Goal: Information Seeking & Learning: Learn about a topic

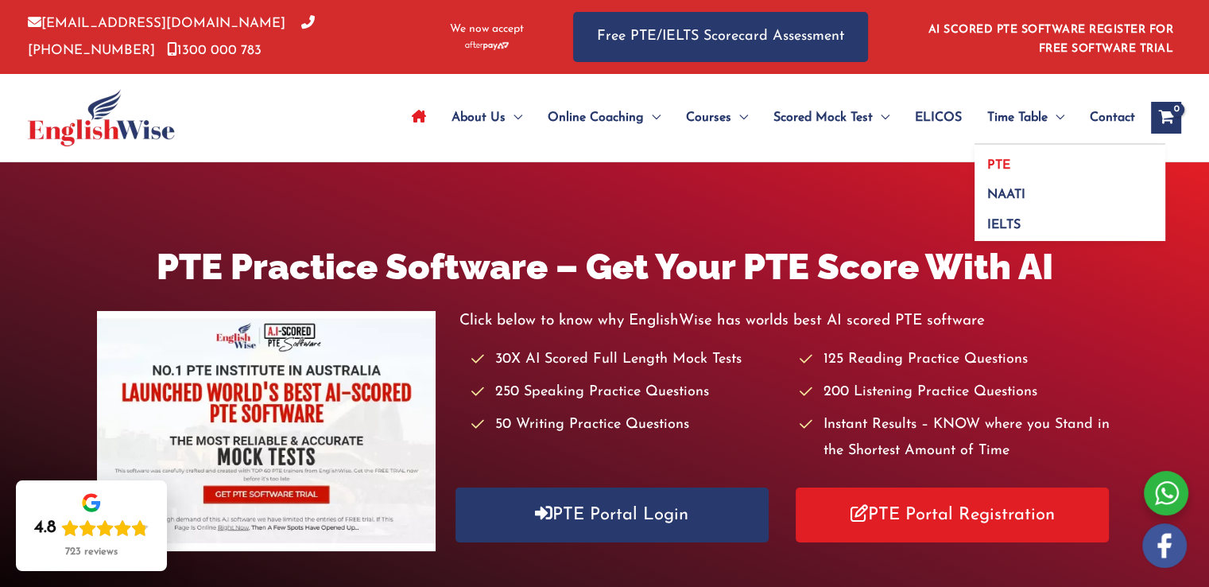
click at [989, 163] on span "PTE" at bounding box center [999, 165] width 23 height 13
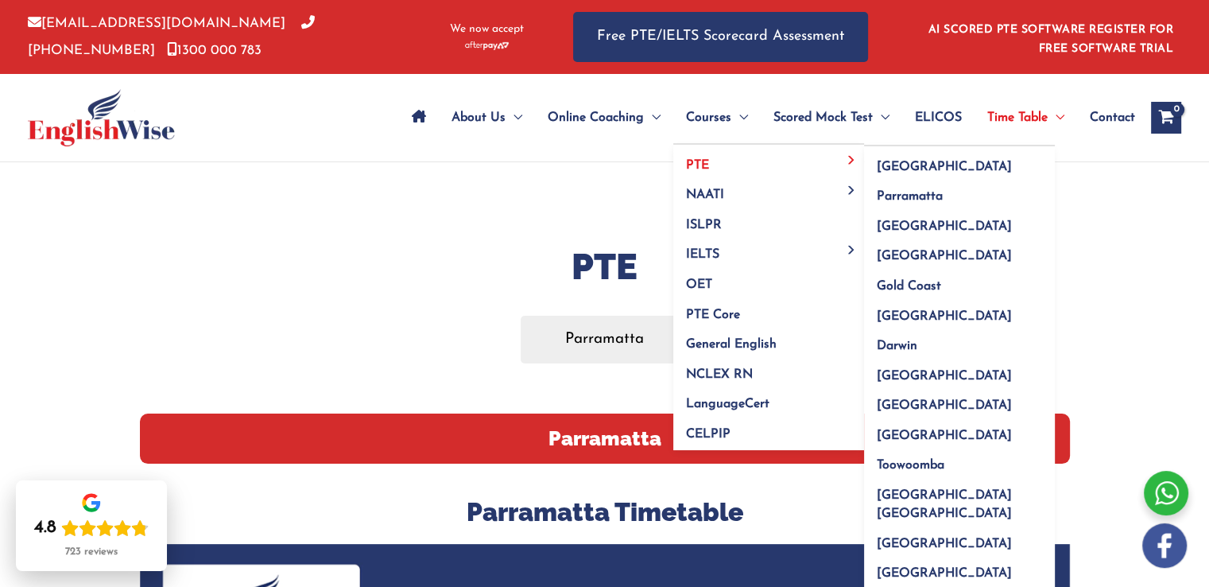
click at [720, 157] on link "PTE" at bounding box center [768, 160] width 191 height 30
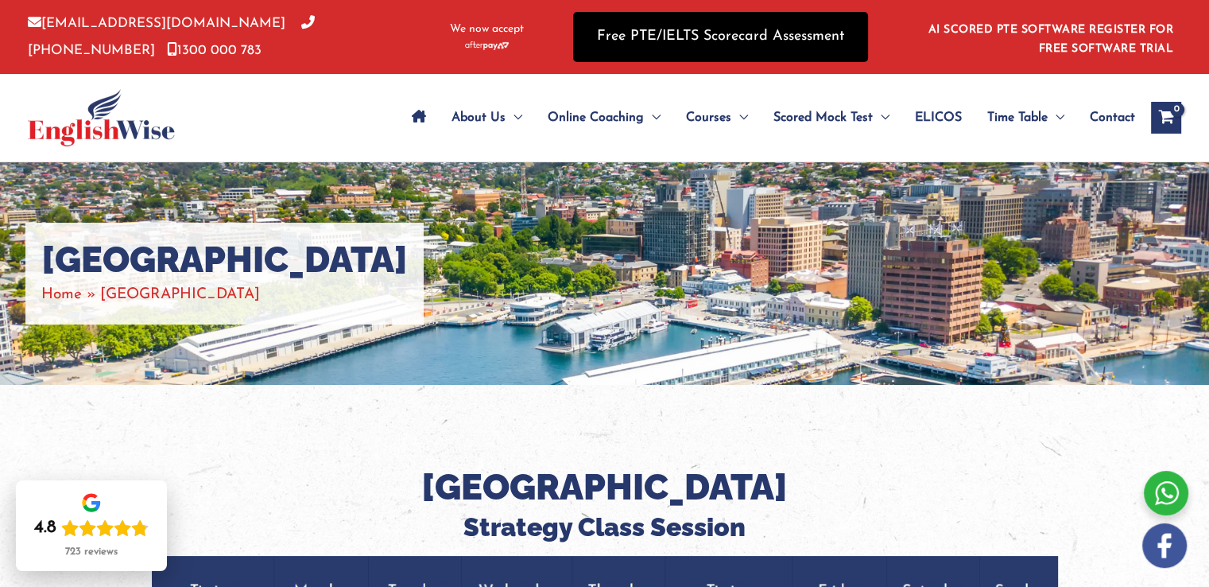
click at [700, 36] on link "Free PTE/IELTS Scorecard Assessment" at bounding box center [720, 37] width 295 height 50
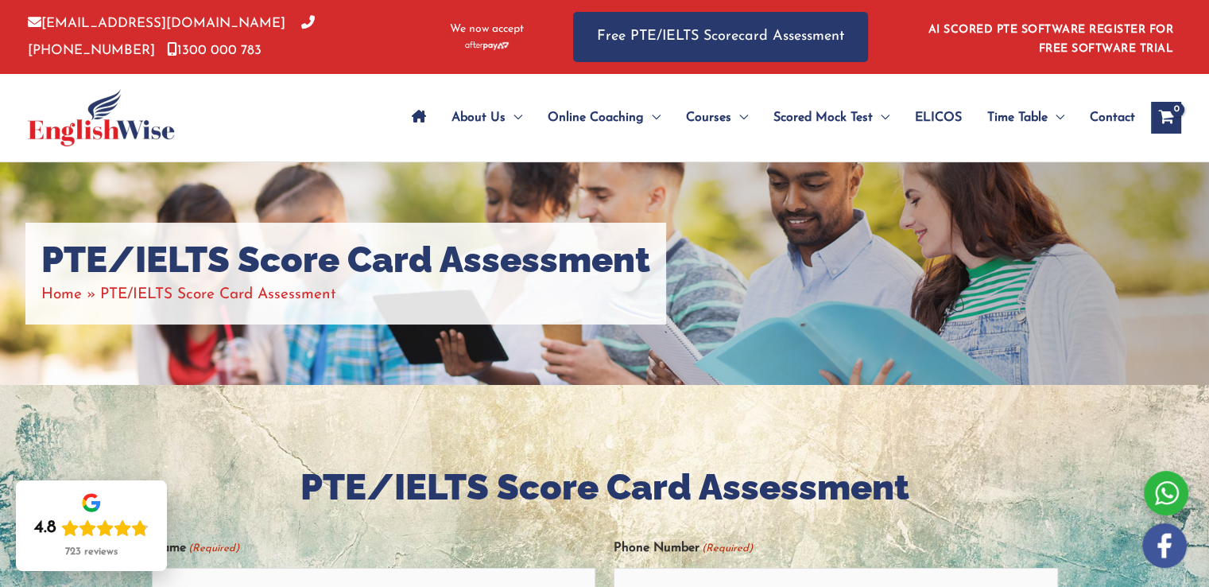
click at [1093, 117] on span "Contact" at bounding box center [1112, 118] width 45 height 56
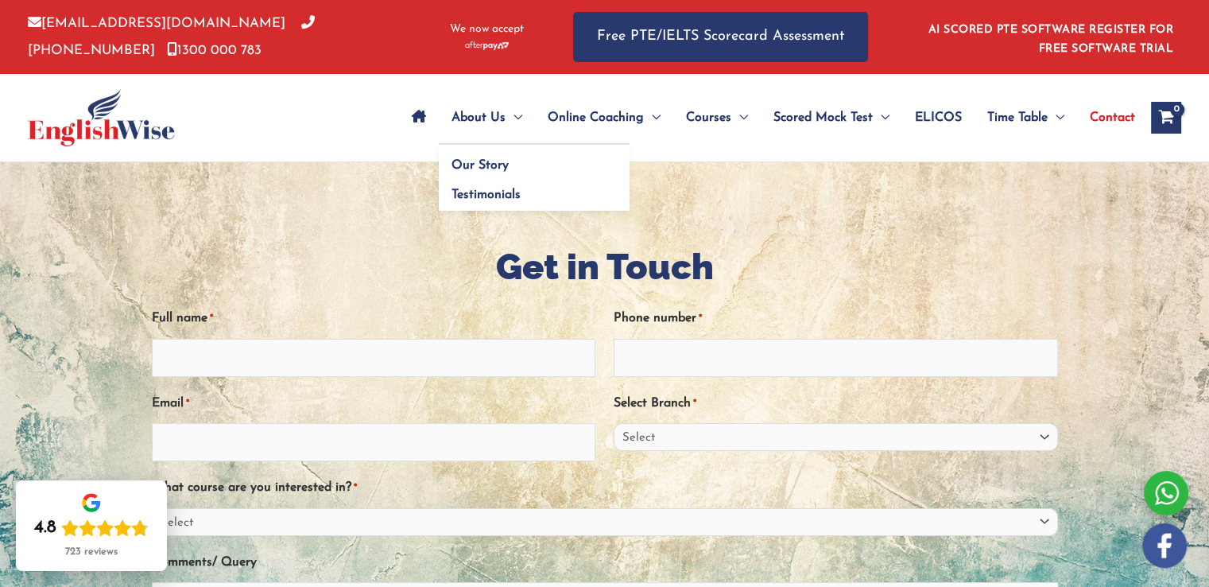
click at [474, 119] on span "About Us" at bounding box center [479, 118] width 54 height 56
click at [481, 157] on link "Our Story" at bounding box center [534, 160] width 191 height 30
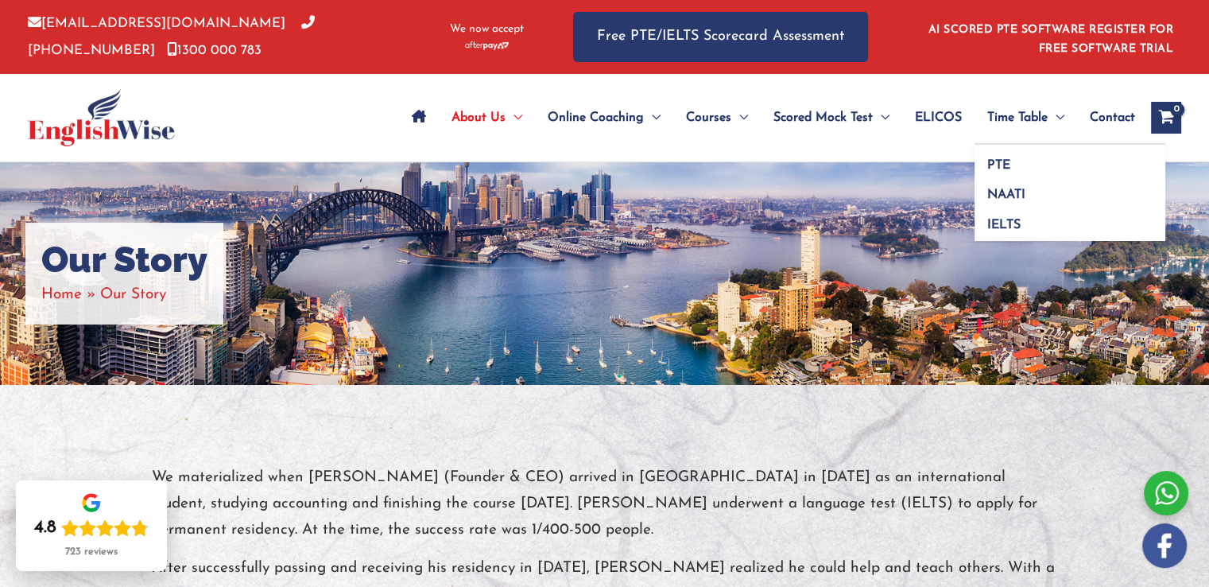
click at [1059, 118] on span "Menu Toggle" at bounding box center [1056, 118] width 17 height 56
click at [1046, 153] on link "PTE" at bounding box center [1070, 160] width 191 height 30
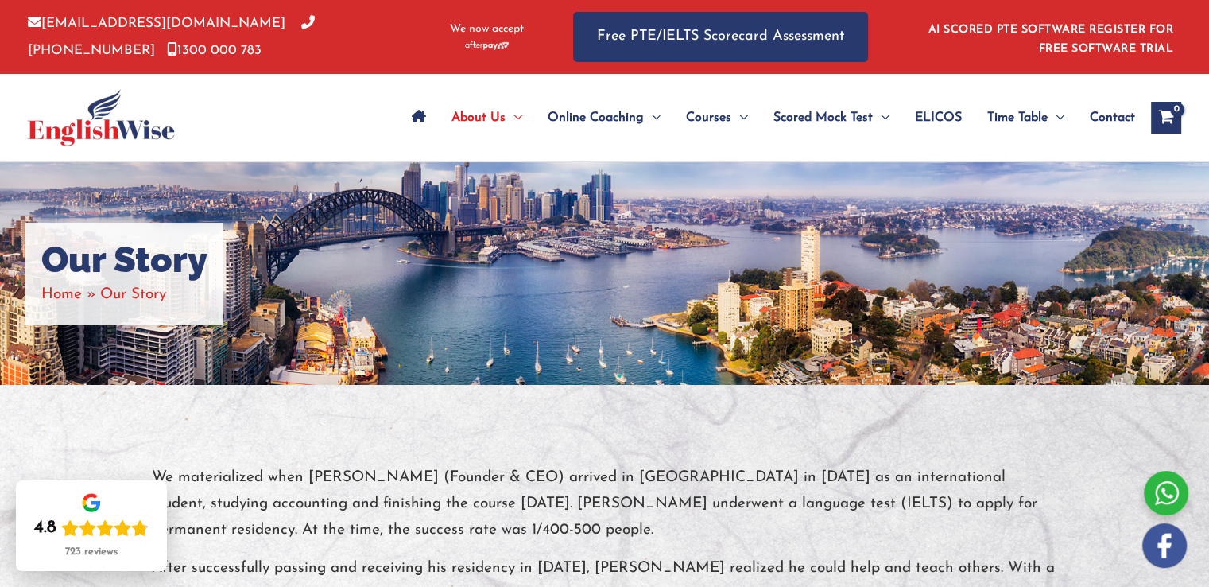
click at [91, 126] on img at bounding box center [101, 117] width 147 height 57
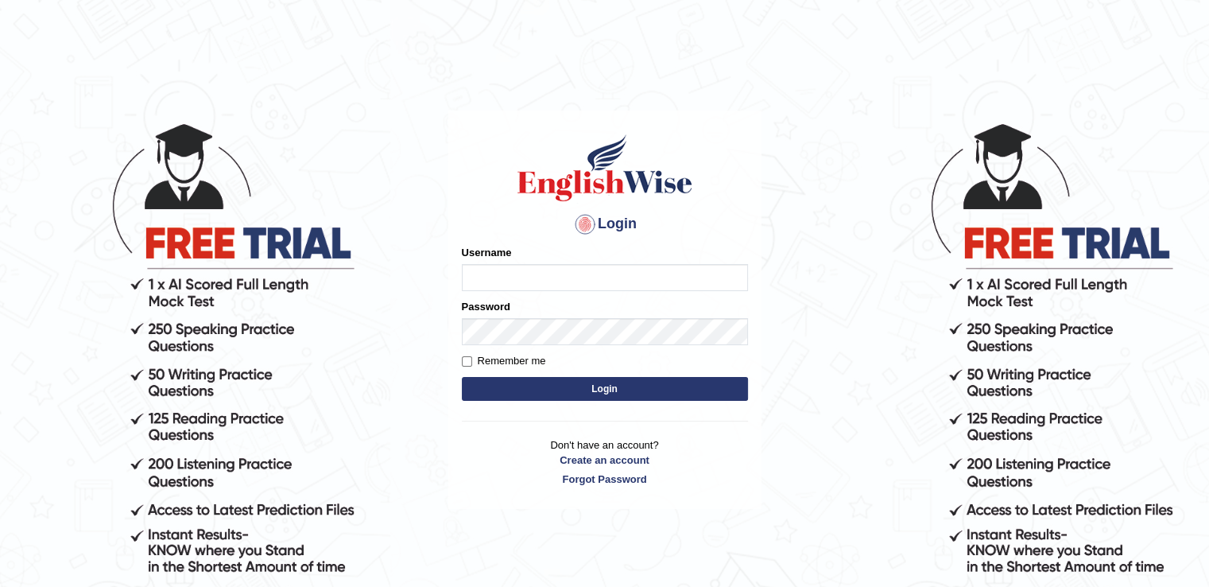
click at [599, 274] on input "Username" at bounding box center [605, 277] width 286 height 27
type input "puujee"
click at [465, 360] on input "Remember me" at bounding box center [467, 361] width 10 height 10
checkbox input "true"
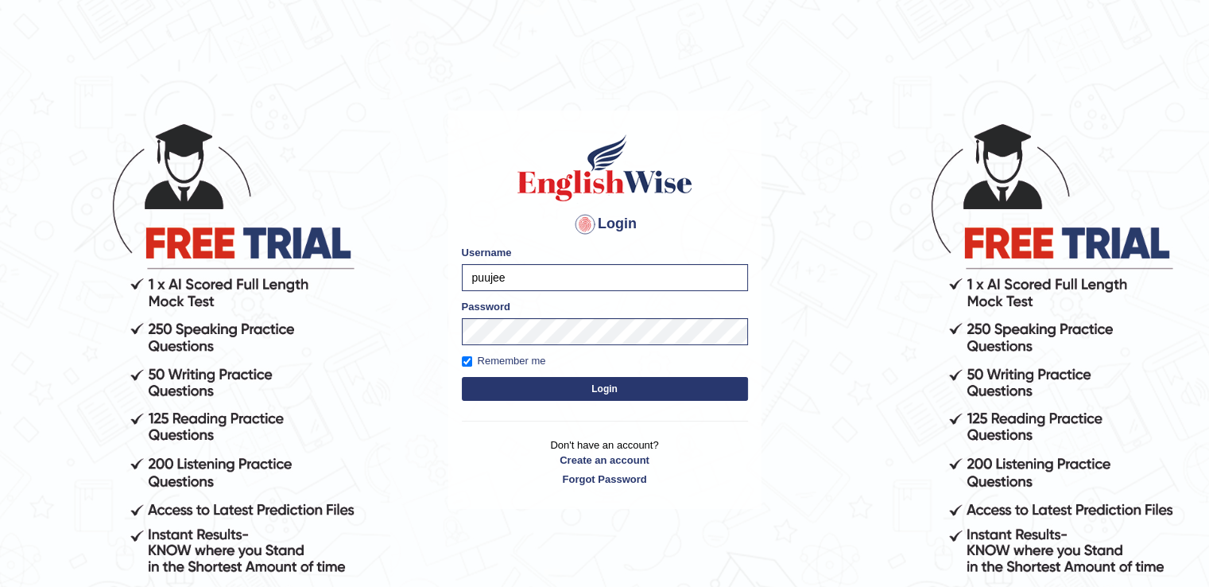
click at [503, 385] on button "Login" at bounding box center [605, 389] width 286 height 24
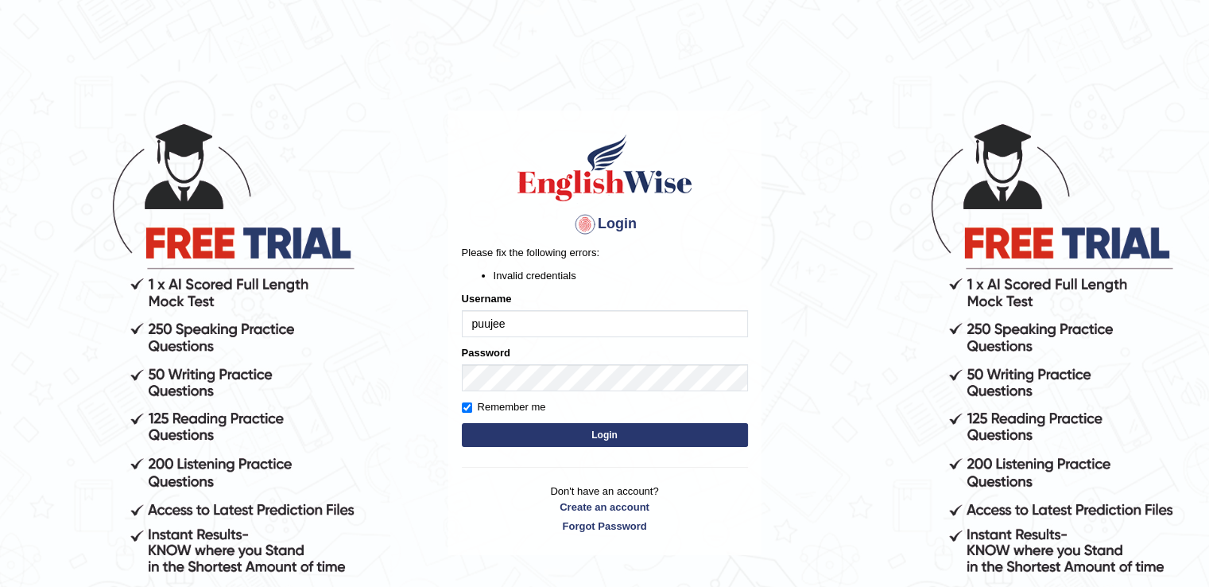
click at [562, 432] on button "Login" at bounding box center [605, 435] width 286 height 24
click at [604, 440] on button "Login" at bounding box center [605, 435] width 286 height 24
click at [478, 323] on input "puujee" at bounding box center [605, 323] width 286 height 27
type input "Puujee"
click at [557, 432] on button "Login" at bounding box center [605, 435] width 286 height 24
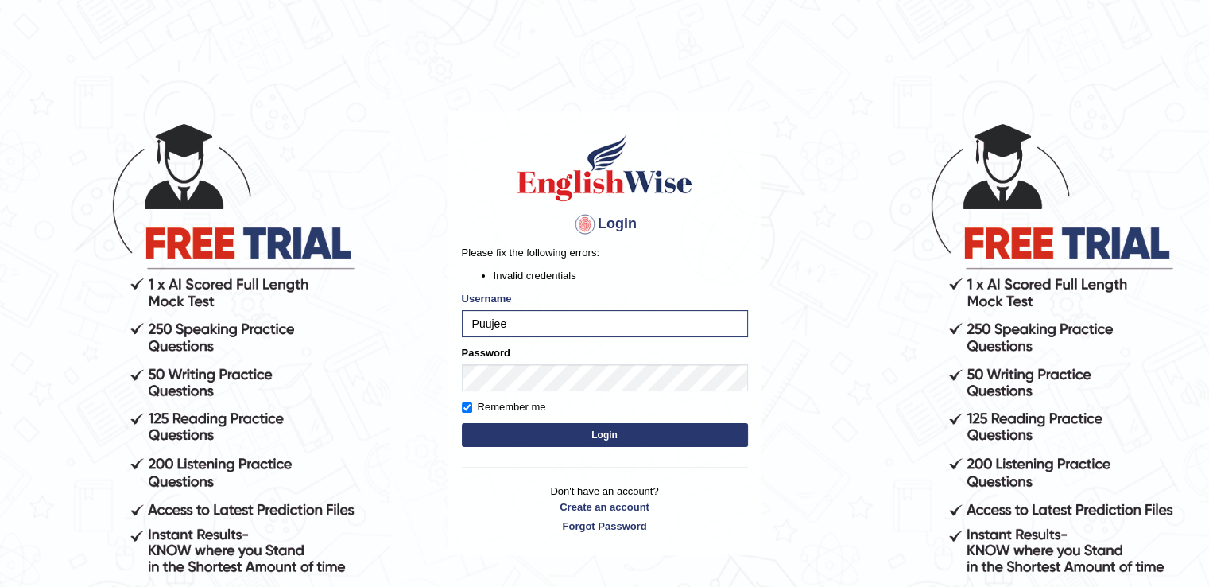
click at [549, 435] on button "Login" at bounding box center [605, 435] width 286 height 24
click at [577, 435] on button "Login" at bounding box center [605, 435] width 286 height 24
click at [540, 320] on input "Puujee" at bounding box center [605, 323] width 286 height 27
type input "Puujee"
click at [549, 439] on button "Login" at bounding box center [605, 435] width 286 height 24
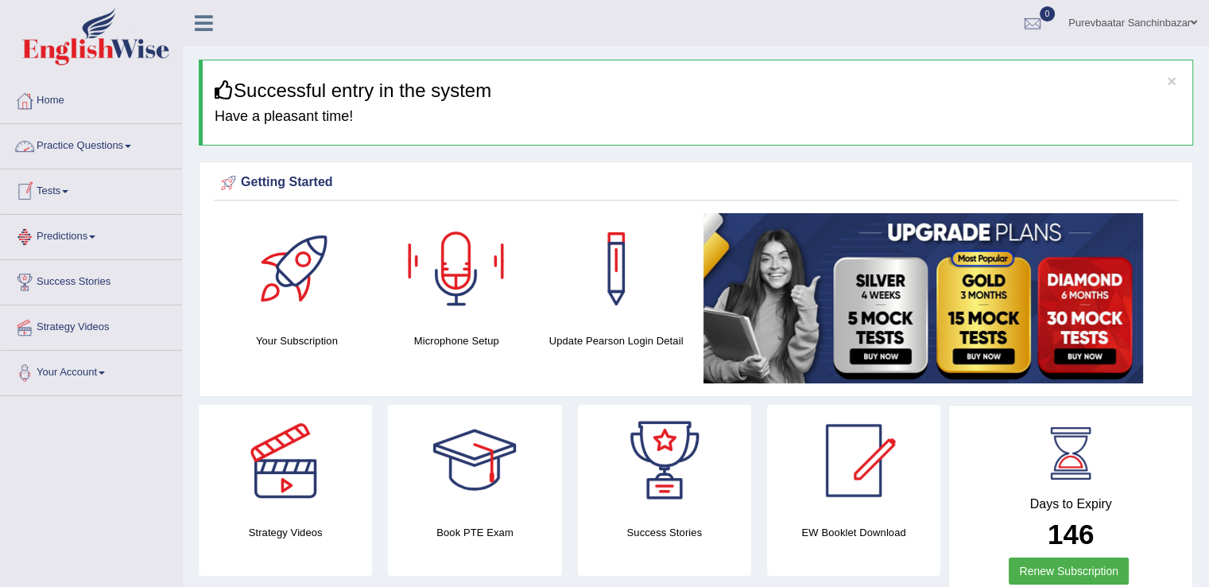
click at [124, 144] on link "Practice Questions" at bounding box center [91, 144] width 181 height 40
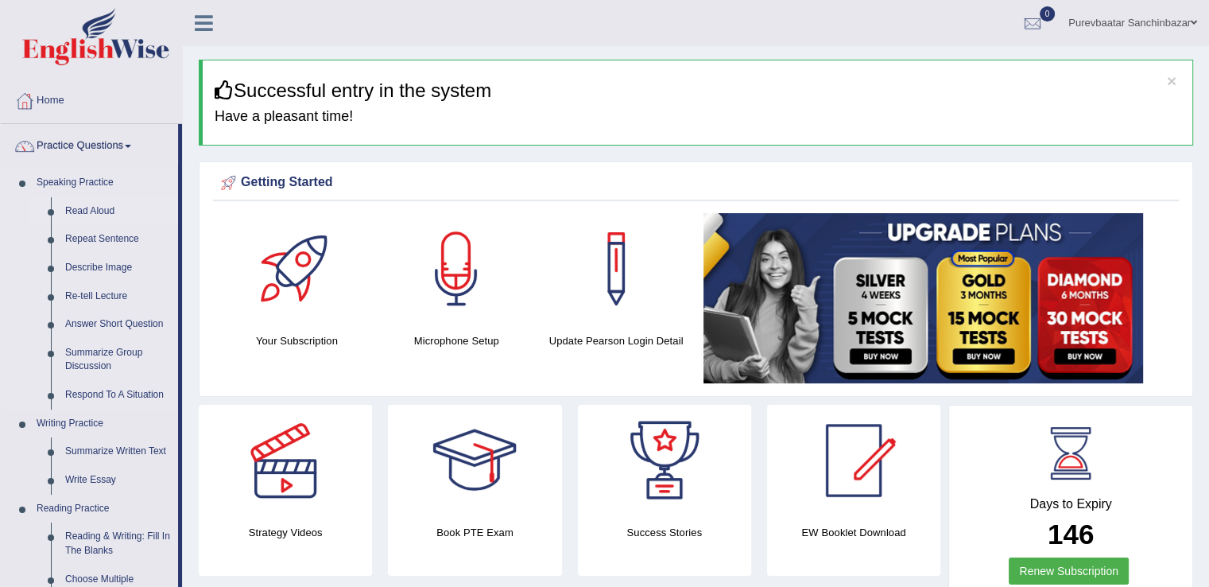
click at [100, 206] on link "Read Aloud" at bounding box center [118, 211] width 120 height 29
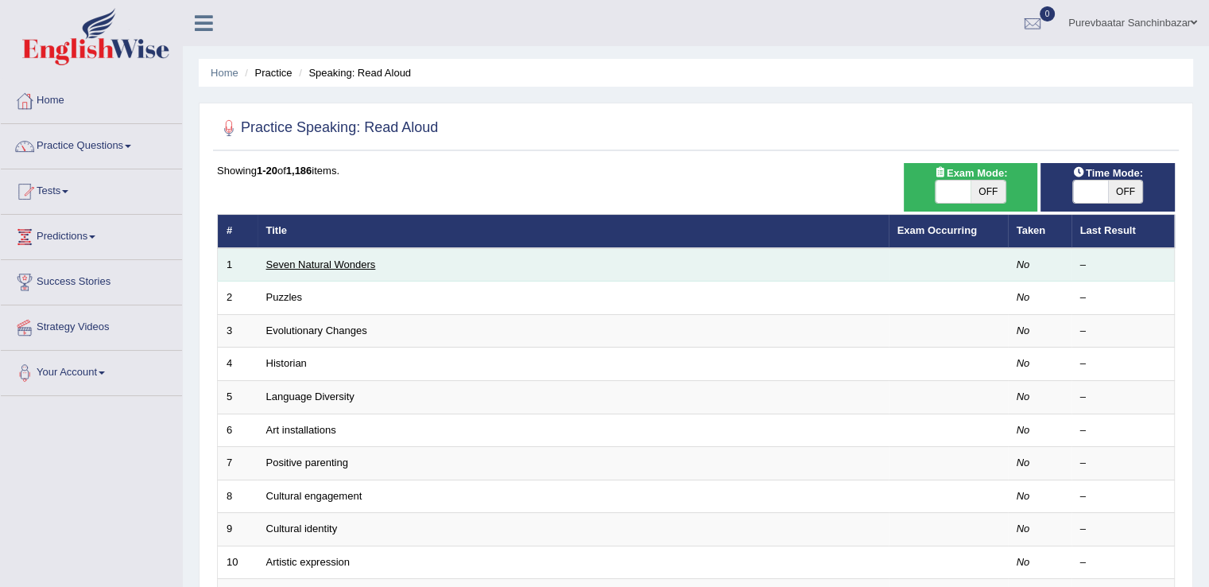
click at [327, 260] on link "Seven Natural Wonders" at bounding box center [321, 264] width 110 height 12
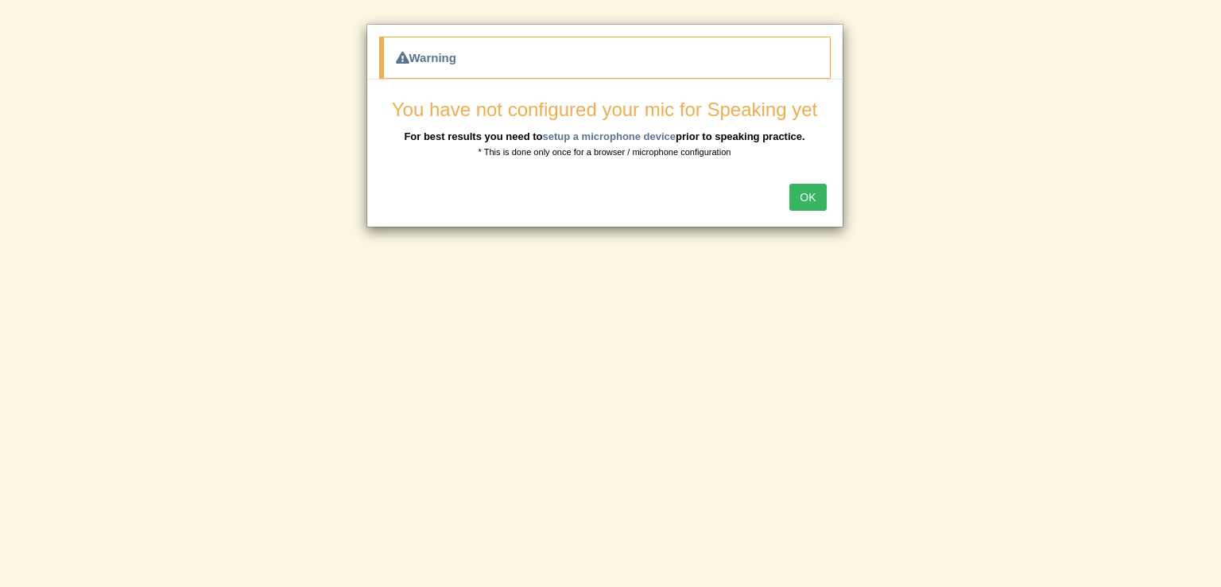
click at [807, 192] on button "OK" at bounding box center [808, 197] width 37 height 27
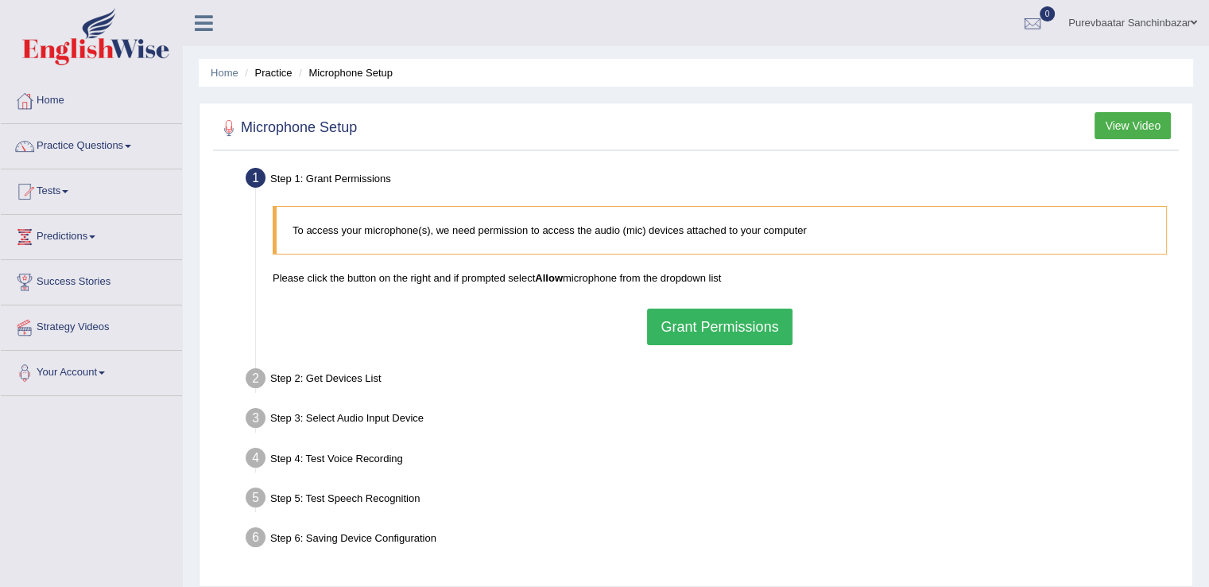
click at [732, 320] on button "Grant Permissions" at bounding box center [719, 327] width 145 height 37
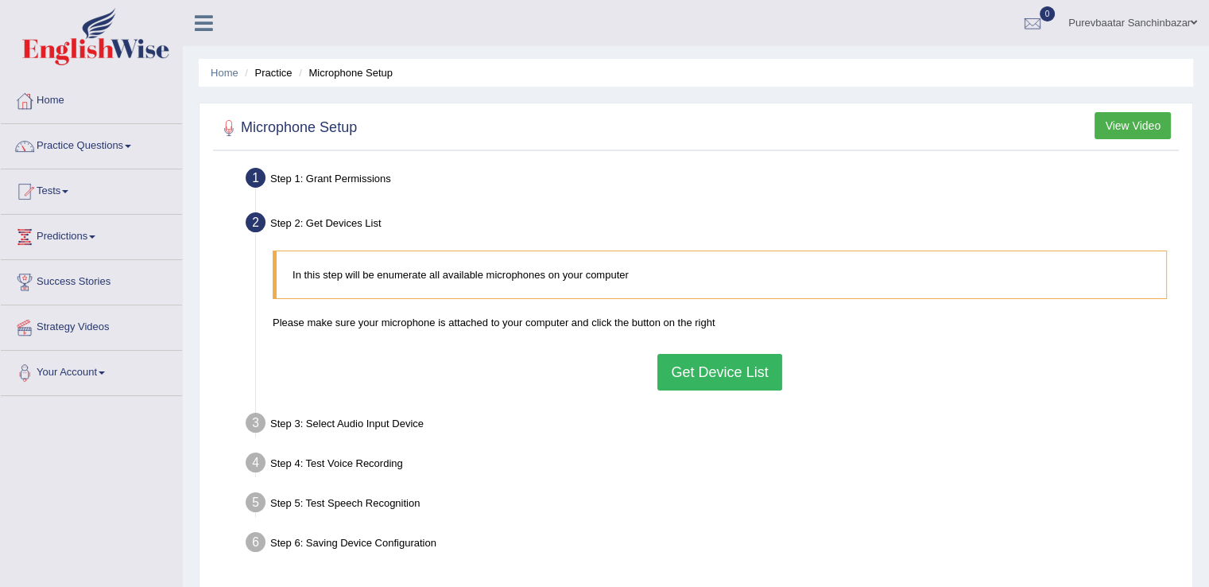
click at [707, 376] on button "Get Device List" at bounding box center [720, 372] width 124 height 37
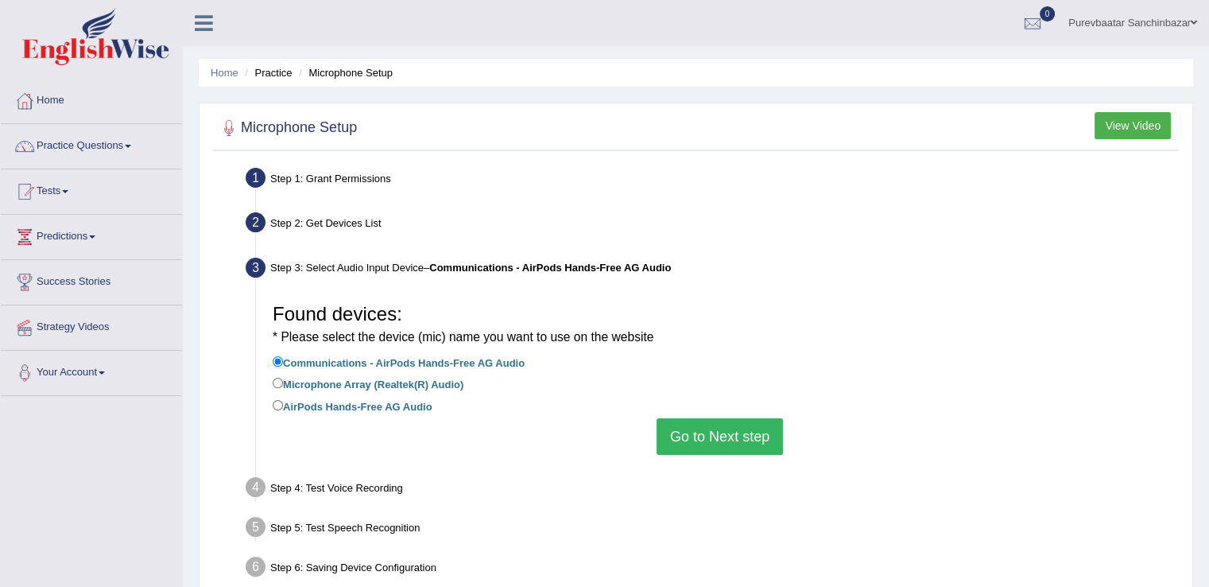
click at [714, 443] on button "Go to Next step" at bounding box center [720, 436] width 126 height 37
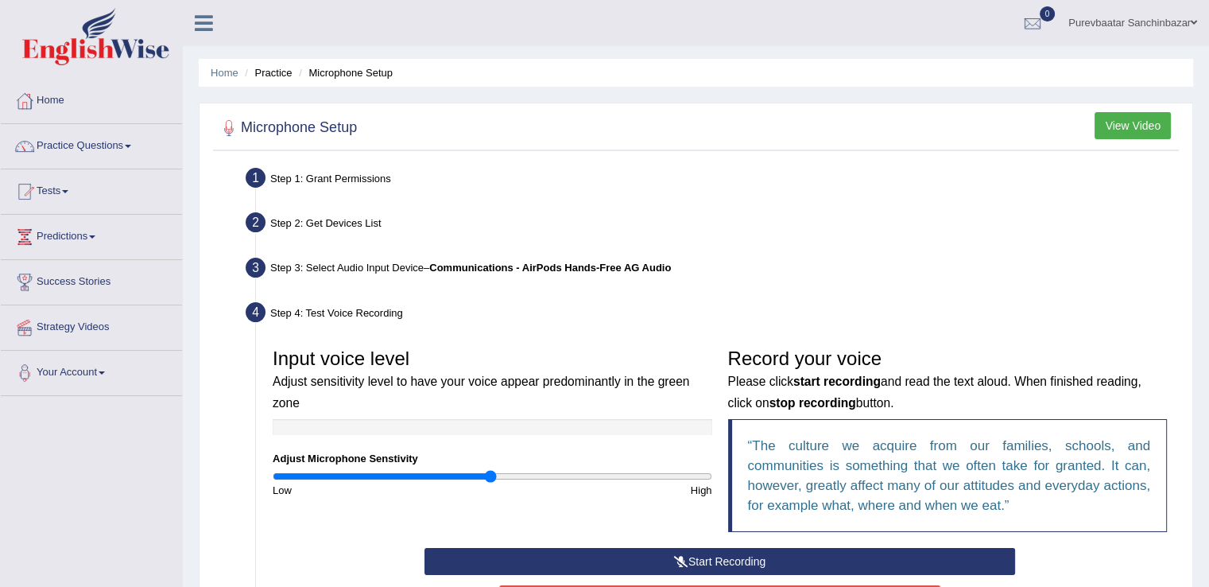
click at [690, 555] on button "Start Recording" at bounding box center [720, 561] width 591 height 27
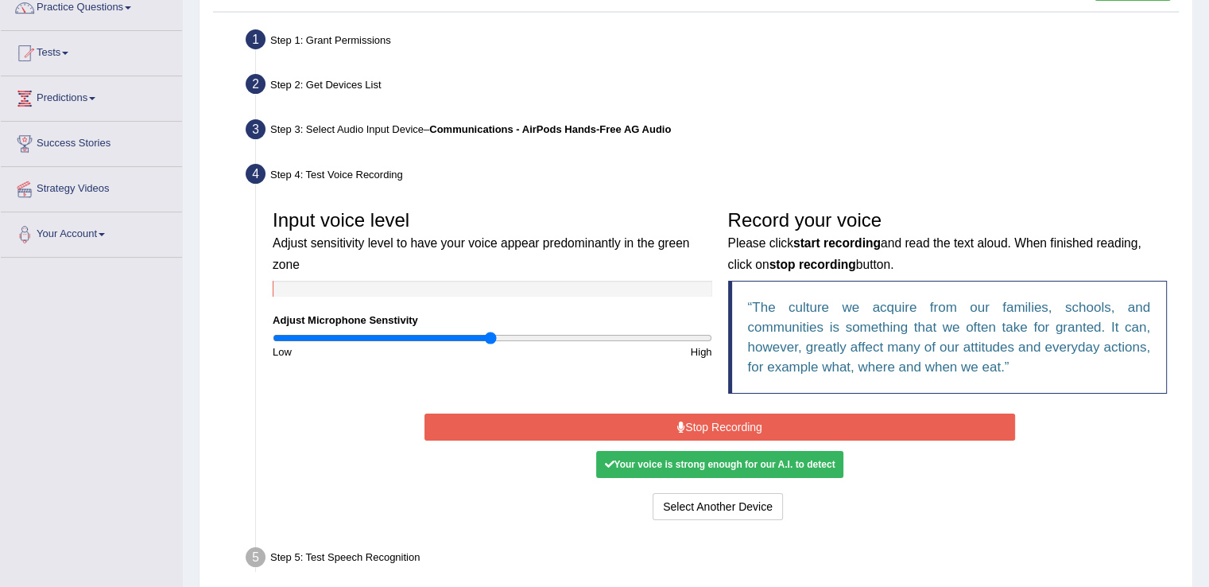
scroll to position [140, 0]
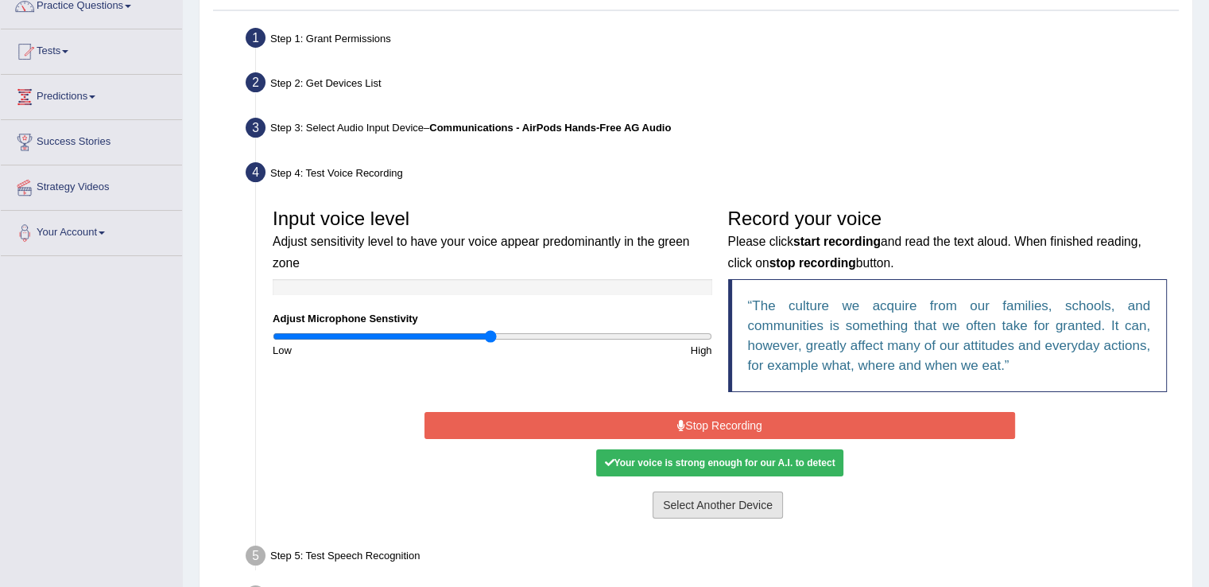
click at [705, 505] on button "Select Another Device" at bounding box center [718, 504] width 130 height 27
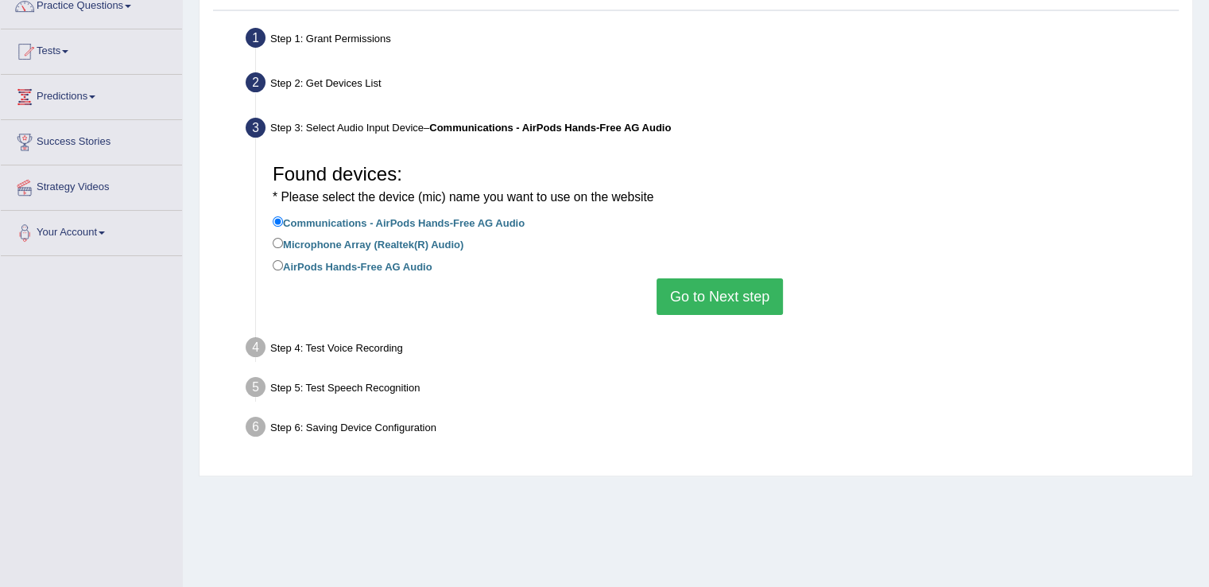
click at [693, 289] on button "Go to Next step" at bounding box center [720, 296] width 126 height 37
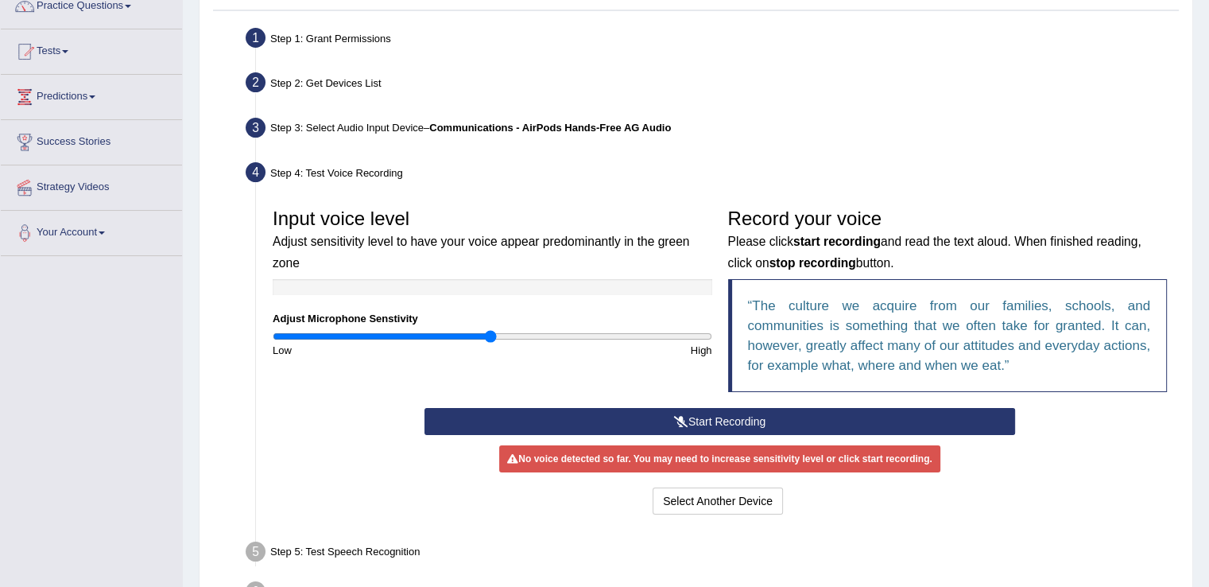
click at [707, 463] on div "No voice detected so far. You may need to increase sensitivity level or click s…" at bounding box center [719, 458] width 441 height 27
click at [707, 427] on button "Start Recording" at bounding box center [720, 421] width 591 height 27
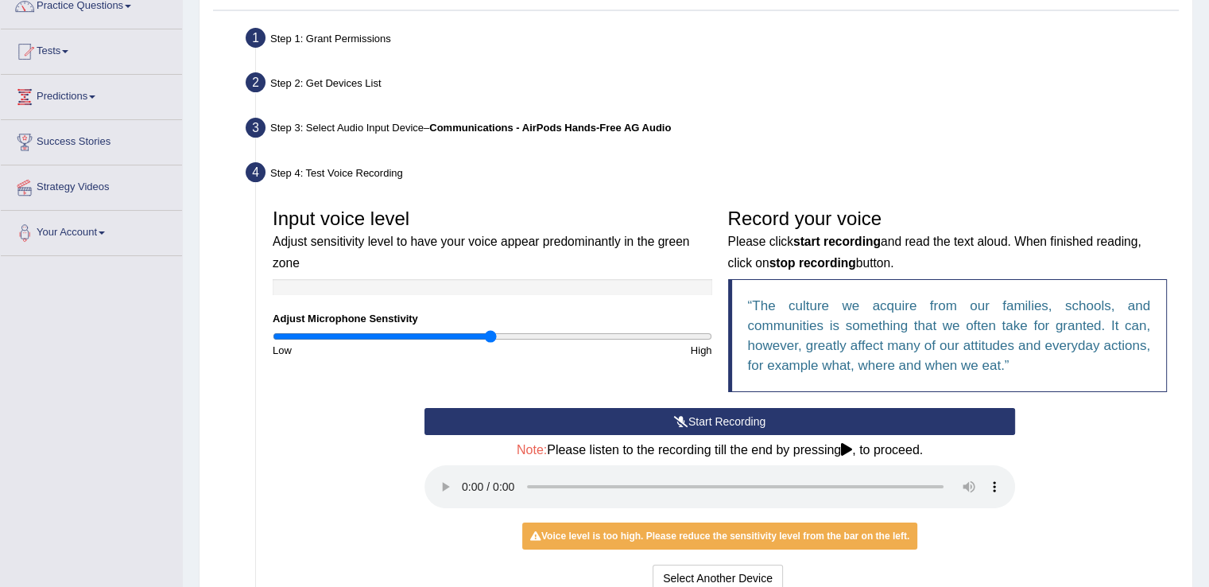
click at [846, 450] on icon at bounding box center [846, 449] width 11 height 13
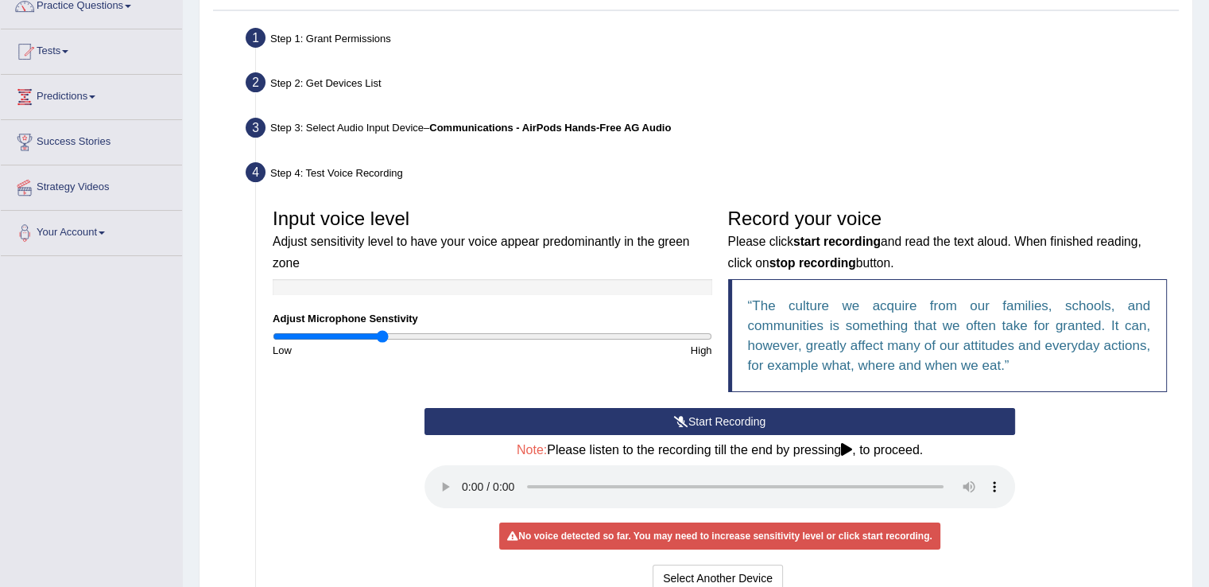
click at [384, 337] on input "range" at bounding box center [493, 336] width 440 height 13
type input "0.84"
click at [454, 333] on input "range" at bounding box center [493, 336] width 440 height 13
click at [108, 6] on link "Practice Questions" at bounding box center [91, 4] width 181 height 40
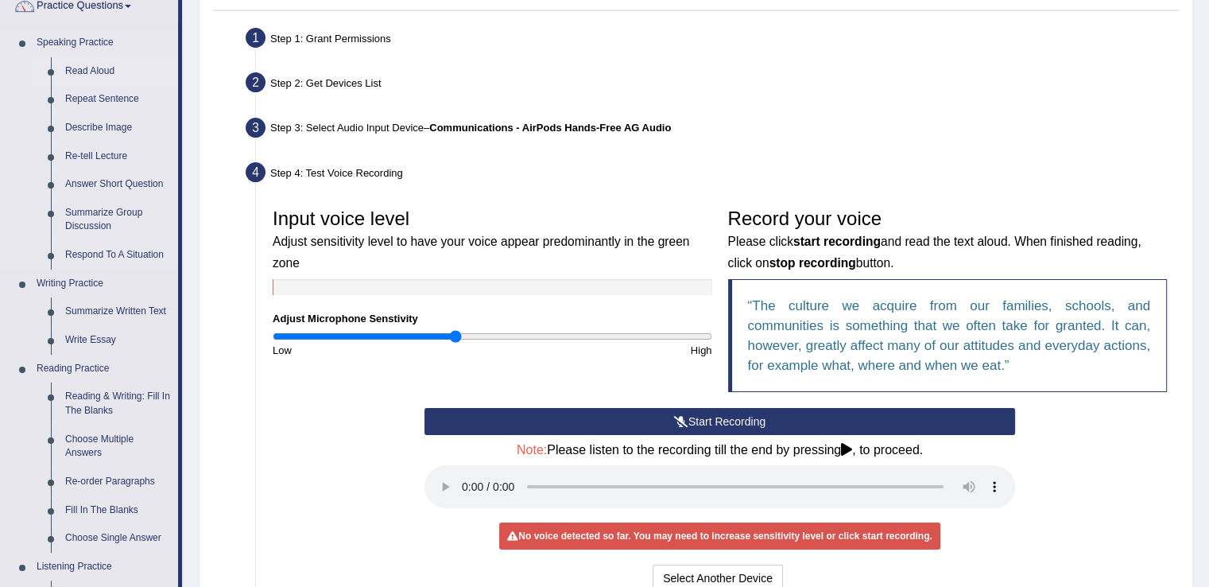
click at [102, 65] on link "Read Aloud" at bounding box center [118, 71] width 120 height 29
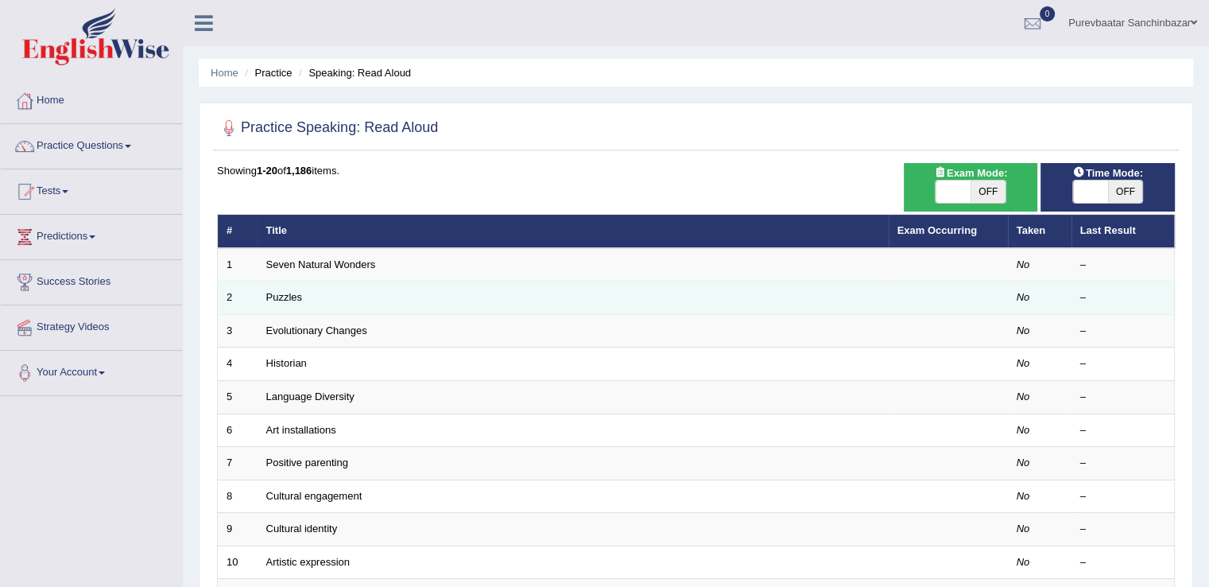
click at [317, 302] on td "Puzzles" at bounding box center [573, 297] width 631 height 33
click at [281, 291] on link "Puzzles" at bounding box center [284, 297] width 37 height 12
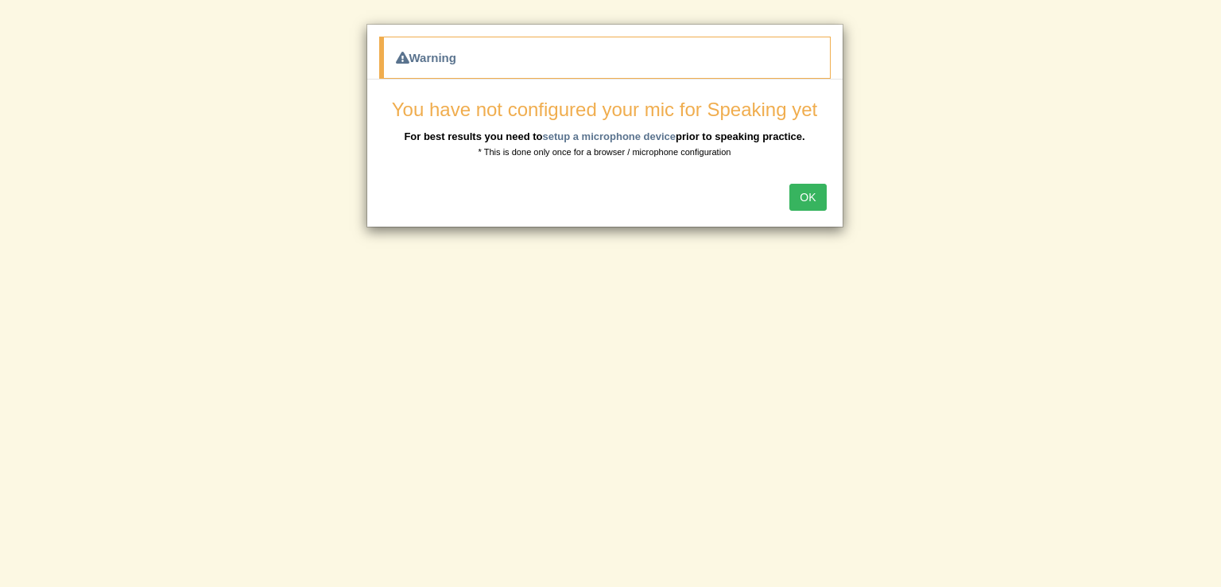
click at [809, 198] on button "OK" at bounding box center [808, 197] width 37 height 27
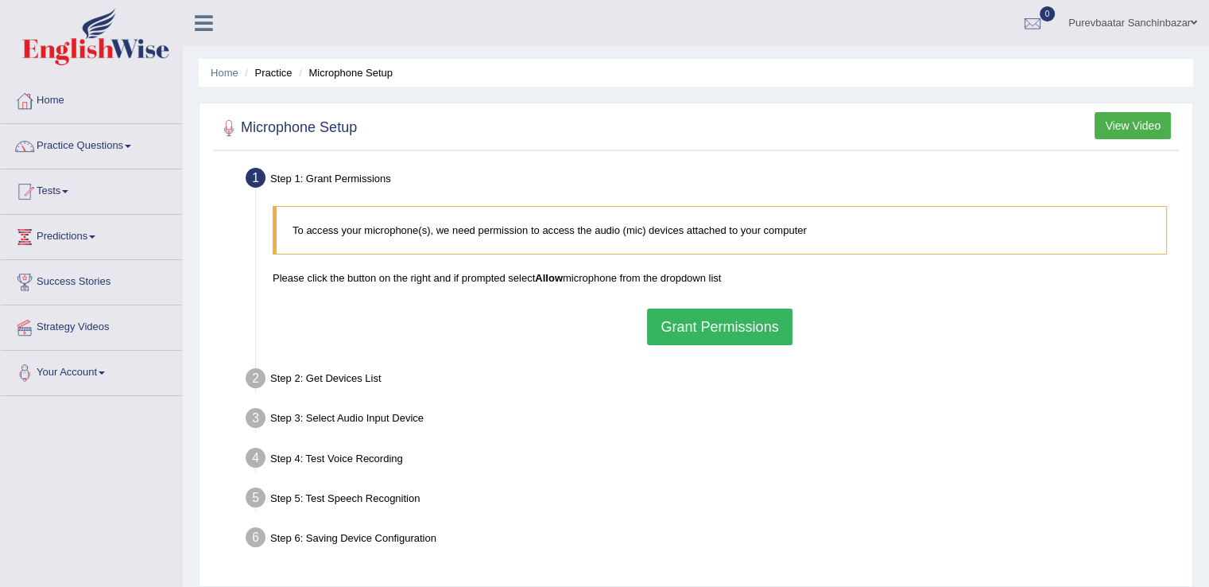
click at [550, 274] on b "Allow" at bounding box center [549, 278] width 28 height 12
click at [716, 327] on button "Grant Permissions" at bounding box center [719, 327] width 145 height 37
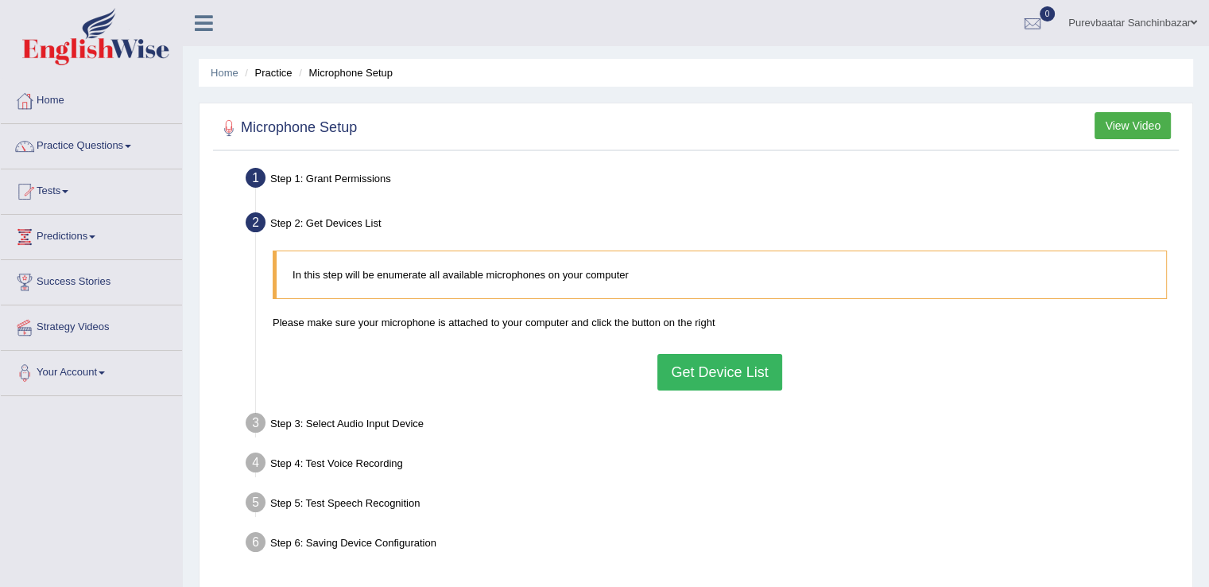
click at [713, 370] on button "Get Device List" at bounding box center [720, 372] width 124 height 37
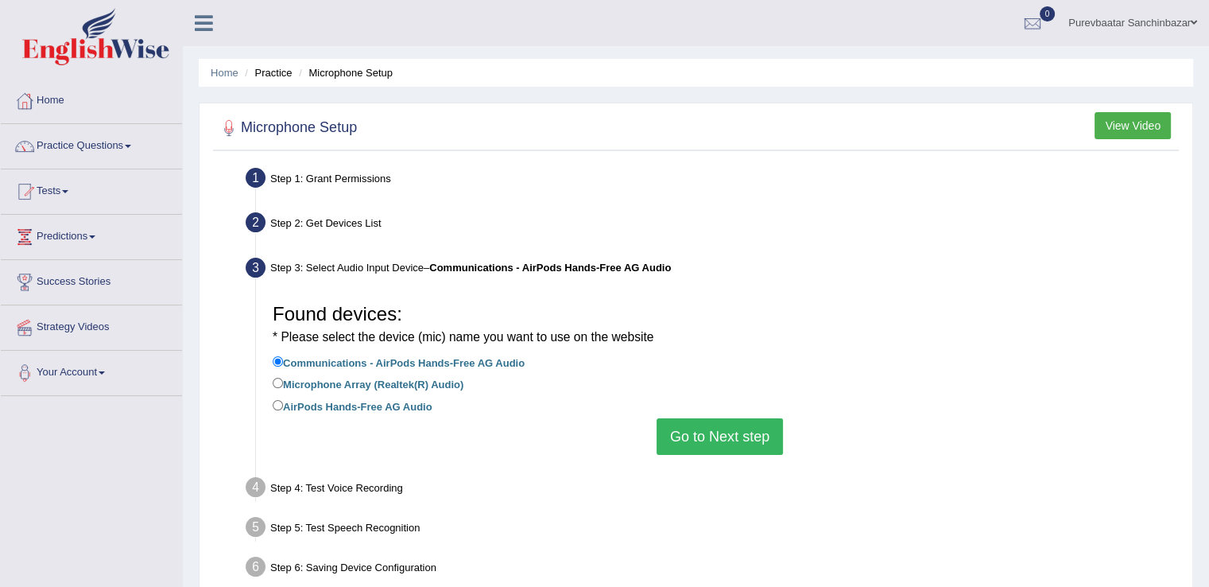
click at [710, 438] on button "Go to Next step" at bounding box center [720, 436] width 126 height 37
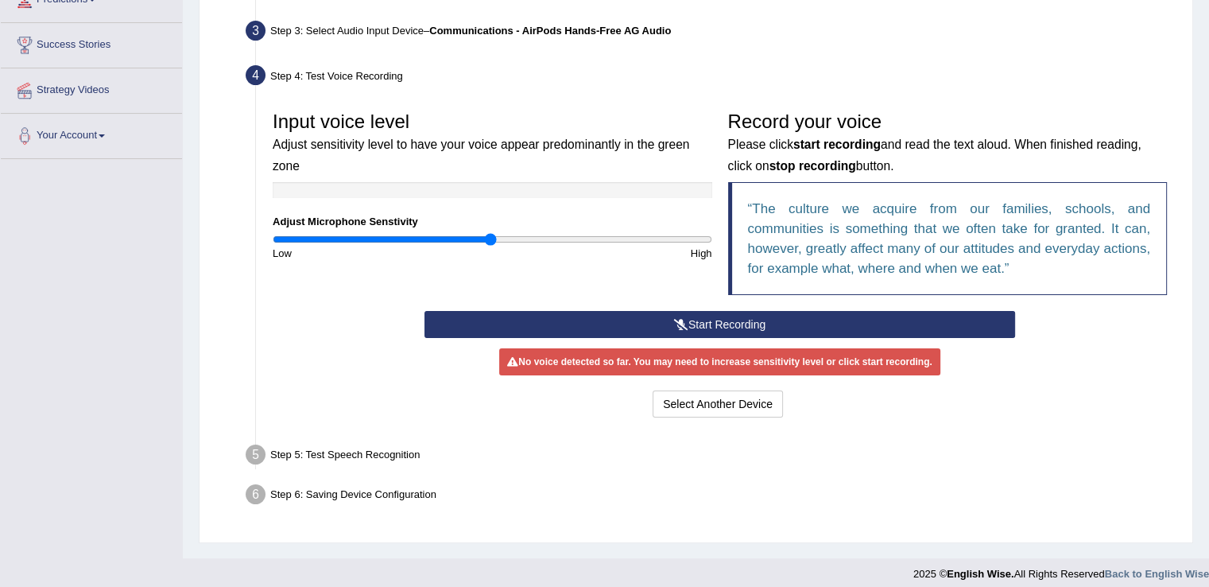
scroll to position [248, 0]
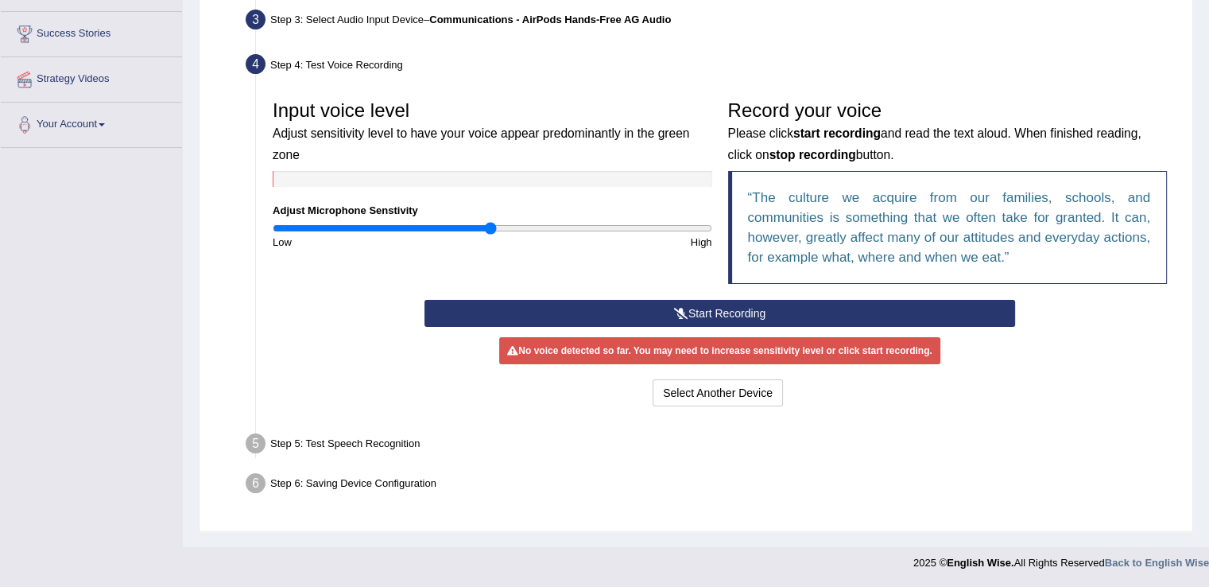
click at [624, 311] on button "Start Recording" at bounding box center [720, 313] width 591 height 27
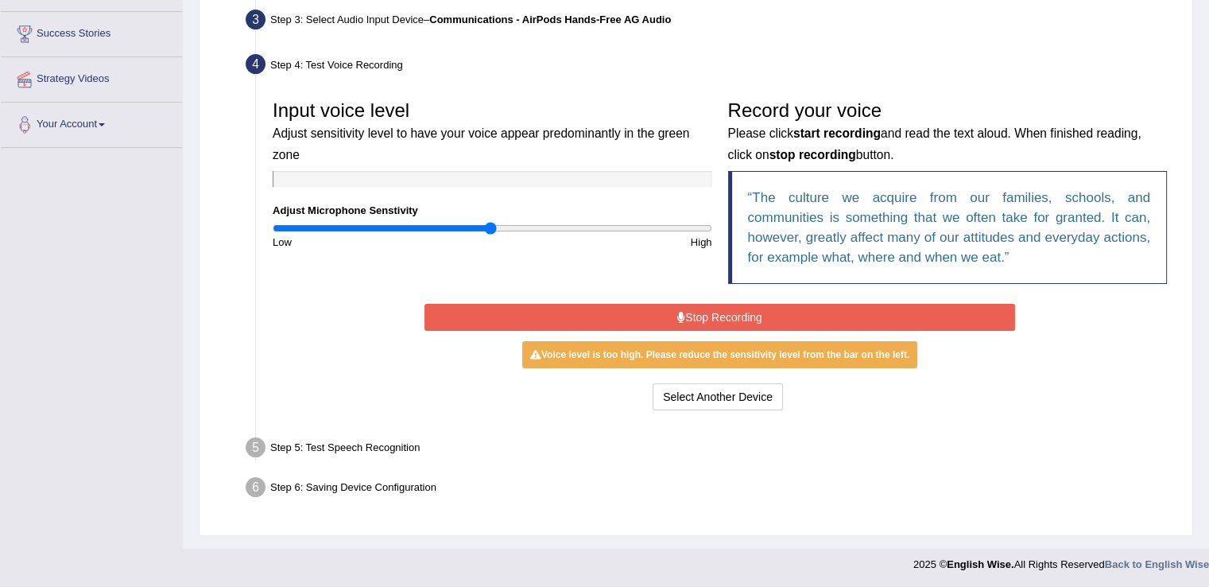
click at [649, 319] on button "Stop Recording" at bounding box center [720, 317] width 591 height 27
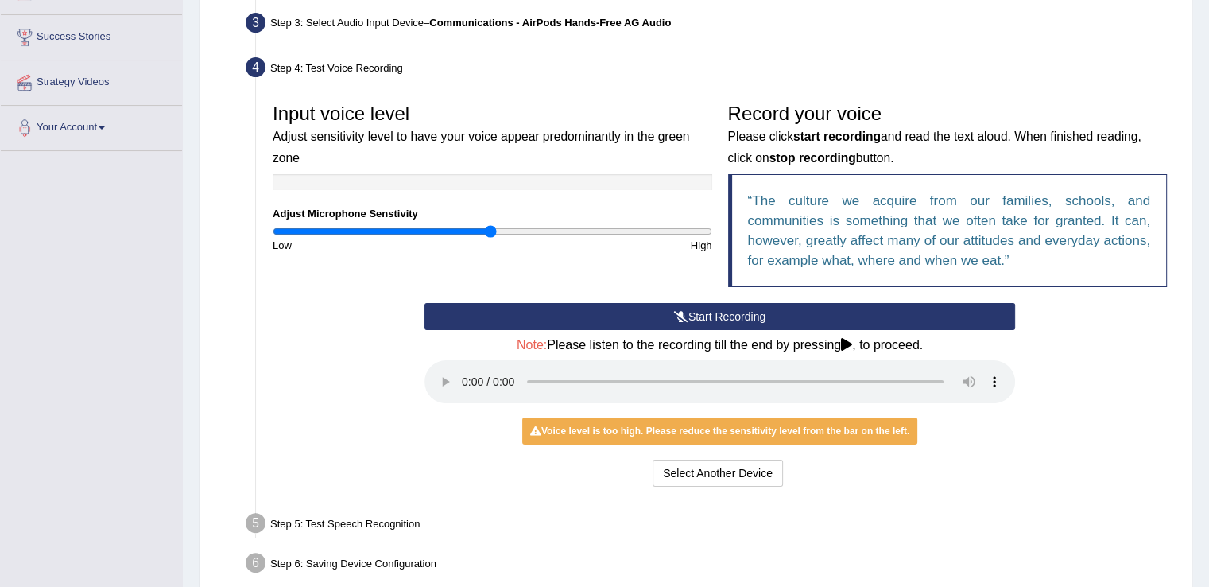
scroll to position [240, 0]
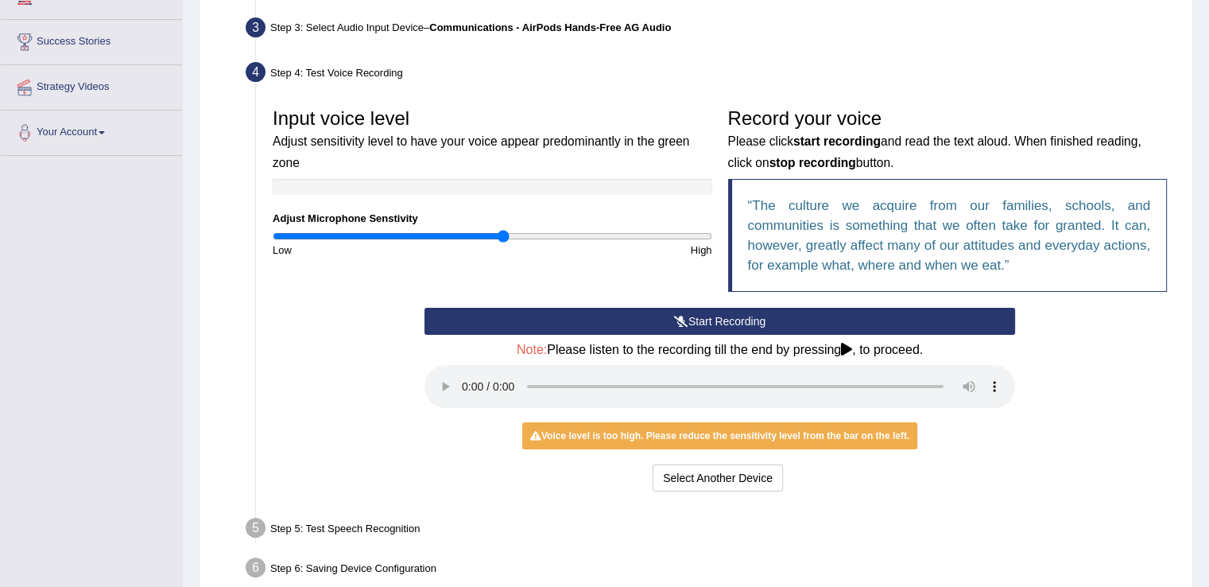
type input "1.06"
click at [503, 235] on input "range" at bounding box center [493, 236] width 440 height 13
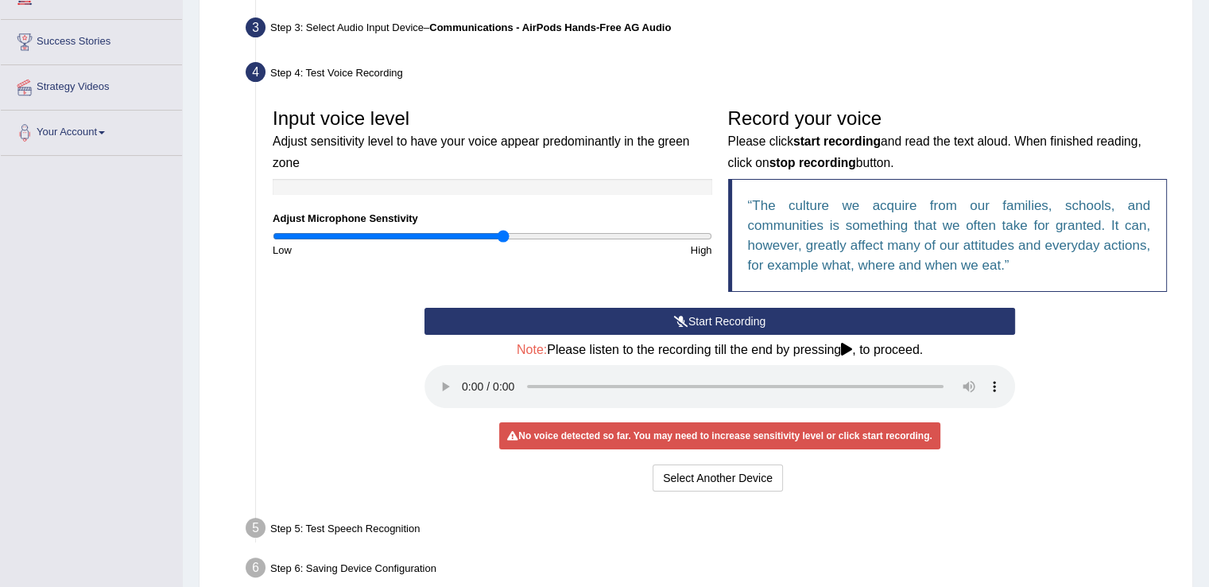
click at [1128, 367] on div "Start Recording Stop Recording Note: Please listen to the recording till the en…" at bounding box center [720, 402] width 910 height 188
click at [662, 313] on button "Start Recording" at bounding box center [720, 321] width 591 height 27
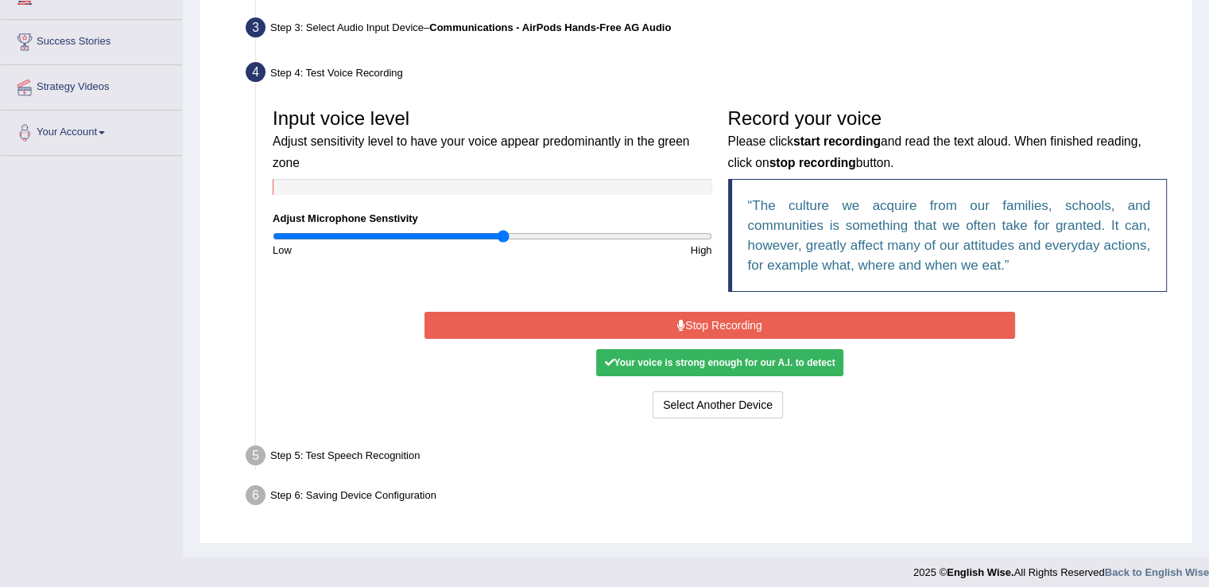
click at [662, 313] on button "Stop Recording" at bounding box center [720, 325] width 591 height 27
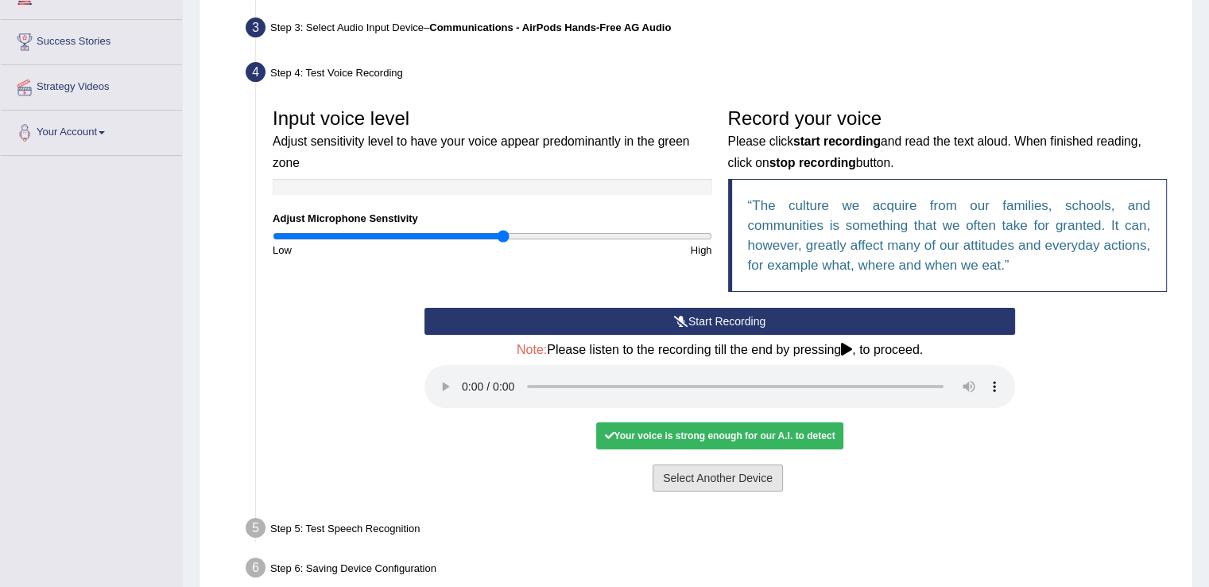
click at [721, 473] on button "Select Another Device" at bounding box center [718, 477] width 130 height 27
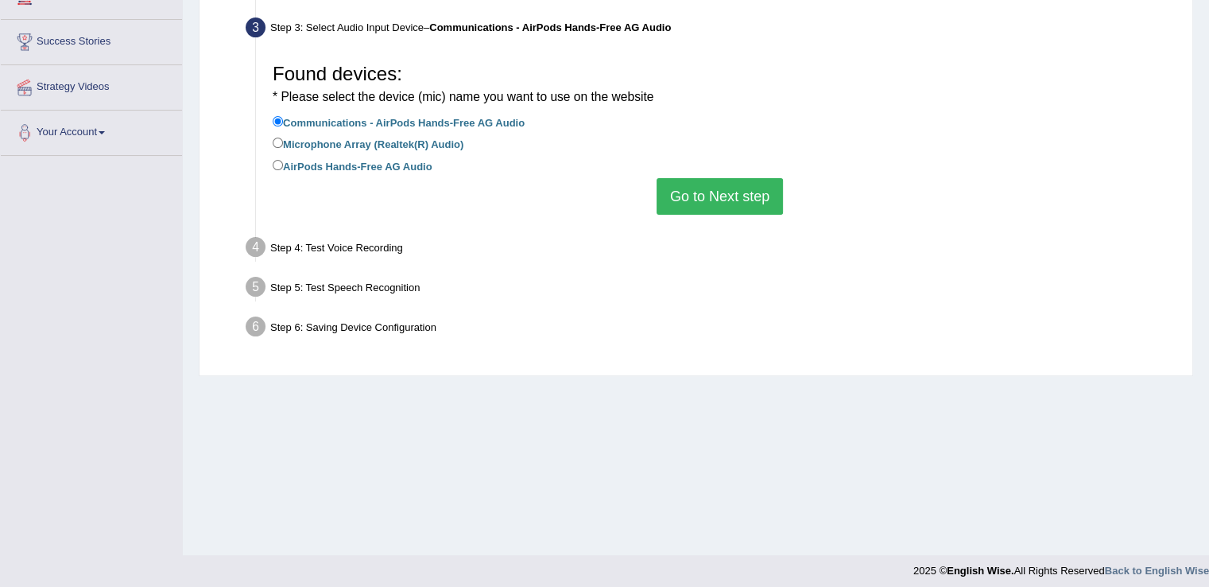
click at [725, 204] on button "Go to Next step" at bounding box center [720, 196] width 126 height 37
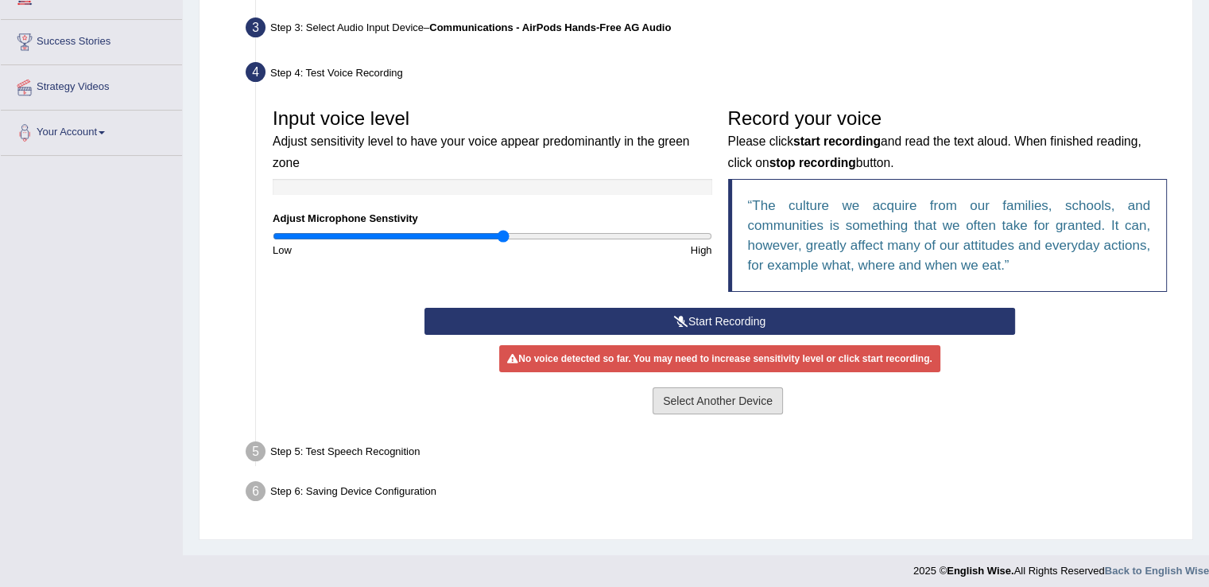
click at [746, 410] on button "Select Another Device" at bounding box center [718, 400] width 130 height 27
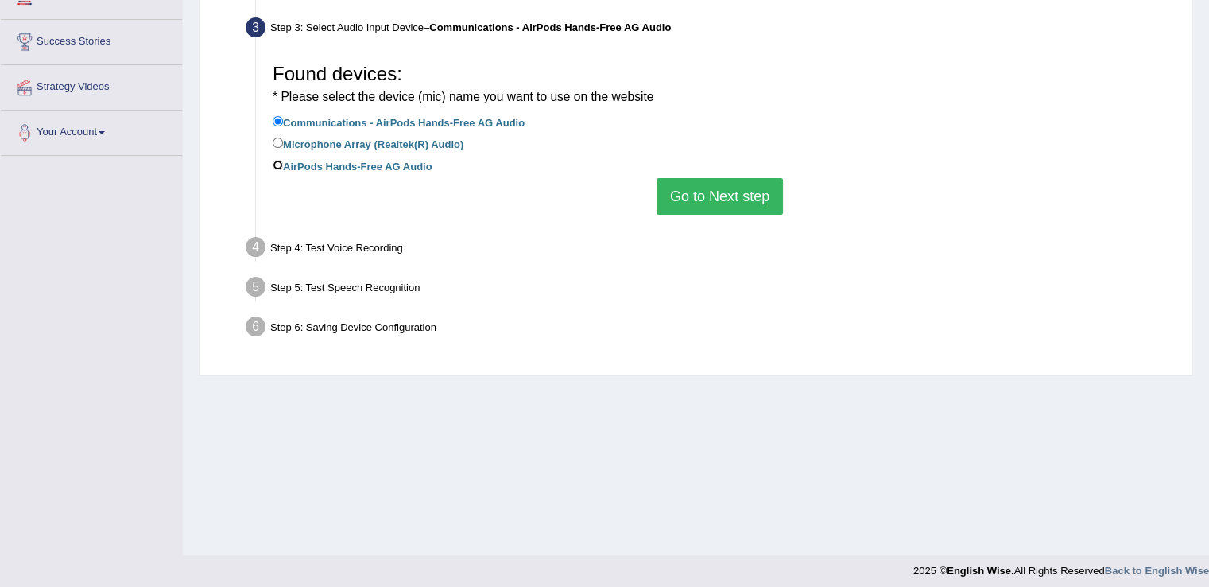
click at [277, 164] on input "AirPods Hands-Free AG Audio" at bounding box center [278, 165] width 10 height 10
radio input "true"
click at [712, 194] on button "Go to Next step" at bounding box center [720, 196] width 126 height 37
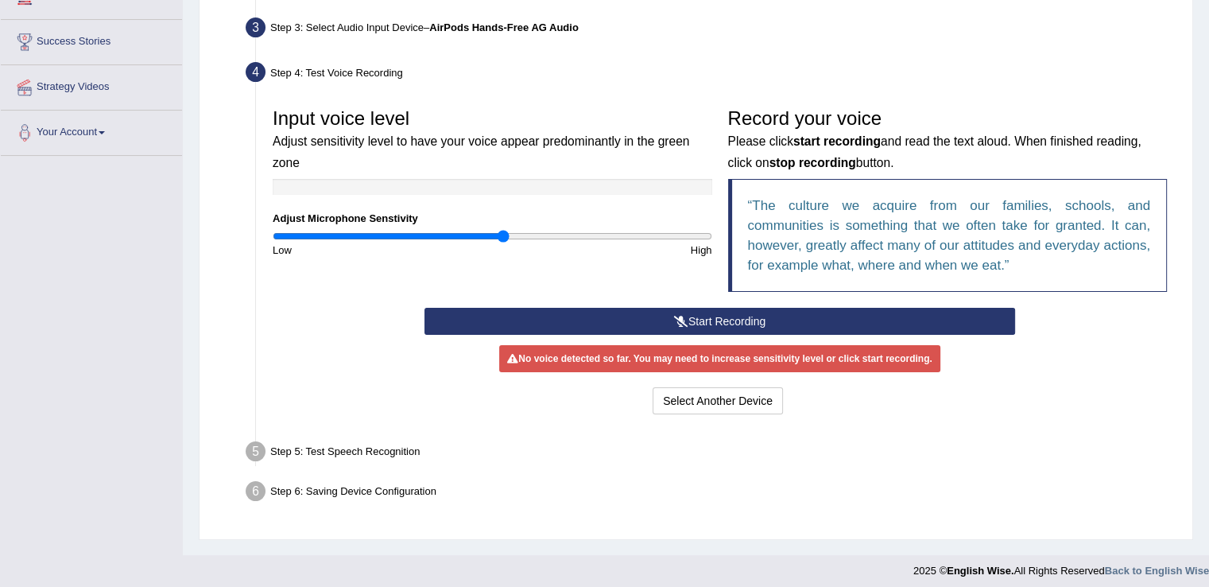
click at [674, 319] on icon at bounding box center [681, 321] width 14 height 11
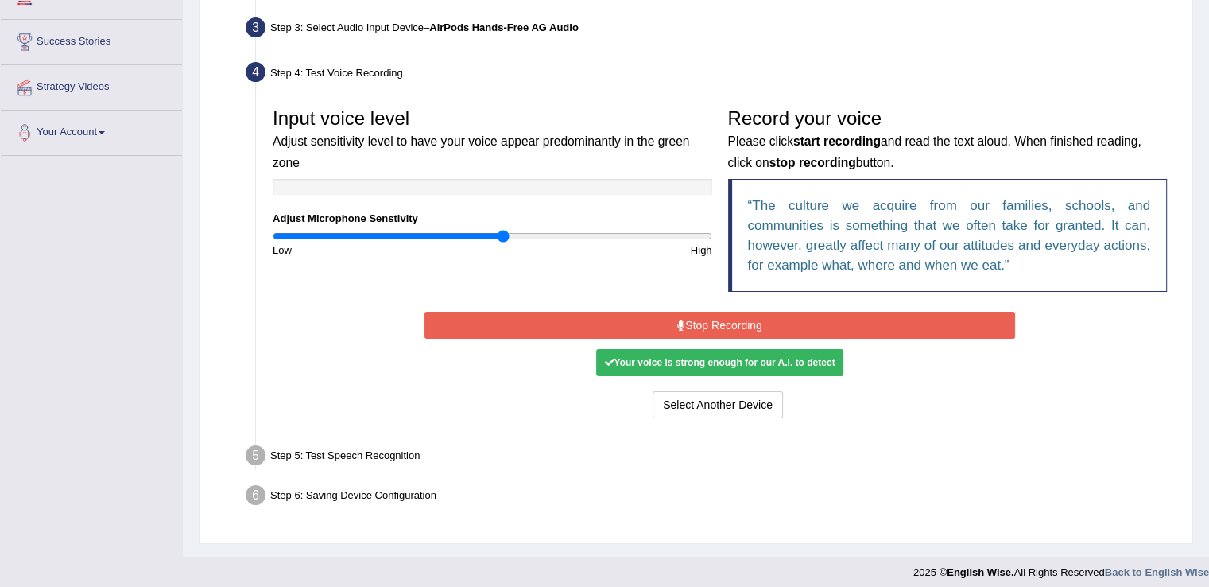
click at [684, 322] on button "Stop Recording" at bounding box center [720, 325] width 591 height 27
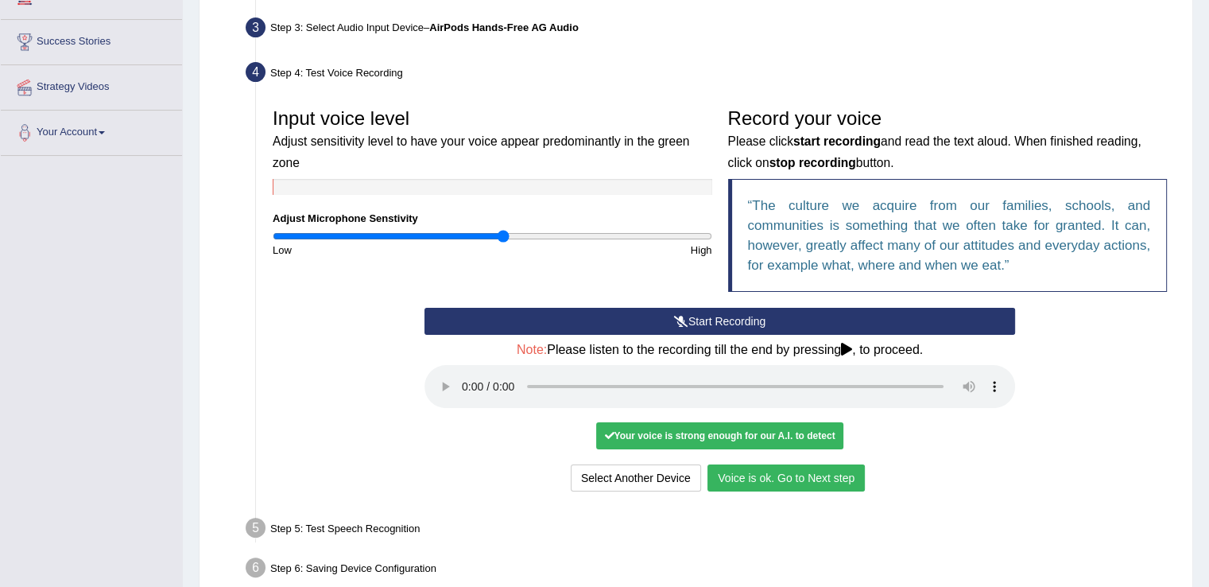
click at [774, 472] on button "Voice is ok. Go to Next step" at bounding box center [786, 477] width 157 height 27
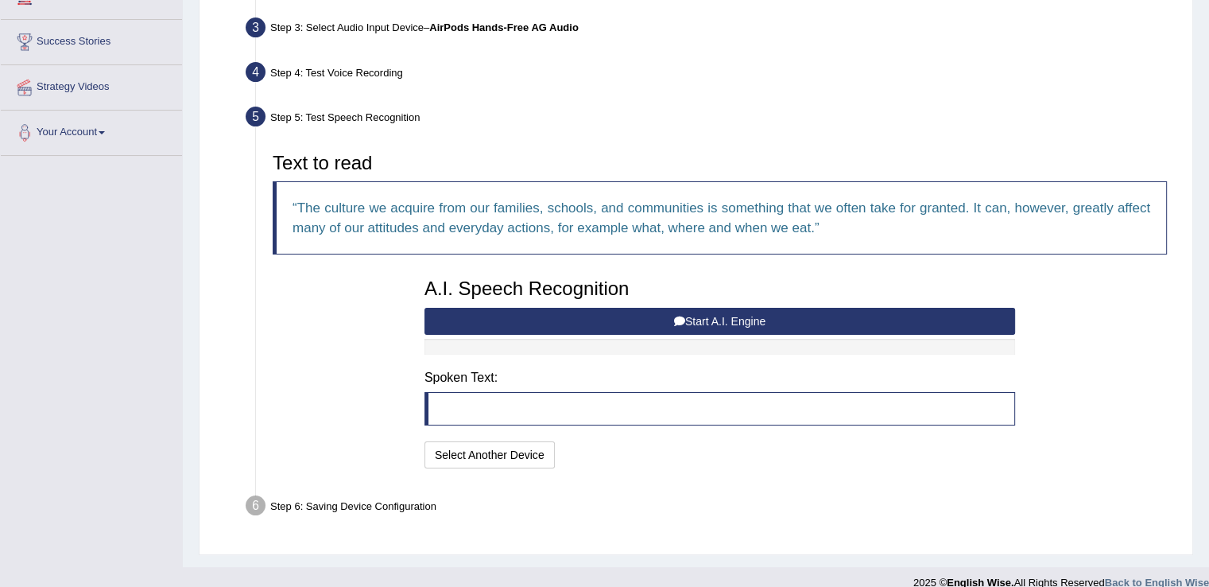
click at [675, 406] on blockquote at bounding box center [720, 408] width 591 height 33
click at [694, 320] on button "Start A.I. Engine" at bounding box center [720, 321] width 591 height 27
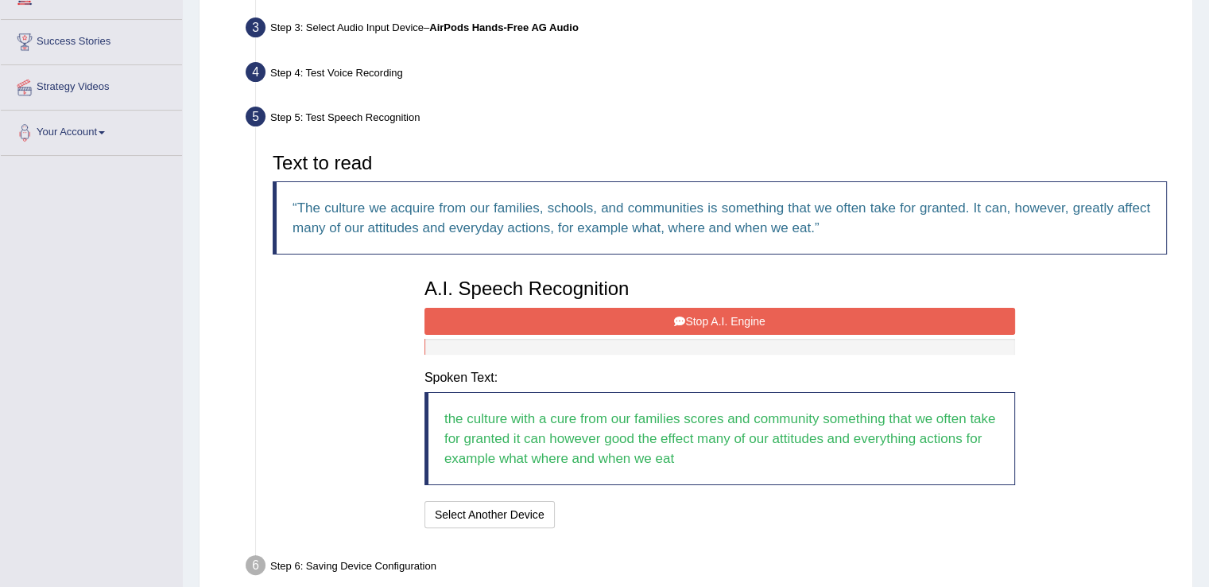
click at [694, 320] on button "Stop A.I. Engine" at bounding box center [720, 321] width 591 height 27
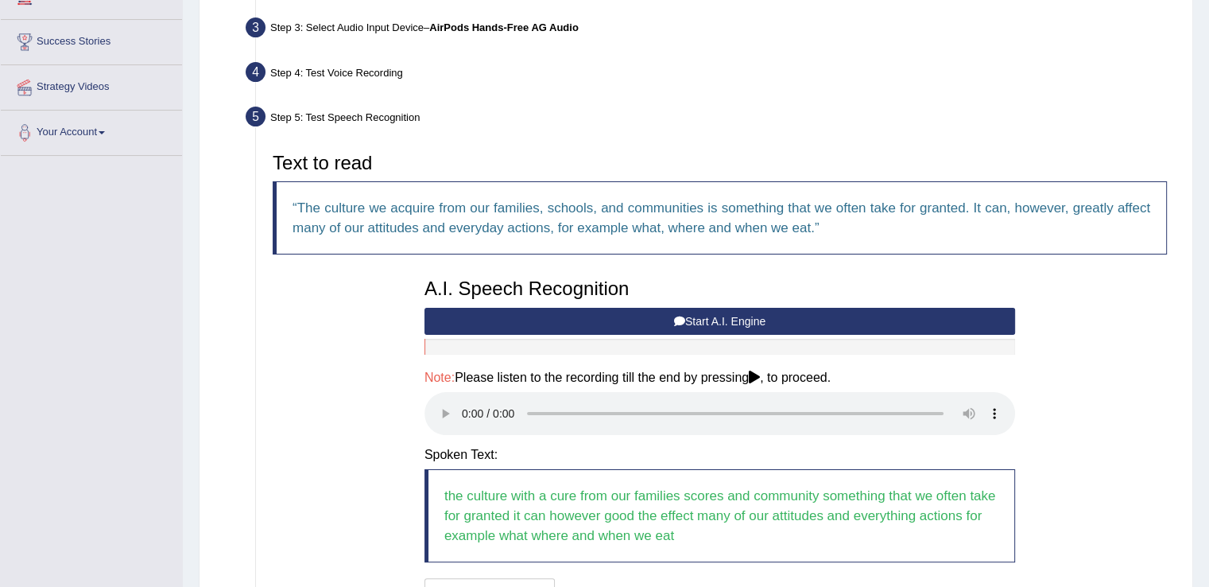
click at [622, 313] on button "Start A.I. Engine" at bounding box center [720, 321] width 591 height 27
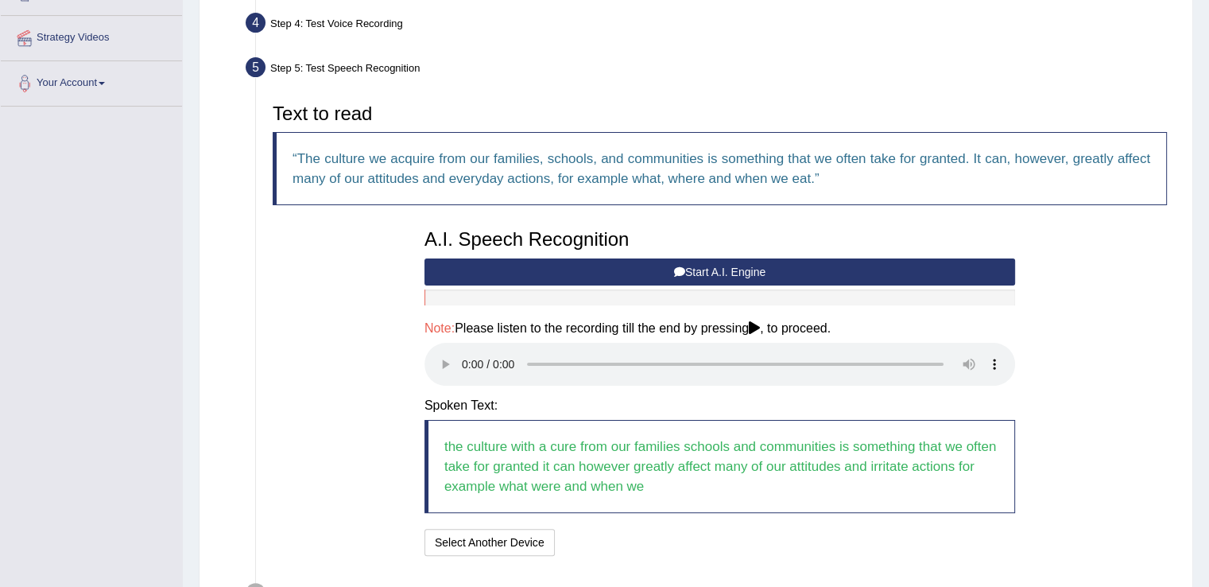
scroll to position [289, 0]
click at [684, 266] on button "Start A.I. Engine" at bounding box center [720, 271] width 591 height 27
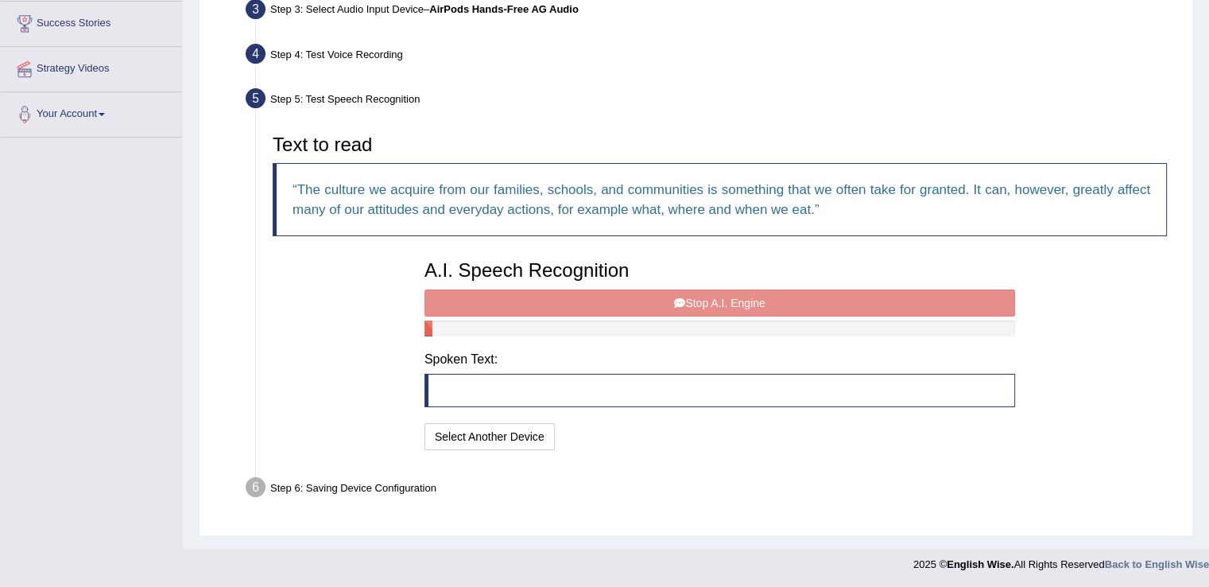
scroll to position [278, 0]
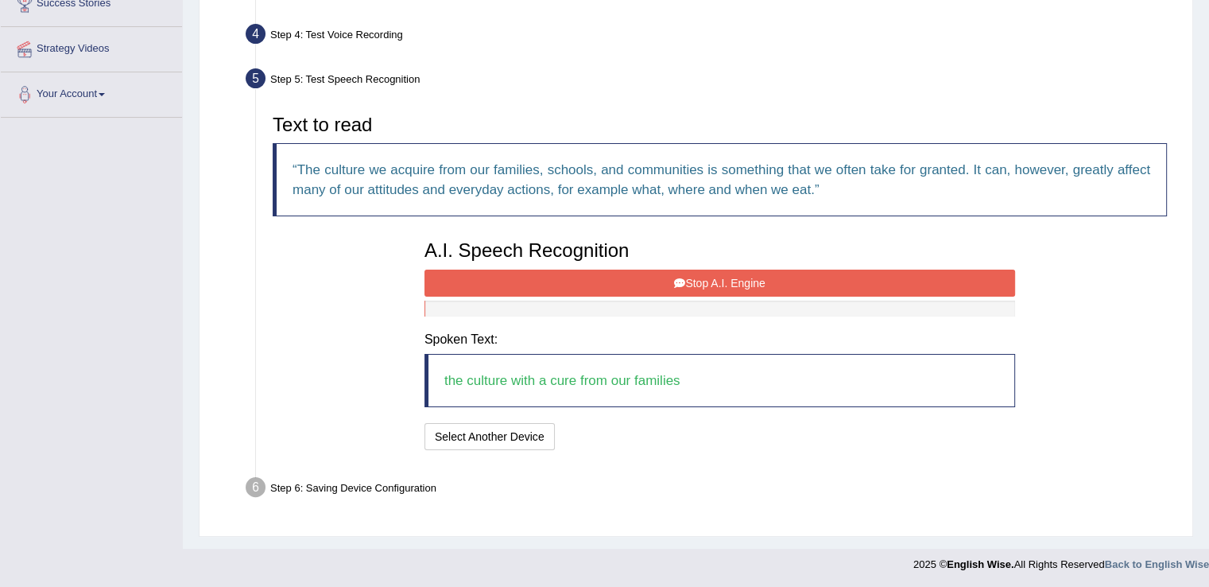
click at [687, 279] on button "Stop A.I. Engine" at bounding box center [720, 283] width 591 height 27
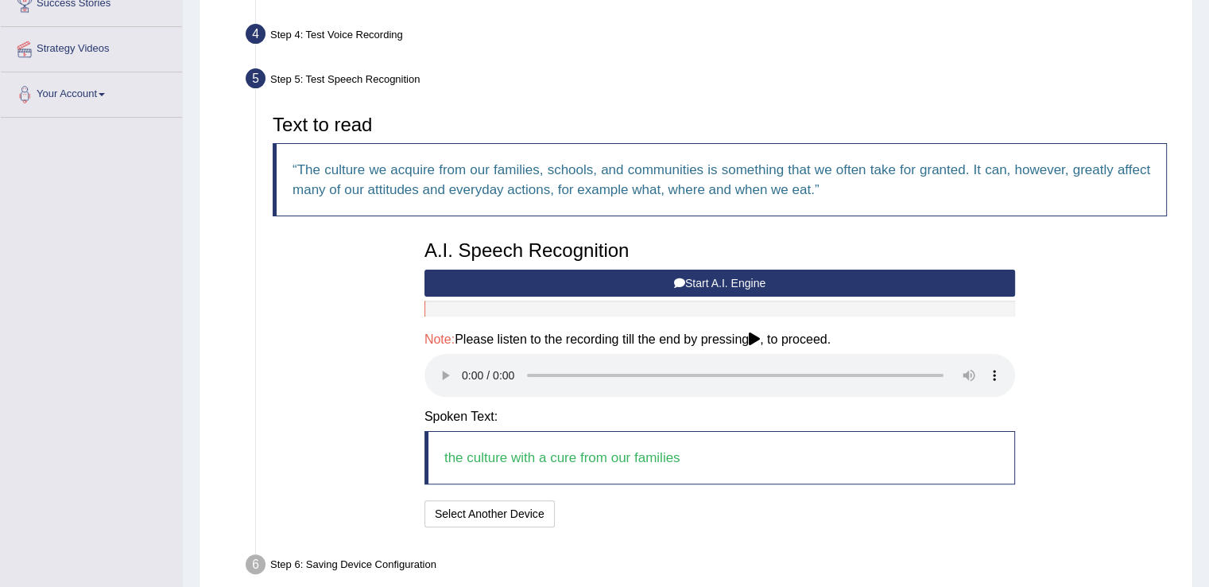
click at [687, 279] on button "Start A.I. Engine" at bounding box center [720, 283] width 591 height 27
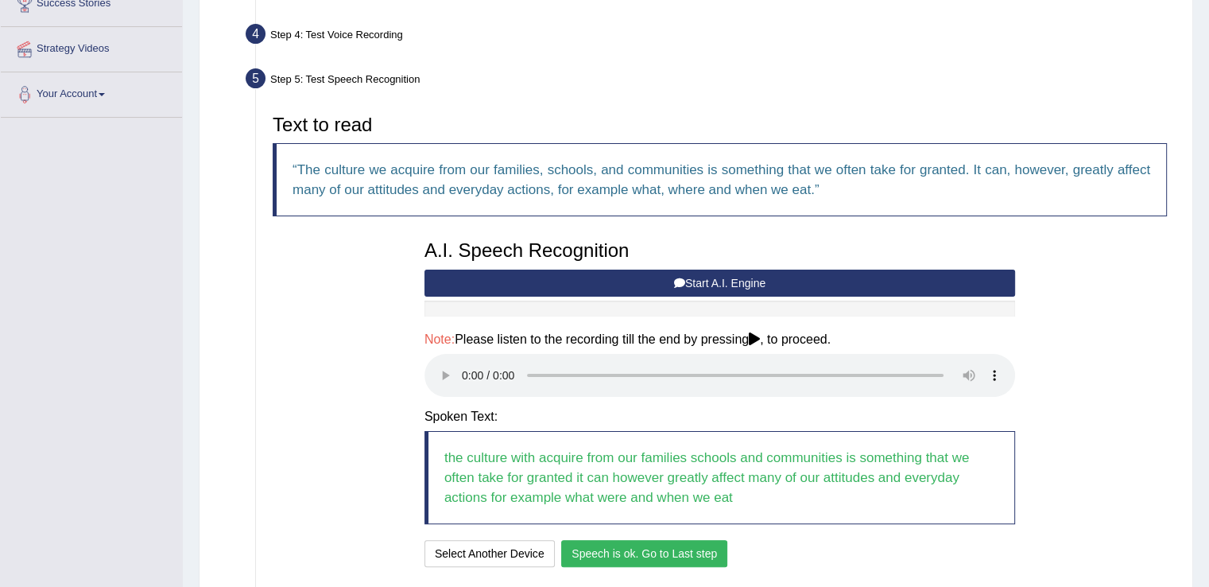
click at [646, 553] on button "Speech is ok. Go to Last step" at bounding box center [644, 553] width 166 height 27
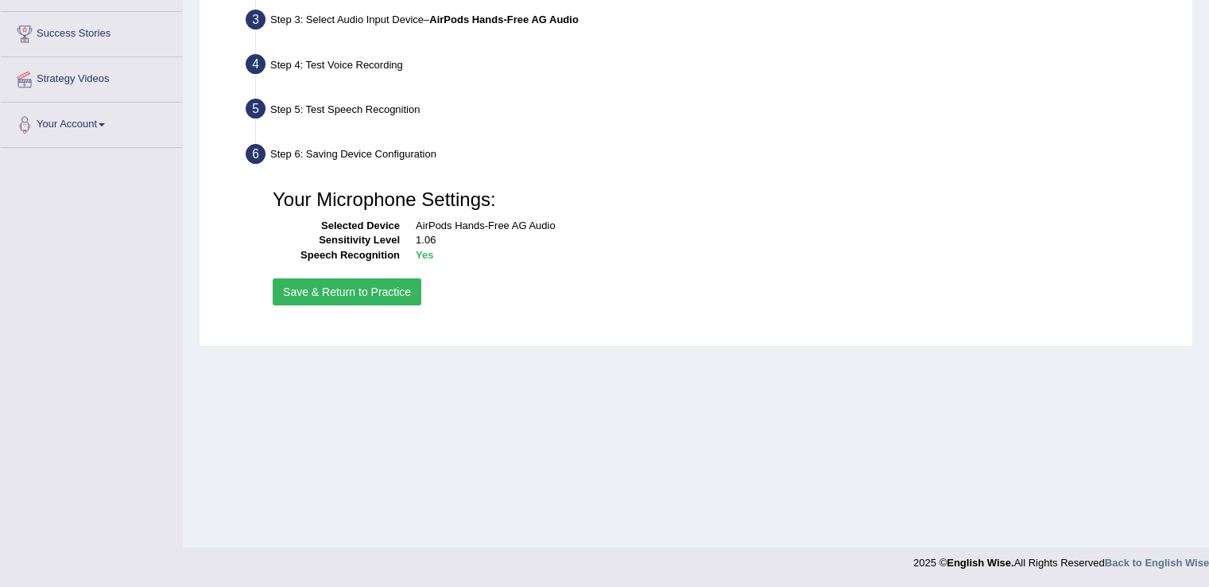
click at [349, 291] on button "Save & Return to Practice" at bounding box center [347, 291] width 149 height 27
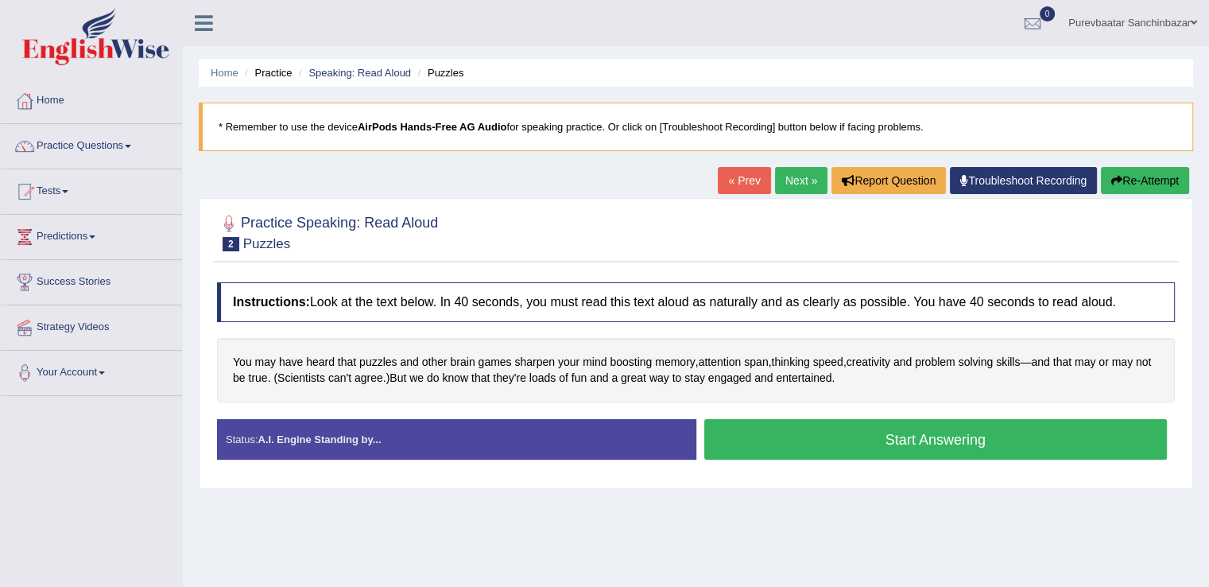
click at [856, 435] on button "Start Answering" at bounding box center [937, 439] width 464 height 41
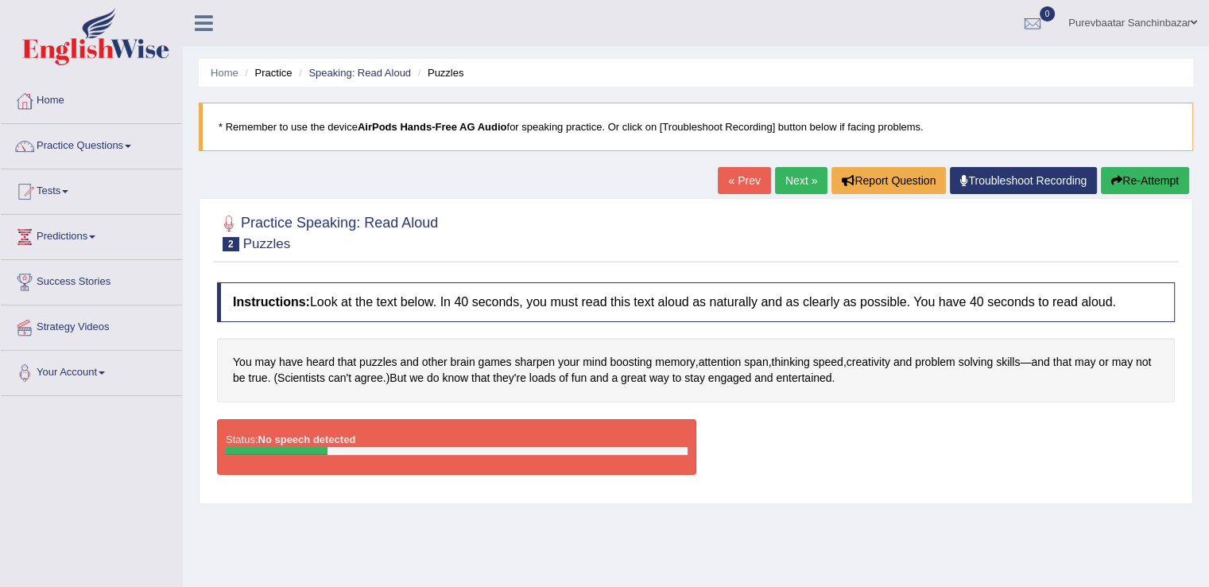
click at [421, 447] on div at bounding box center [457, 451] width 462 height 8
click at [195, 324] on div "Home Practice Speaking: Read Aloud Puzzles * Remember to use the device AirPods…" at bounding box center [696, 397] width 1027 height 795
click at [1153, 180] on button "Re-Attempt" at bounding box center [1145, 180] width 88 height 27
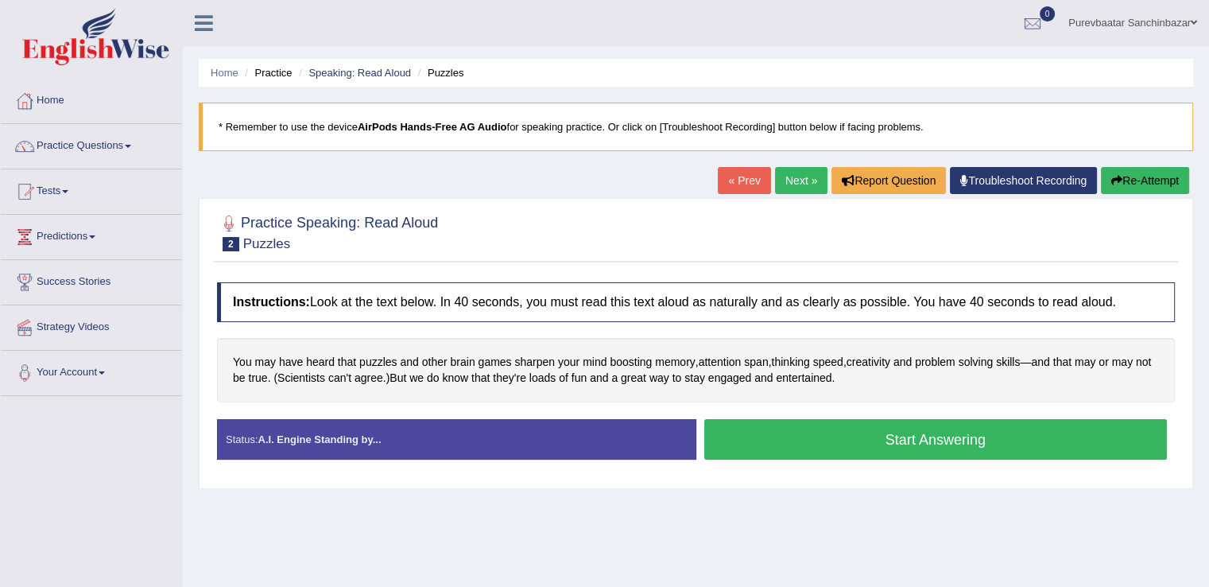
click at [596, 437] on div "Status: A.I. Engine Standing by..." at bounding box center [456, 439] width 479 height 41
click at [780, 434] on button "Start Answering" at bounding box center [937, 439] width 464 height 41
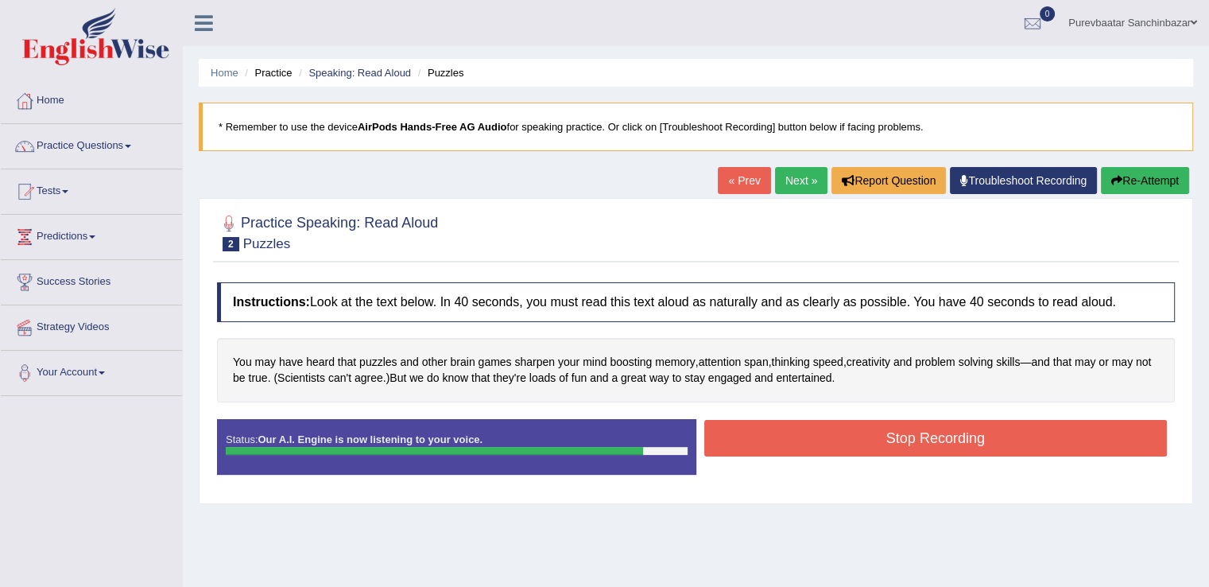
click at [780, 434] on button "Stop Recording" at bounding box center [937, 438] width 464 height 37
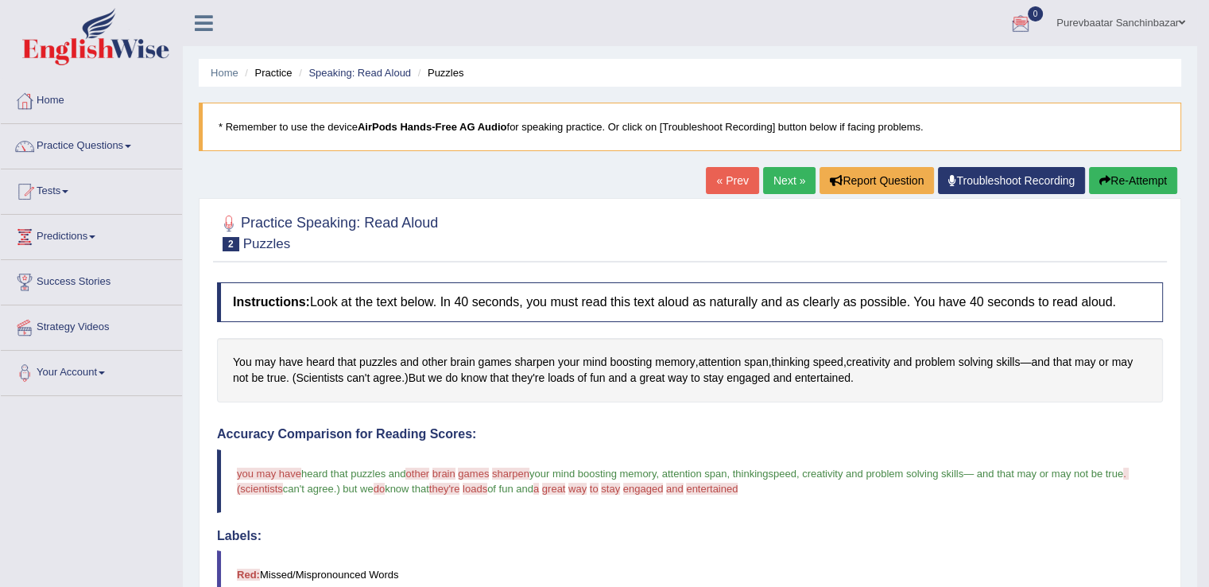
click at [131, 147] on span at bounding box center [128, 146] width 6 height 3
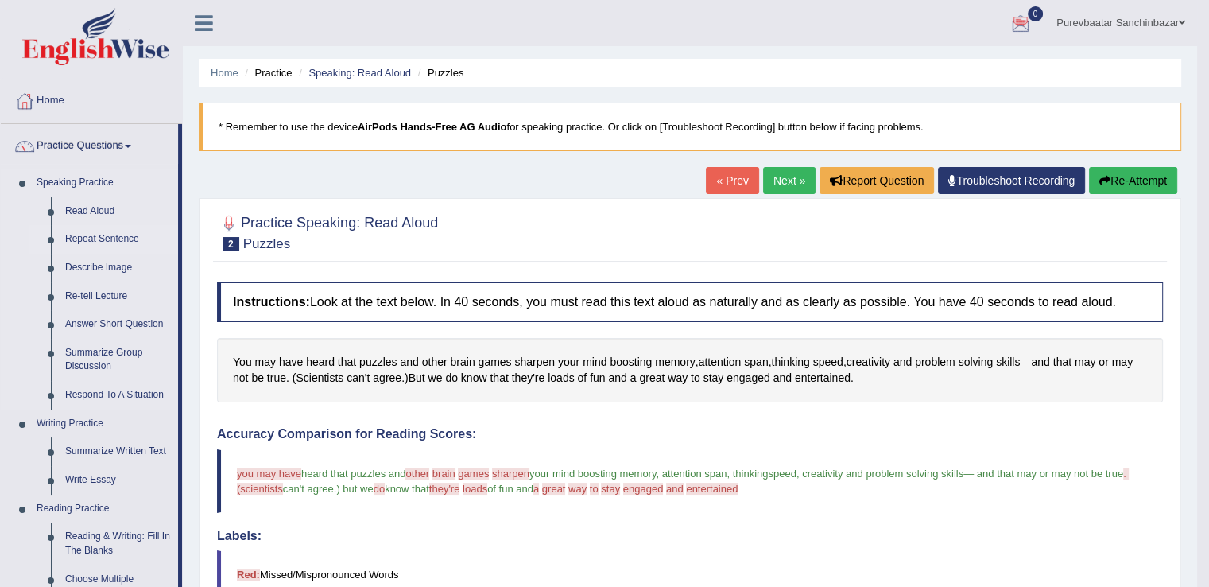
click at [125, 237] on link "Repeat Sentence" at bounding box center [118, 239] width 120 height 29
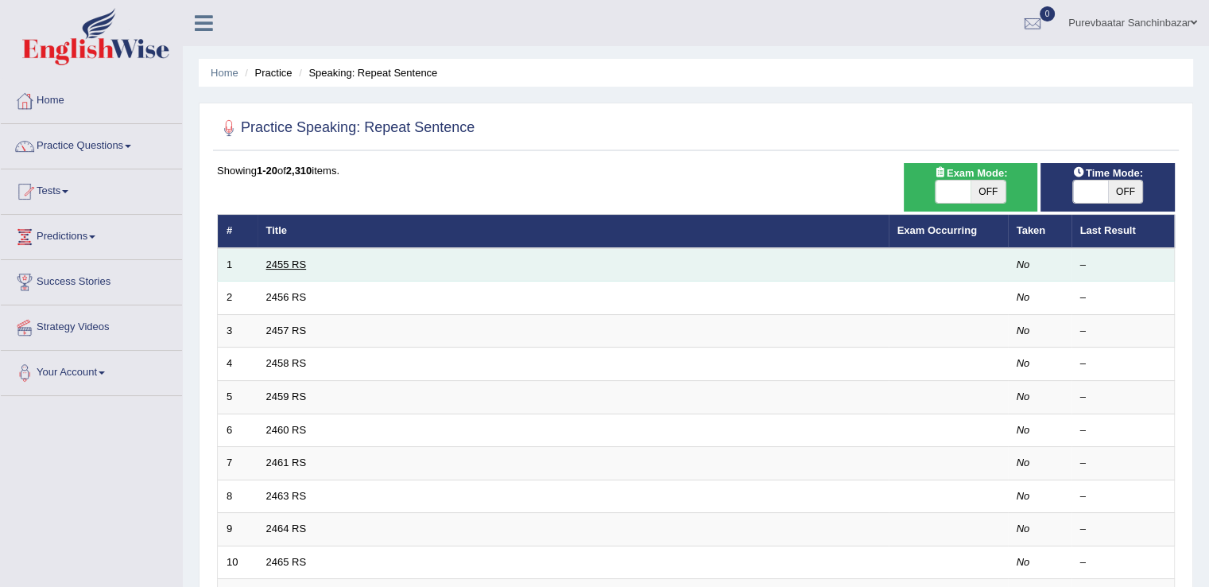
click at [289, 266] on link "2455 RS" at bounding box center [286, 264] width 41 height 12
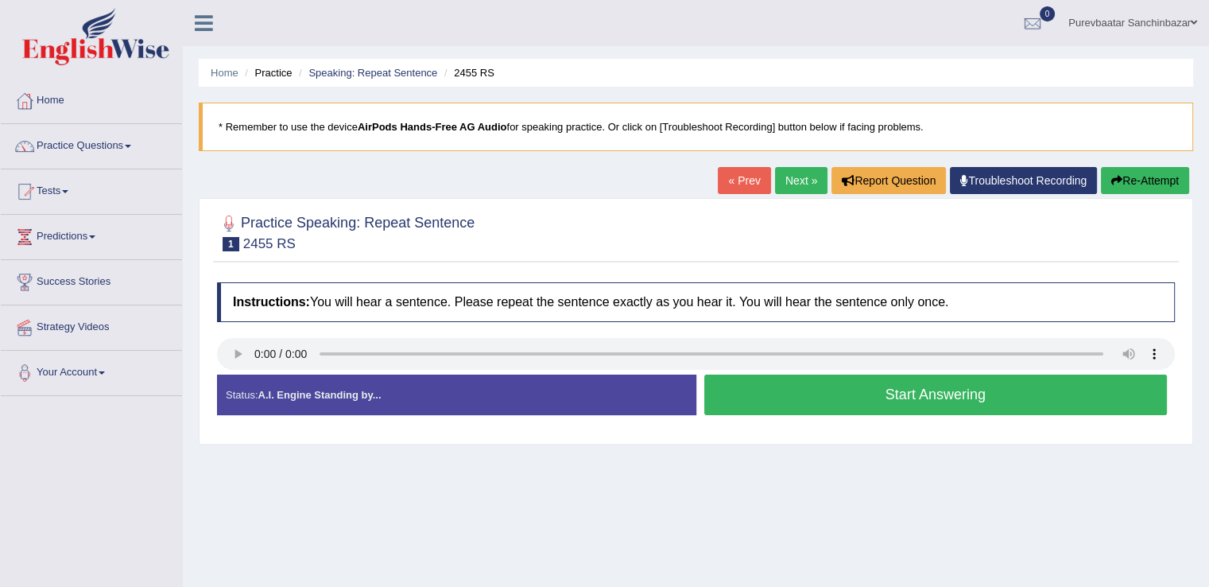
click at [786, 390] on button "Start Answering" at bounding box center [937, 395] width 464 height 41
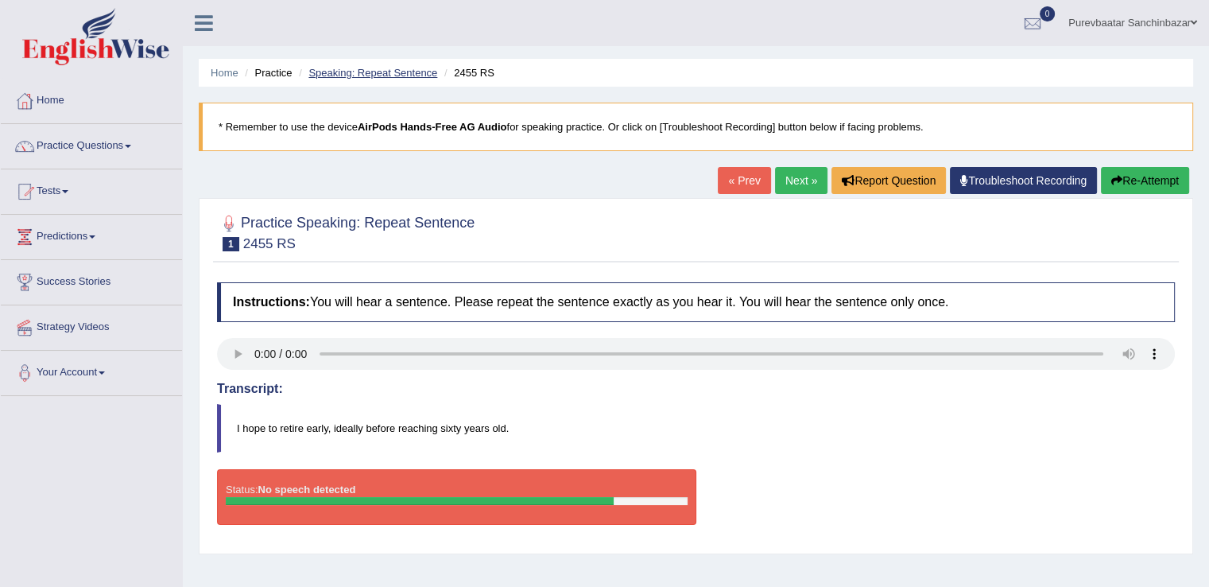
click at [366, 72] on link "Speaking: Repeat Sentence" at bounding box center [373, 73] width 129 height 12
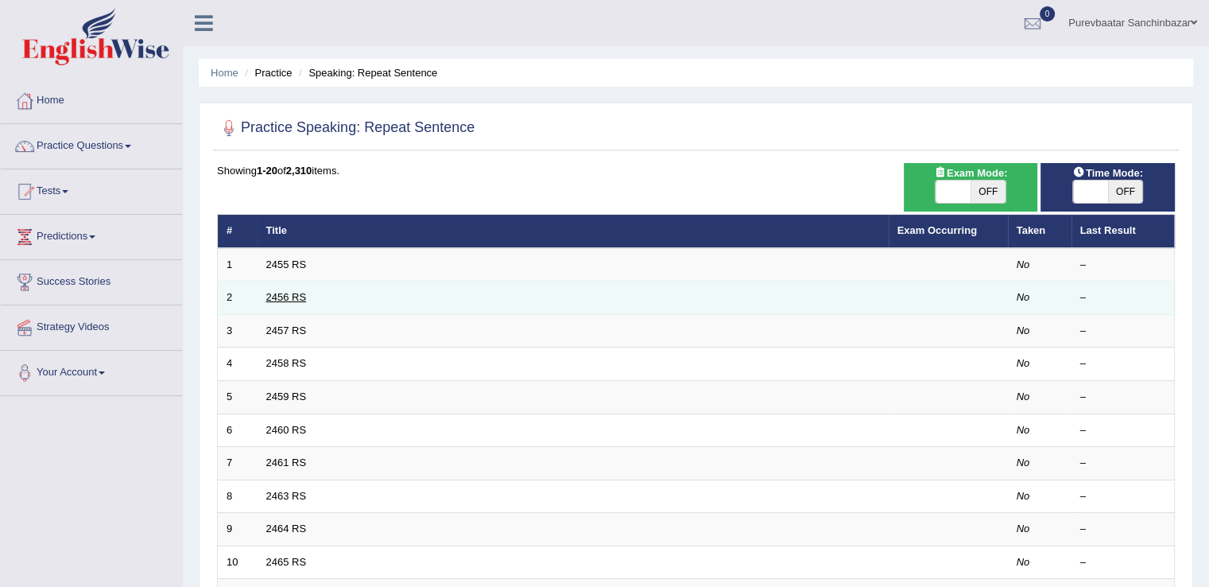
click at [282, 291] on link "2456 RS" at bounding box center [286, 297] width 41 height 12
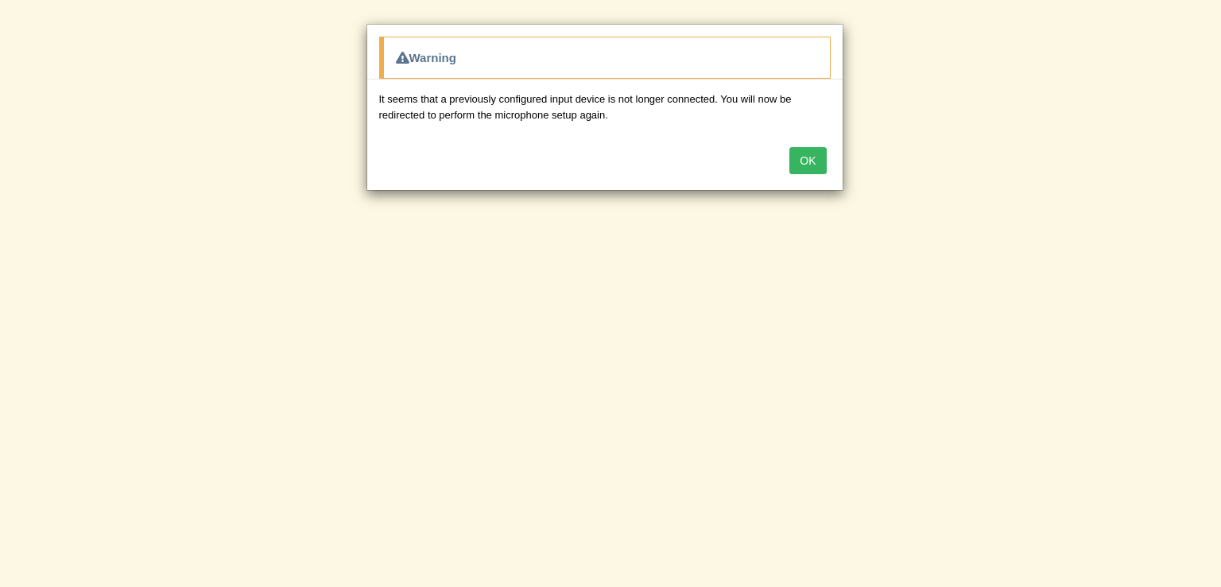
click at [810, 159] on button "OK" at bounding box center [808, 160] width 37 height 27
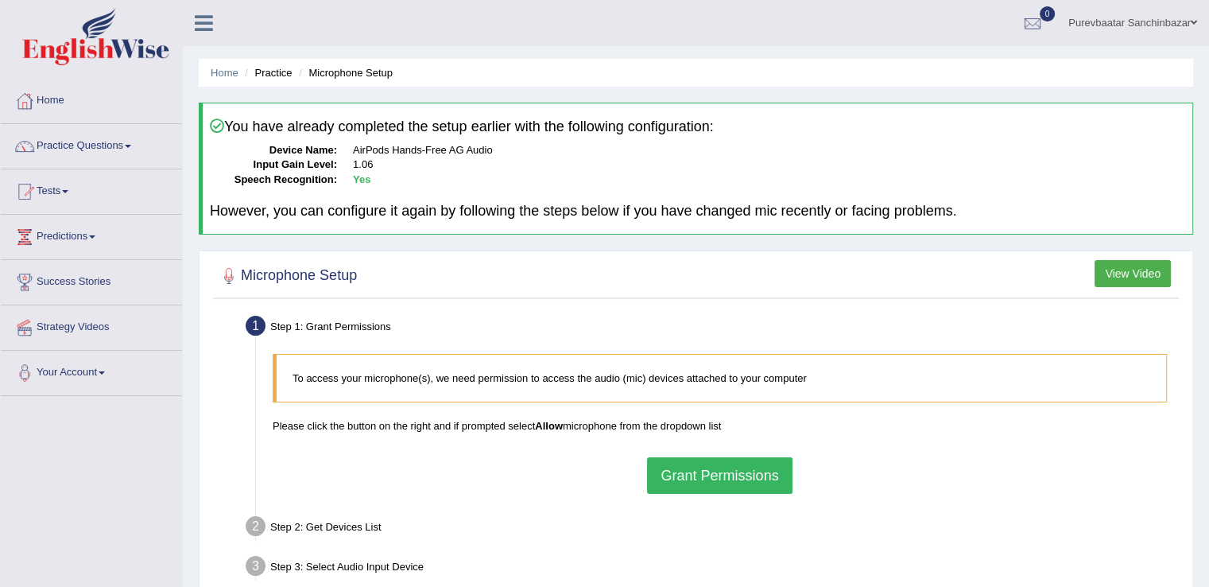
click at [678, 475] on button "Grant Permissions" at bounding box center [719, 475] width 145 height 37
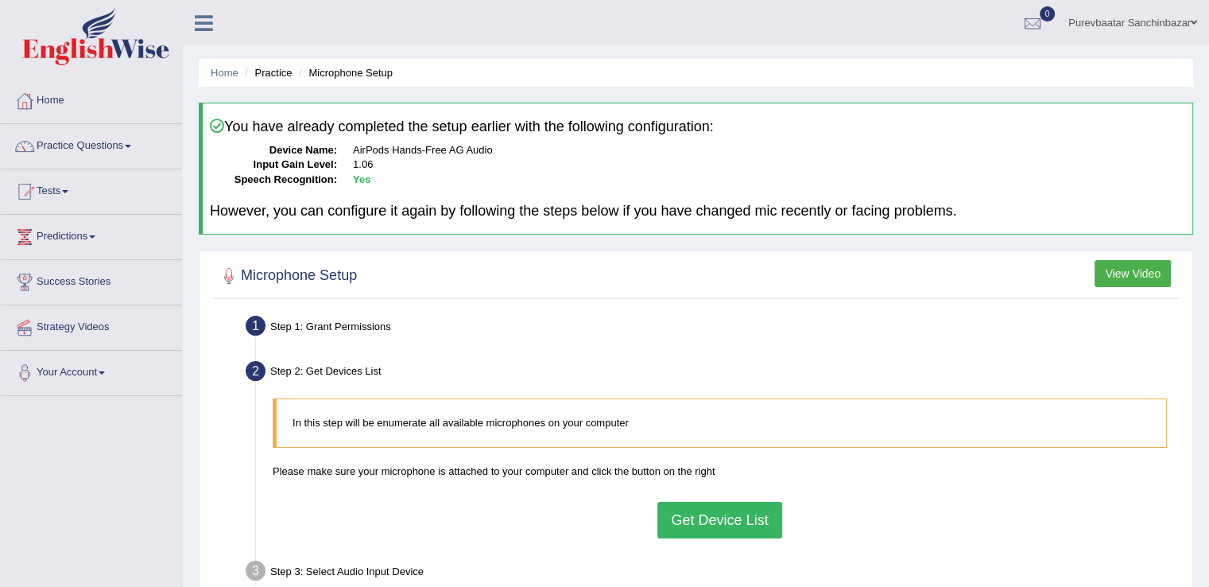
click at [695, 518] on button "Get Device List" at bounding box center [720, 520] width 124 height 37
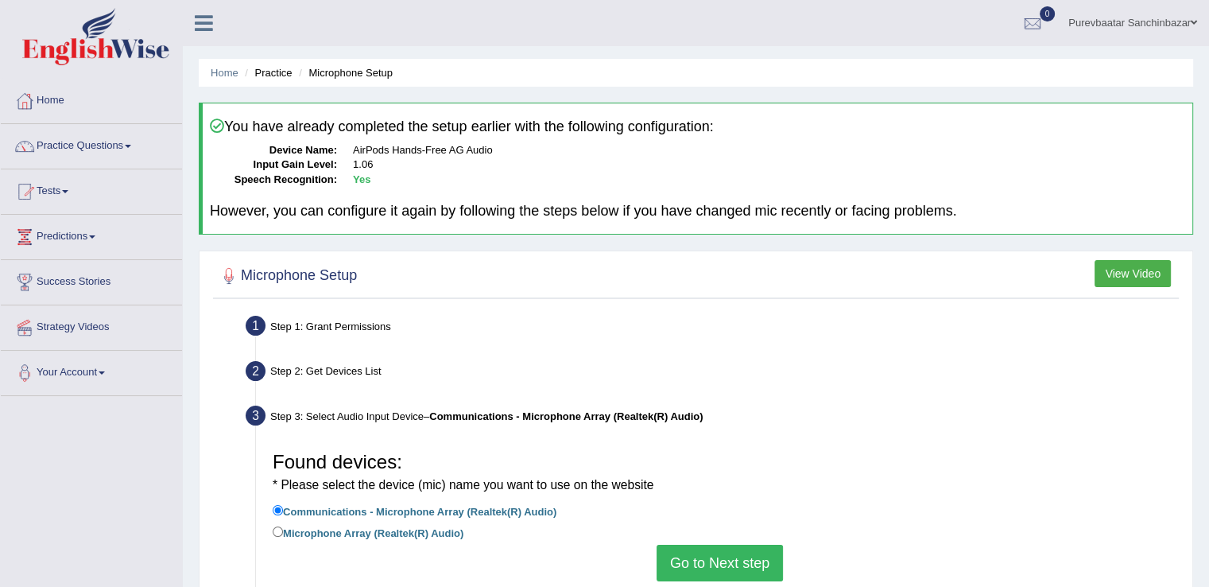
click at [707, 560] on button "Go to Next step" at bounding box center [720, 563] width 126 height 37
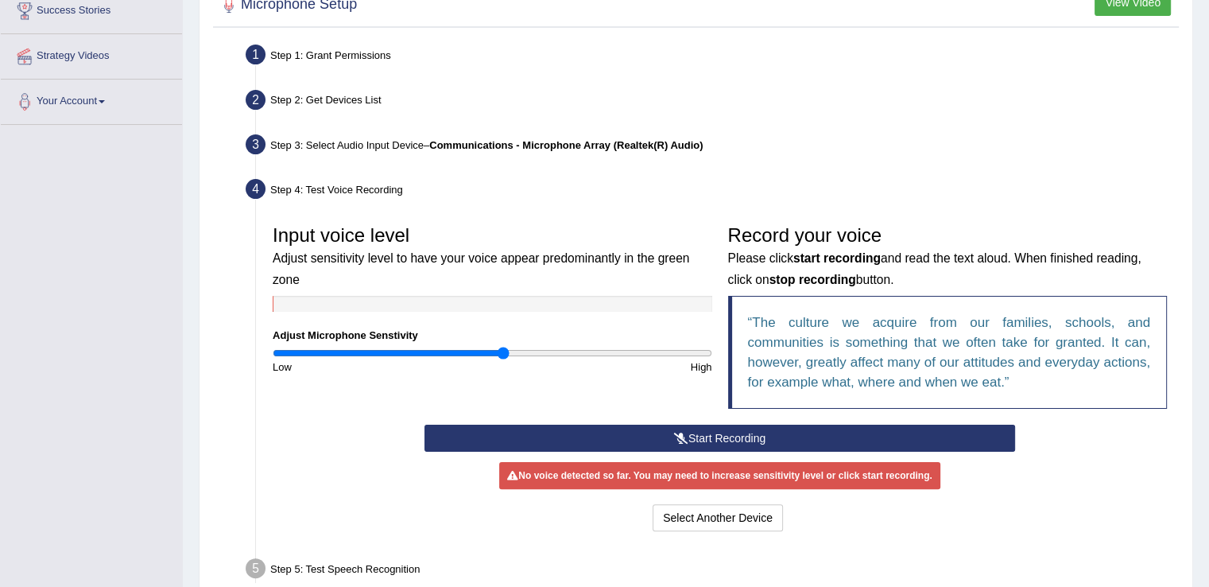
scroll to position [273, 0]
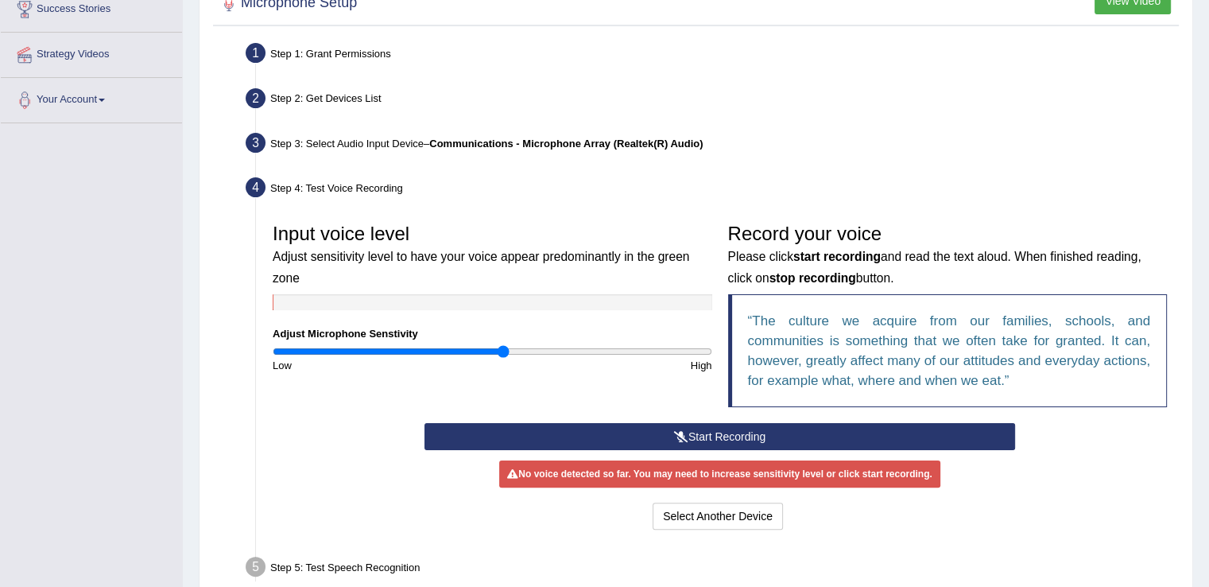
click at [970, 443] on button "Start Recording" at bounding box center [720, 436] width 591 height 27
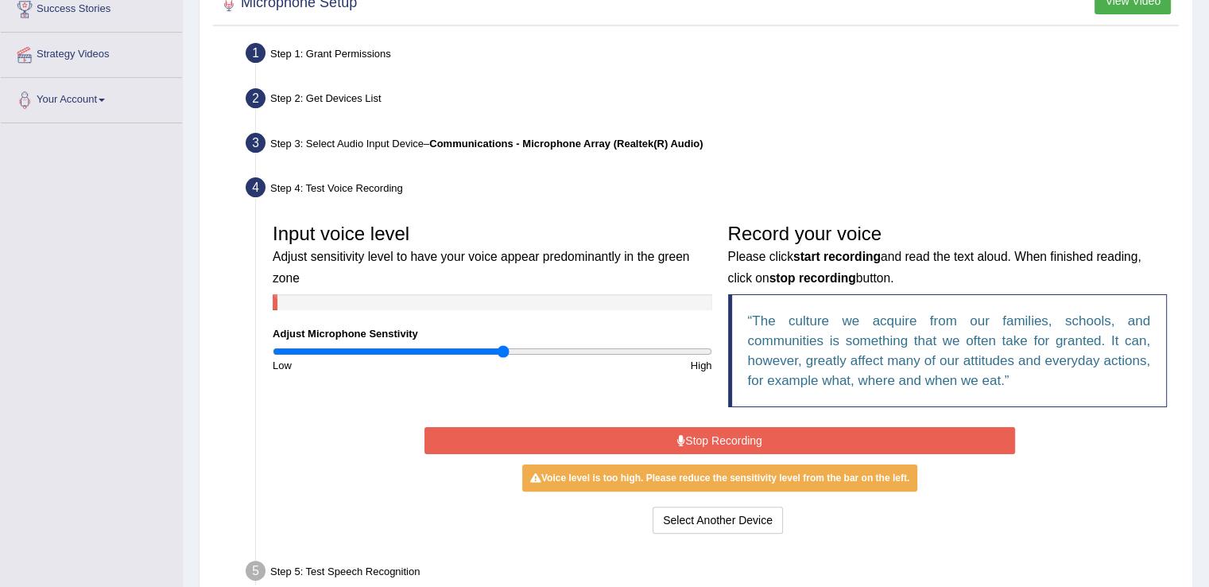
click at [970, 443] on button "Stop Recording" at bounding box center [720, 440] width 591 height 27
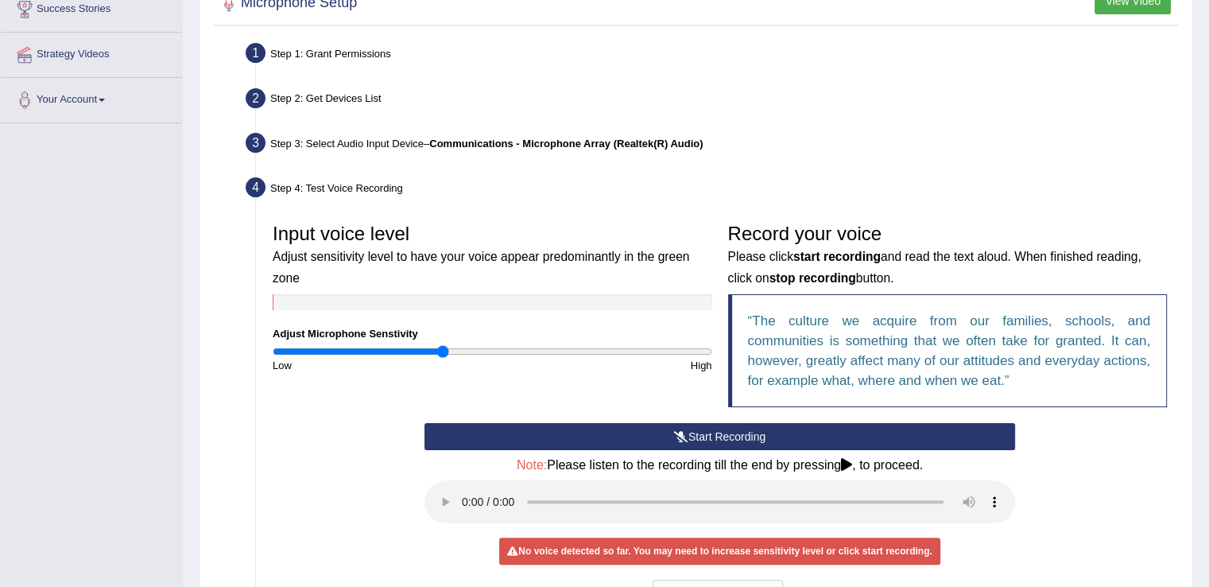
type input "0.78"
click at [441, 350] on input "range" at bounding box center [493, 351] width 440 height 13
click at [601, 434] on button "Start Recording" at bounding box center [720, 436] width 591 height 27
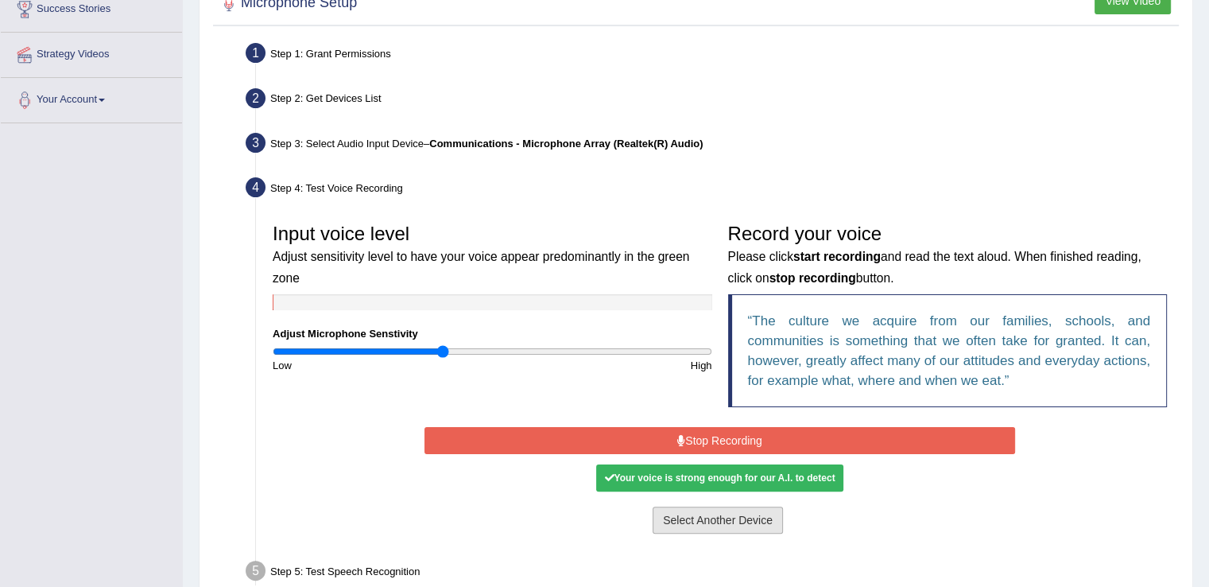
click at [693, 525] on button "Select Another Device" at bounding box center [718, 520] width 130 height 27
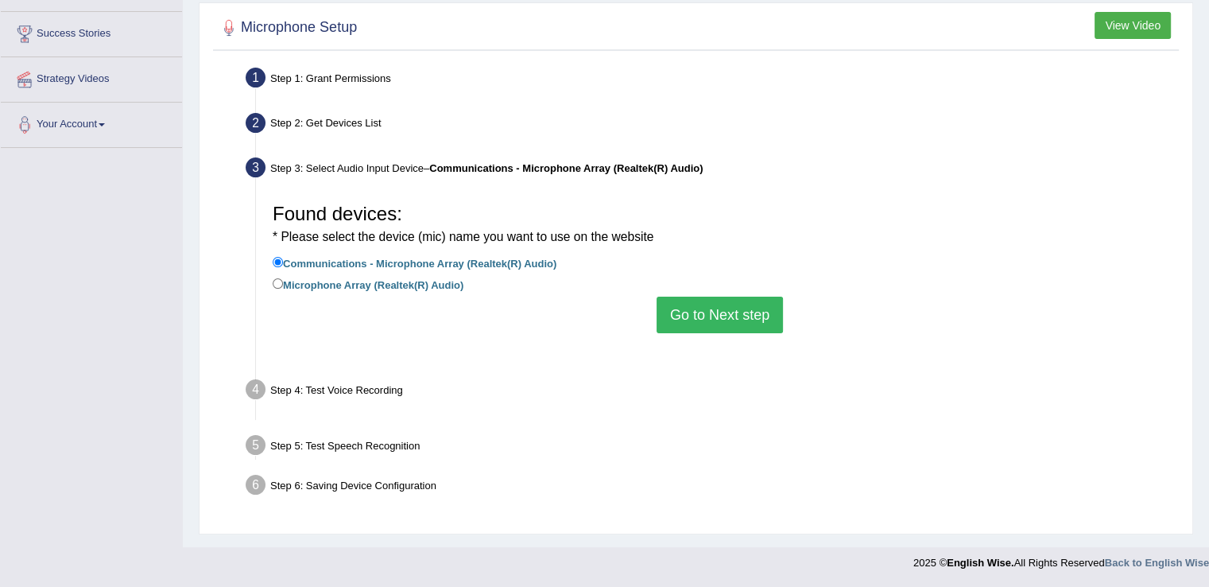
scroll to position [248, 0]
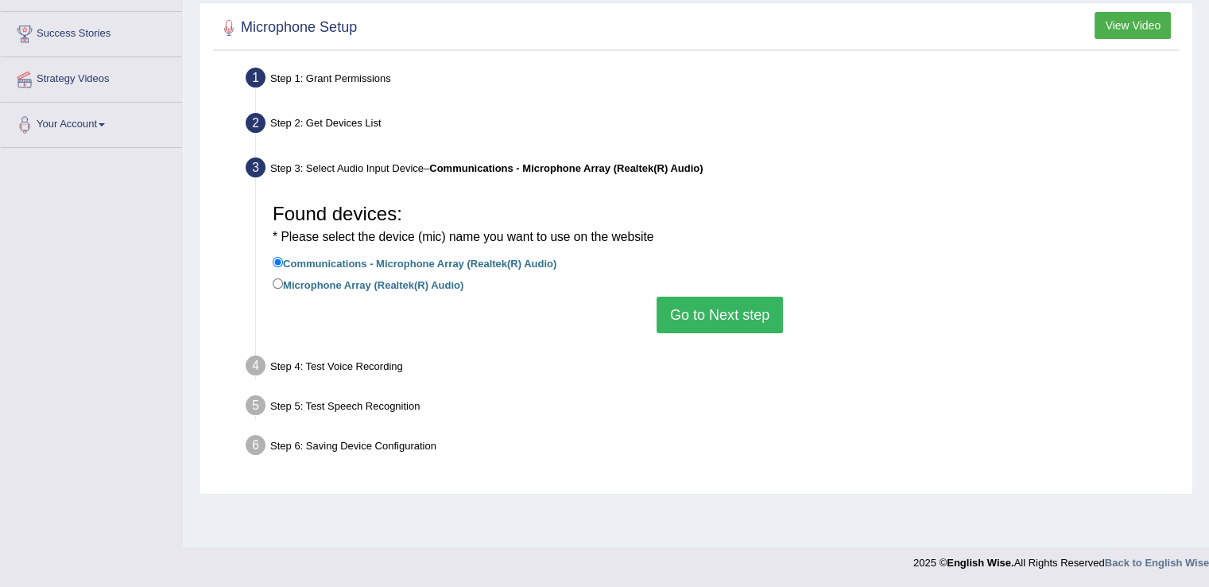
click at [738, 320] on button "Go to Next step" at bounding box center [720, 315] width 126 height 37
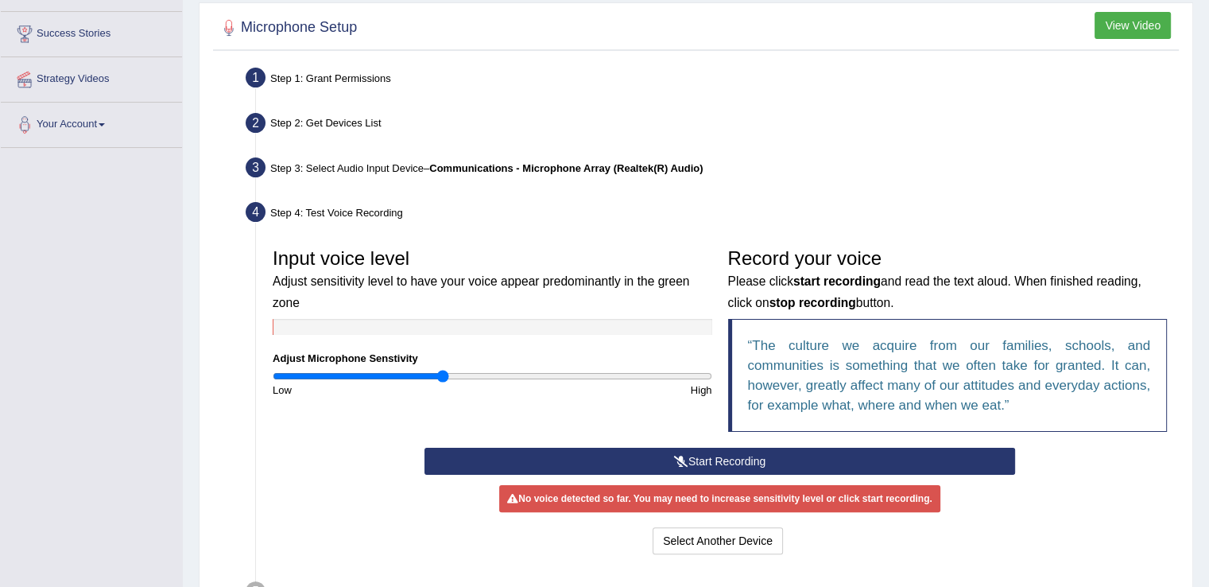
click at [653, 460] on button "Start Recording" at bounding box center [720, 461] width 591 height 27
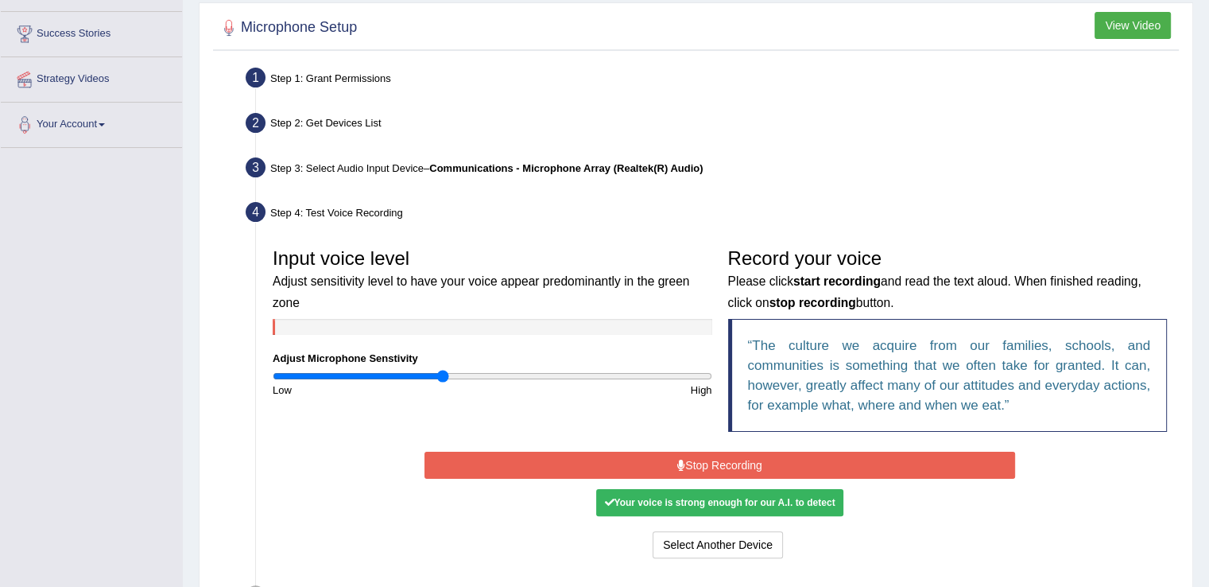
click at [653, 460] on div "Start Recording Stop Recording Note: Please listen to the recording till the en…" at bounding box center [720, 505] width 607 height 115
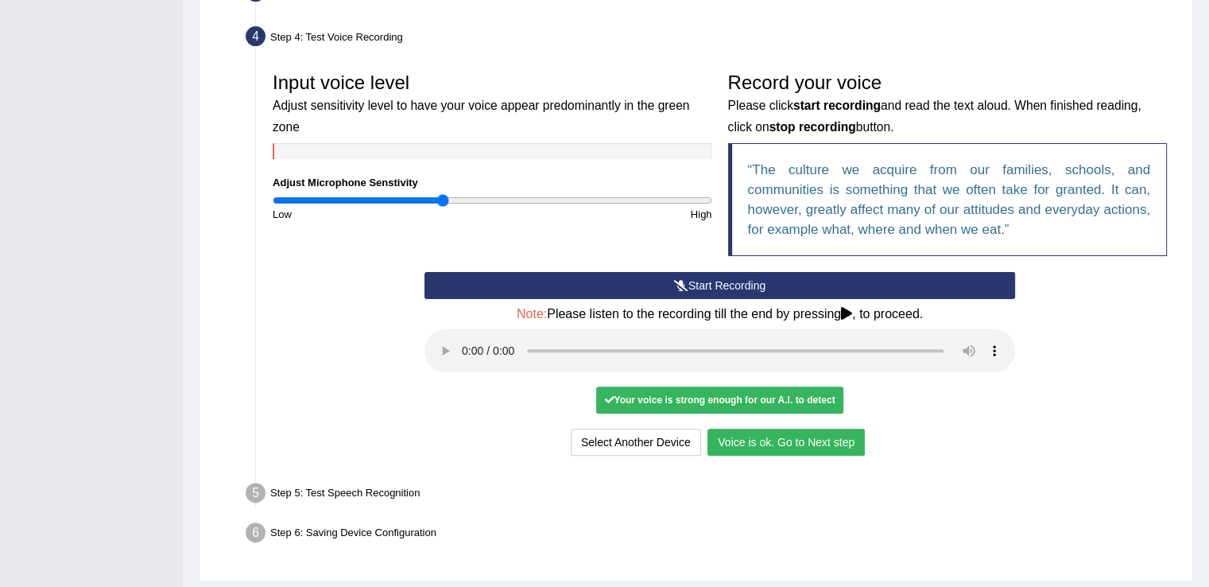
scroll to position [425, 0]
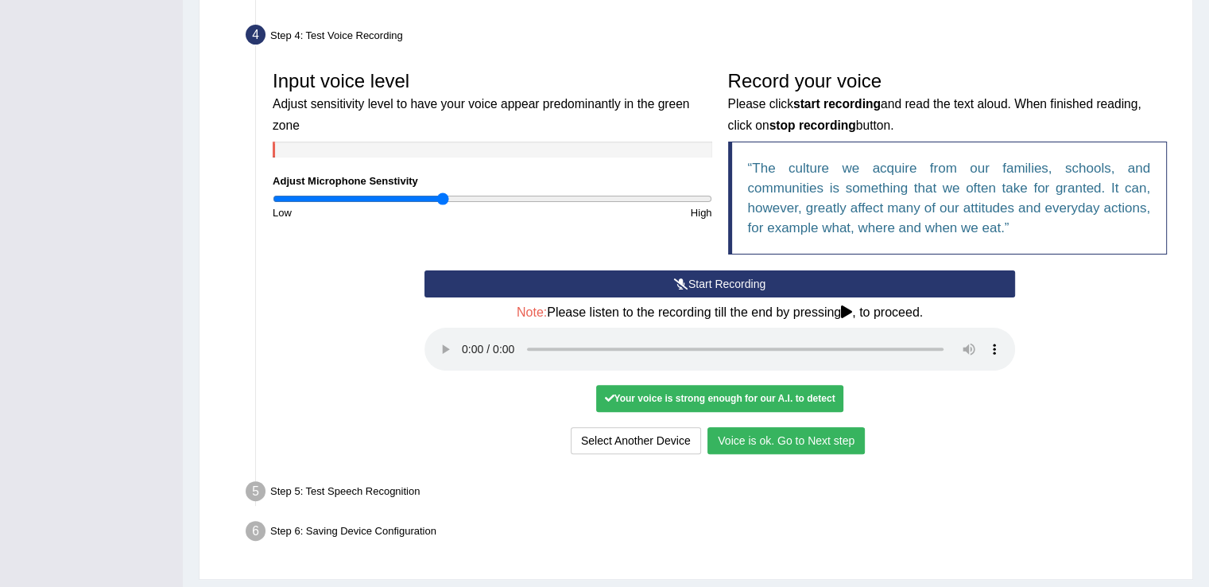
click at [787, 446] on button "Voice is ok. Go to Next step" at bounding box center [786, 440] width 157 height 27
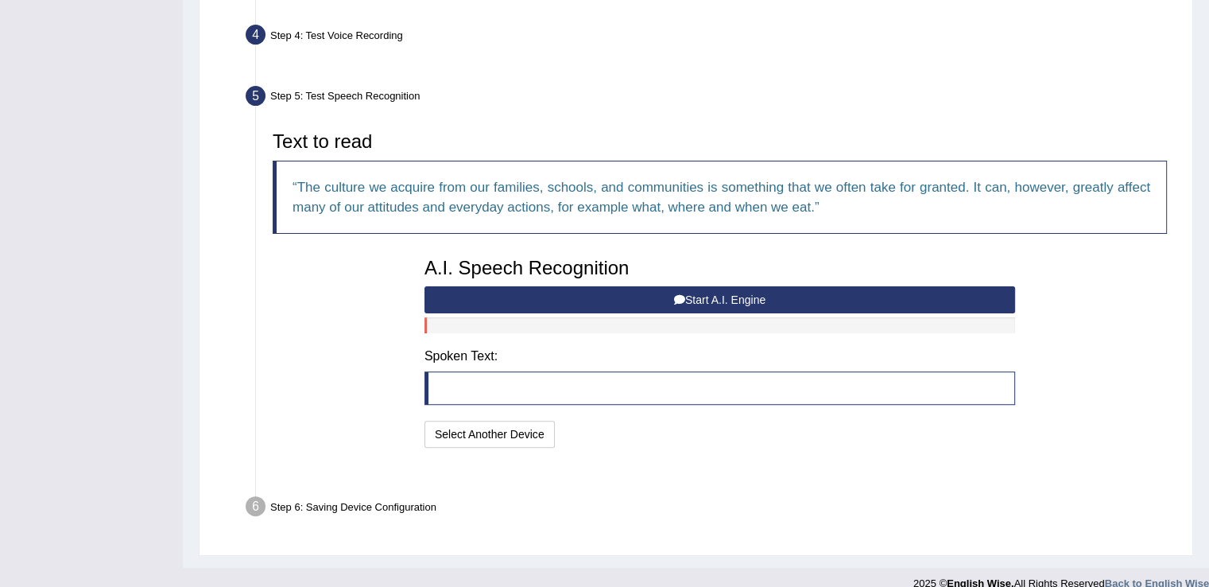
scroll to position [406, 0]
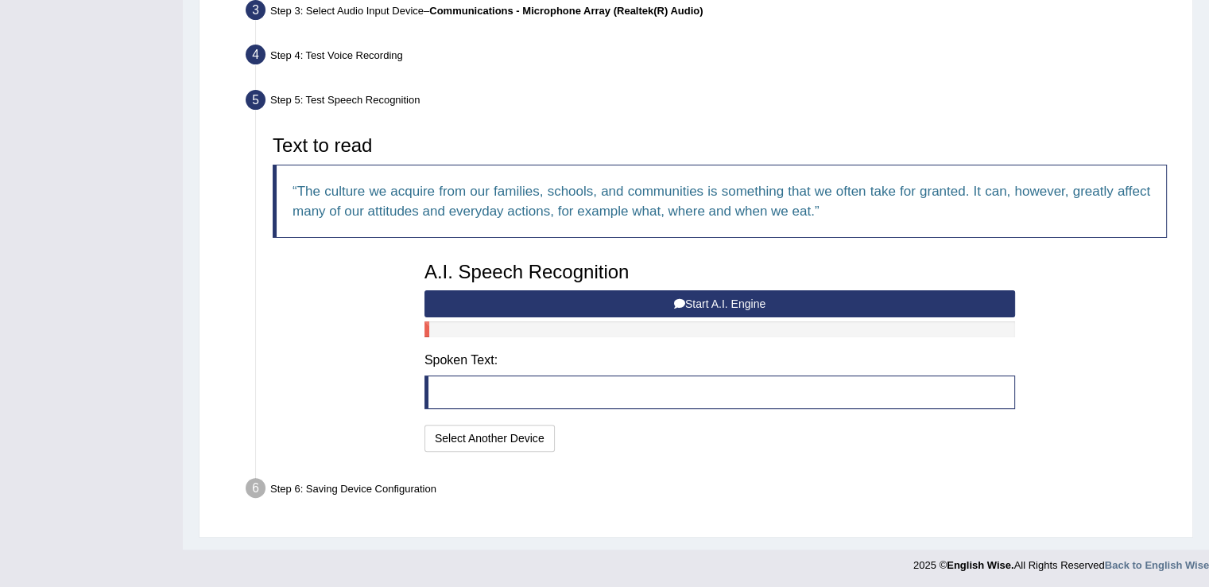
click at [732, 297] on button "Start A.I. Engine" at bounding box center [720, 303] width 591 height 27
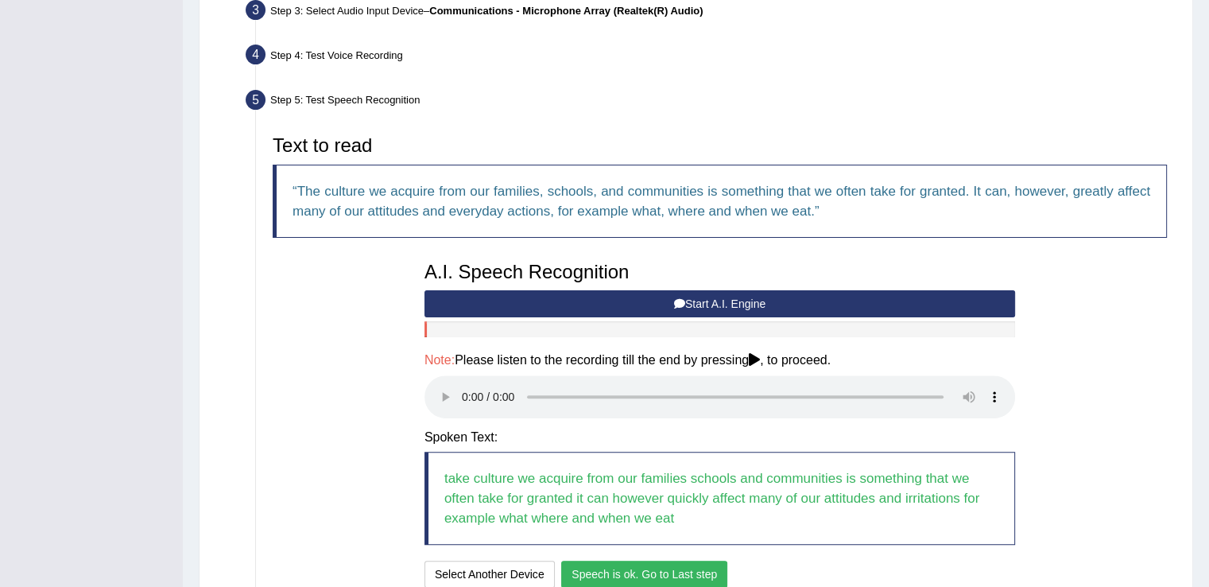
click at [688, 576] on button "Speech is ok. Go to Last step" at bounding box center [644, 574] width 166 height 27
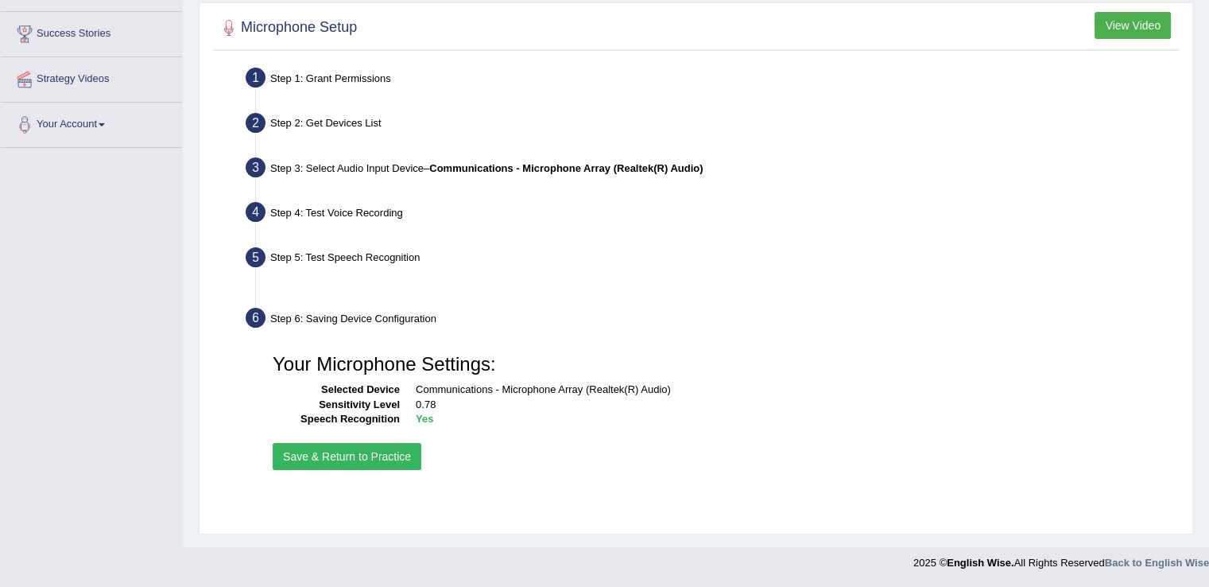
scroll to position [248, 0]
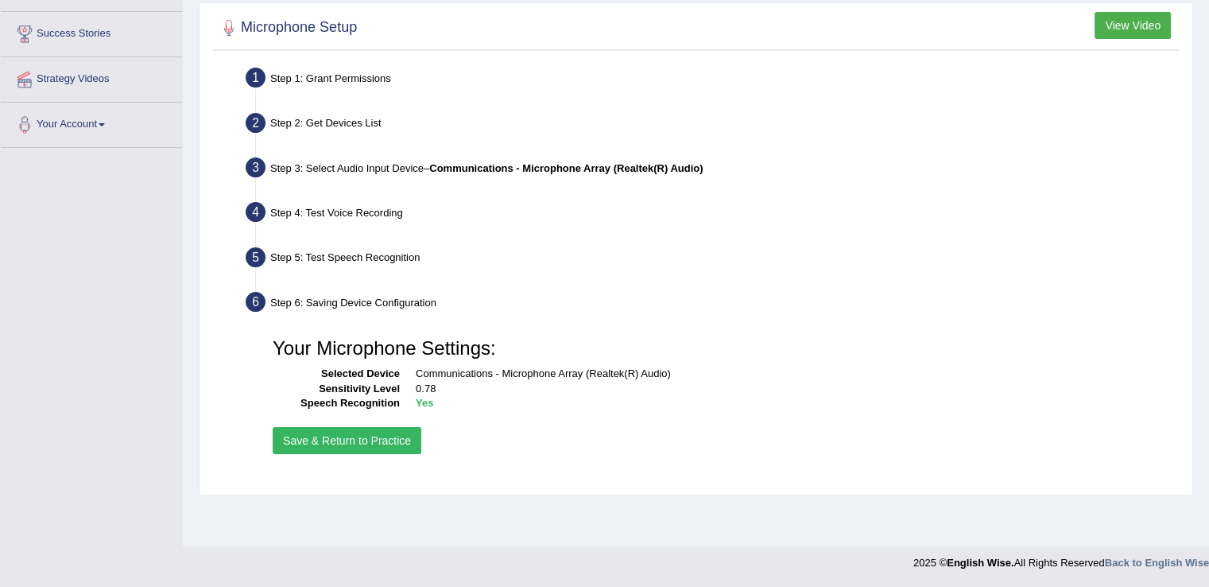
click at [348, 436] on button "Save & Return to Practice" at bounding box center [347, 440] width 149 height 27
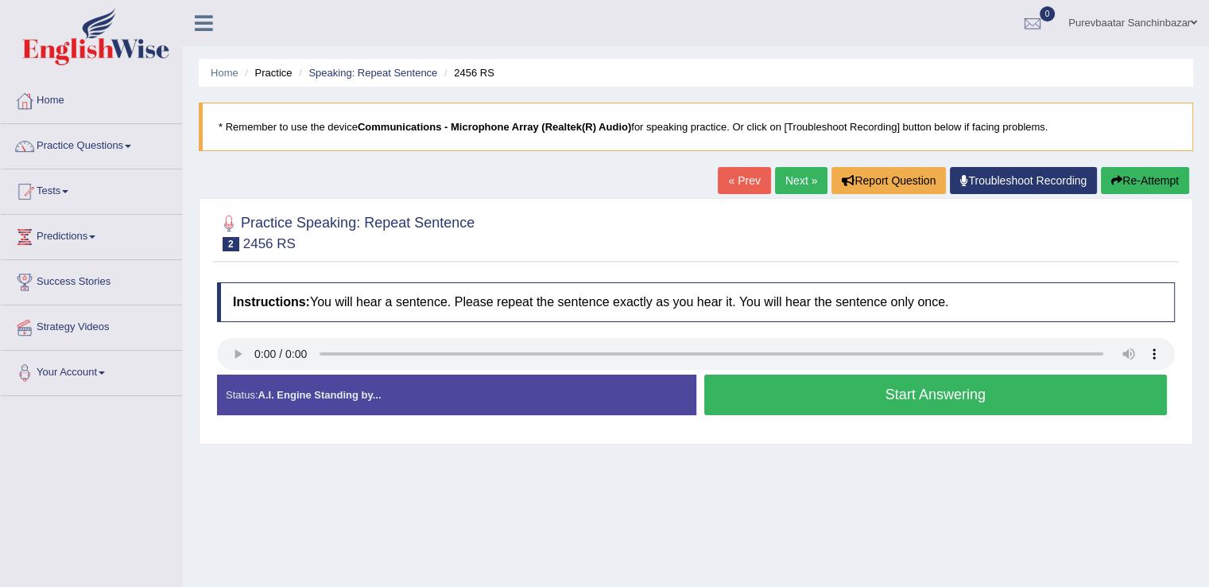
click at [811, 398] on button "Start Answering" at bounding box center [937, 395] width 464 height 41
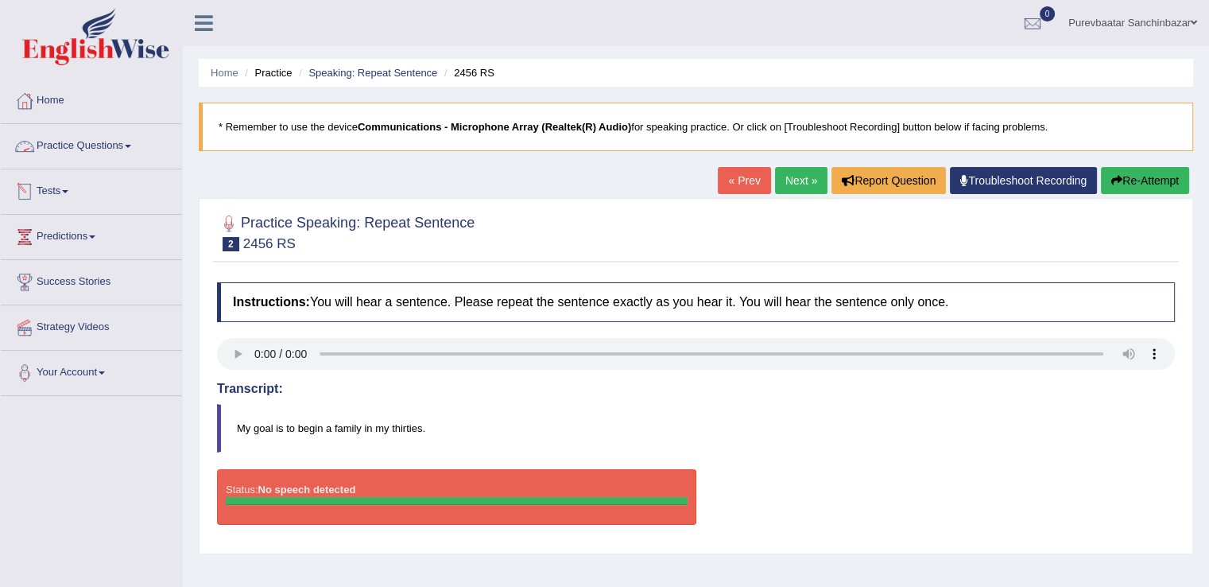
click at [126, 144] on link "Practice Questions" at bounding box center [91, 144] width 181 height 40
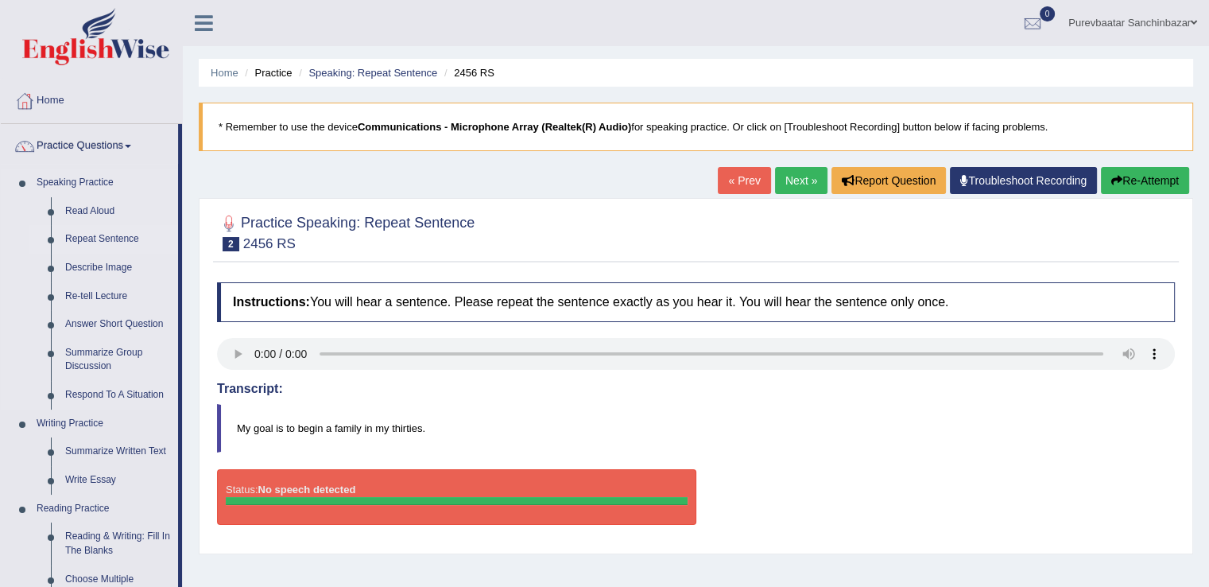
click at [108, 234] on link "Repeat Sentence" at bounding box center [118, 239] width 120 height 29
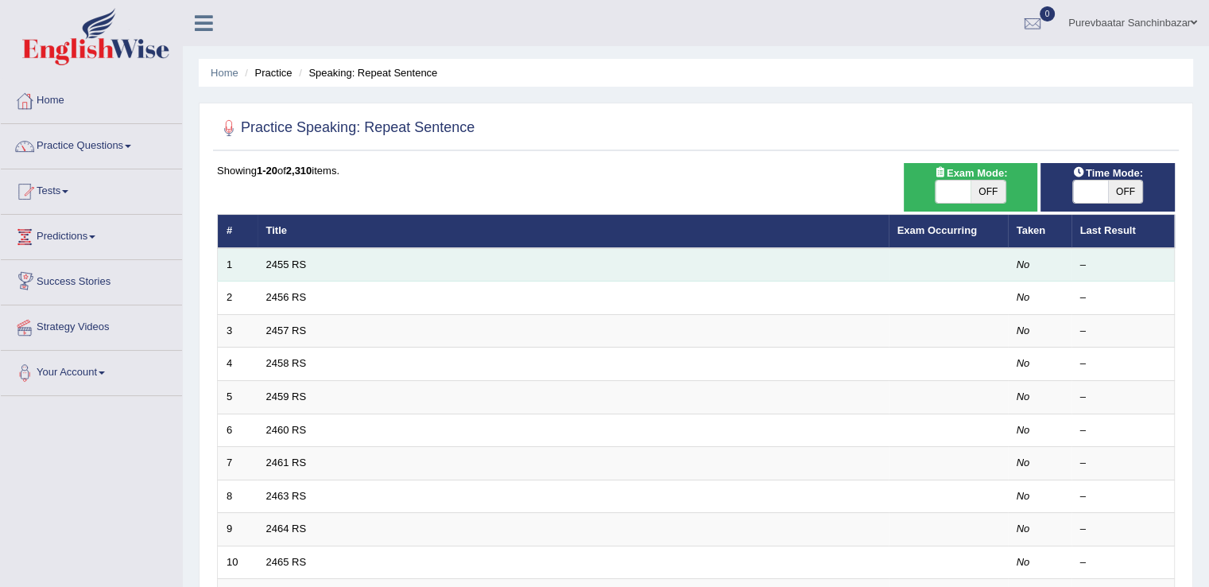
click at [308, 255] on td "2455 RS" at bounding box center [573, 264] width 631 height 33
click at [294, 263] on link "2455 RS" at bounding box center [286, 264] width 41 height 12
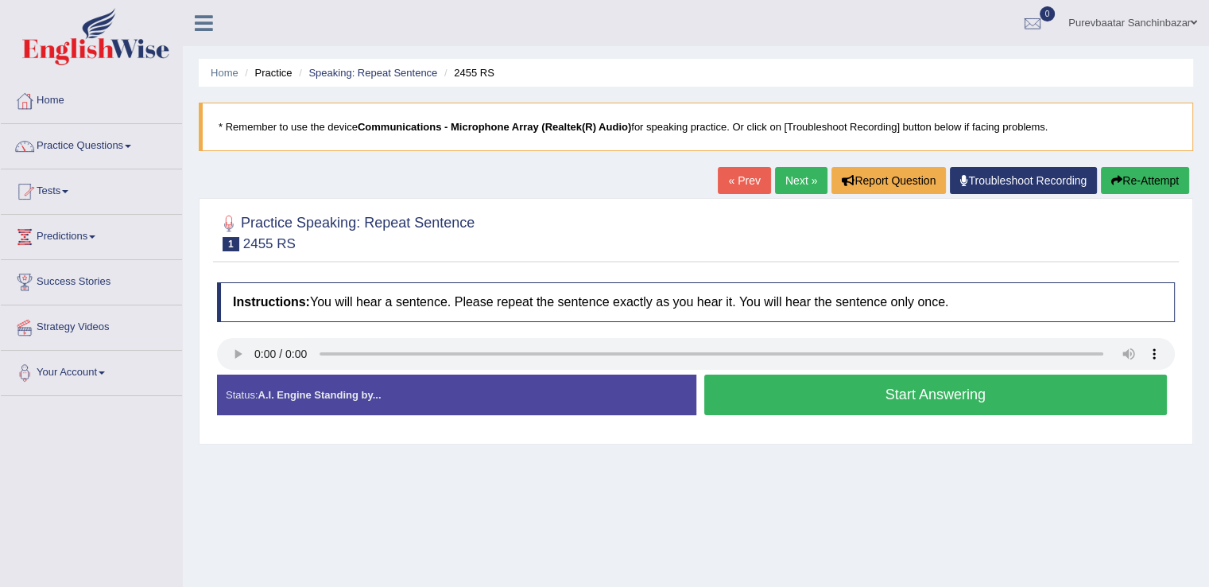
click at [869, 391] on button "Start Answering" at bounding box center [937, 395] width 464 height 41
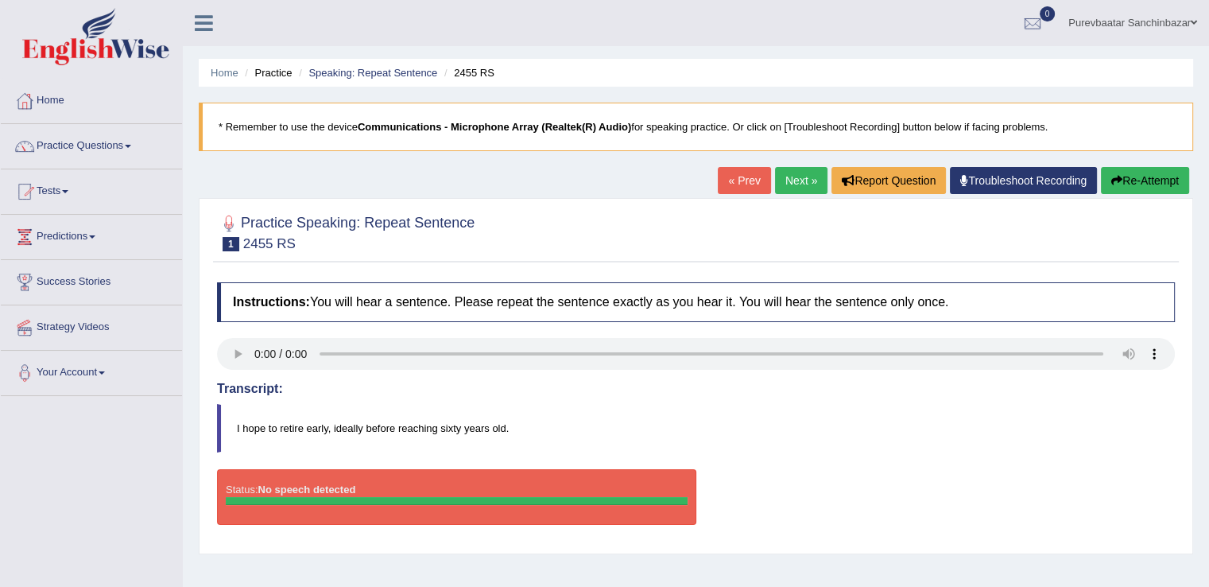
click at [743, 184] on link "« Prev" at bounding box center [744, 180] width 52 height 27
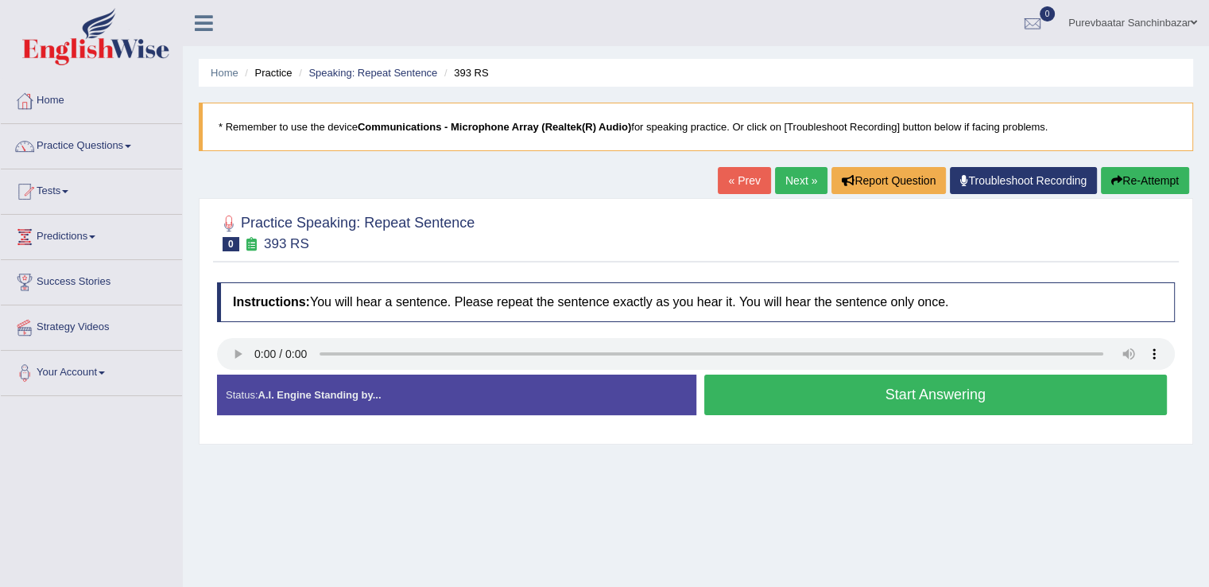
click at [319, 390] on strong "A.I. Engine Standing by..." at bounding box center [319, 395] width 123 height 12
click at [386, 398] on div "Status: A.I. Engine Standing by..." at bounding box center [456, 395] width 479 height 41
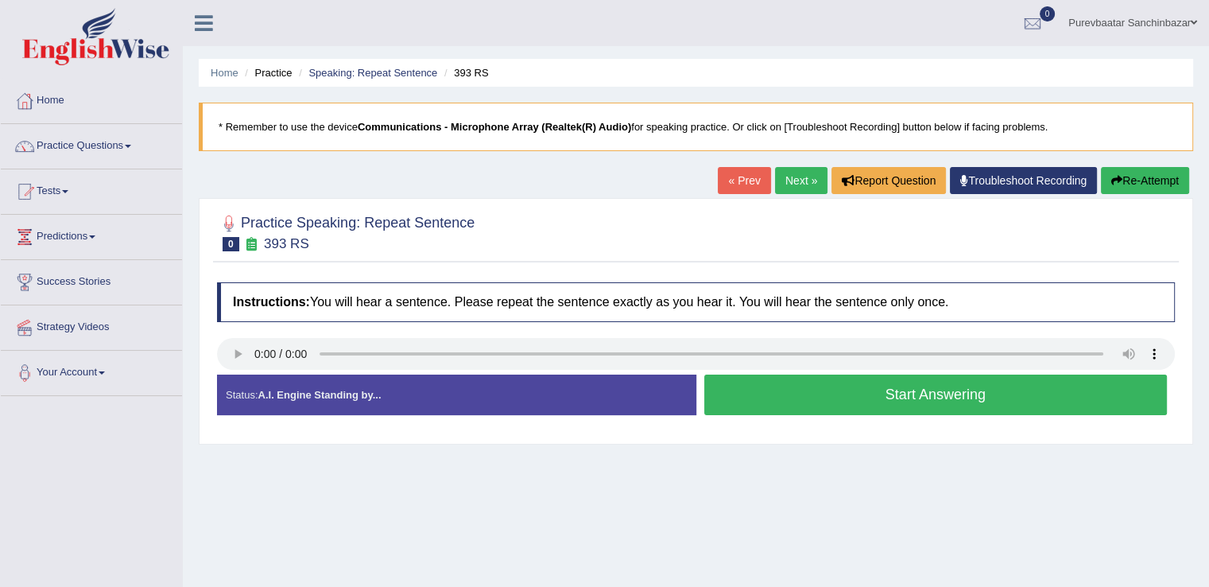
click at [386, 398] on div "Status: A.I. Engine Standing by..." at bounding box center [456, 395] width 479 height 41
click at [232, 220] on div at bounding box center [229, 224] width 24 height 24
click at [228, 220] on div at bounding box center [229, 224] width 24 height 24
click at [107, 138] on link "Practice Questions" at bounding box center [91, 144] width 181 height 40
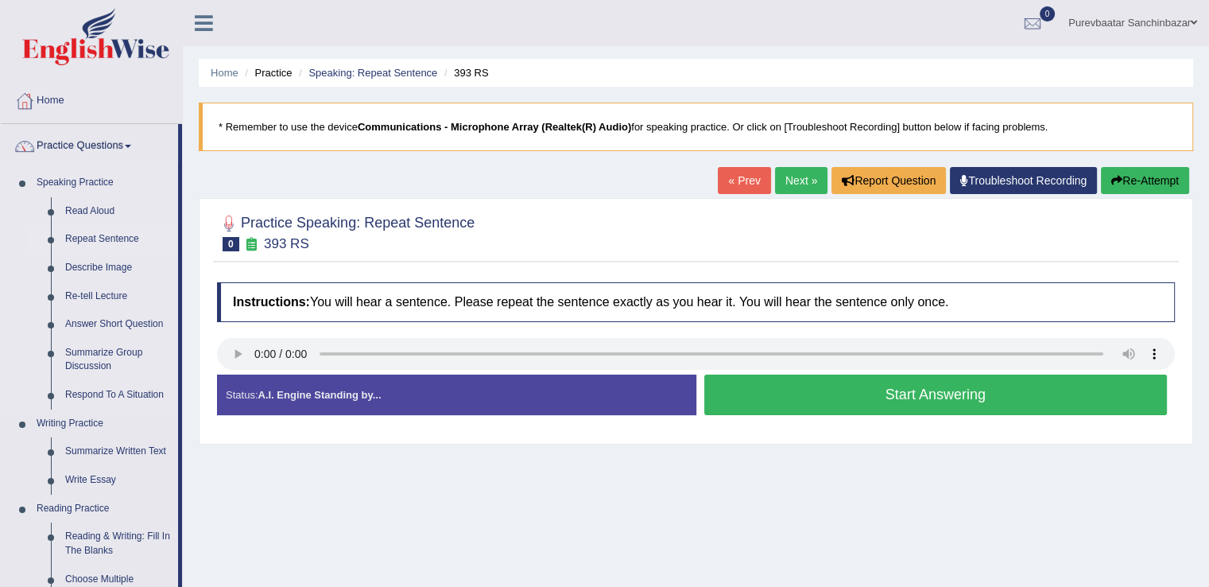
click at [109, 243] on link "Repeat Sentence" at bounding box center [118, 239] width 120 height 29
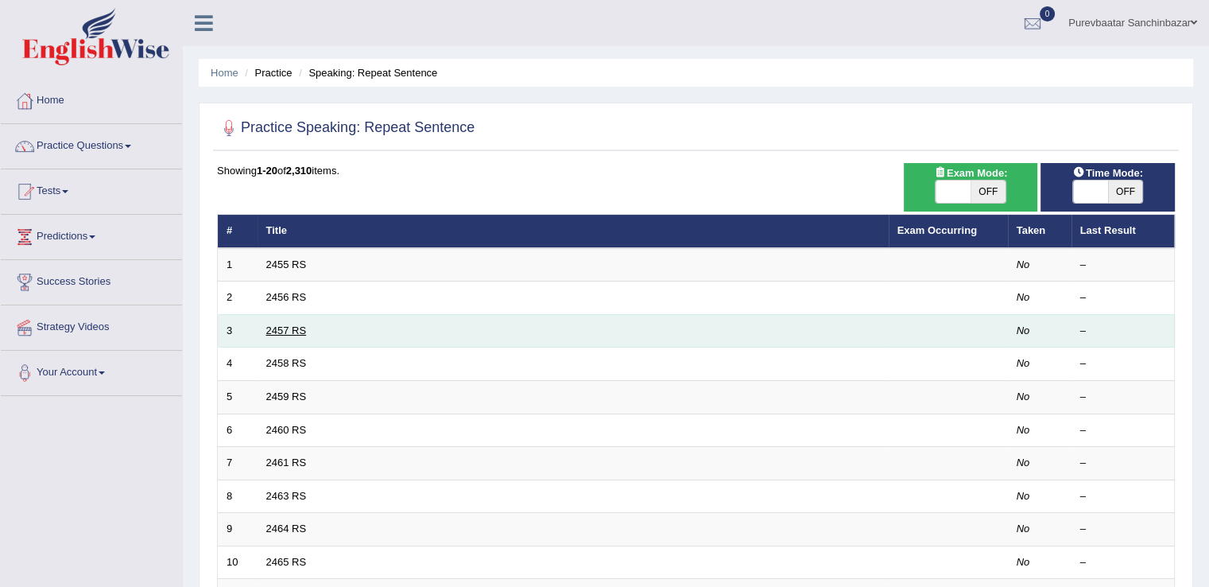
click at [274, 334] on link "2457 RS" at bounding box center [286, 330] width 41 height 12
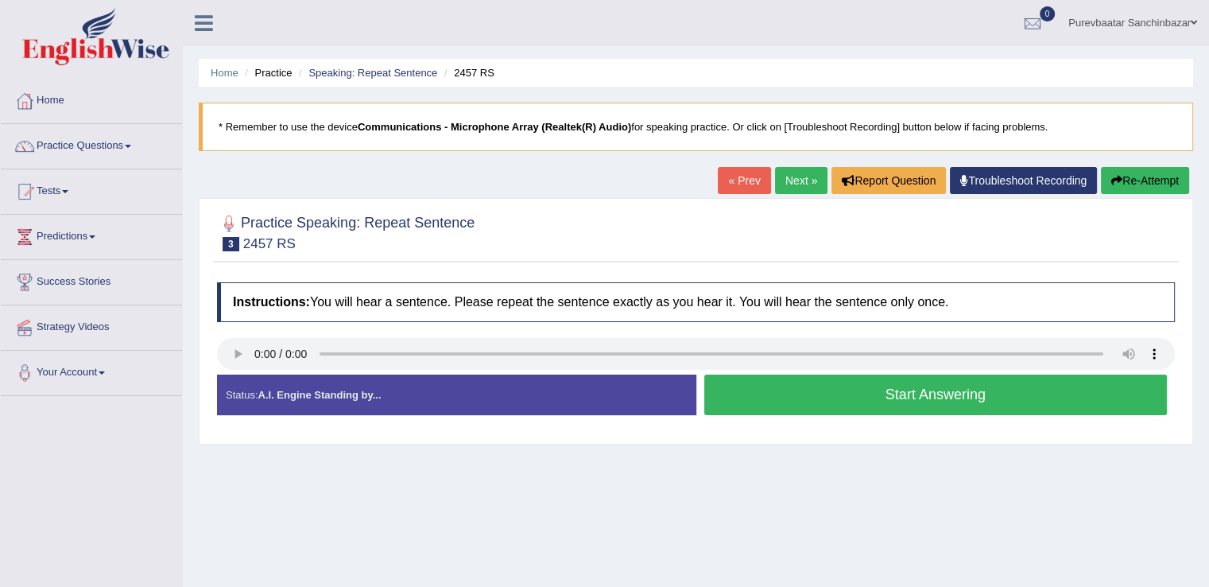
click at [805, 393] on button "Start Answering" at bounding box center [937, 395] width 464 height 41
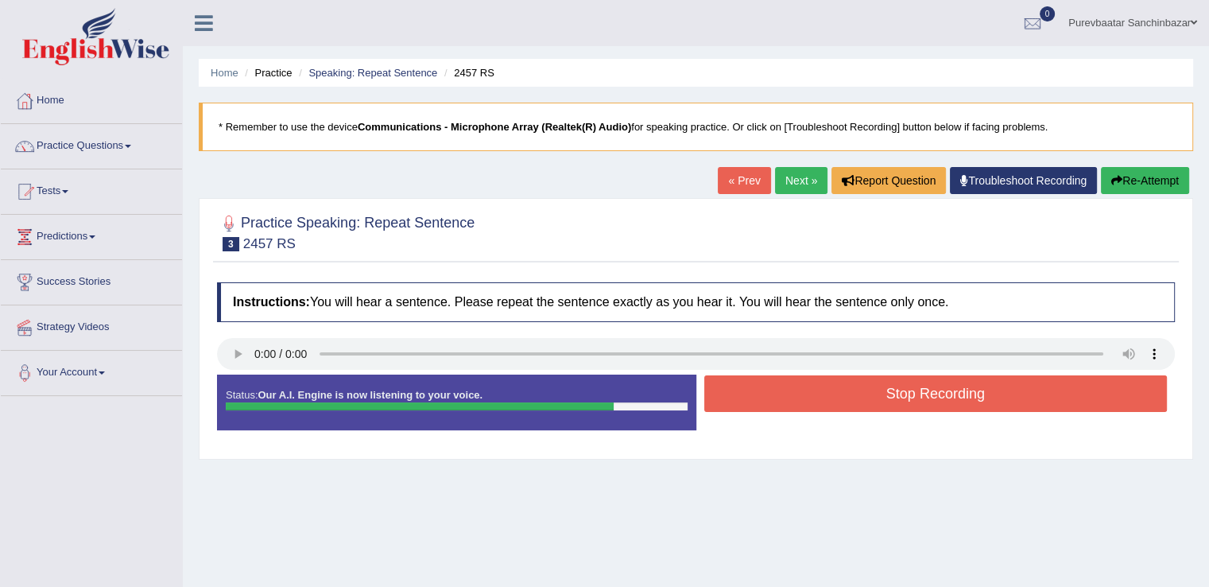
click at [805, 393] on button "Stop Recording" at bounding box center [937, 393] width 464 height 37
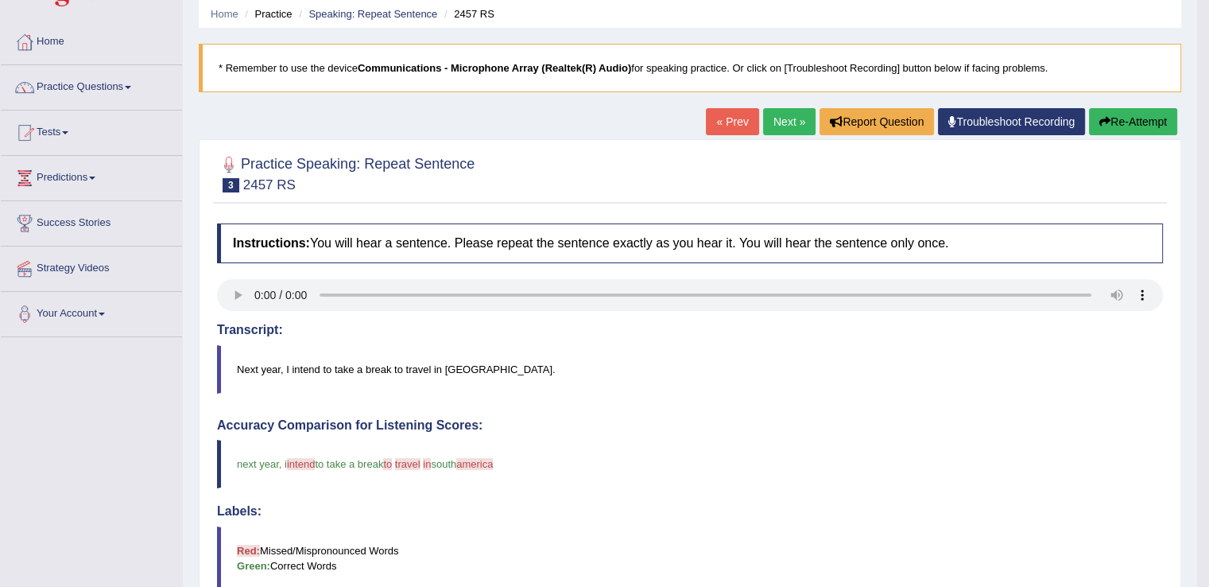
scroll to position [60, 0]
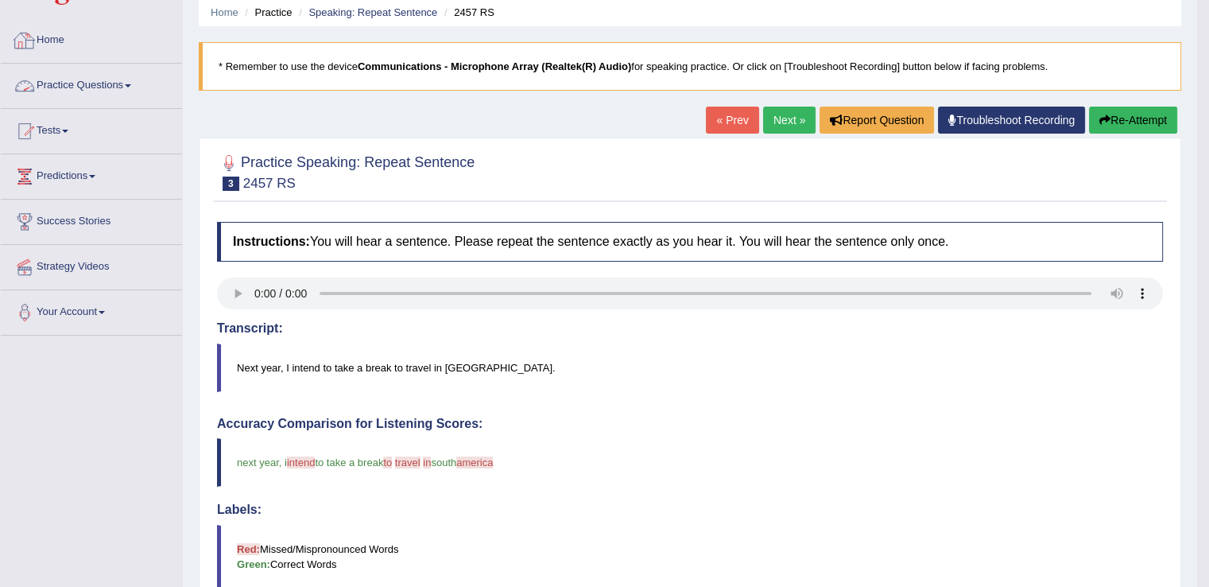
click at [91, 81] on link "Practice Questions" at bounding box center [91, 84] width 181 height 40
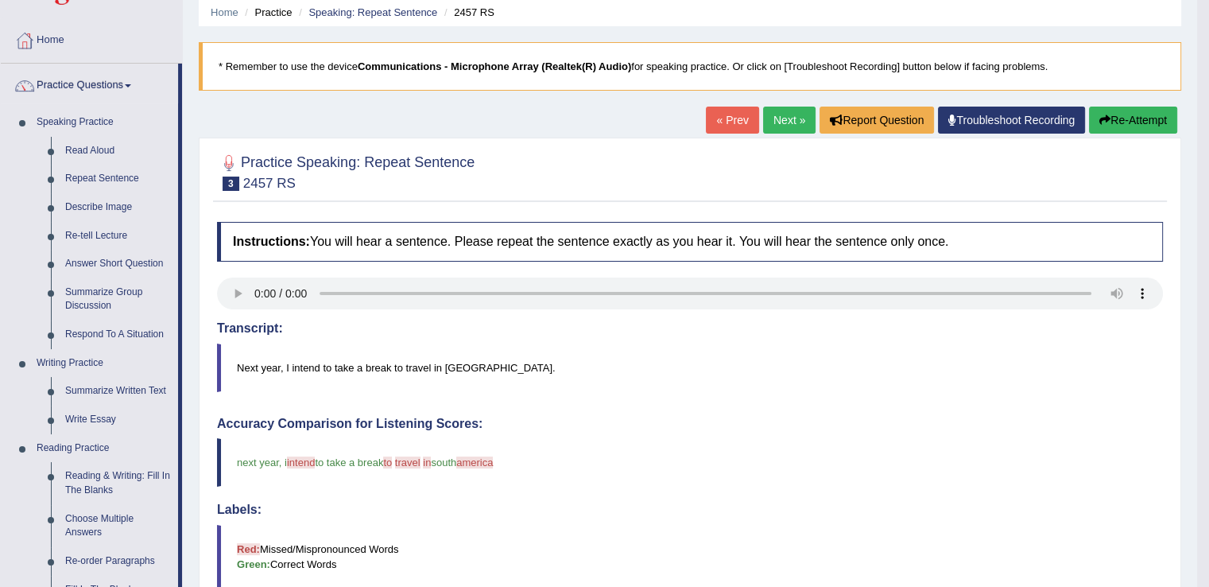
click at [714, 113] on link "« Prev" at bounding box center [732, 120] width 52 height 27
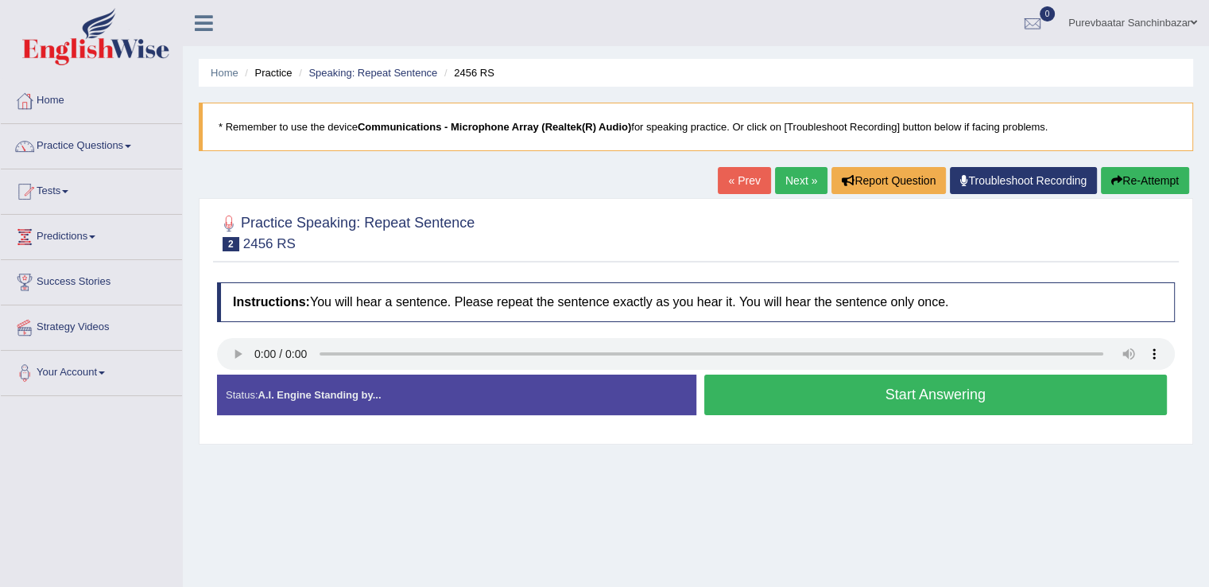
click at [739, 179] on link "« Prev" at bounding box center [744, 180] width 52 height 27
click at [770, 391] on button "Start Answering" at bounding box center [937, 395] width 464 height 41
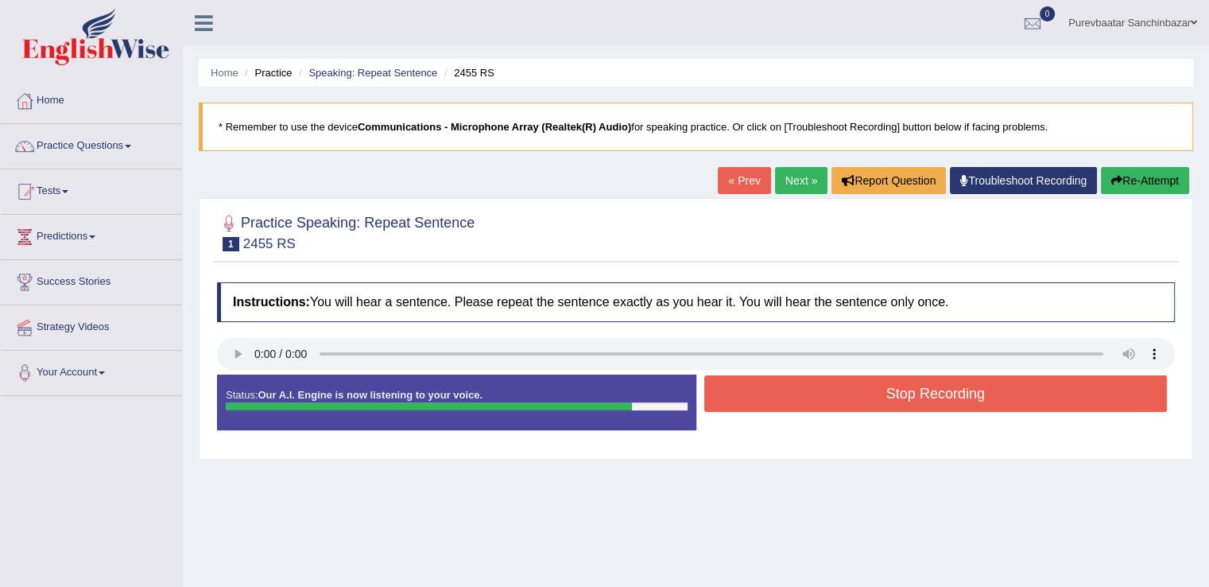
click at [770, 391] on button "Stop Recording" at bounding box center [937, 393] width 464 height 37
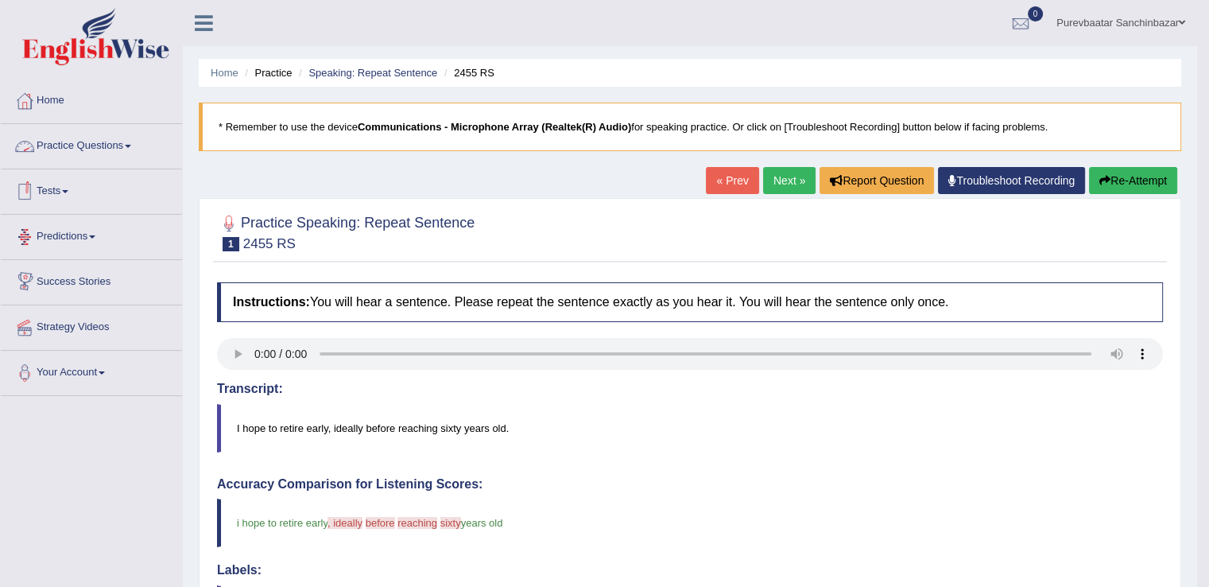
click at [113, 146] on link "Practice Questions" at bounding box center [91, 144] width 181 height 40
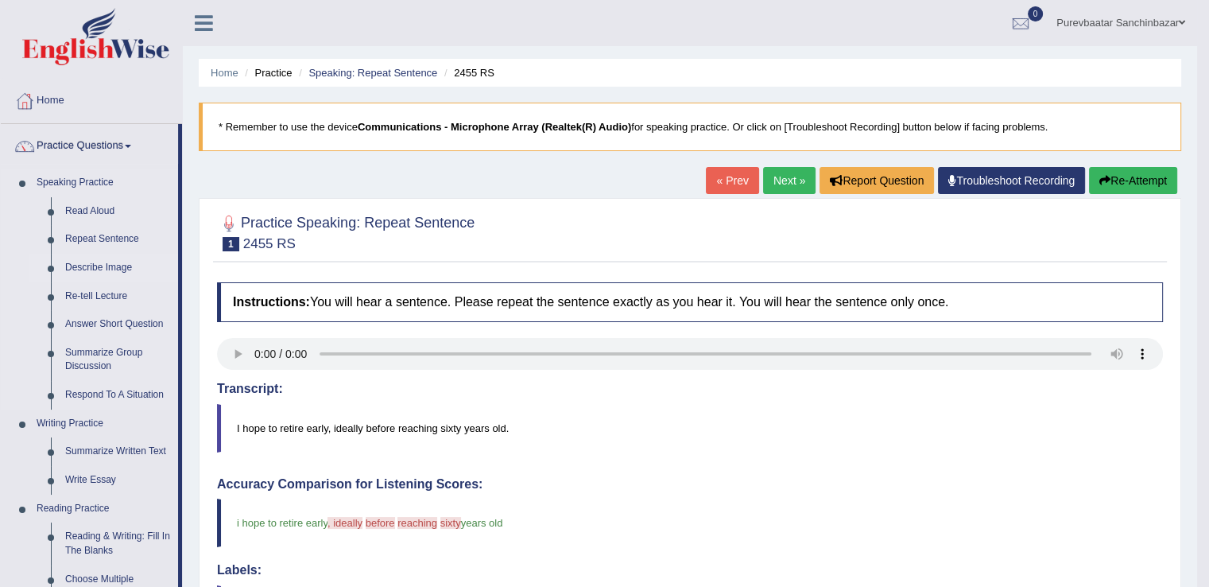
click at [118, 266] on link "Describe Image" at bounding box center [118, 268] width 120 height 29
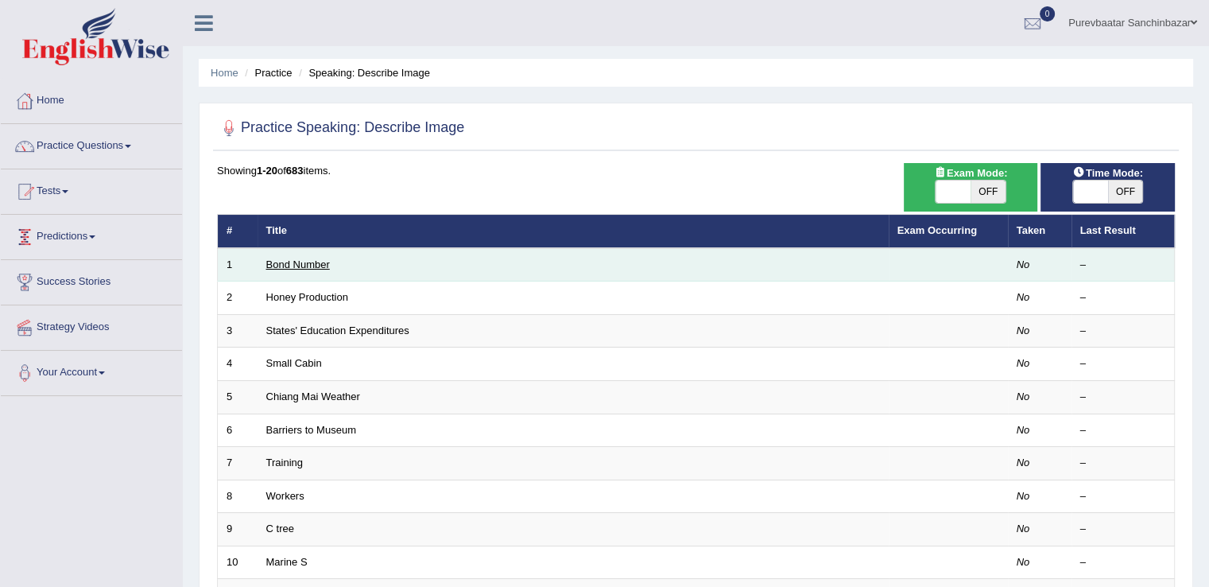
click at [320, 268] on link "Bond Number" at bounding box center [298, 264] width 64 height 12
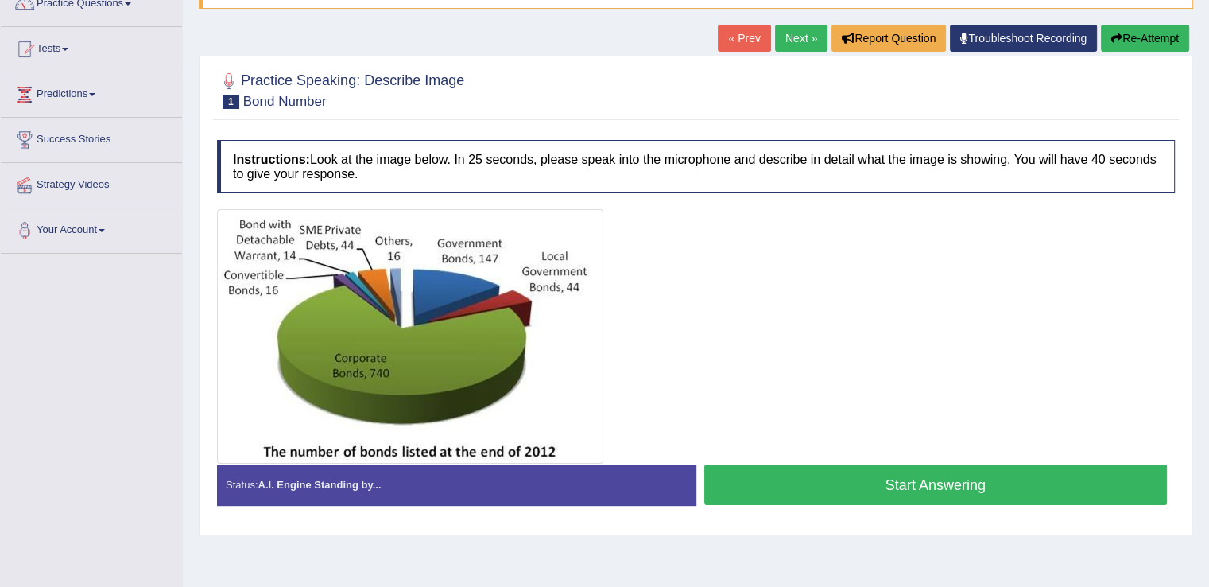
scroll to position [147, 0]
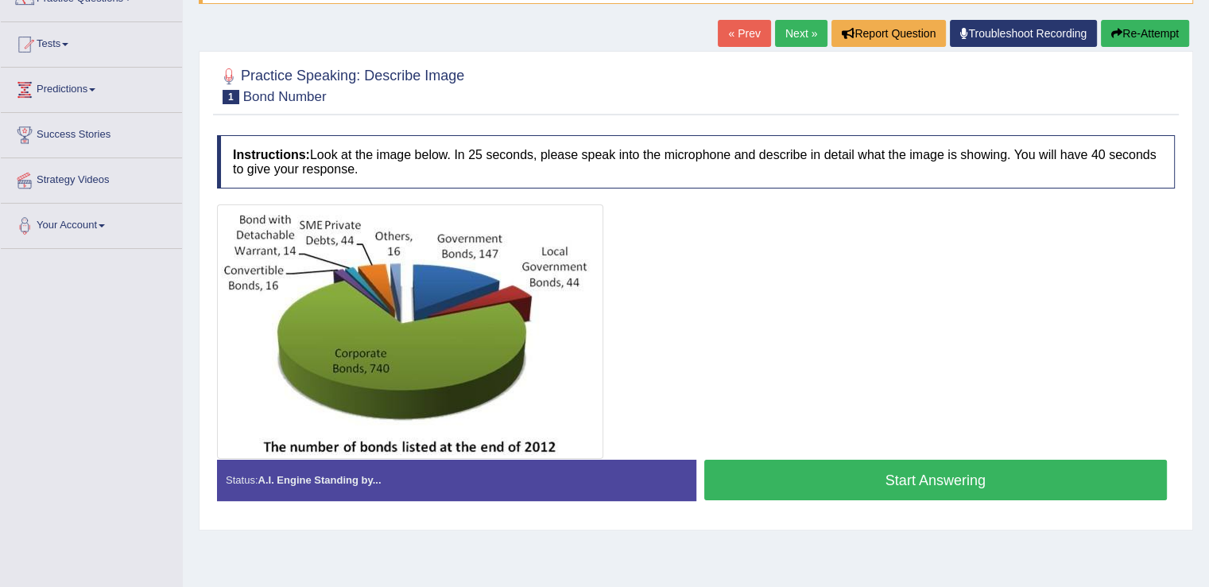
click at [881, 469] on button "Start Answering" at bounding box center [937, 480] width 464 height 41
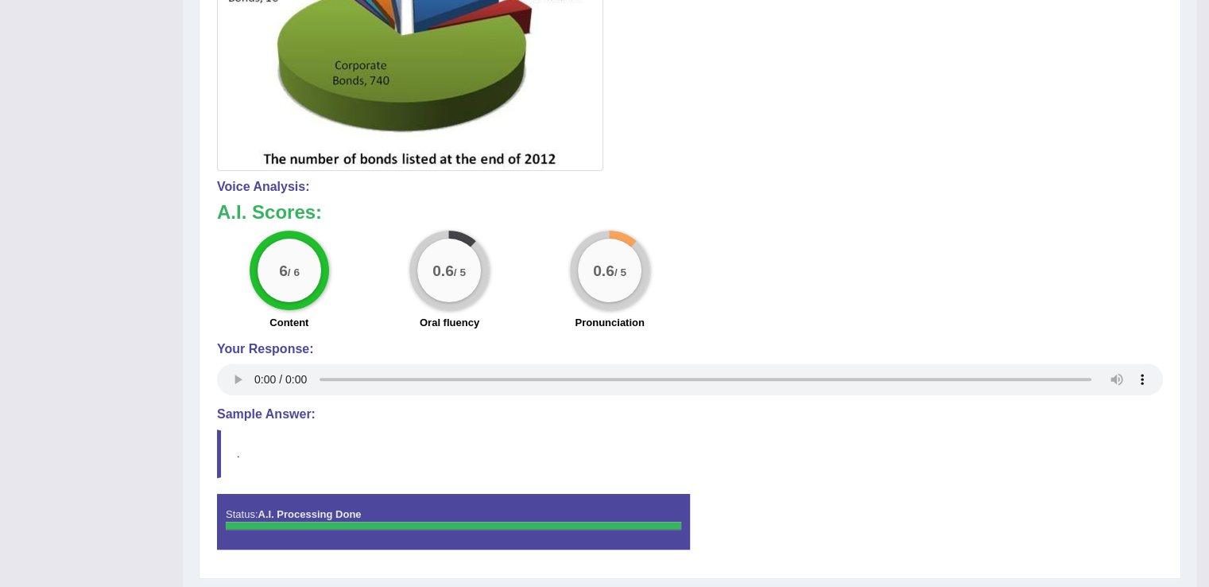
scroll to position [437, 0]
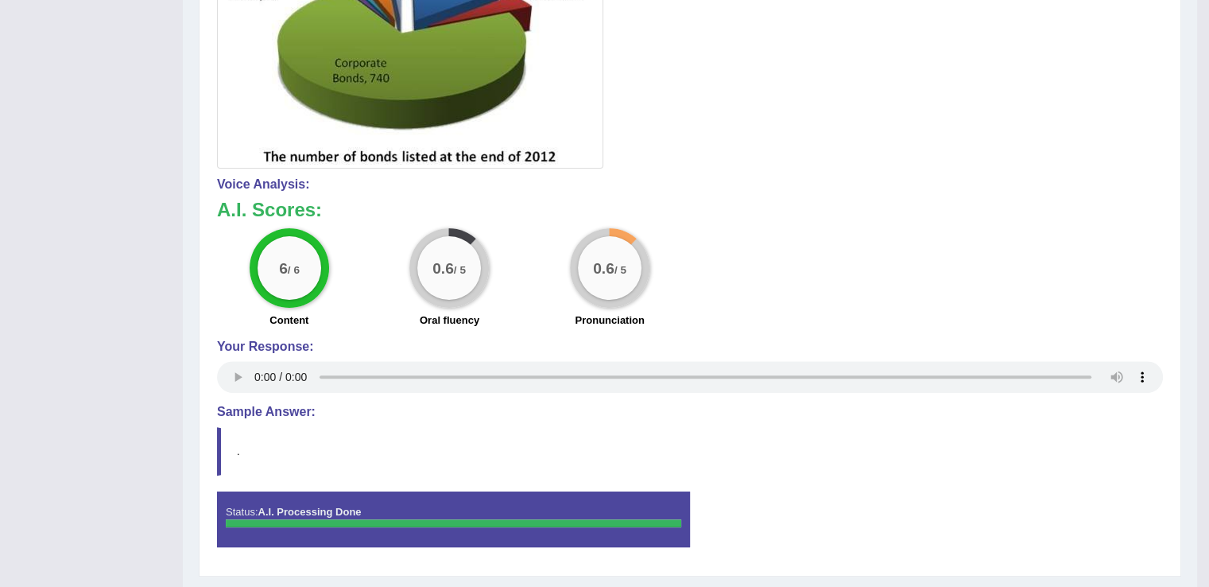
click at [247, 447] on blockquote "." at bounding box center [690, 451] width 946 height 49
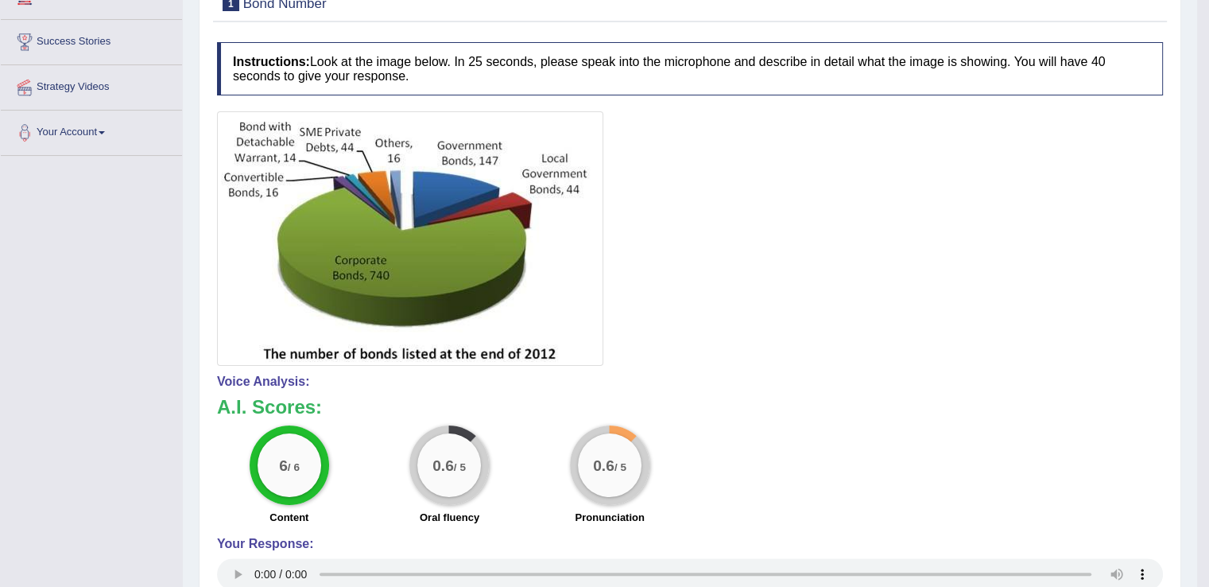
scroll to position [0, 0]
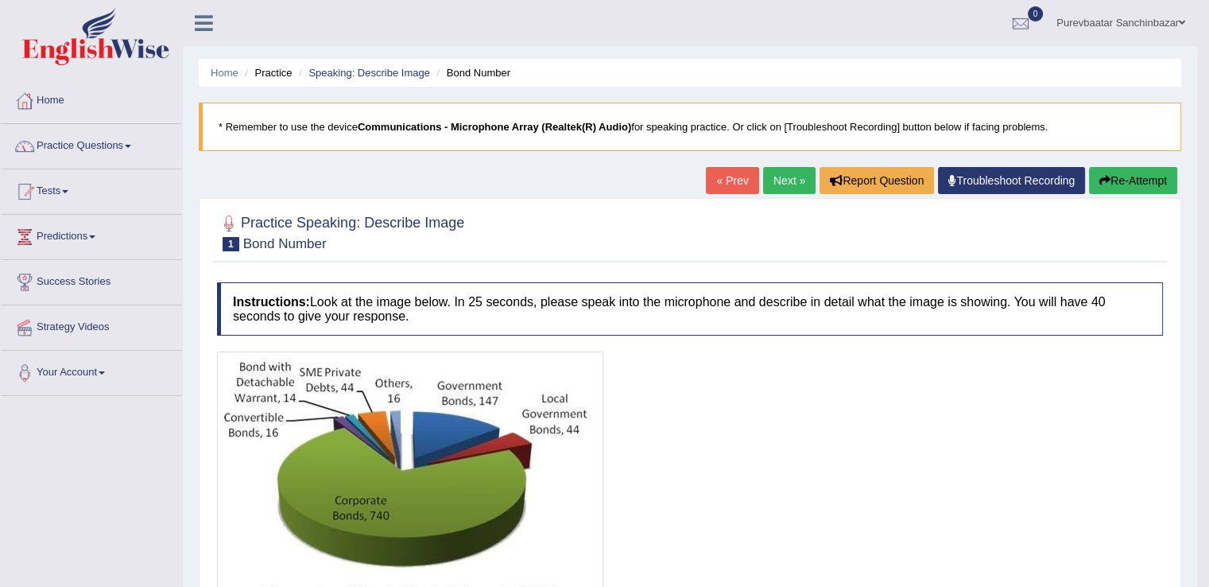
click at [131, 145] on span at bounding box center [128, 146] width 6 height 3
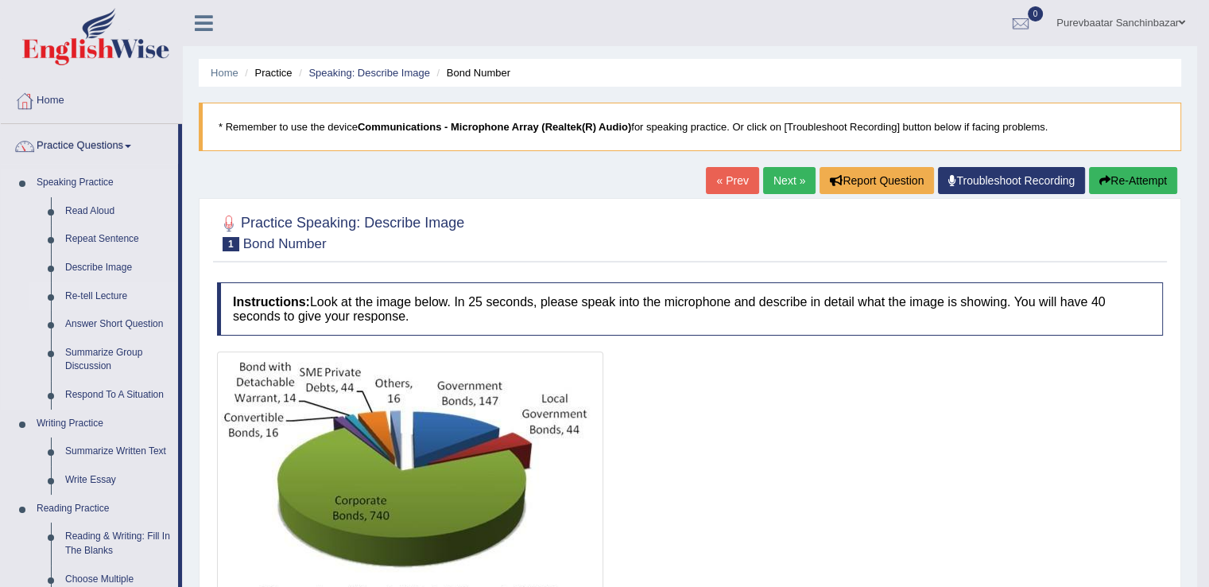
click at [103, 293] on link "Re-tell Lecture" at bounding box center [118, 296] width 120 height 29
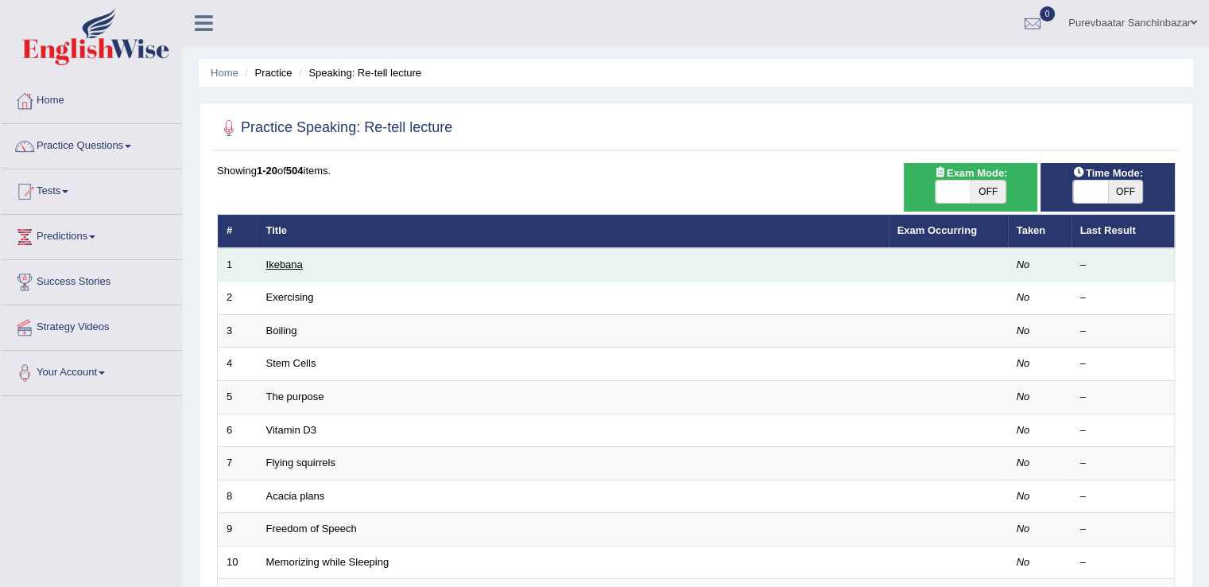
click at [288, 264] on link "Ikebana" at bounding box center [284, 264] width 37 height 12
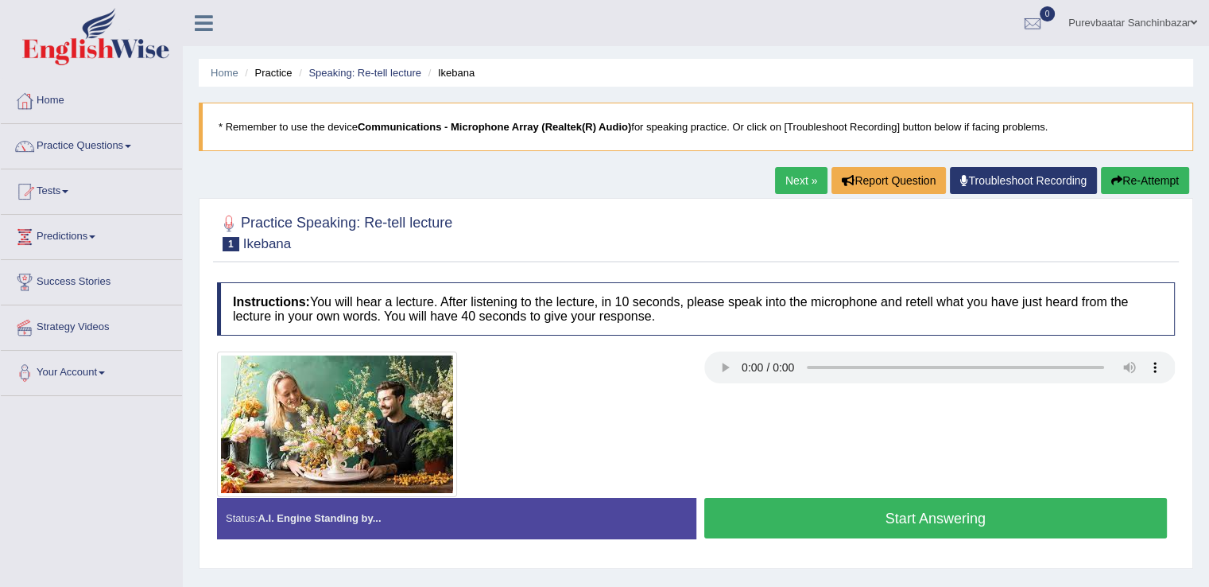
click at [130, 149] on link "Practice Questions" at bounding box center [91, 144] width 181 height 40
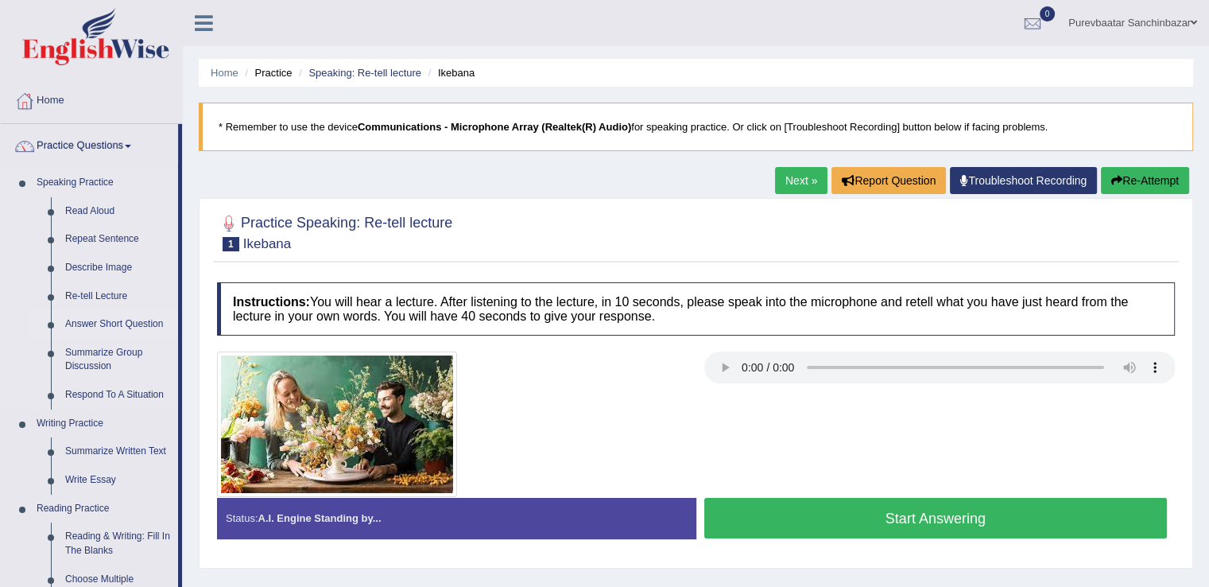
click at [121, 327] on link "Answer Short Question" at bounding box center [118, 324] width 120 height 29
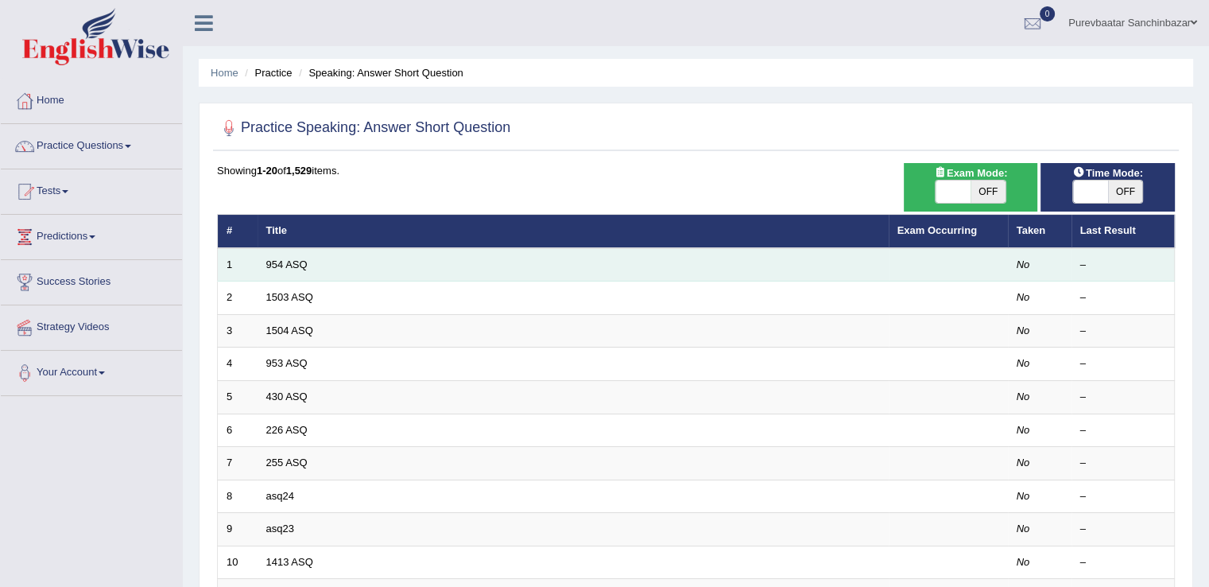
click at [293, 270] on td "954 ASQ" at bounding box center [573, 264] width 631 height 33
click at [294, 263] on link "954 ASQ" at bounding box center [286, 264] width 41 height 12
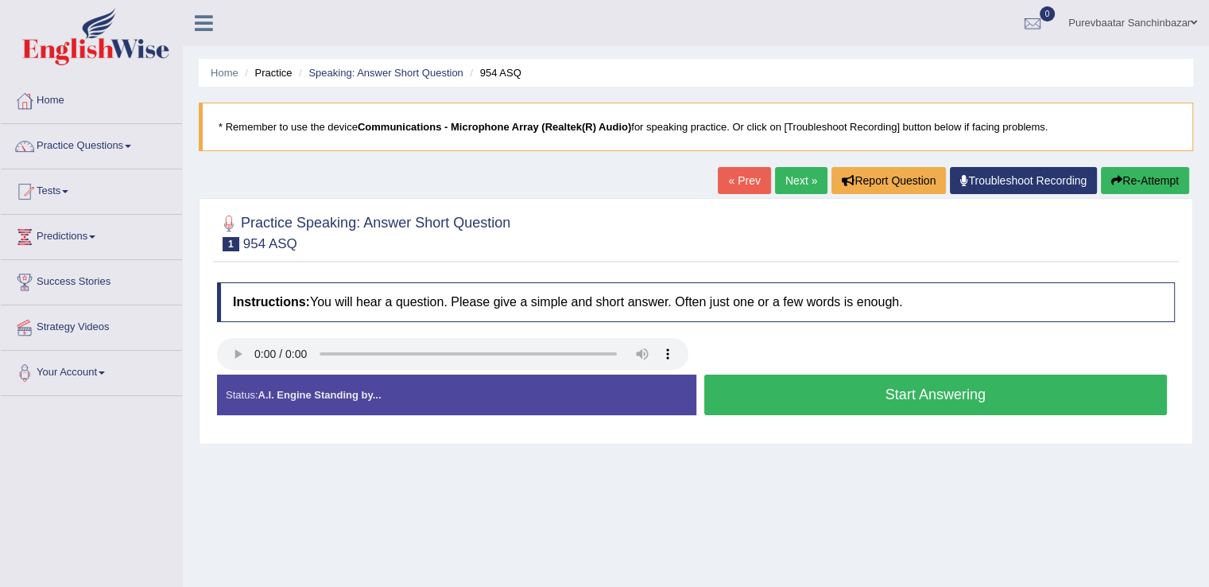
click at [298, 377] on div "Status: A.I. Engine Standing by..." at bounding box center [456, 395] width 479 height 41
click at [809, 385] on button "Start Answering" at bounding box center [937, 395] width 464 height 41
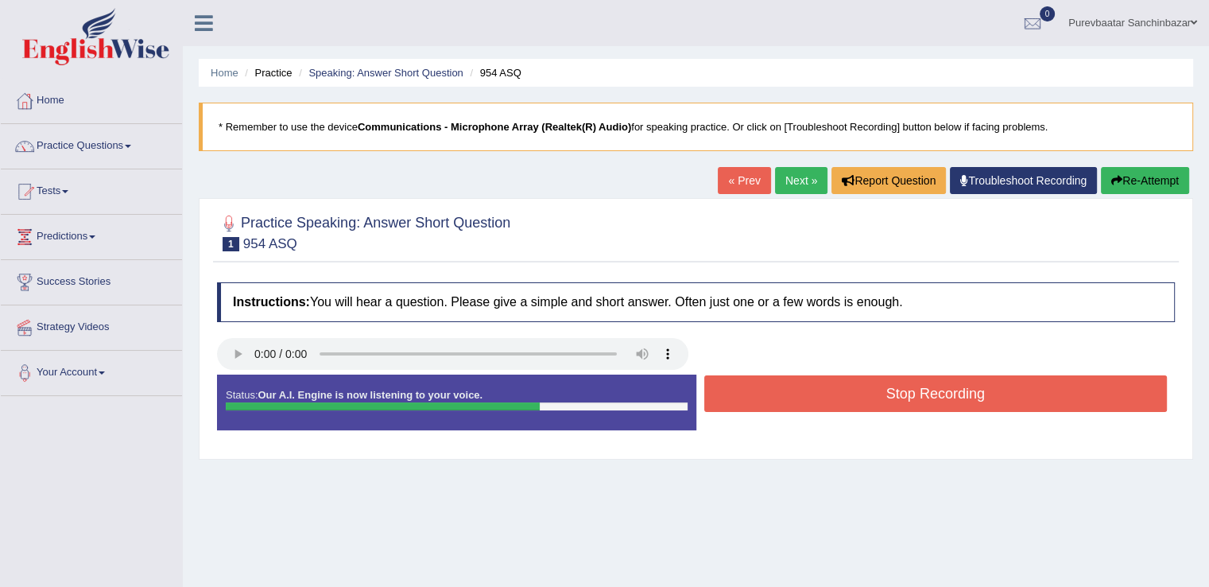
click at [809, 399] on button "Stop Recording" at bounding box center [937, 393] width 464 height 37
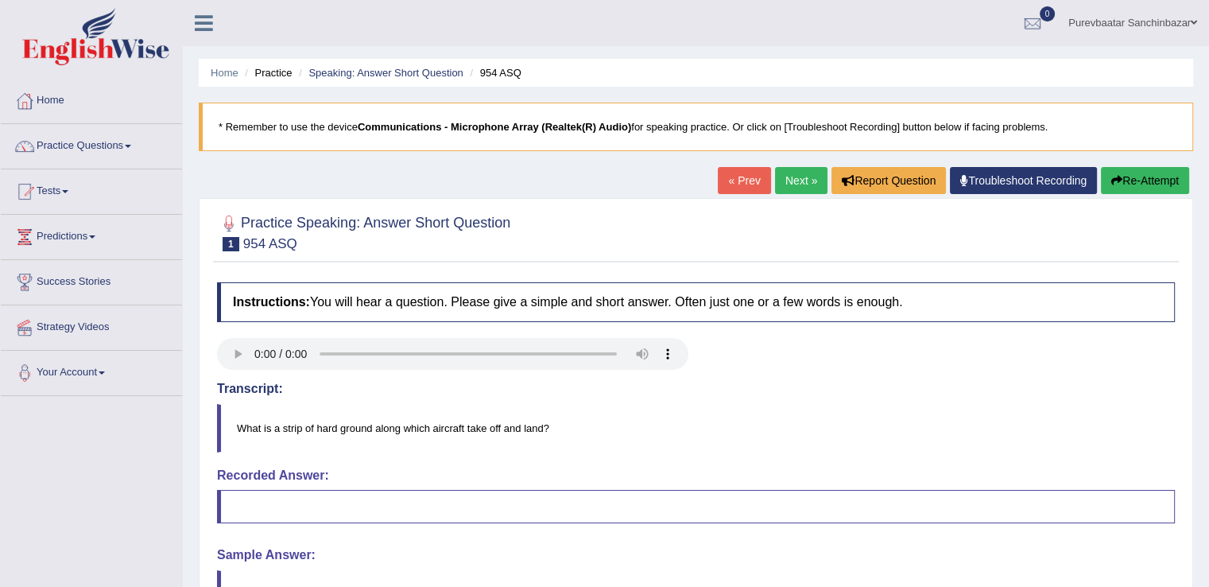
click at [381, 501] on blockquote at bounding box center [696, 506] width 958 height 33
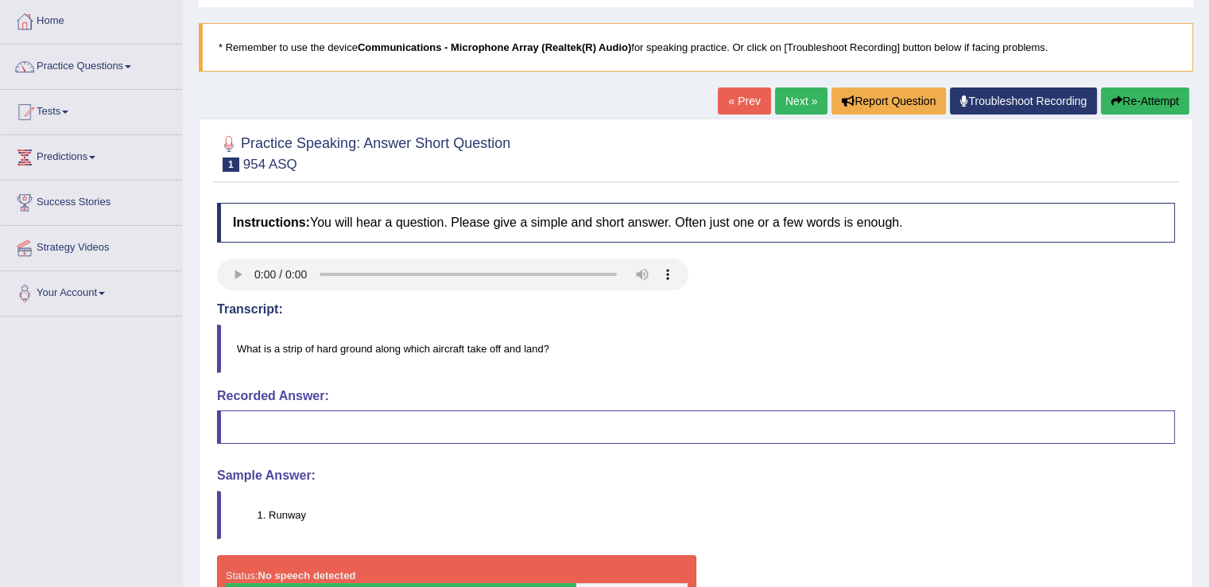
scroll to position [76, 0]
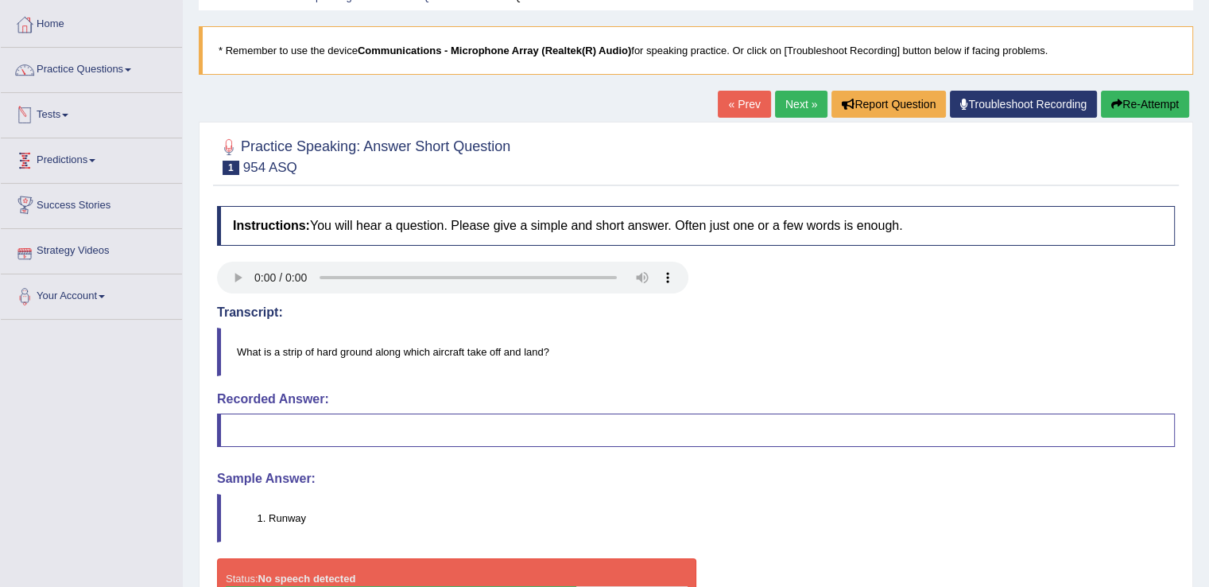
click at [70, 107] on link "Tests" at bounding box center [91, 113] width 181 height 40
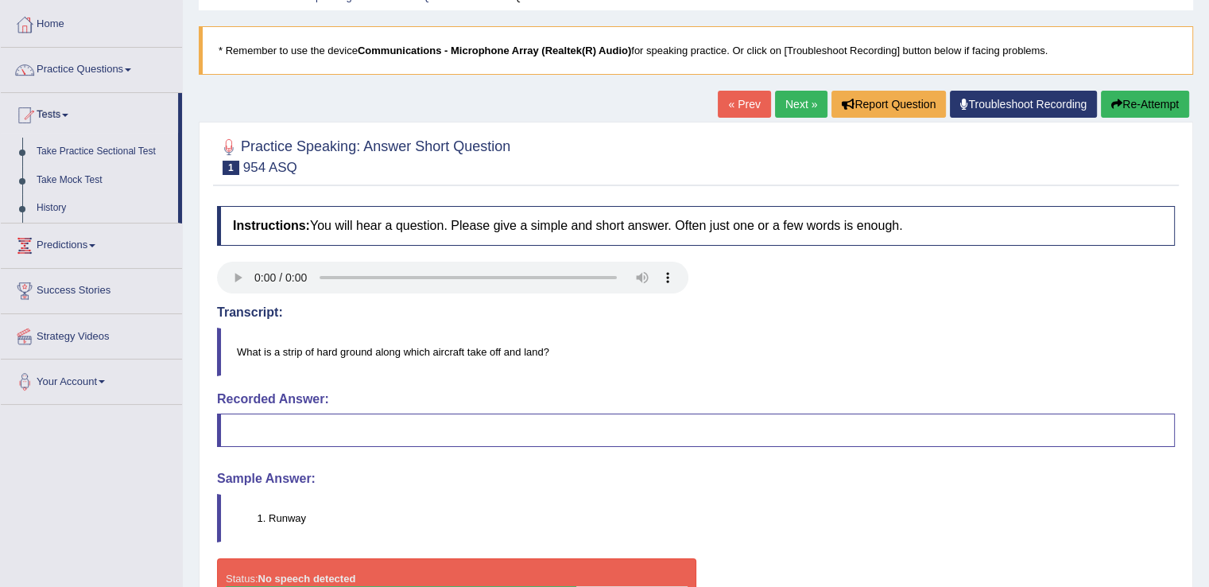
click at [70, 107] on link "Tests" at bounding box center [89, 113] width 177 height 40
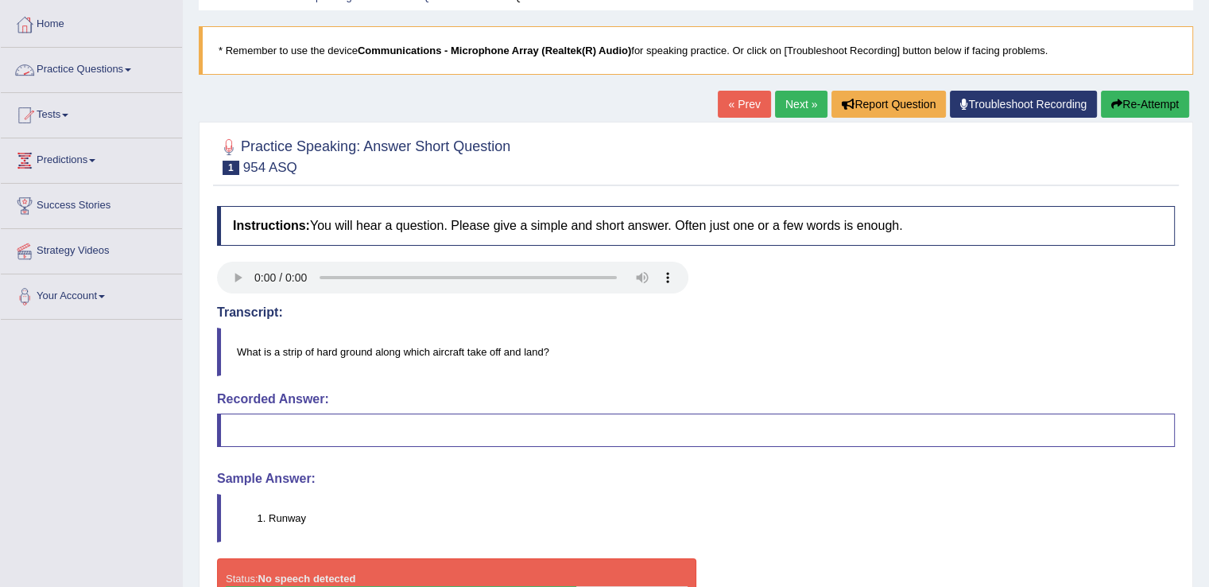
click at [130, 68] on span at bounding box center [128, 69] width 6 height 3
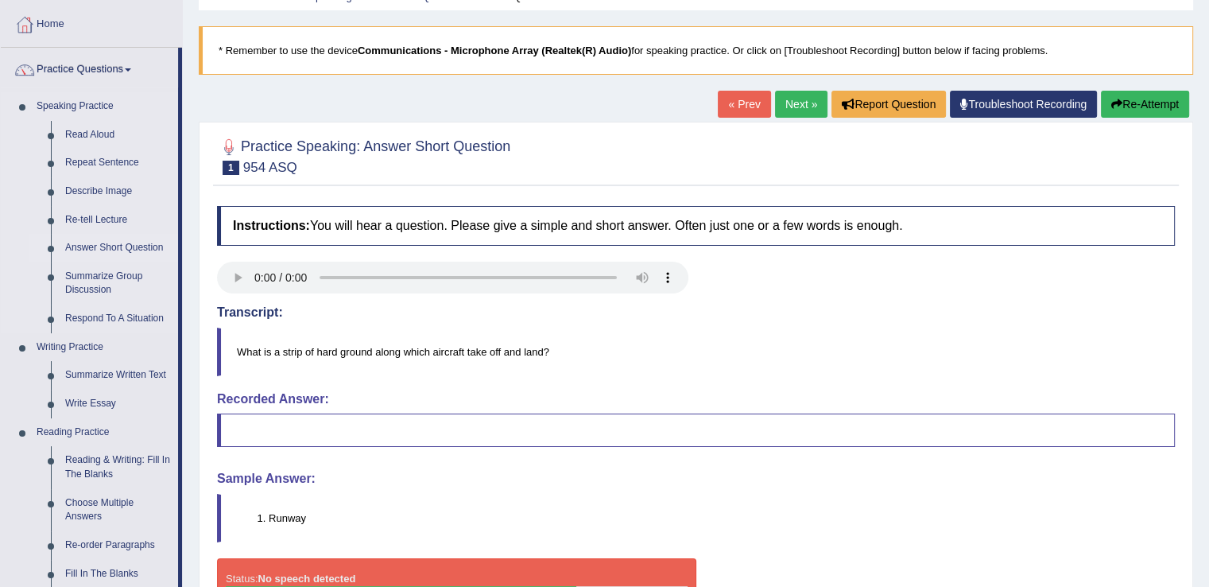
click at [122, 244] on link "Answer Short Question" at bounding box center [118, 248] width 120 height 29
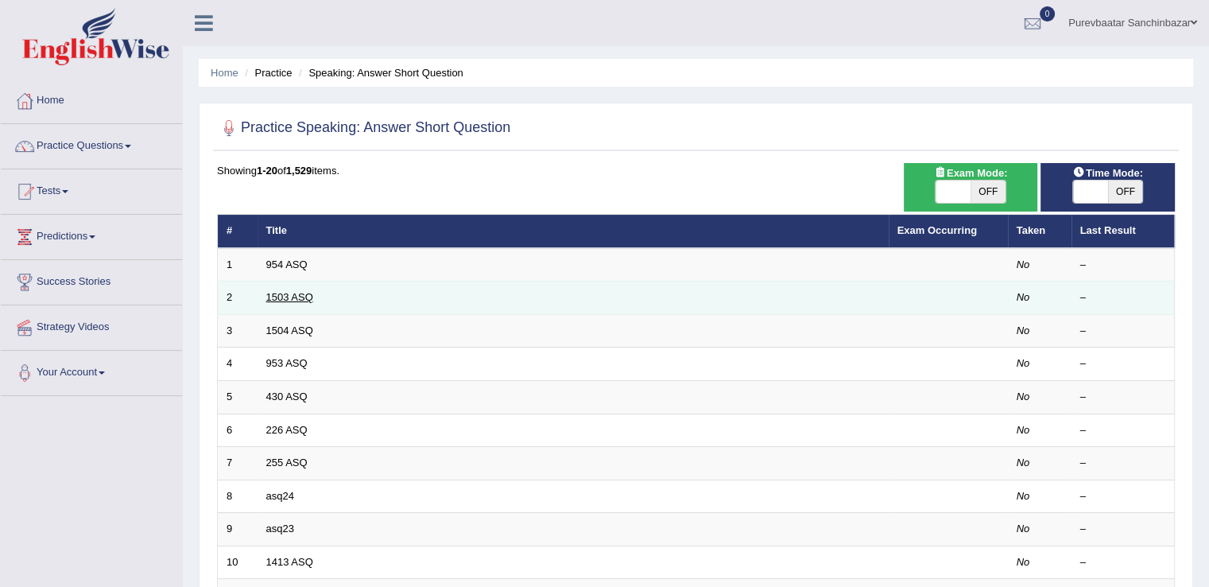
click at [312, 299] on link "1503 ASQ" at bounding box center [289, 297] width 47 height 12
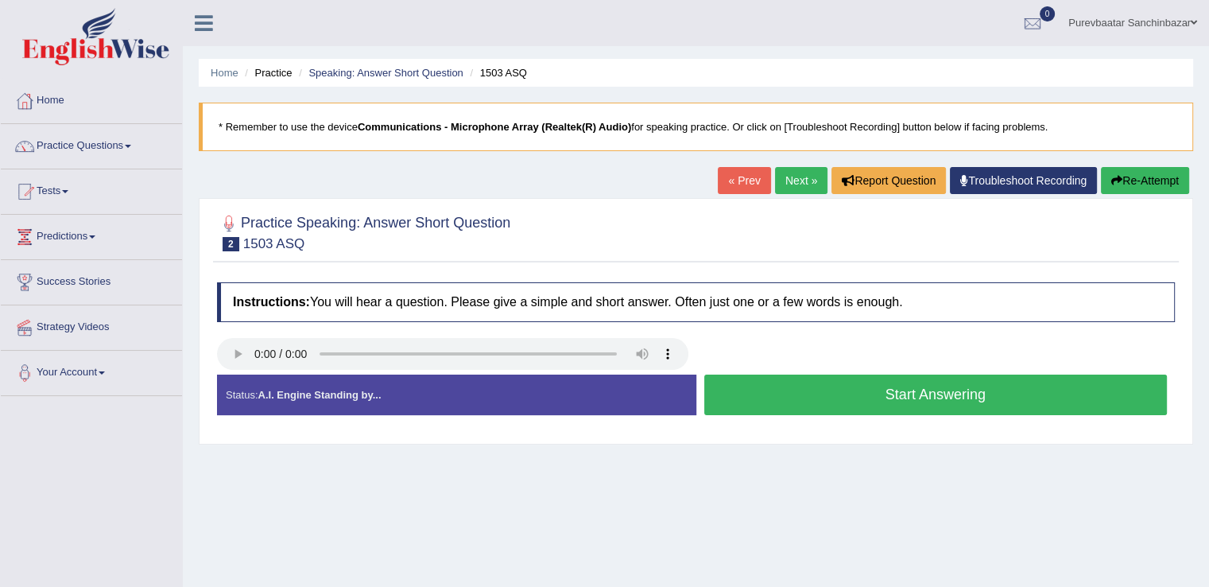
click at [767, 385] on button "Start Answering" at bounding box center [937, 395] width 464 height 41
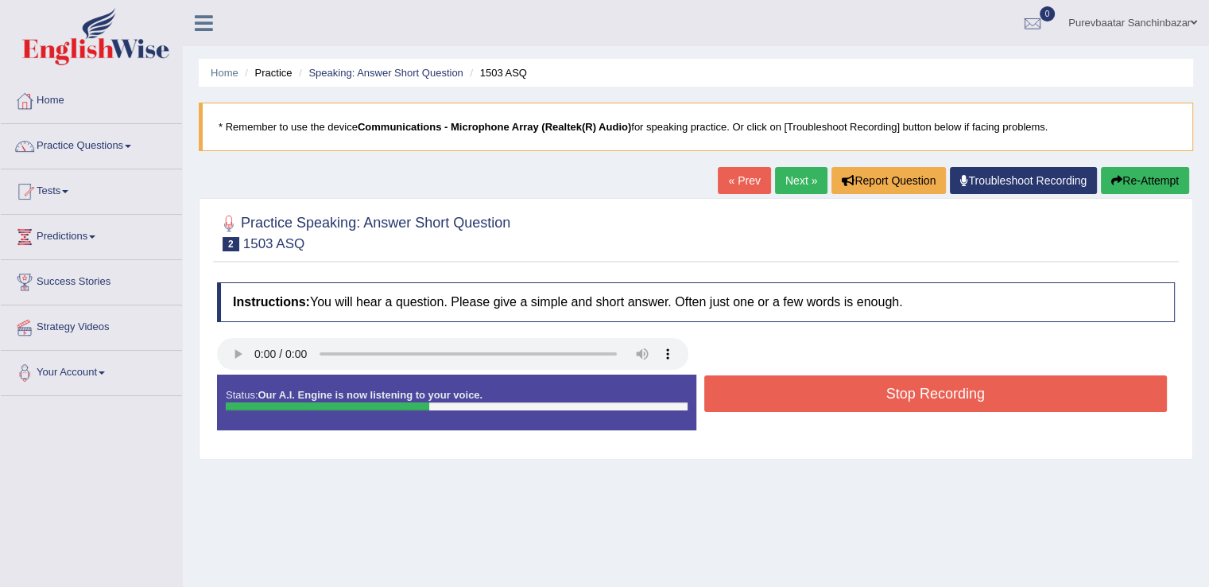
click at [767, 385] on button "Stop Recording" at bounding box center [937, 393] width 464 height 37
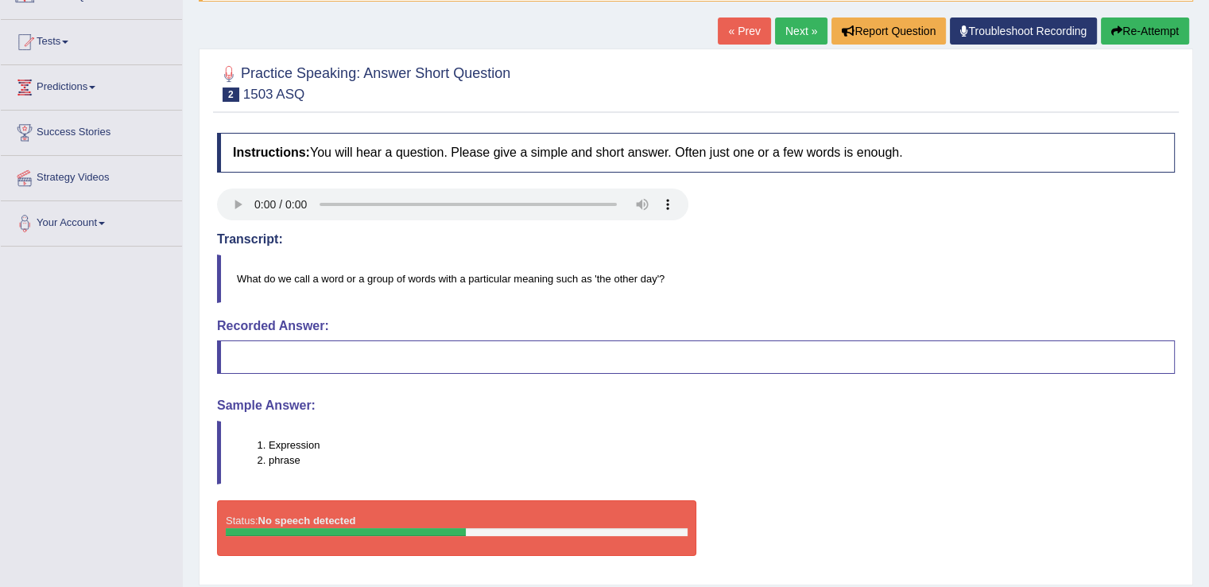
scroll to position [150, 0]
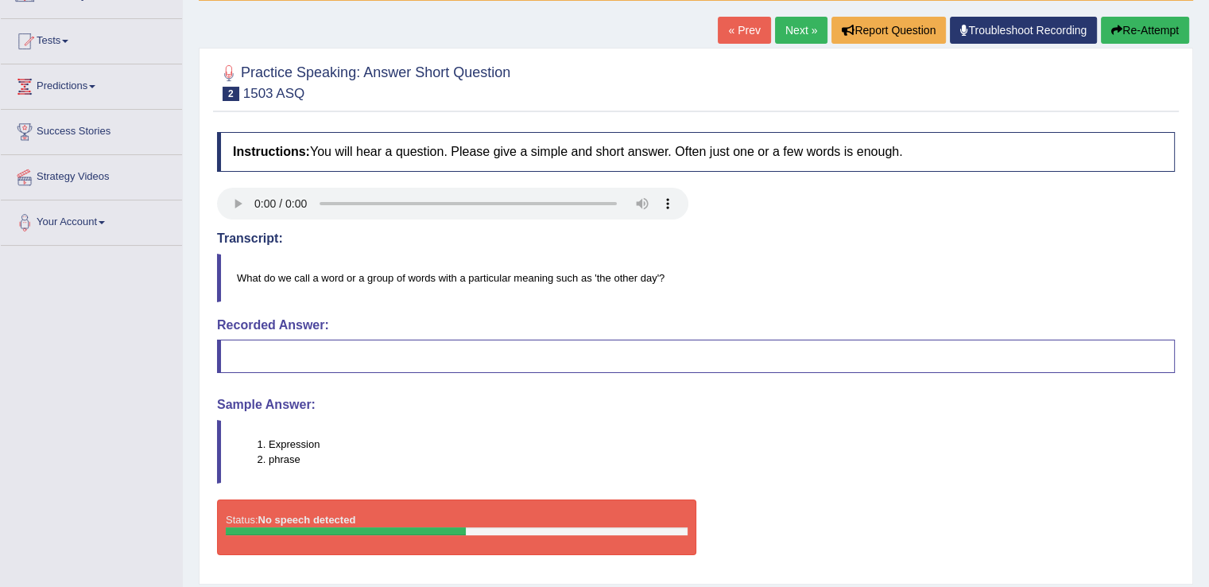
click at [274, 454] on li "phrase" at bounding box center [722, 459] width 906 height 15
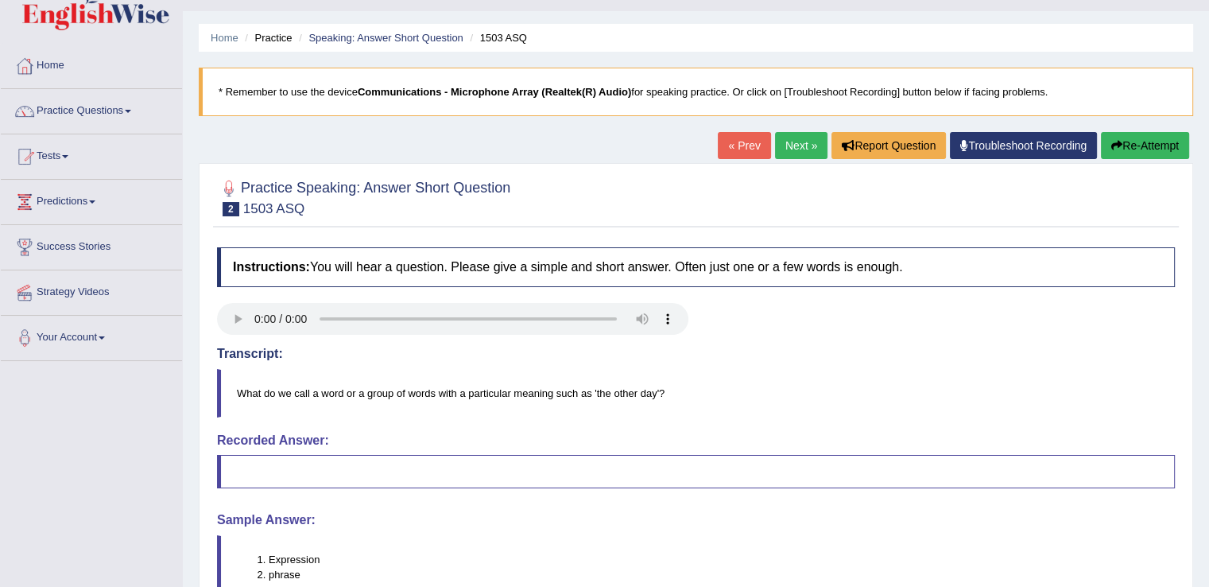
scroll to position [36, 0]
click at [124, 101] on link "Practice Questions" at bounding box center [91, 108] width 181 height 40
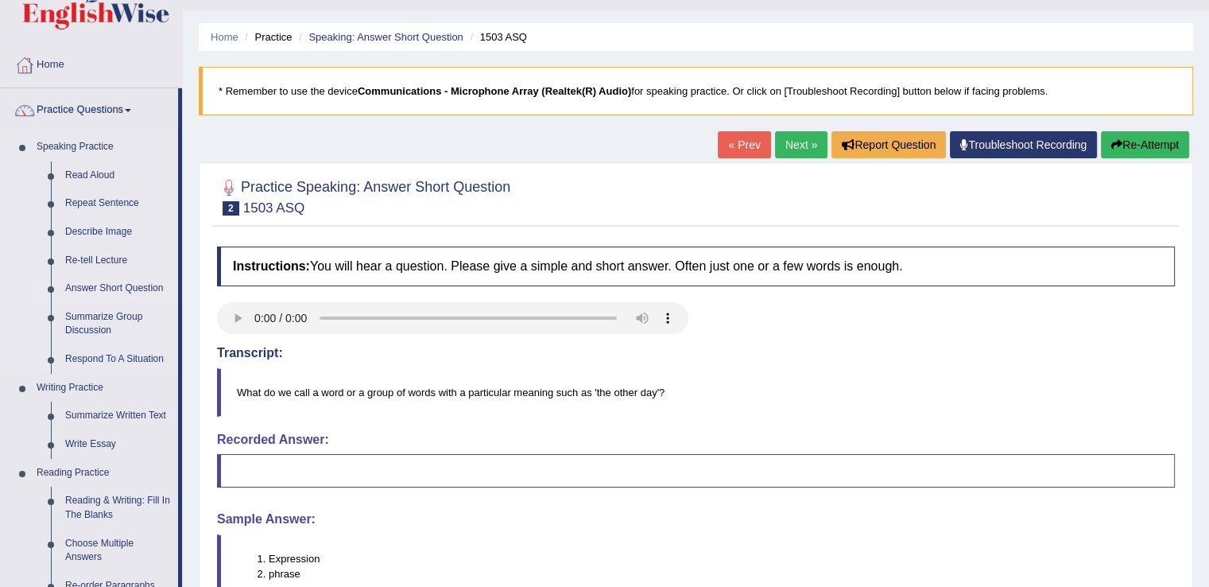
click at [115, 285] on link "Answer Short Question" at bounding box center [118, 288] width 120 height 29
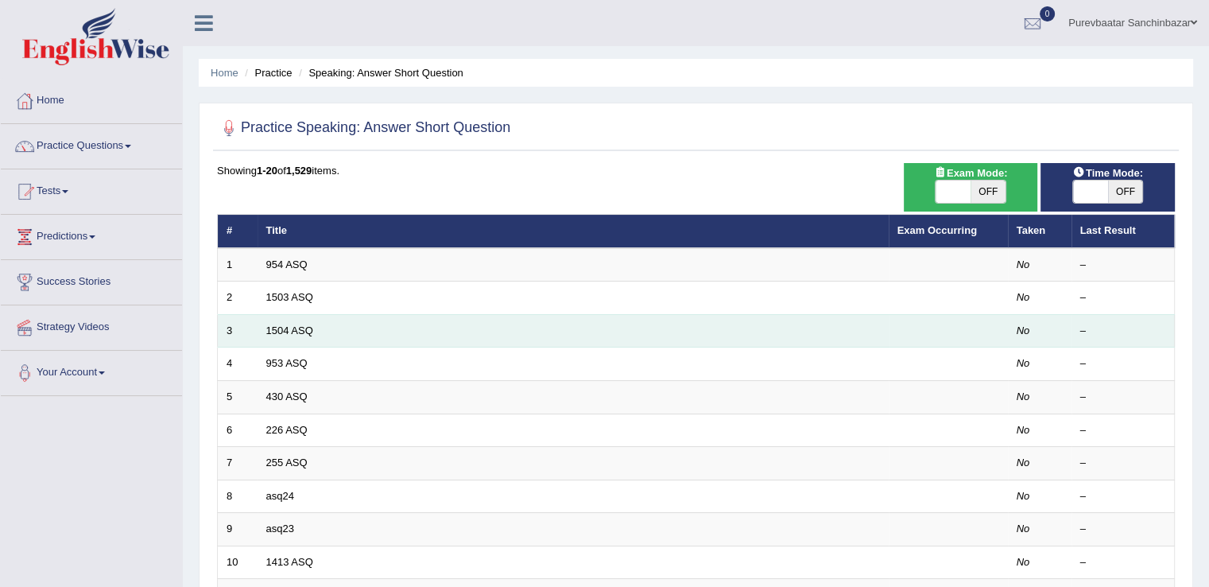
click at [281, 322] on td "1504 ASQ" at bounding box center [573, 330] width 631 height 33
click at [286, 328] on link "1504 ASQ" at bounding box center [289, 330] width 47 height 12
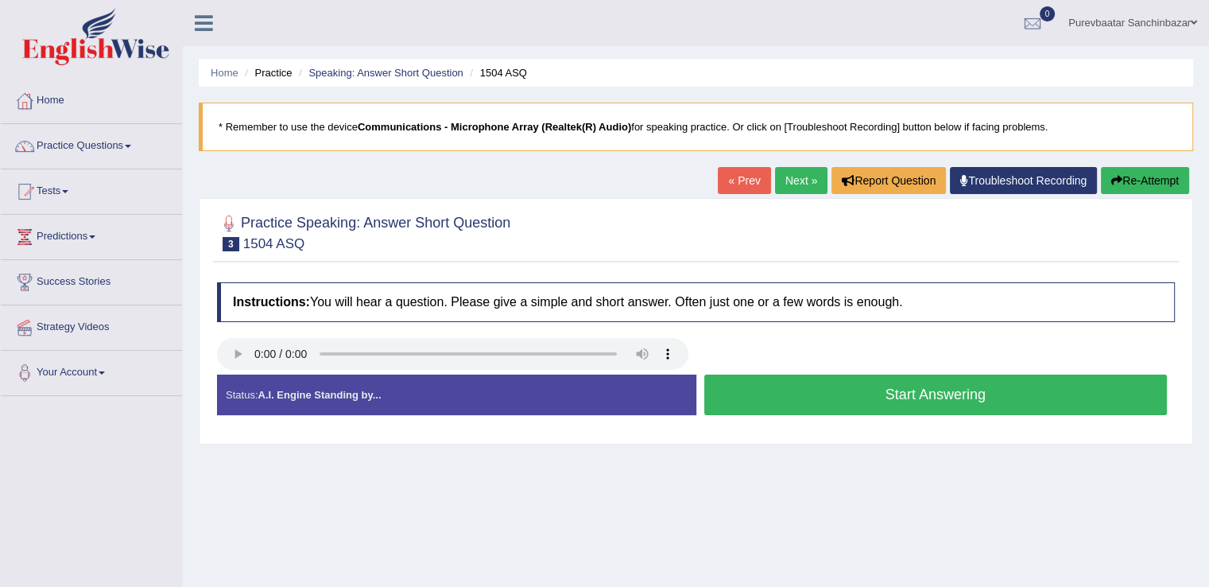
click at [830, 382] on button "Start Answering" at bounding box center [937, 395] width 464 height 41
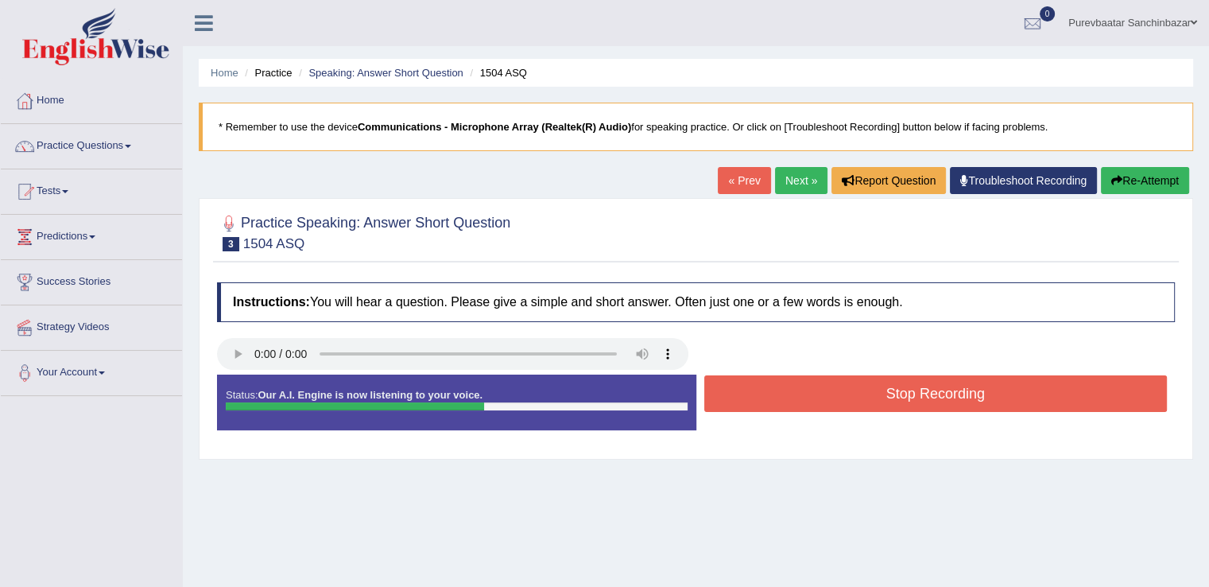
click at [732, 382] on button "Stop Recording" at bounding box center [937, 393] width 464 height 37
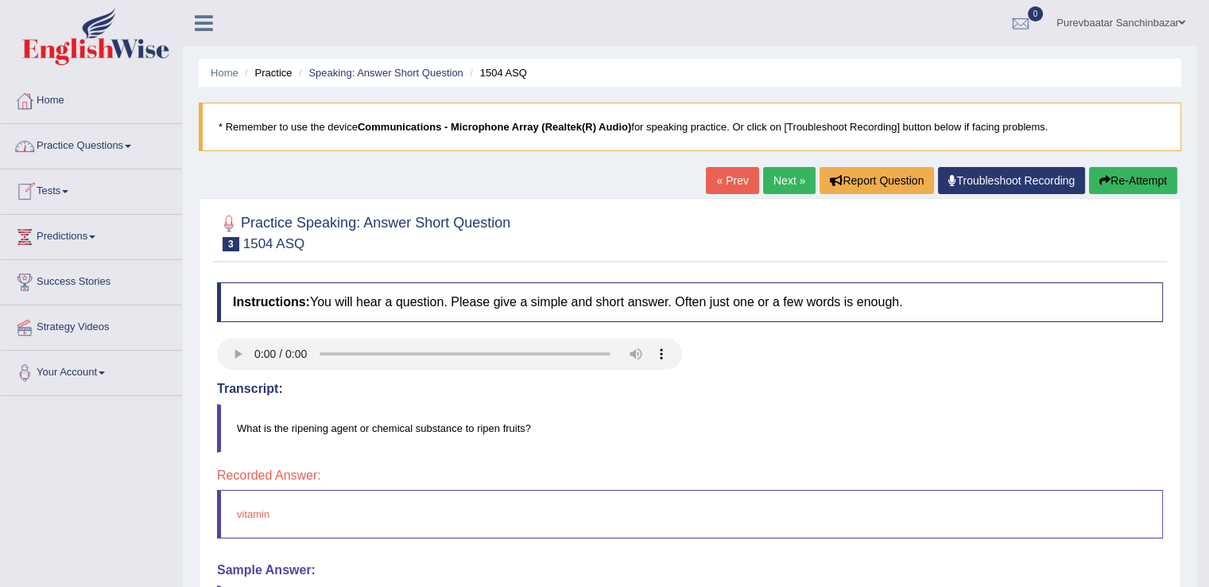
click at [130, 145] on span at bounding box center [128, 146] width 6 height 3
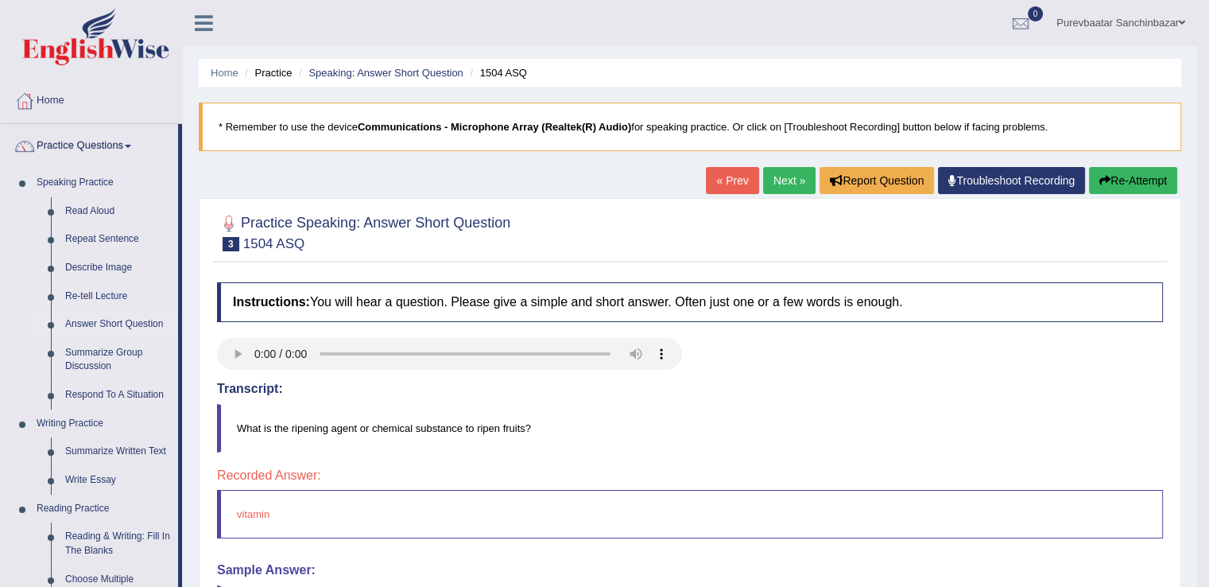
click at [112, 322] on link "Answer Short Question" at bounding box center [118, 324] width 120 height 29
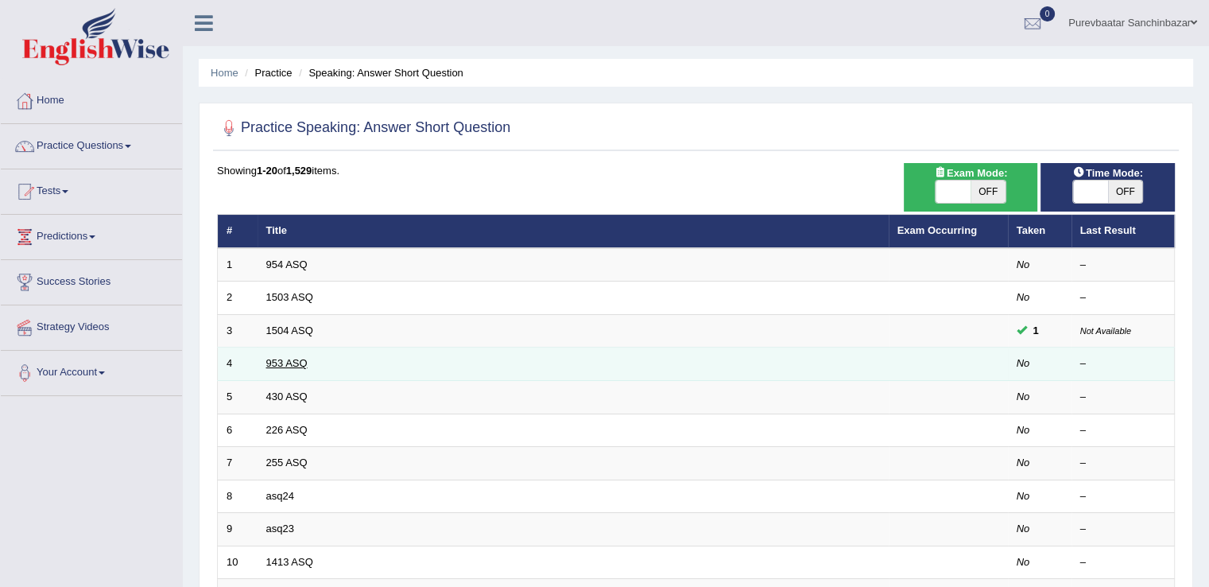
click at [273, 357] on link "953 ASQ" at bounding box center [286, 363] width 41 height 12
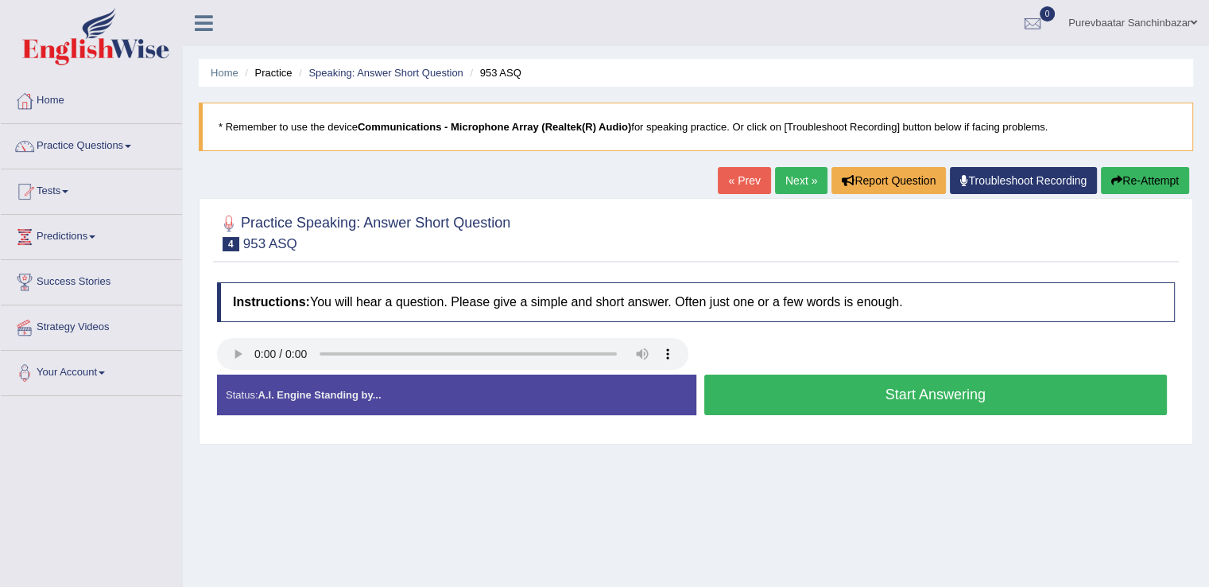
click at [818, 389] on button "Start Answering" at bounding box center [937, 395] width 464 height 41
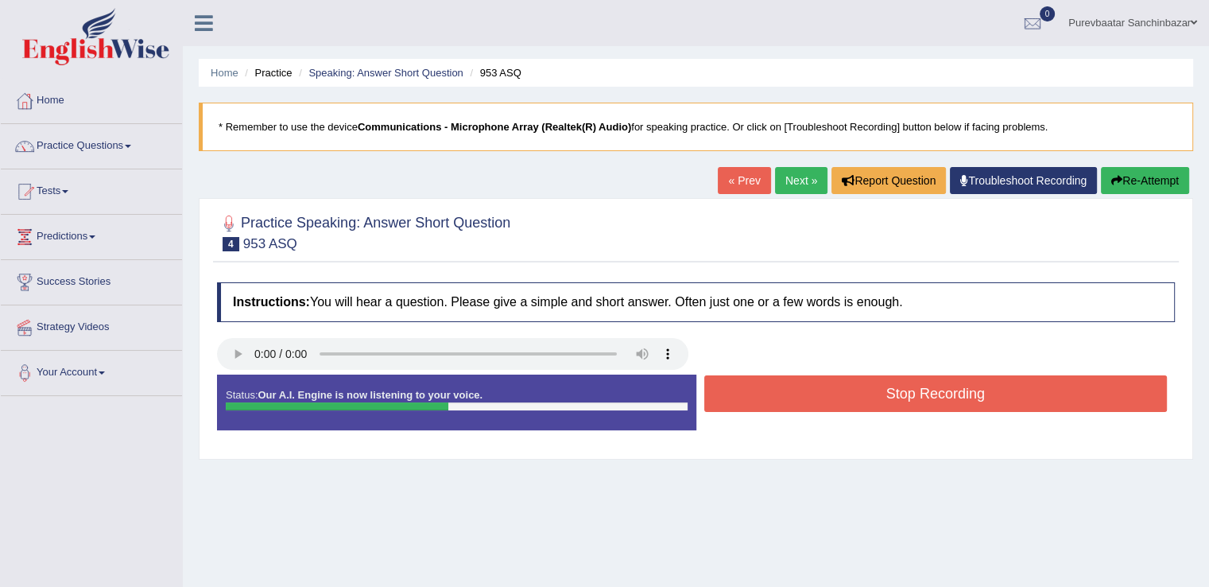
click at [865, 386] on button "Stop Recording" at bounding box center [937, 393] width 464 height 37
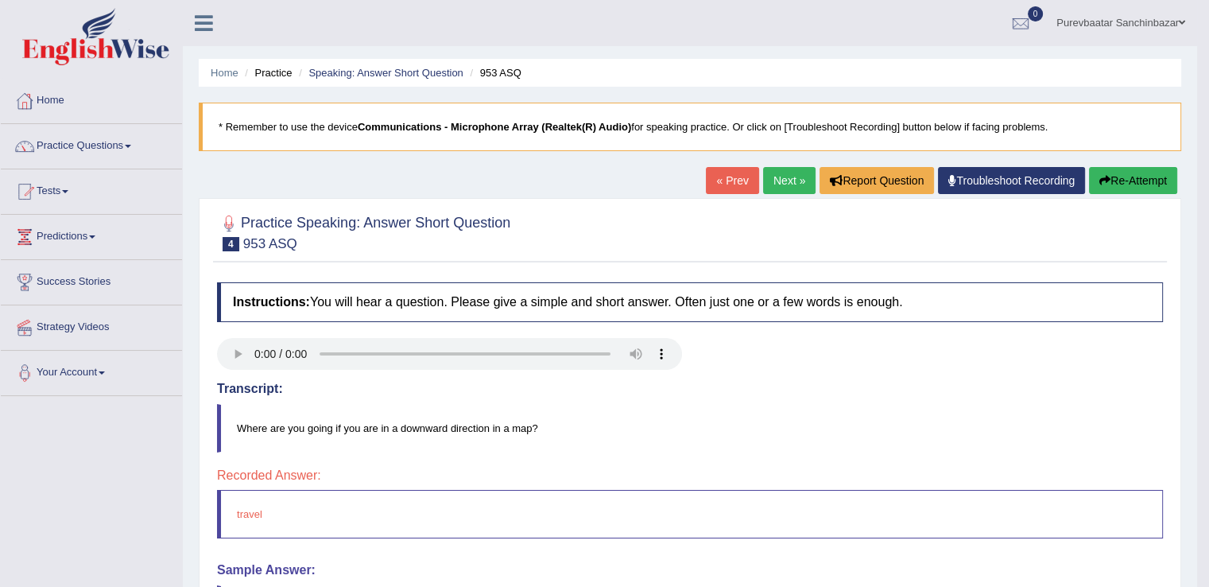
click at [127, 146] on link "Practice Questions" at bounding box center [91, 144] width 181 height 40
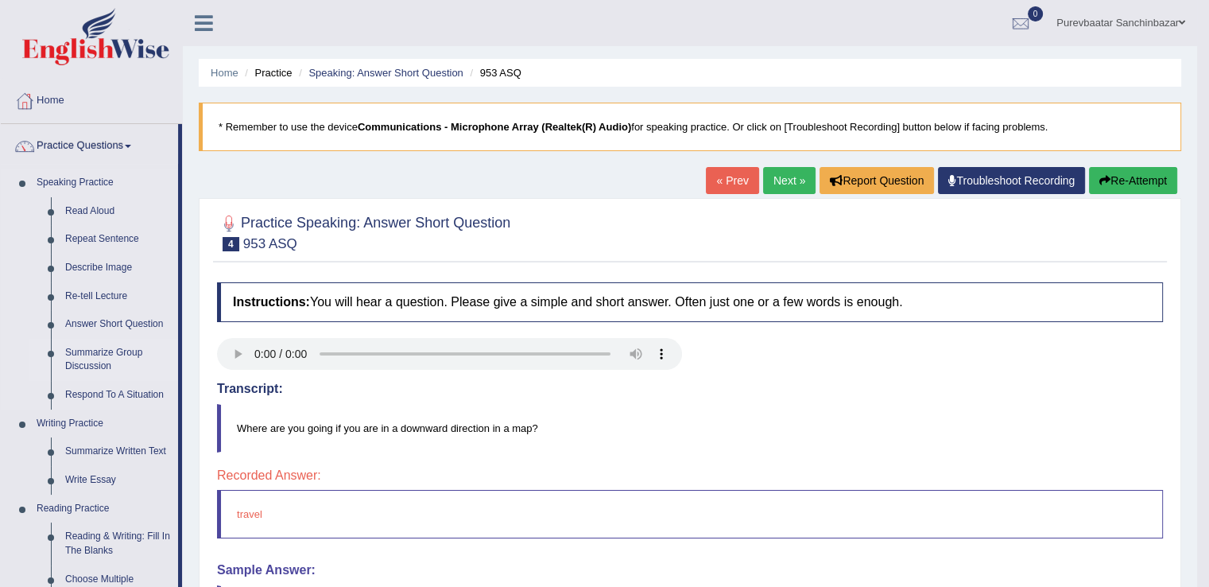
click at [105, 358] on link "Summarize Group Discussion" at bounding box center [118, 360] width 120 height 42
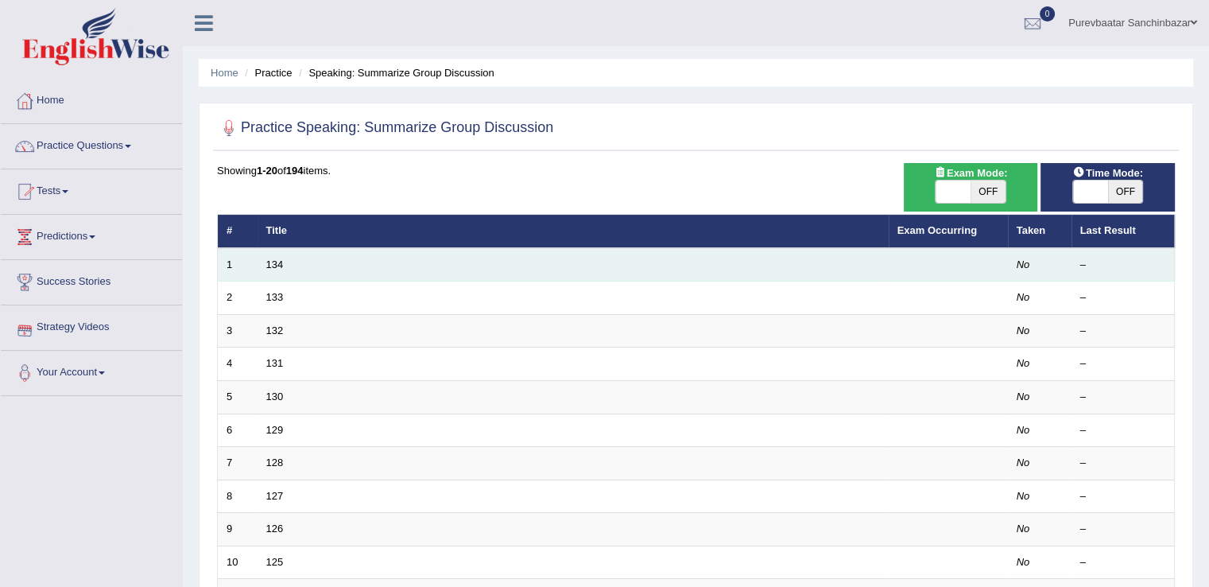
click at [284, 272] on td "134" at bounding box center [573, 264] width 631 height 33
click at [277, 262] on link "134" at bounding box center [274, 264] width 17 height 12
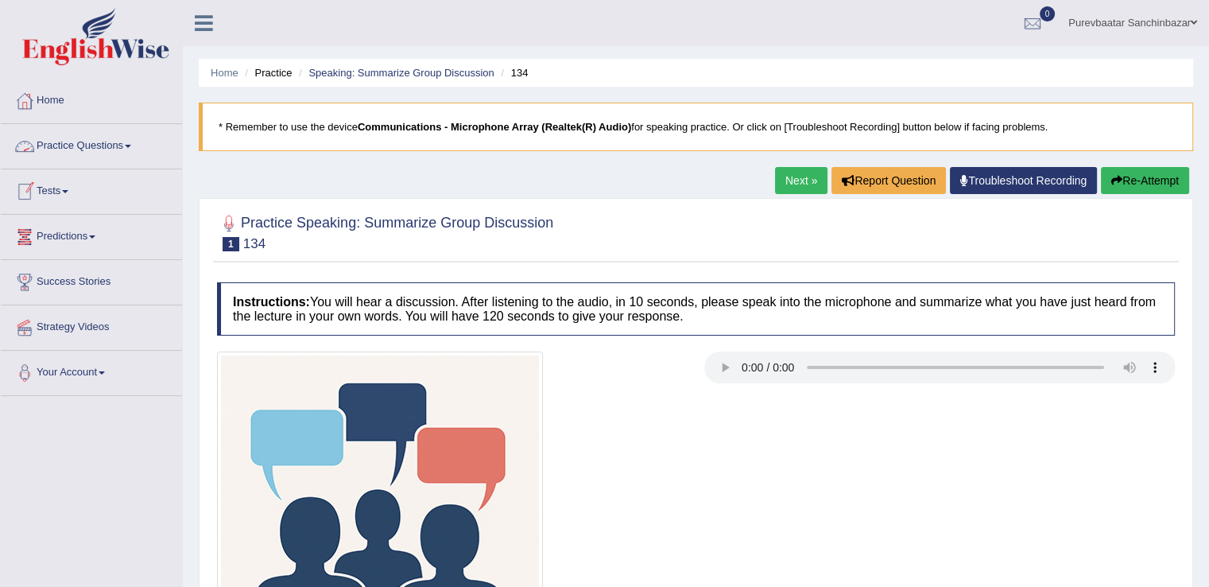
click at [138, 144] on link "Practice Questions" at bounding box center [91, 144] width 181 height 40
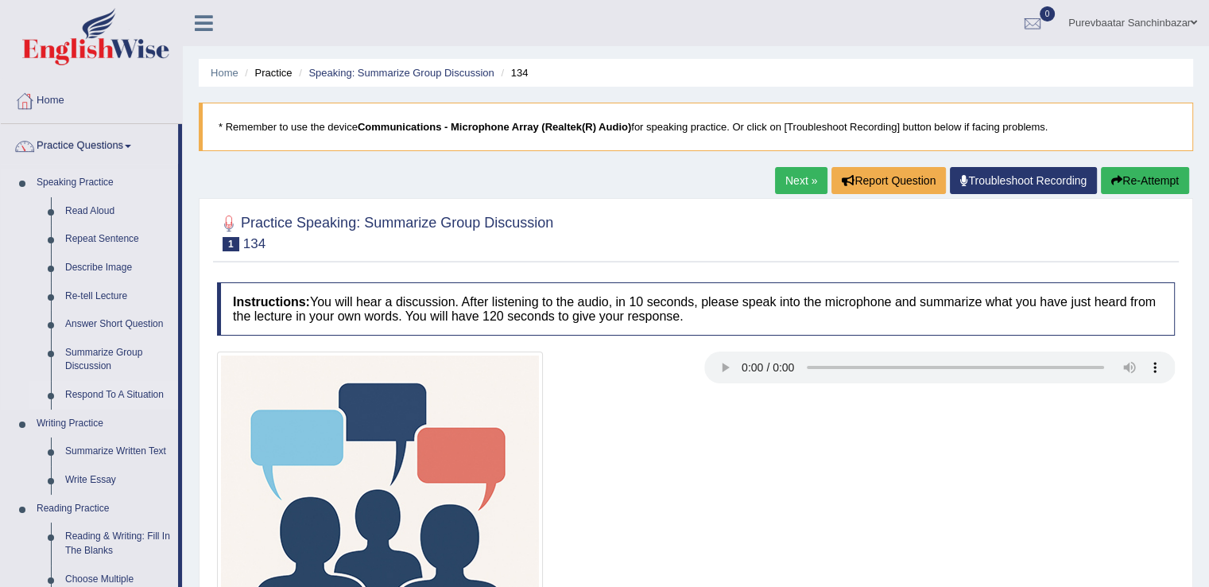
click at [121, 390] on link "Respond To A Situation" at bounding box center [118, 395] width 120 height 29
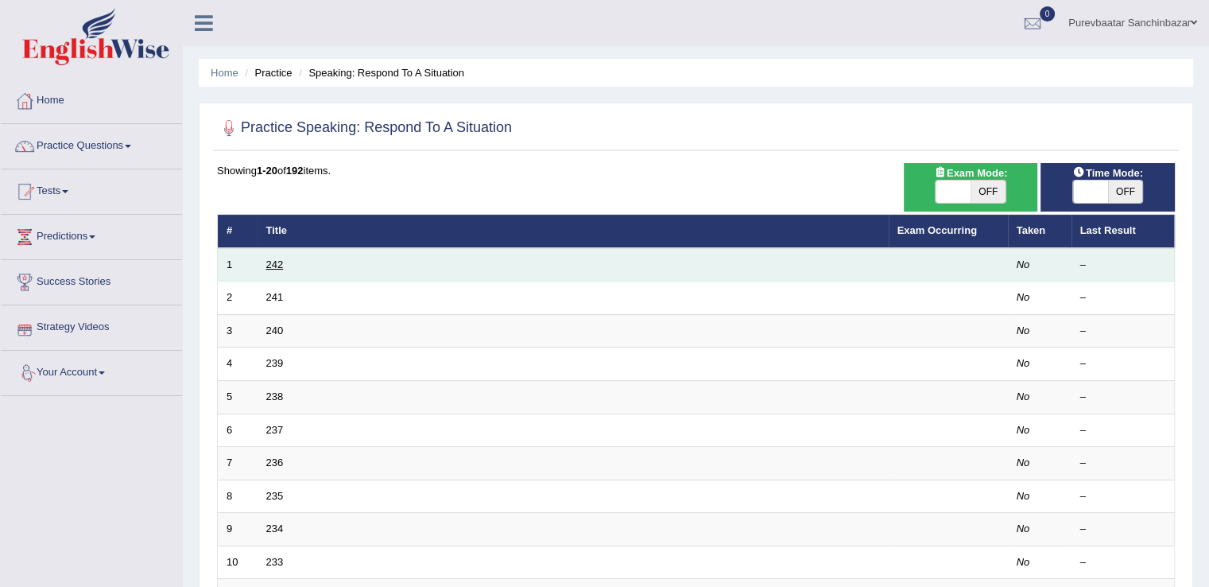
click at [274, 265] on link "242" at bounding box center [274, 264] width 17 height 12
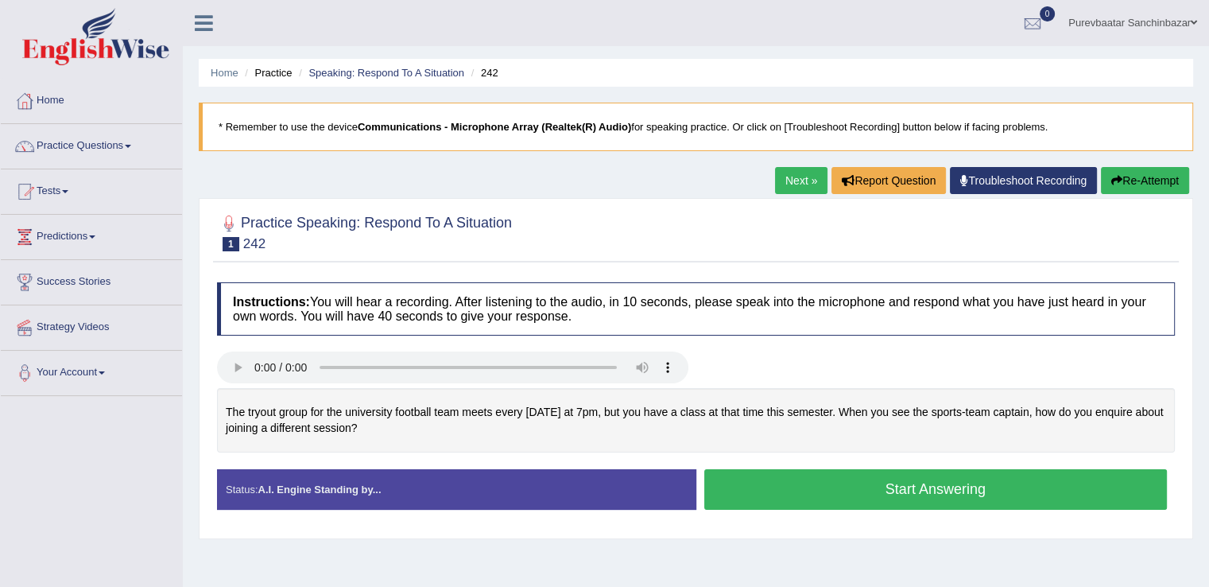
click at [843, 488] on button "Start Answering" at bounding box center [937, 489] width 464 height 41
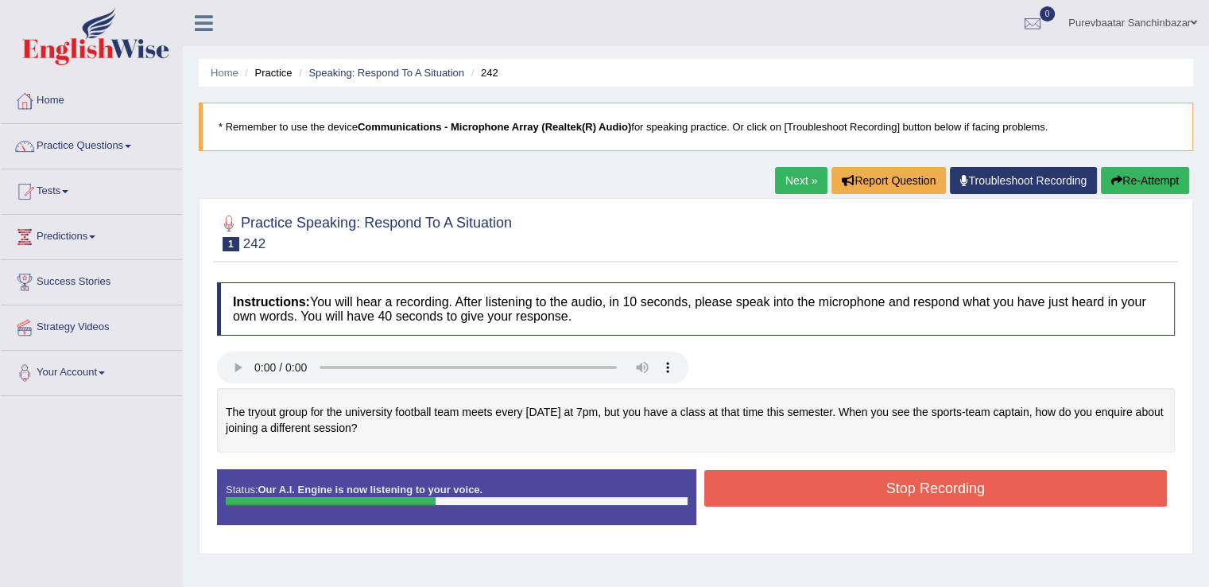
click at [843, 488] on button "Stop Recording" at bounding box center [937, 488] width 464 height 37
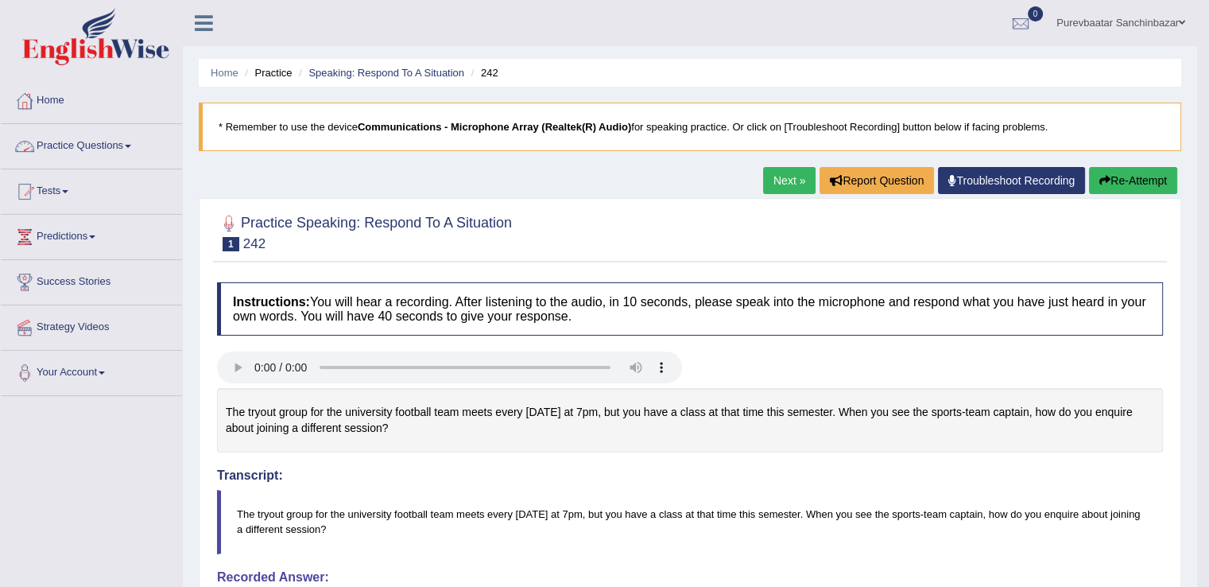
click at [131, 145] on span at bounding box center [128, 146] width 6 height 3
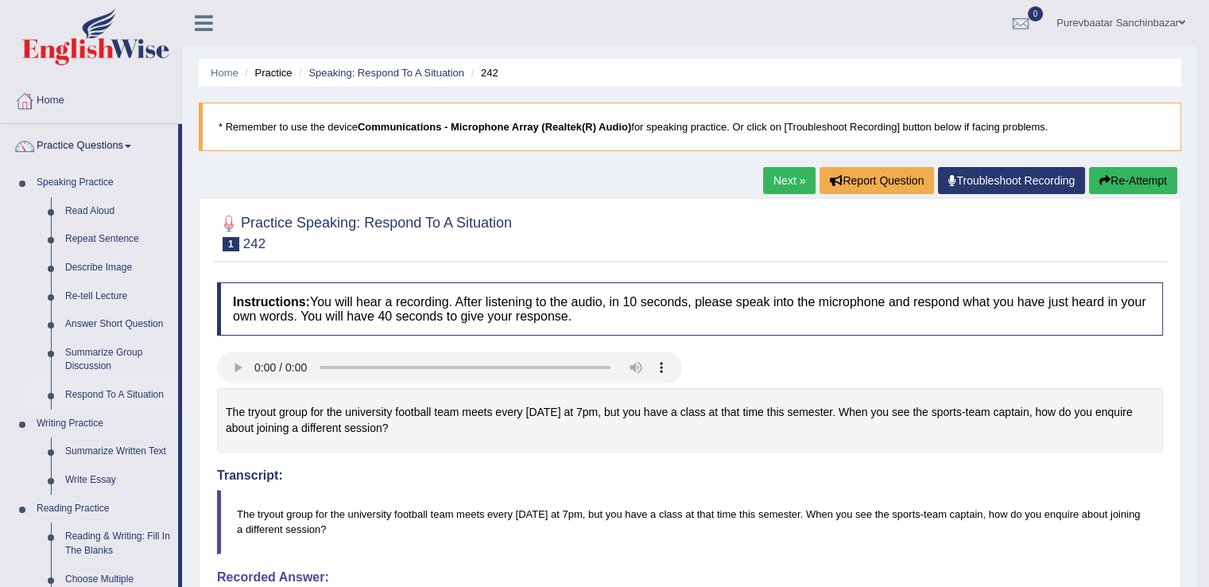
click at [96, 393] on link "Respond To A Situation" at bounding box center [118, 395] width 120 height 29
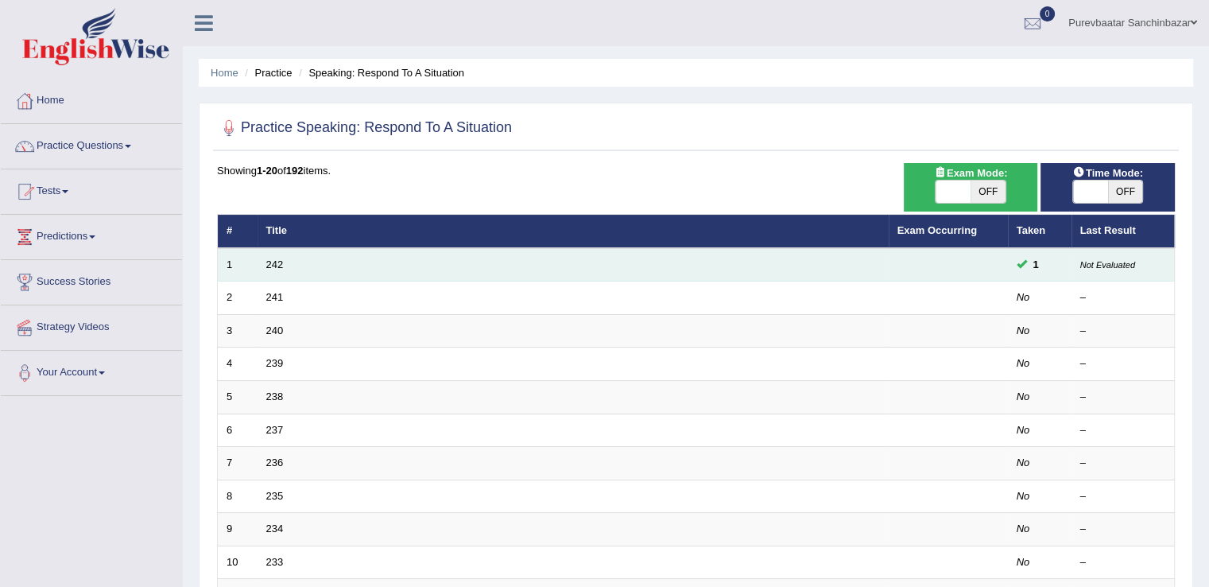
click at [277, 255] on td "242" at bounding box center [573, 264] width 631 height 33
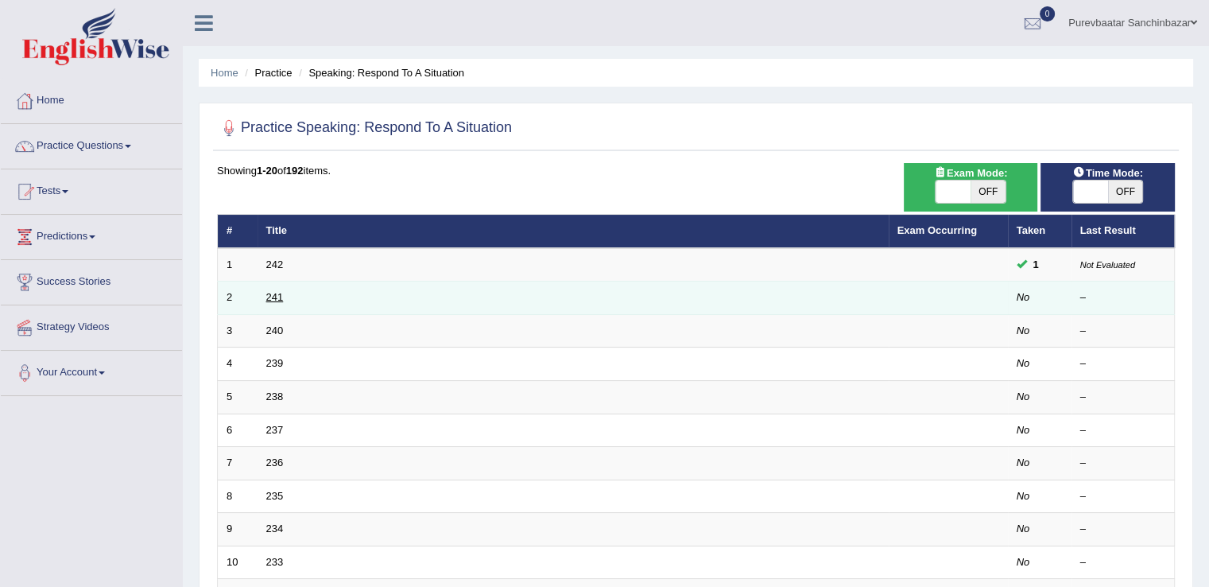
click at [277, 293] on link "241" at bounding box center [274, 297] width 17 height 12
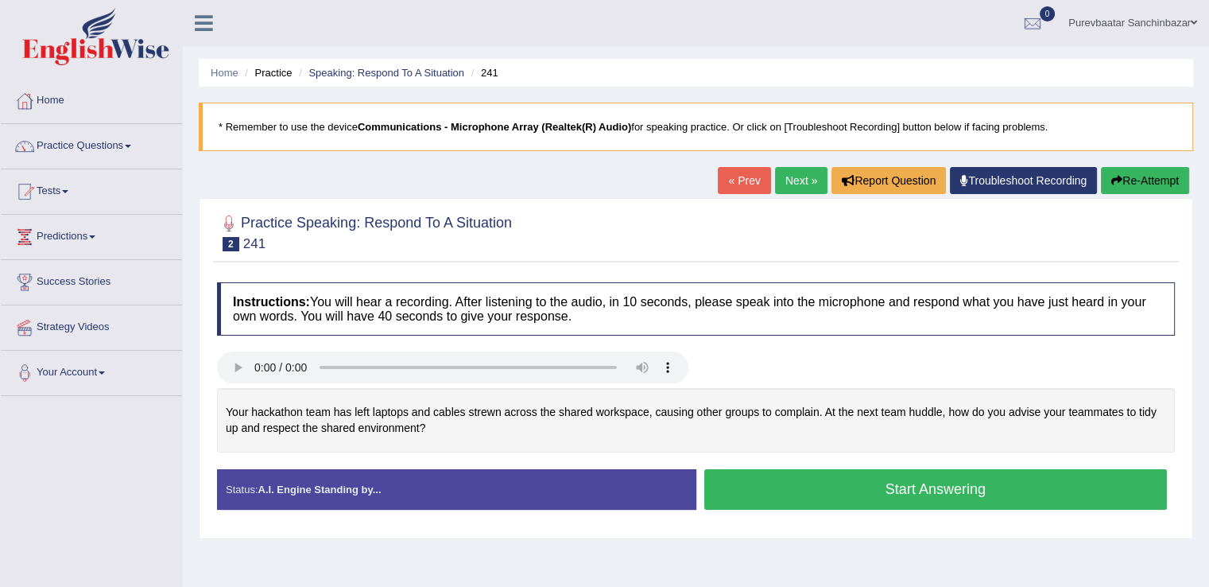
click at [819, 487] on button "Start Answering" at bounding box center [937, 489] width 464 height 41
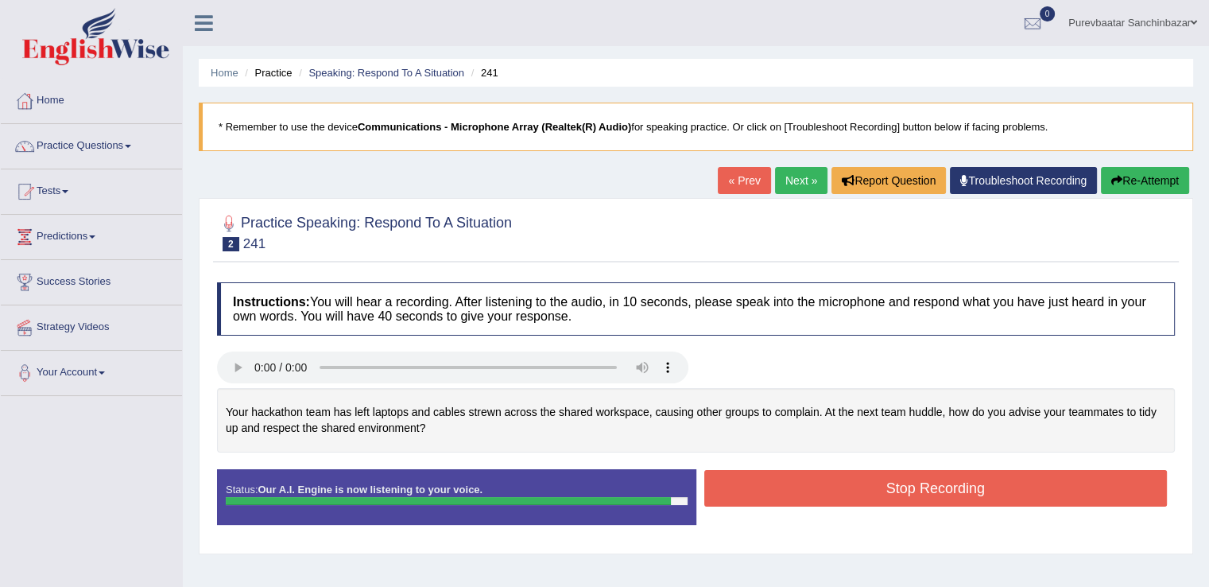
click at [819, 487] on button "Stop Recording" at bounding box center [937, 488] width 464 height 37
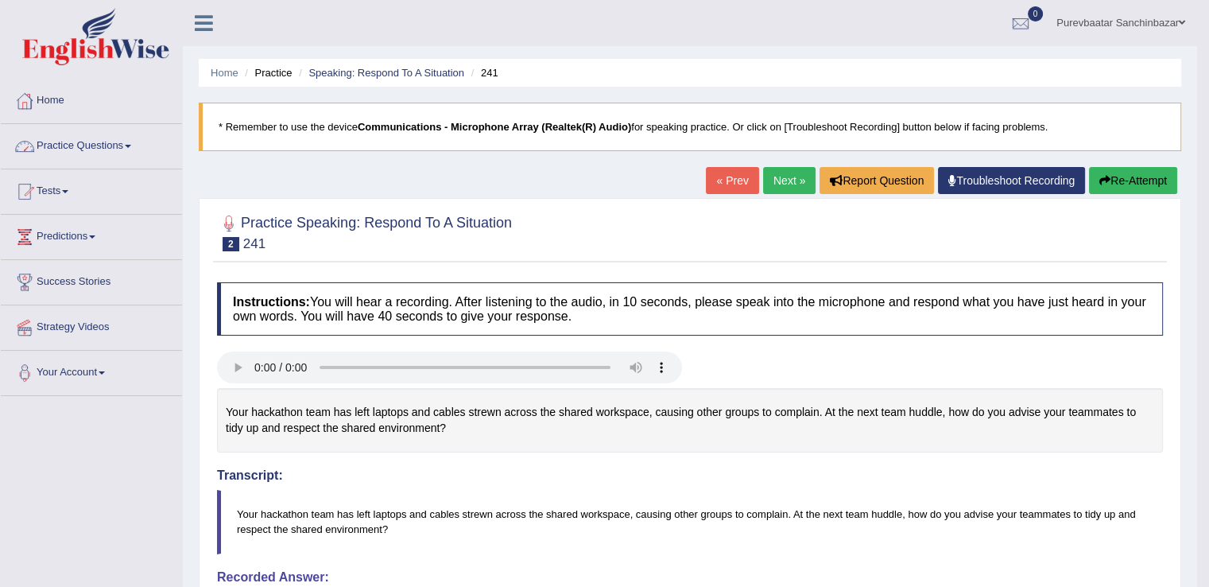
click at [131, 145] on span at bounding box center [128, 146] width 6 height 3
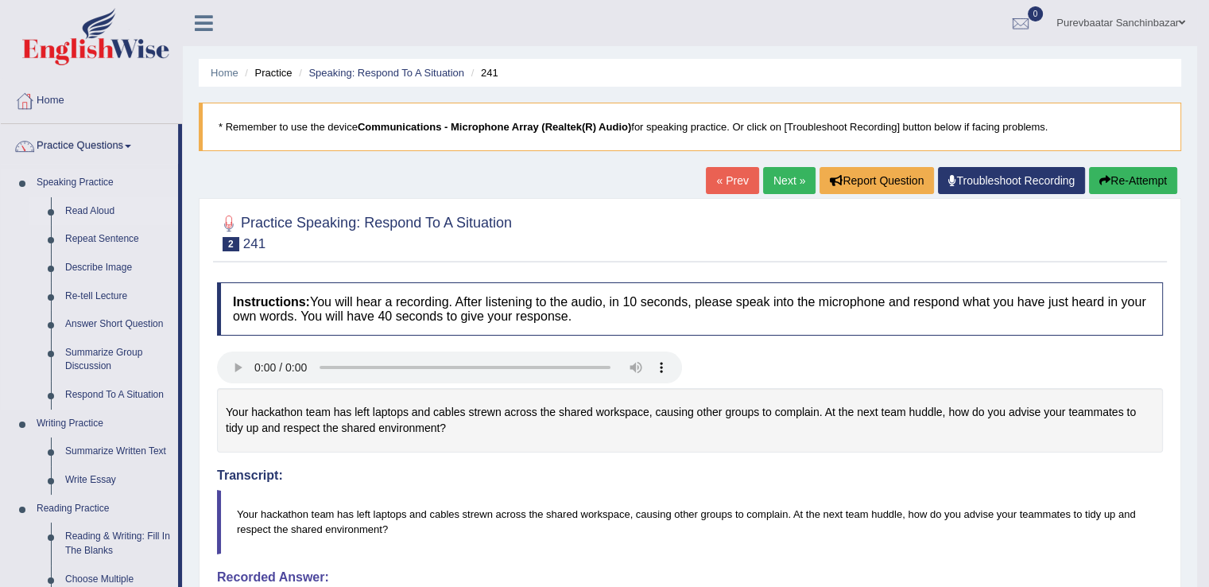
click at [101, 209] on link "Read Aloud" at bounding box center [118, 211] width 120 height 29
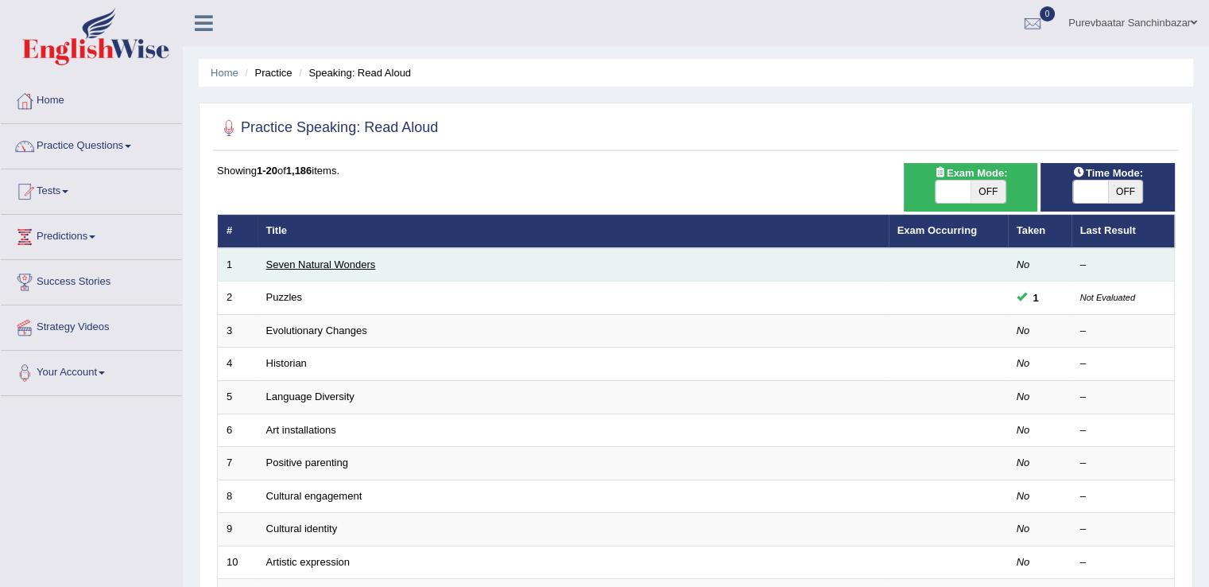
click at [283, 265] on link "Seven Natural Wonders" at bounding box center [321, 264] width 110 height 12
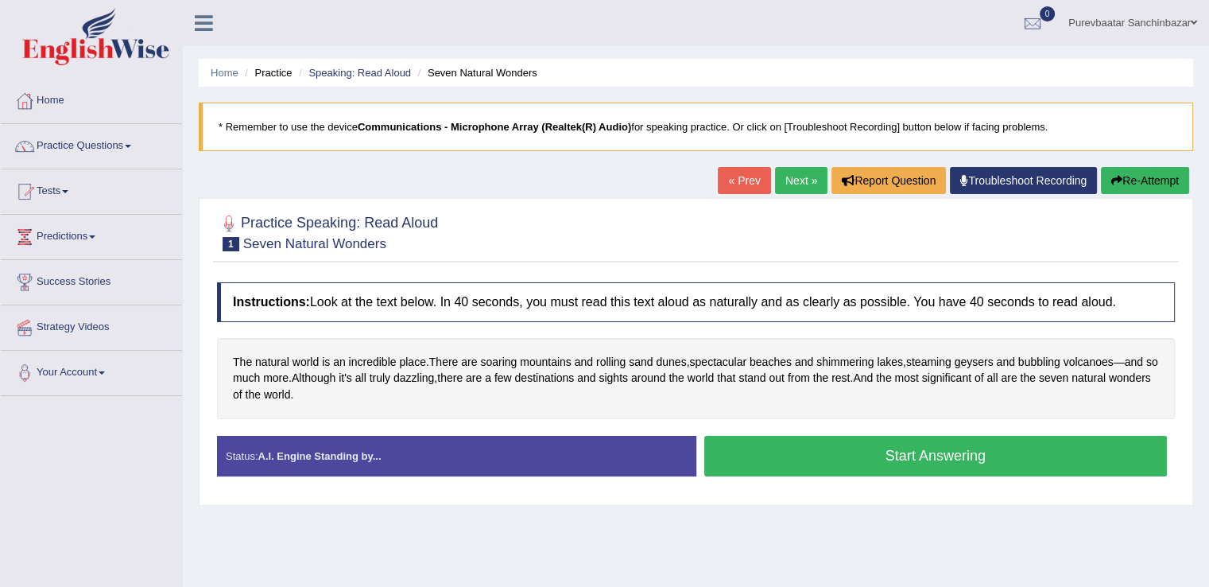
click at [829, 440] on button "Start Answering" at bounding box center [937, 456] width 464 height 41
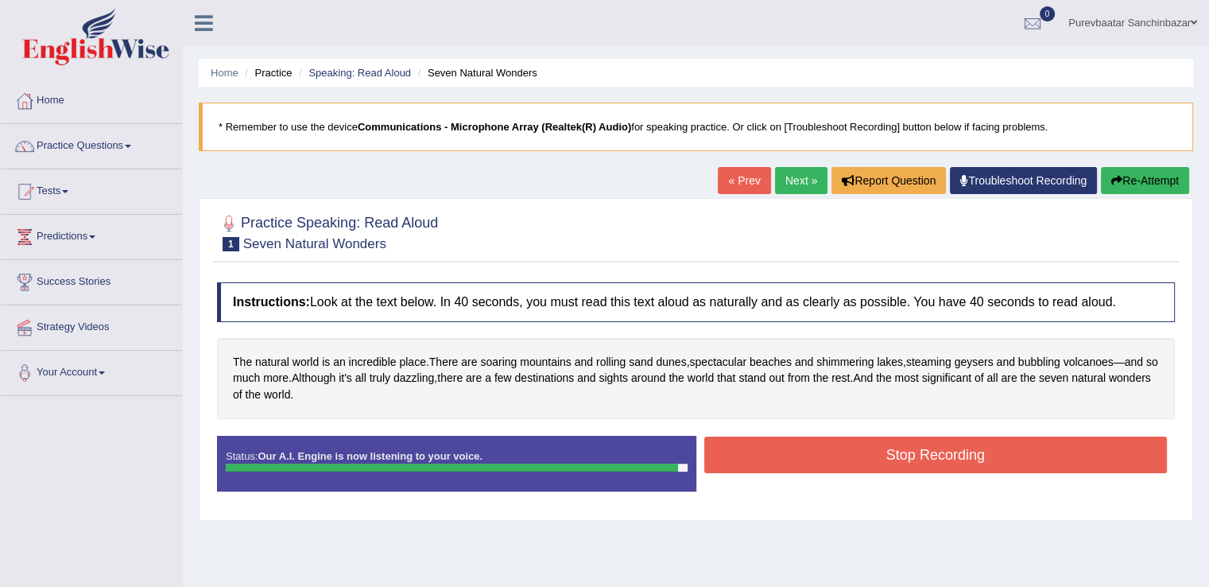
click at [856, 446] on button "Stop Recording" at bounding box center [937, 455] width 464 height 37
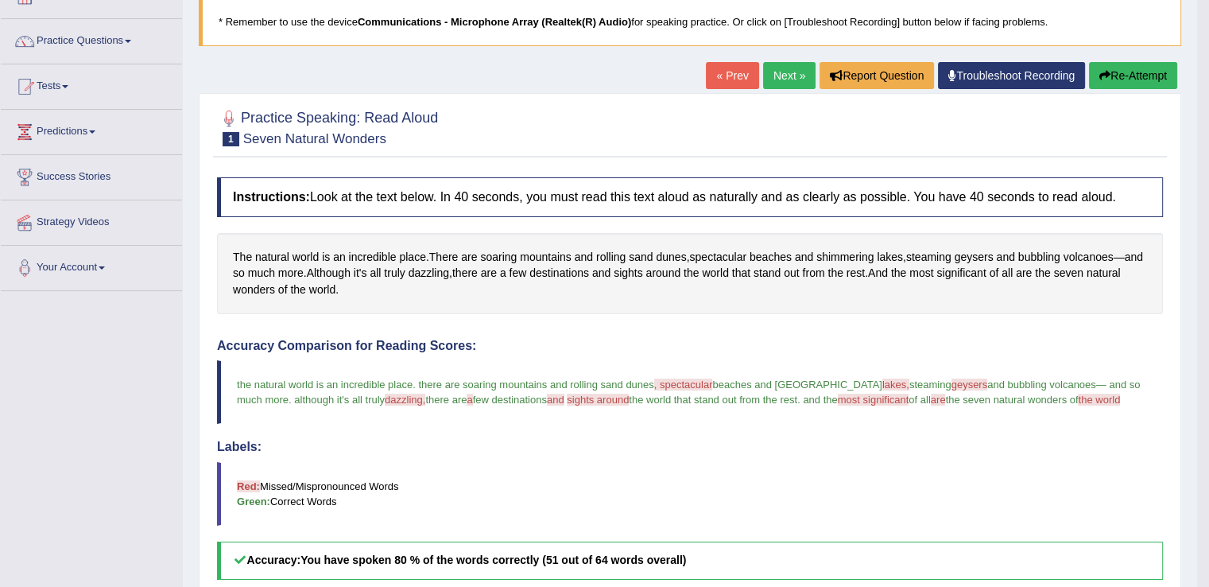
scroll to position [80, 0]
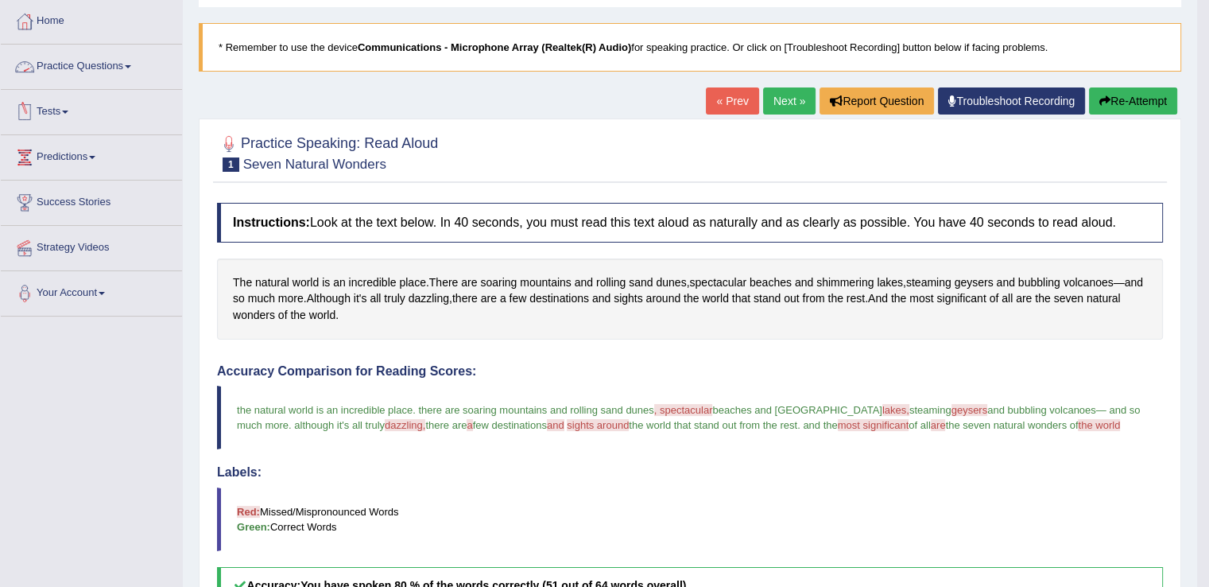
click at [99, 55] on link "Practice Questions" at bounding box center [91, 65] width 181 height 40
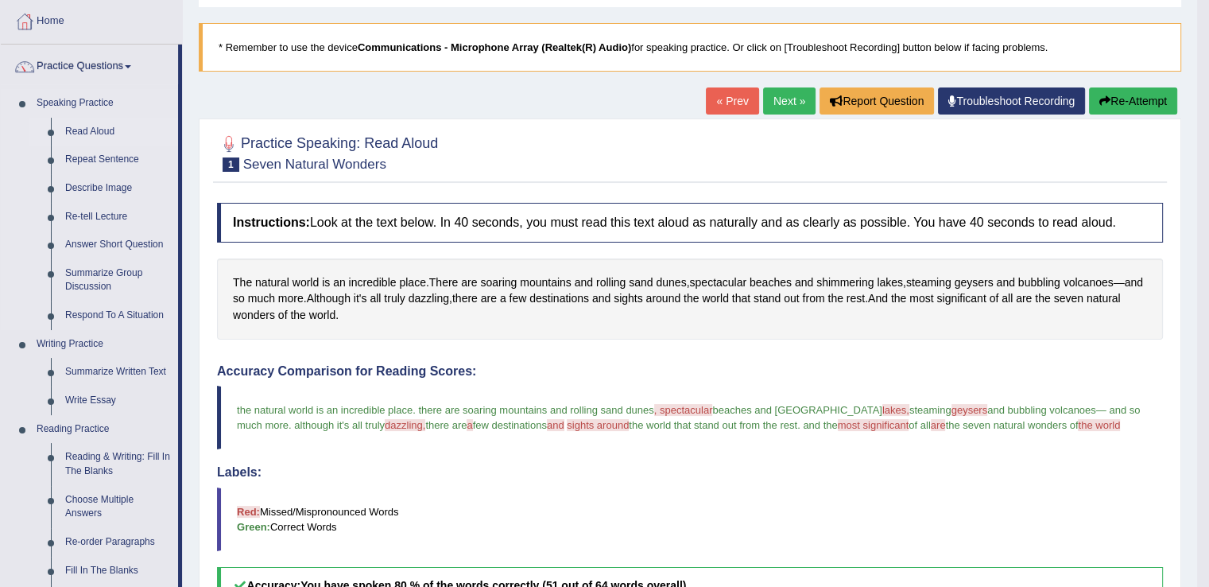
click at [102, 130] on link "Read Aloud" at bounding box center [118, 132] width 120 height 29
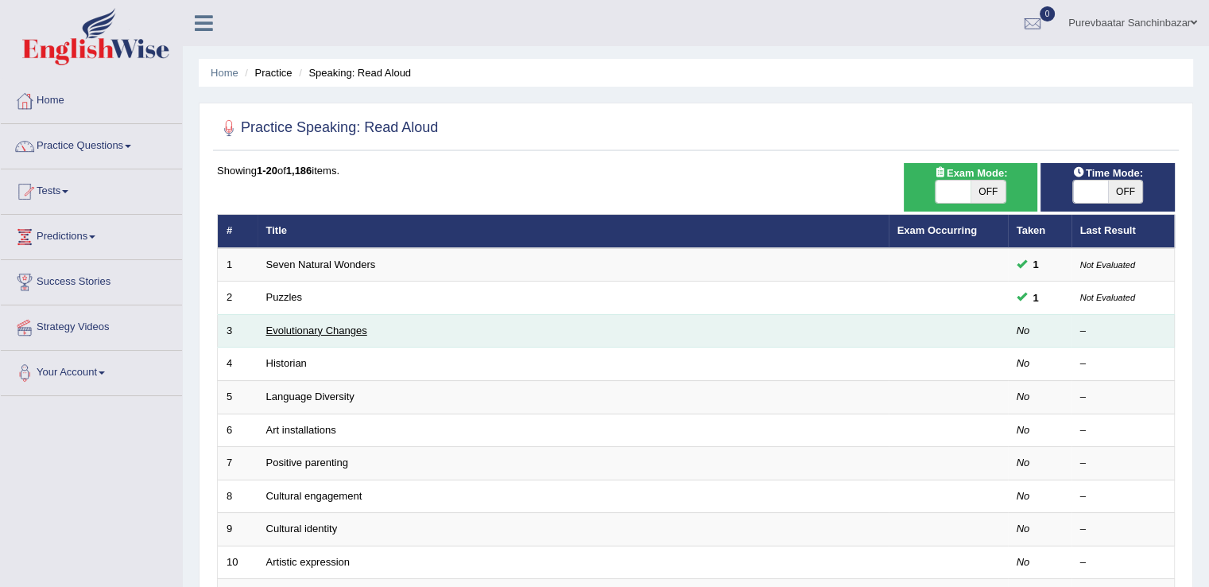
click at [331, 329] on link "Evolutionary Changes" at bounding box center [316, 330] width 101 height 12
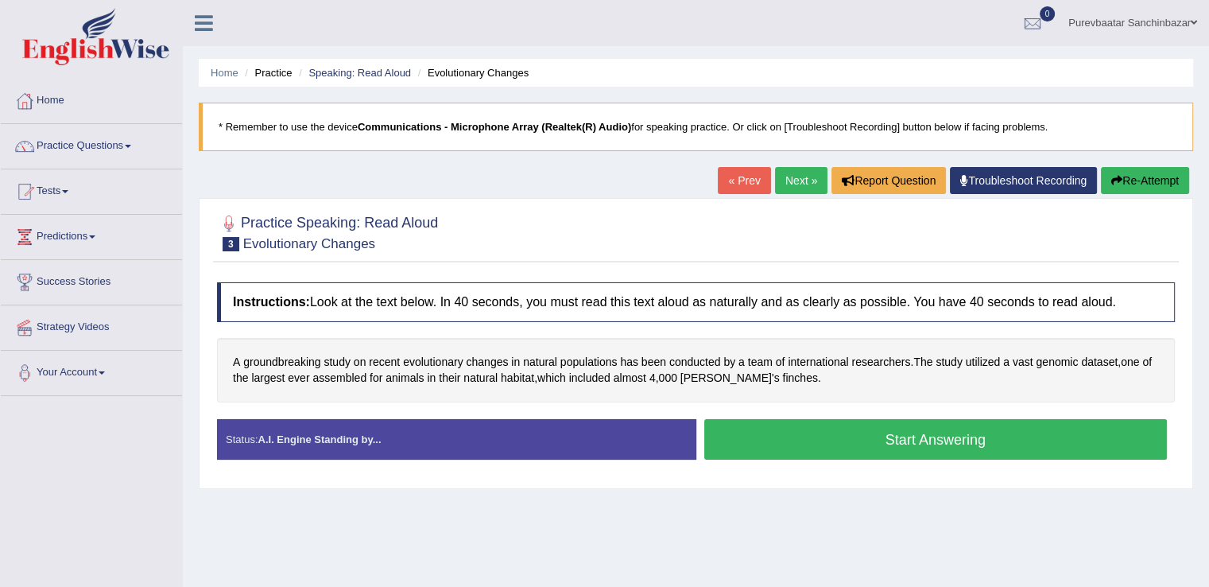
click at [856, 439] on button "Start Answering" at bounding box center [937, 439] width 464 height 41
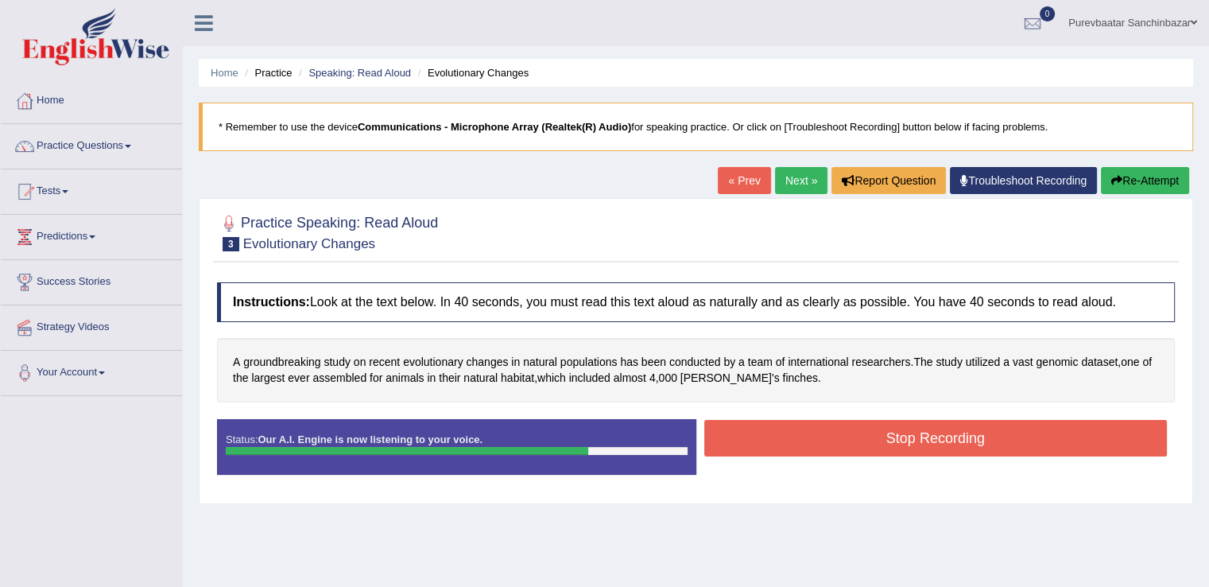
click at [856, 439] on button "Stop Recording" at bounding box center [937, 438] width 464 height 37
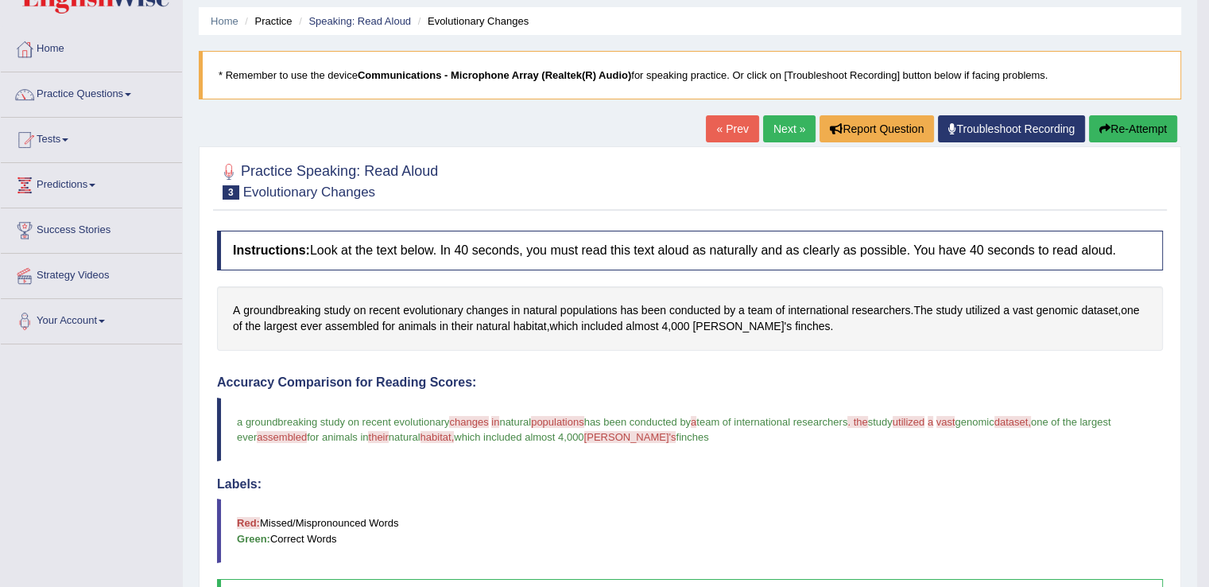
scroll to position [52, 0]
click at [137, 87] on link "Practice Questions" at bounding box center [91, 92] width 181 height 40
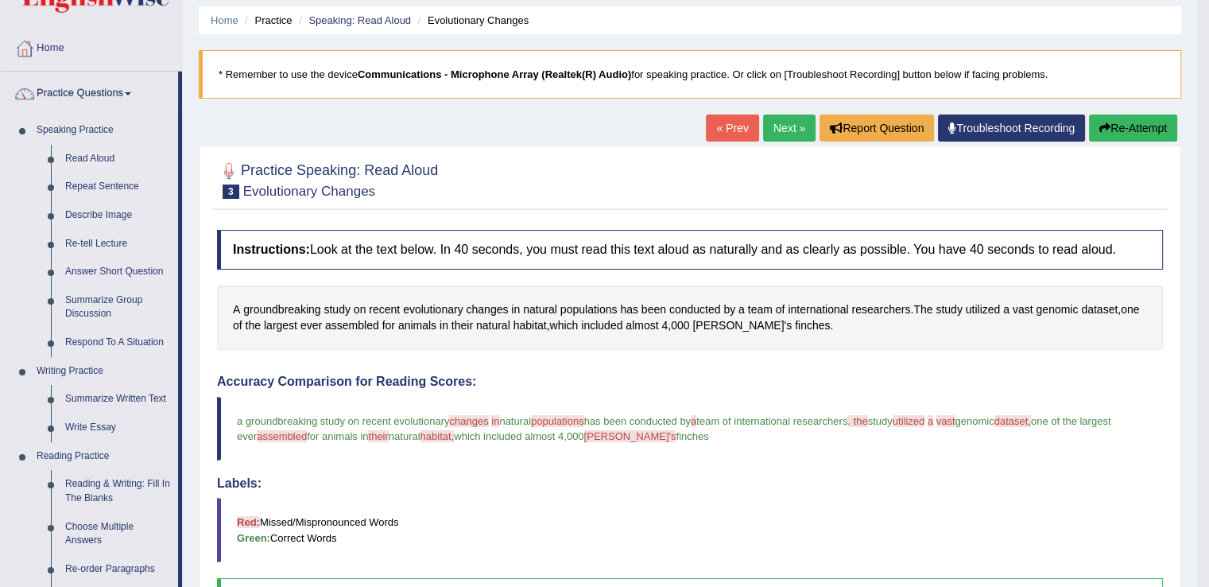
click at [103, 158] on link "Read Aloud" at bounding box center [118, 159] width 120 height 29
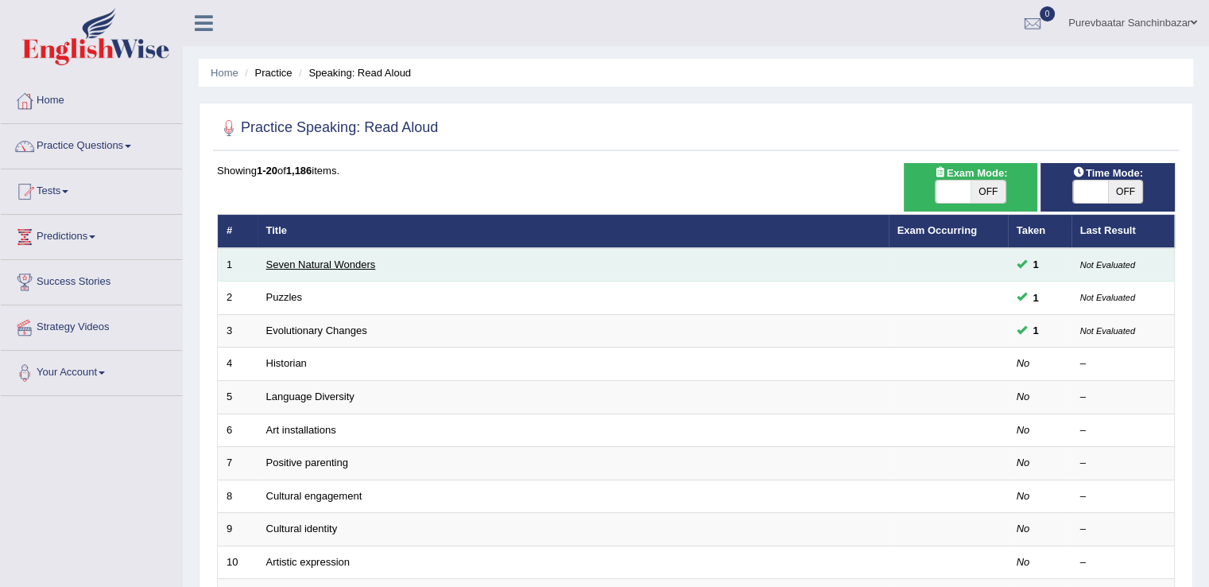
click at [309, 264] on link "Seven Natural Wonders" at bounding box center [321, 264] width 110 height 12
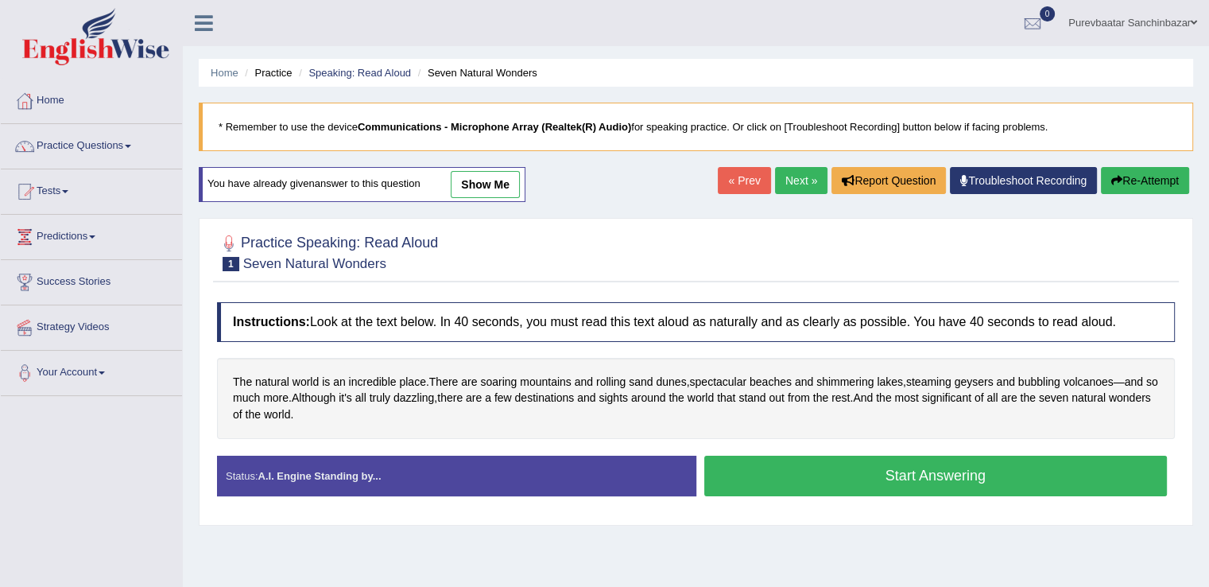
click at [906, 468] on button "Start Answering" at bounding box center [937, 476] width 464 height 41
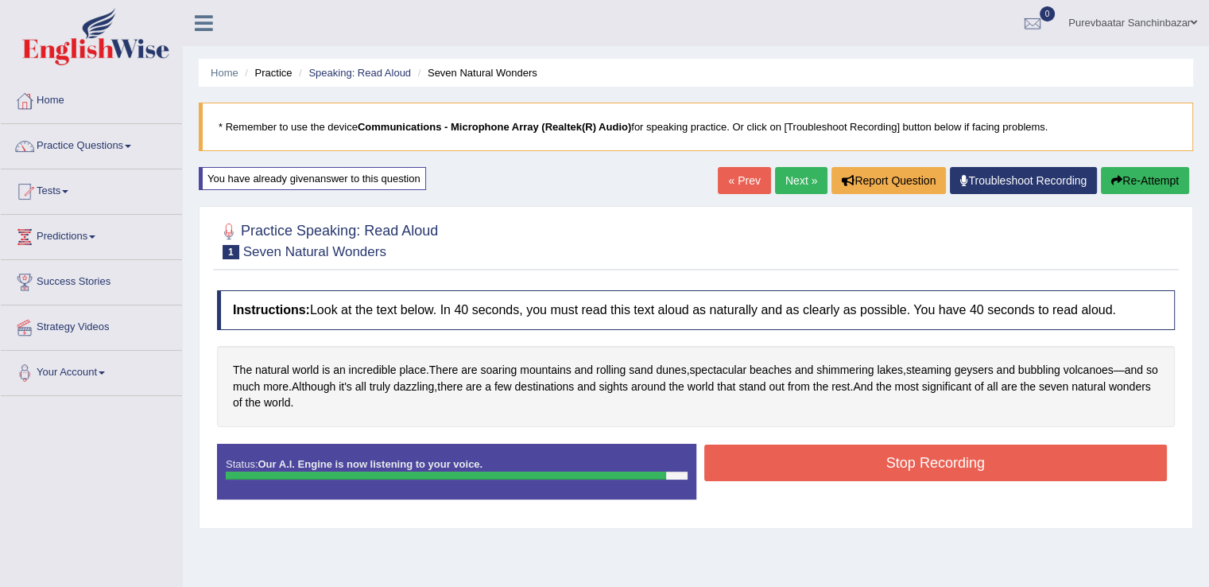
click at [906, 468] on button "Stop Recording" at bounding box center [937, 462] width 464 height 37
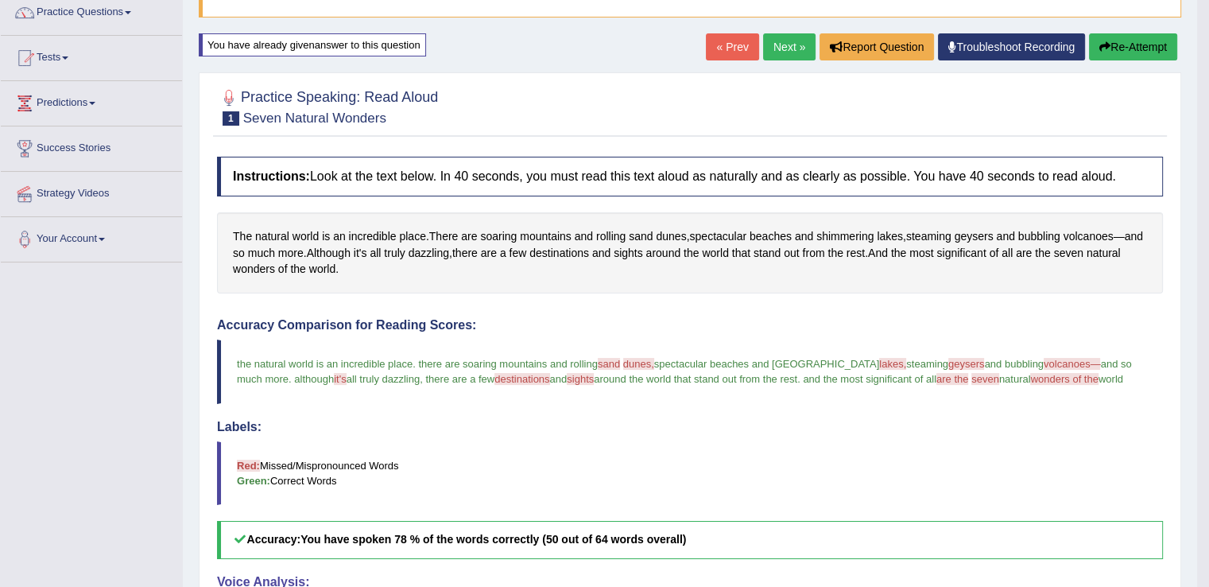
scroll to position [71, 0]
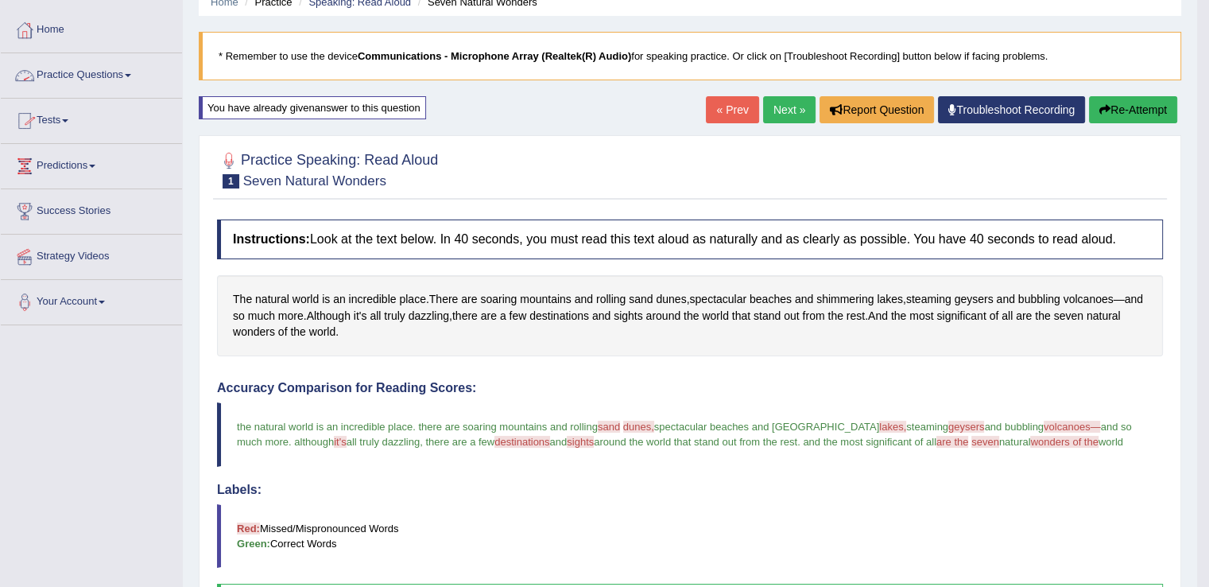
click at [105, 72] on link "Practice Questions" at bounding box center [91, 73] width 181 height 40
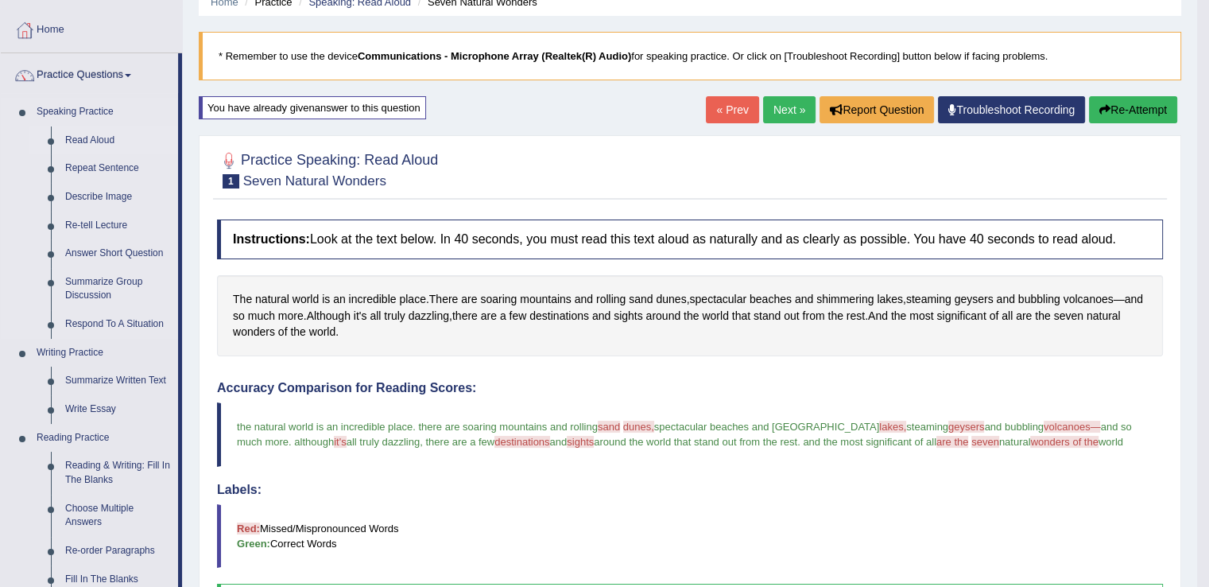
click at [105, 138] on link "Read Aloud" at bounding box center [118, 140] width 120 height 29
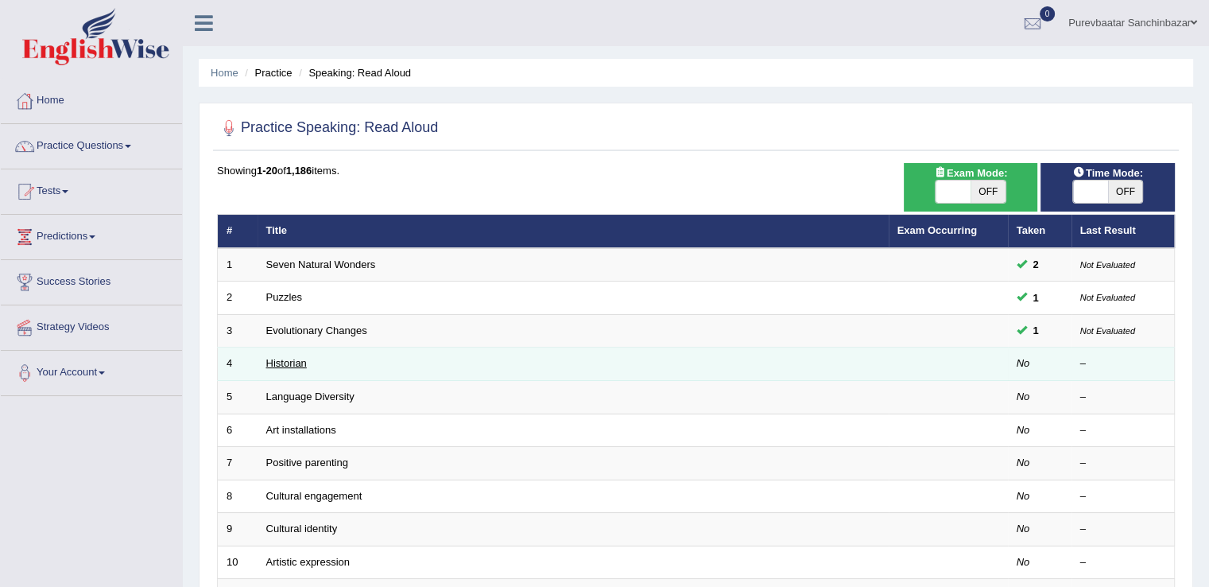
click at [302, 360] on link "Historian" at bounding box center [286, 363] width 41 height 12
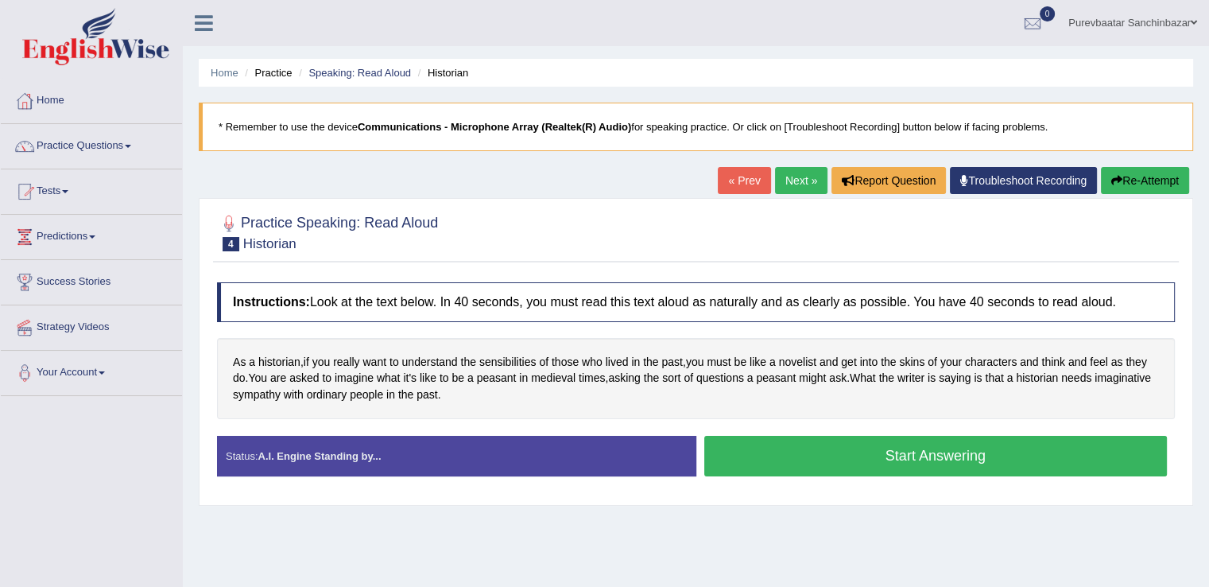
click at [791, 447] on button "Start Answering" at bounding box center [937, 456] width 464 height 41
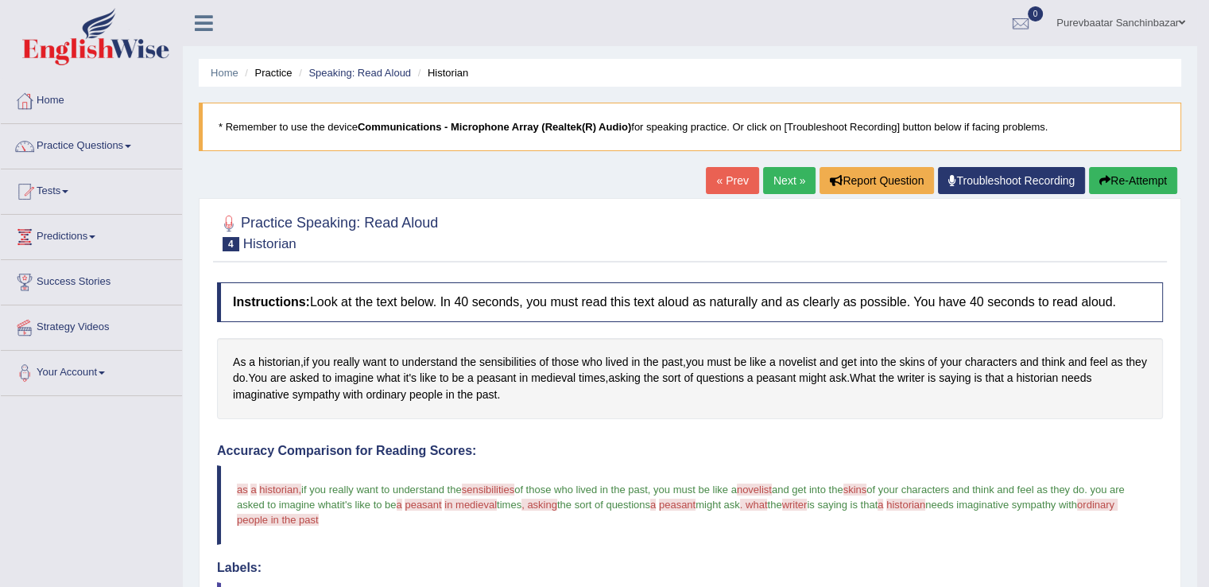
click at [1123, 173] on button "Re-Attempt" at bounding box center [1133, 180] width 88 height 27
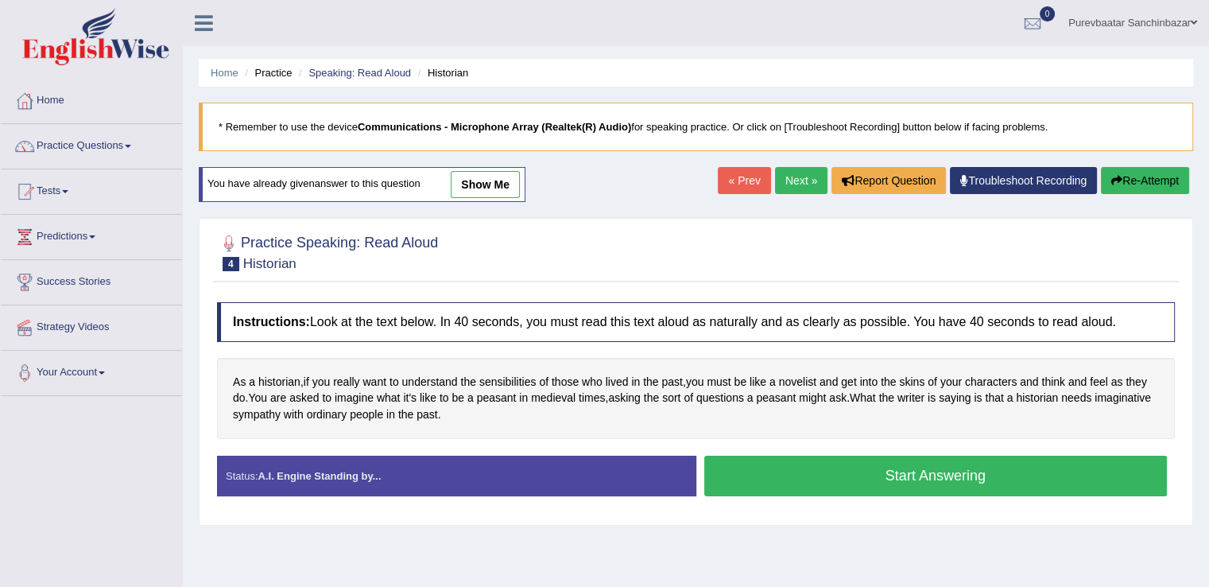
click at [906, 469] on button "Start Answering" at bounding box center [937, 476] width 464 height 41
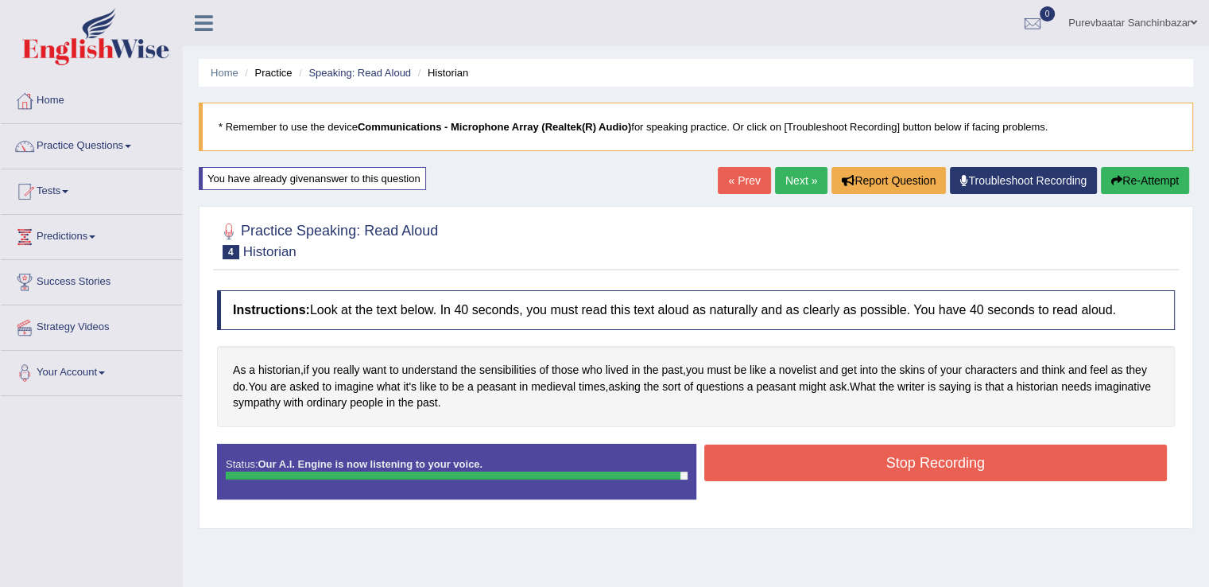
click at [906, 469] on button "Stop Recording" at bounding box center [937, 462] width 464 height 37
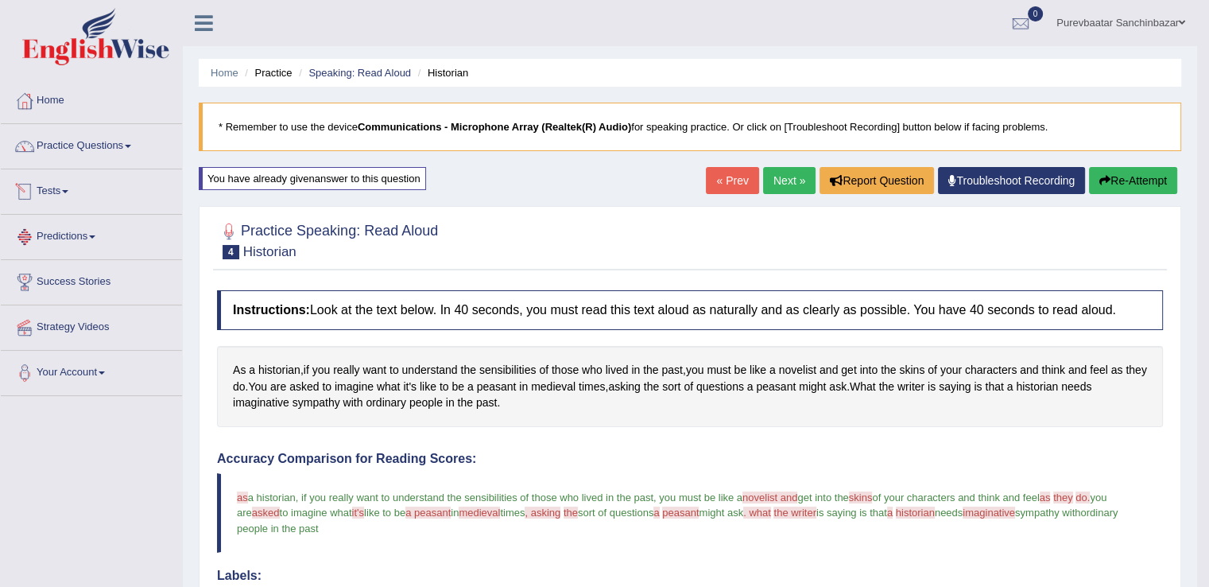
click at [58, 191] on link "Tests" at bounding box center [91, 189] width 181 height 40
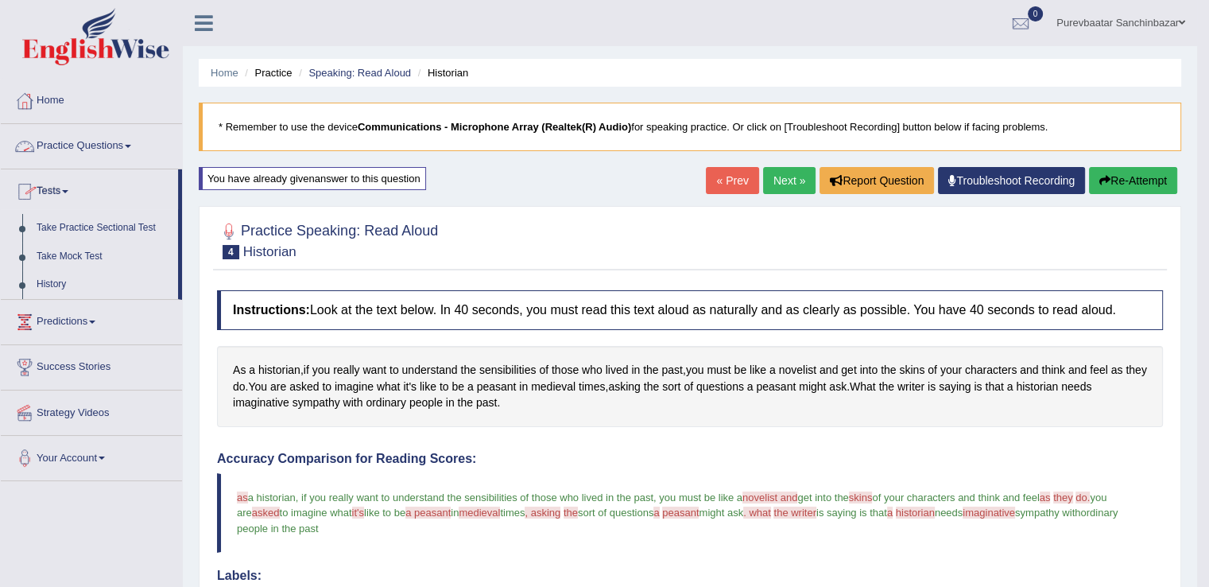
click at [98, 149] on link "Practice Questions" at bounding box center [91, 144] width 181 height 40
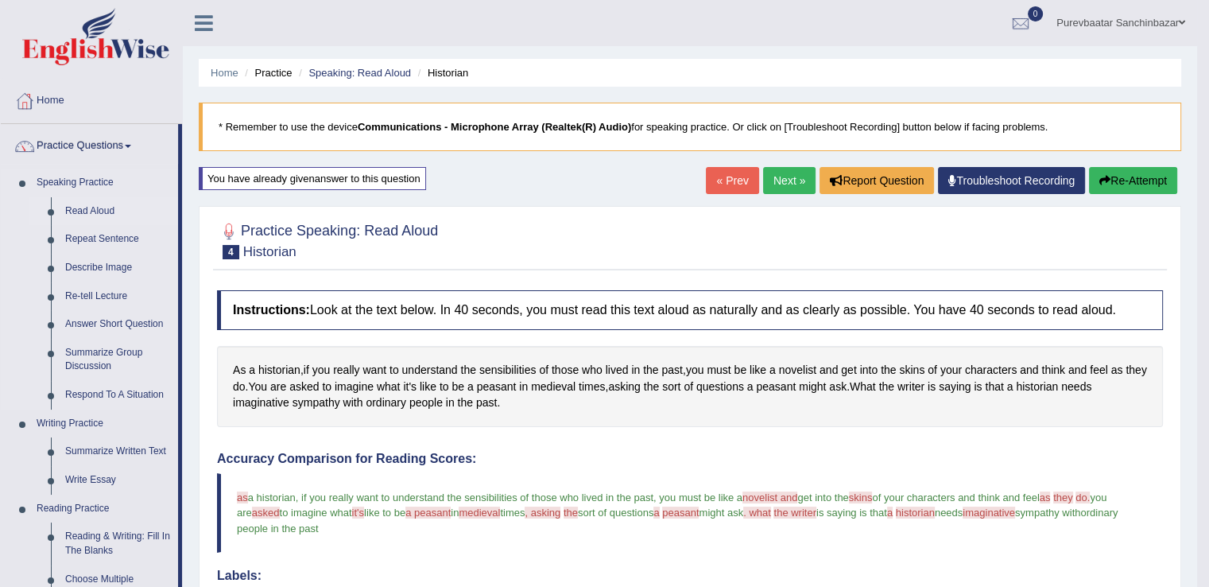
click at [106, 206] on link "Read Aloud" at bounding box center [118, 211] width 120 height 29
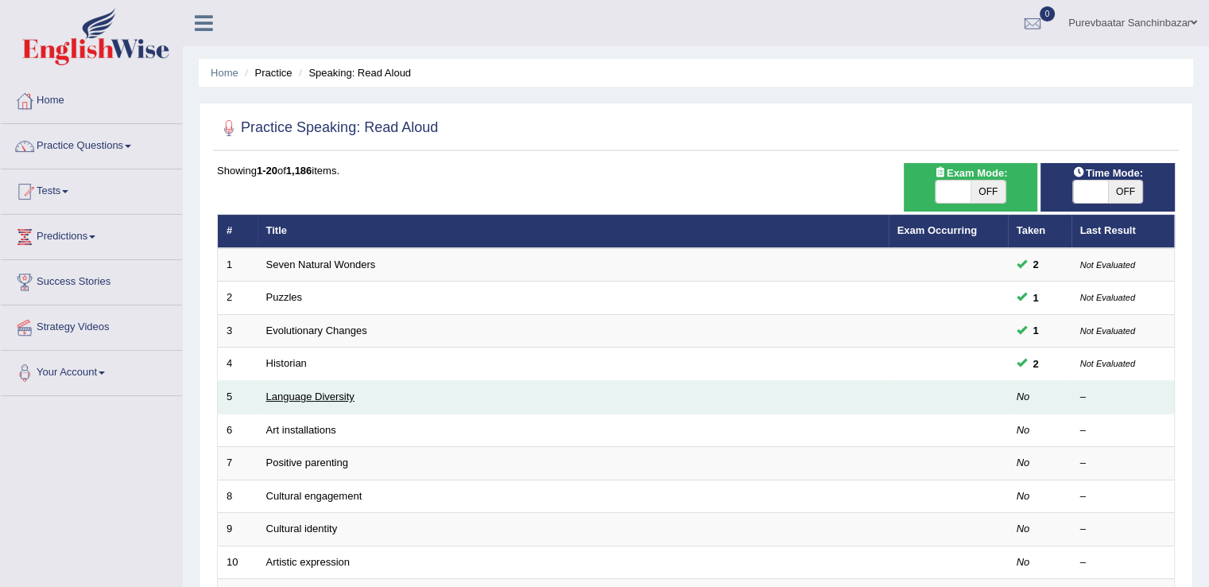
click at [310, 395] on link "Language Diversity" at bounding box center [310, 396] width 88 height 12
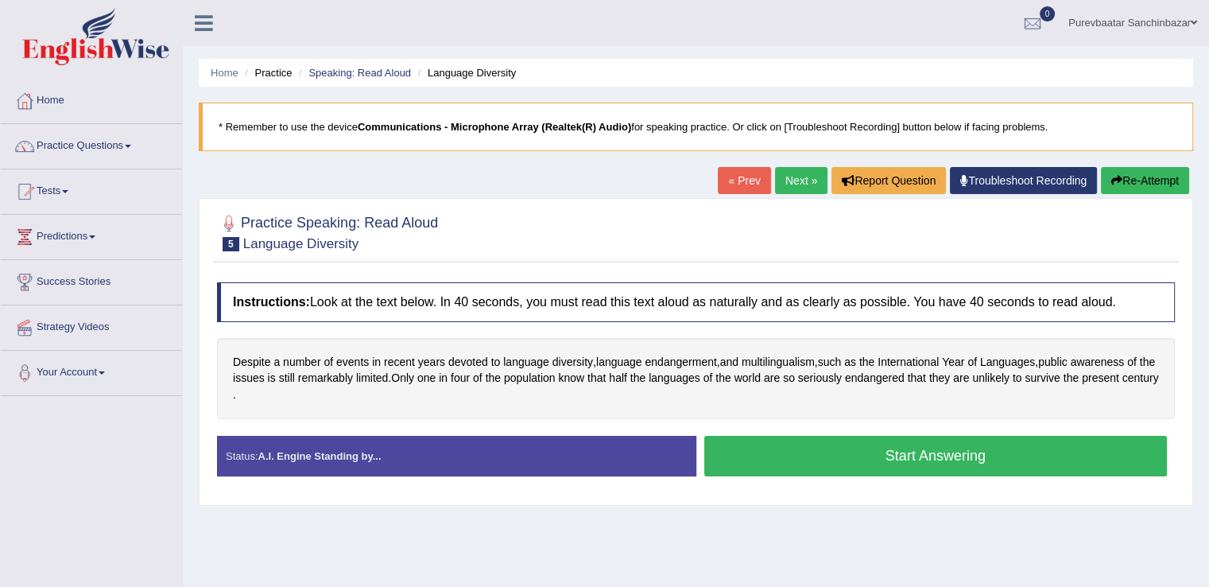
click at [871, 448] on button "Start Answering" at bounding box center [937, 456] width 464 height 41
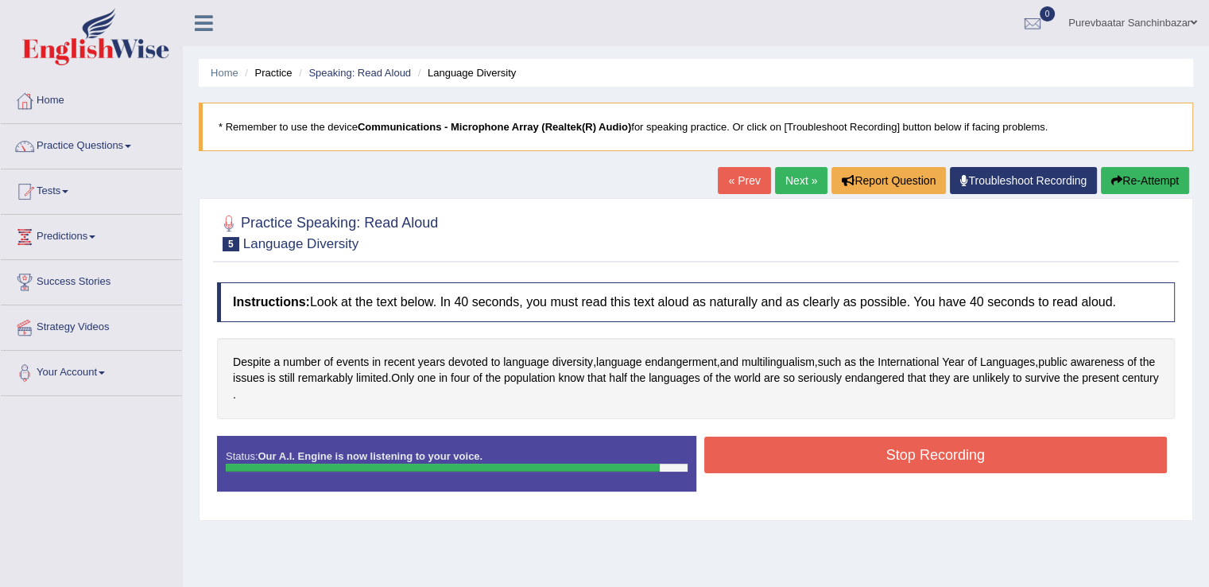
click at [871, 448] on button "Stop Recording" at bounding box center [937, 455] width 464 height 37
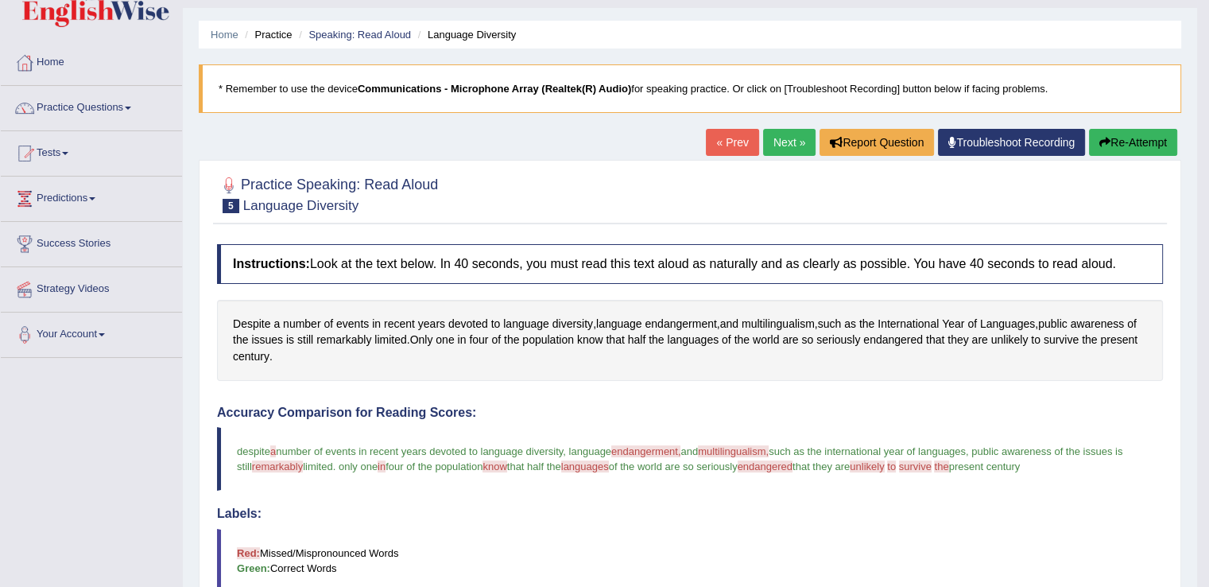
scroll to position [27, 0]
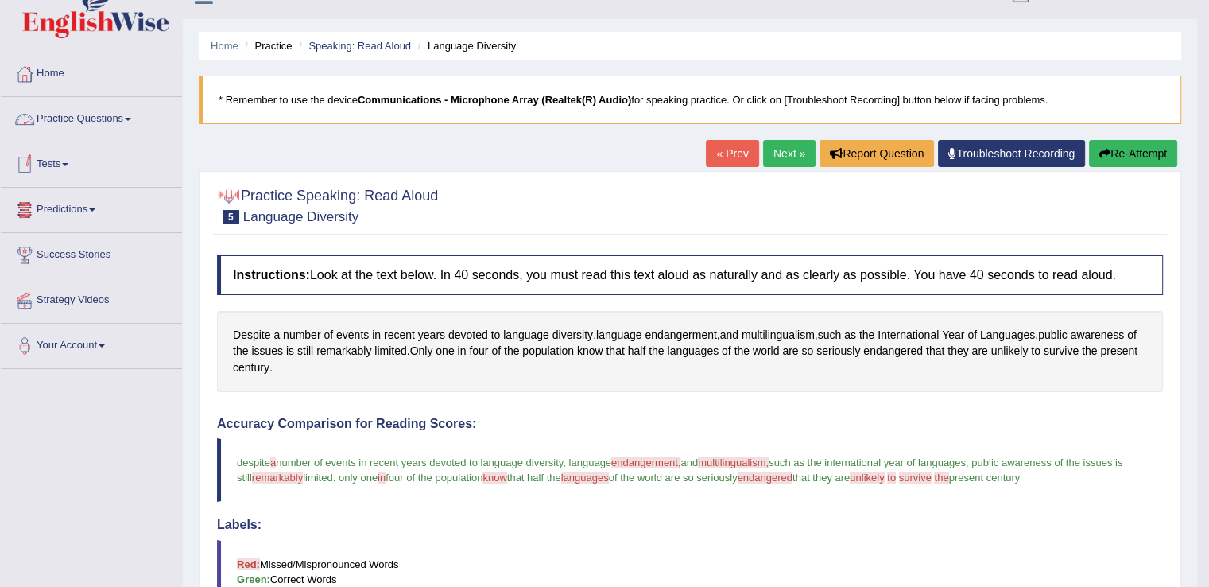
click at [106, 117] on link "Practice Questions" at bounding box center [91, 117] width 181 height 40
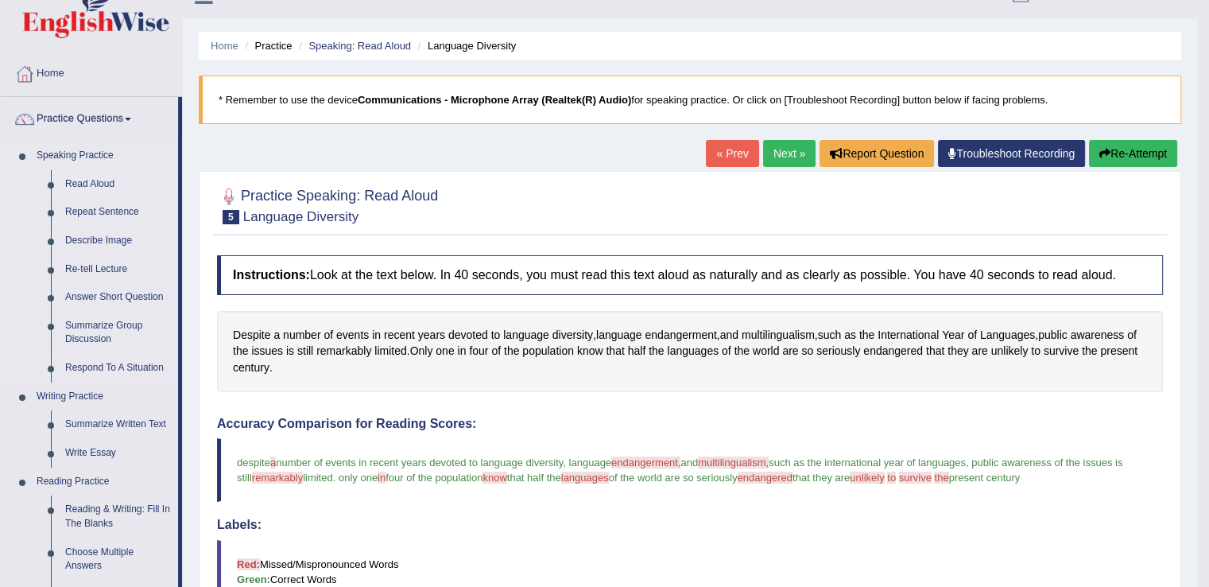
click at [96, 182] on link "Read Aloud" at bounding box center [118, 184] width 120 height 29
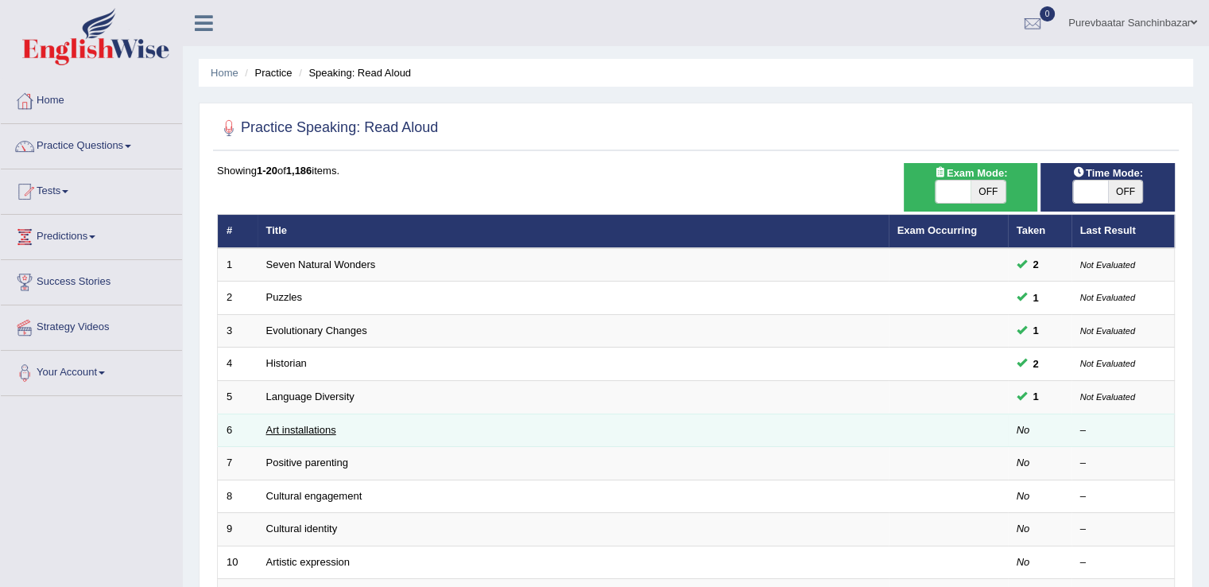
click at [324, 424] on link "Art installations" at bounding box center [301, 430] width 70 height 12
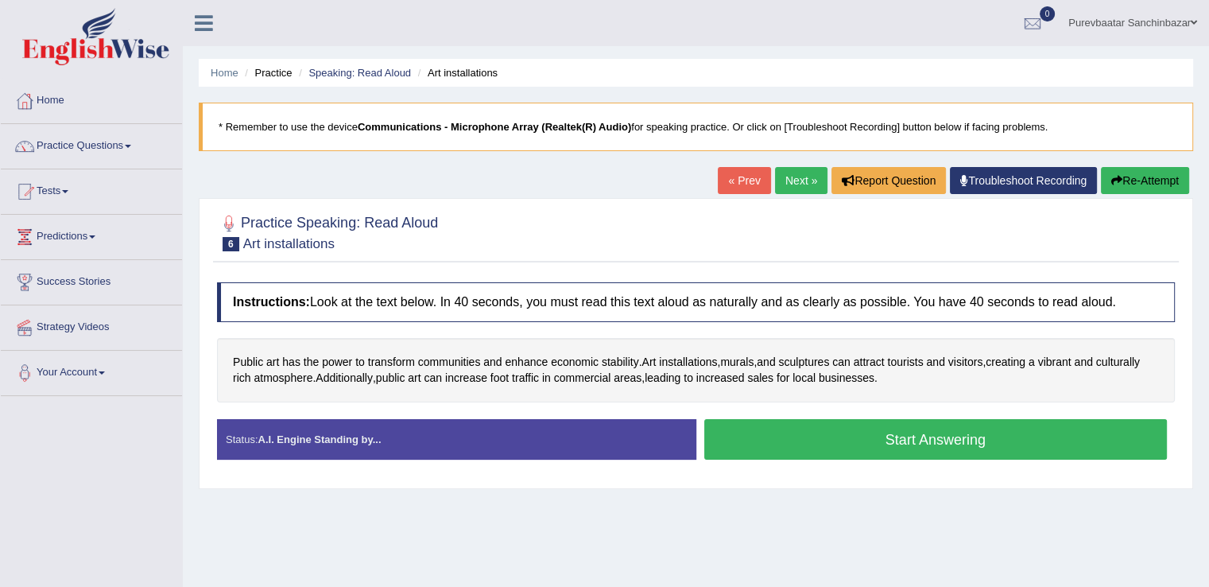
click at [871, 433] on button "Start Answering" at bounding box center [937, 439] width 464 height 41
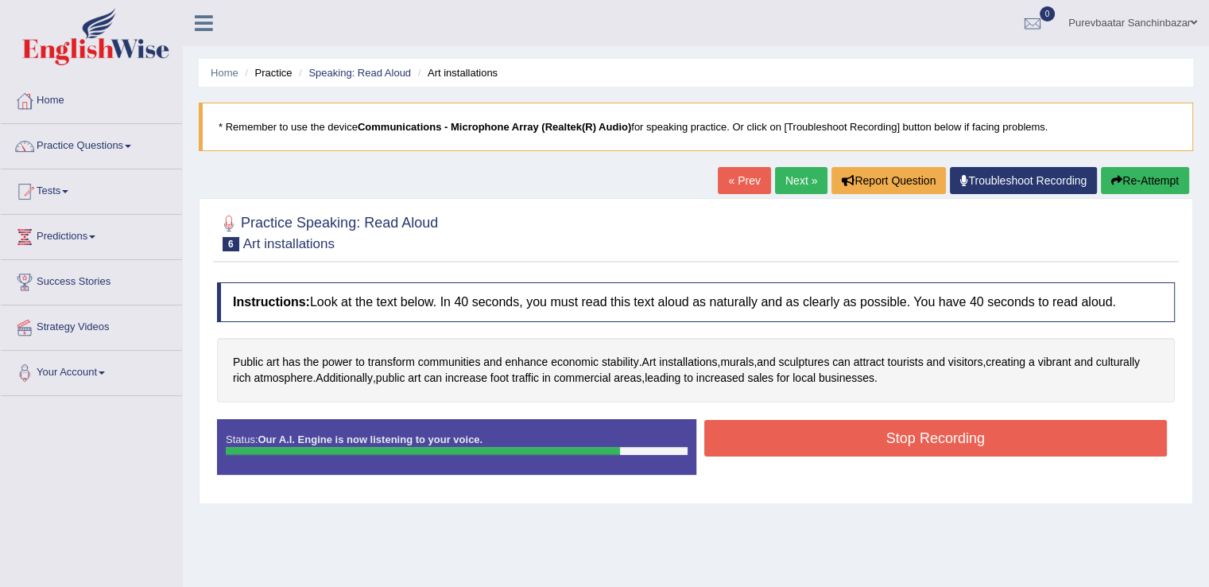
click at [871, 433] on button "Stop Recording" at bounding box center [937, 438] width 464 height 37
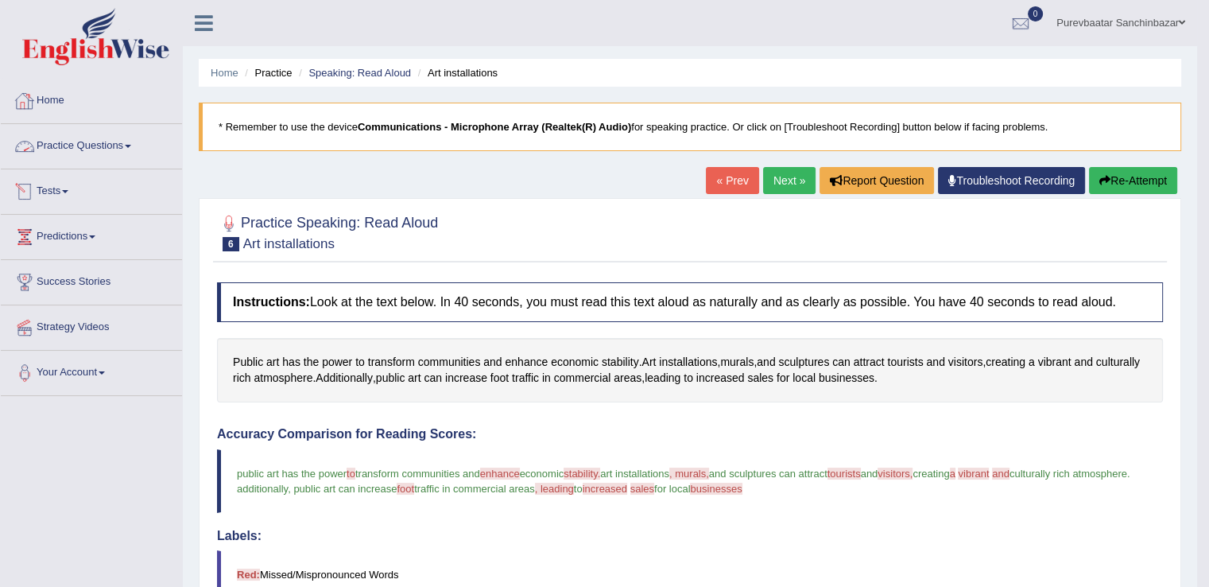
click at [70, 188] on link "Tests" at bounding box center [91, 189] width 181 height 40
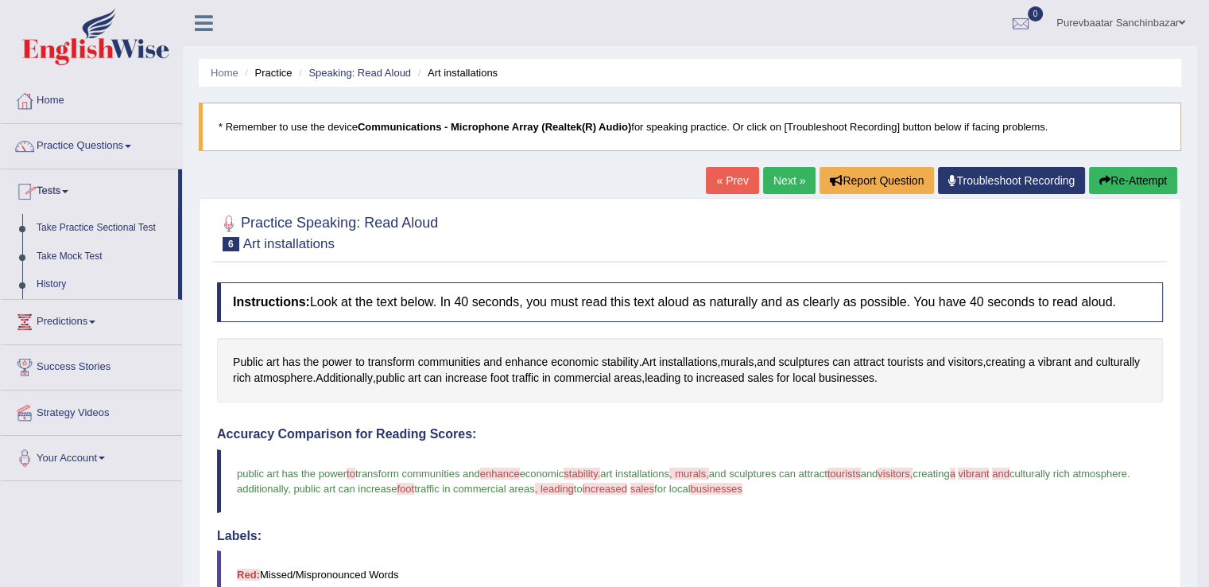
click at [93, 145] on link "Practice Questions" at bounding box center [91, 144] width 181 height 40
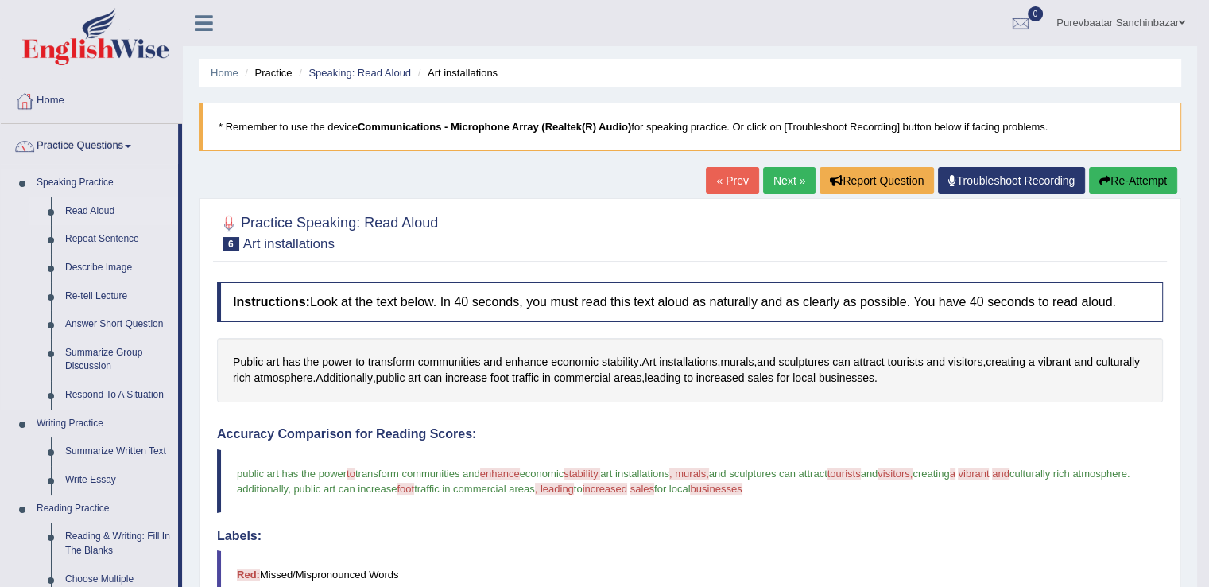
click at [97, 213] on link "Read Aloud" at bounding box center [118, 211] width 120 height 29
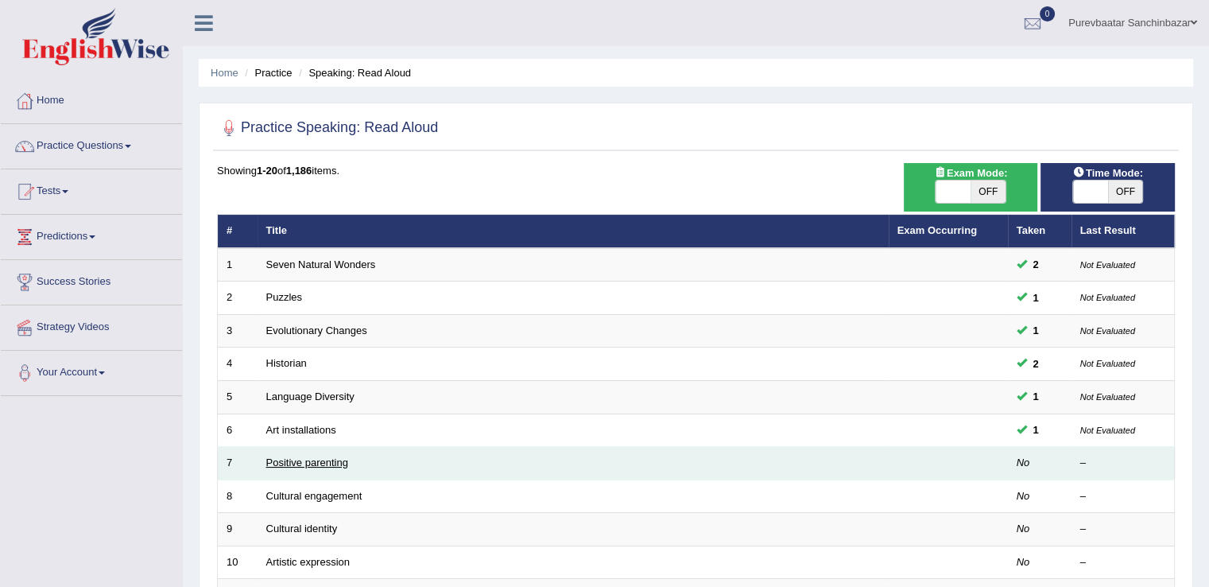
click at [325, 457] on link "Positive parenting" at bounding box center [307, 462] width 82 height 12
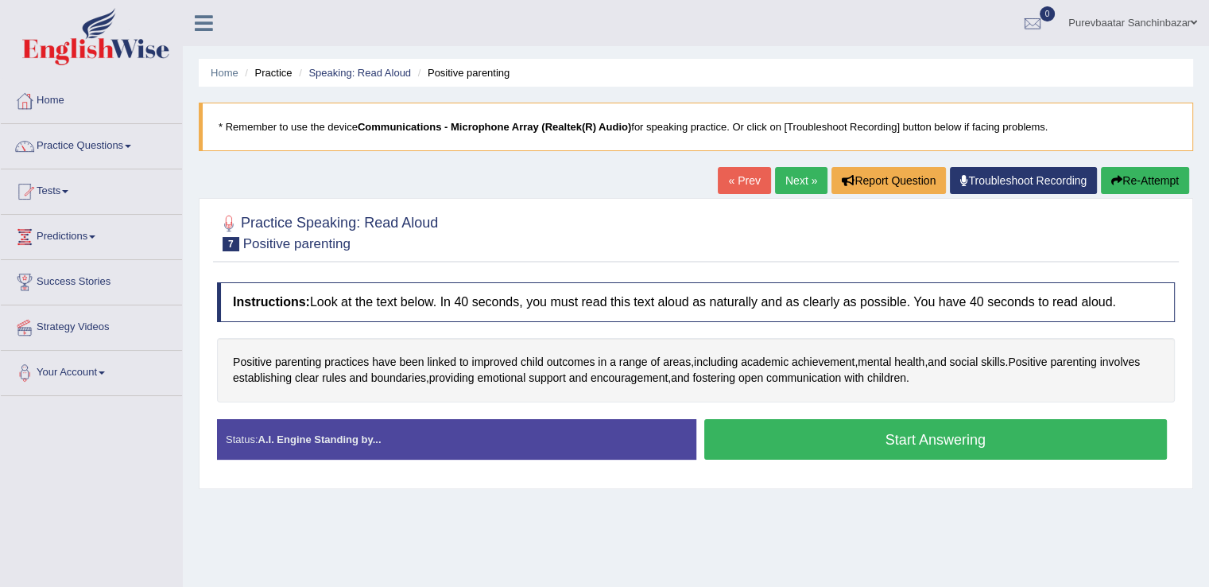
click at [962, 446] on button "Start Answering" at bounding box center [937, 439] width 464 height 41
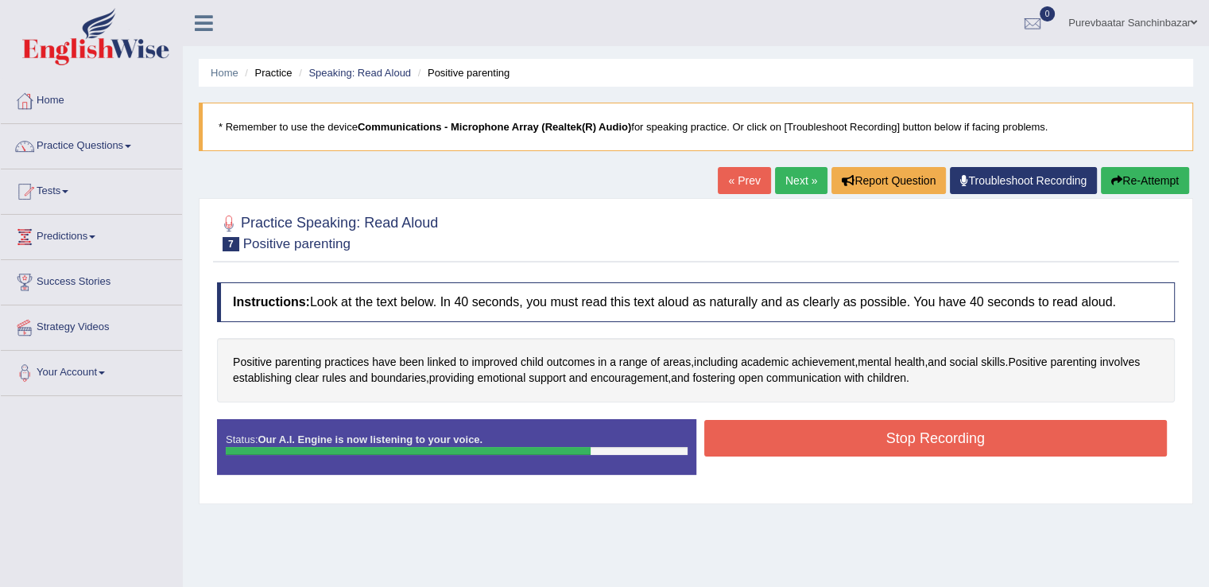
click at [962, 442] on button "Stop Recording" at bounding box center [937, 438] width 464 height 37
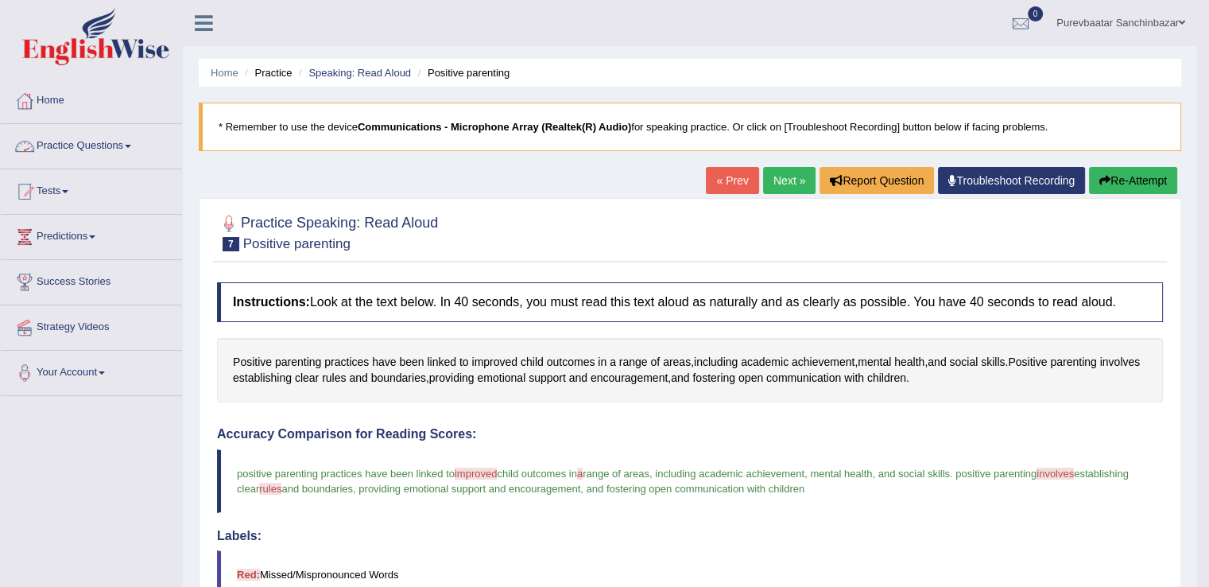
click at [102, 142] on link "Practice Questions" at bounding box center [91, 144] width 181 height 40
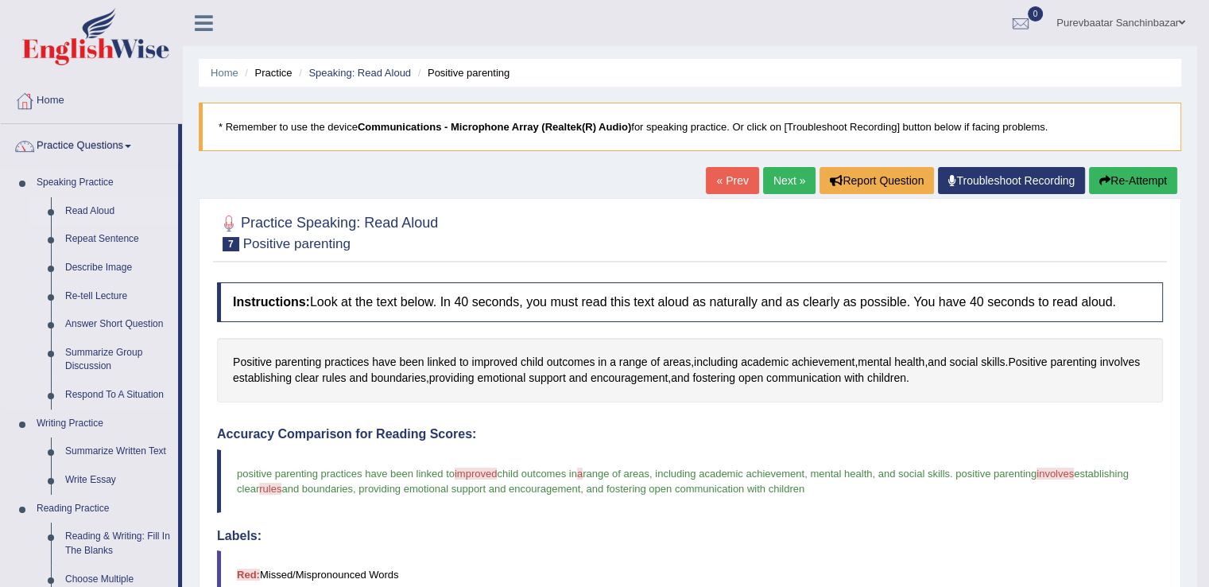
click at [103, 202] on link "Read Aloud" at bounding box center [118, 211] width 120 height 29
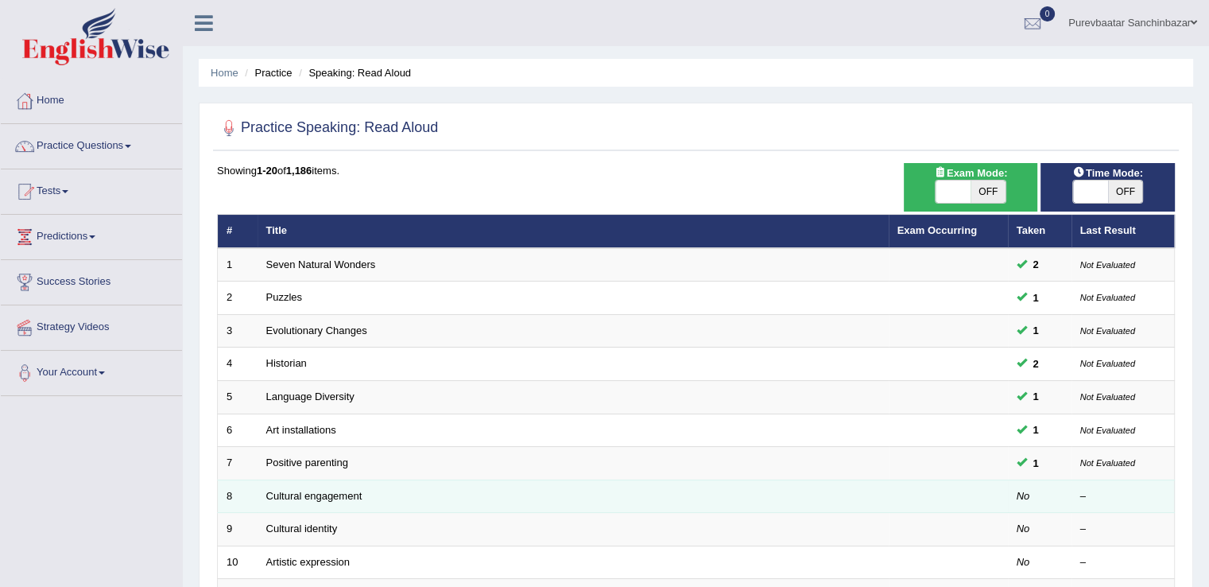
click at [595, 501] on td "Cultural engagement" at bounding box center [573, 495] width 631 height 33
click at [351, 498] on link "Cultural engagement" at bounding box center [314, 496] width 96 height 12
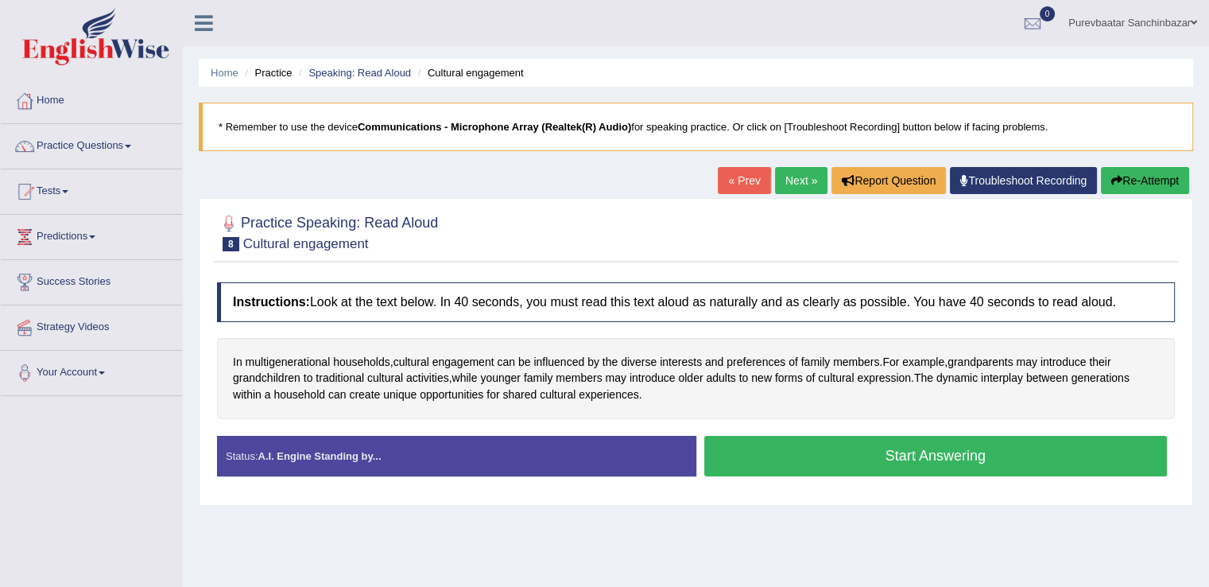
click at [896, 451] on button "Start Answering" at bounding box center [937, 456] width 464 height 41
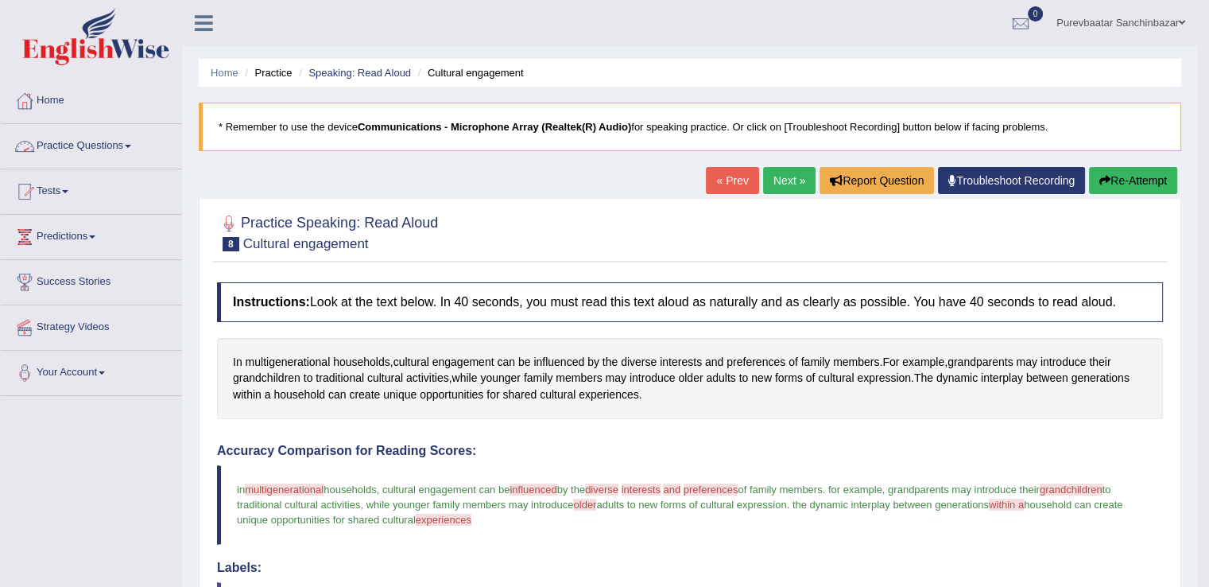
click at [83, 142] on link "Practice Questions" at bounding box center [91, 144] width 181 height 40
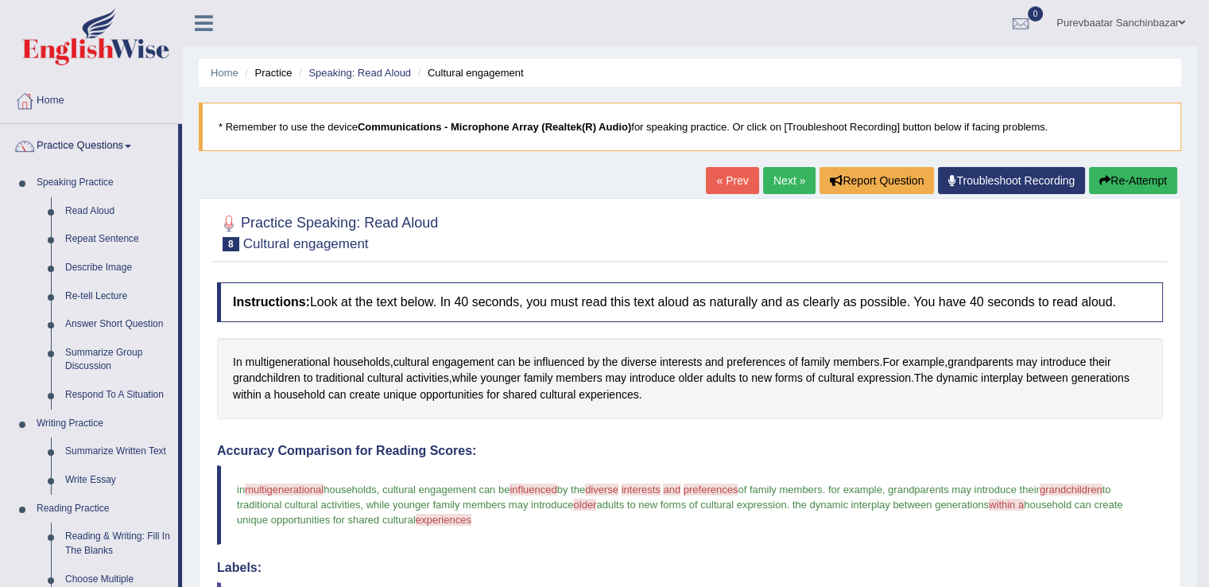
click at [105, 208] on link "Read Aloud" at bounding box center [118, 211] width 120 height 29
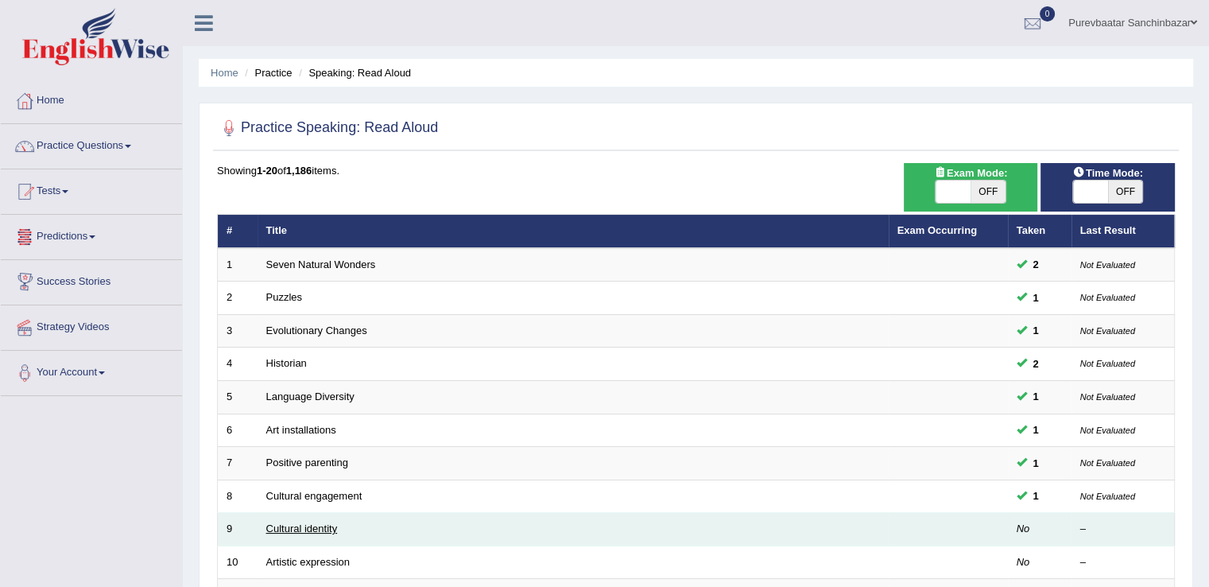
click at [306, 526] on link "Cultural identity" at bounding box center [302, 528] width 72 height 12
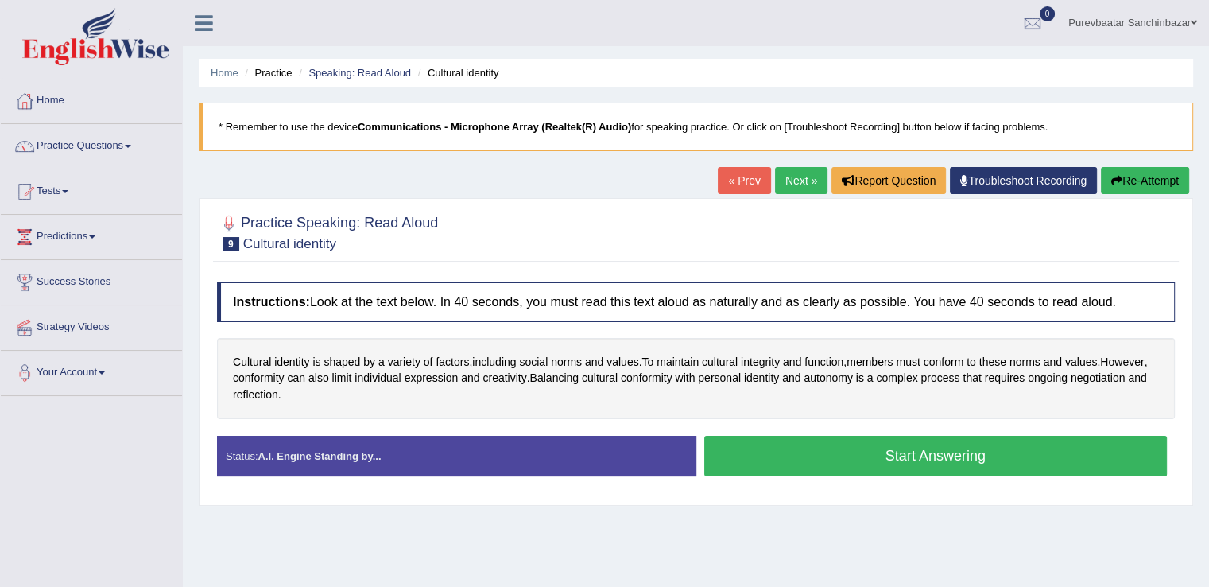
click at [852, 444] on button "Start Answering" at bounding box center [937, 456] width 464 height 41
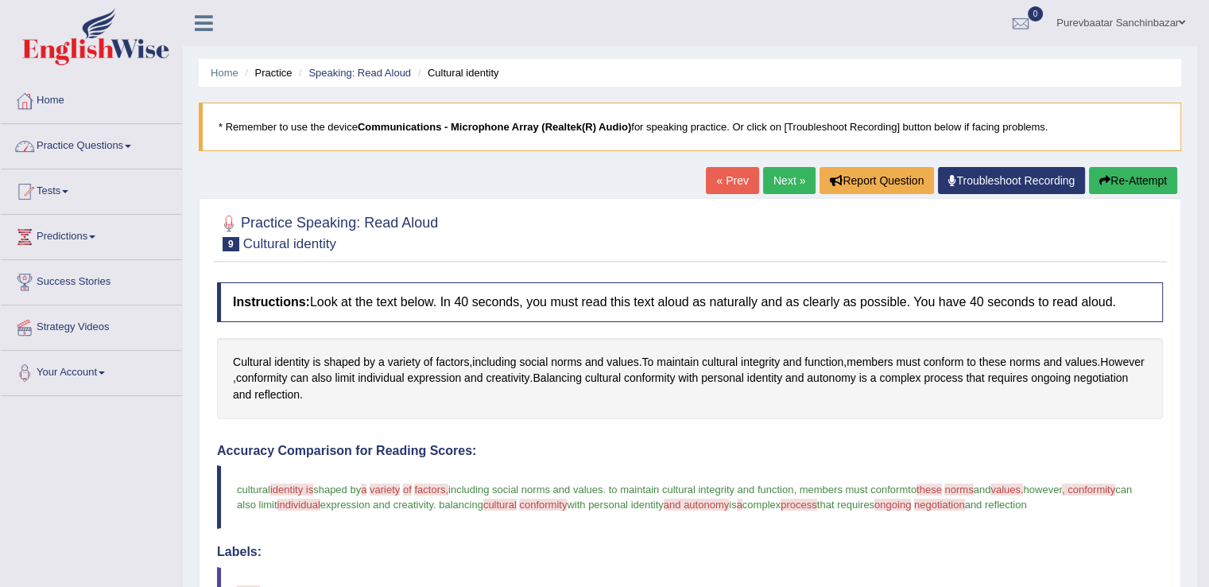
click at [136, 142] on link "Practice Questions" at bounding box center [91, 144] width 181 height 40
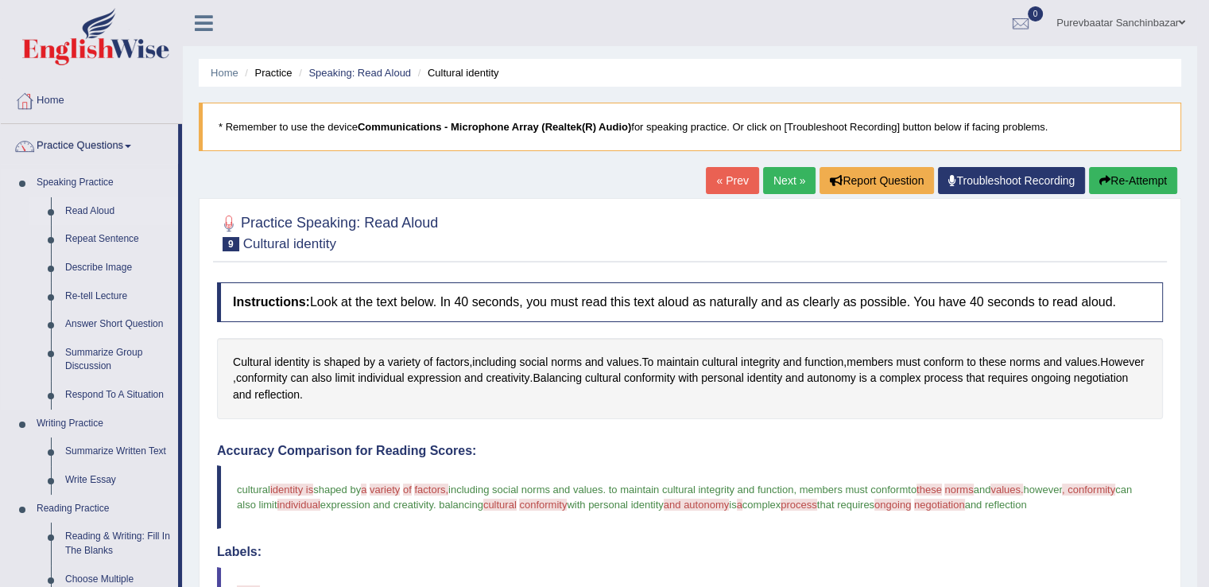
click at [103, 204] on link "Read Aloud" at bounding box center [118, 211] width 120 height 29
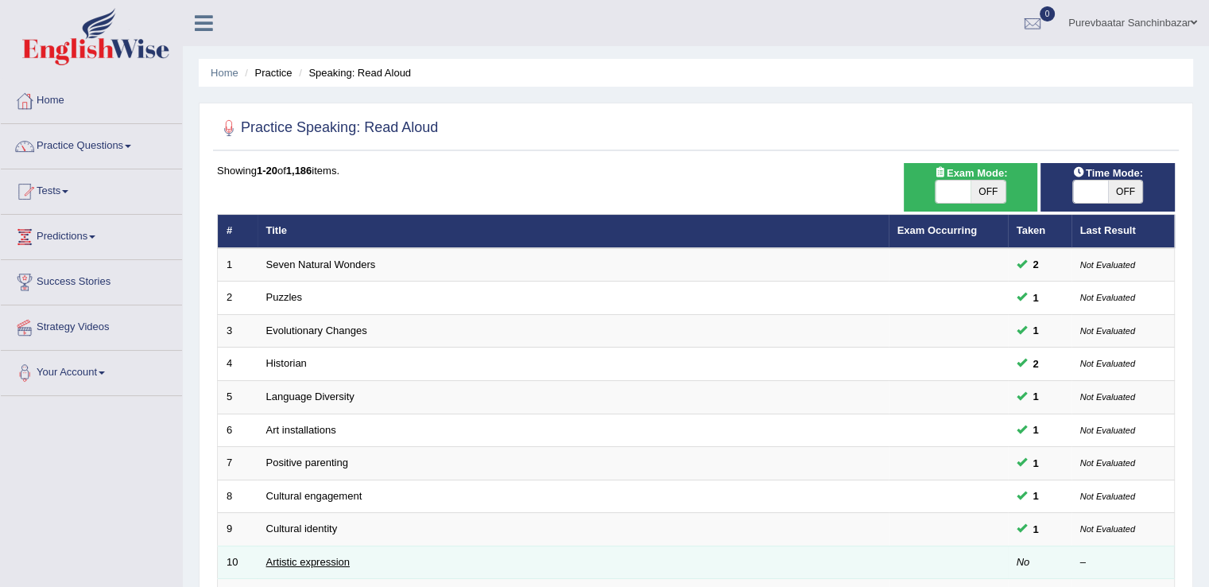
click at [343, 556] on link "Artistic expression" at bounding box center [307, 562] width 83 height 12
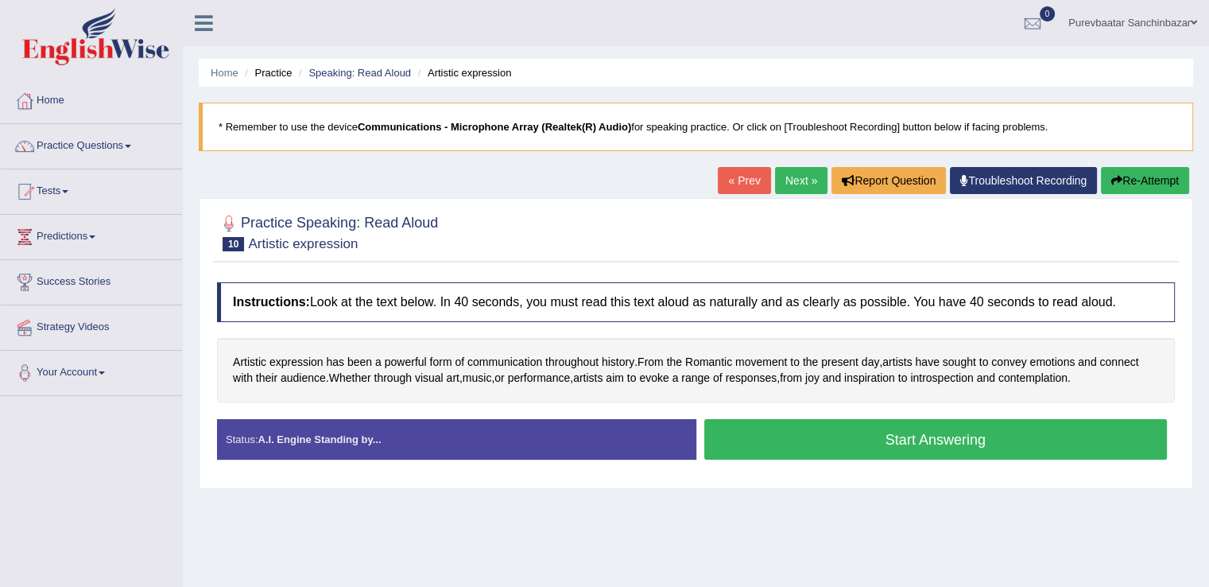
click at [860, 439] on button "Start Answering" at bounding box center [937, 439] width 464 height 41
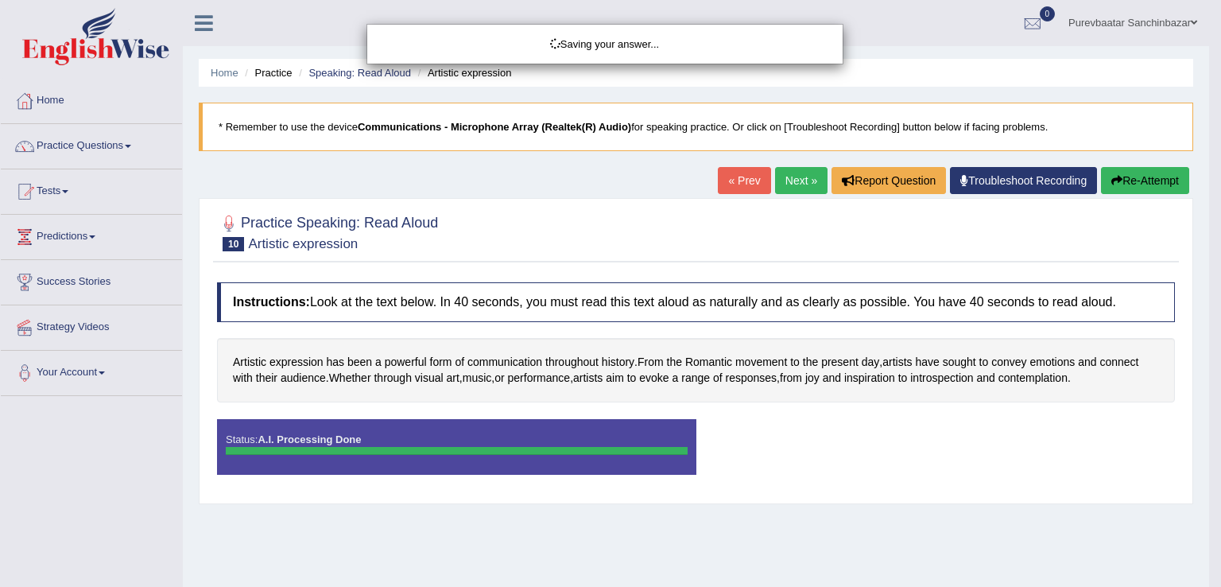
click at [860, 439] on body "Toggle navigation Home Practice Questions Speaking Practice Read Aloud Repeat S…" at bounding box center [610, 293] width 1221 height 587
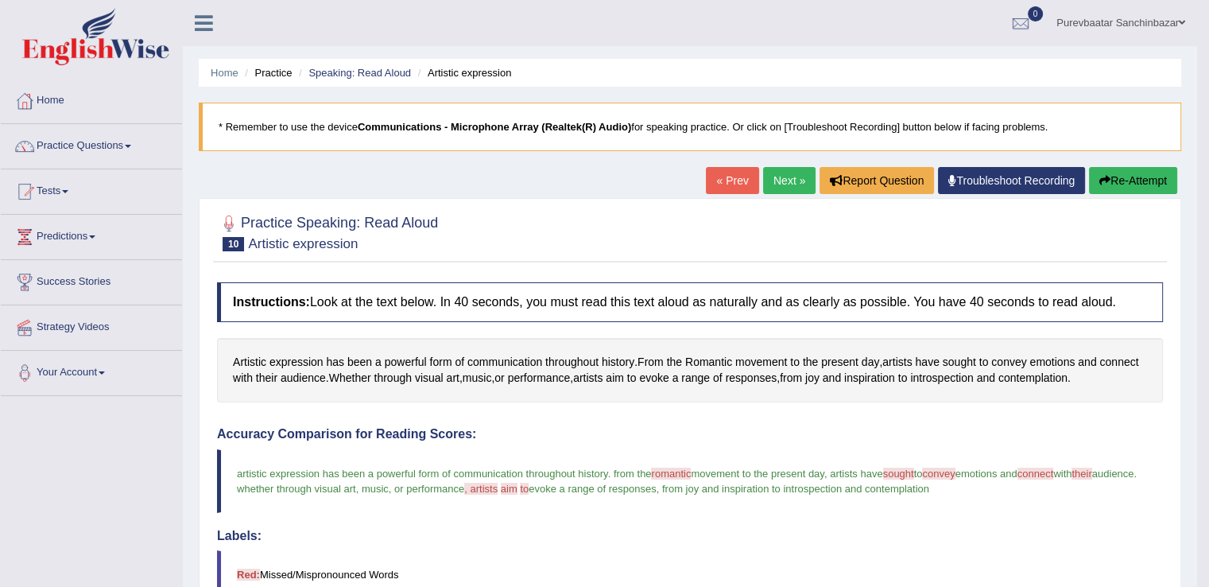
click at [86, 142] on link "Practice Questions" at bounding box center [91, 144] width 181 height 40
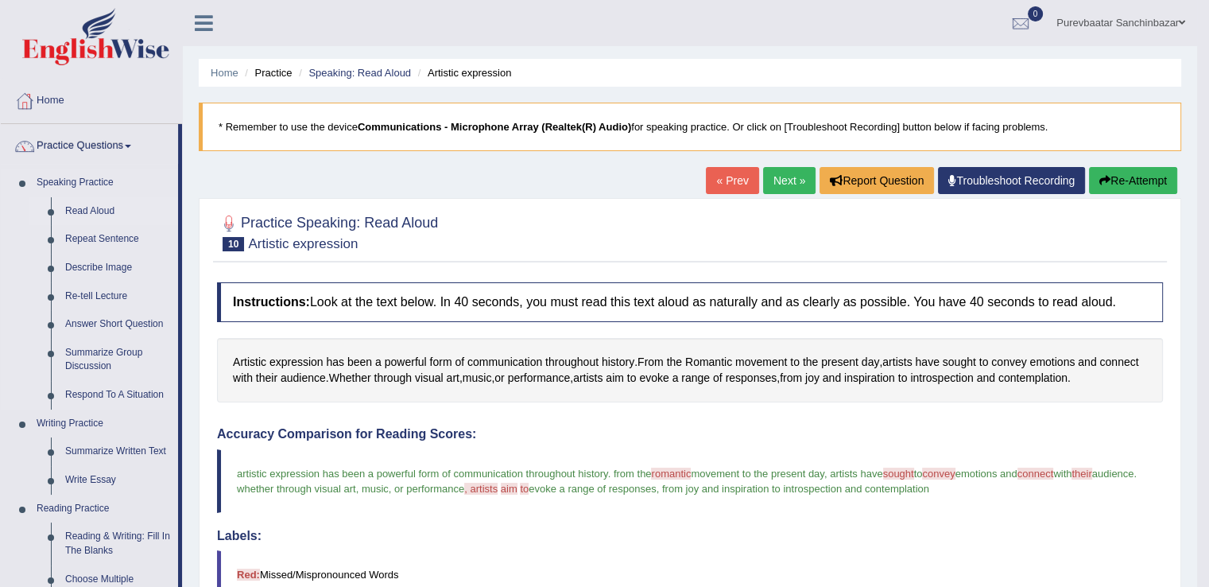
click at [92, 209] on link "Read Aloud" at bounding box center [118, 211] width 120 height 29
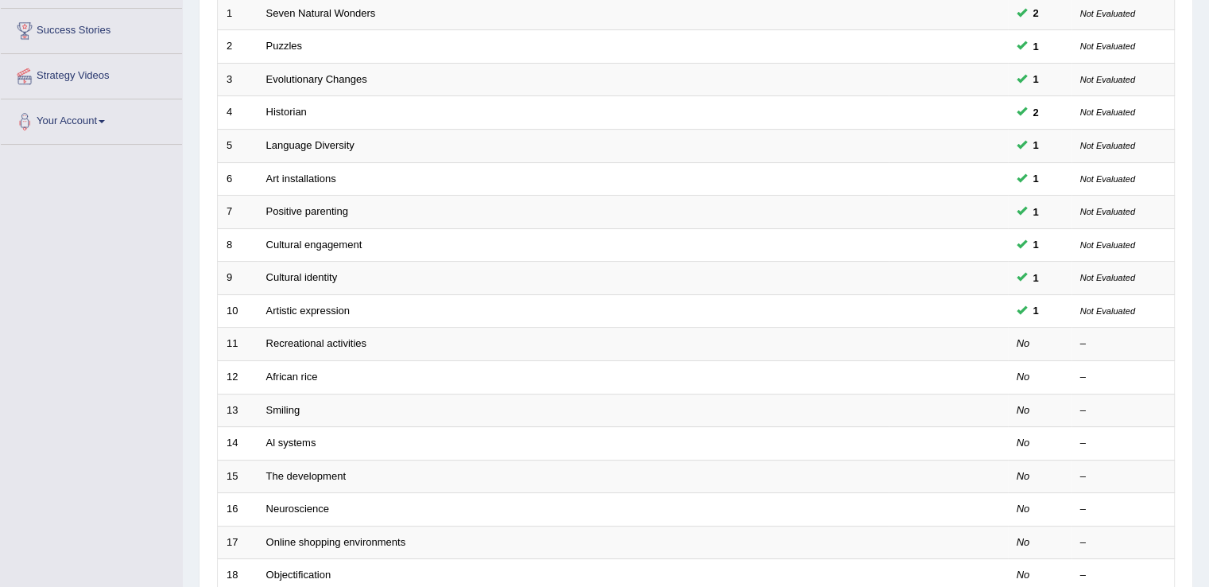
scroll to position [265, 0]
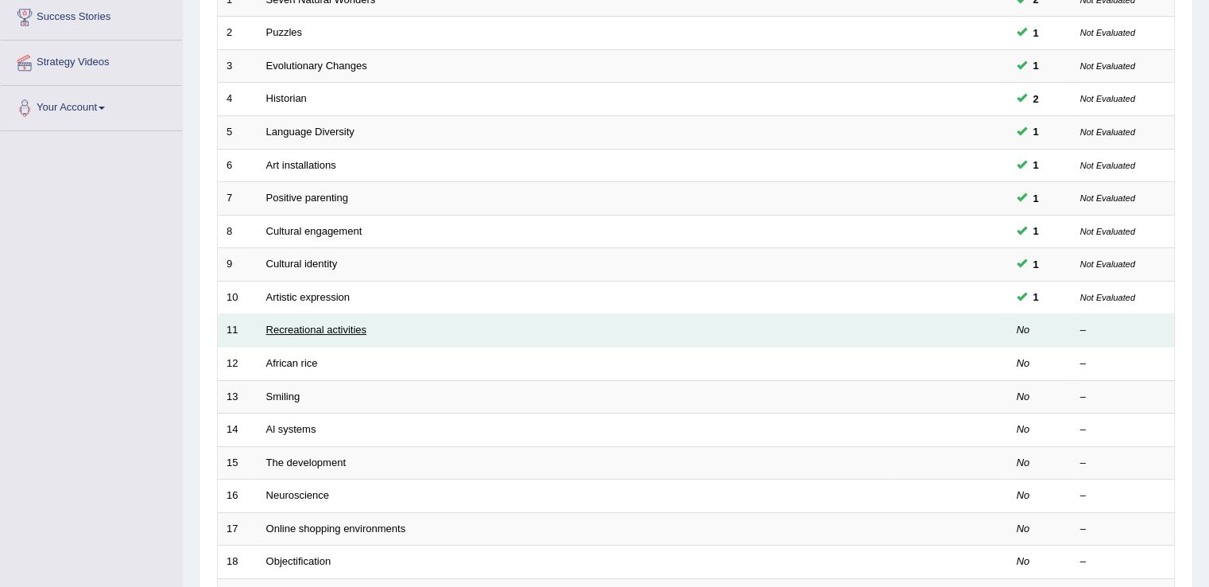
click at [294, 330] on link "Recreational activities" at bounding box center [316, 330] width 100 height 12
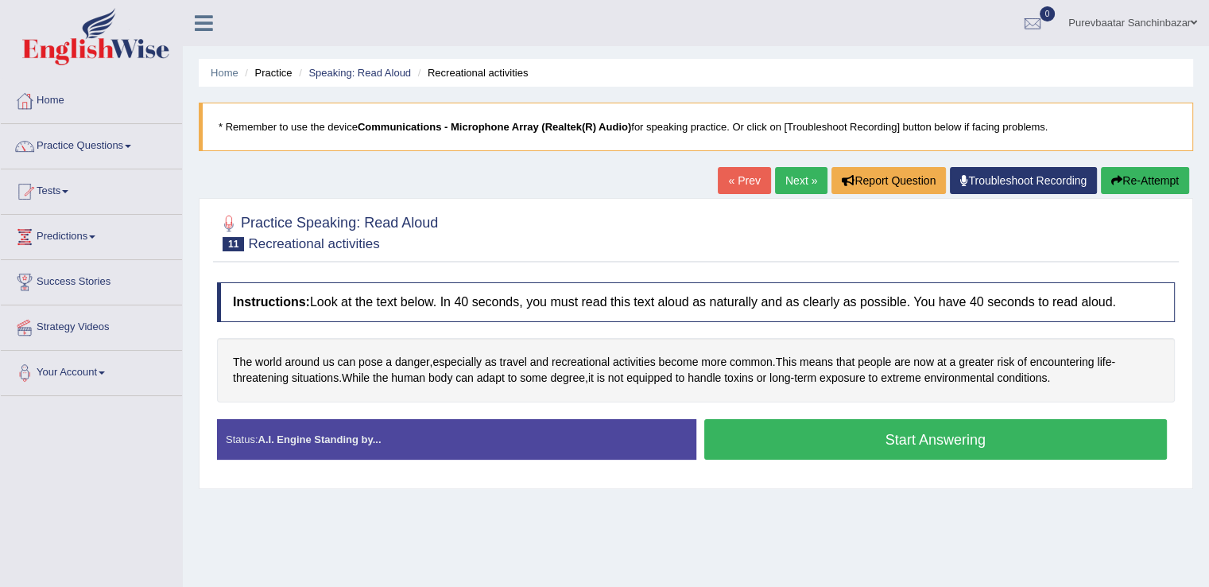
click at [882, 430] on button "Start Answering" at bounding box center [937, 439] width 464 height 41
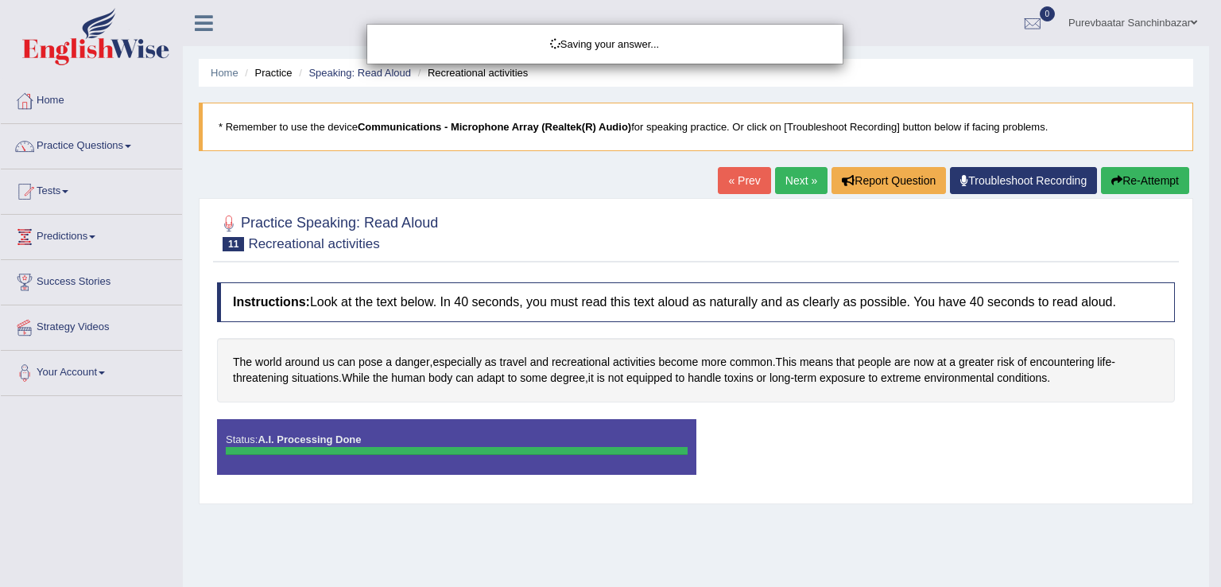
click at [882, 430] on div "Saving your answer..." at bounding box center [610, 293] width 1221 height 587
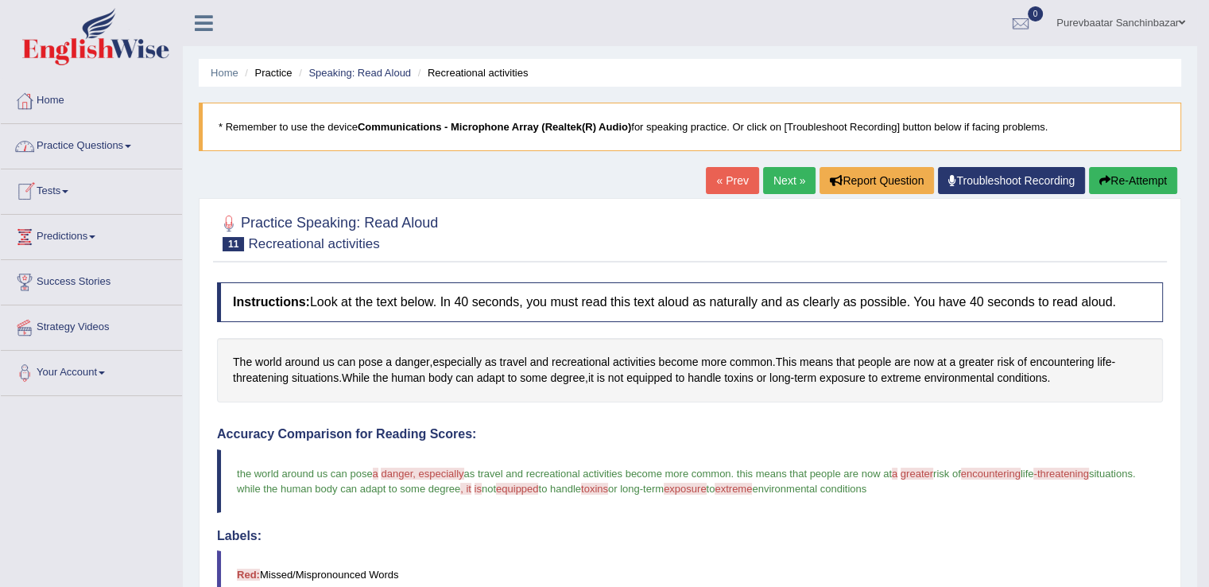
click at [123, 147] on link "Practice Questions" at bounding box center [91, 144] width 181 height 40
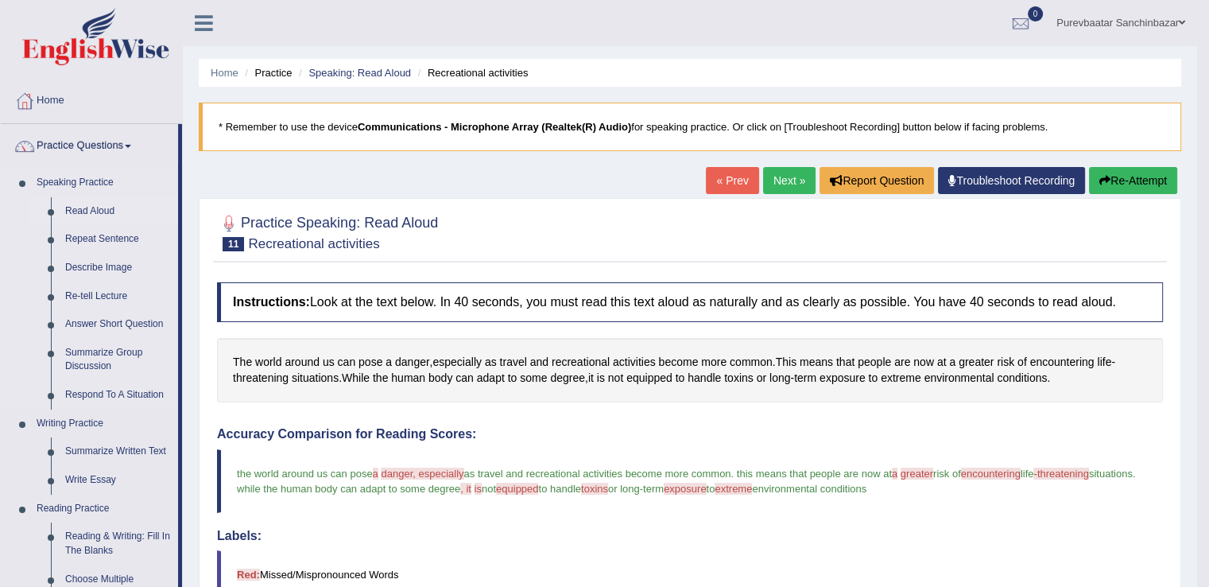
click at [111, 204] on link "Read Aloud" at bounding box center [118, 211] width 120 height 29
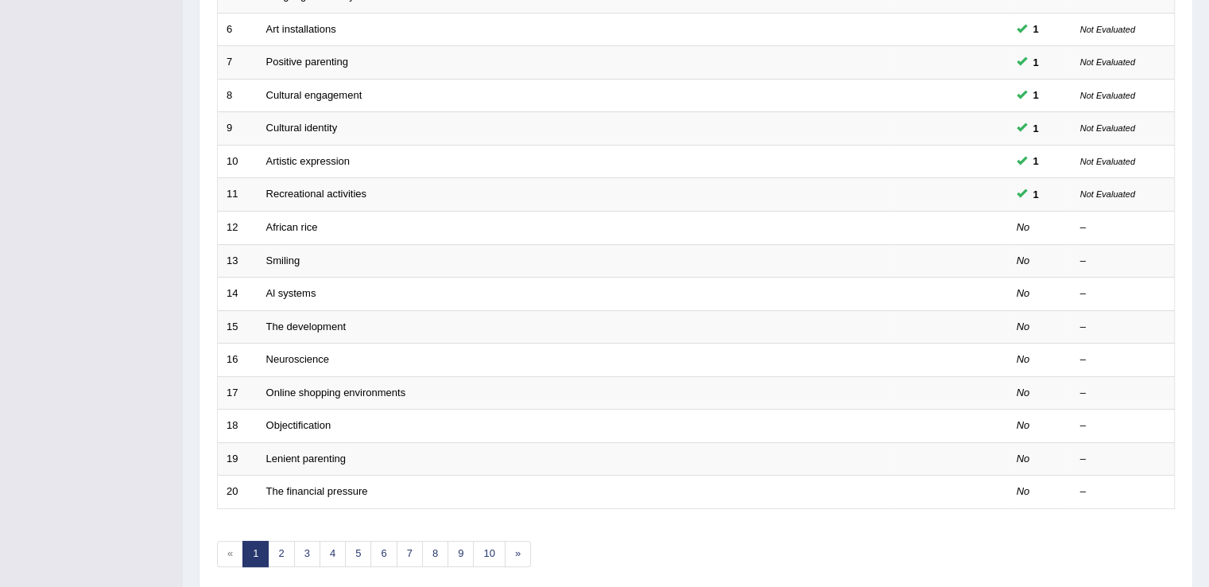
scroll to position [401, 0]
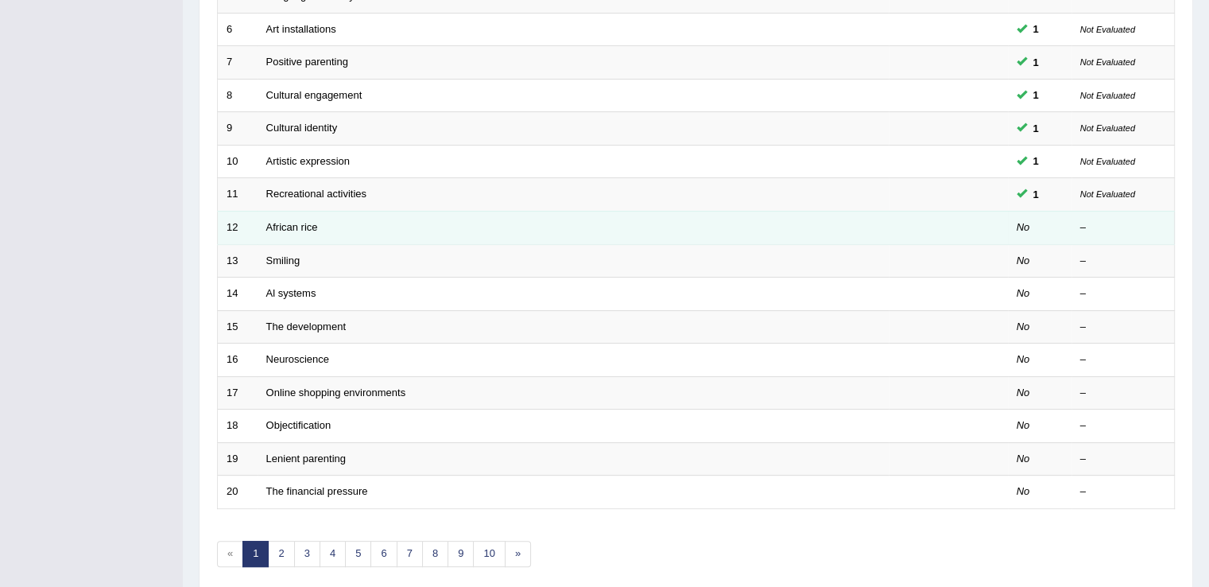
click at [986, 223] on td at bounding box center [948, 227] width 119 height 33
click at [302, 223] on link "African rice" at bounding box center [292, 227] width 52 height 12
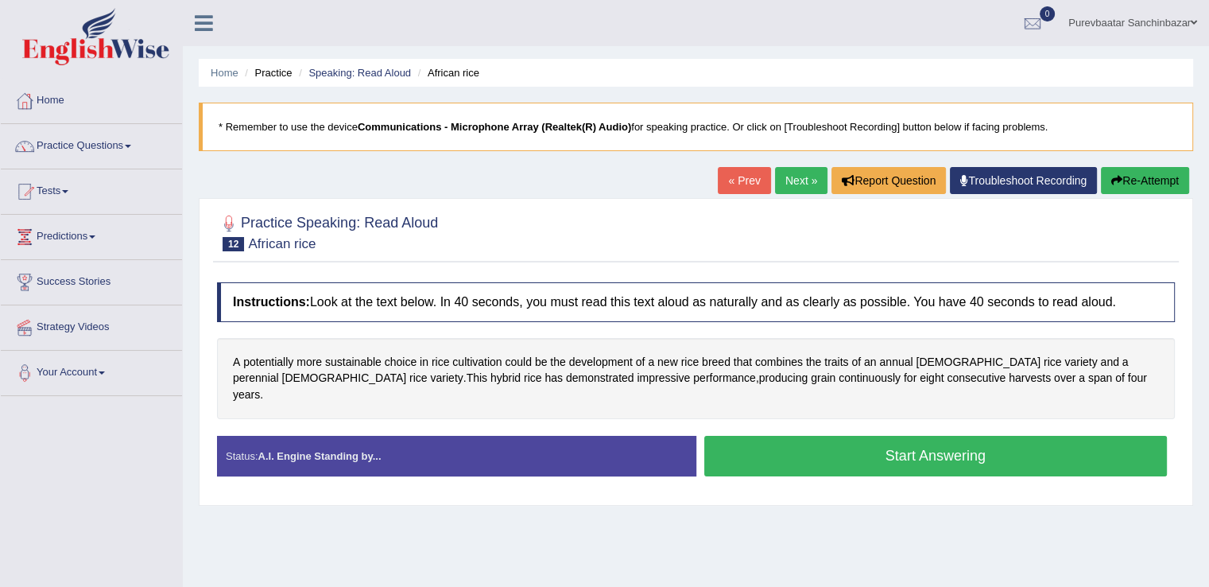
click at [880, 436] on button "Start Answering" at bounding box center [937, 456] width 464 height 41
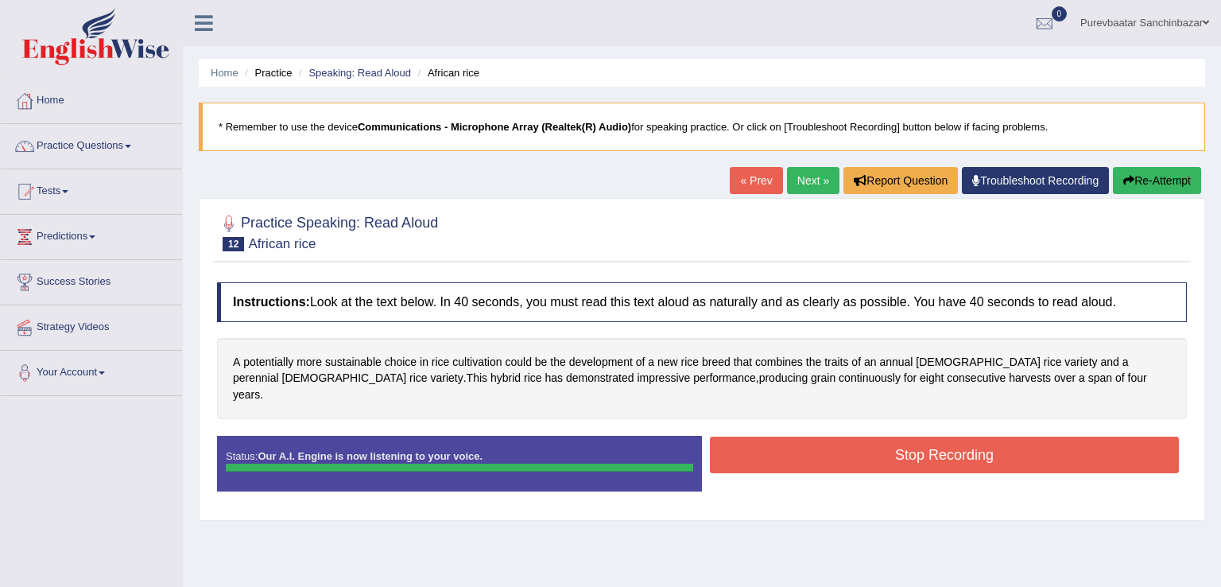
click at [880, 436] on div "Status: Our A.I. Engine is now listening to your voice. Start Answering Stop Re…" at bounding box center [702, 472] width 970 height 72
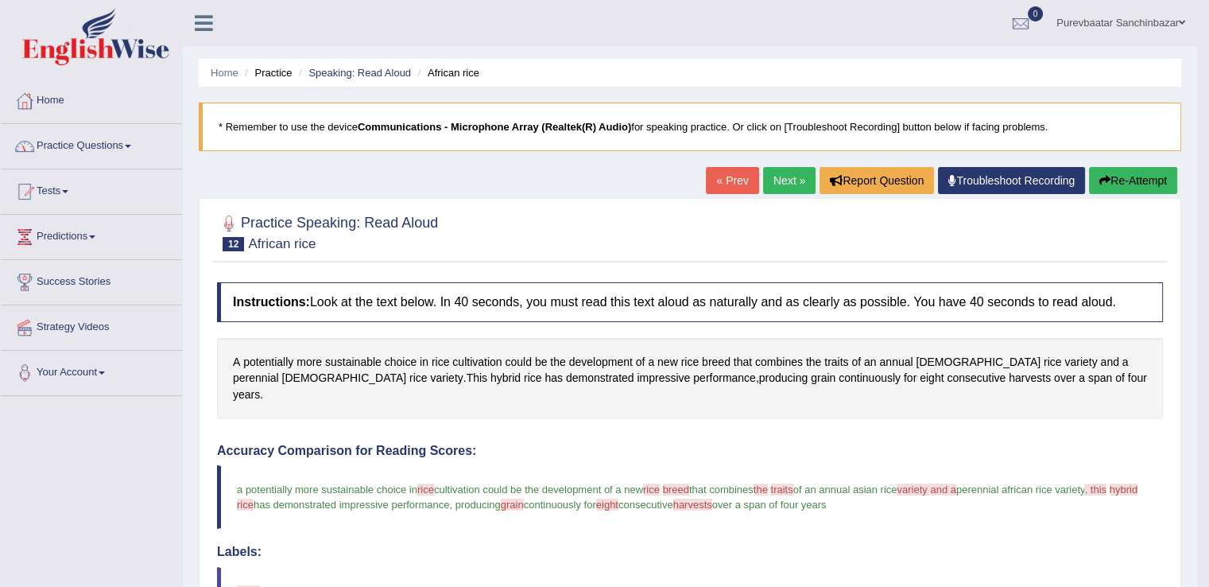
click at [86, 140] on link "Practice Questions" at bounding box center [91, 144] width 181 height 40
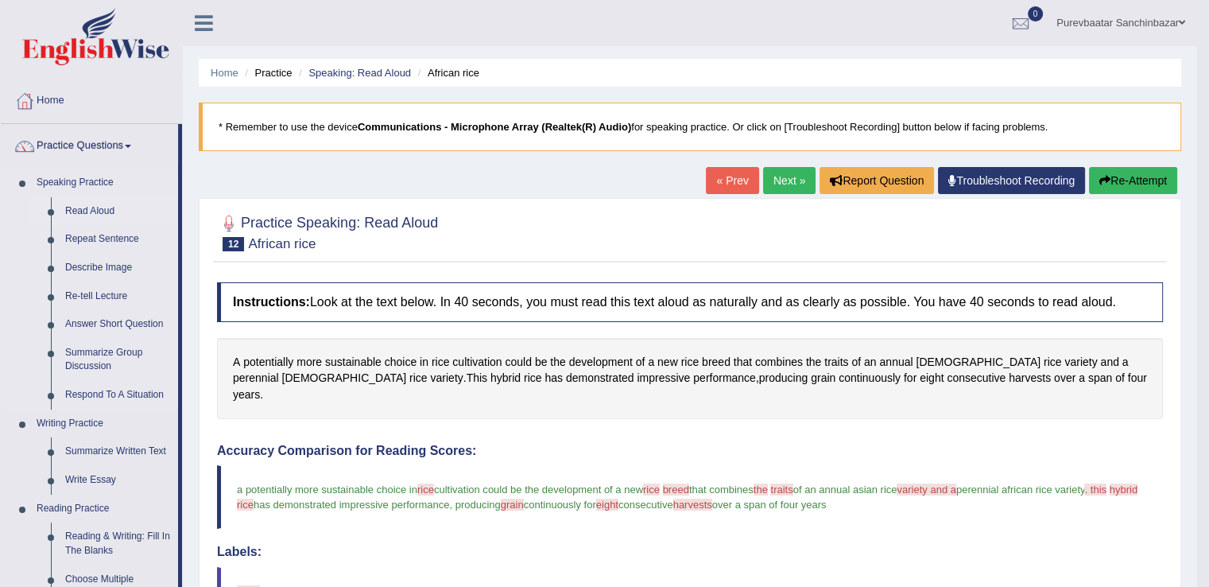
click at [83, 214] on link "Read Aloud" at bounding box center [118, 211] width 120 height 29
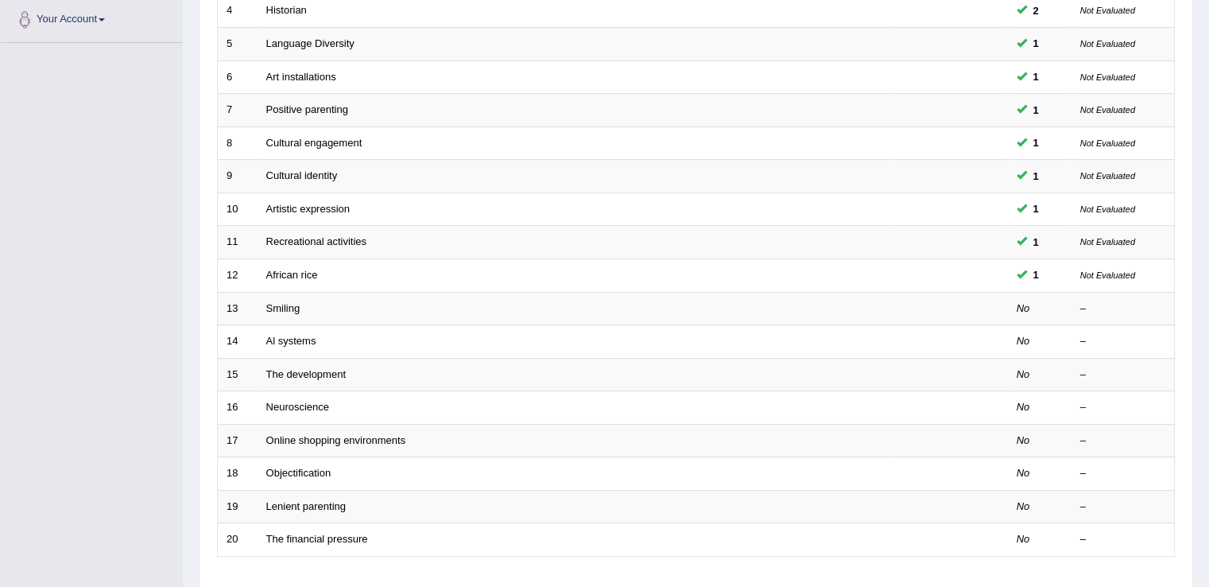
scroll to position [352, 0]
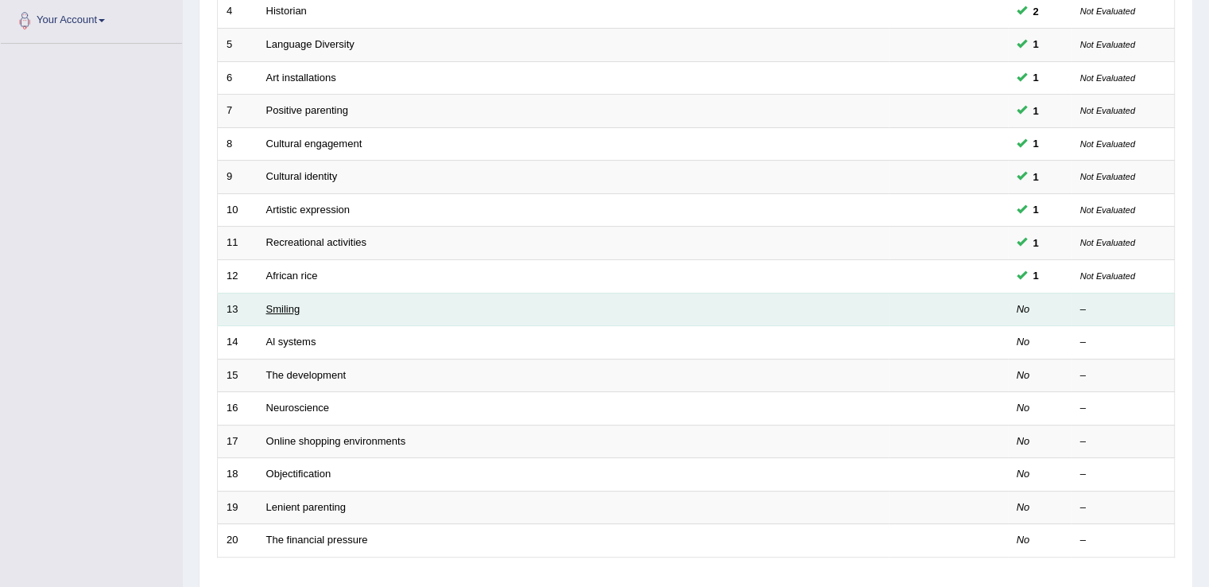
click at [281, 304] on link "Smiling" at bounding box center [283, 309] width 34 height 12
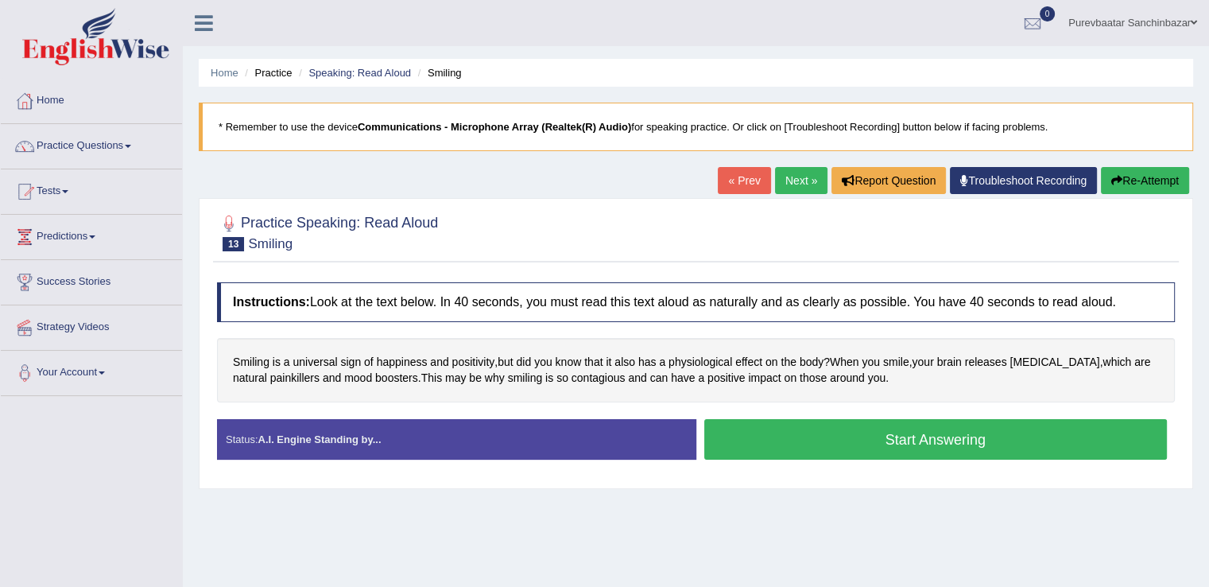
click at [865, 434] on button "Start Answering" at bounding box center [937, 439] width 464 height 41
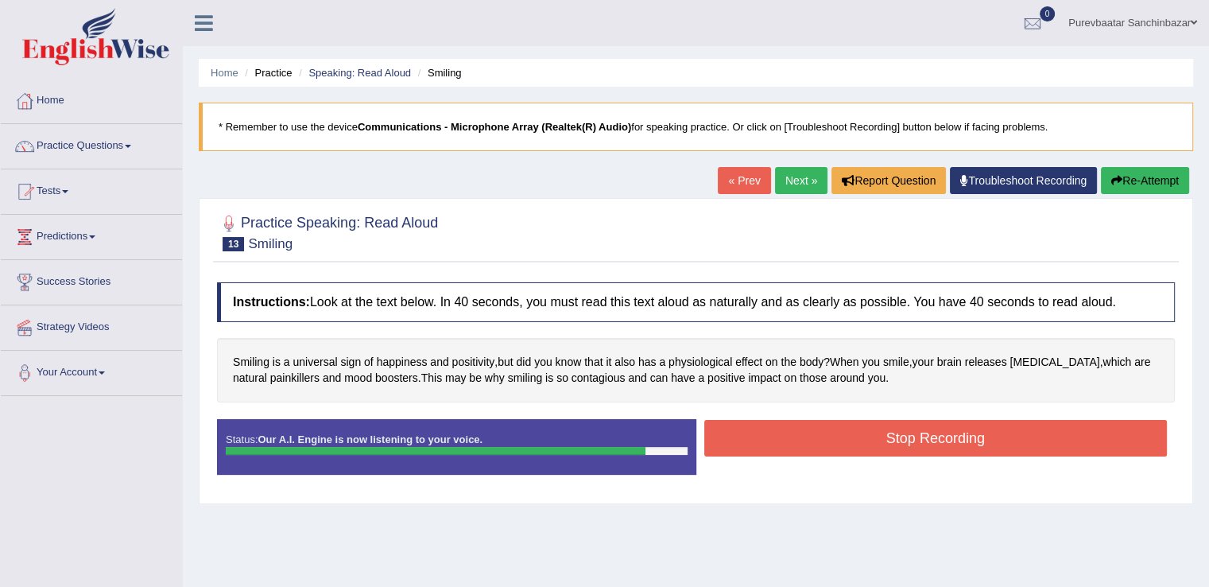
click at [865, 434] on button "Stop Recording" at bounding box center [937, 438] width 464 height 37
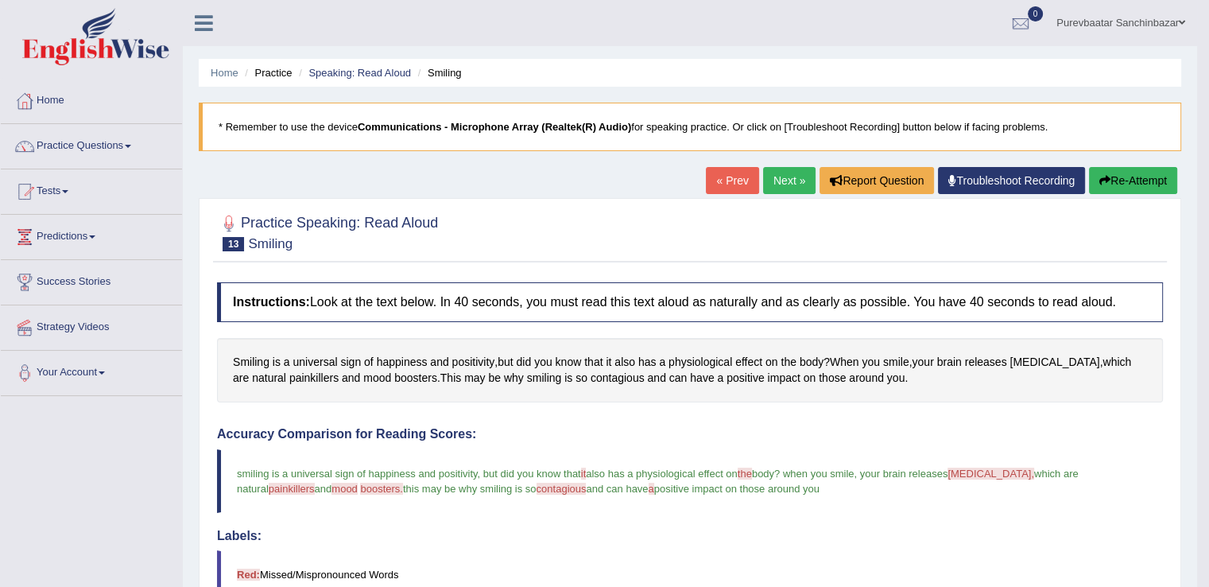
click at [778, 177] on link "Next »" at bounding box center [789, 180] width 52 height 27
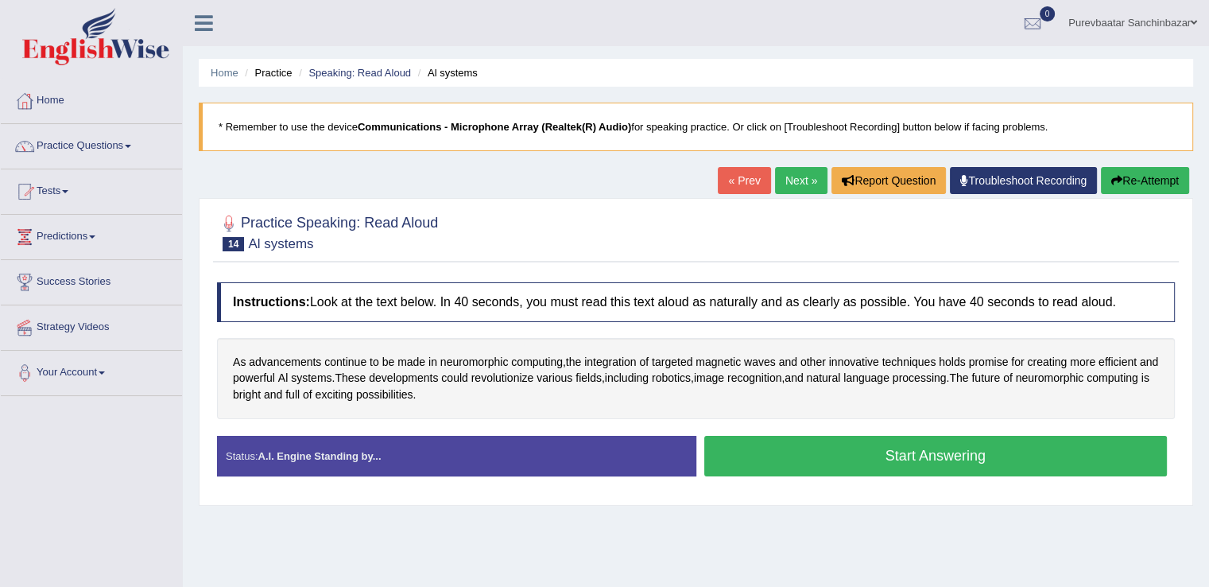
click at [846, 450] on button "Start Answering" at bounding box center [937, 456] width 464 height 41
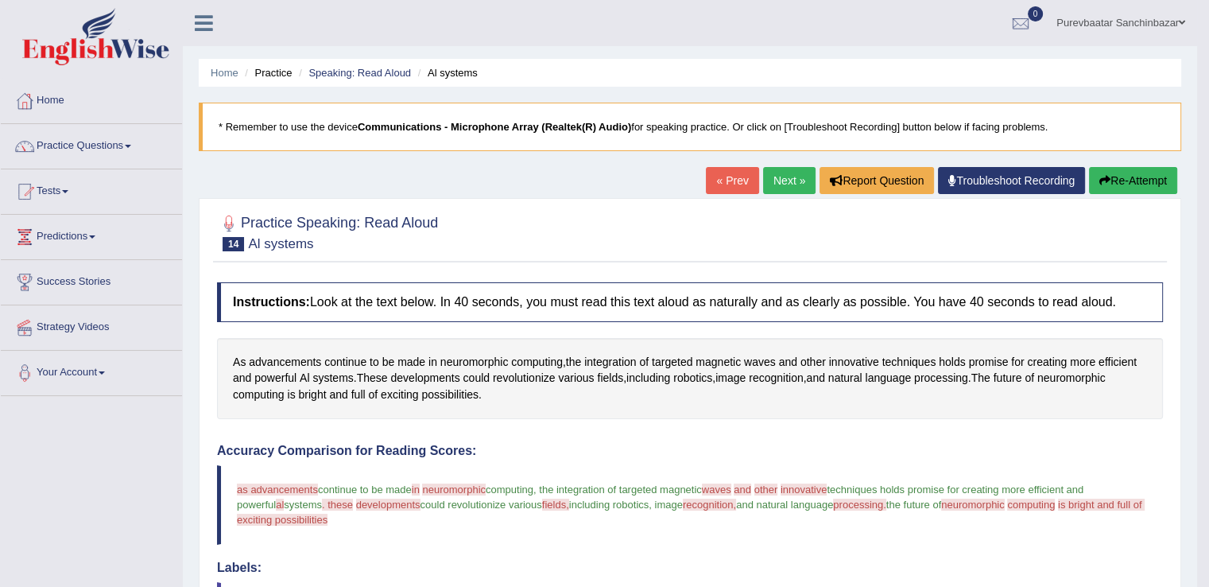
click at [1112, 182] on button "Re-Attempt" at bounding box center [1133, 180] width 88 height 27
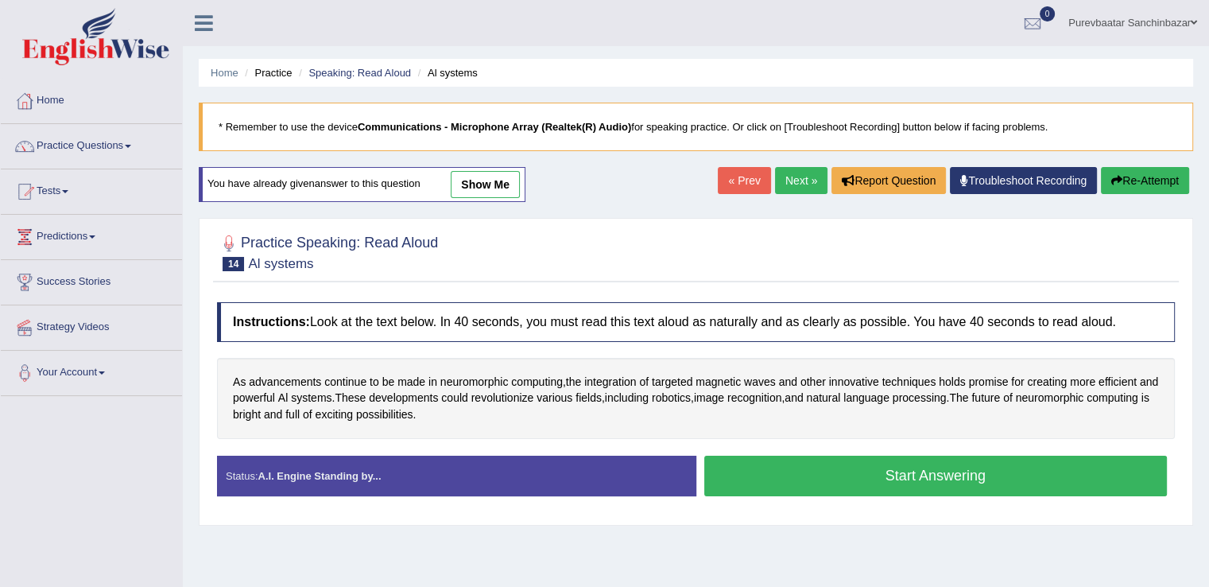
click at [1003, 474] on button "Start Answering" at bounding box center [937, 476] width 464 height 41
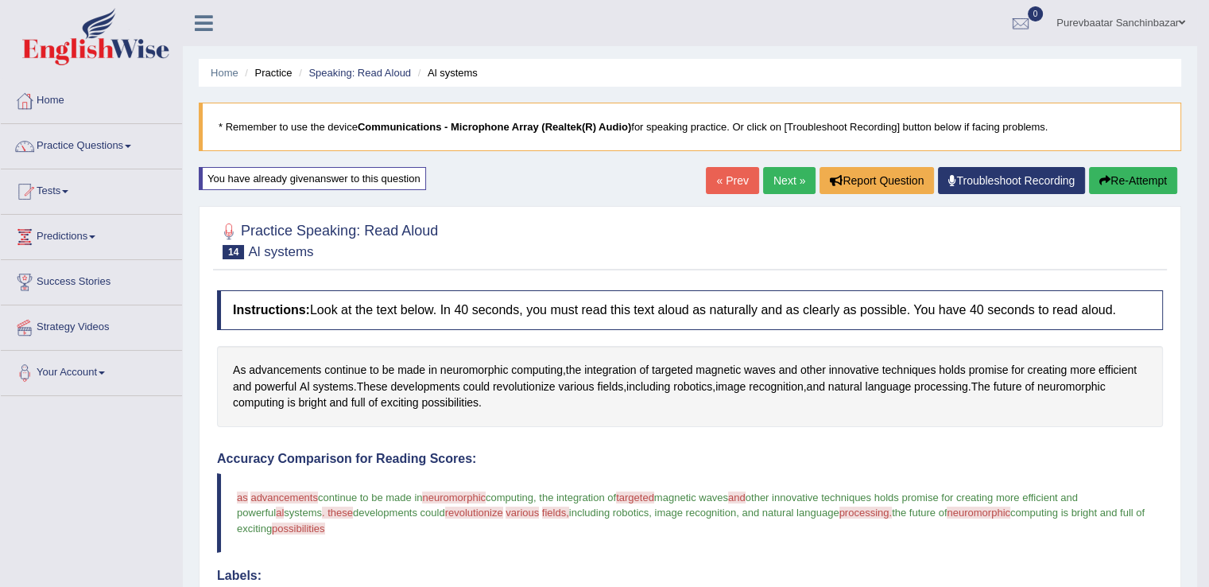
click at [1126, 173] on button "Re-Attempt" at bounding box center [1133, 180] width 88 height 27
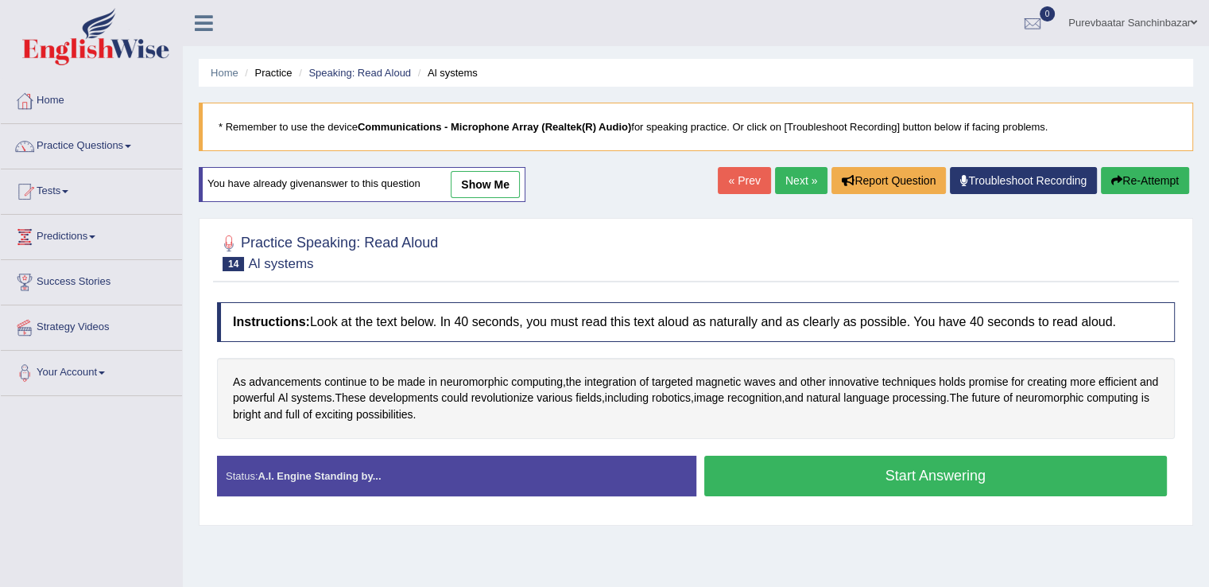
click at [906, 472] on button "Start Answering" at bounding box center [937, 476] width 464 height 41
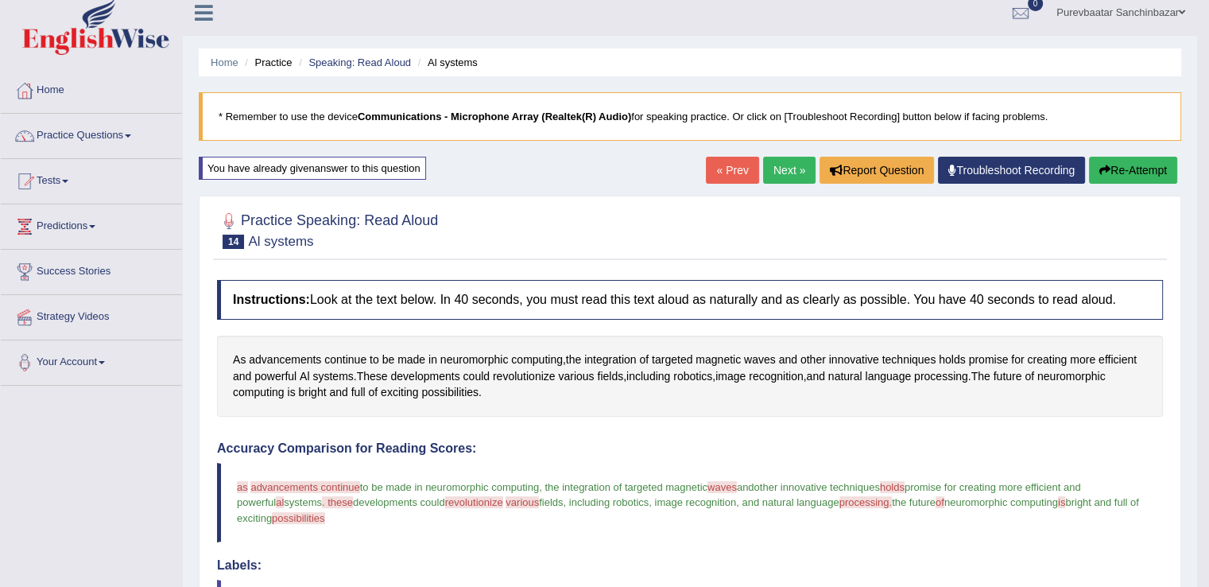
scroll to position [12, 0]
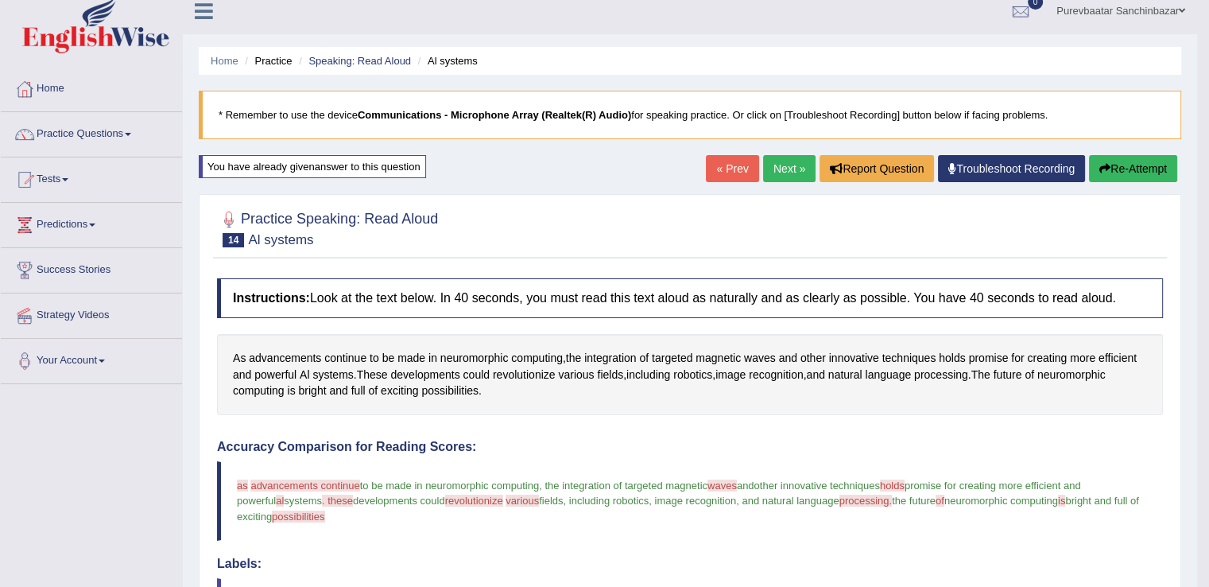
click at [1116, 166] on button "Re-Attempt" at bounding box center [1133, 168] width 88 height 27
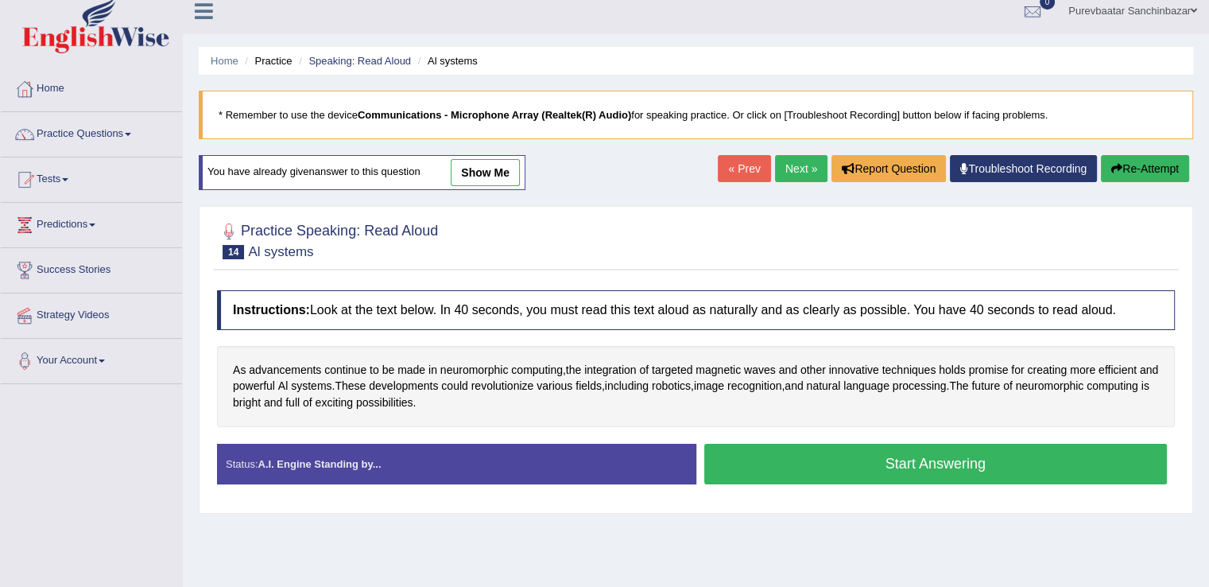
click at [910, 459] on button "Start Answering" at bounding box center [937, 464] width 464 height 41
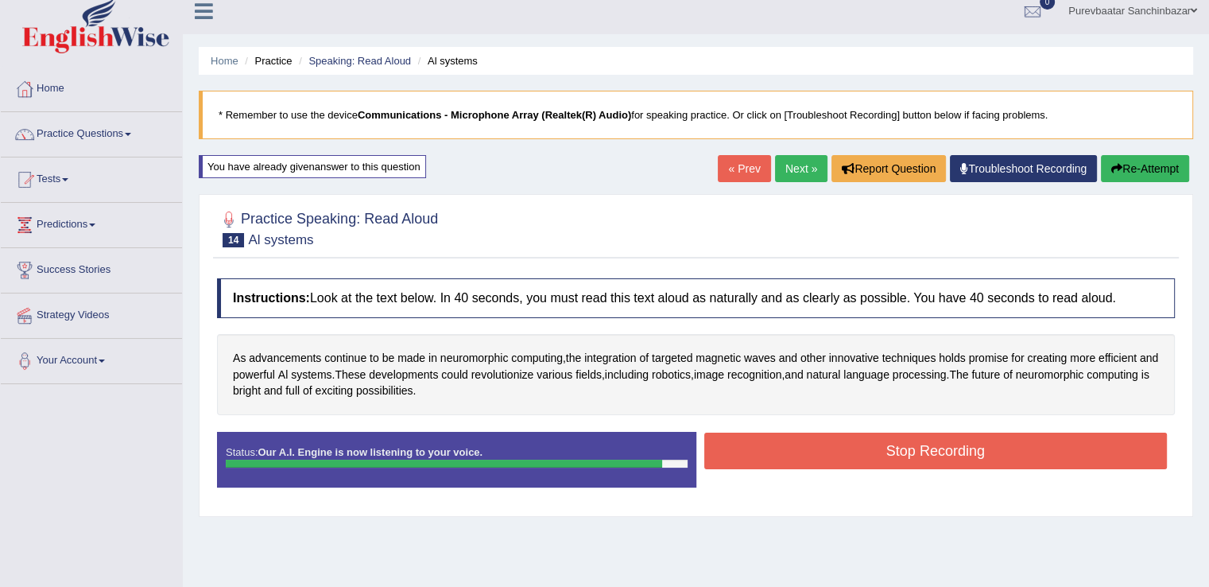
click at [910, 459] on button "Stop Recording" at bounding box center [937, 451] width 464 height 37
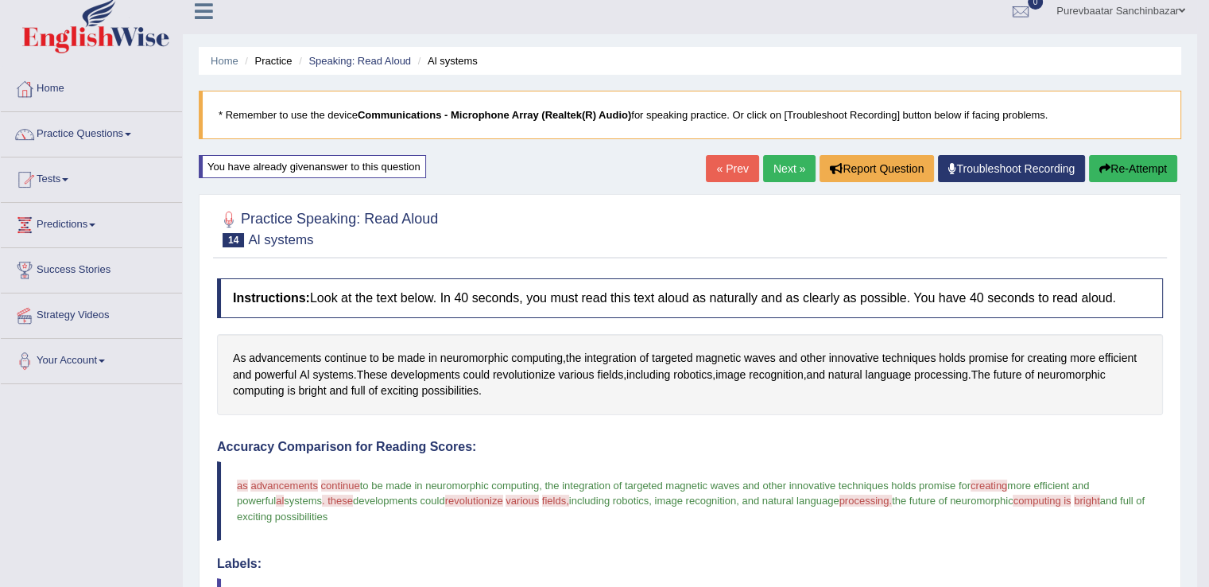
click at [1126, 163] on button "Re-Attempt" at bounding box center [1133, 168] width 88 height 27
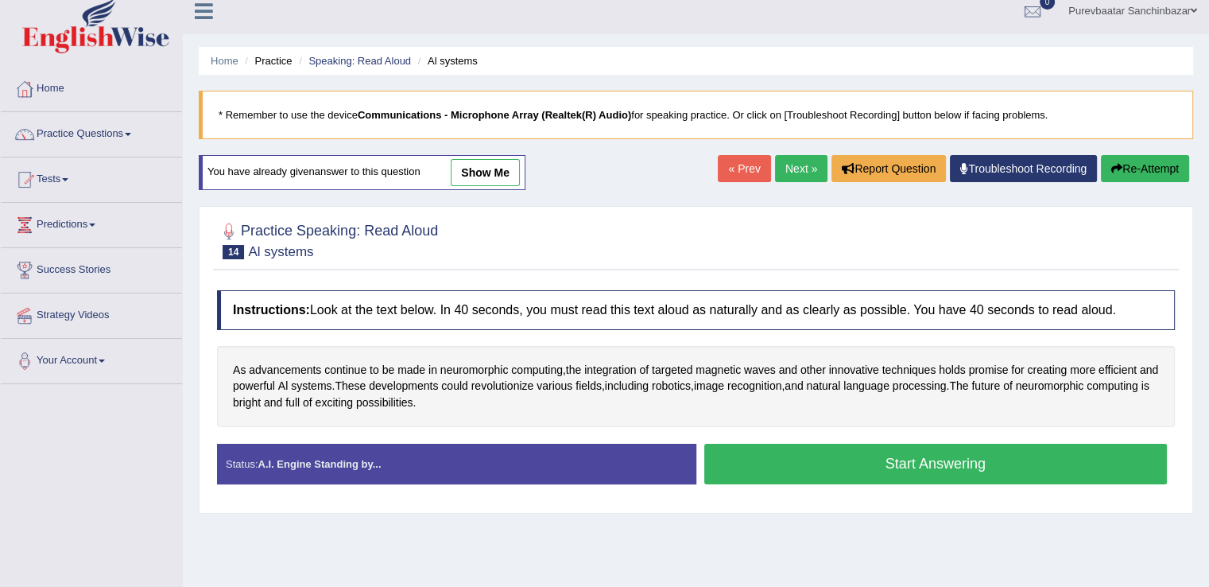
click at [1016, 464] on button "Start Answering" at bounding box center [937, 464] width 464 height 41
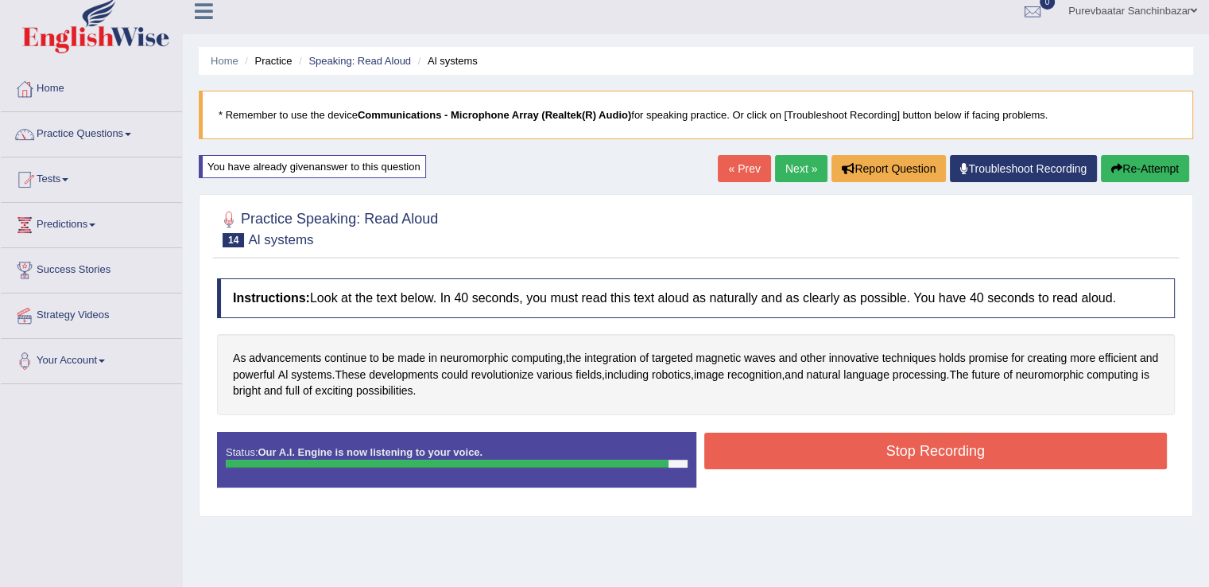
click at [1014, 456] on button "Stop Recording" at bounding box center [937, 451] width 464 height 37
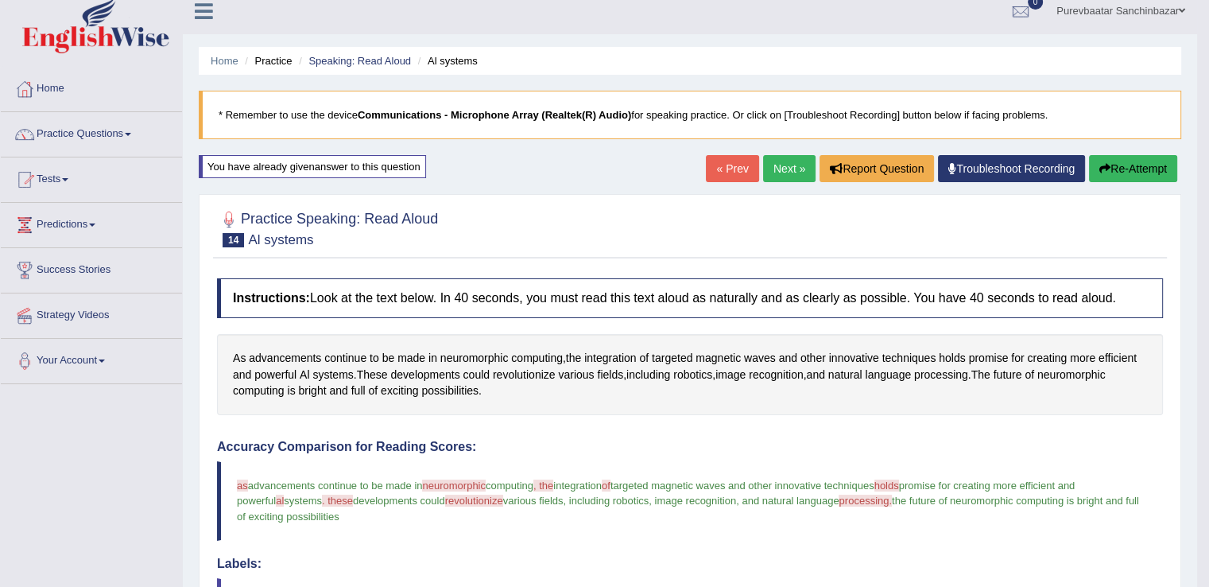
click at [1108, 166] on button "Re-Attempt" at bounding box center [1133, 168] width 88 height 27
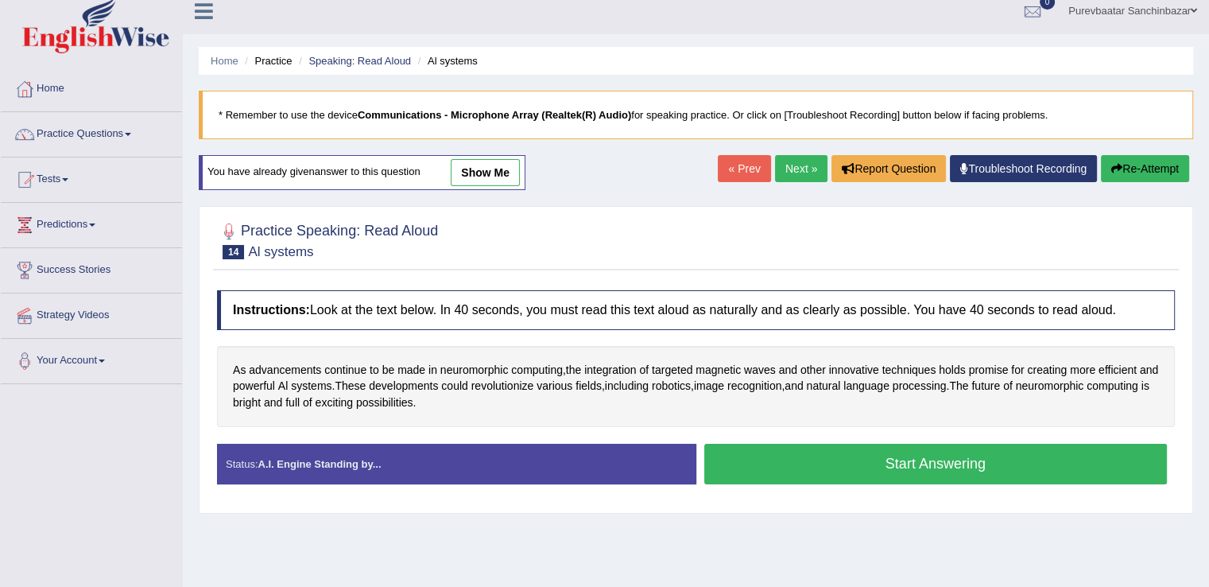
click at [859, 453] on button "Start Answering" at bounding box center [937, 464] width 464 height 41
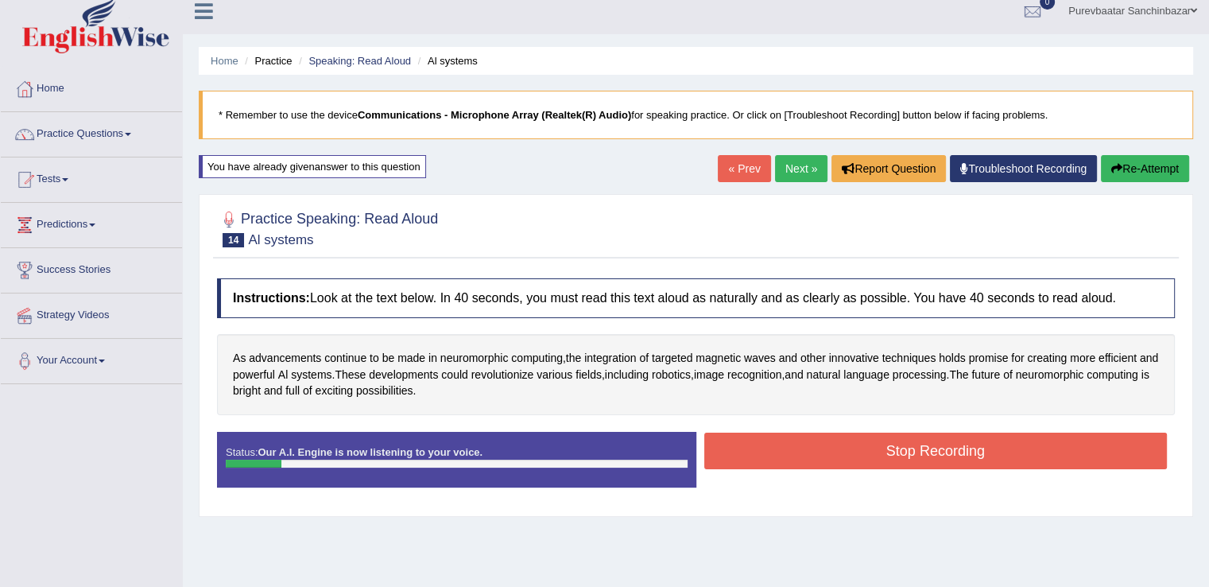
click at [859, 453] on button "Stop Recording" at bounding box center [937, 451] width 464 height 37
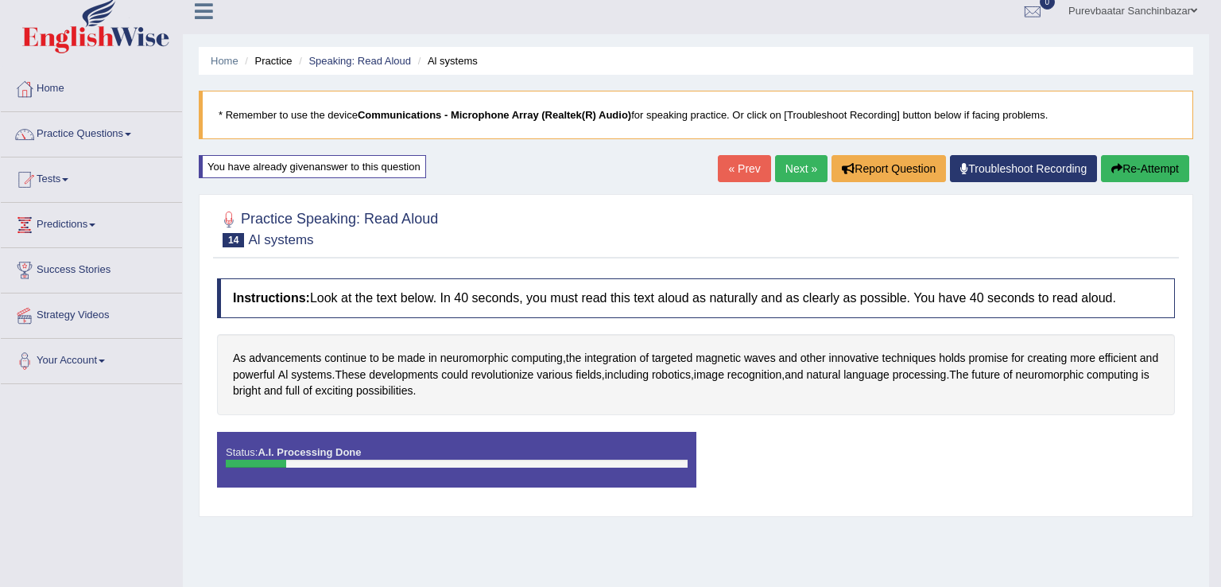
click at [1142, 172] on body "Toggle navigation Home Practice Questions Speaking Practice Read Aloud Repeat S…" at bounding box center [610, 281] width 1221 height 587
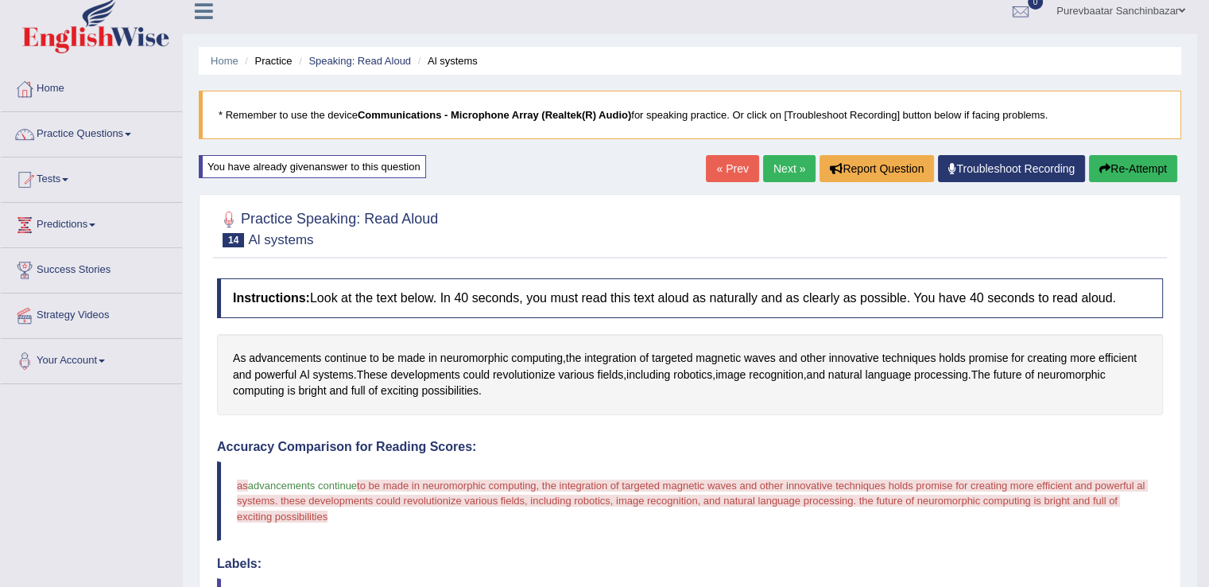
click at [1142, 172] on button "Re-Attempt" at bounding box center [1133, 168] width 88 height 27
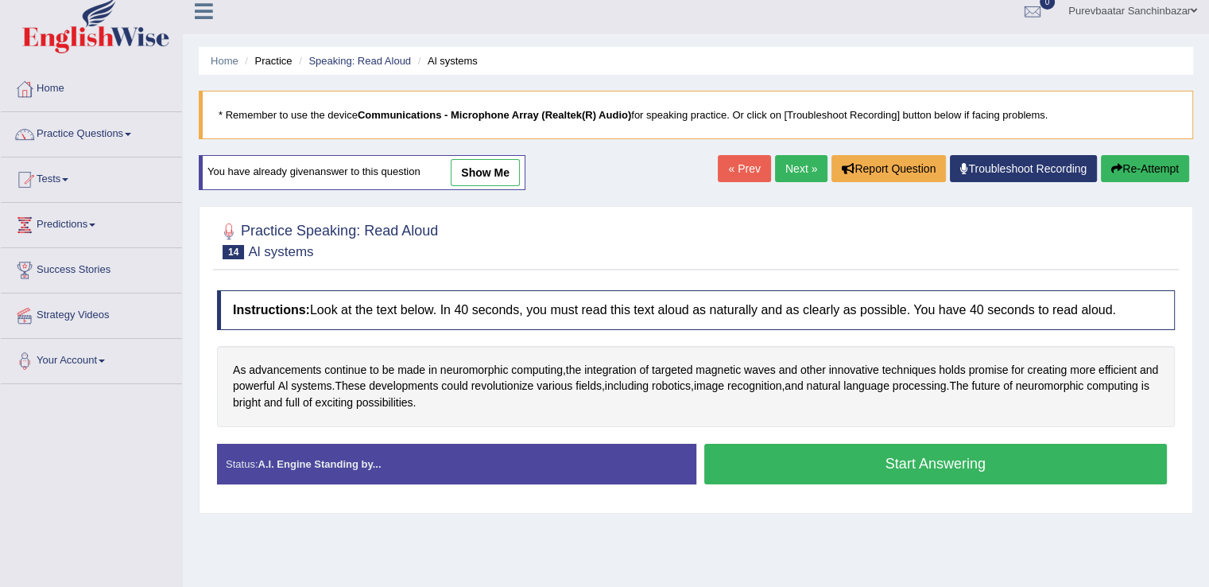
click at [764, 460] on button "Start Answering" at bounding box center [937, 464] width 464 height 41
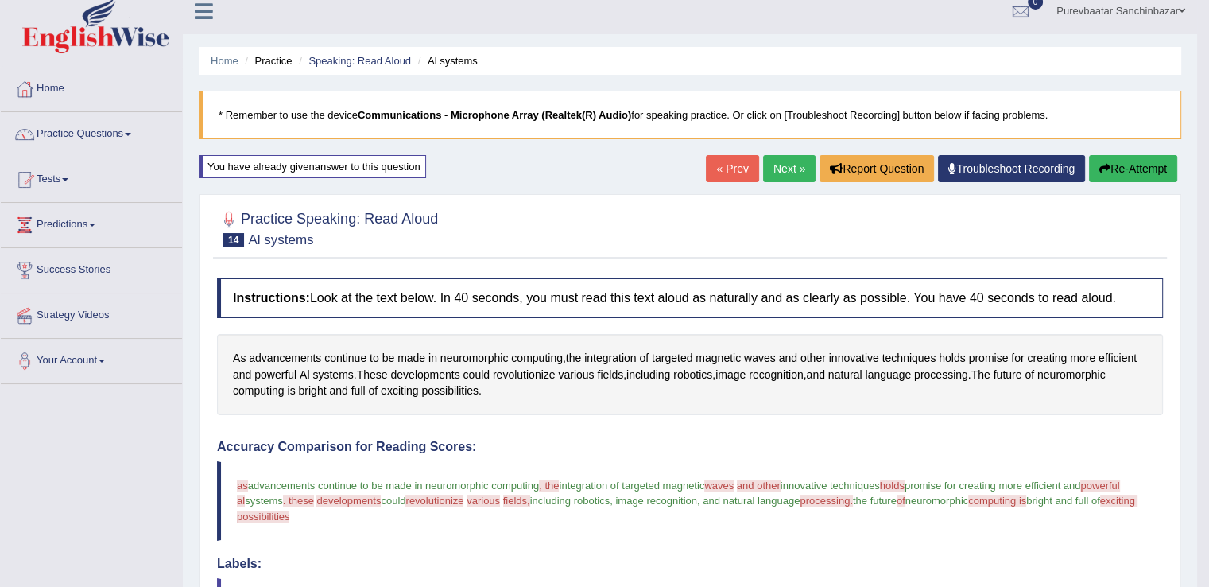
click at [1111, 163] on button "Re-Attempt" at bounding box center [1133, 168] width 88 height 27
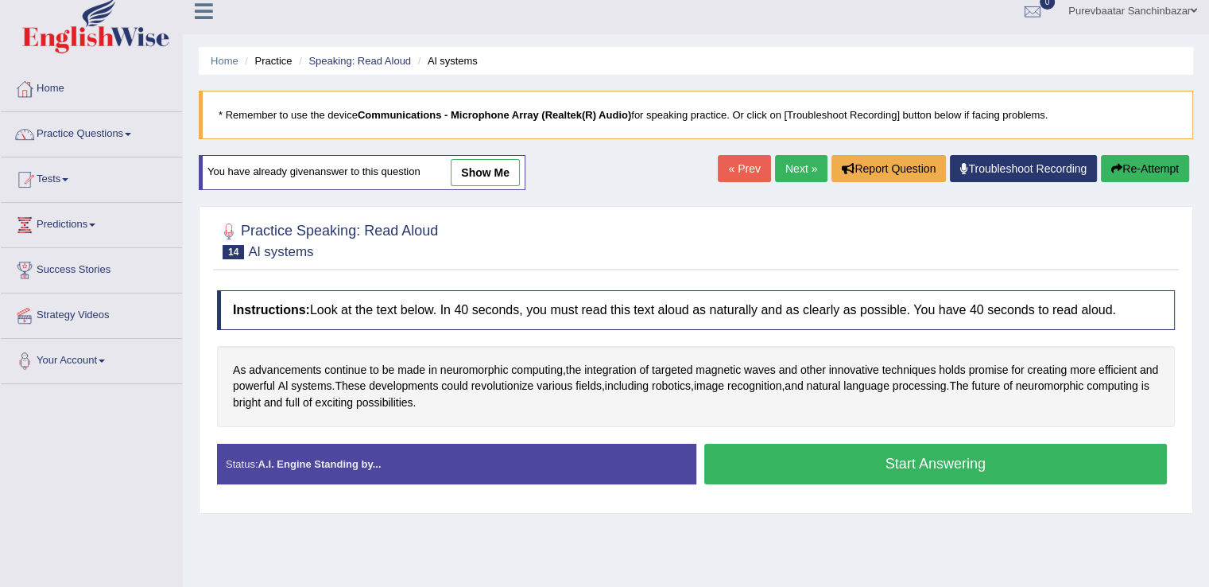
click at [809, 461] on button "Start Answering" at bounding box center [937, 464] width 464 height 41
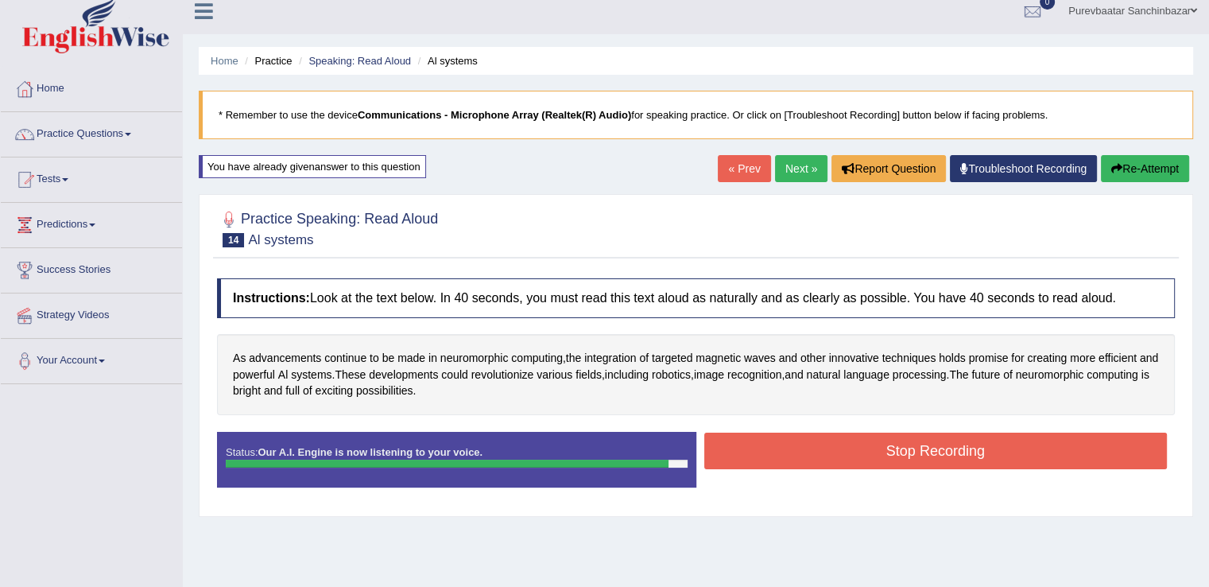
click at [809, 461] on button "Stop Recording" at bounding box center [937, 451] width 464 height 37
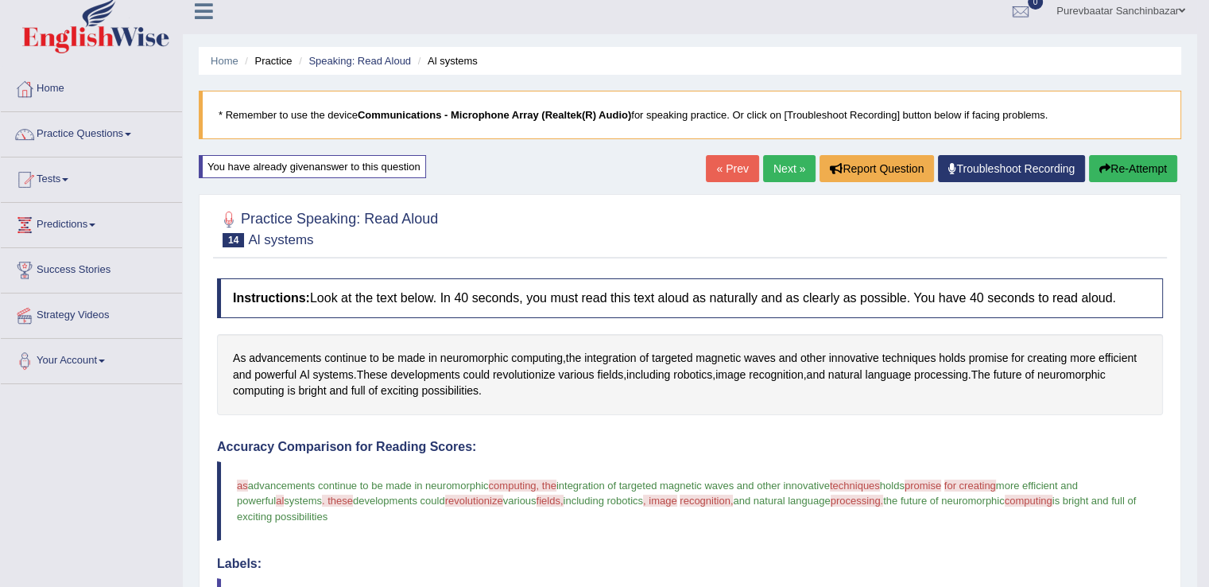
click at [1095, 174] on button "Re-Attempt" at bounding box center [1133, 168] width 88 height 27
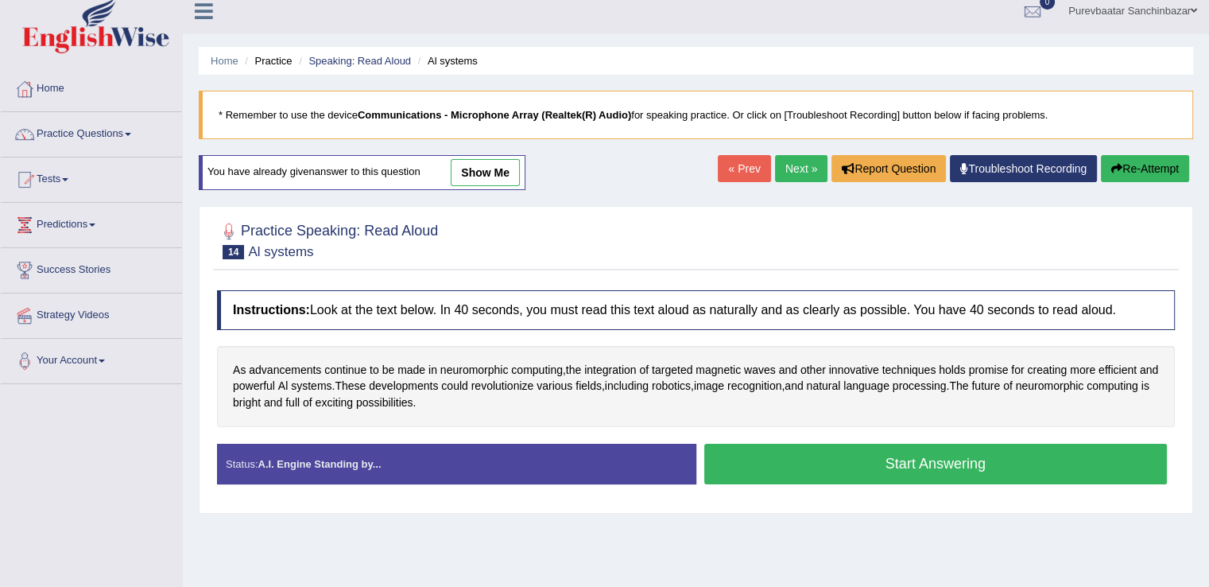
click at [792, 464] on button "Start Answering" at bounding box center [937, 464] width 464 height 41
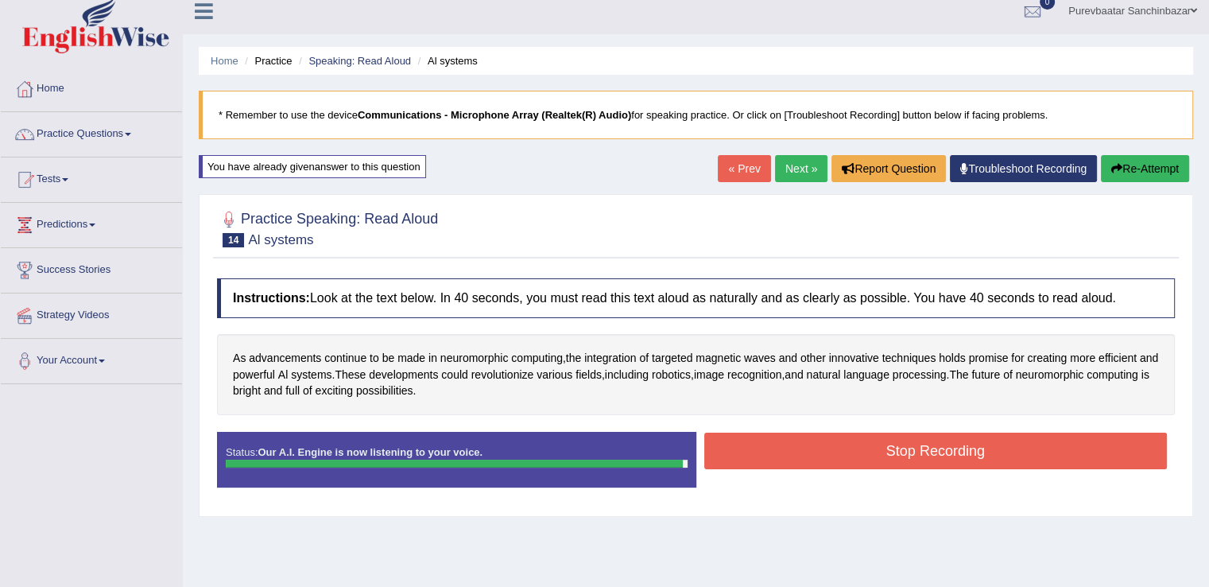
click at [802, 441] on button "Stop Recording" at bounding box center [937, 451] width 464 height 37
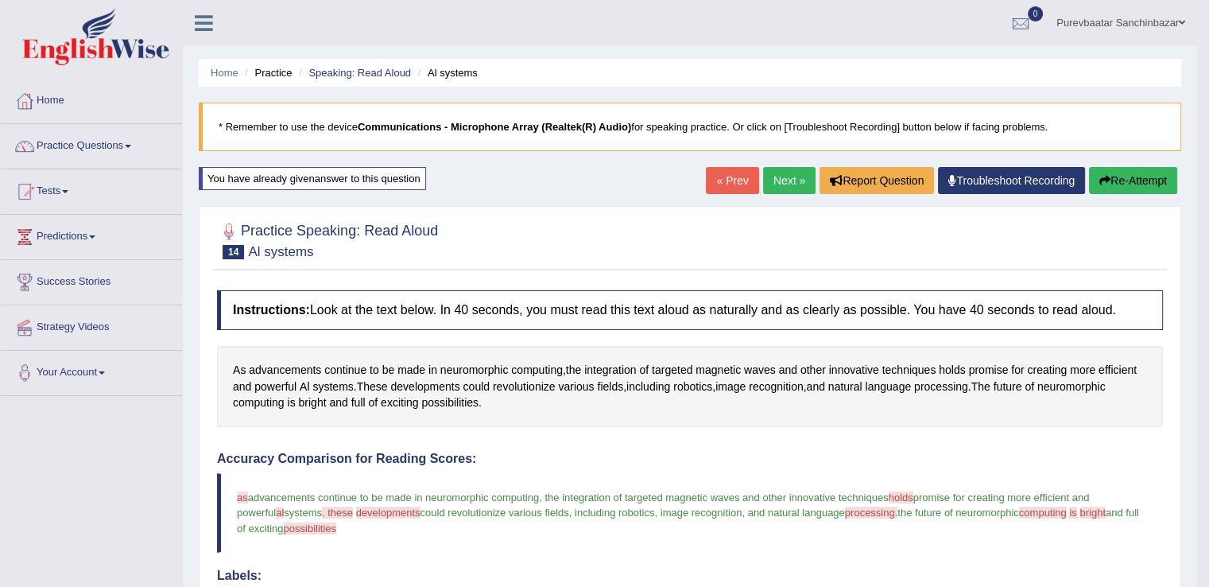
click at [792, 181] on link "Next »" at bounding box center [789, 180] width 52 height 27
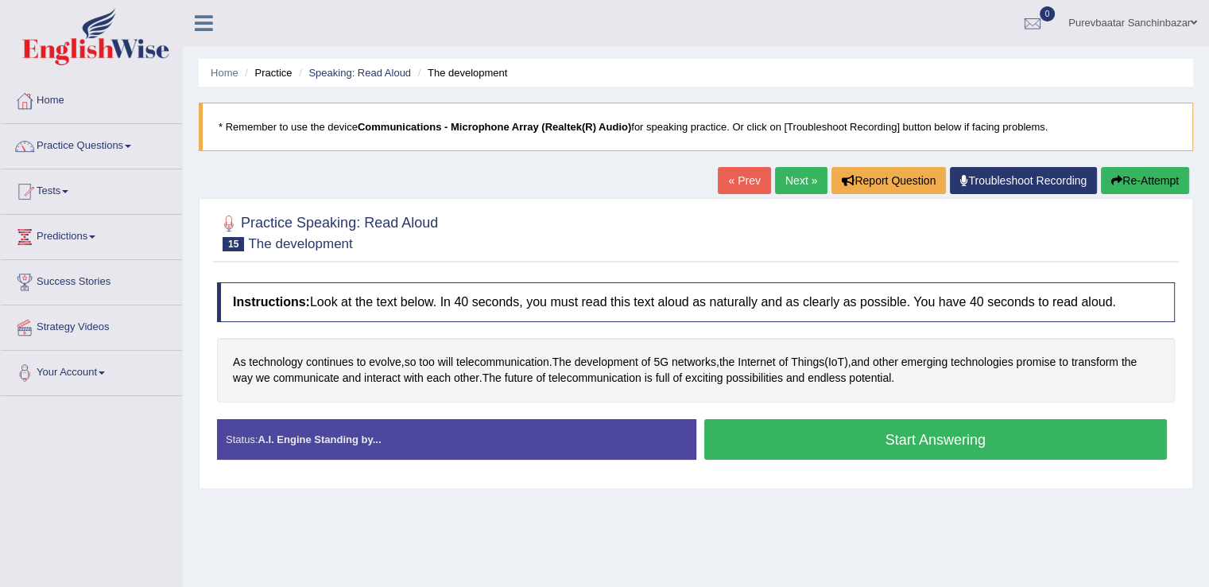
click at [938, 429] on button "Start Answering" at bounding box center [937, 439] width 464 height 41
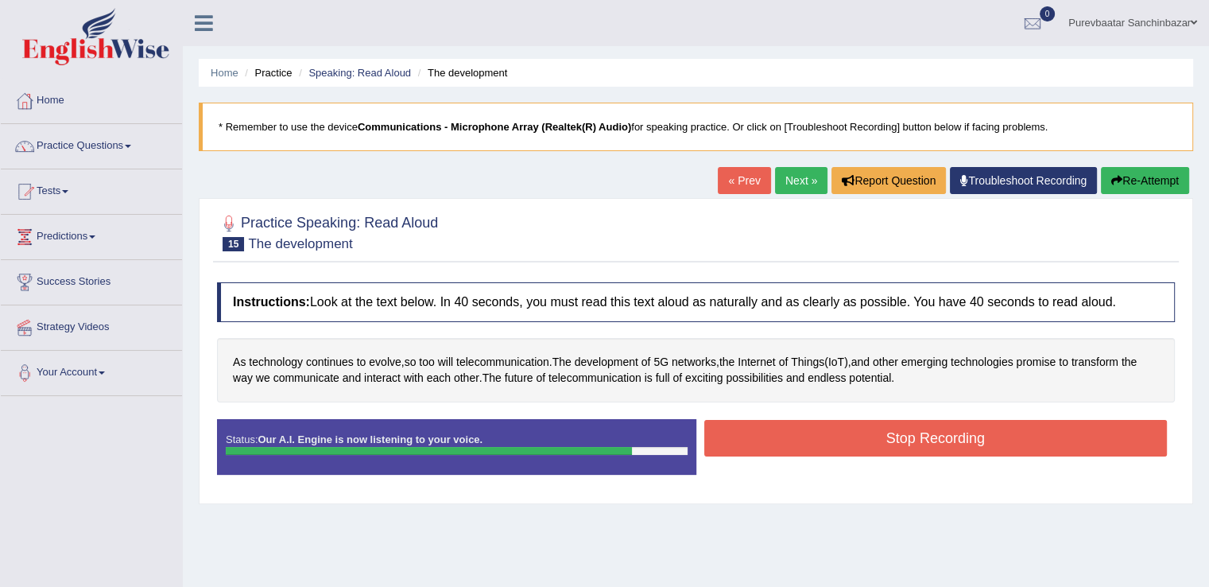
click at [938, 429] on button "Stop Recording" at bounding box center [937, 438] width 464 height 37
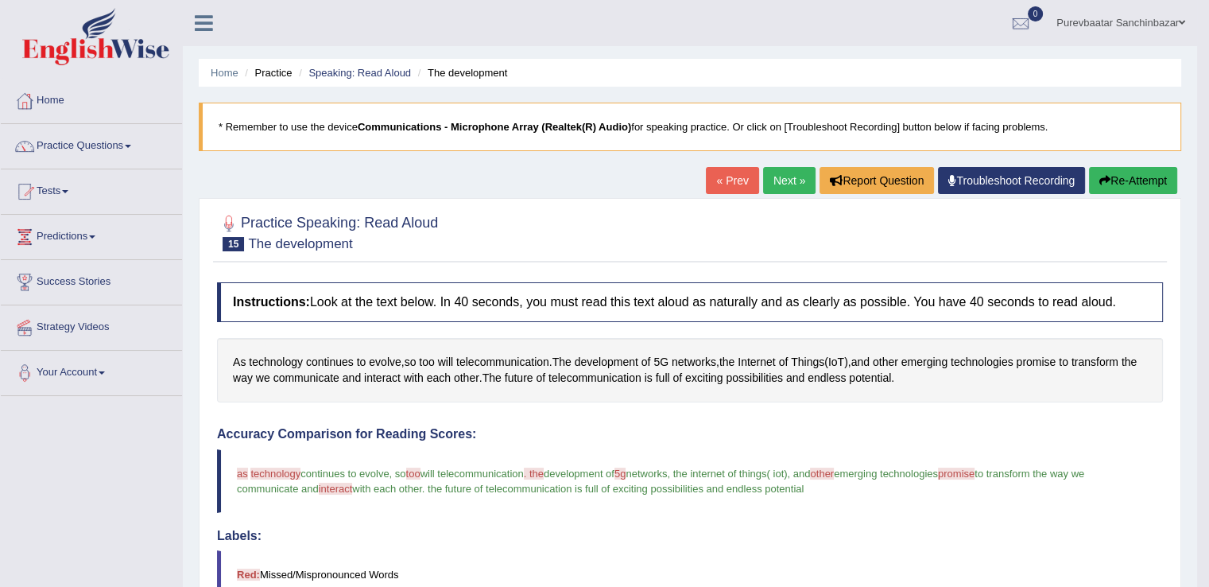
click at [790, 188] on link "Next »" at bounding box center [789, 180] width 52 height 27
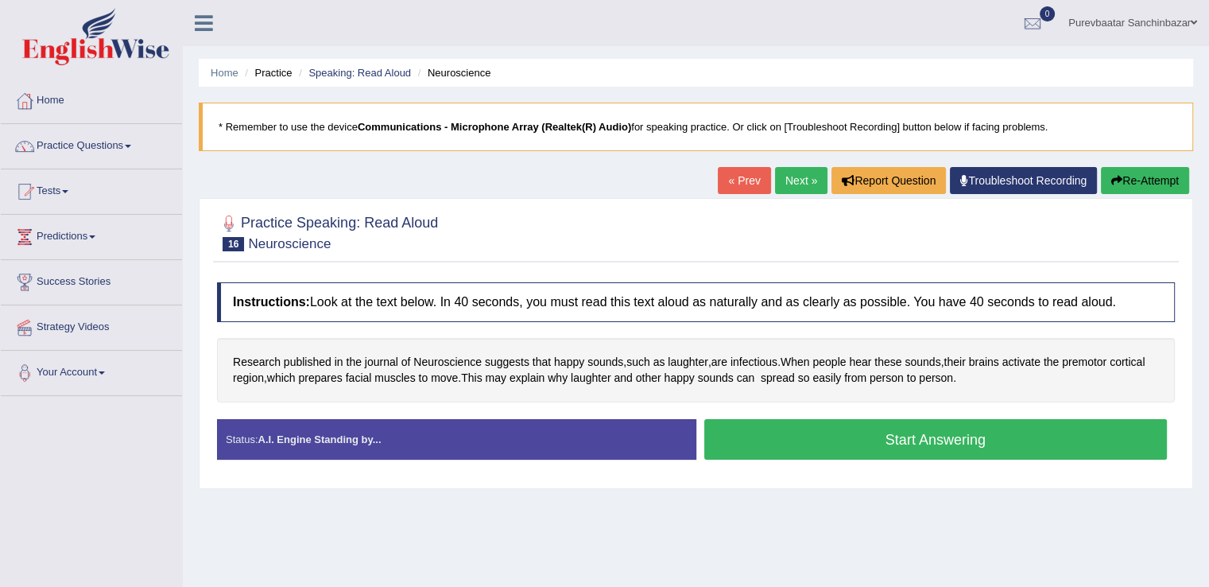
click at [797, 440] on button "Start Answering" at bounding box center [937, 439] width 464 height 41
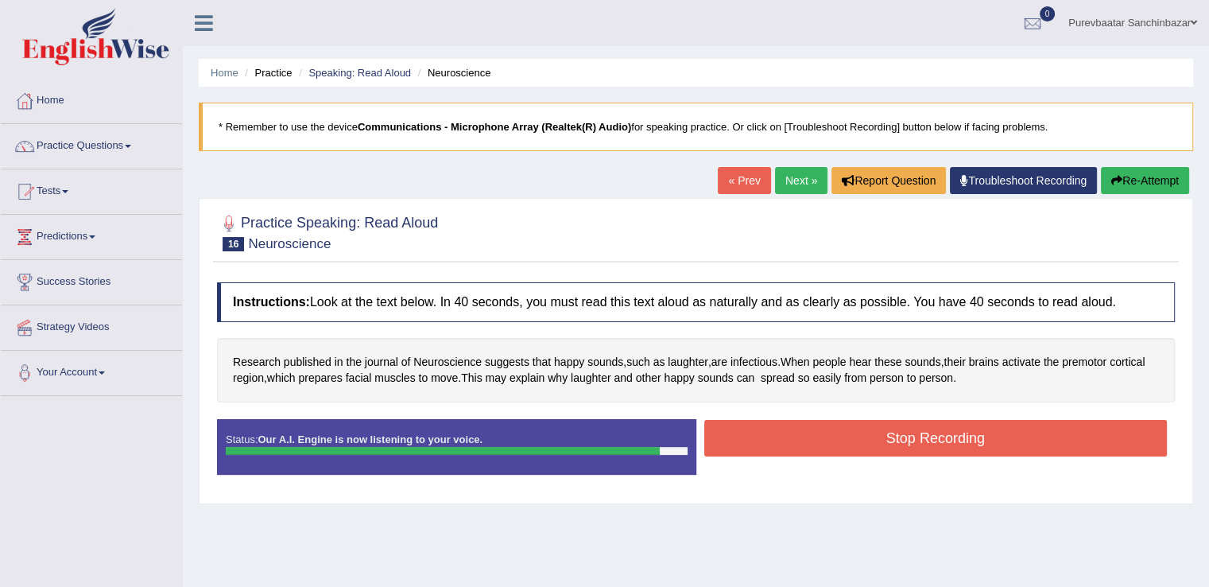
click at [803, 436] on button "Stop Recording" at bounding box center [937, 438] width 464 height 37
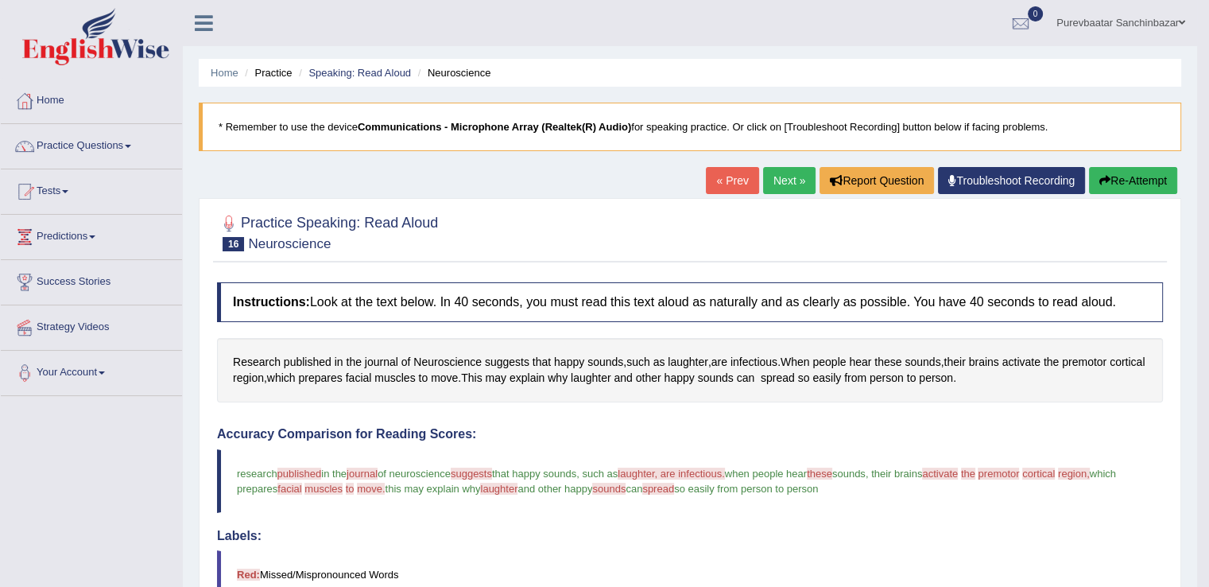
click at [1116, 163] on div "Home Practice Speaking: Read Aloud Neuroscience * Remember to use the device Co…" at bounding box center [690, 500] width 1015 height 1000
click at [1123, 182] on button "Re-Attempt" at bounding box center [1133, 180] width 88 height 27
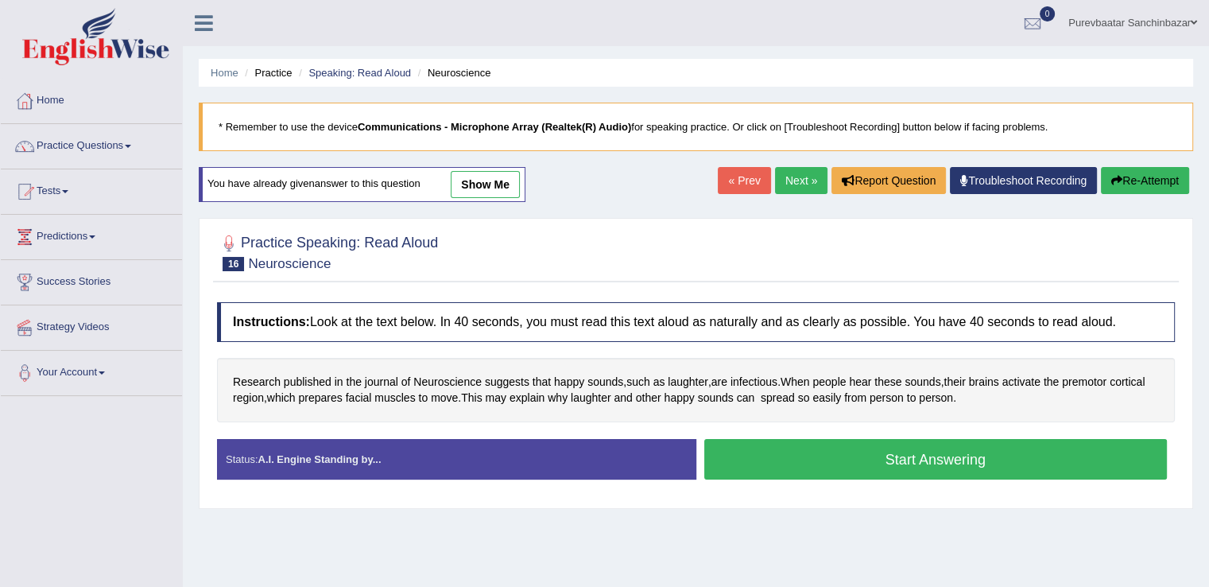
click at [817, 454] on button "Start Answering" at bounding box center [937, 459] width 464 height 41
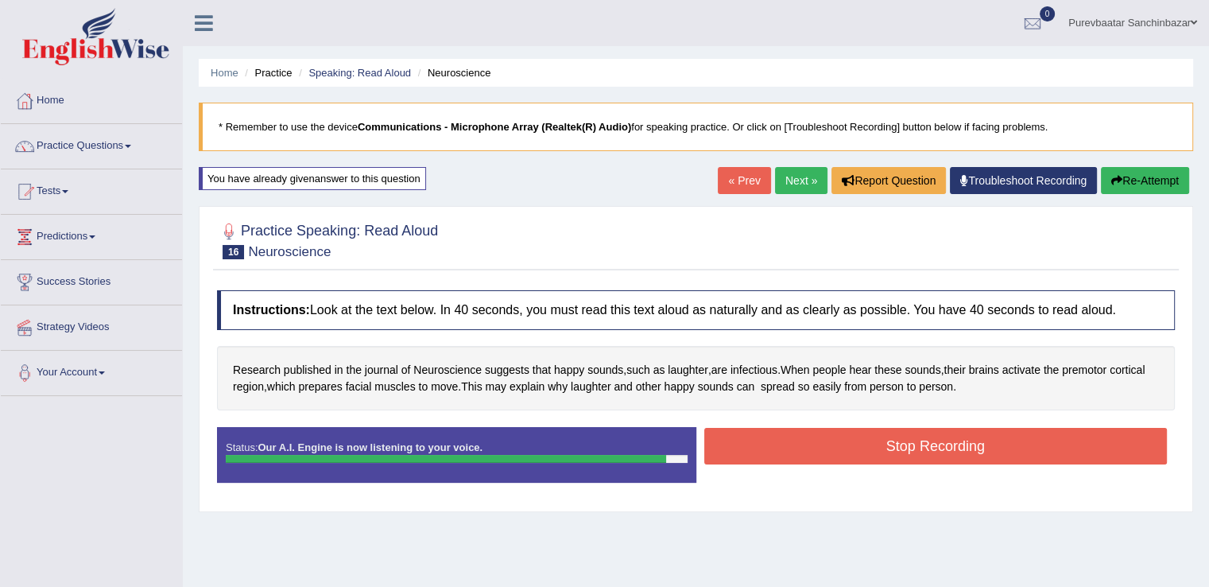
click at [817, 454] on button "Stop Recording" at bounding box center [937, 446] width 464 height 37
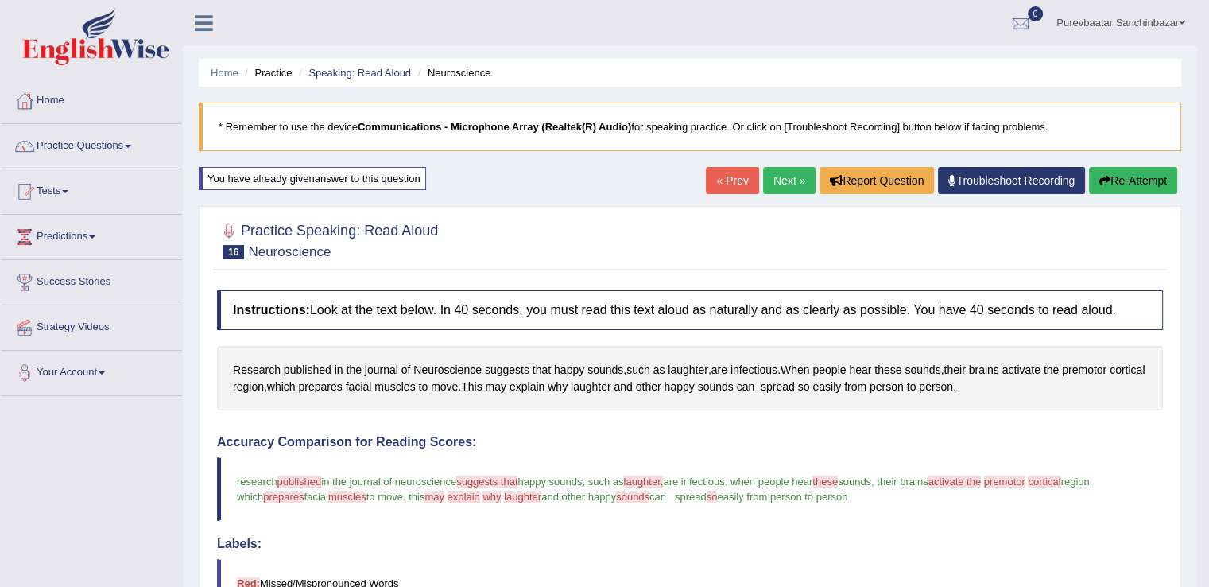
click at [1132, 179] on button "Re-Attempt" at bounding box center [1133, 180] width 88 height 27
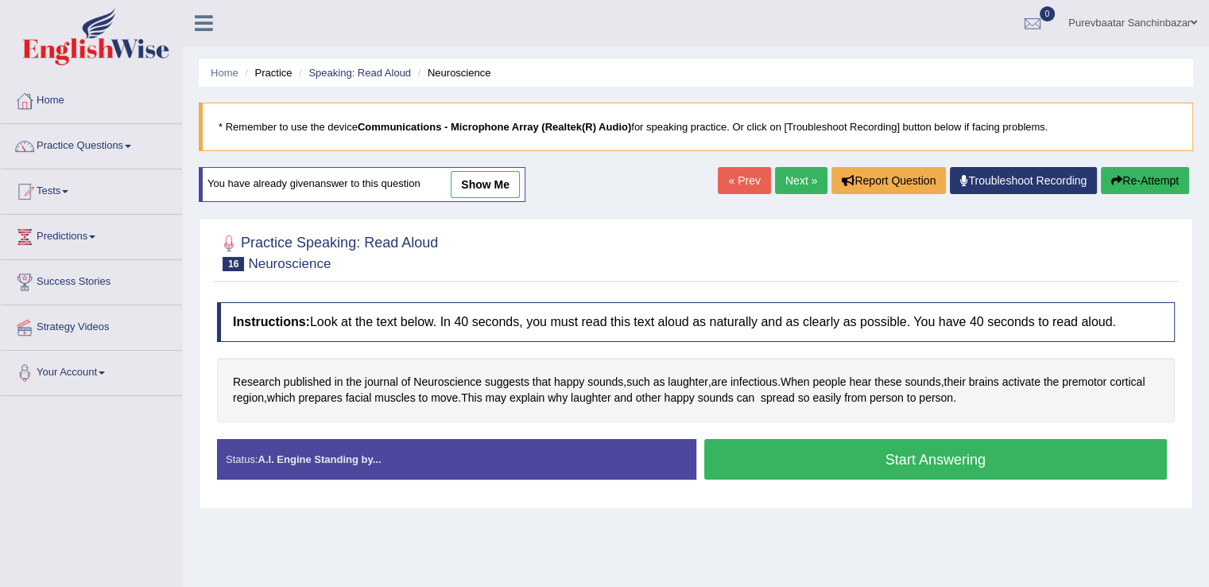
click at [860, 456] on button "Start Answering" at bounding box center [937, 459] width 464 height 41
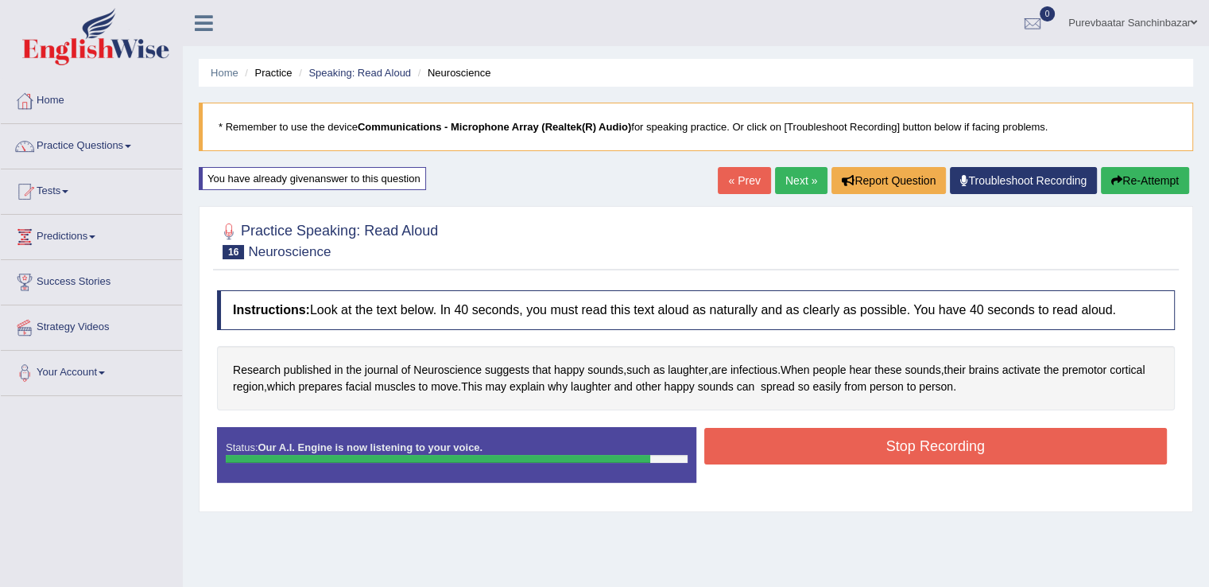
click at [860, 456] on button "Stop Recording" at bounding box center [937, 446] width 464 height 37
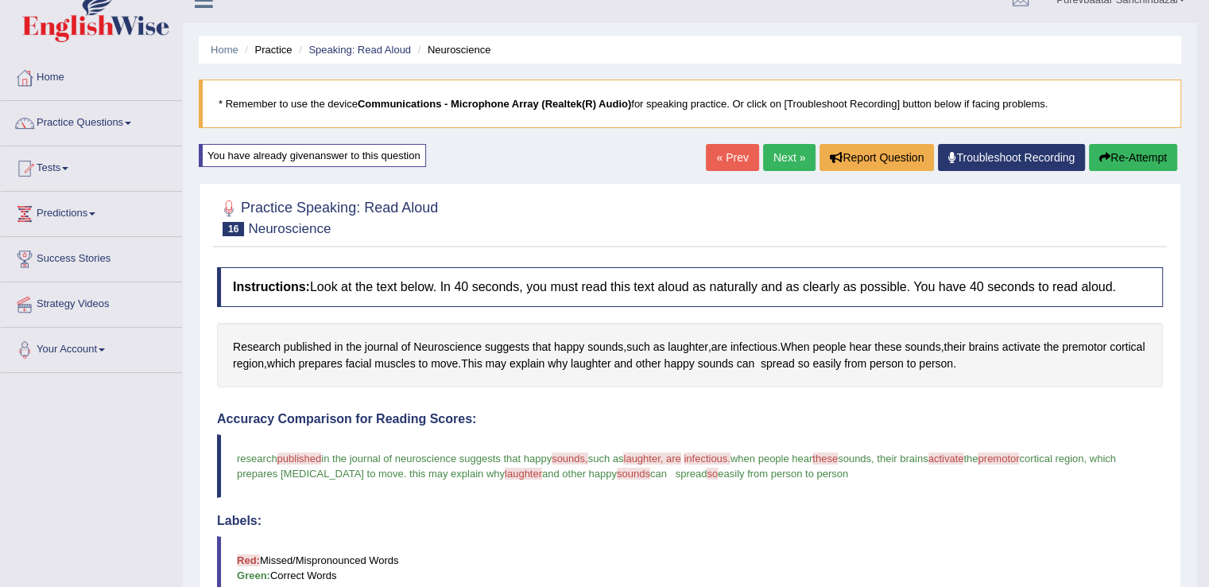
scroll to position [16, 0]
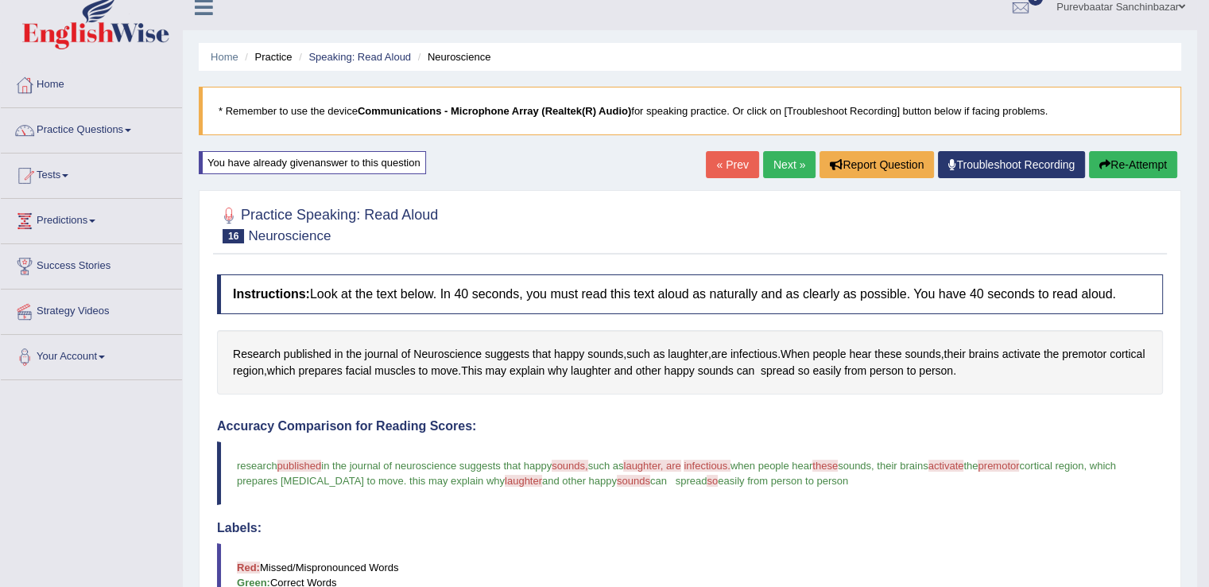
click at [1132, 157] on button "Re-Attempt" at bounding box center [1133, 164] width 88 height 27
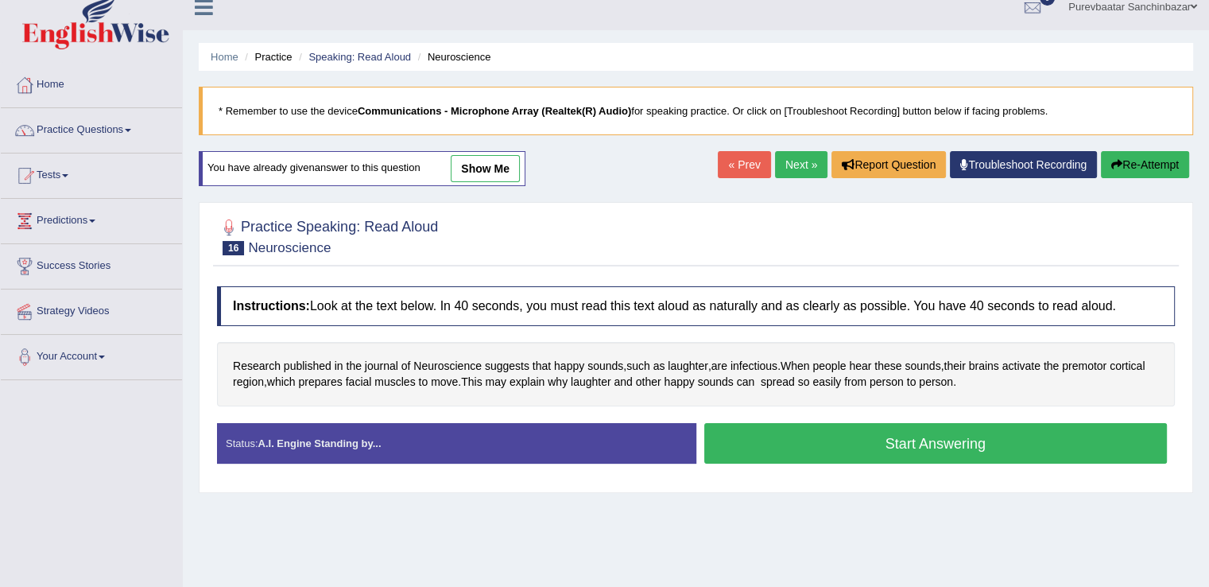
click at [932, 448] on button "Start Answering" at bounding box center [937, 443] width 464 height 41
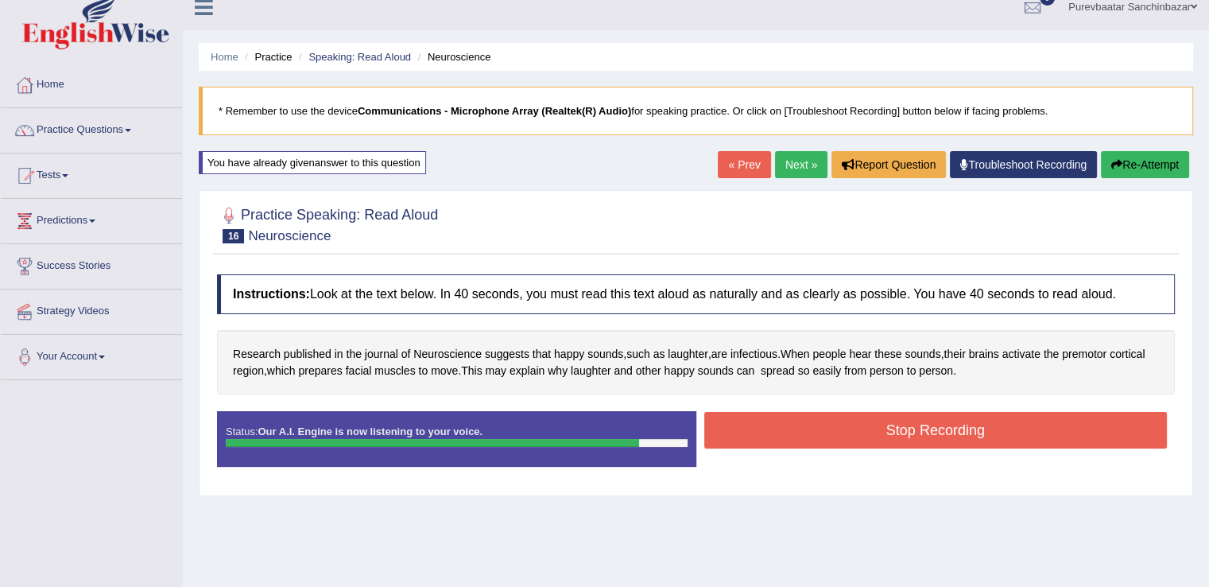
click at [921, 414] on button "Stop Recording" at bounding box center [937, 430] width 464 height 37
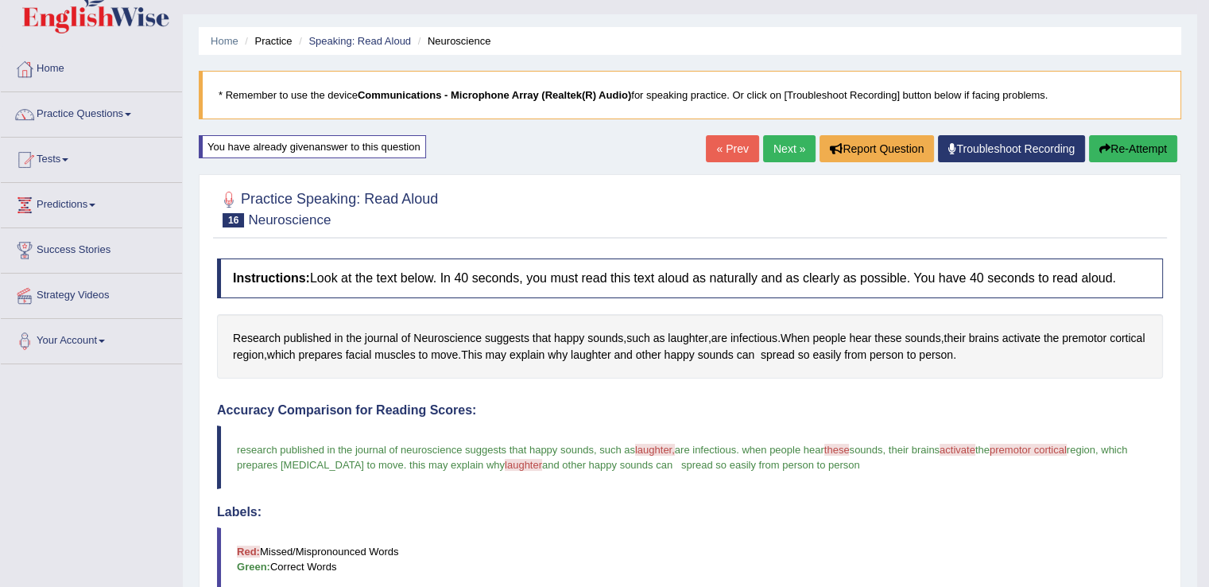
scroll to position [22, 0]
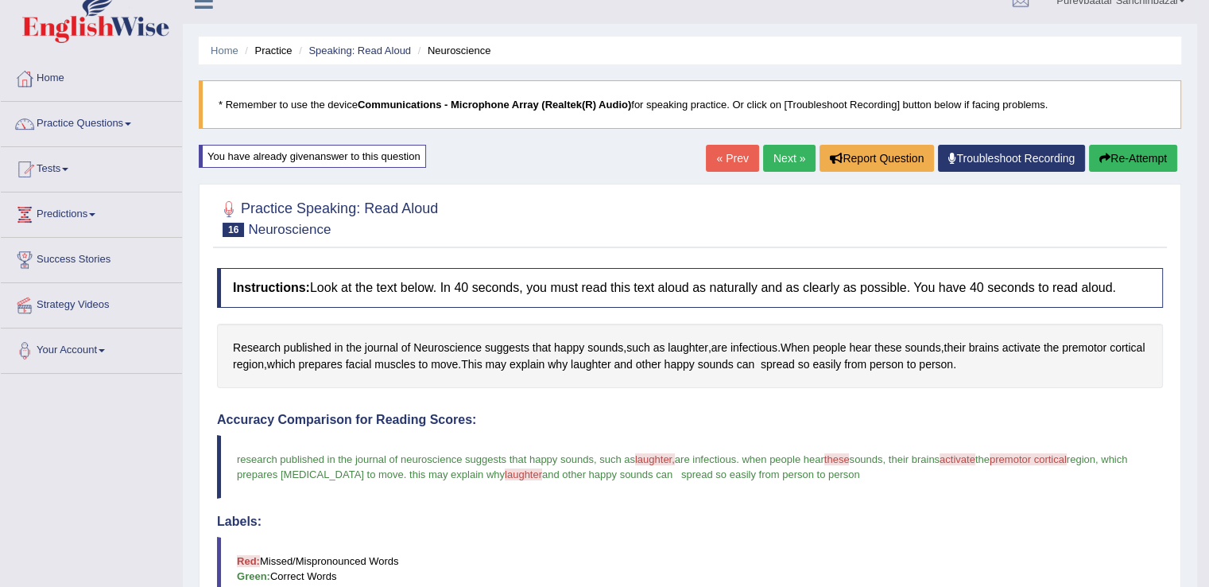
click at [797, 160] on link "Next »" at bounding box center [789, 158] width 52 height 27
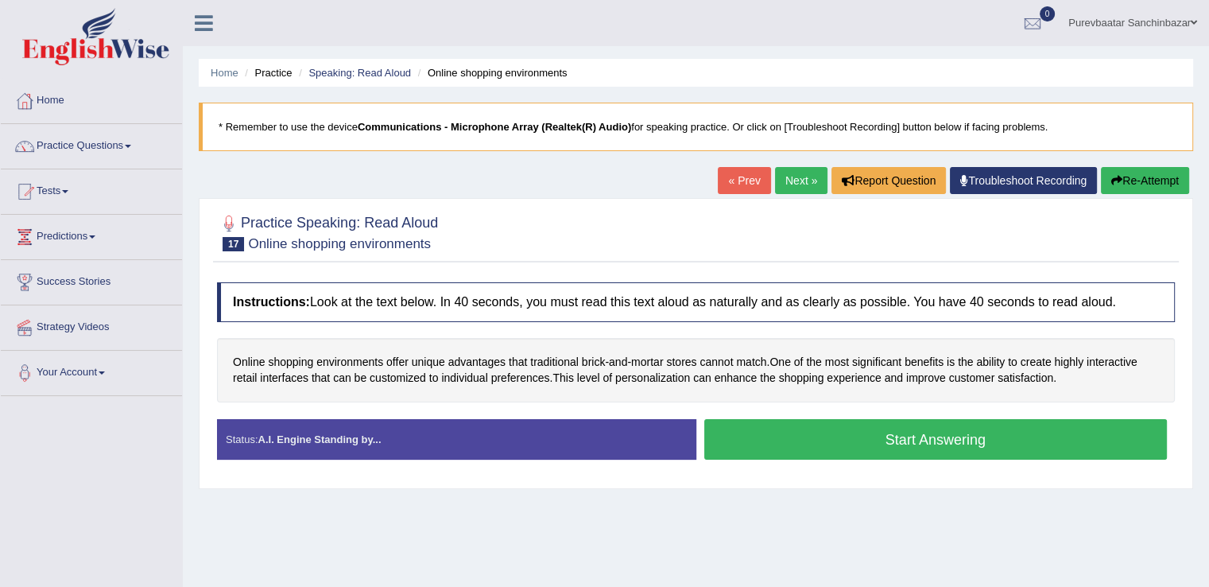
click at [787, 428] on button "Start Answering" at bounding box center [937, 439] width 464 height 41
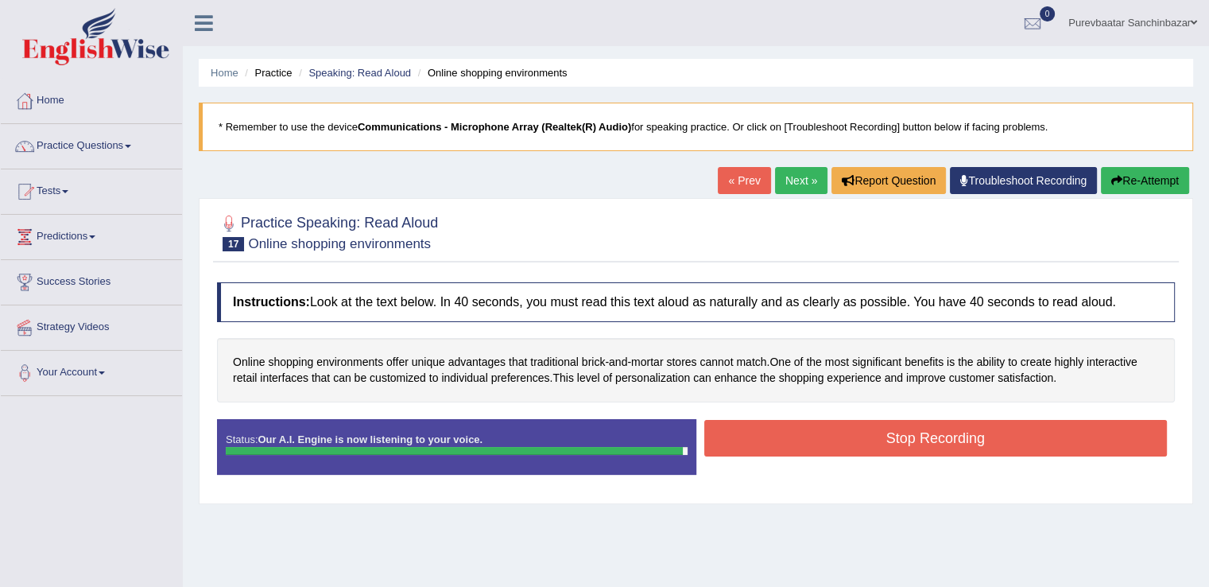
click at [787, 428] on button "Stop Recording" at bounding box center [937, 438] width 464 height 37
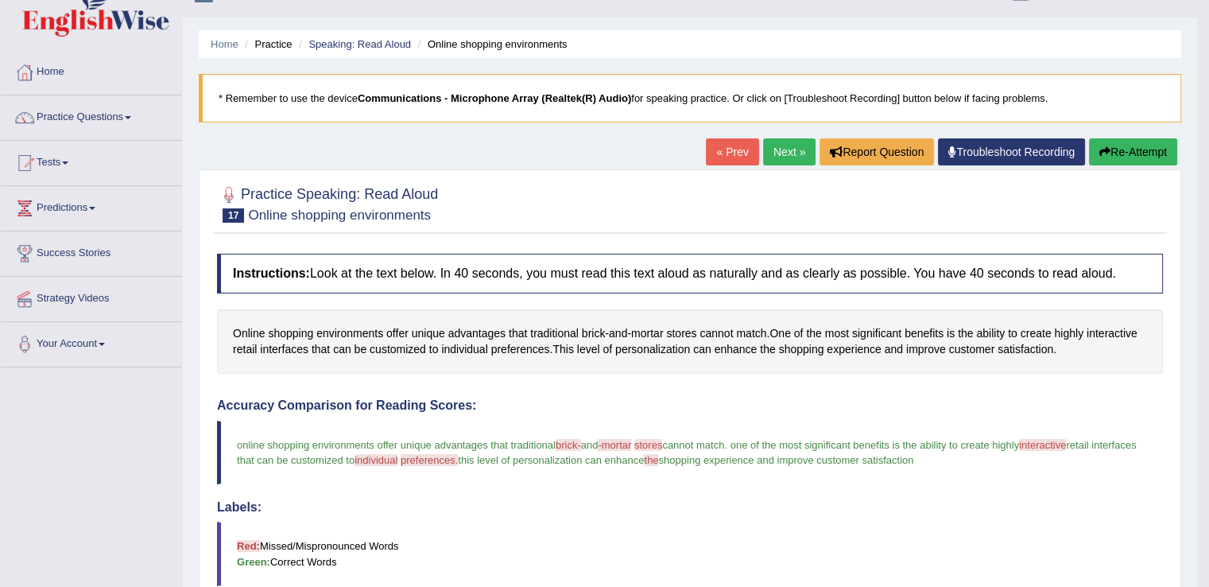
scroll to position [2, 0]
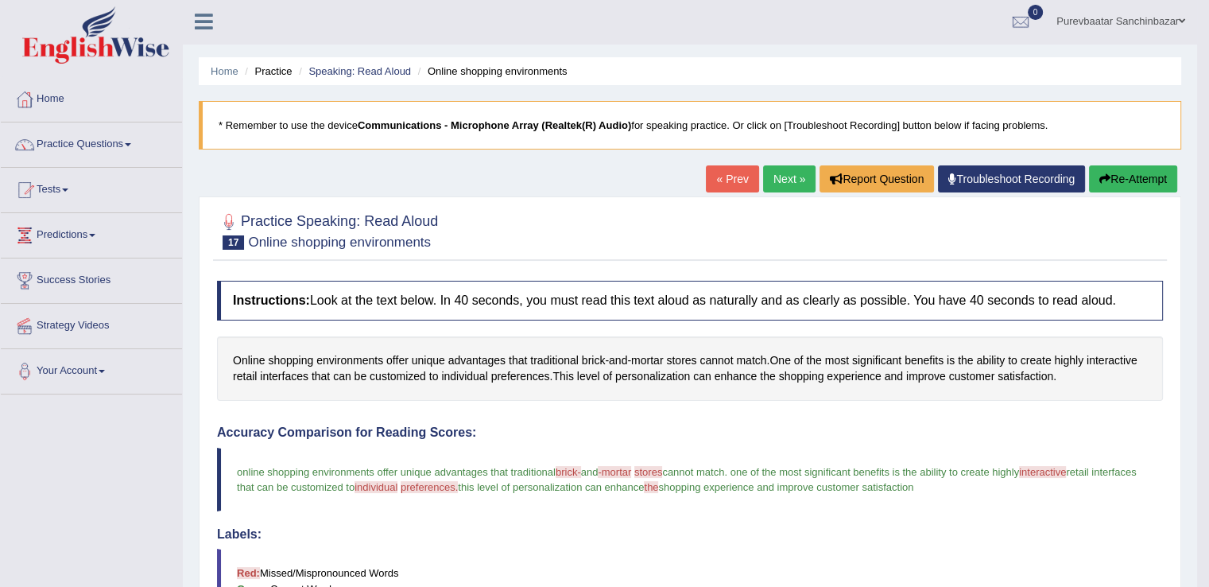
click at [782, 175] on link "Next »" at bounding box center [789, 178] width 52 height 27
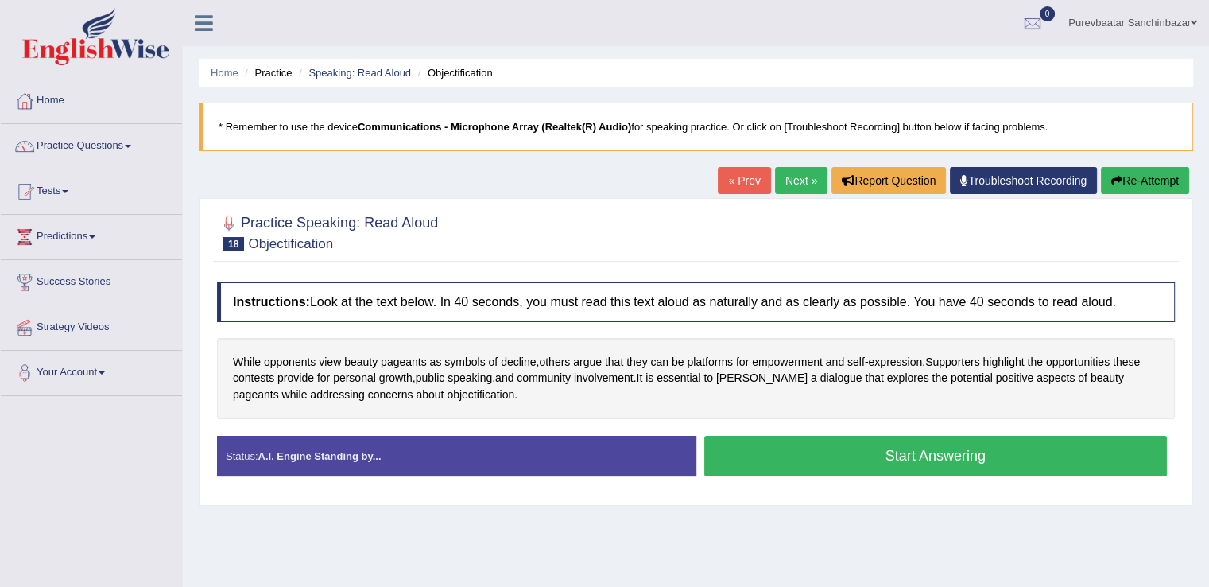
click at [891, 447] on button "Start Answering" at bounding box center [937, 456] width 464 height 41
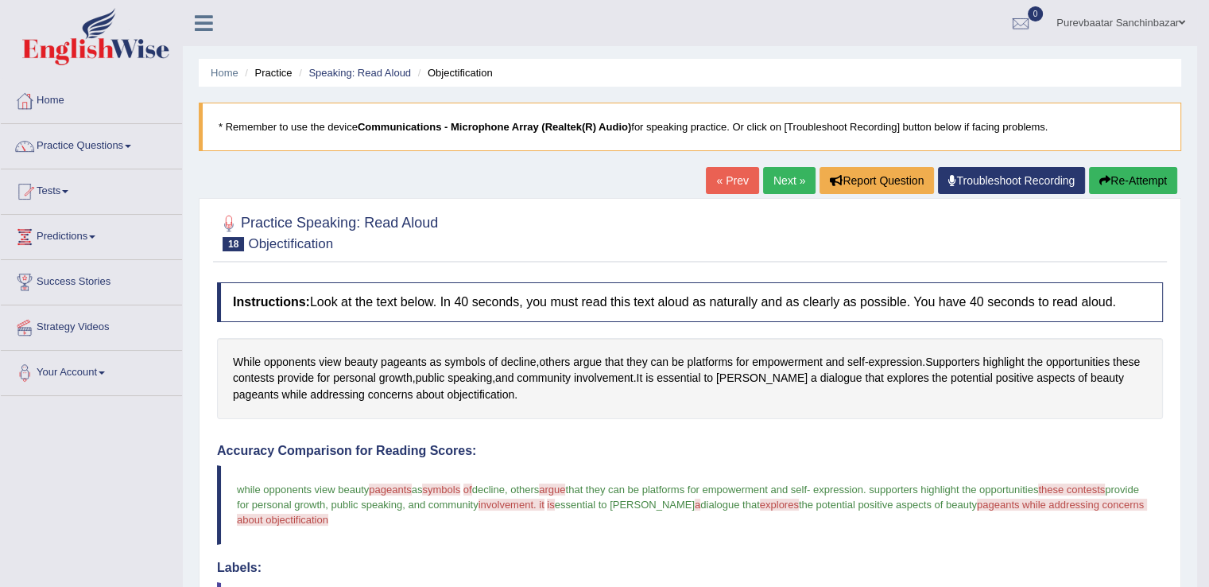
click at [1128, 182] on button "Re-Attempt" at bounding box center [1133, 180] width 88 height 27
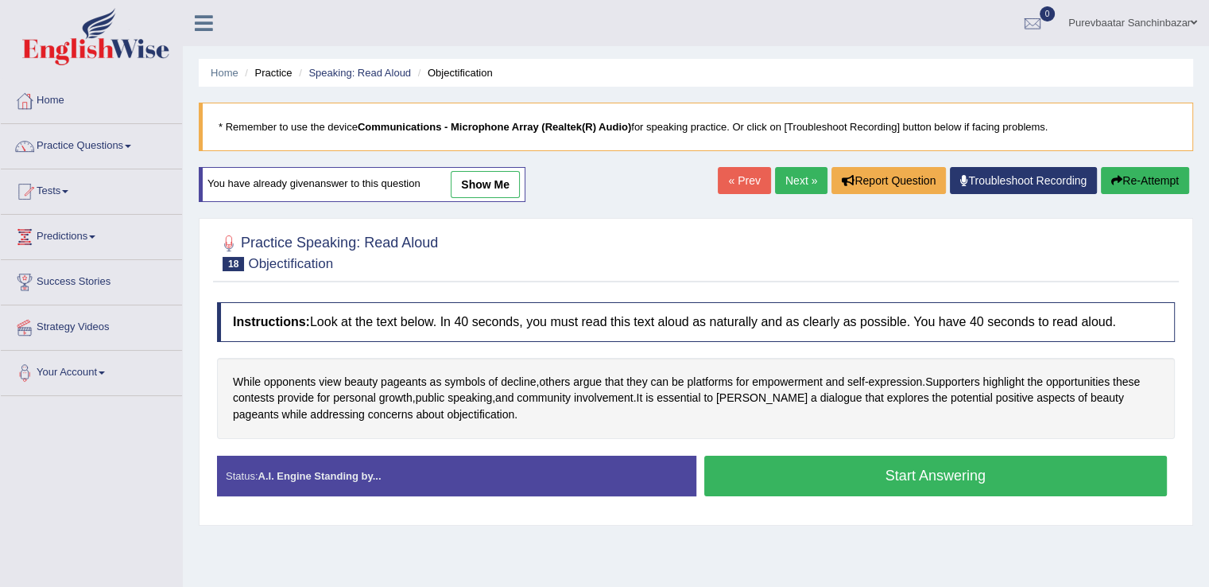
click at [857, 477] on button "Start Answering" at bounding box center [937, 476] width 464 height 41
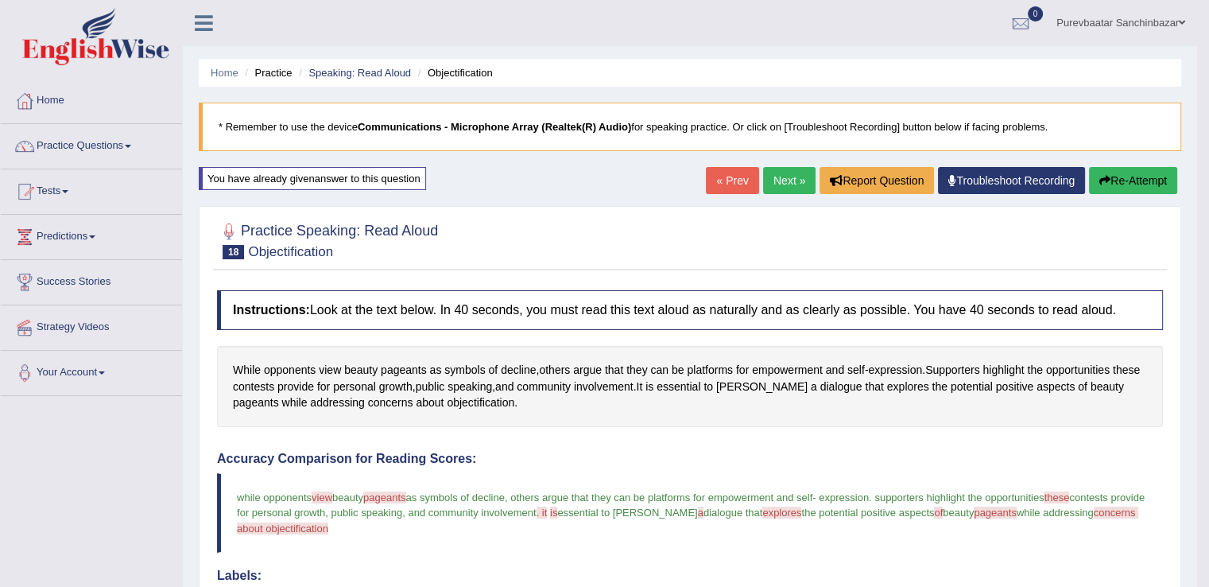
click at [1134, 179] on button "Re-Attempt" at bounding box center [1133, 180] width 88 height 27
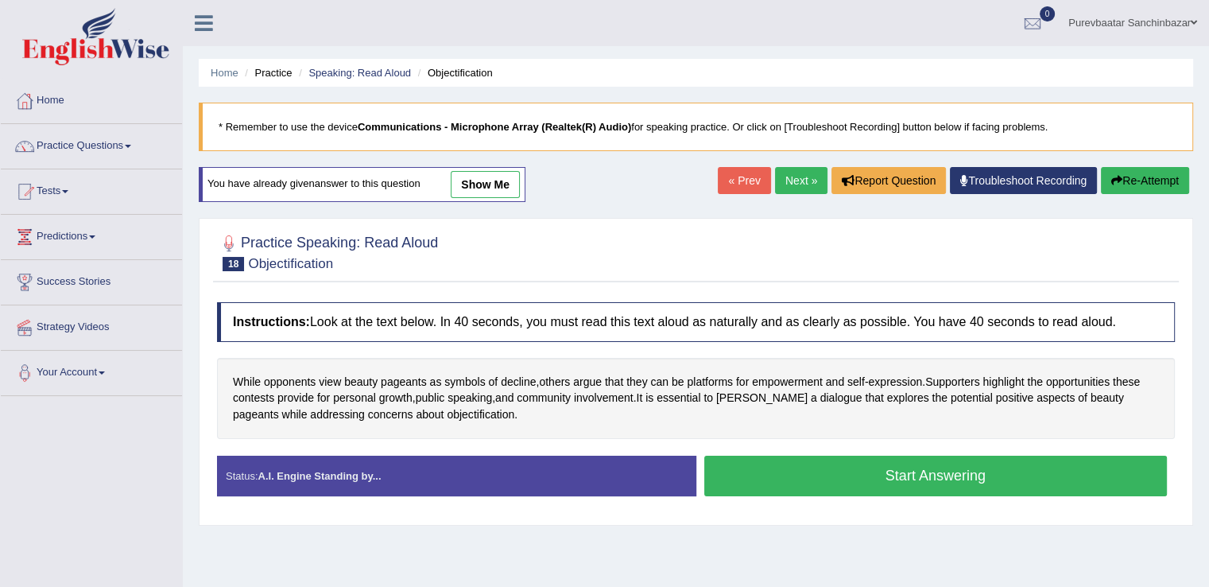
click at [1007, 480] on button "Start Answering" at bounding box center [937, 476] width 464 height 41
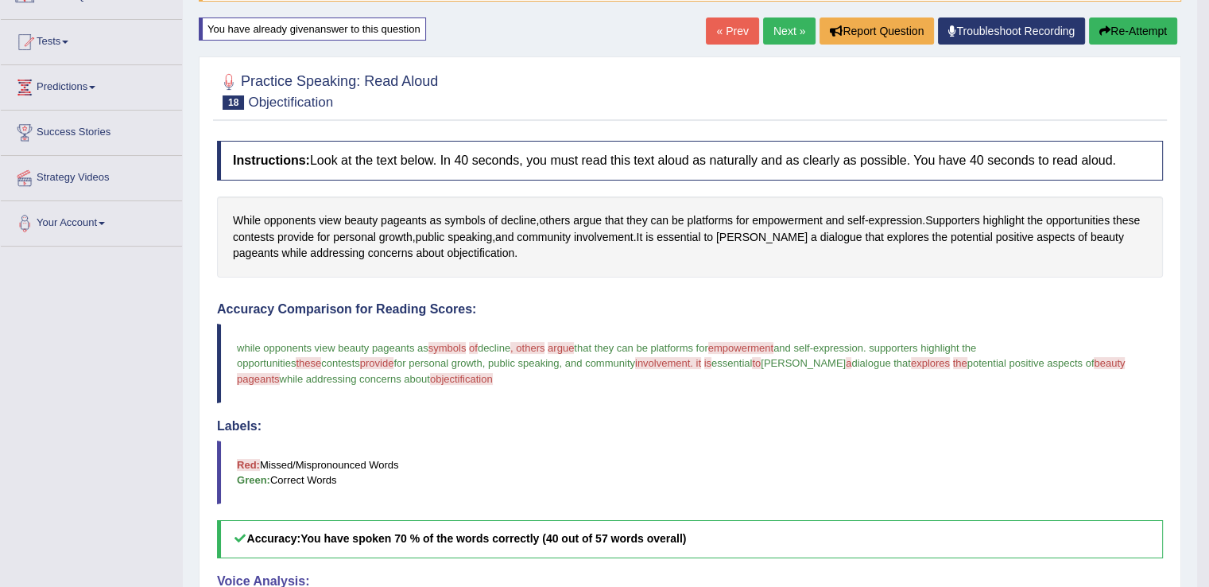
scroll to position [151, 0]
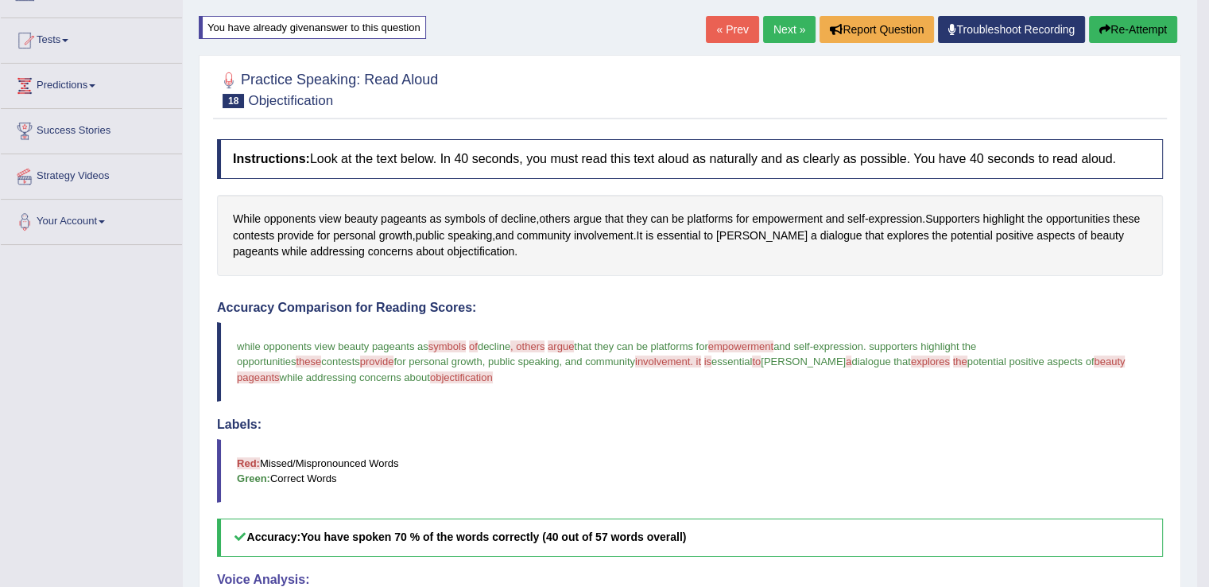
click at [1129, 27] on button "Re-Attempt" at bounding box center [1133, 29] width 88 height 27
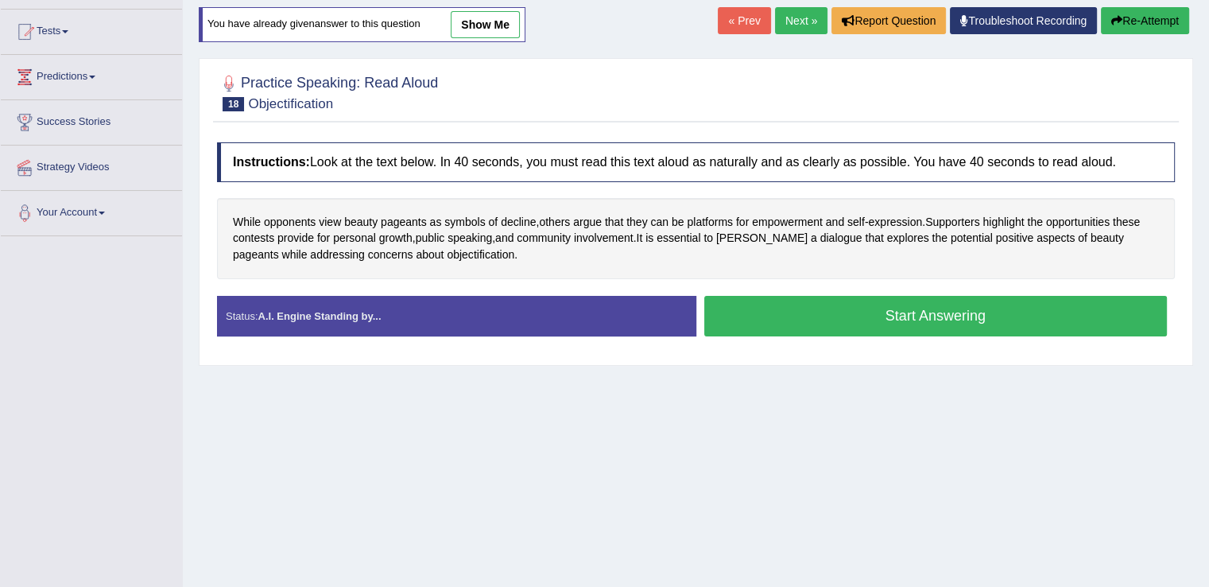
scroll to position [151, 0]
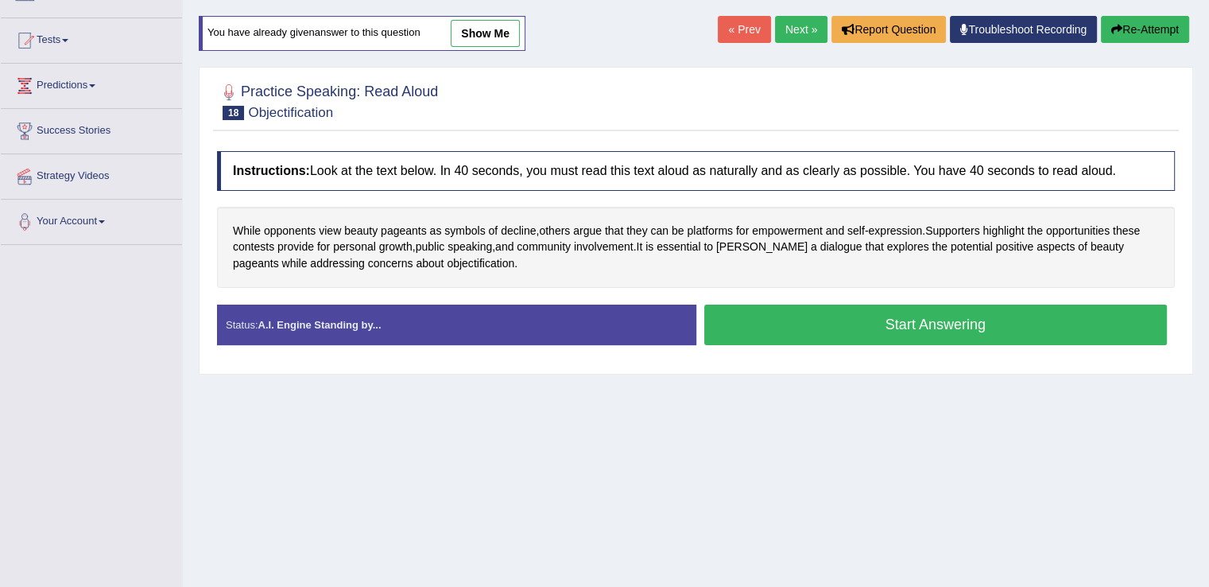
click at [939, 311] on button "Start Answering" at bounding box center [937, 325] width 464 height 41
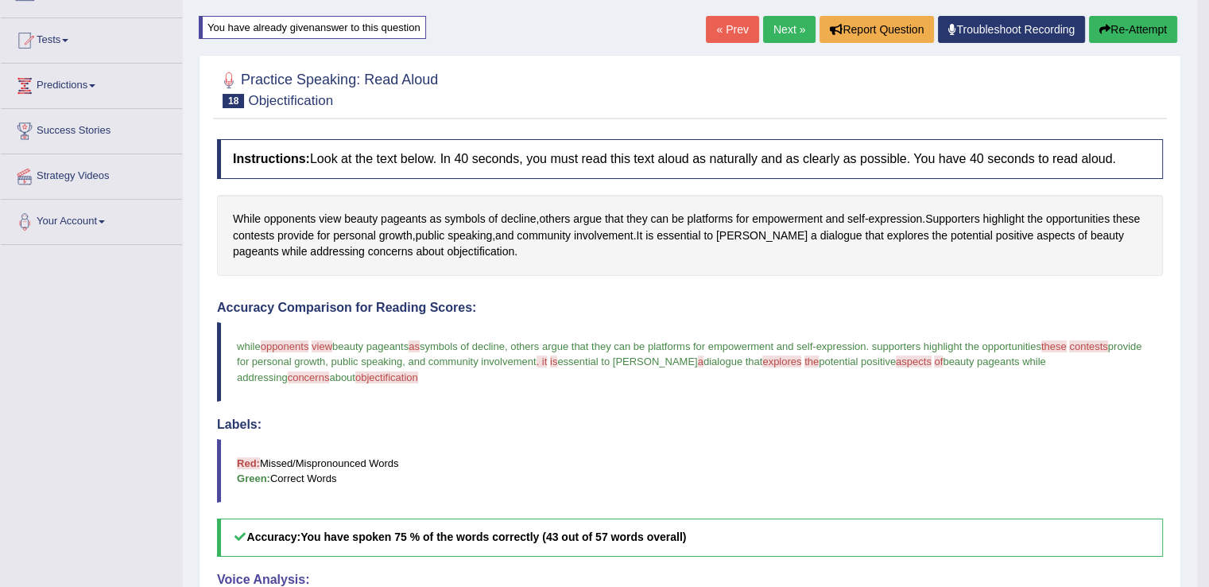
click at [774, 20] on link "Next »" at bounding box center [789, 29] width 52 height 27
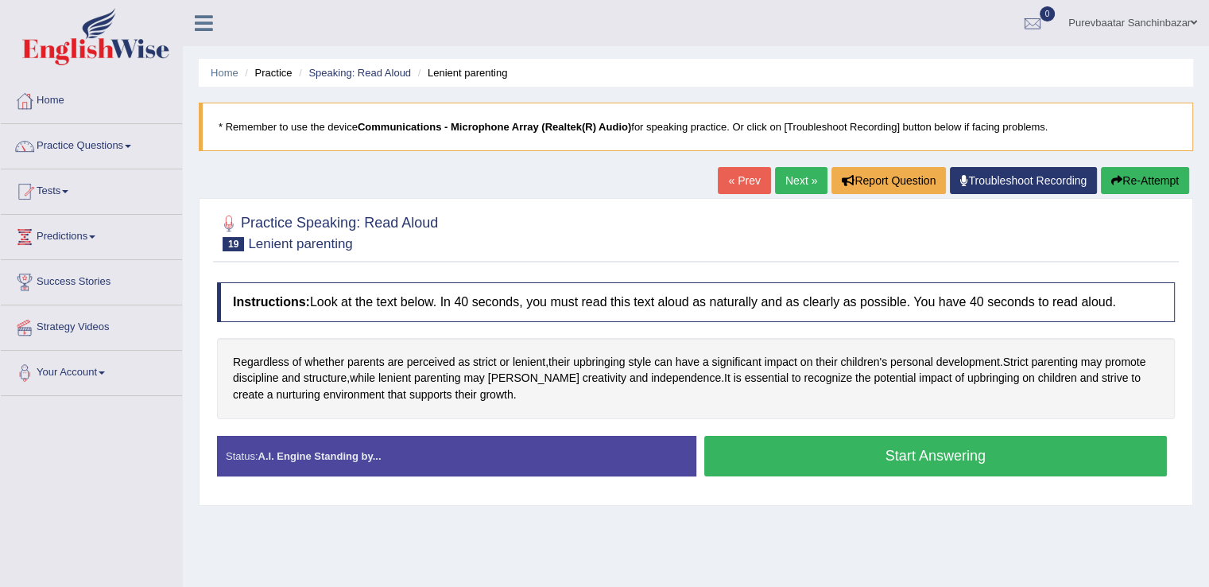
click at [825, 454] on button "Start Answering" at bounding box center [937, 456] width 464 height 41
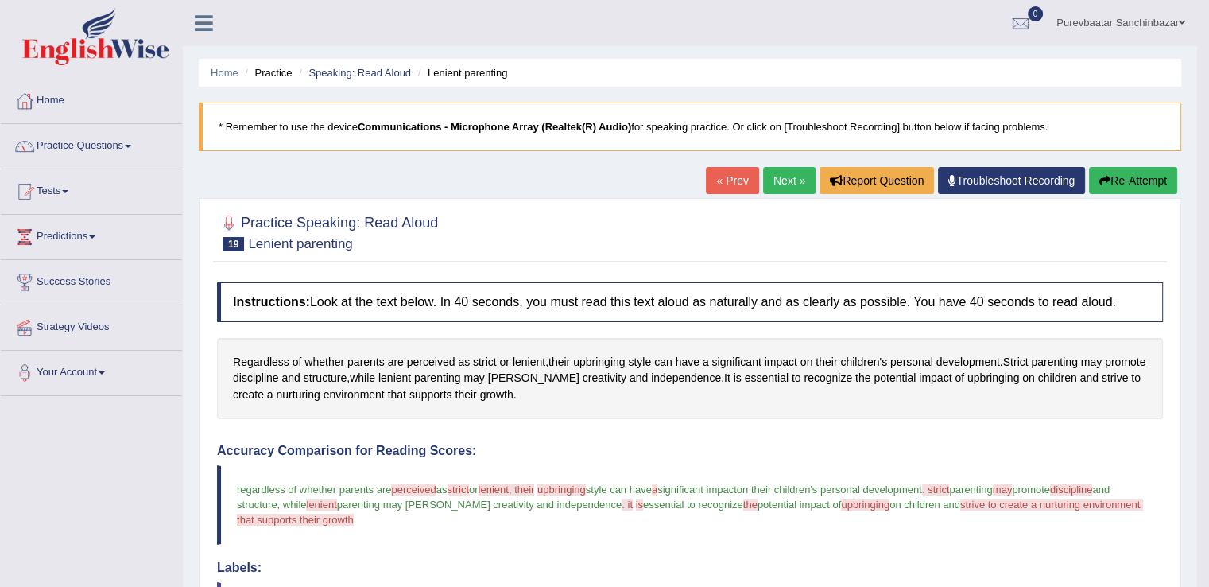
click at [1120, 182] on button "Re-Attempt" at bounding box center [1133, 180] width 88 height 27
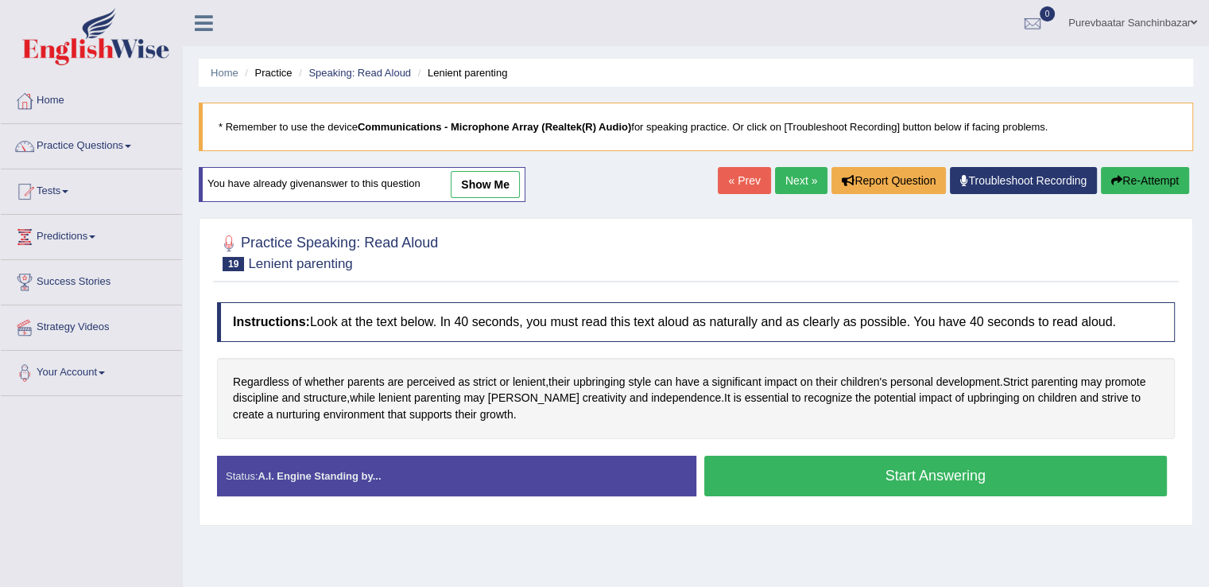
click at [949, 475] on button "Start Answering" at bounding box center [937, 476] width 464 height 41
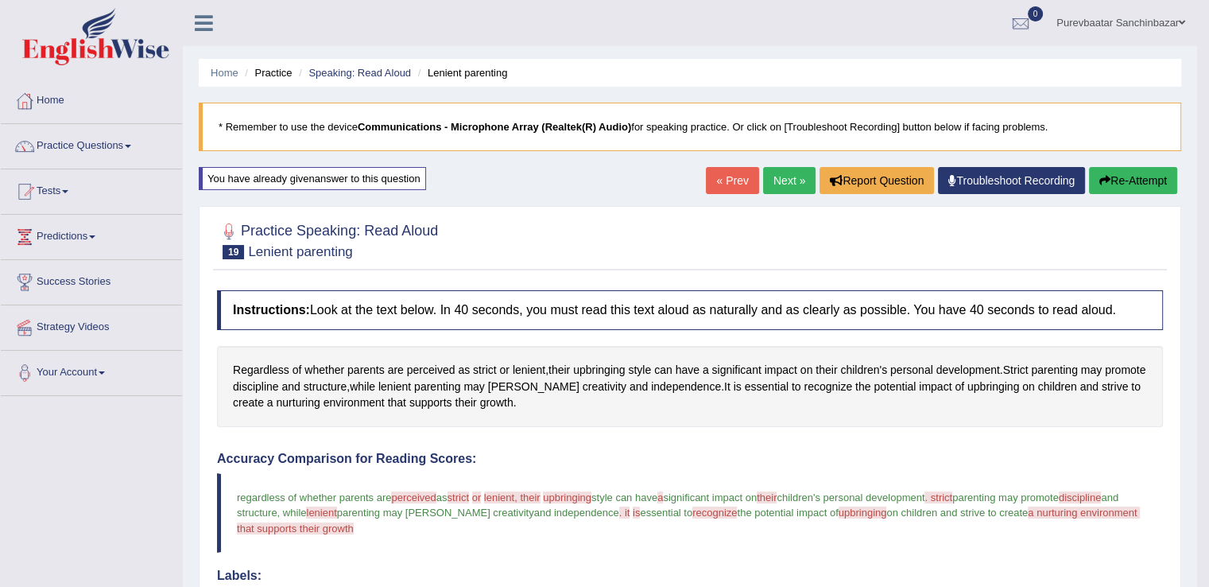
click at [1129, 175] on button "Re-Attempt" at bounding box center [1133, 180] width 88 height 27
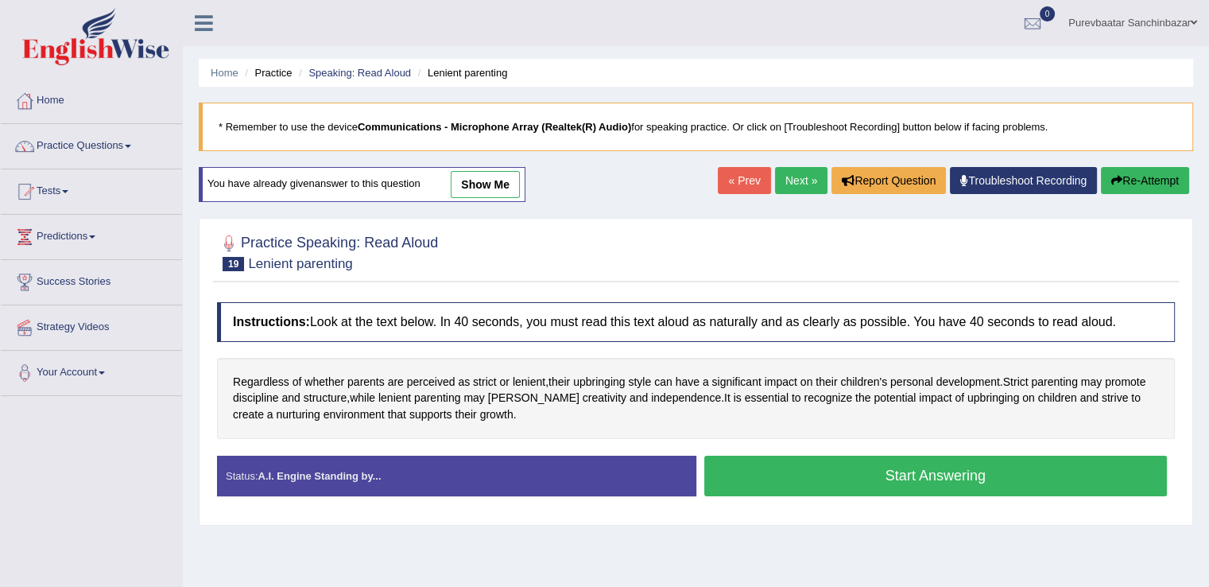
click at [967, 469] on button "Start Answering" at bounding box center [937, 476] width 464 height 41
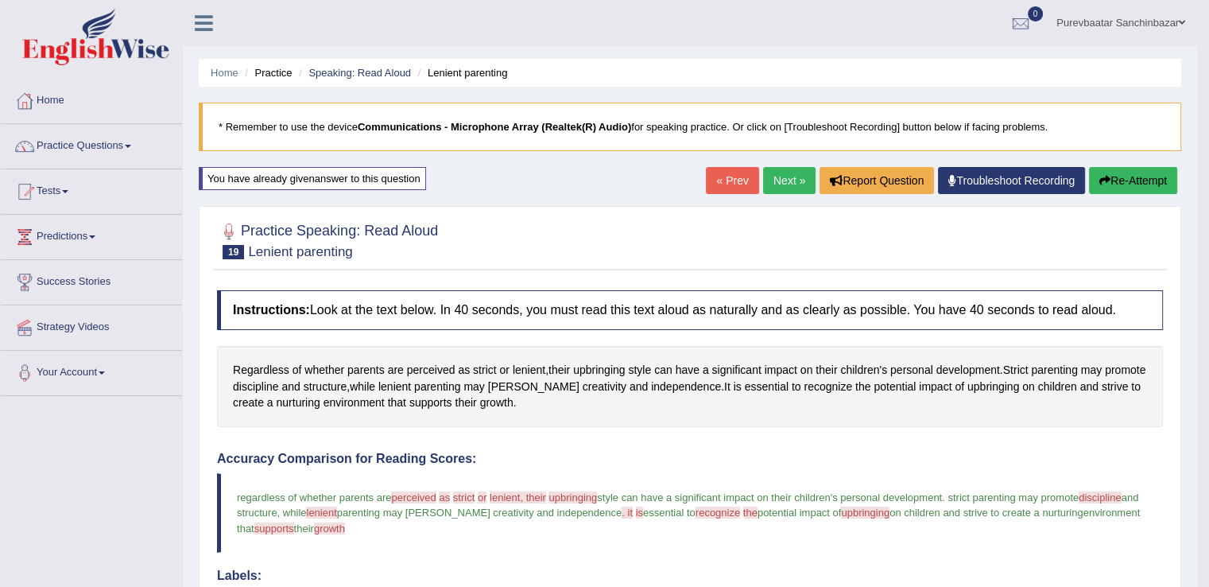
click at [786, 181] on link "Next »" at bounding box center [789, 180] width 52 height 27
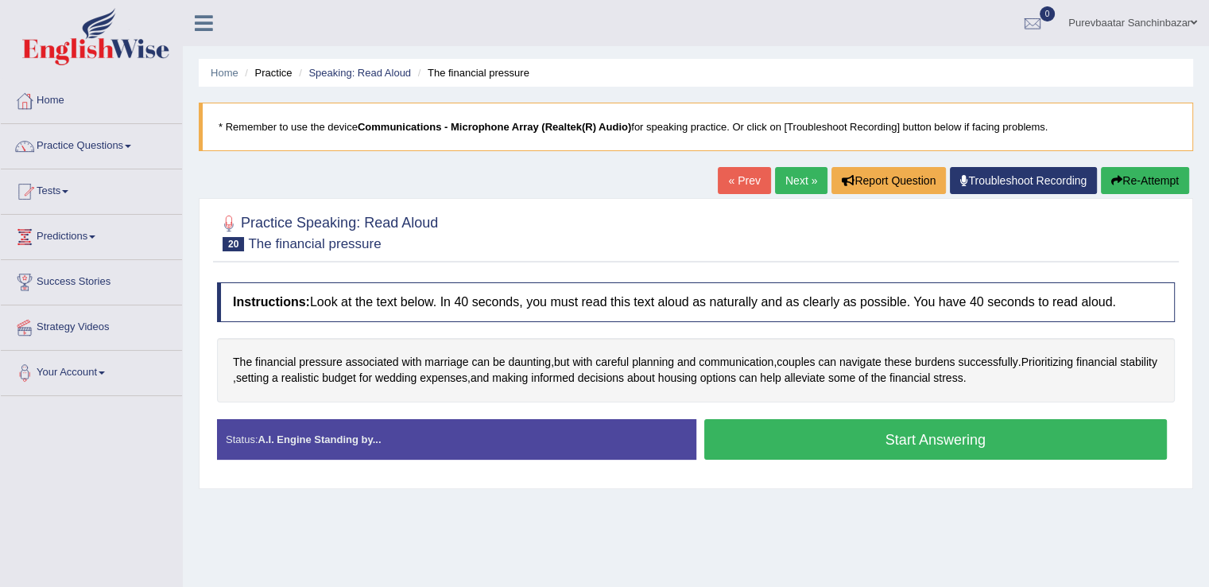
click at [878, 441] on button "Start Answering" at bounding box center [937, 439] width 464 height 41
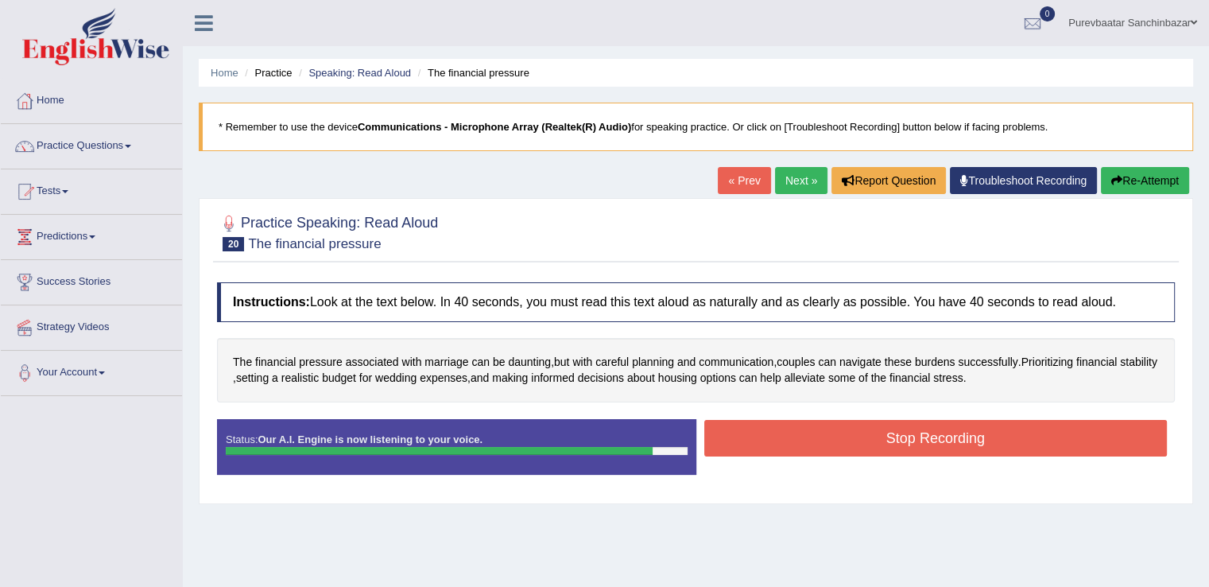
click at [878, 441] on button "Stop Recording" at bounding box center [937, 438] width 464 height 37
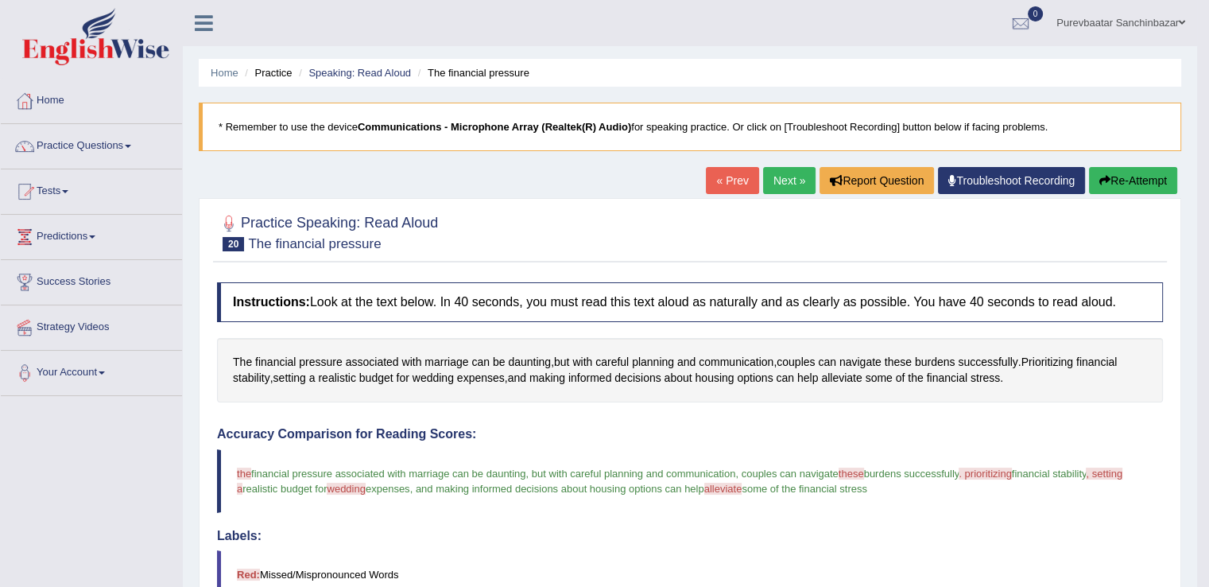
click at [783, 167] on link "Next »" at bounding box center [789, 180] width 52 height 27
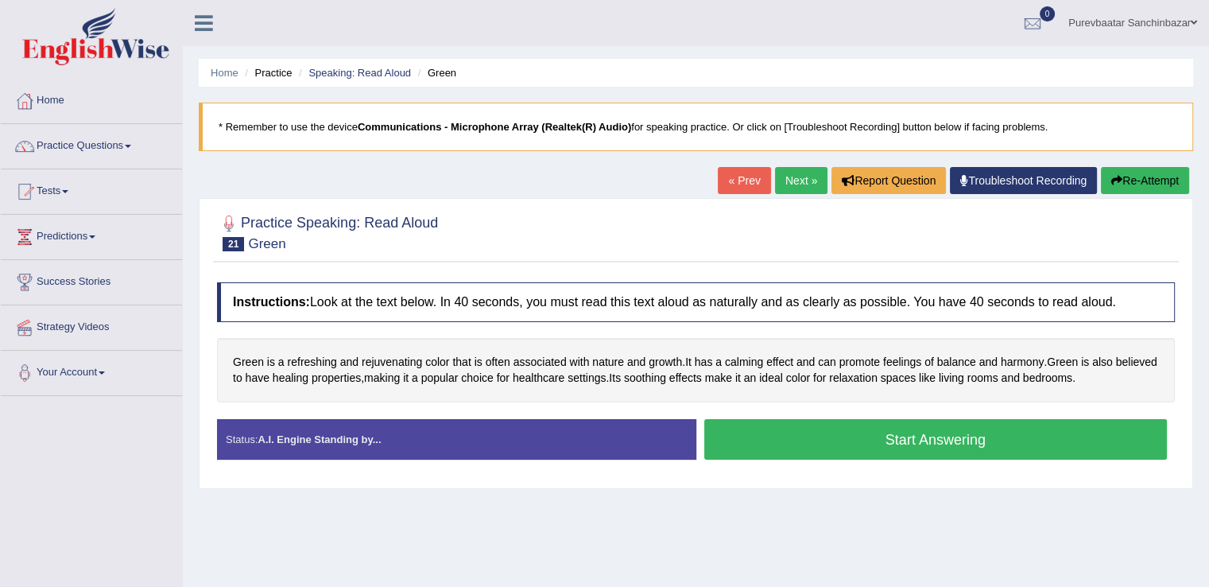
click at [824, 433] on button "Start Answering" at bounding box center [937, 439] width 464 height 41
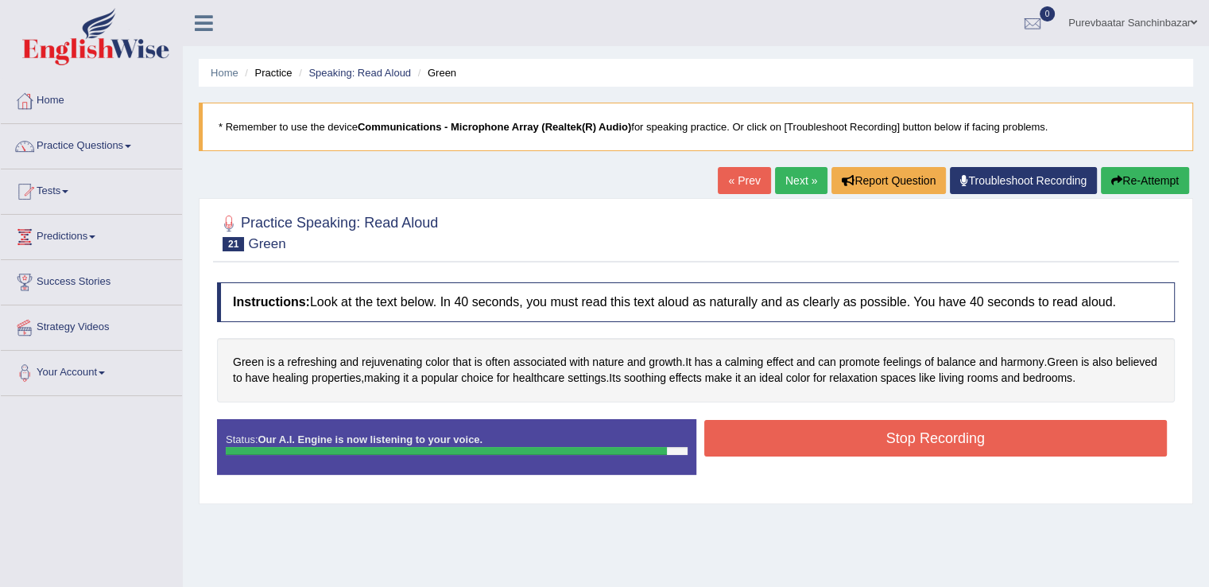
click at [824, 433] on button "Stop Recording" at bounding box center [937, 438] width 464 height 37
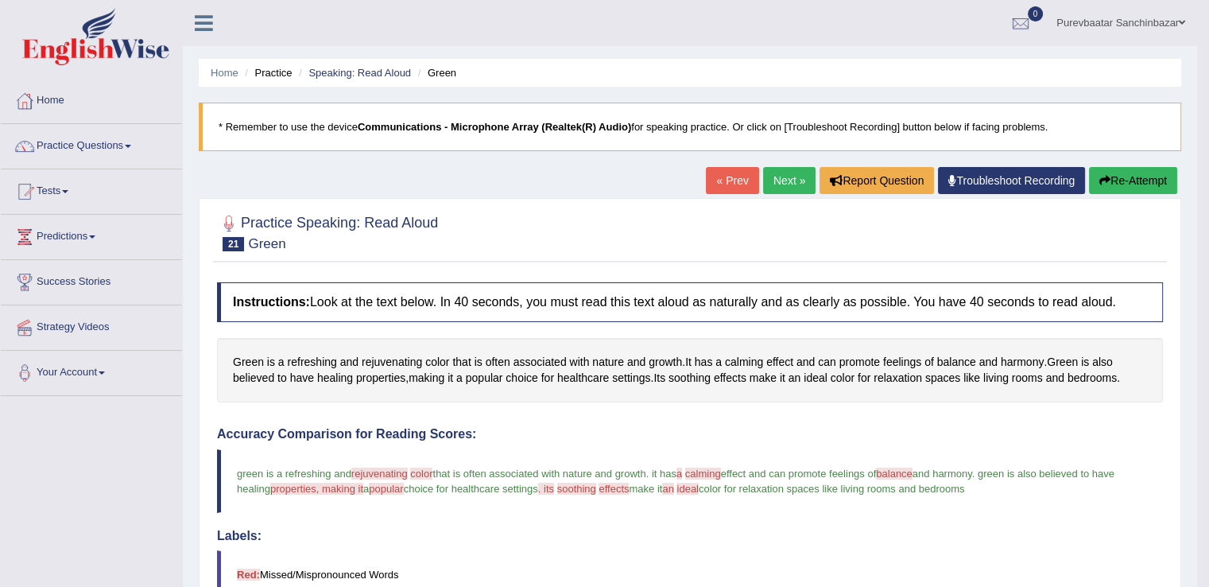
click at [1117, 178] on button "Re-Attempt" at bounding box center [1133, 180] width 88 height 27
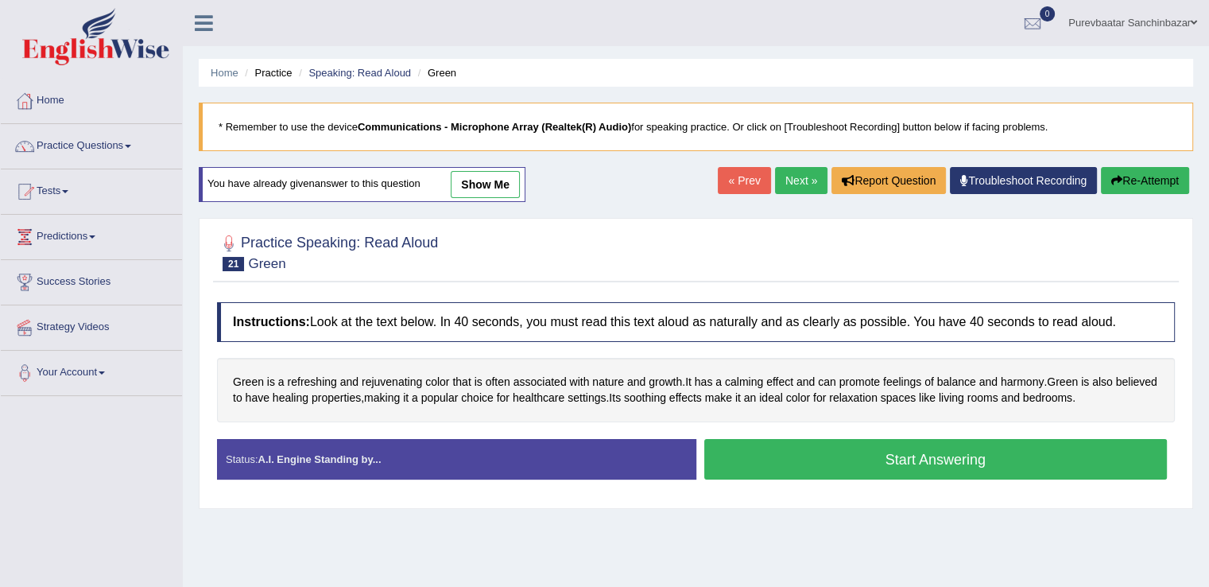
click at [980, 464] on button "Start Answering" at bounding box center [937, 459] width 464 height 41
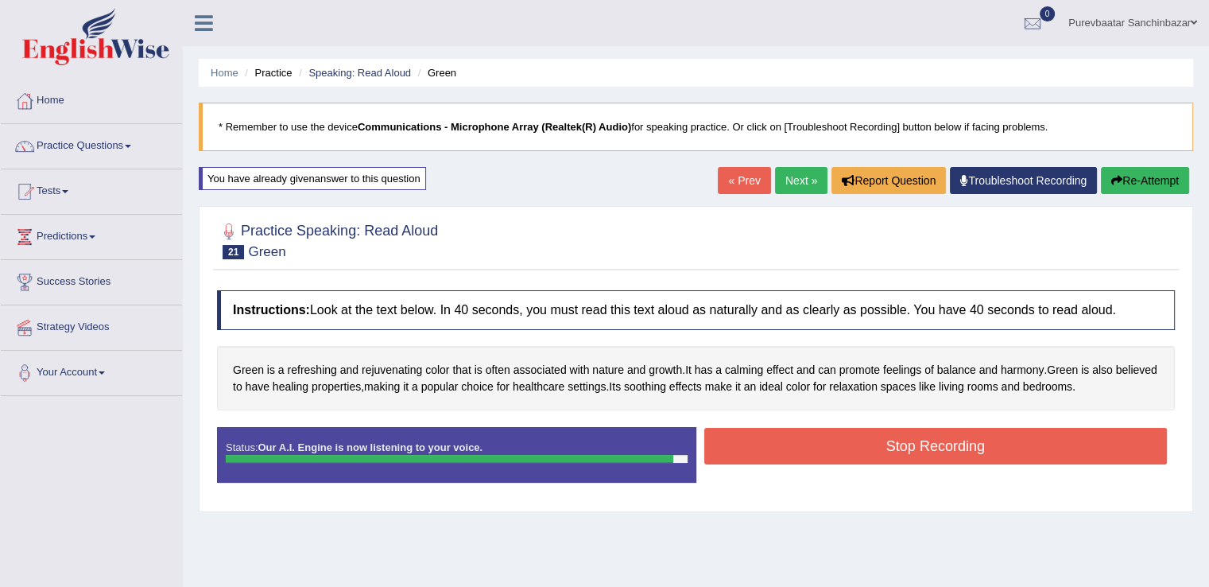
click at [981, 434] on button "Stop Recording" at bounding box center [937, 446] width 464 height 37
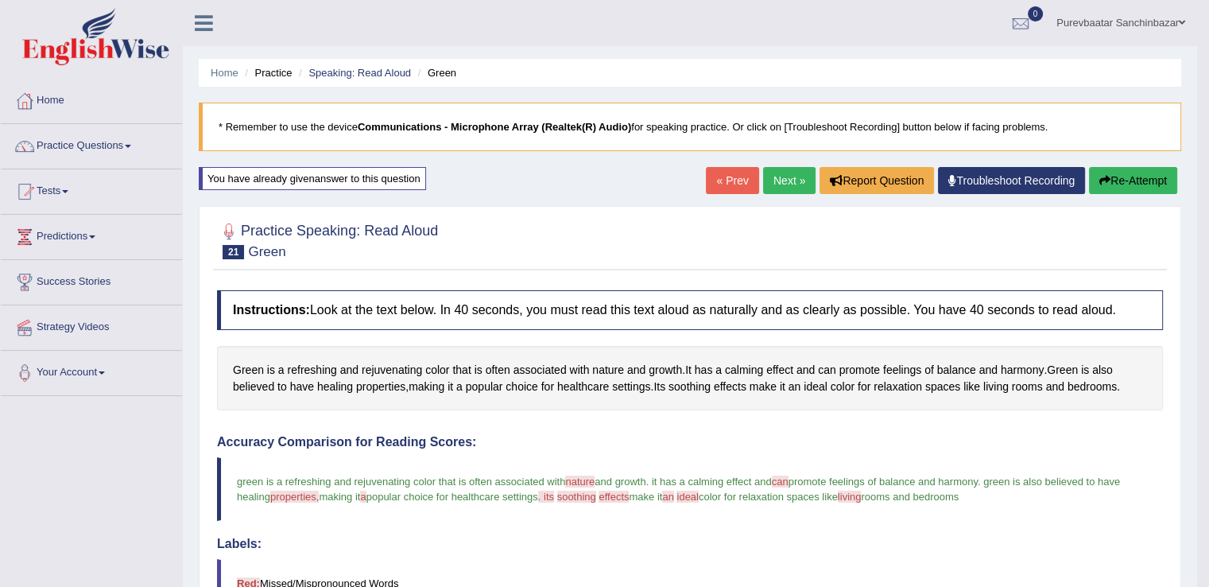
click at [1129, 182] on button "Re-Attempt" at bounding box center [1133, 180] width 88 height 27
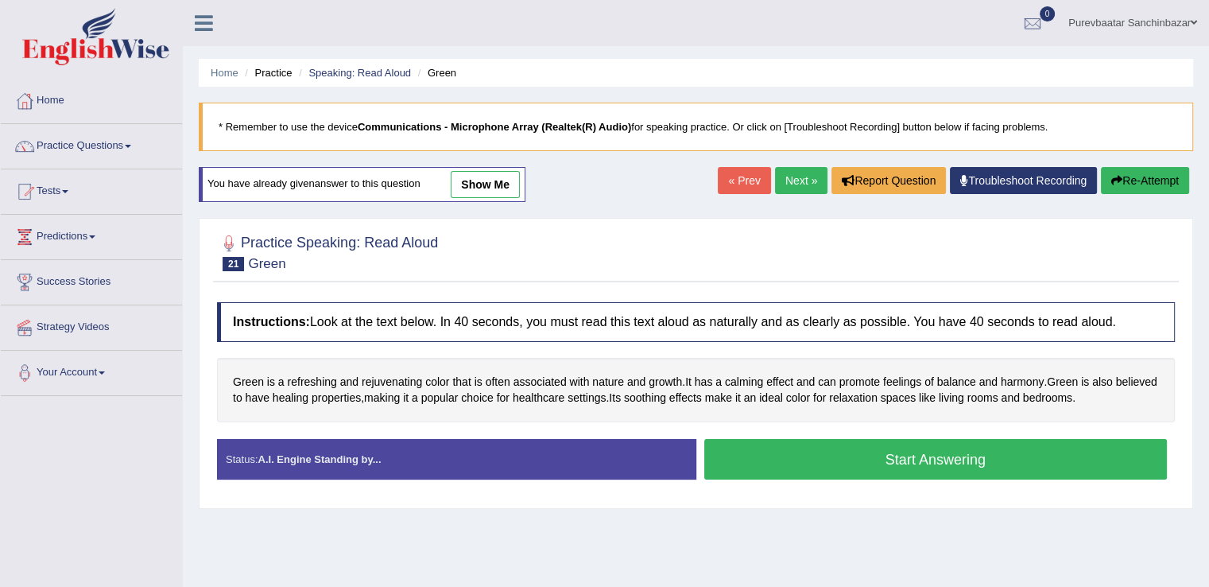
click at [920, 448] on button "Start Answering" at bounding box center [937, 459] width 464 height 41
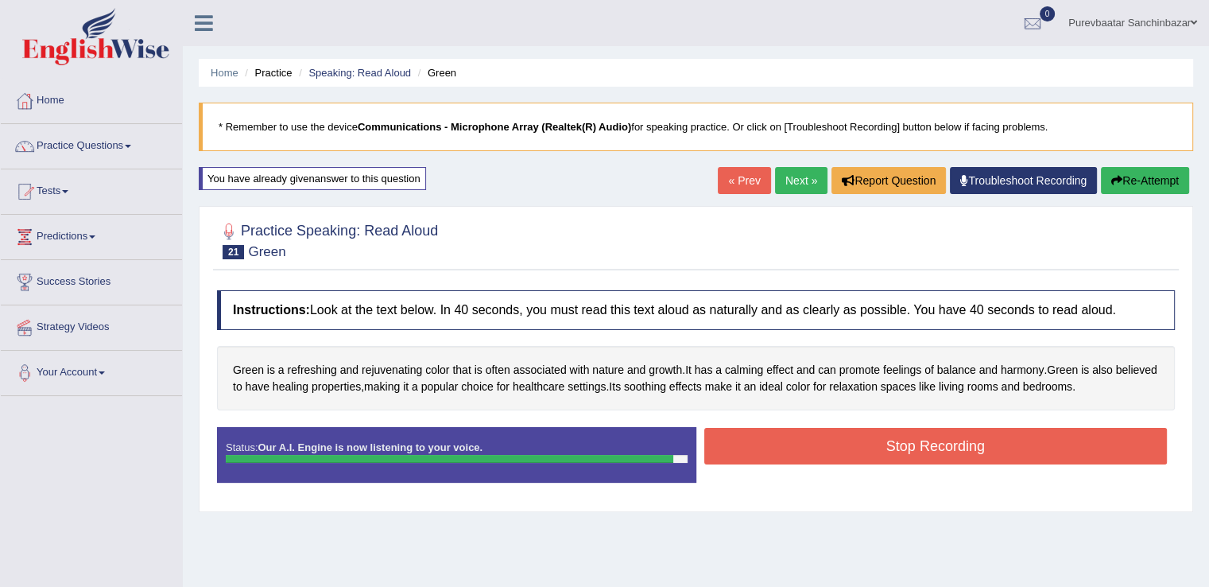
click at [920, 448] on button "Stop Recording" at bounding box center [937, 446] width 464 height 37
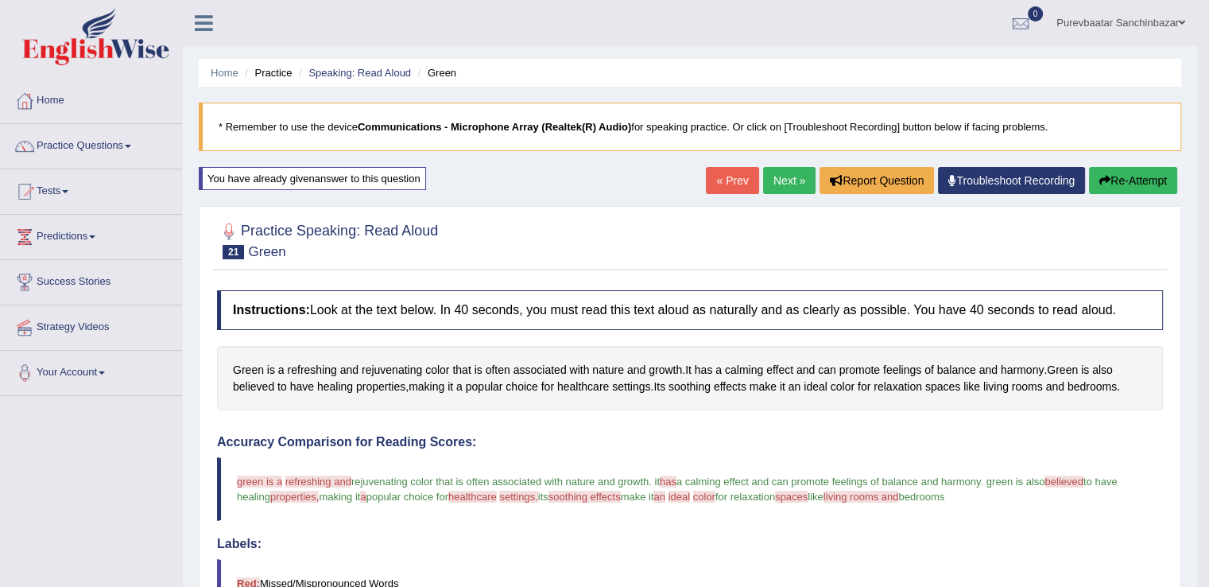
click at [782, 182] on link "Next »" at bounding box center [789, 180] width 52 height 27
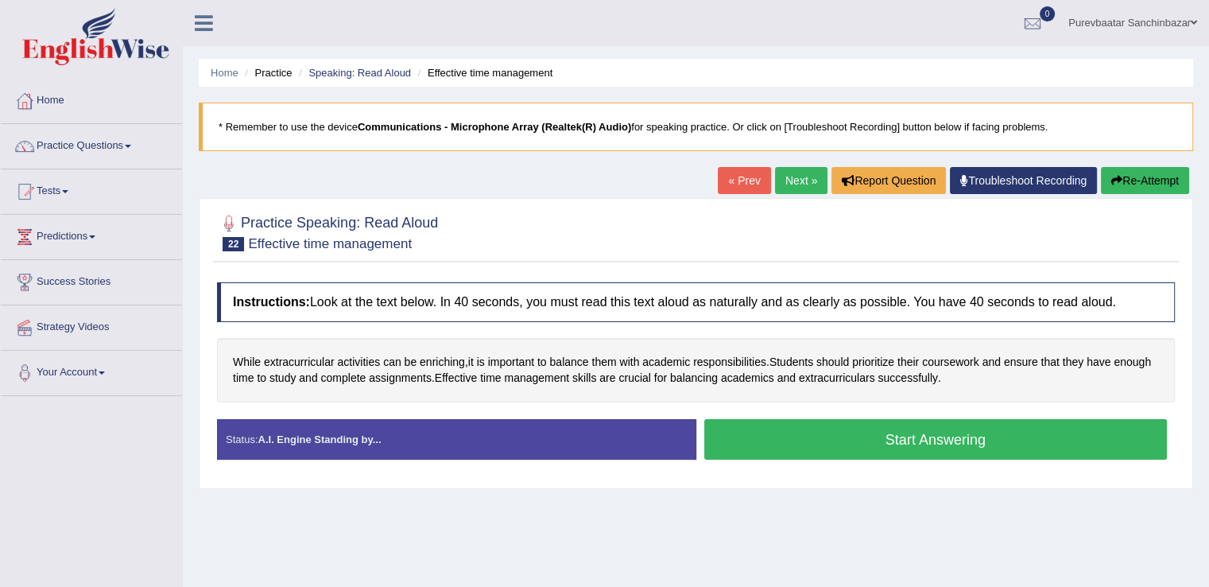
click at [759, 433] on button "Start Answering" at bounding box center [937, 439] width 464 height 41
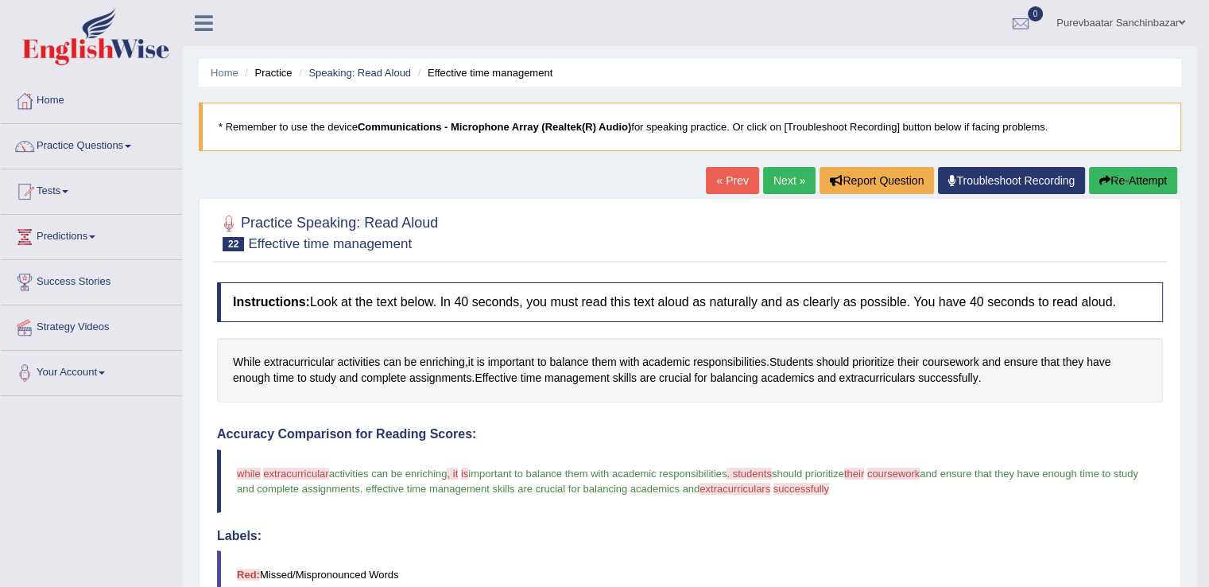
click at [759, 433] on h4 "Accuracy Comparison for Reading Scores:" at bounding box center [690, 434] width 946 height 14
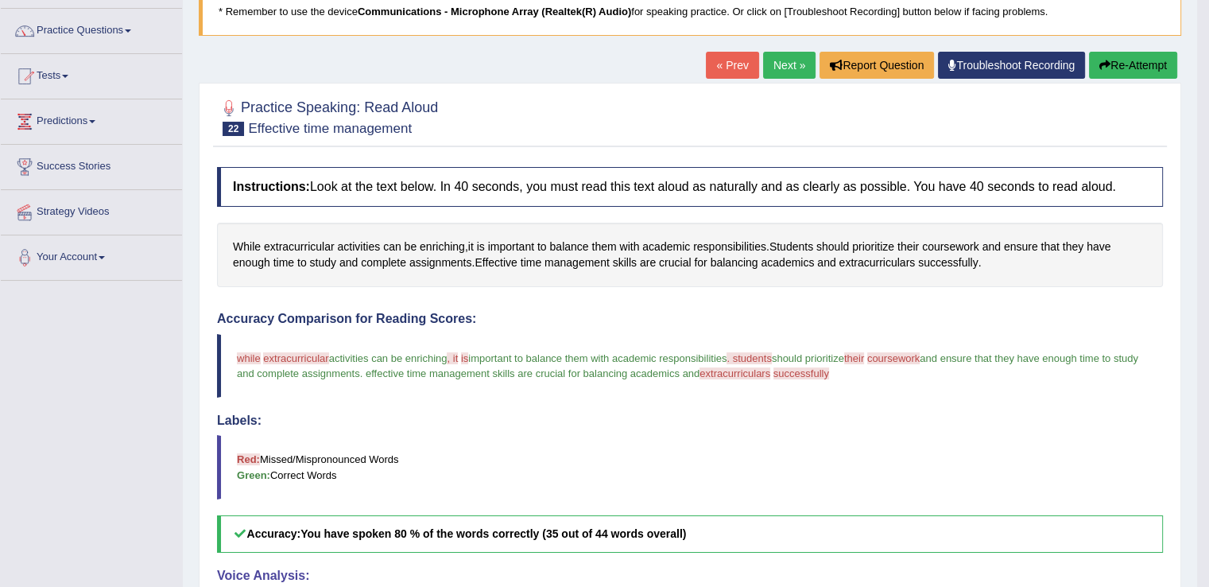
scroll to position [32, 0]
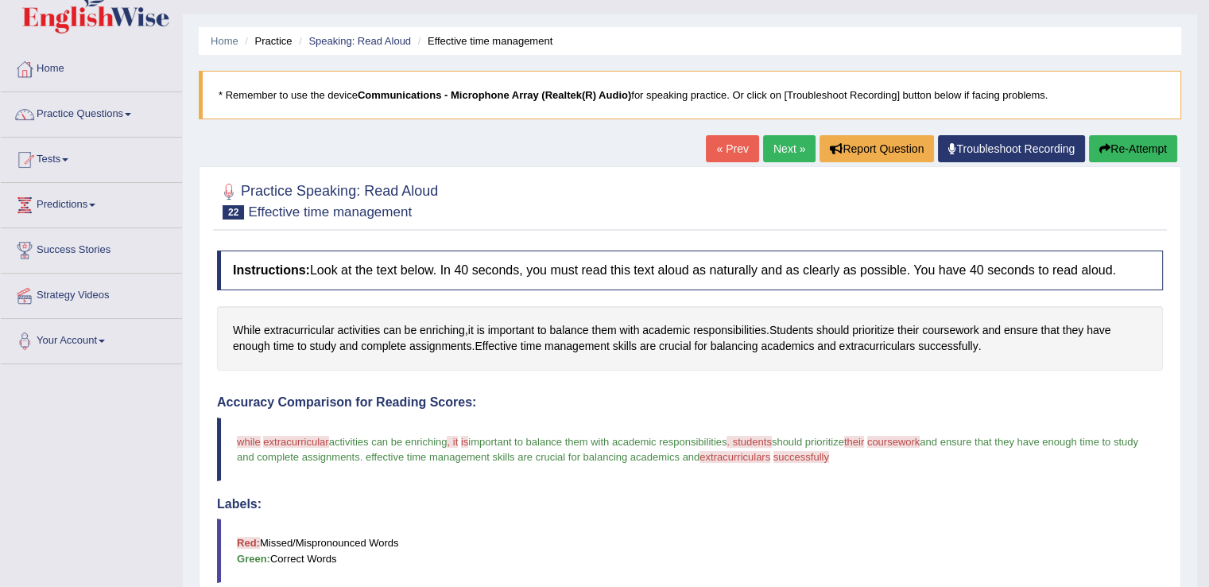
click at [1135, 143] on button "Re-Attempt" at bounding box center [1133, 148] width 88 height 27
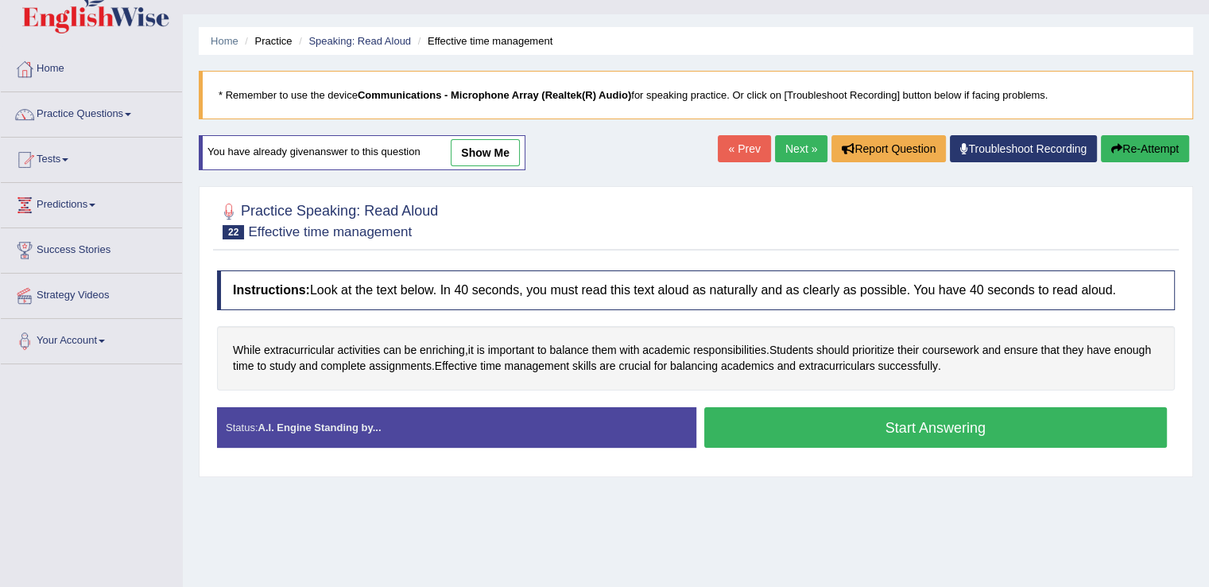
click at [913, 435] on button "Start Answering" at bounding box center [937, 427] width 464 height 41
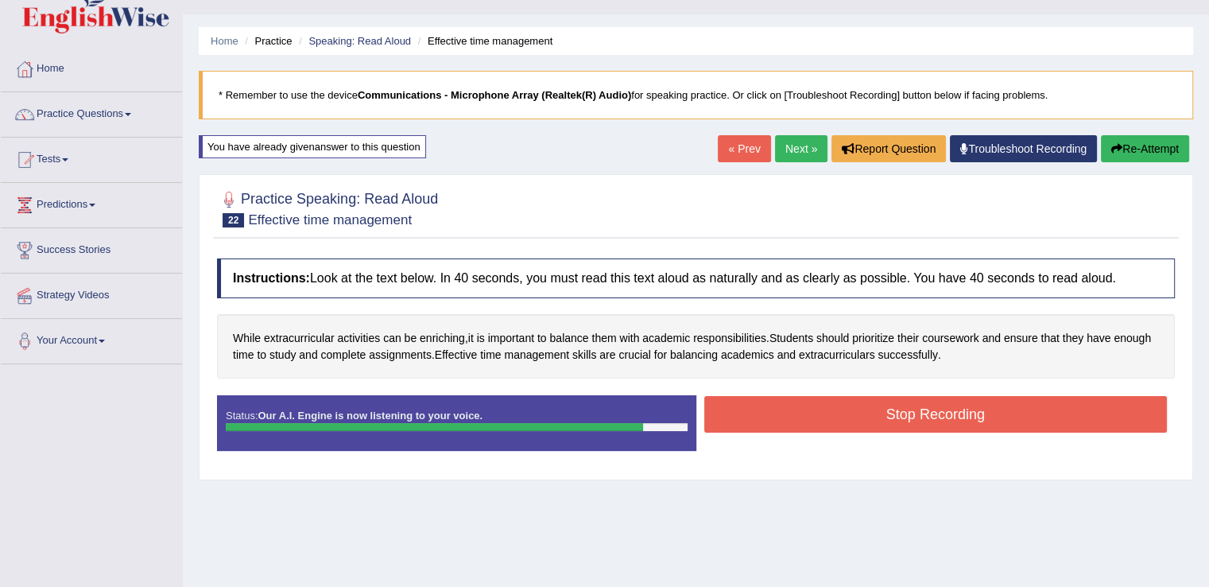
click at [917, 416] on button "Stop Recording" at bounding box center [937, 414] width 464 height 37
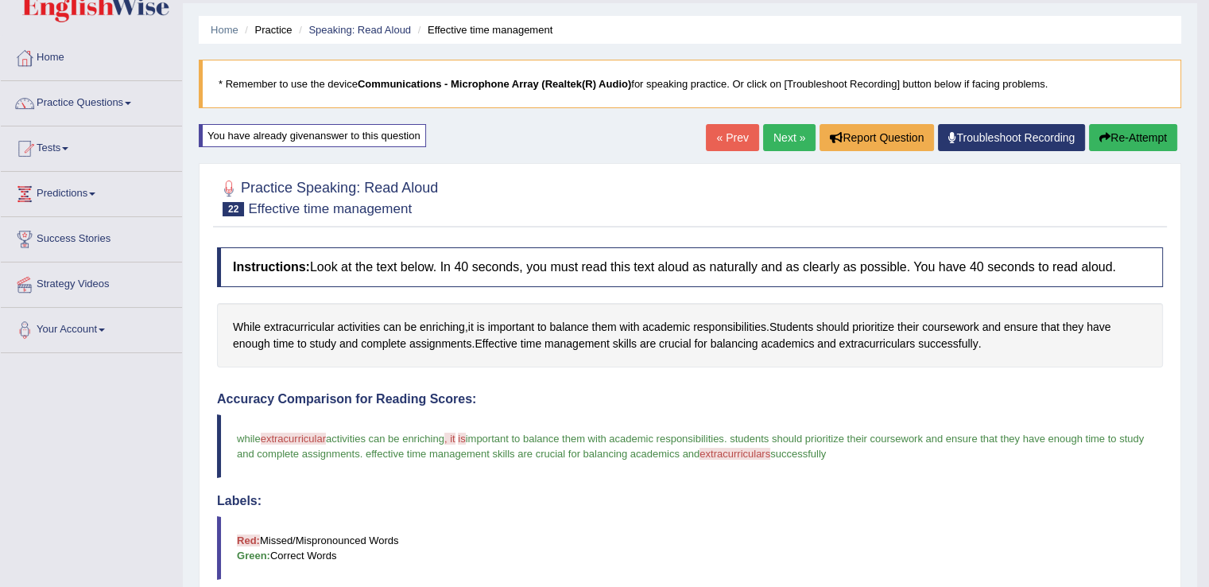
scroll to position [47, 0]
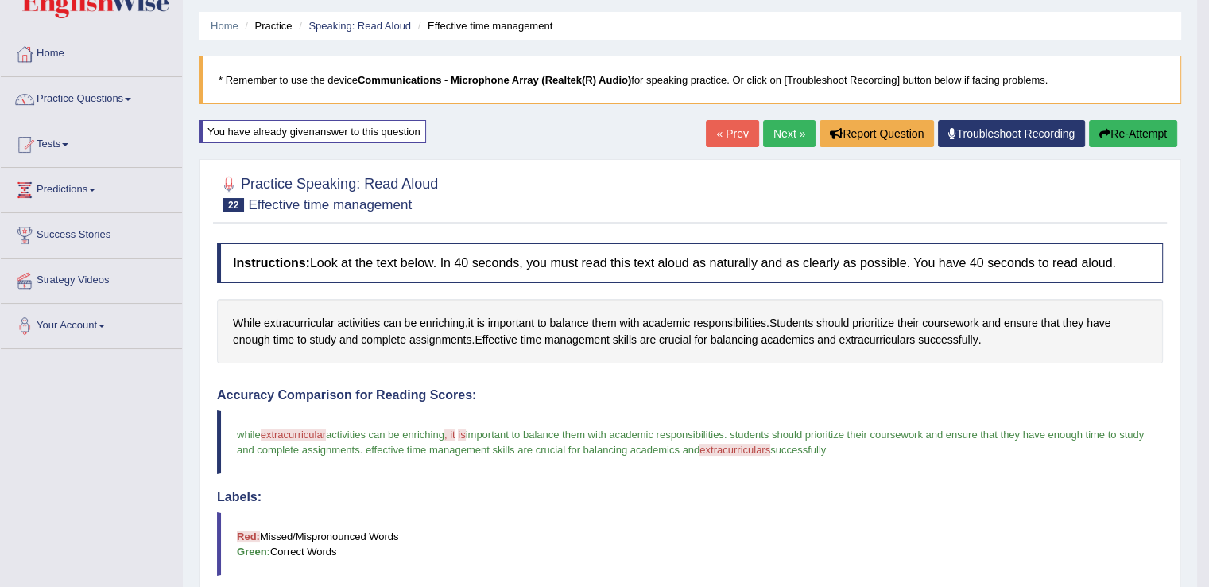
click at [772, 138] on link "Next »" at bounding box center [789, 133] width 52 height 27
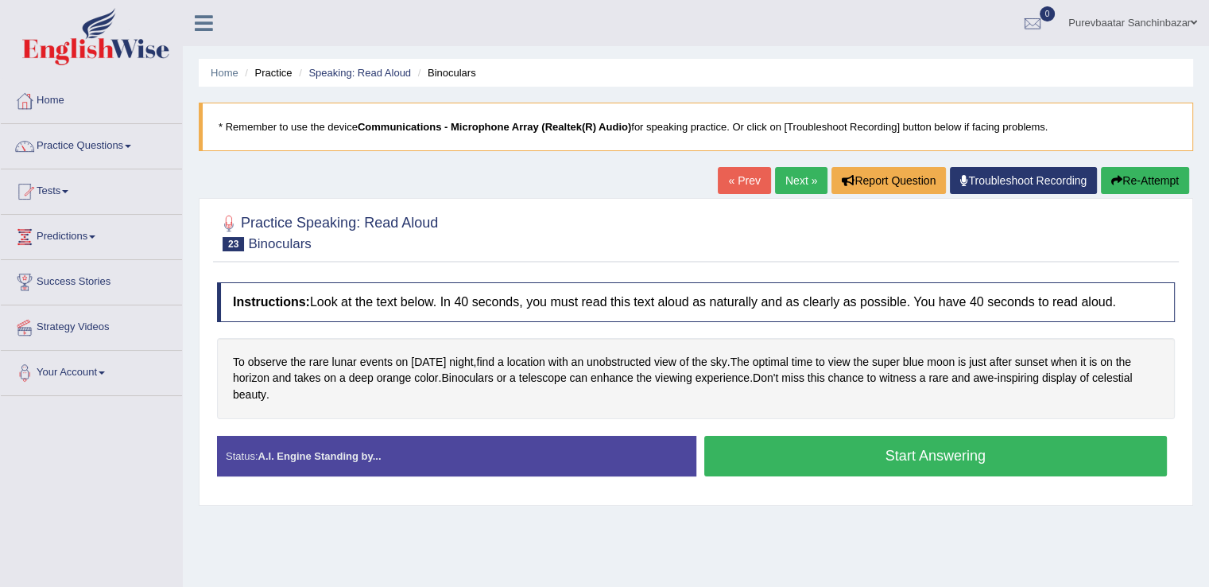
click at [895, 452] on button "Start Answering" at bounding box center [937, 456] width 464 height 41
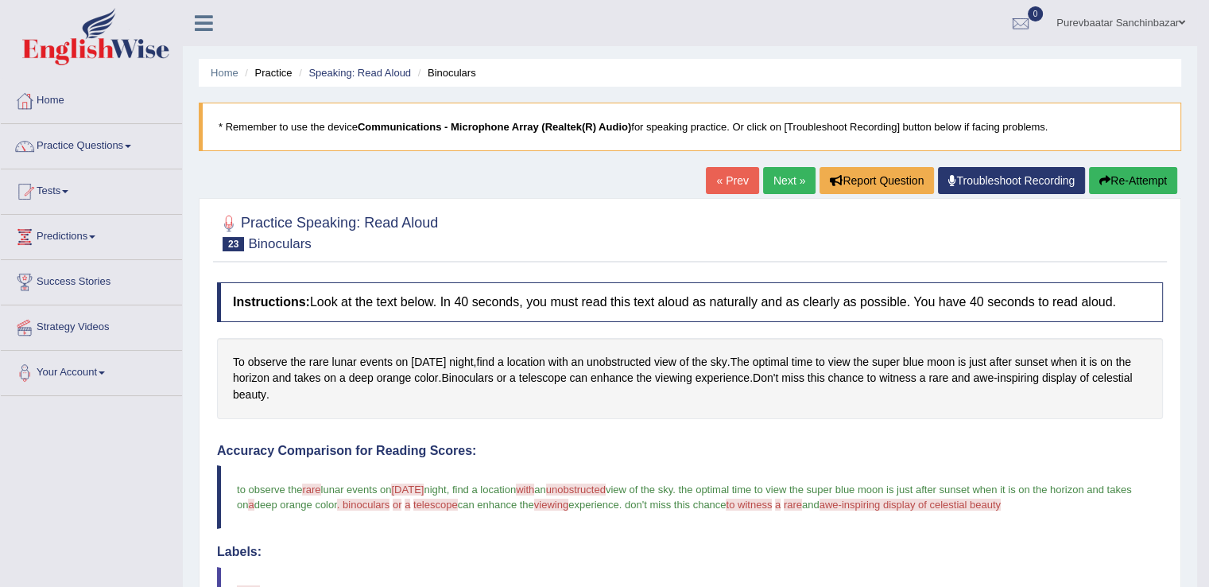
click at [1124, 174] on button "Re-Attempt" at bounding box center [1133, 180] width 88 height 27
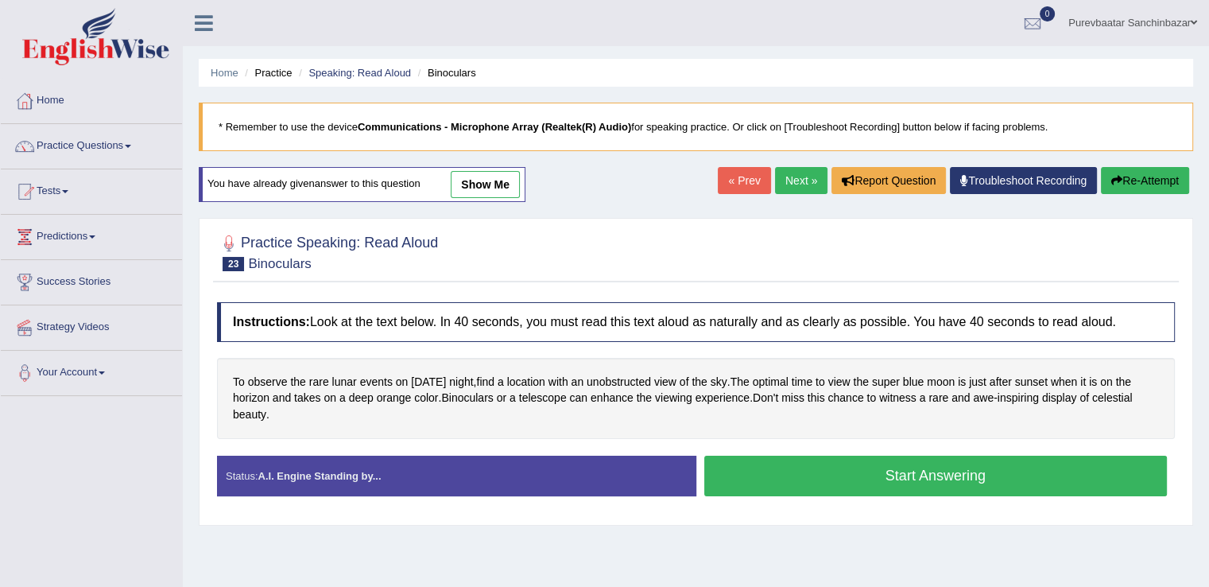
click at [948, 466] on button "Start Answering" at bounding box center [937, 476] width 464 height 41
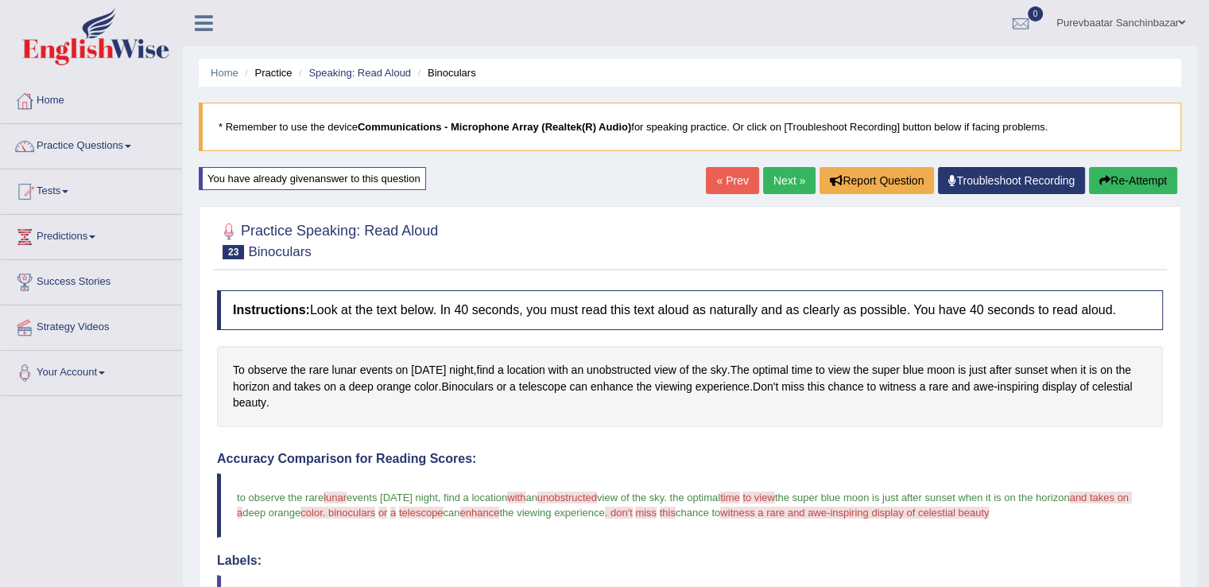
click at [782, 176] on link "Next »" at bounding box center [789, 180] width 52 height 27
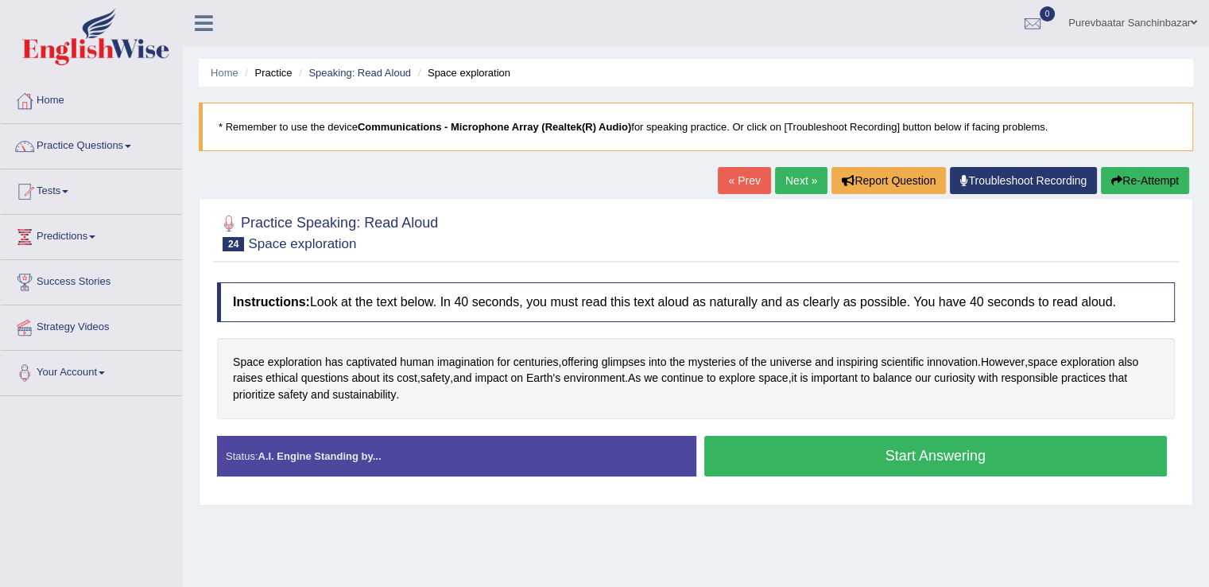
click at [932, 447] on button "Start Answering" at bounding box center [937, 456] width 464 height 41
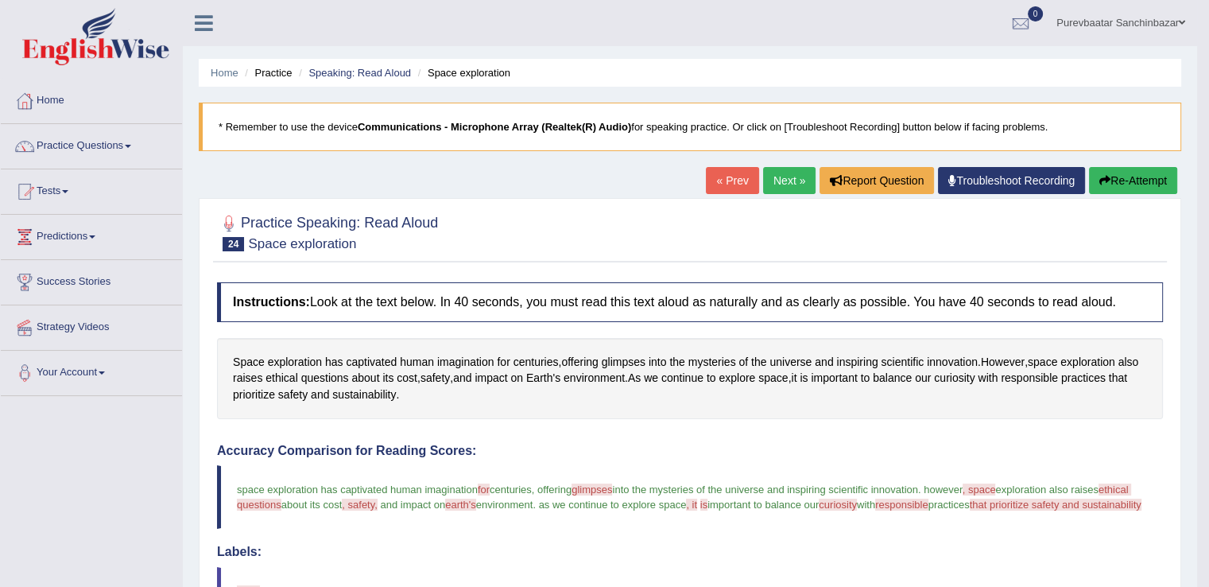
click at [784, 180] on link "Next »" at bounding box center [789, 180] width 52 height 27
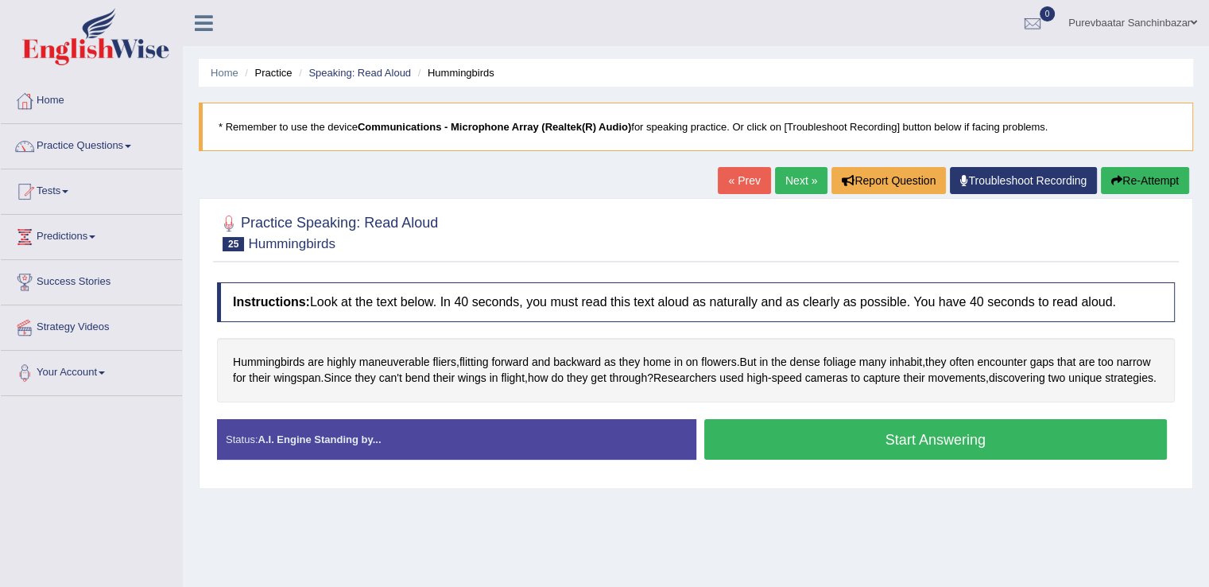
click at [813, 459] on button "Start Answering" at bounding box center [937, 439] width 464 height 41
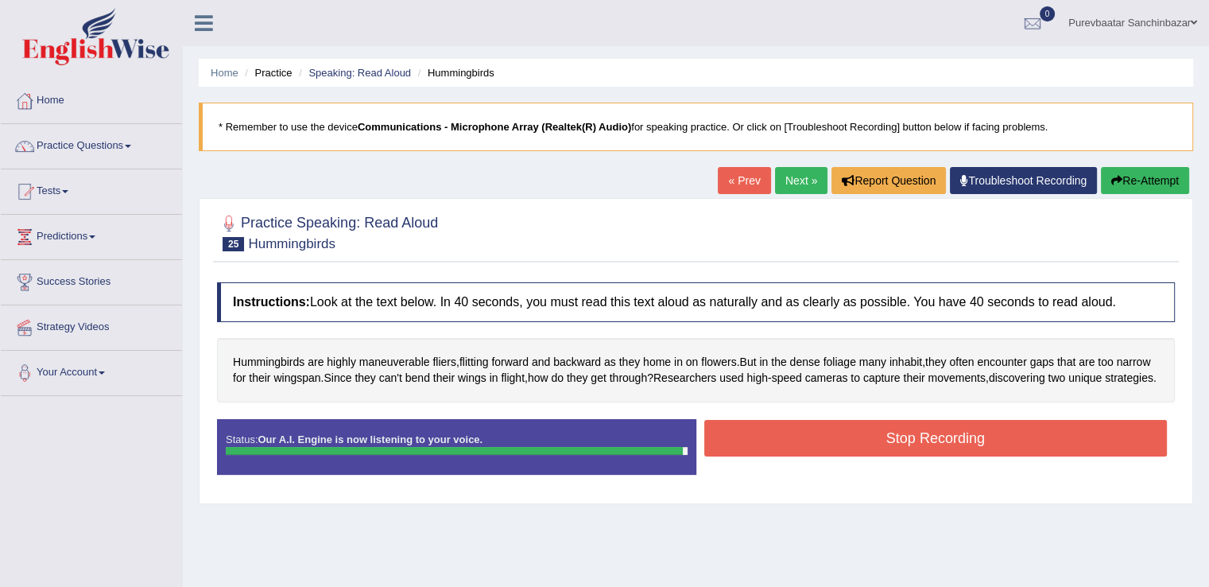
click at [813, 456] on button "Stop Recording" at bounding box center [937, 438] width 464 height 37
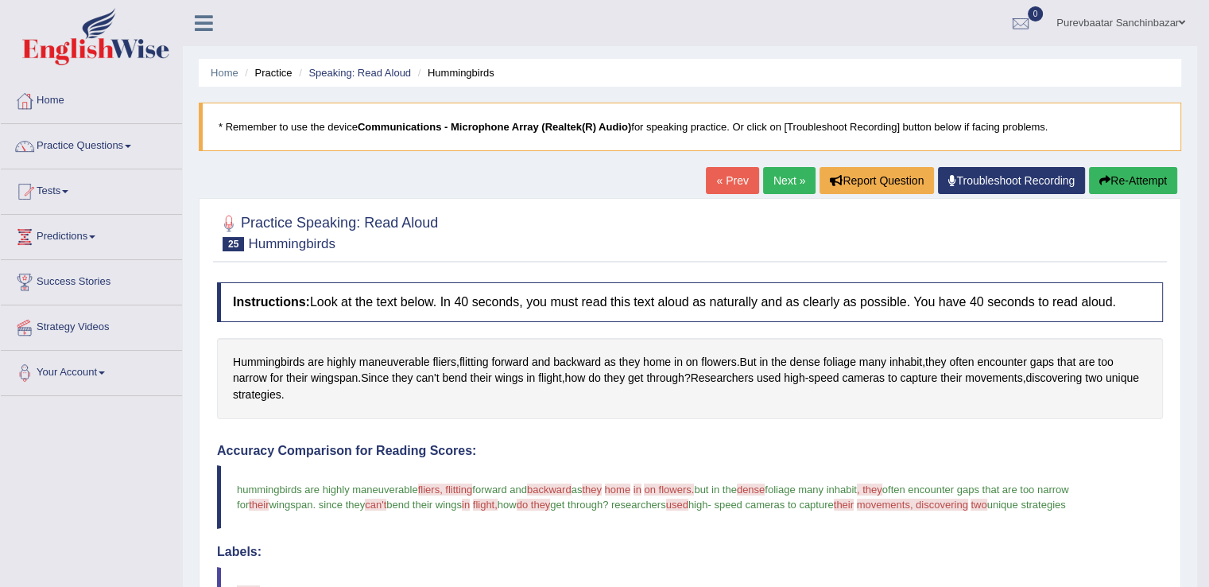
click at [1120, 175] on button "Re-Attempt" at bounding box center [1133, 180] width 88 height 27
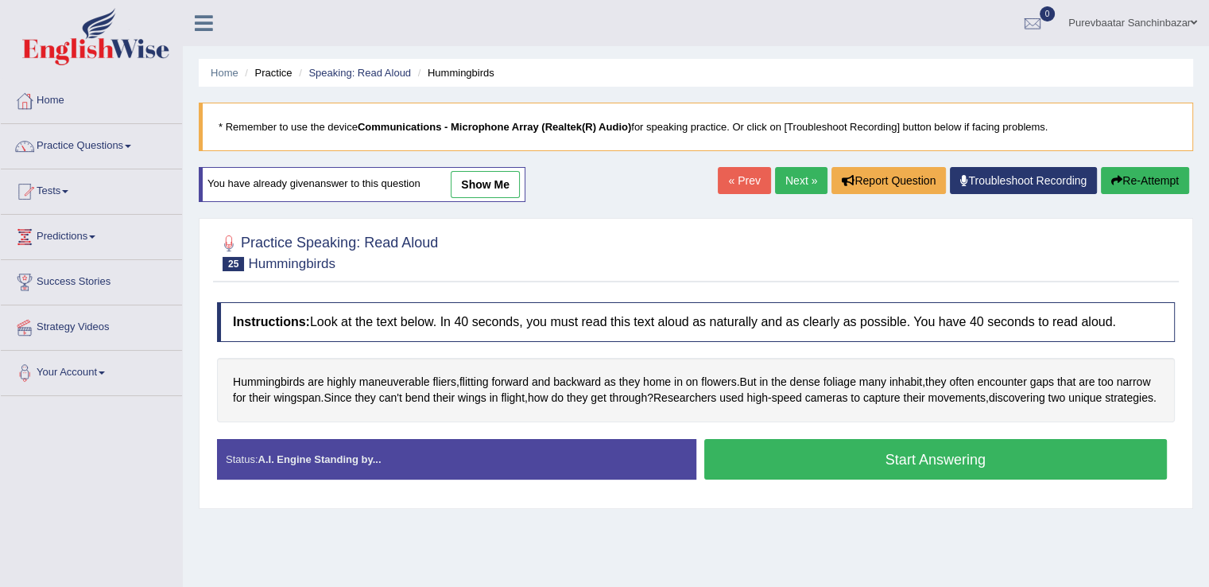
click at [912, 475] on button "Start Answering" at bounding box center [937, 459] width 464 height 41
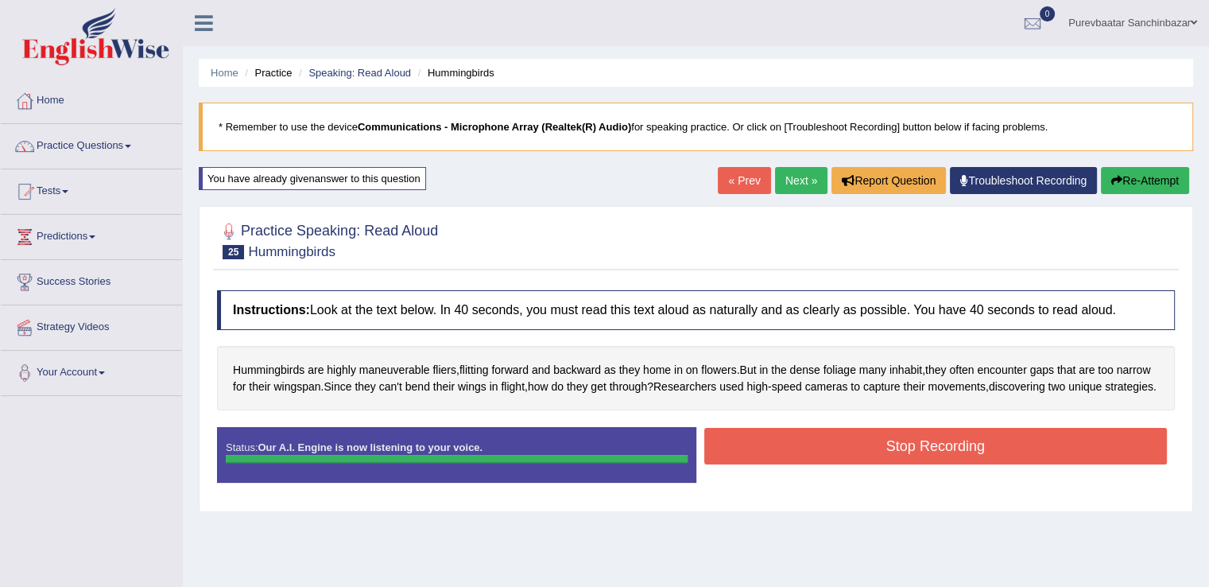
click at [913, 468] on div "Status: Our A.I. Engine is now listening to your voice. Start Answering Stop Re…" at bounding box center [696, 463] width 958 height 72
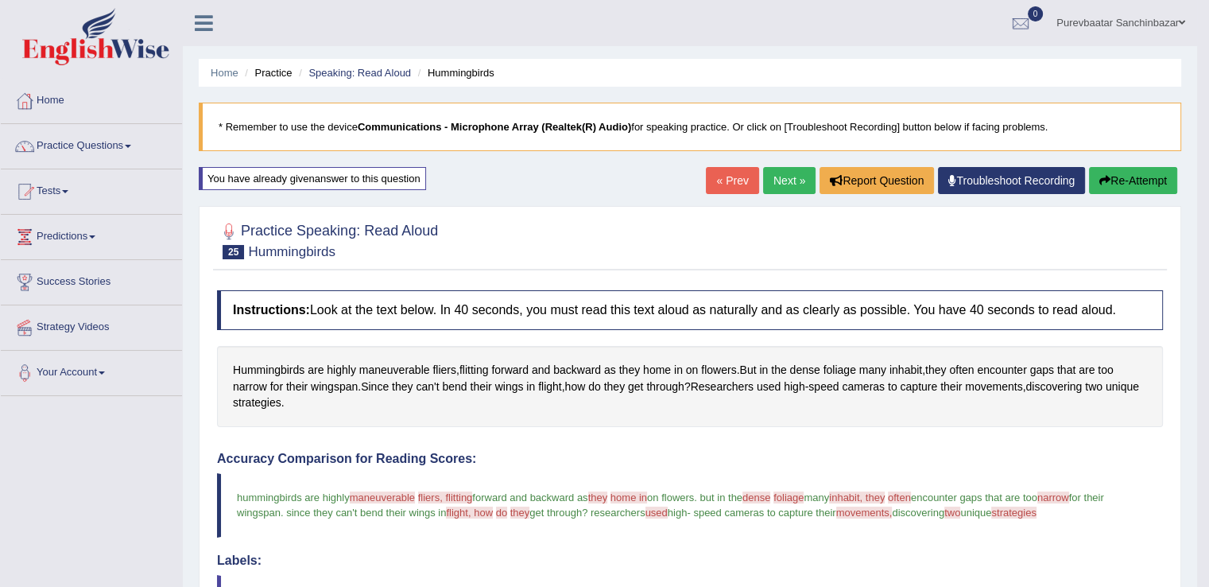
click at [784, 181] on link "Next »" at bounding box center [789, 180] width 52 height 27
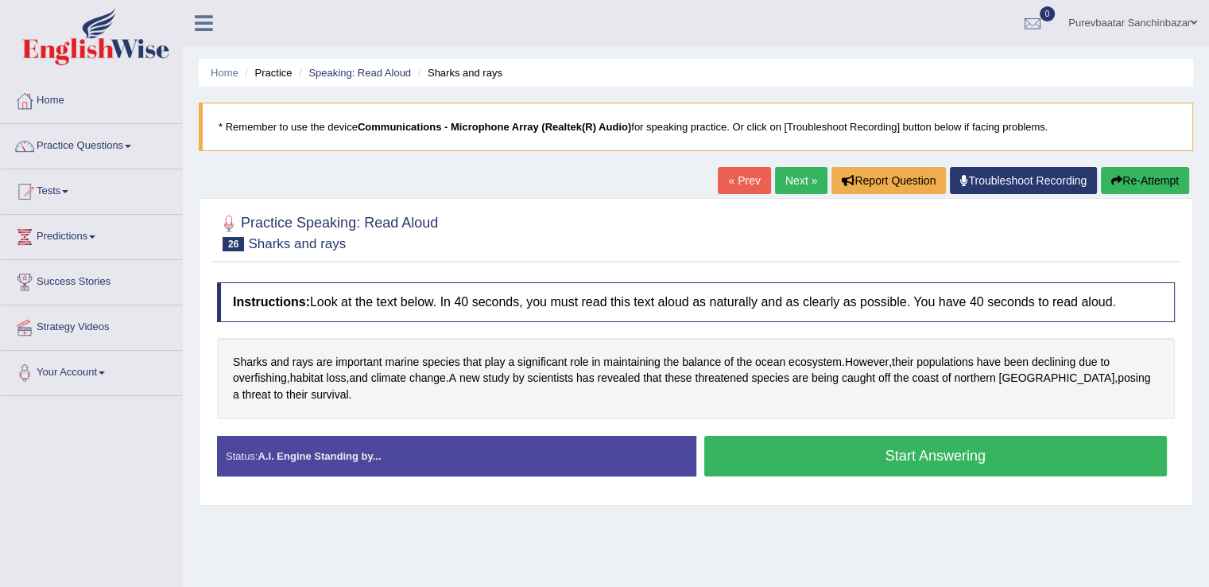
click at [934, 456] on button "Start Answering" at bounding box center [937, 456] width 464 height 41
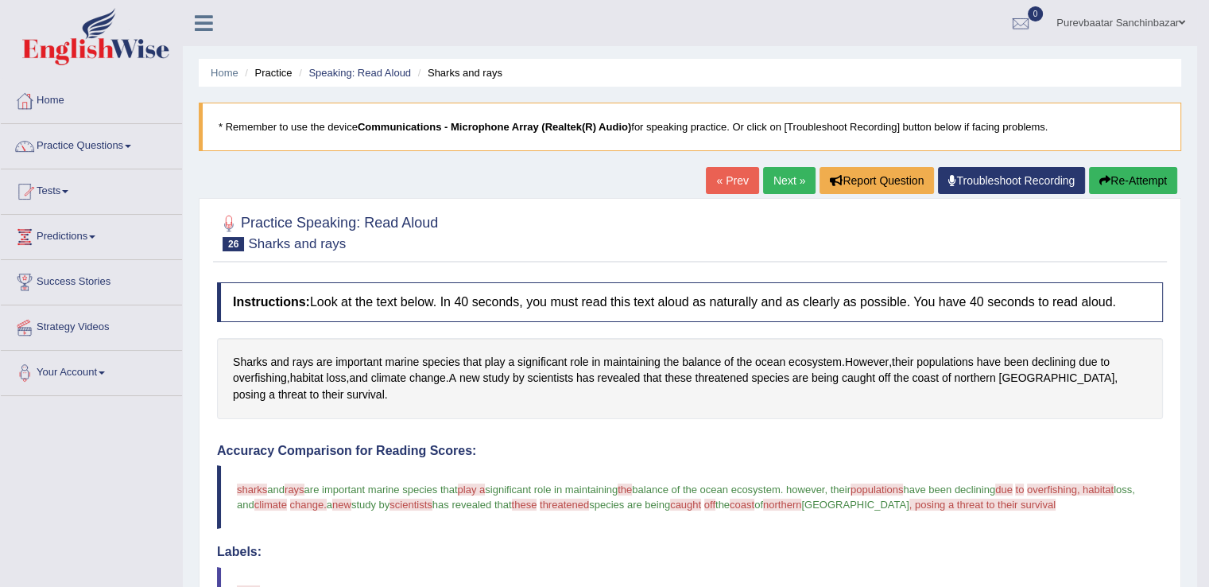
click at [1122, 173] on button "Re-Attempt" at bounding box center [1133, 180] width 88 height 27
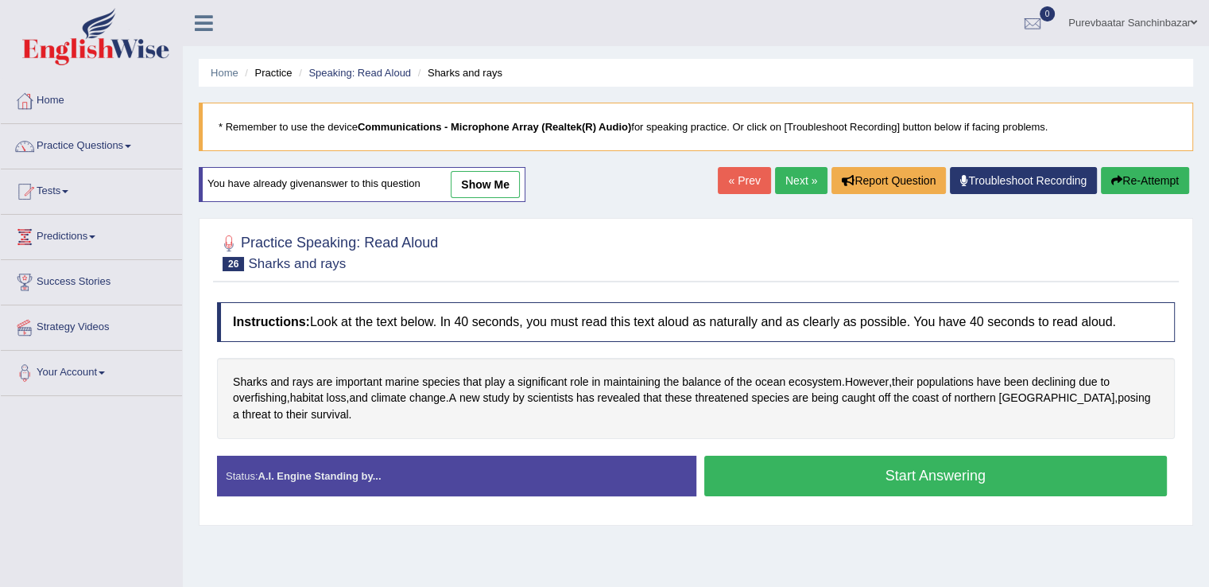
click at [1012, 471] on button "Start Answering" at bounding box center [937, 476] width 464 height 41
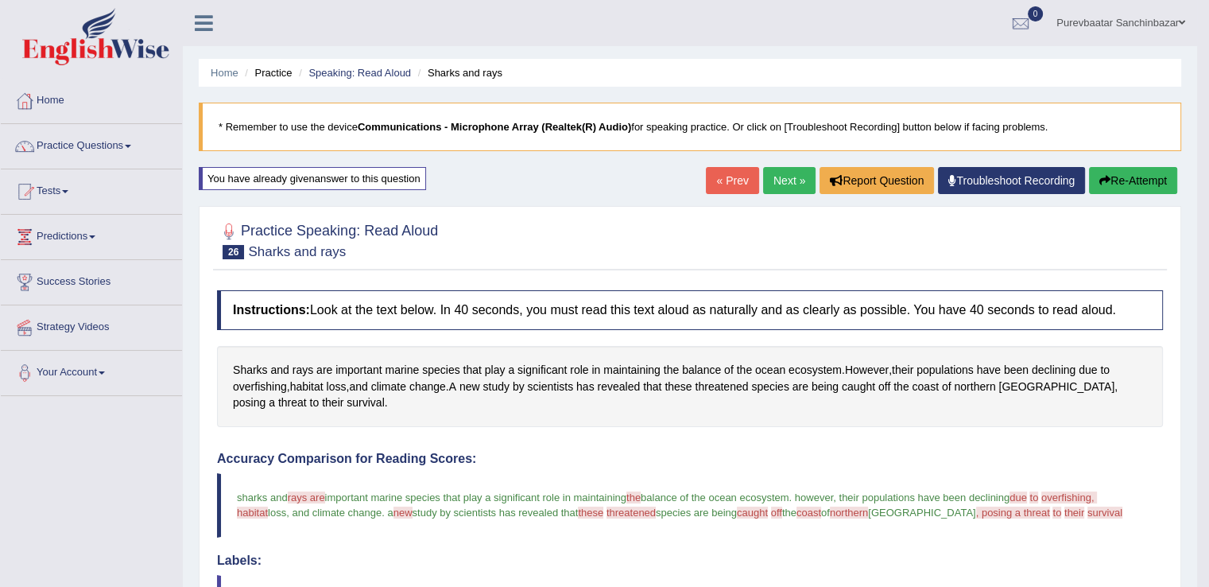
click at [1127, 182] on button "Re-Attempt" at bounding box center [1133, 180] width 88 height 27
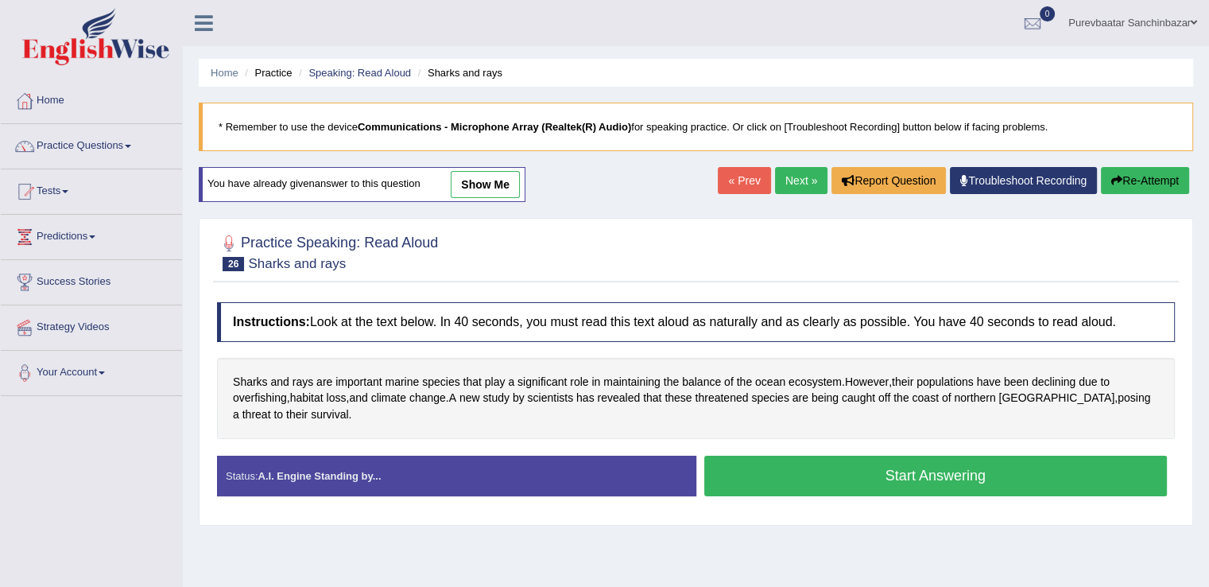
click at [967, 479] on button "Start Answering" at bounding box center [937, 476] width 464 height 41
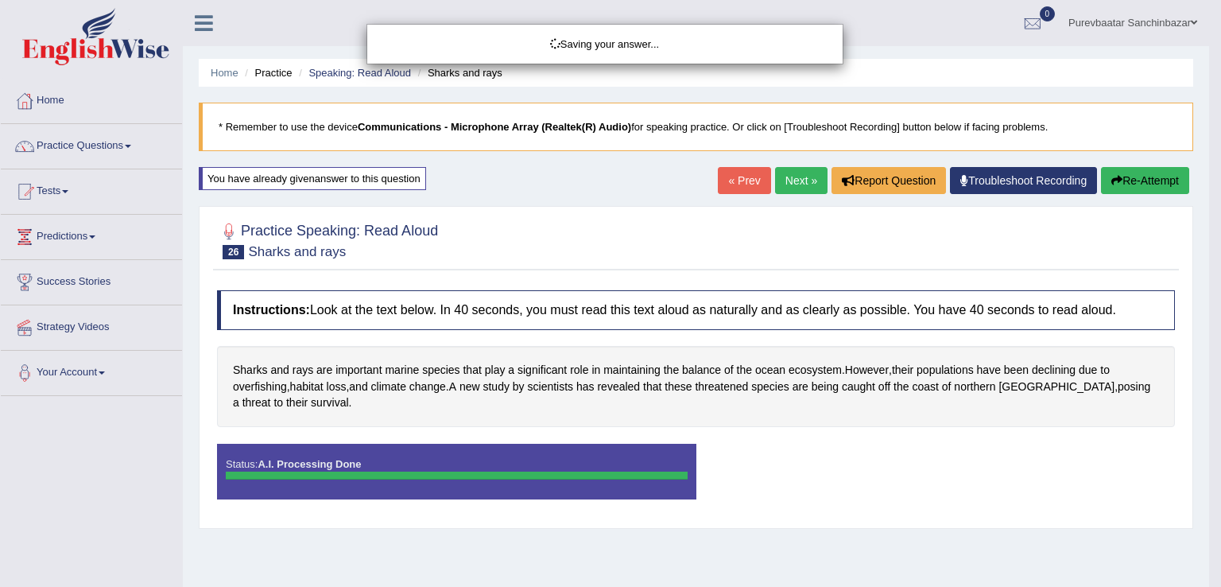
click at [967, 479] on div "Saving your answer..." at bounding box center [610, 293] width 1221 height 587
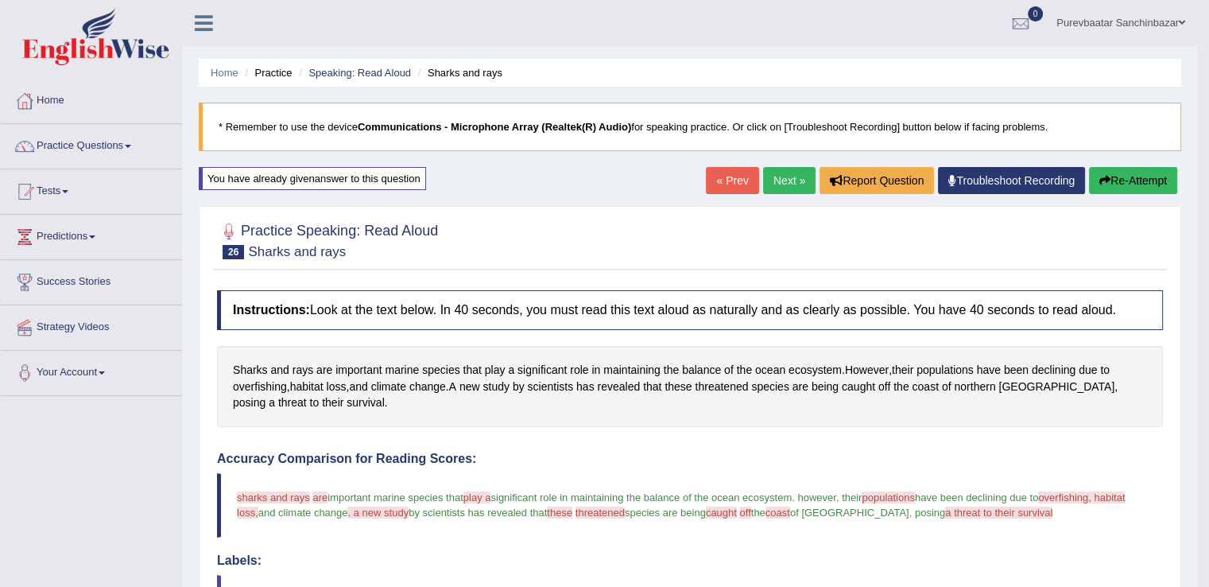
click at [1148, 179] on button "Re-Attempt" at bounding box center [1133, 180] width 88 height 27
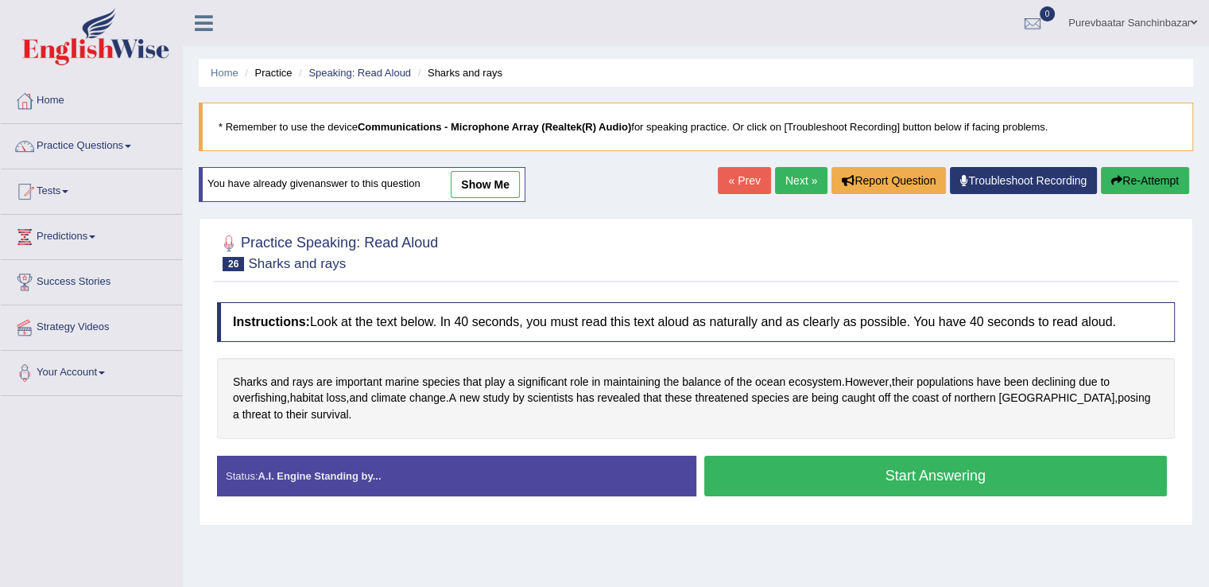
click at [941, 472] on button "Start Answering" at bounding box center [937, 476] width 464 height 41
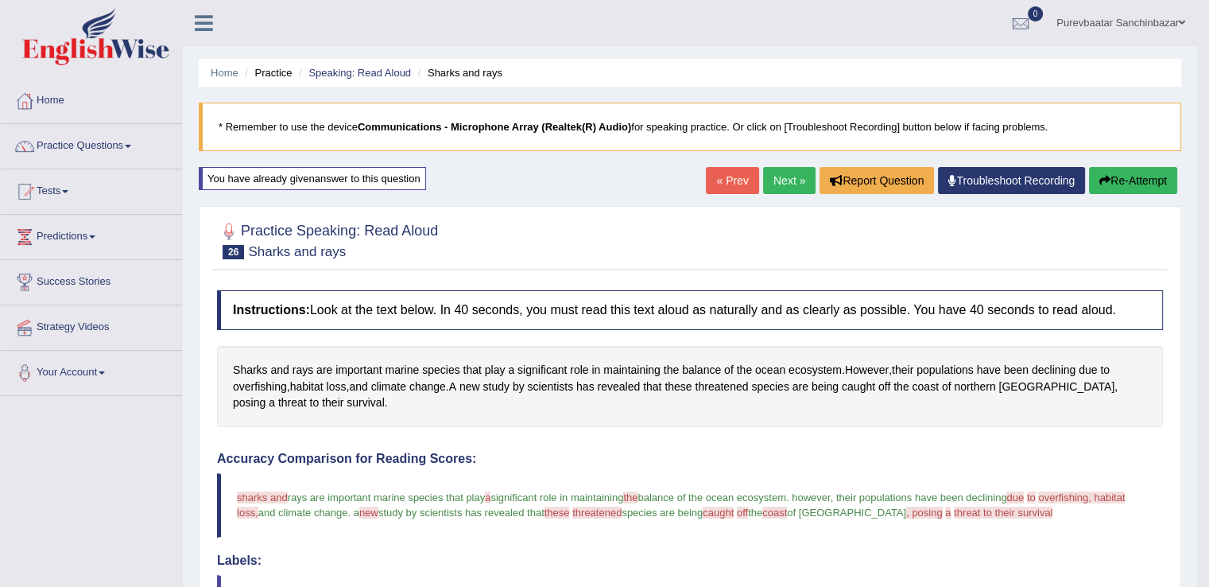
click at [772, 170] on link "Next »" at bounding box center [789, 180] width 52 height 27
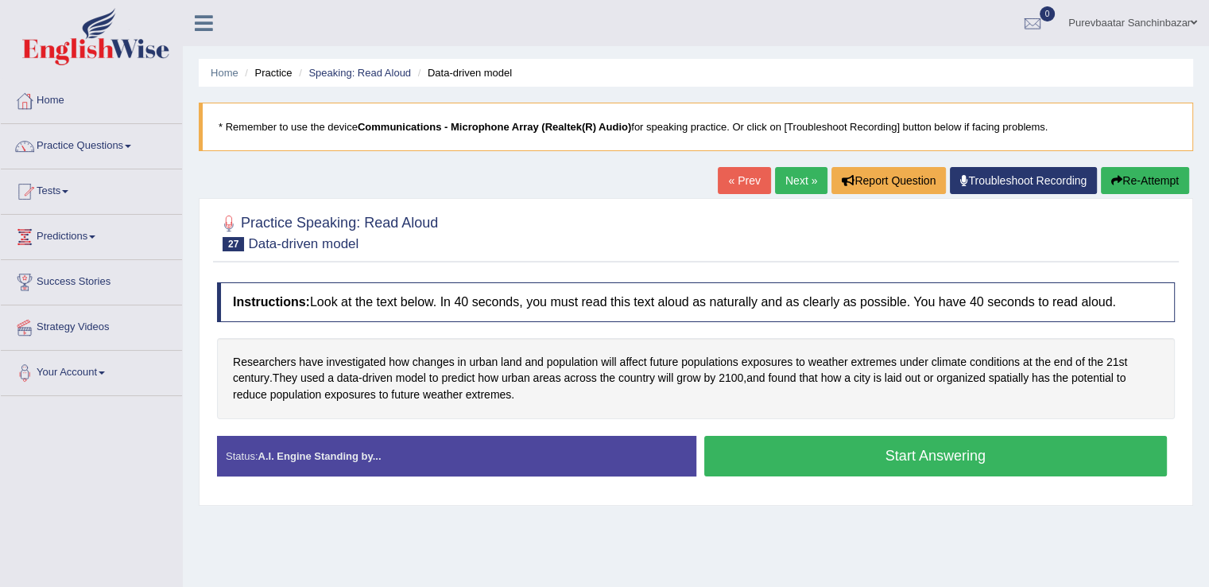
click at [844, 442] on button "Start Answering" at bounding box center [937, 456] width 464 height 41
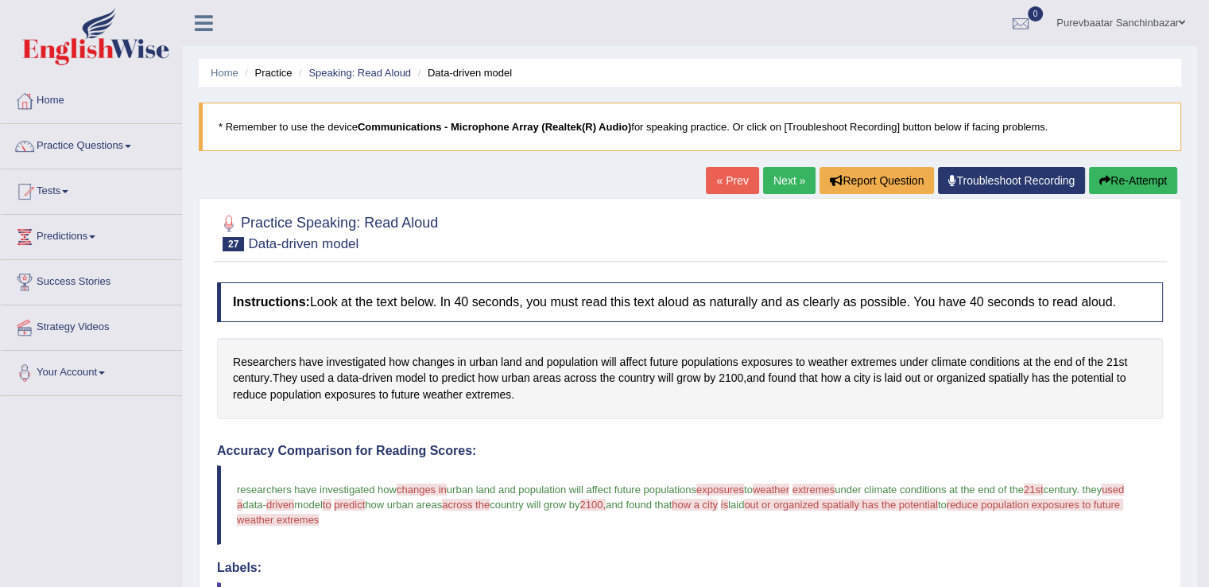
click at [1114, 188] on button "Re-Attempt" at bounding box center [1133, 180] width 88 height 27
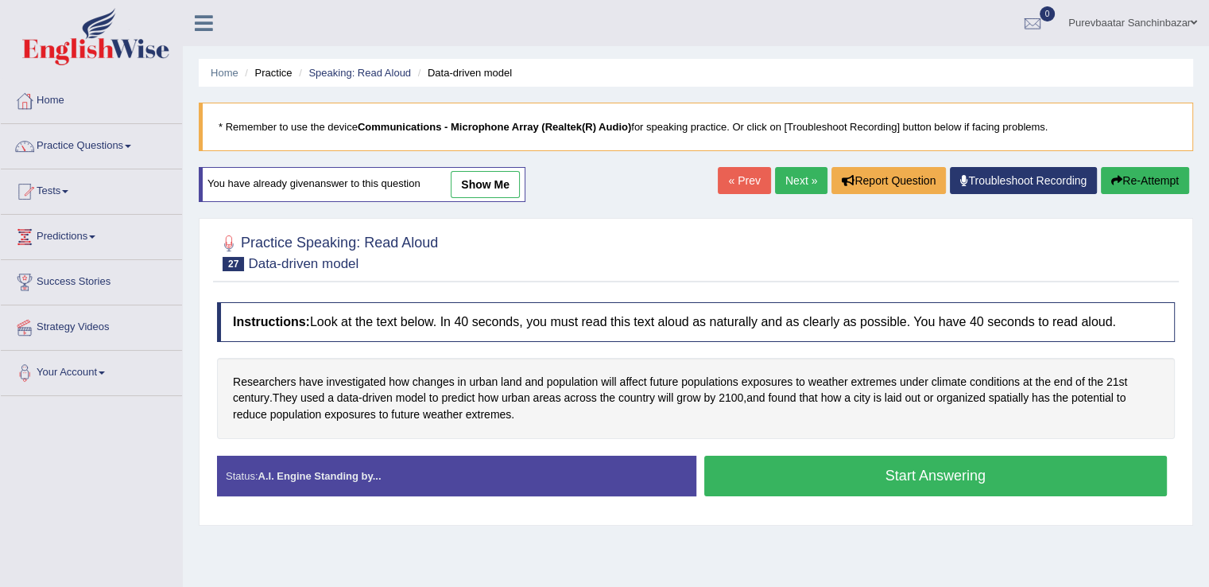
click at [945, 456] on button "Start Answering" at bounding box center [937, 476] width 464 height 41
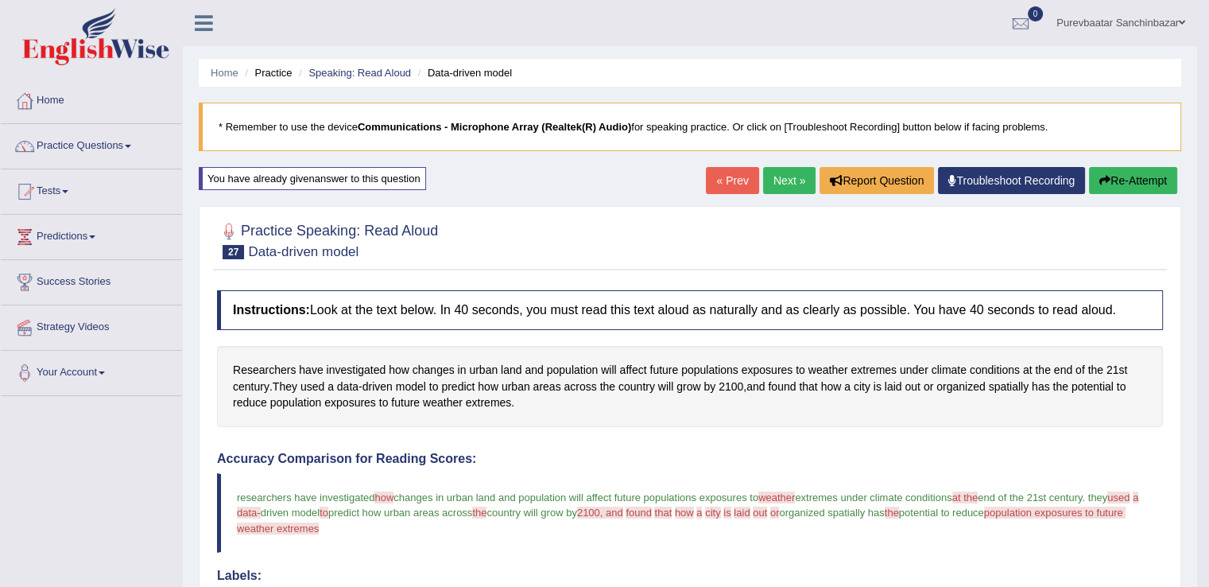
click at [1132, 181] on button "Re-Attempt" at bounding box center [1133, 180] width 88 height 27
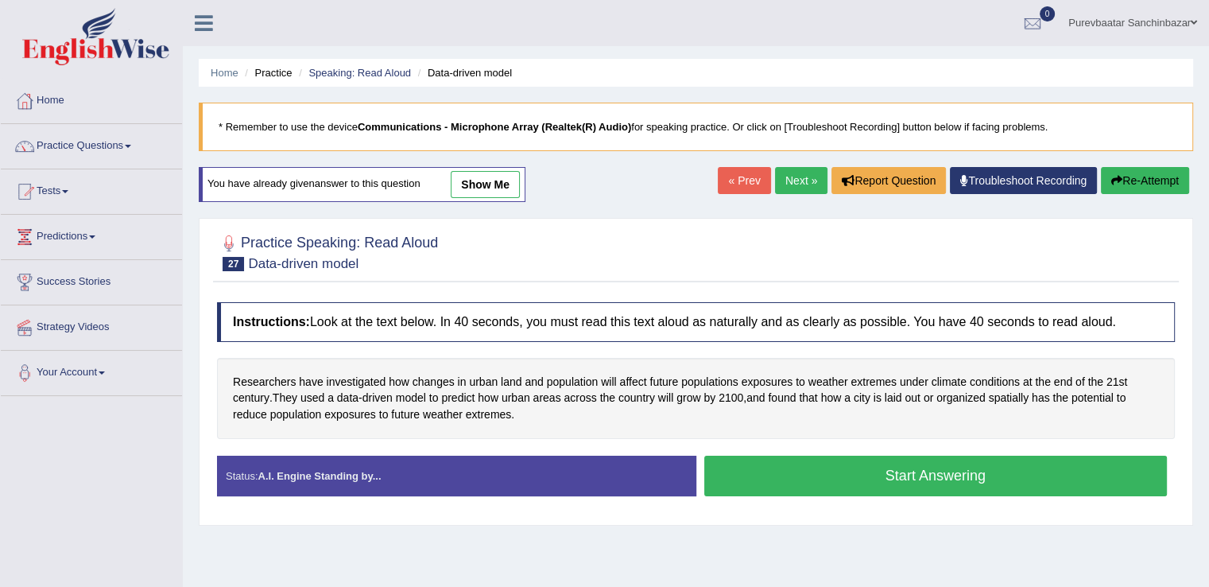
click at [930, 478] on button "Start Answering" at bounding box center [937, 476] width 464 height 41
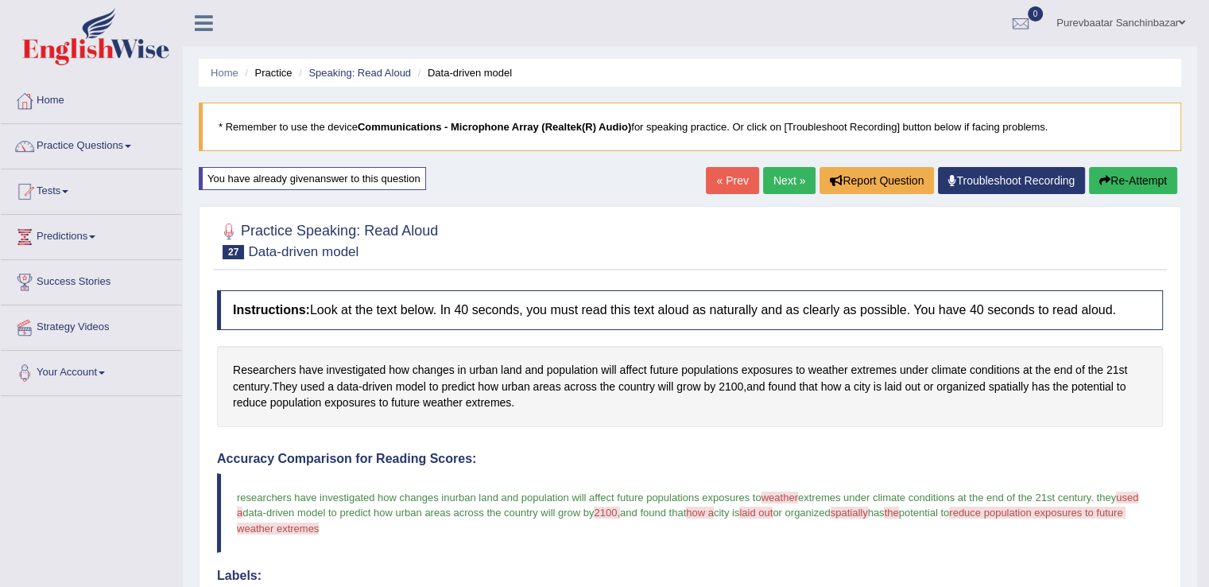
click at [792, 176] on link "Next »" at bounding box center [789, 180] width 52 height 27
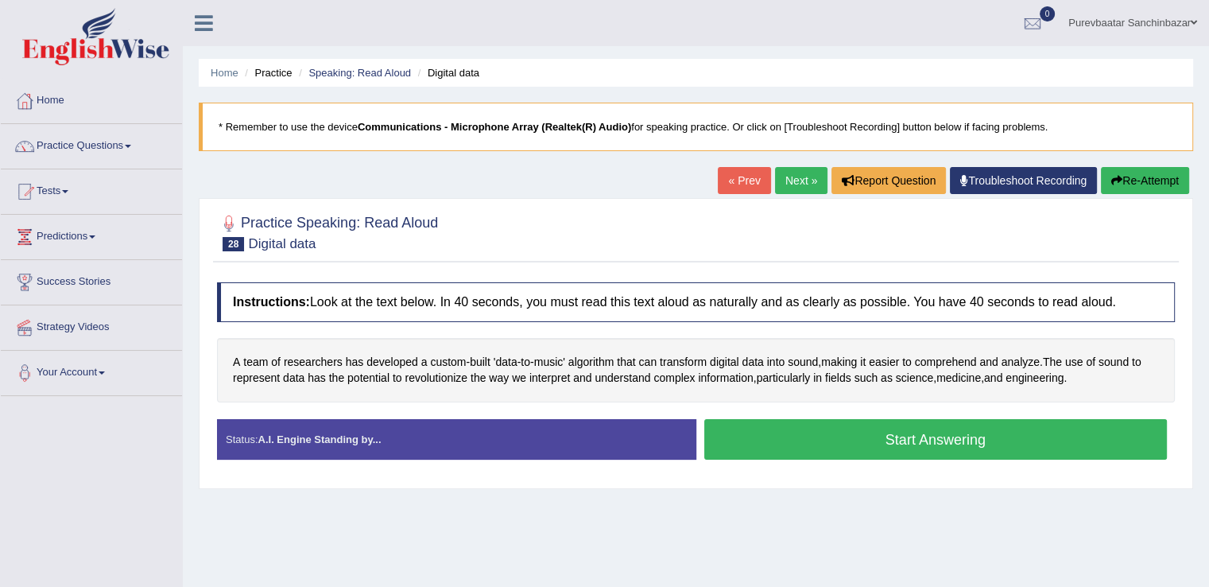
click at [833, 448] on button "Start Answering" at bounding box center [937, 439] width 464 height 41
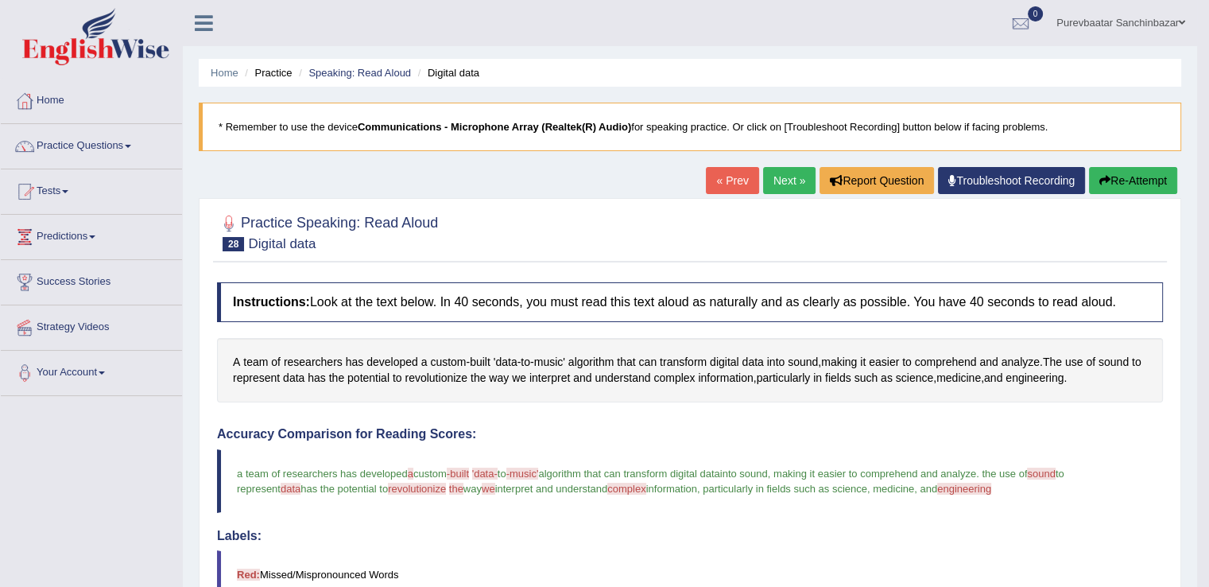
click at [786, 174] on link "Next »" at bounding box center [789, 180] width 52 height 27
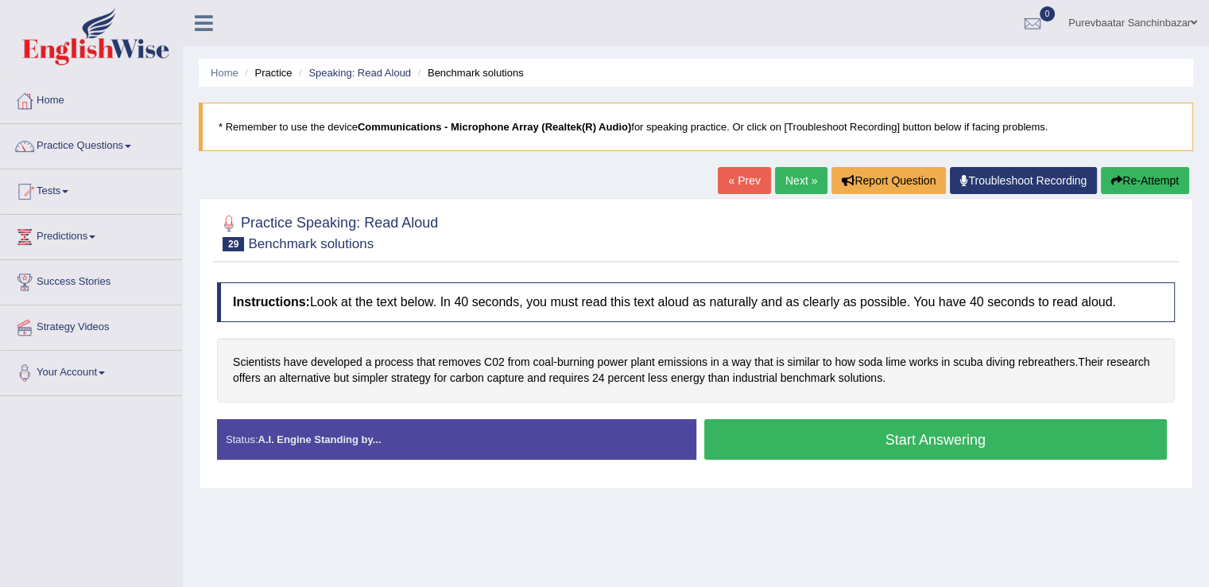
click at [825, 433] on button "Start Answering" at bounding box center [937, 439] width 464 height 41
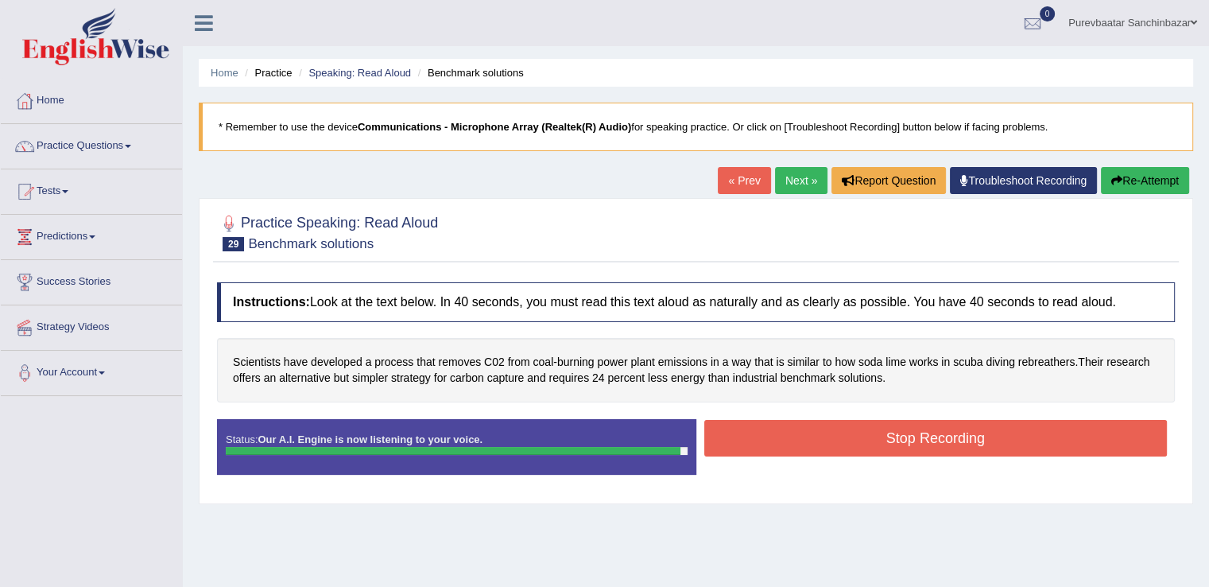
click at [825, 433] on button "Stop Recording" at bounding box center [937, 438] width 464 height 37
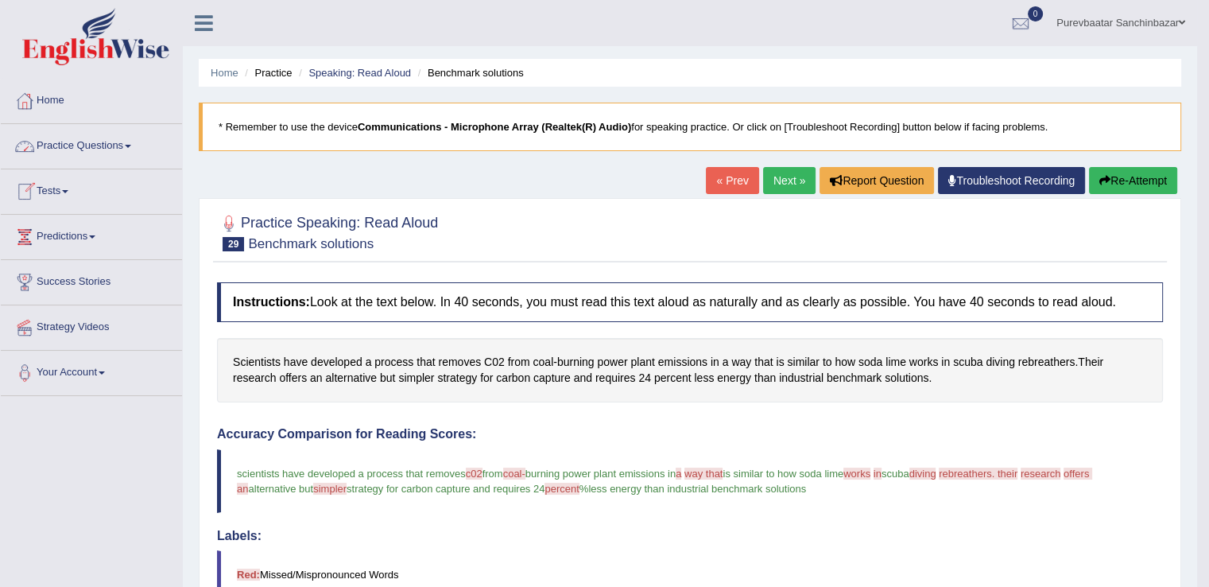
click at [102, 148] on link "Practice Questions" at bounding box center [91, 144] width 181 height 40
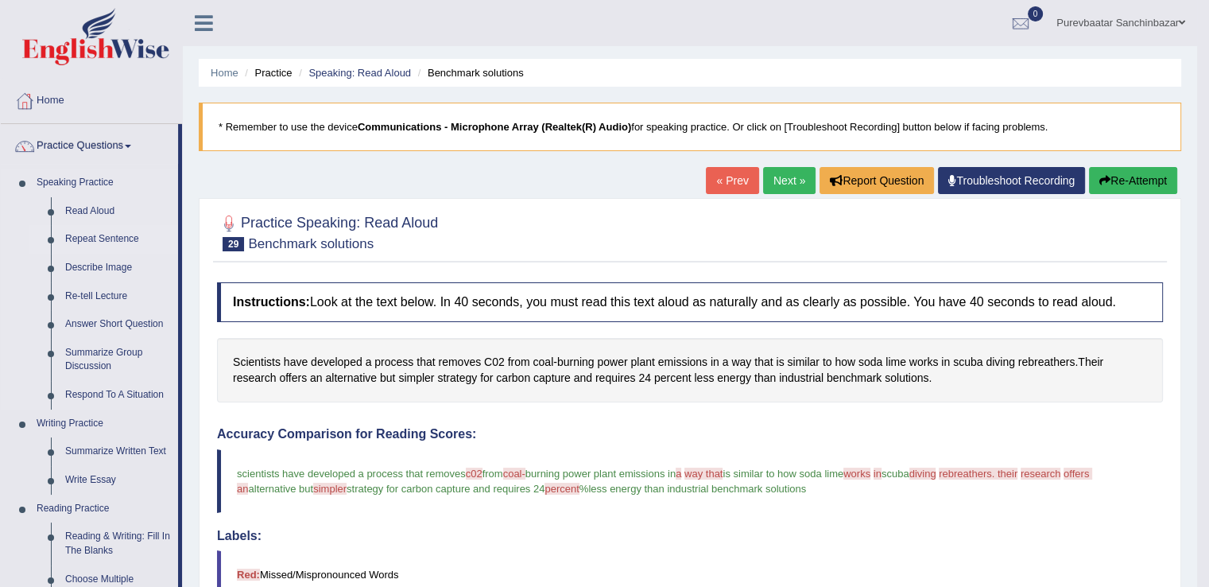
click at [108, 236] on link "Repeat Sentence" at bounding box center [118, 239] width 120 height 29
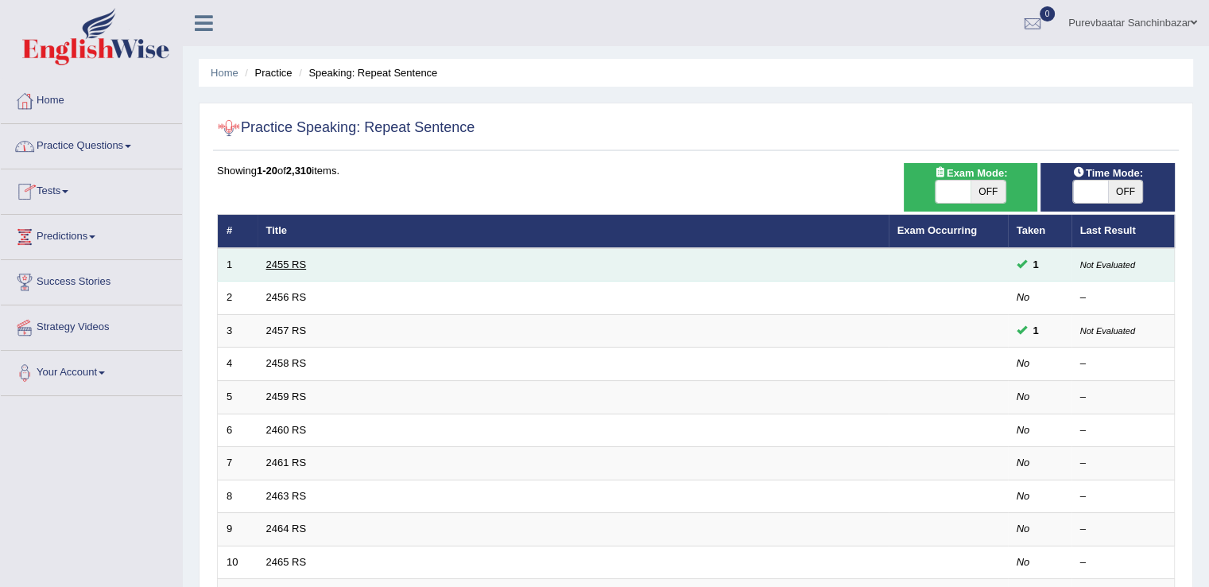
click at [282, 262] on link "2455 RS" at bounding box center [286, 264] width 41 height 12
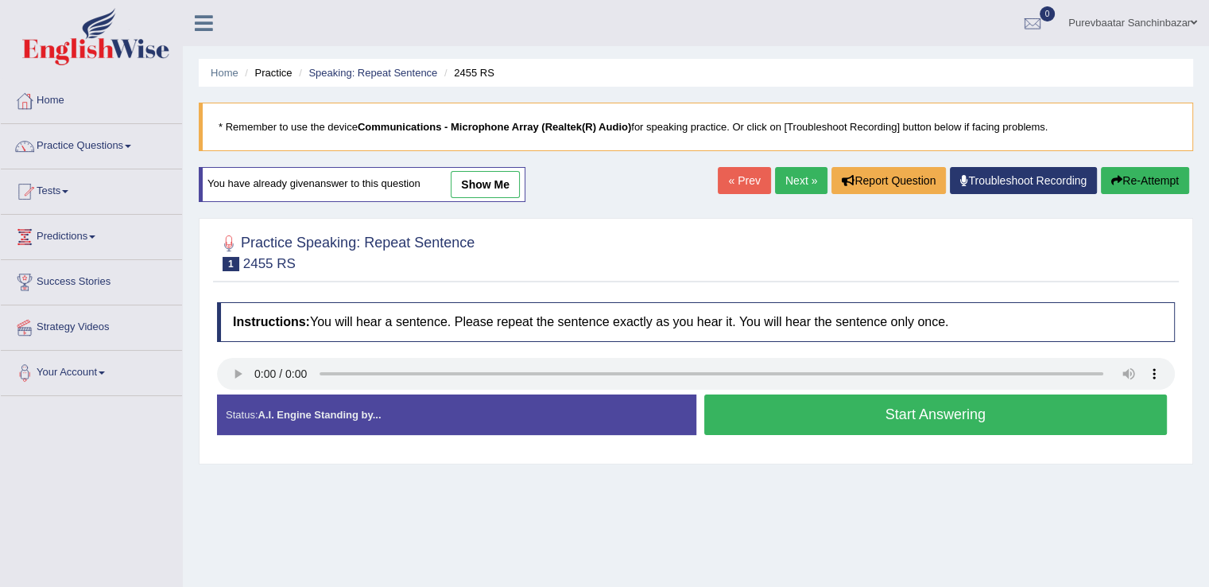
click at [765, 417] on button "Start Answering" at bounding box center [937, 414] width 464 height 41
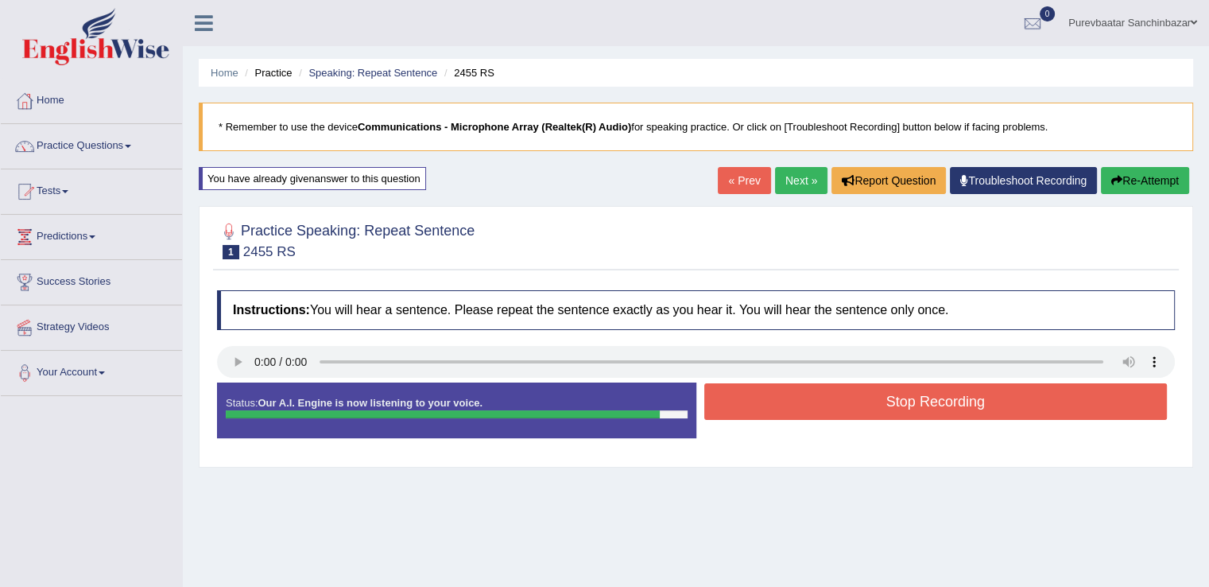
click at [771, 402] on button "Stop Recording" at bounding box center [937, 401] width 464 height 37
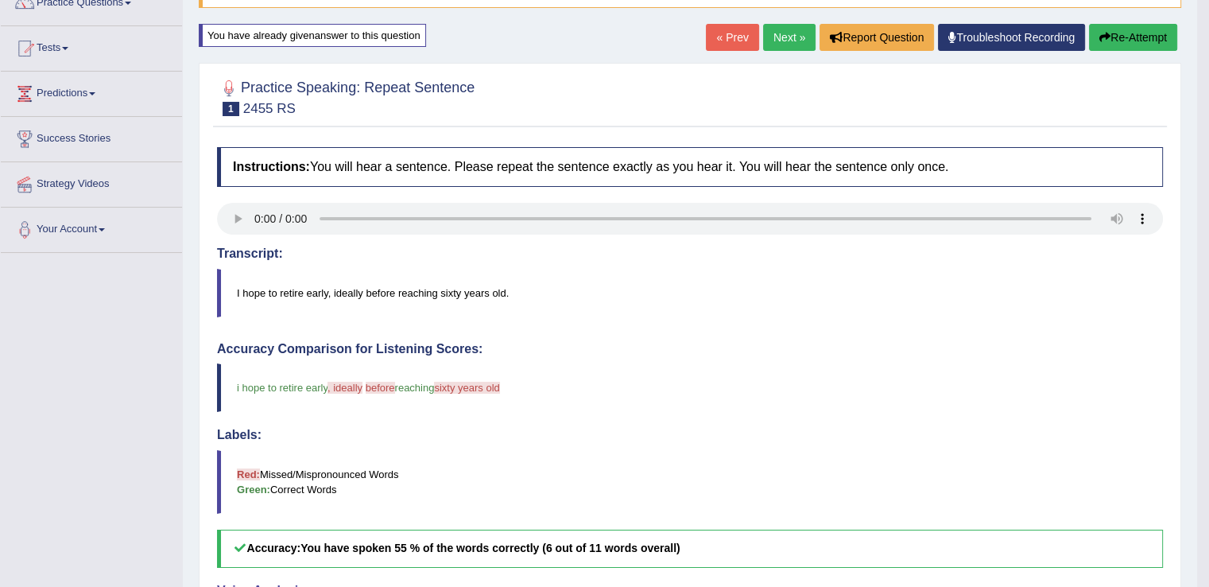
scroll to position [20, 0]
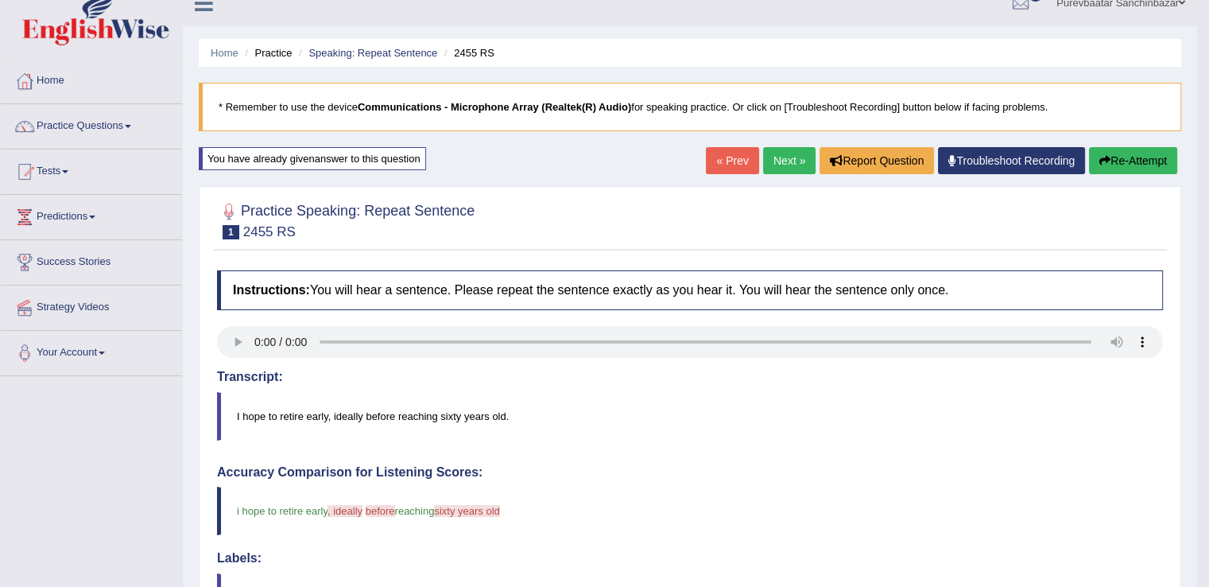
click at [1117, 148] on button "Re-Attempt" at bounding box center [1133, 160] width 88 height 27
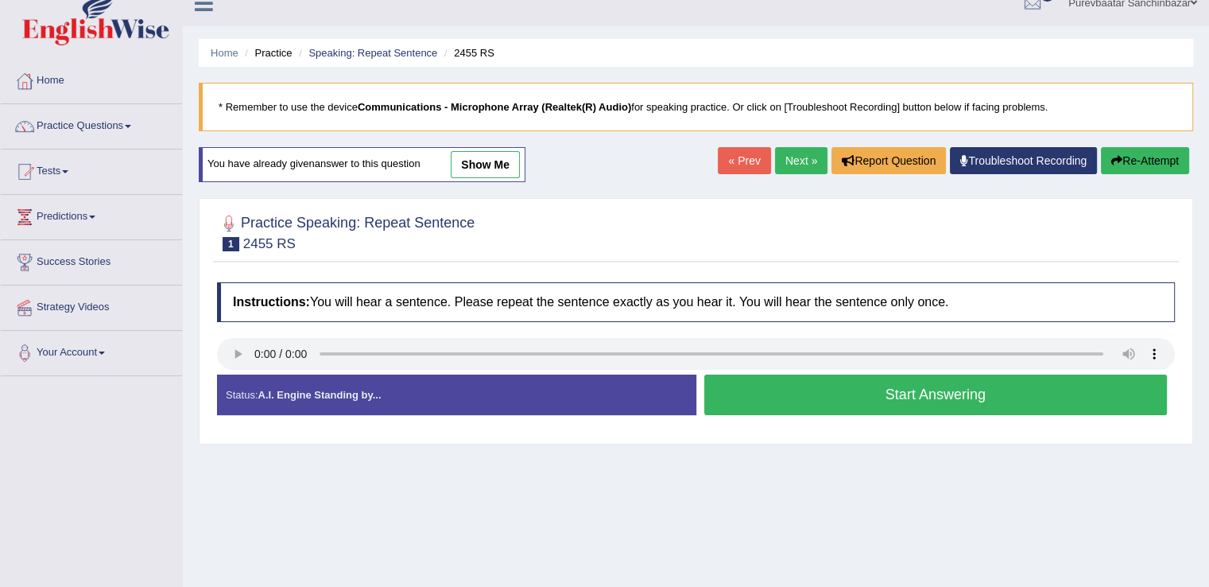
click at [837, 394] on button "Start Answering" at bounding box center [937, 395] width 464 height 41
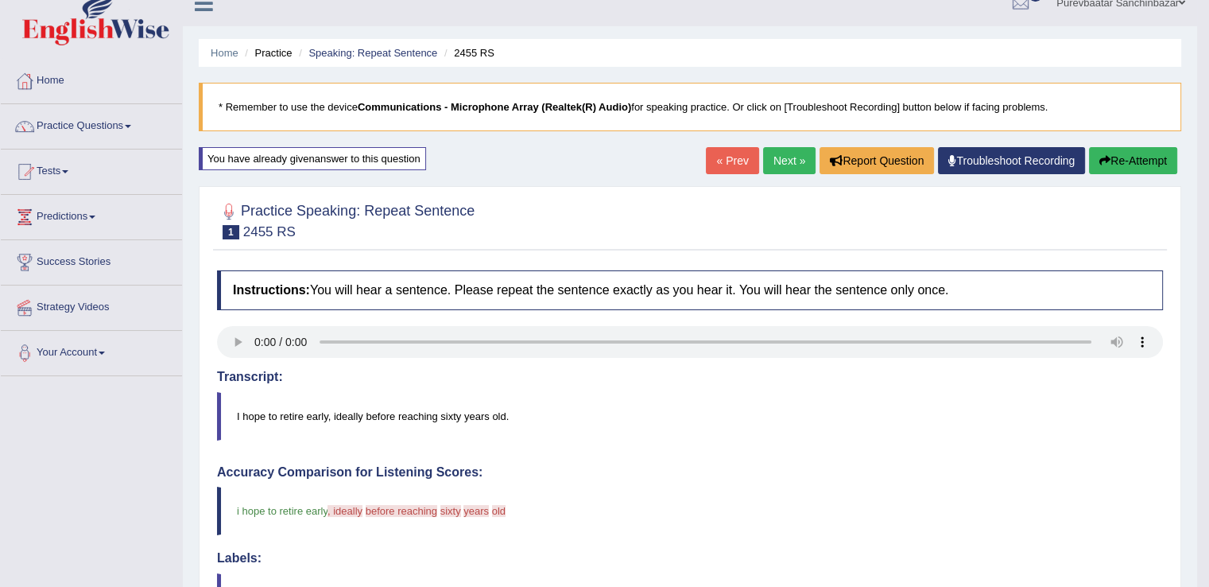
click at [1116, 161] on button "Re-Attempt" at bounding box center [1133, 160] width 88 height 27
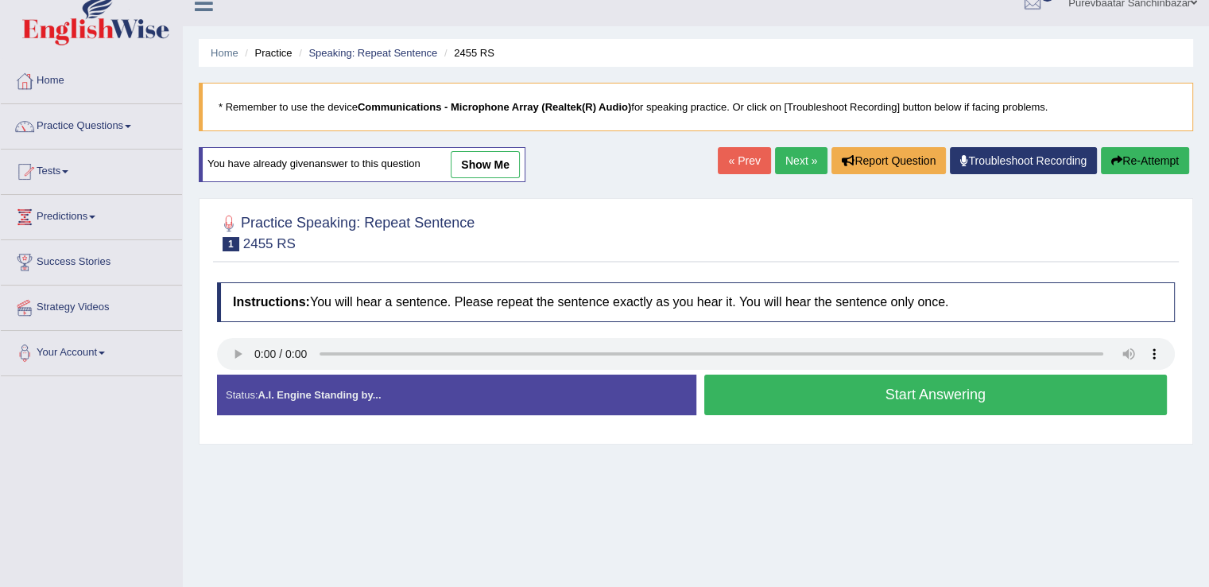
click at [775, 387] on button "Start Answering" at bounding box center [937, 395] width 464 height 41
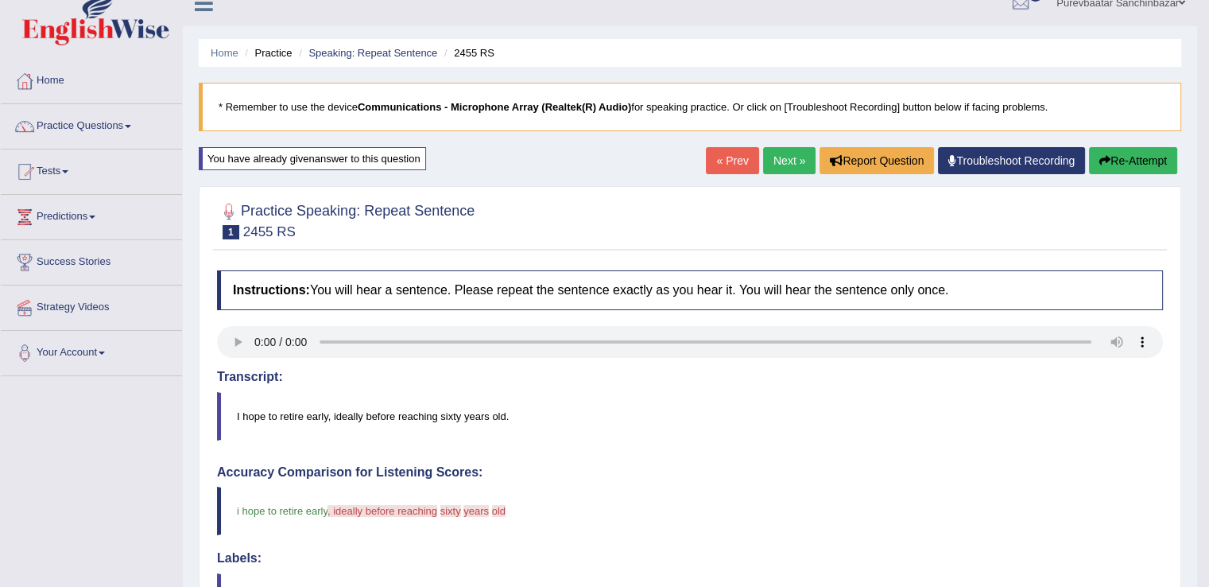
click at [1133, 163] on button "Re-Attempt" at bounding box center [1133, 160] width 88 height 27
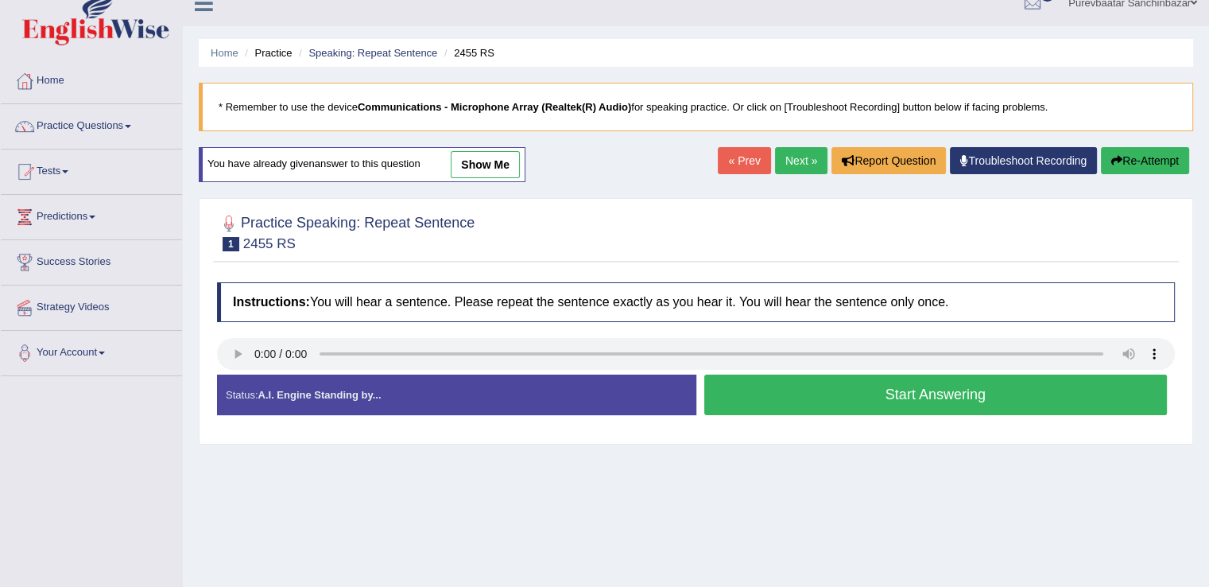
click at [840, 384] on button "Start Answering" at bounding box center [937, 395] width 464 height 41
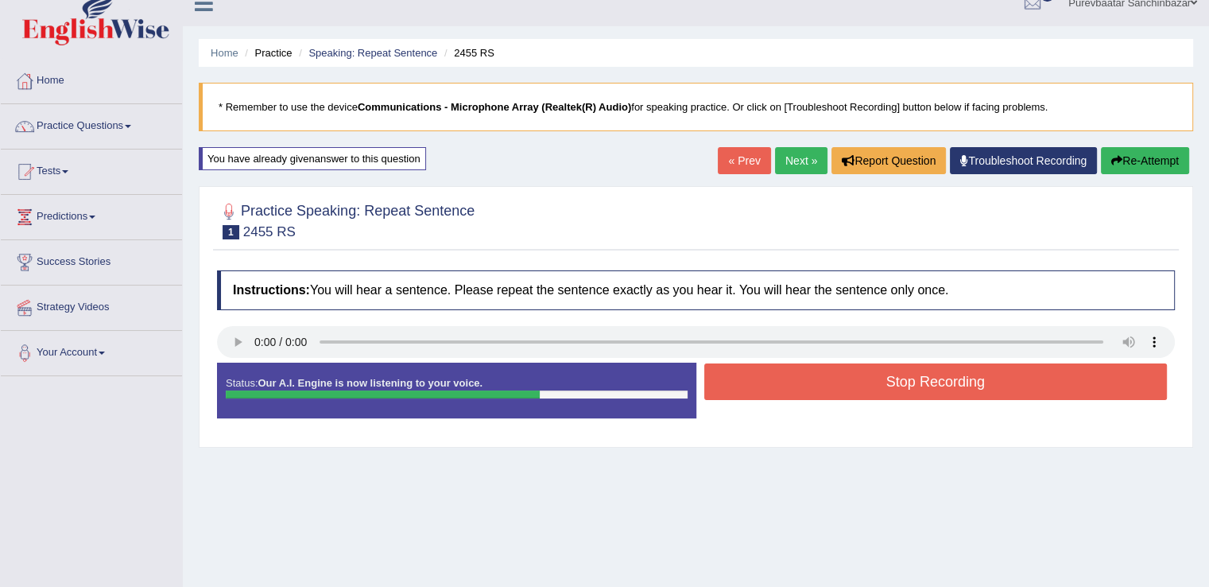
click at [840, 384] on button "Stop Recording" at bounding box center [937, 381] width 464 height 37
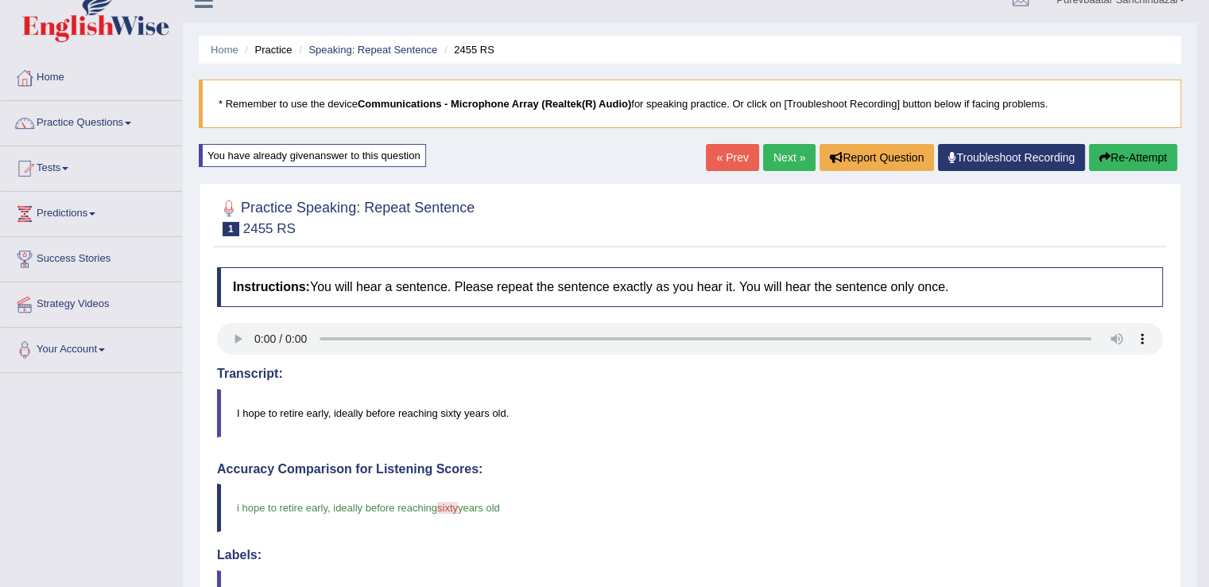
scroll to position [20, 0]
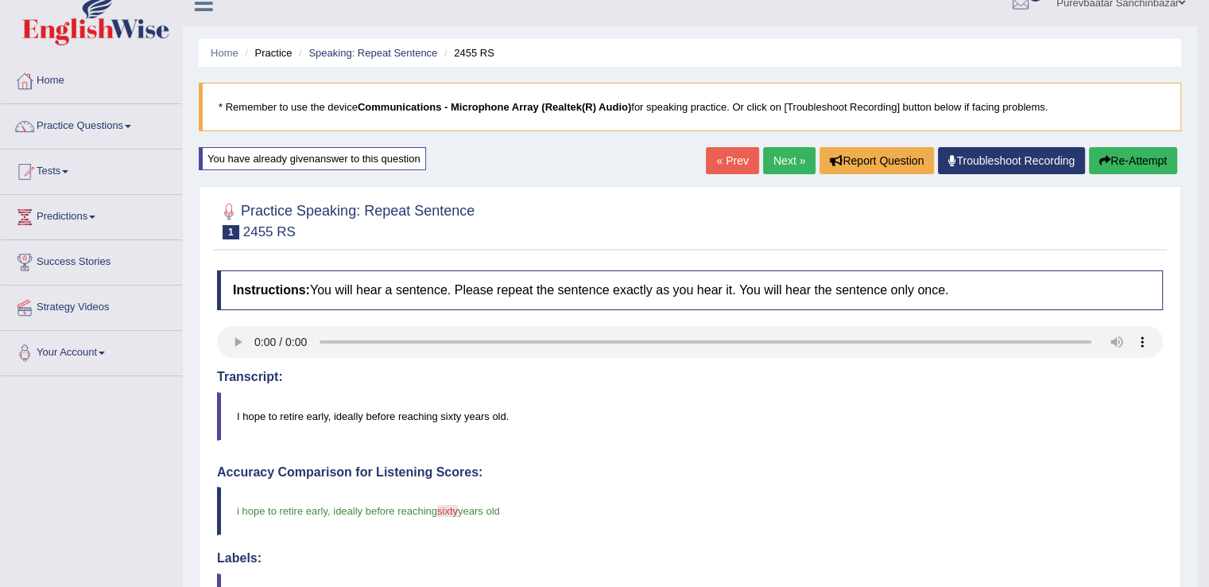
click at [798, 159] on link "Next »" at bounding box center [789, 160] width 52 height 27
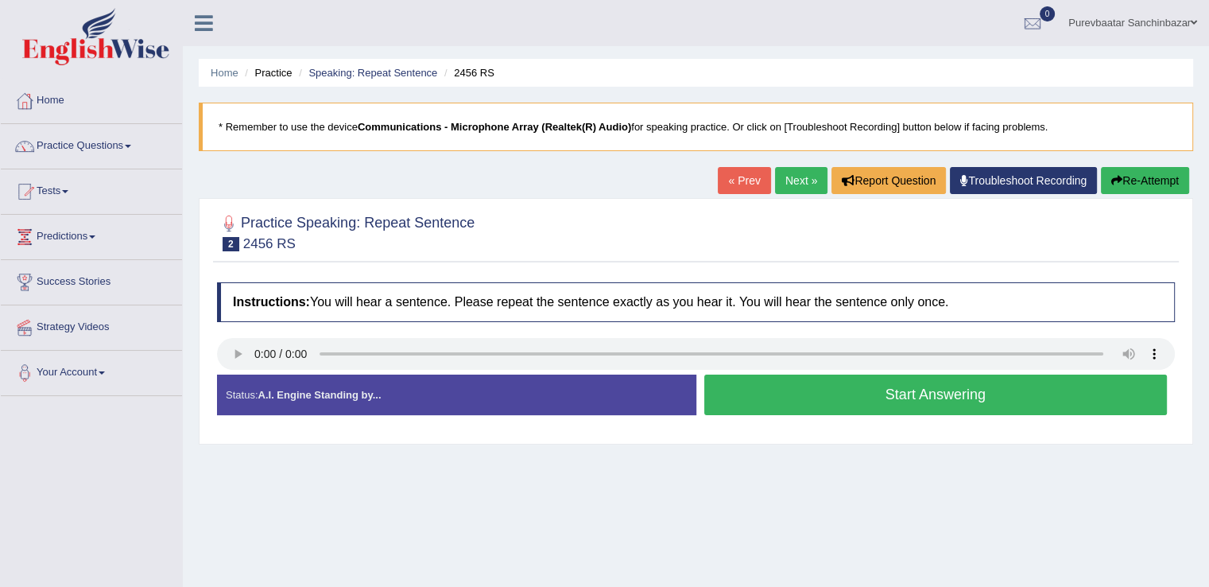
click at [821, 391] on button "Start Answering" at bounding box center [937, 395] width 464 height 41
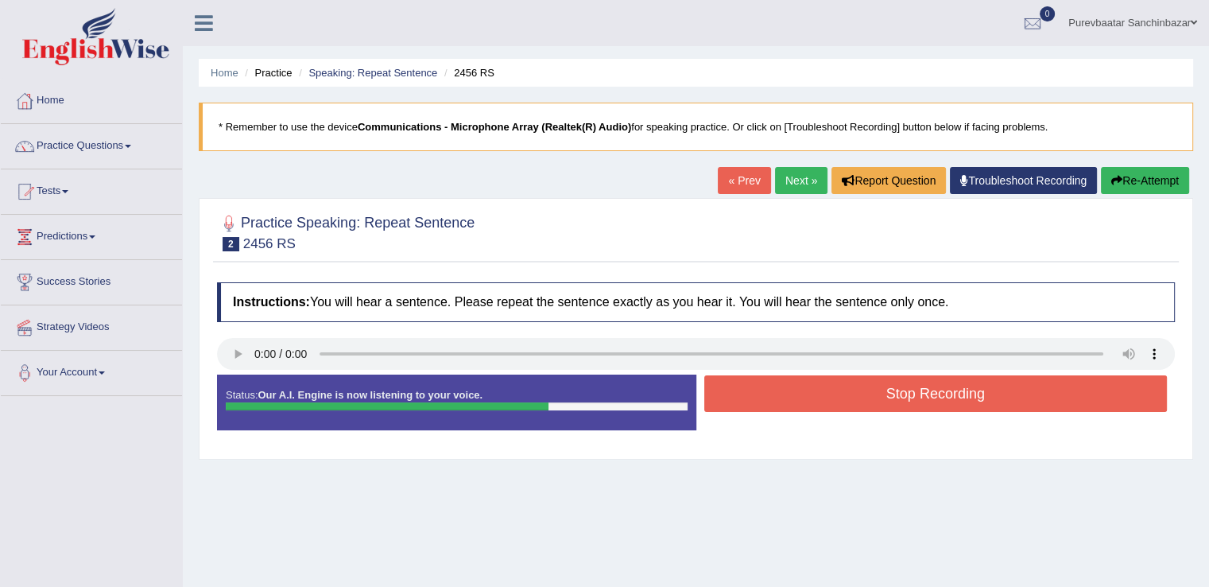
click at [821, 391] on button "Stop Recording" at bounding box center [937, 393] width 464 height 37
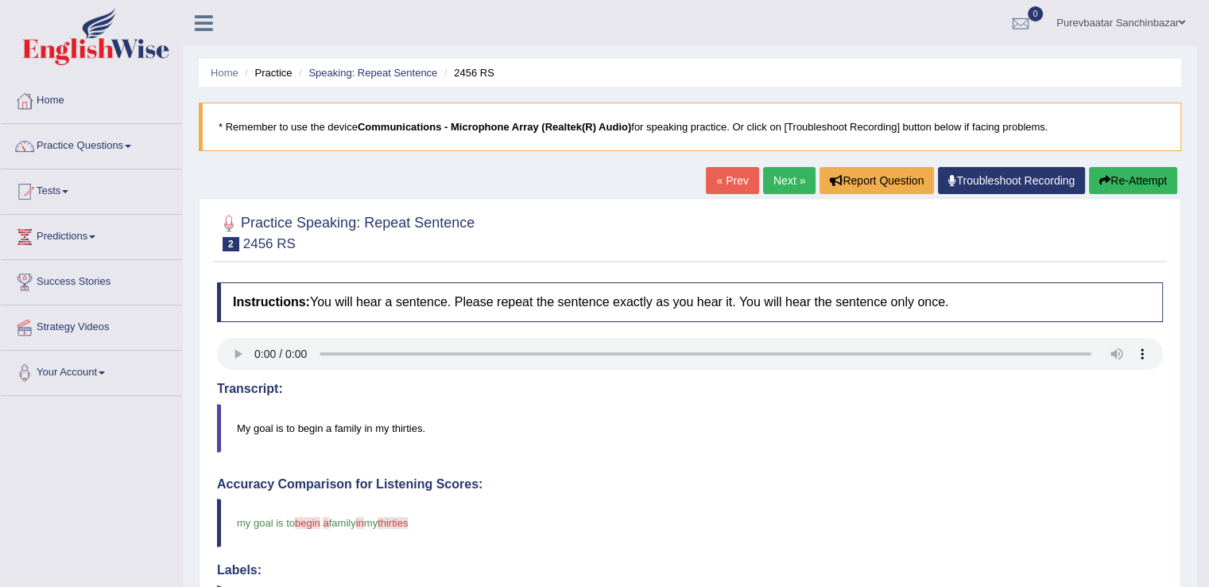
click at [1126, 184] on button "Re-Attempt" at bounding box center [1133, 180] width 88 height 27
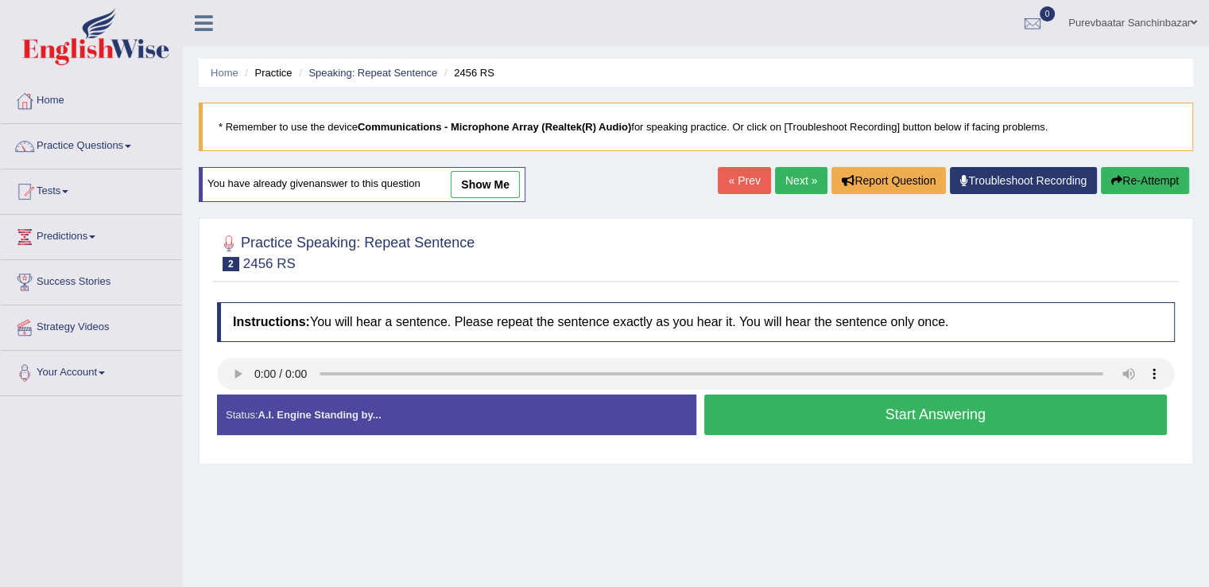
click at [798, 401] on button "Start Answering" at bounding box center [937, 414] width 464 height 41
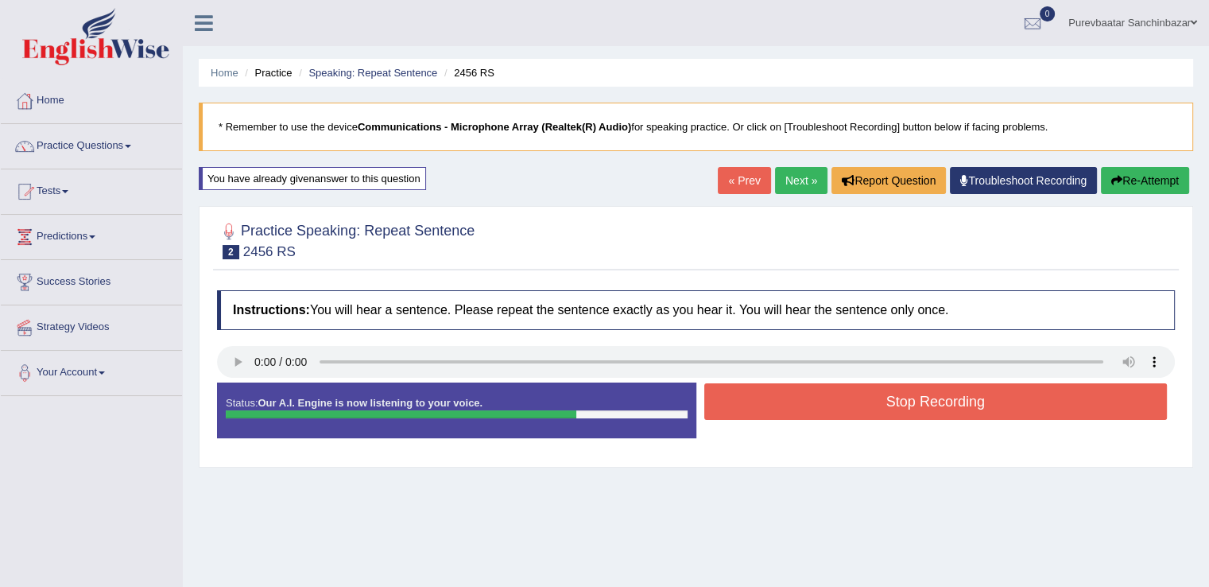
click at [798, 401] on button "Stop Recording" at bounding box center [937, 401] width 464 height 37
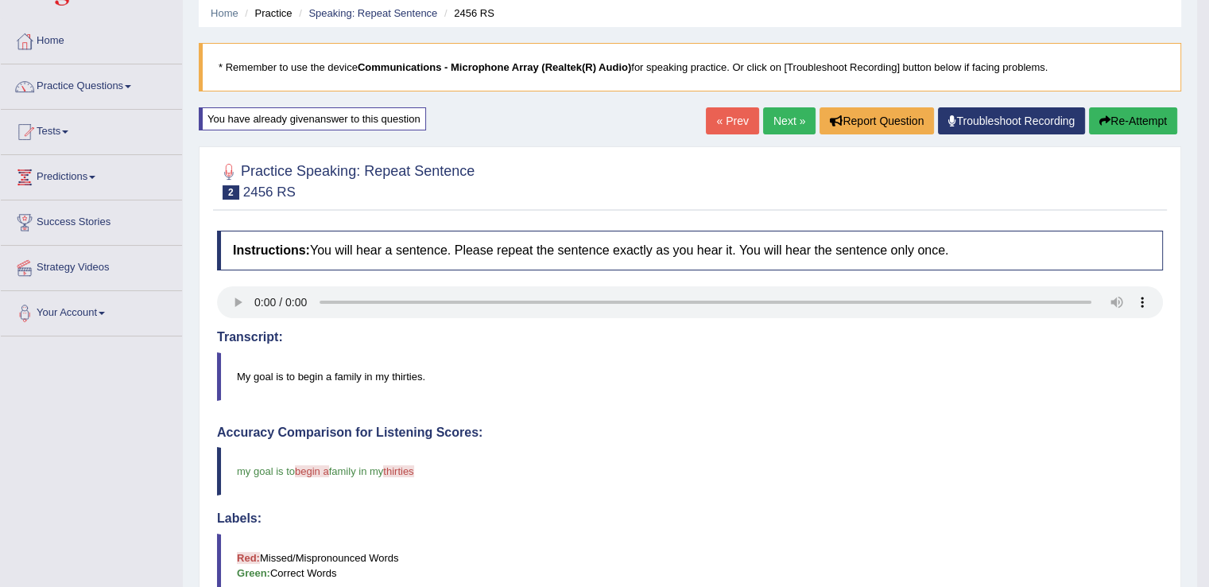
scroll to position [46, 0]
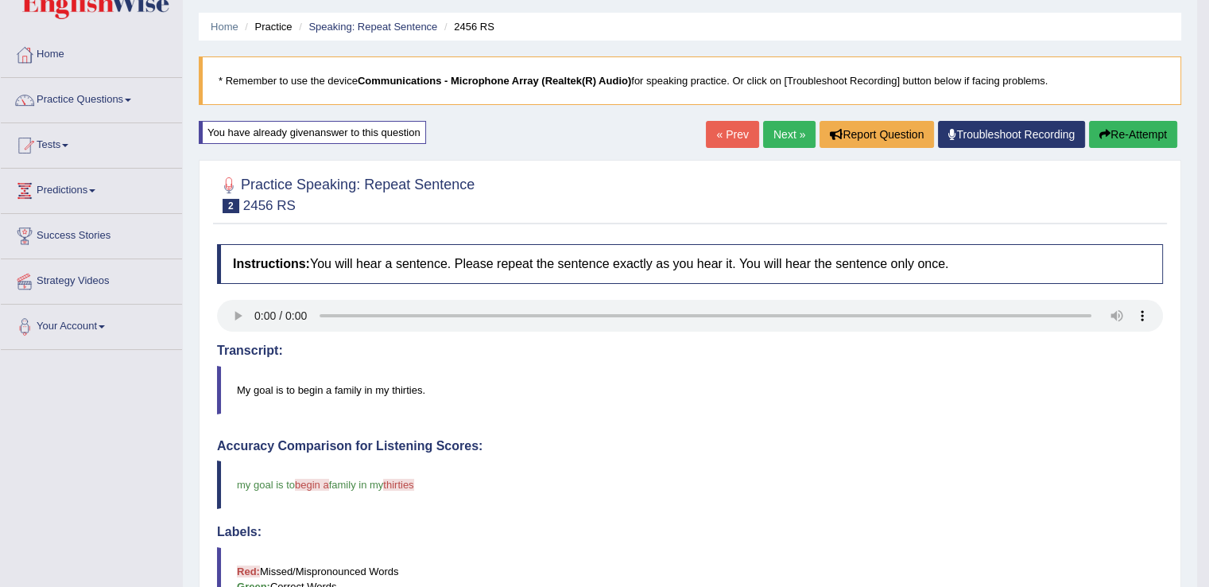
click at [784, 128] on link "Next »" at bounding box center [789, 134] width 52 height 27
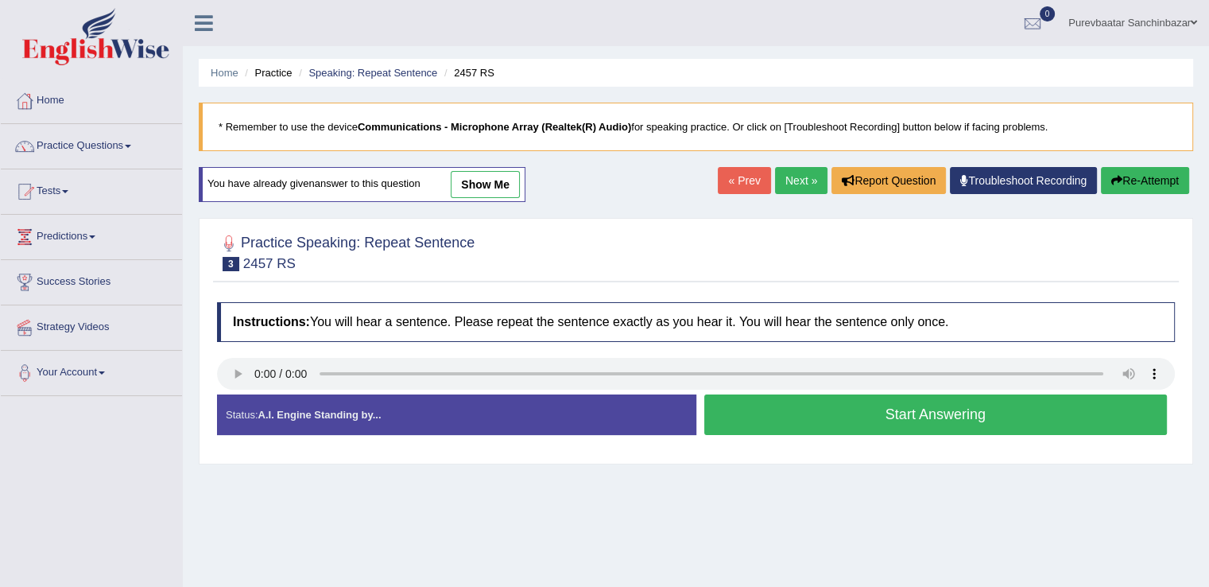
click at [781, 421] on button "Start Answering" at bounding box center [937, 414] width 464 height 41
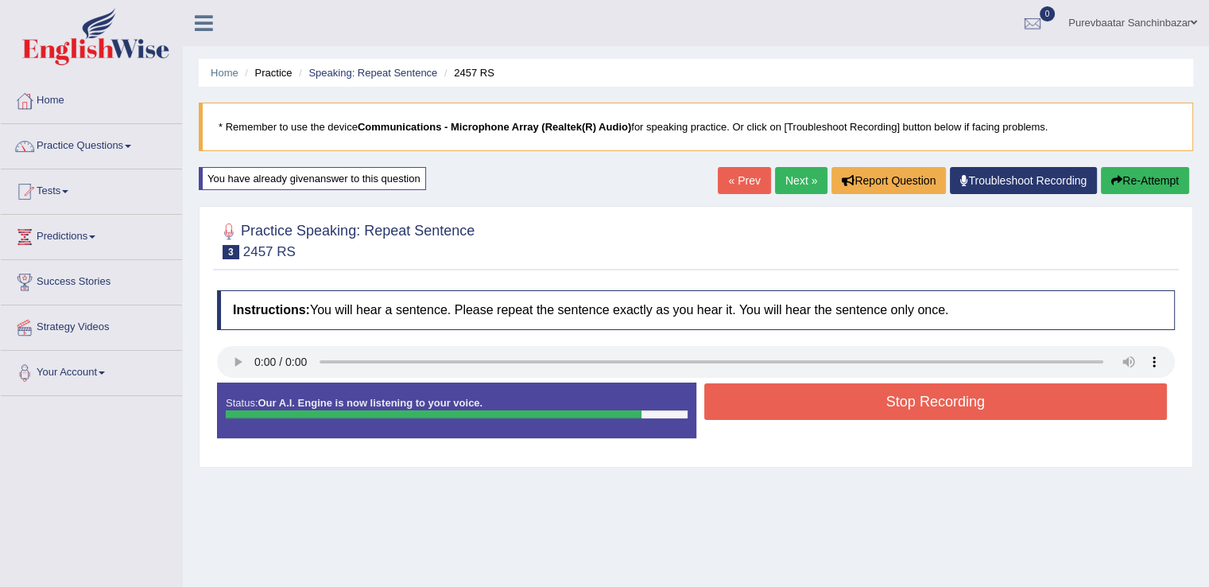
click at [803, 395] on button "Stop Recording" at bounding box center [937, 401] width 464 height 37
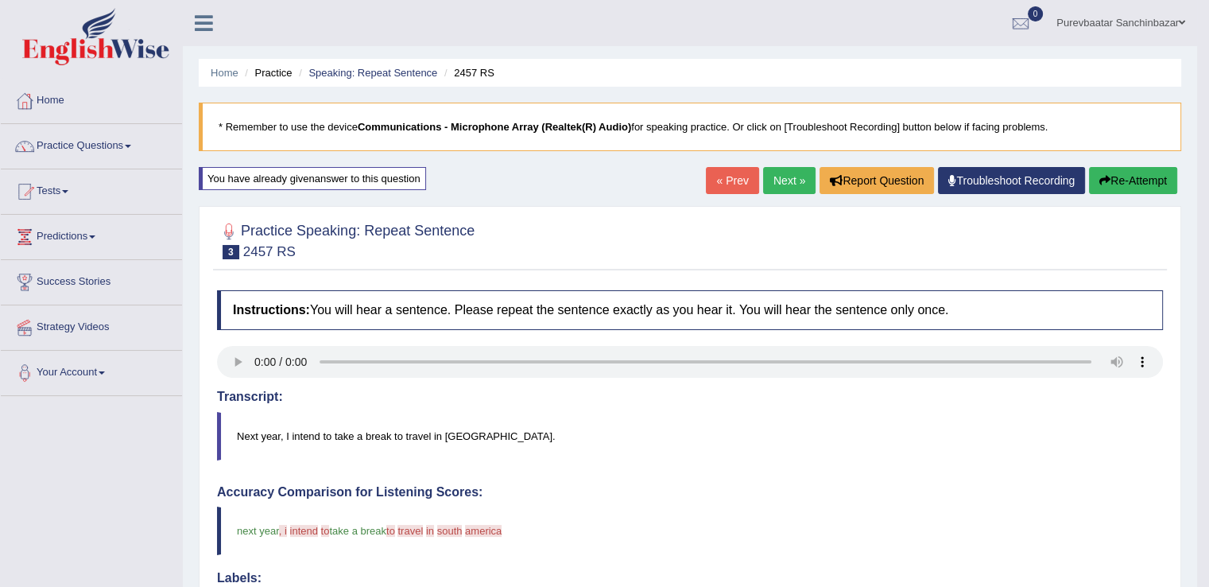
click at [1135, 173] on button "Re-Attempt" at bounding box center [1133, 180] width 88 height 27
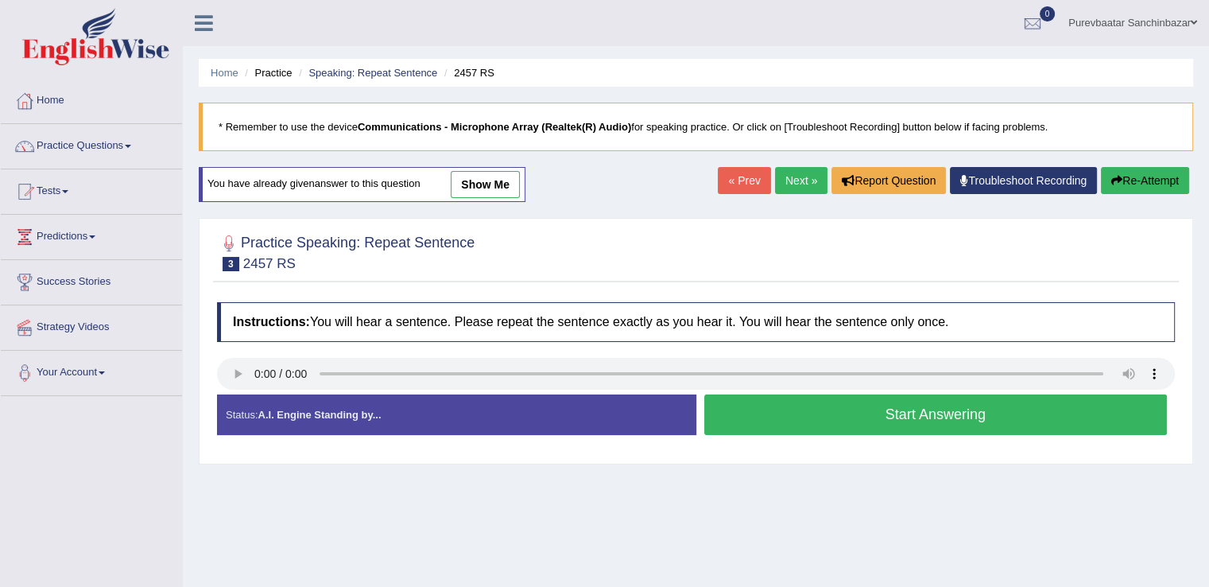
click at [770, 407] on button "Start Answering" at bounding box center [937, 414] width 464 height 41
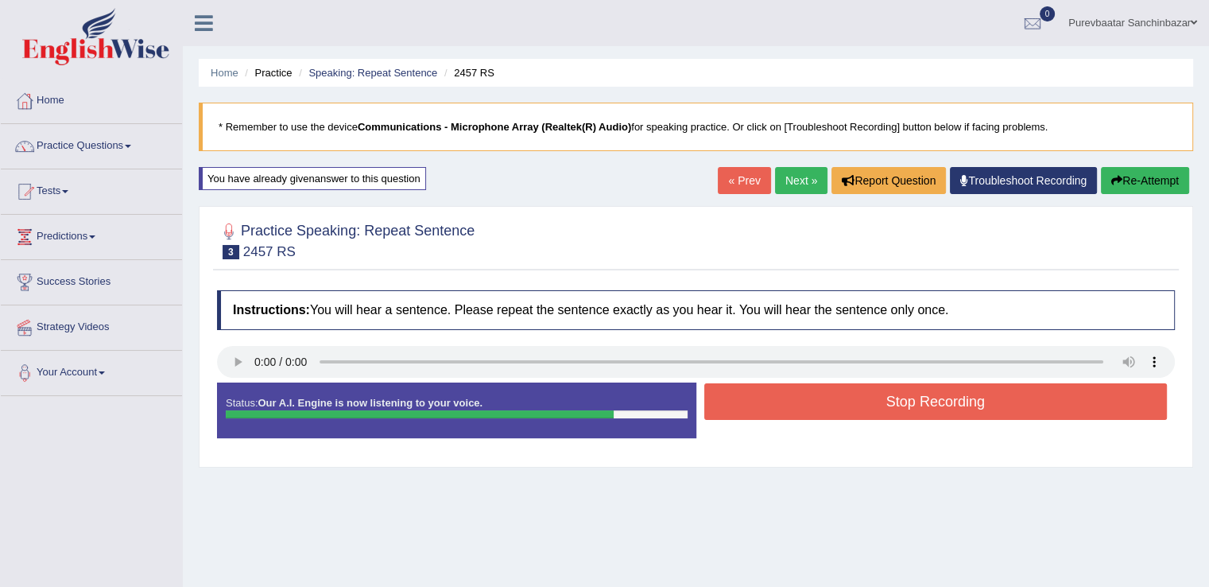
click at [770, 407] on button "Stop Recording" at bounding box center [937, 401] width 464 height 37
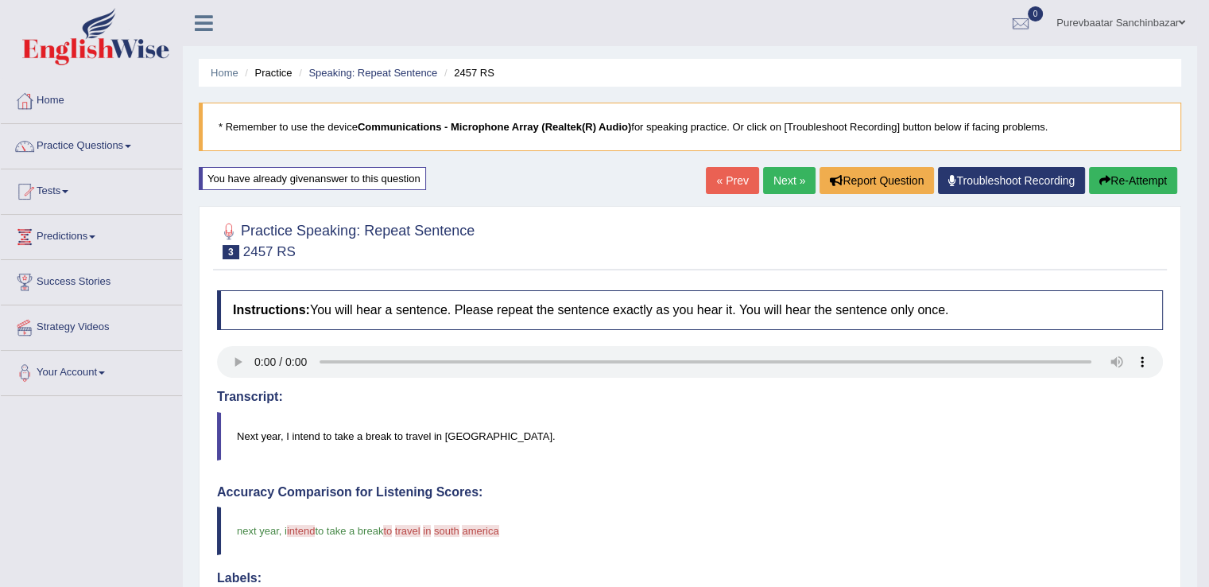
click at [1108, 176] on button "Re-Attempt" at bounding box center [1133, 180] width 88 height 27
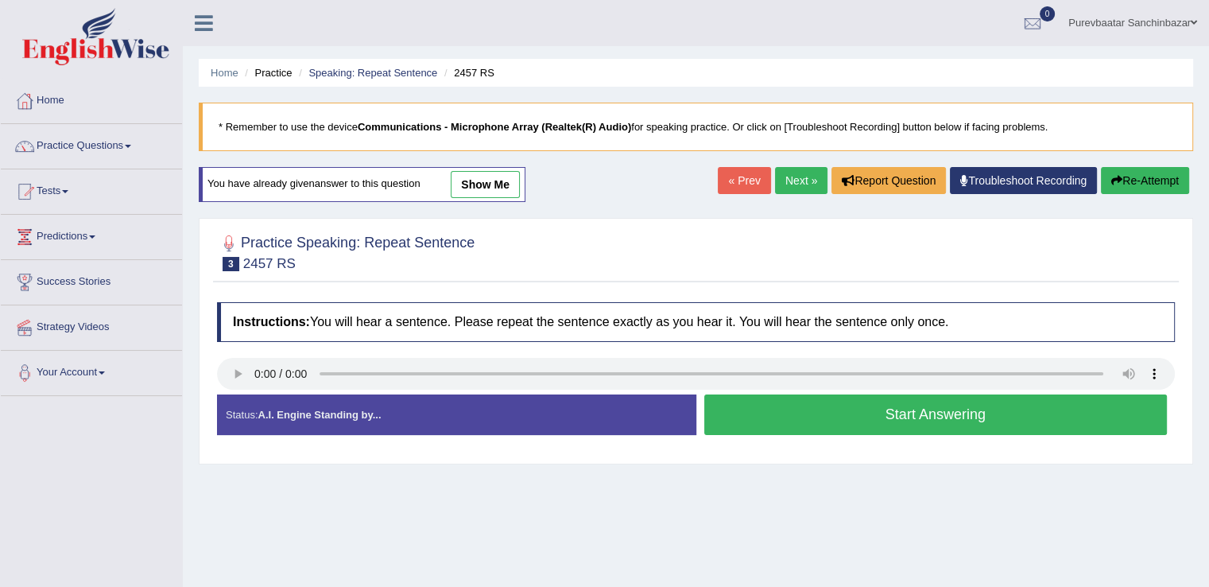
click at [859, 420] on button "Start Answering" at bounding box center [937, 414] width 464 height 41
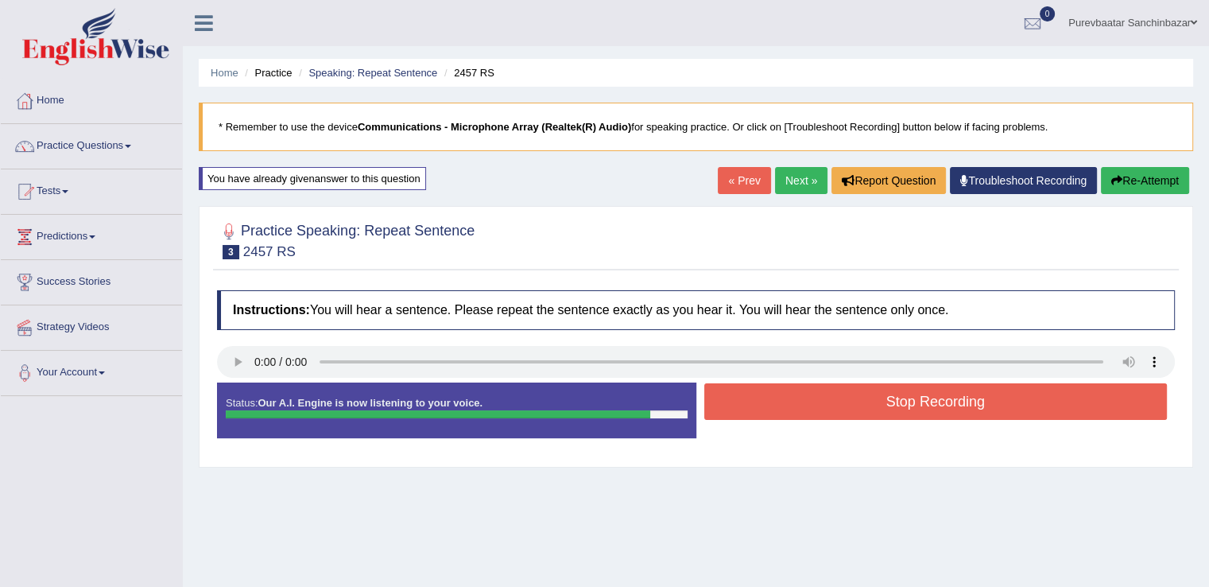
click at [863, 417] on button "Stop Recording" at bounding box center [937, 401] width 464 height 37
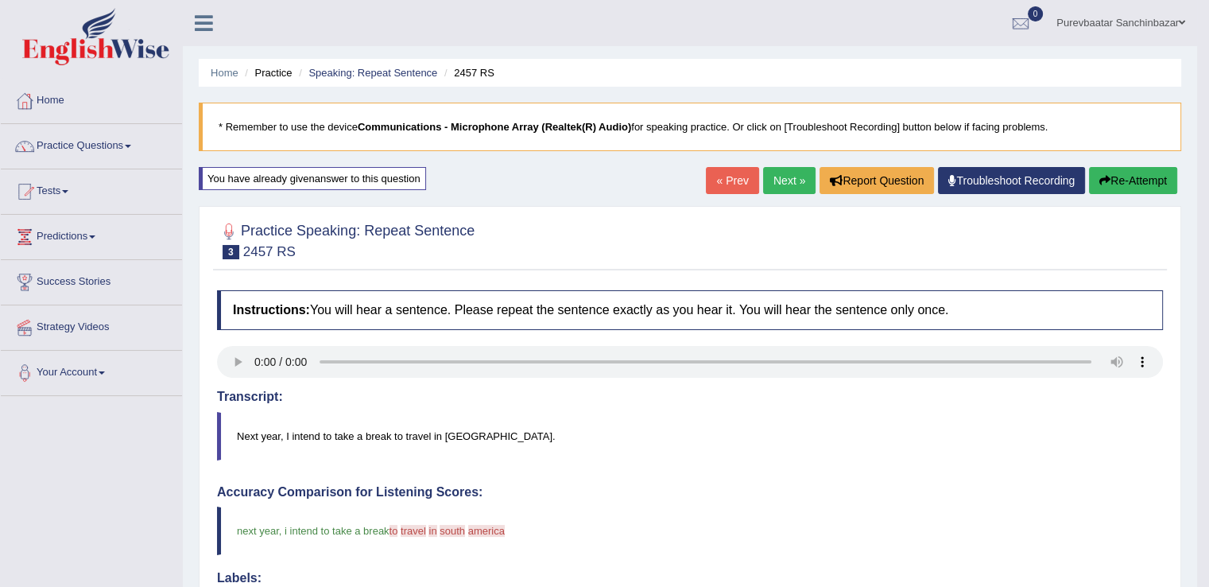
click at [1127, 176] on button "Re-Attempt" at bounding box center [1133, 180] width 88 height 27
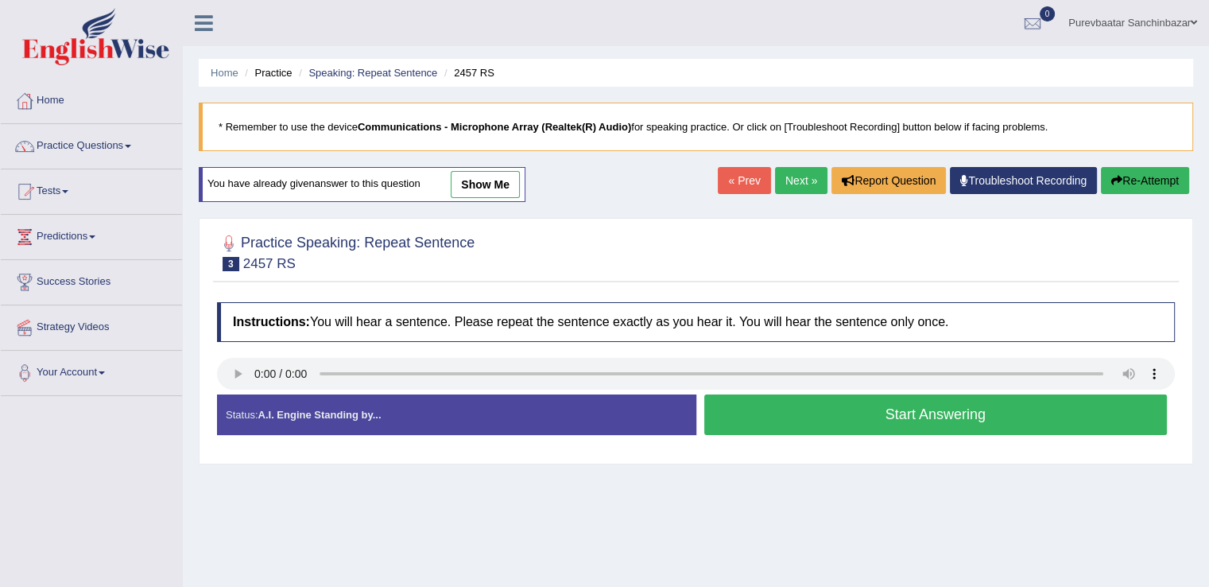
click at [923, 415] on button "Start Answering" at bounding box center [937, 414] width 464 height 41
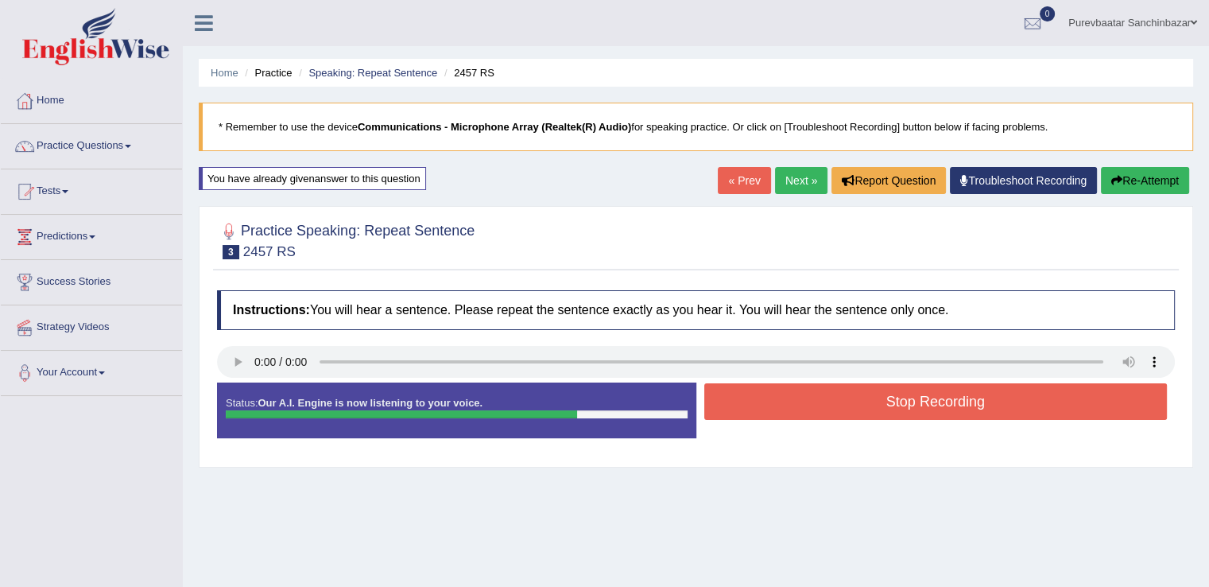
click at [923, 415] on button "Stop Recording" at bounding box center [937, 401] width 464 height 37
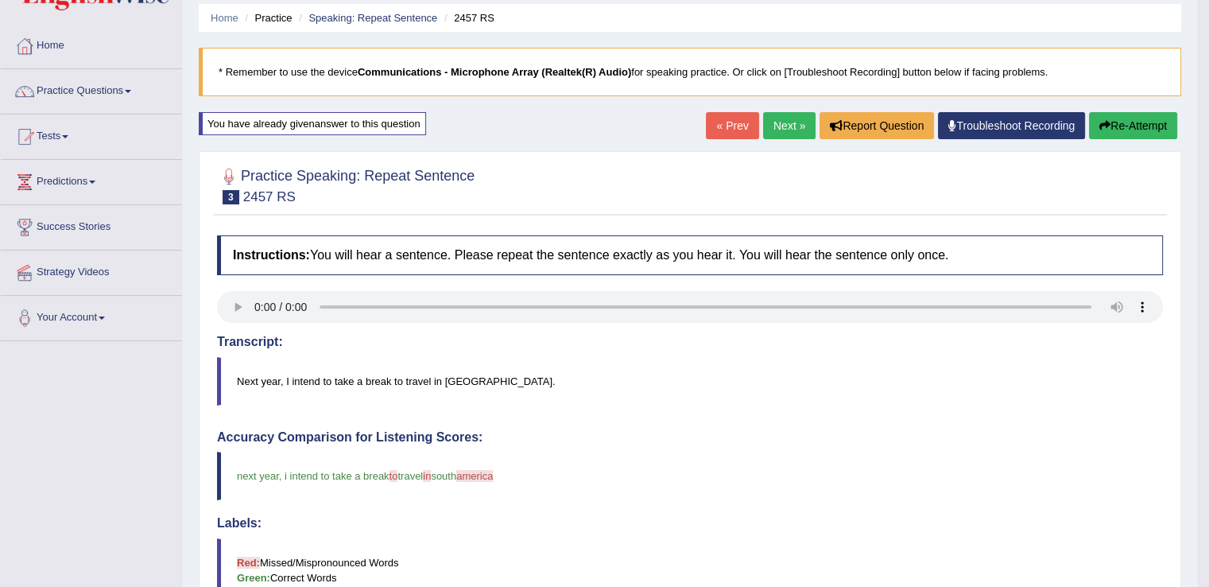
scroll to position [28, 0]
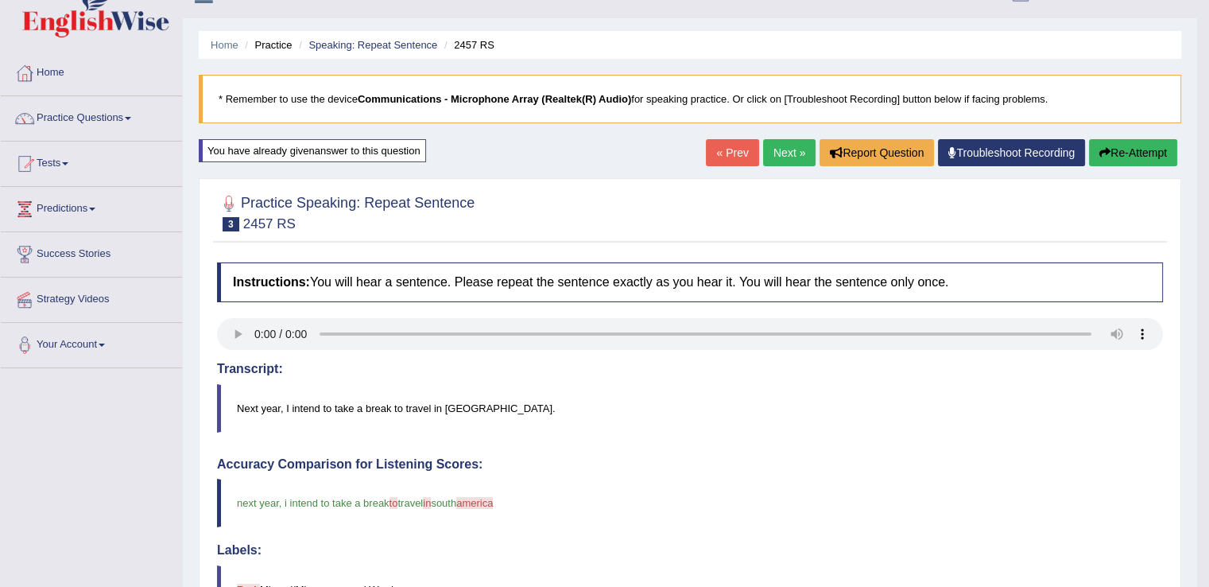
click at [791, 150] on link "Next »" at bounding box center [789, 152] width 52 height 27
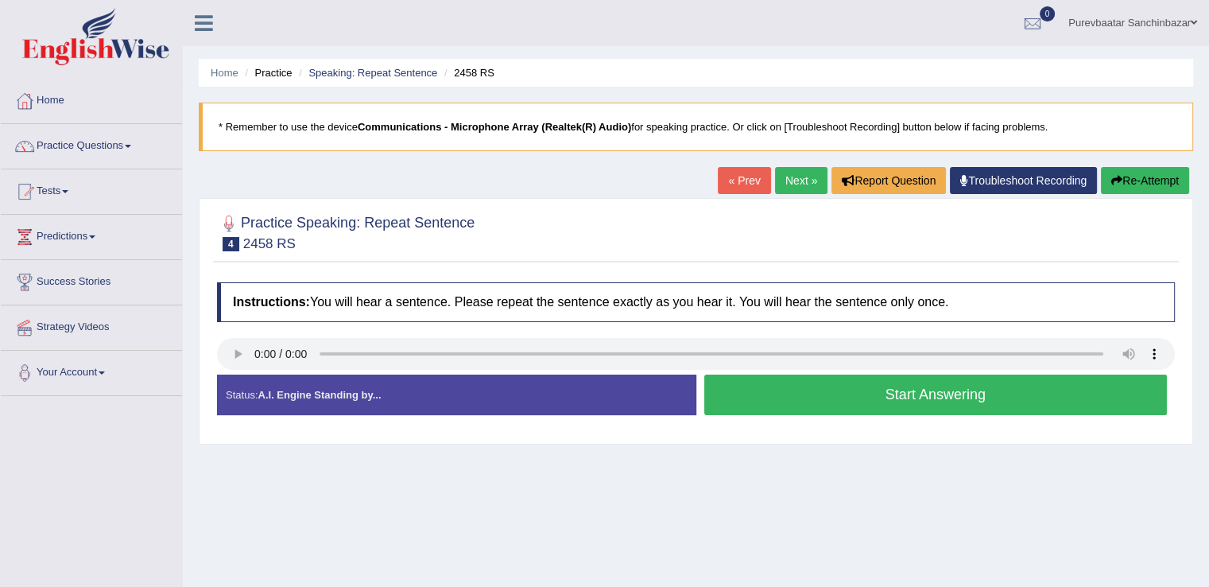
click at [825, 395] on button "Start Answering" at bounding box center [937, 395] width 464 height 41
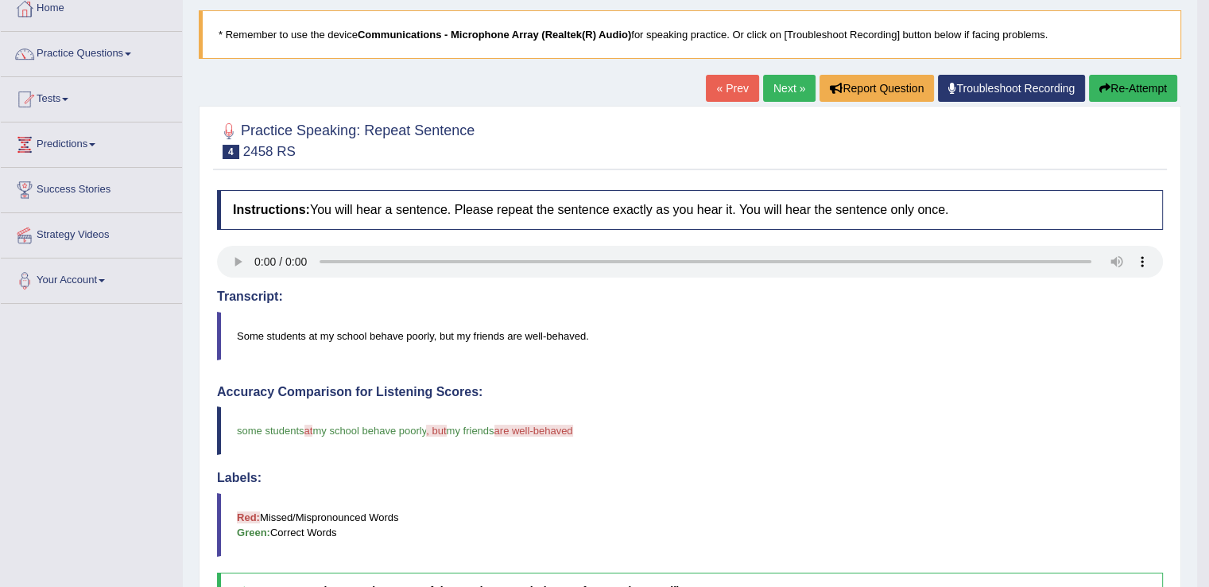
scroll to position [33, 0]
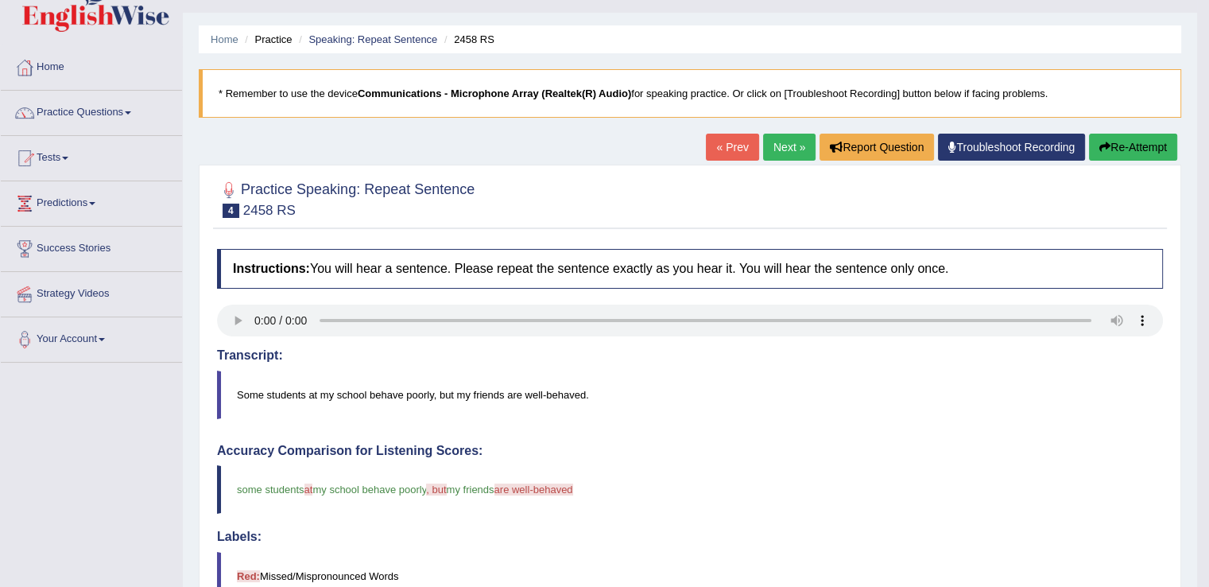
click at [779, 134] on link "Next »" at bounding box center [789, 147] width 52 height 27
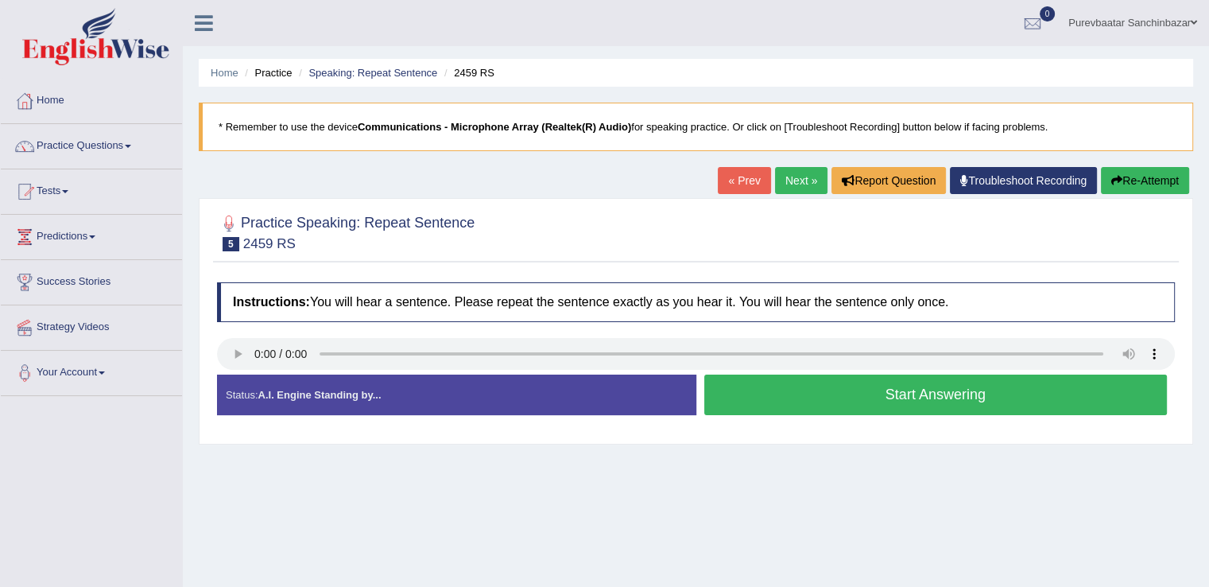
click at [763, 392] on button "Start Answering" at bounding box center [937, 395] width 464 height 41
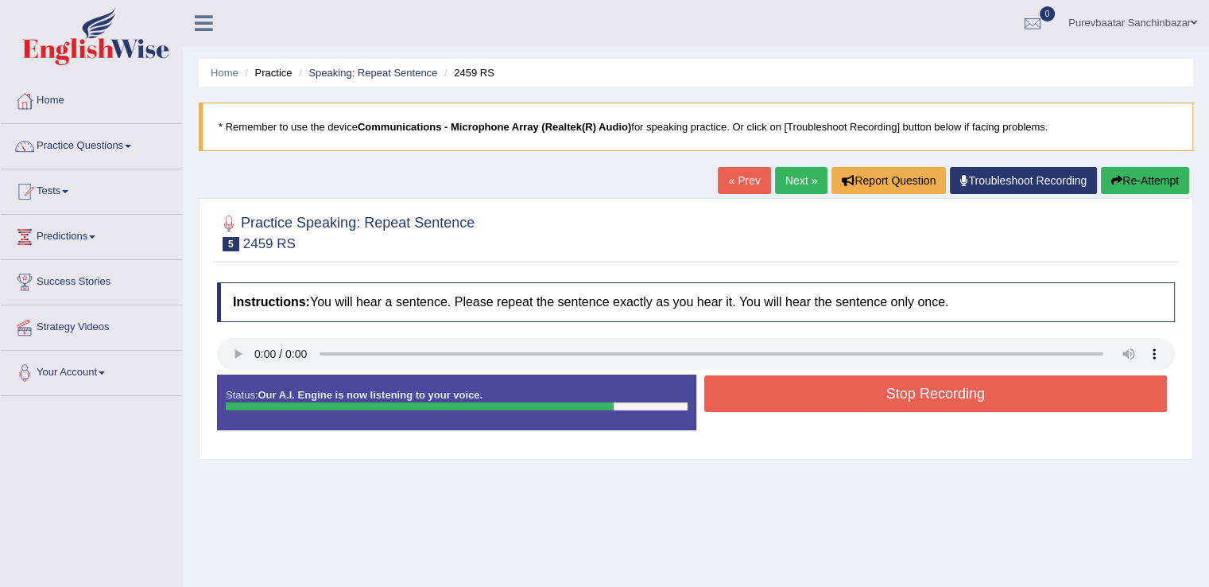
click at [763, 392] on button "Stop Recording" at bounding box center [937, 393] width 464 height 37
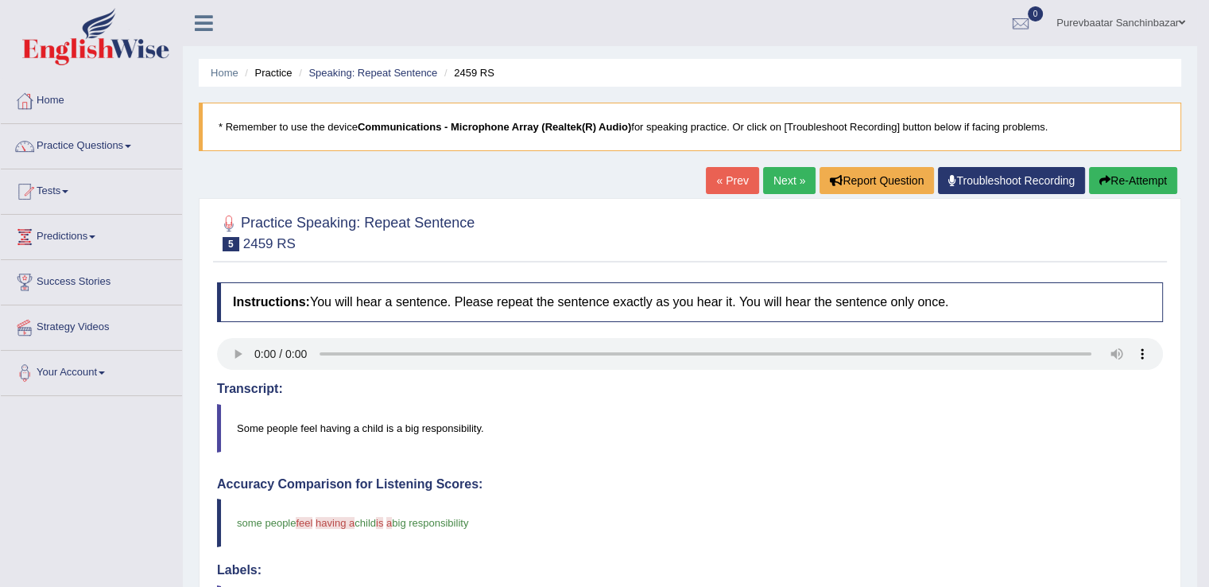
click at [1121, 184] on button "Re-Attempt" at bounding box center [1133, 180] width 88 height 27
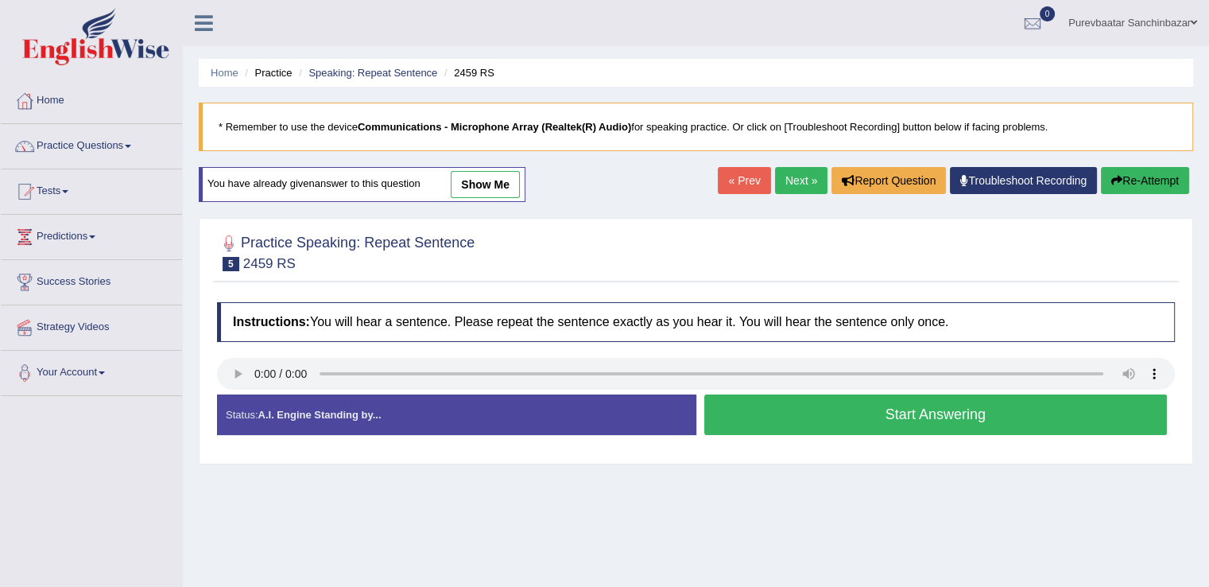
click at [821, 402] on button "Start Answering" at bounding box center [937, 414] width 464 height 41
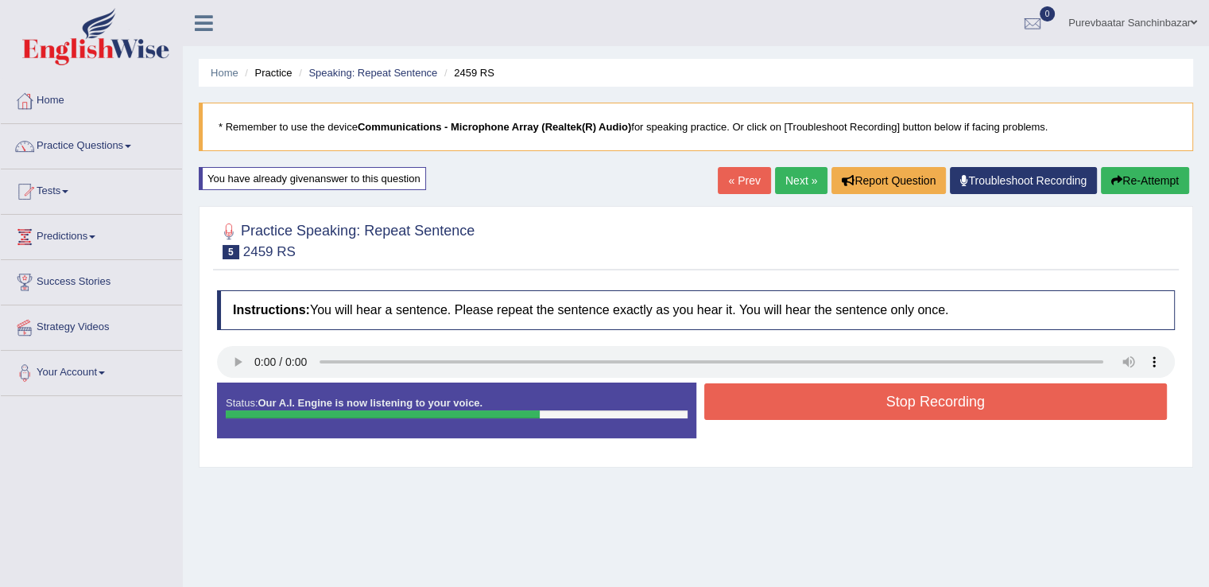
click at [821, 402] on button "Stop Recording" at bounding box center [937, 401] width 464 height 37
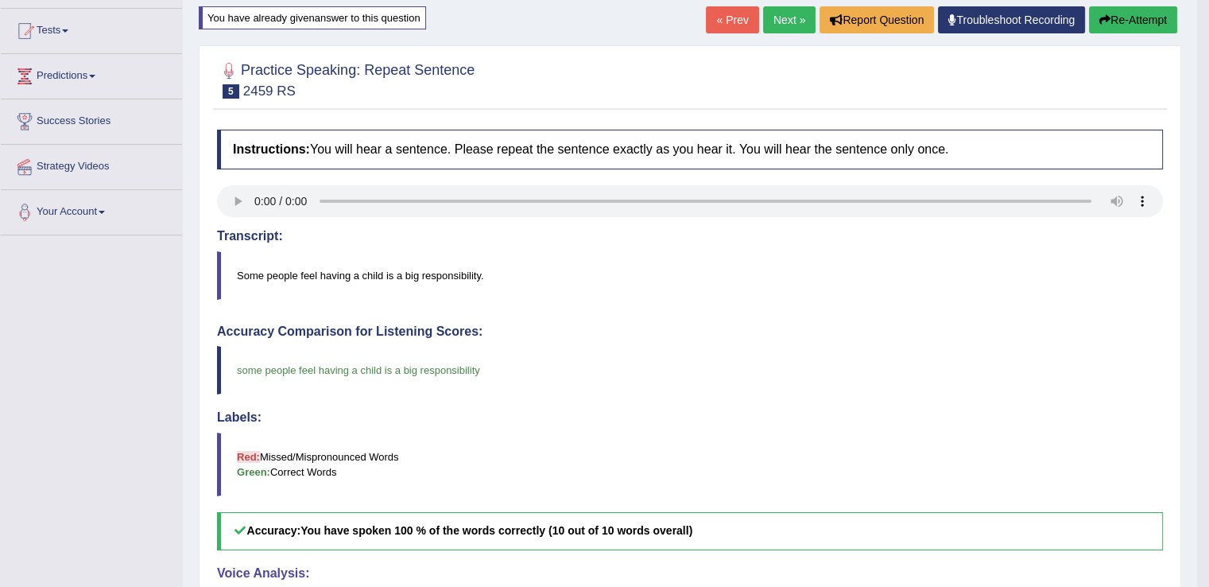
scroll to position [30, 0]
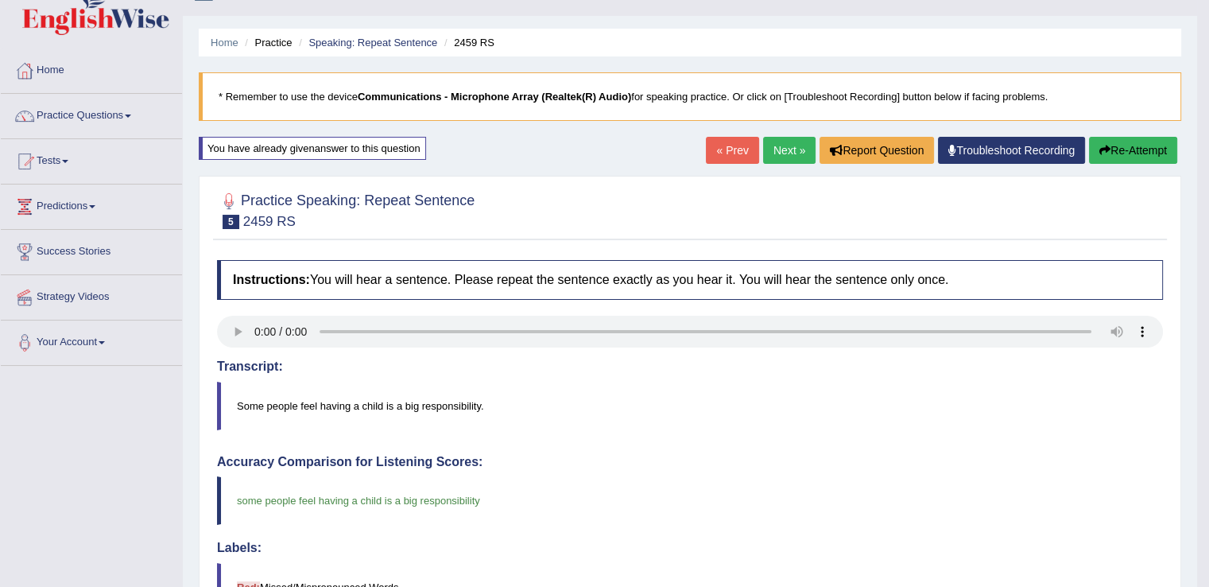
click at [766, 146] on link "Next »" at bounding box center [789, 150] width 52 height 27
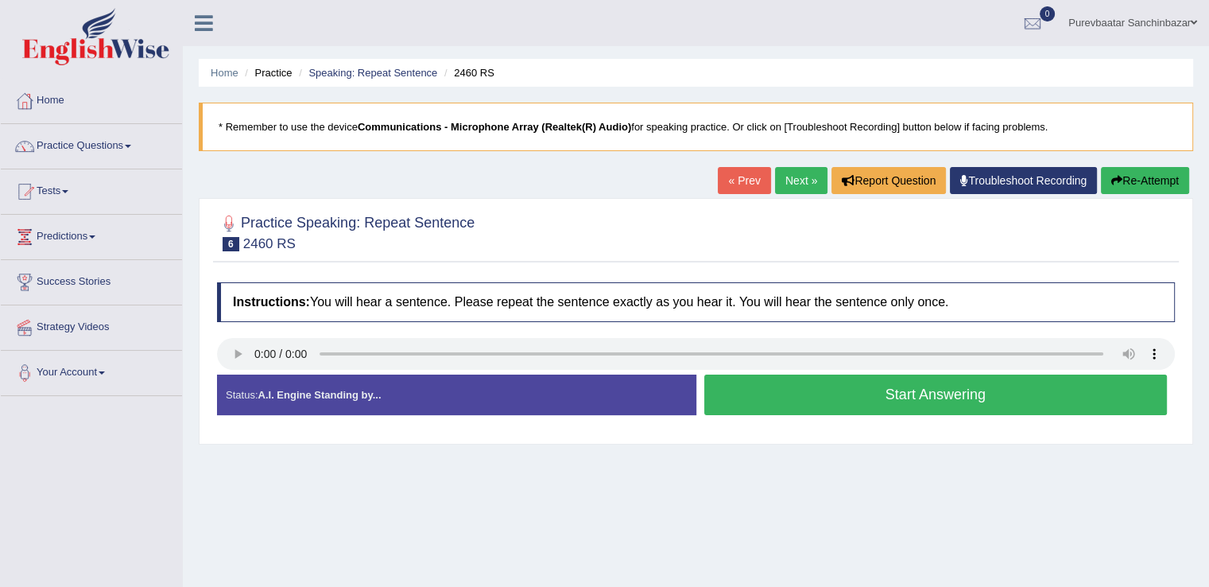
click at [857, 393] on button "Start Answering" at bounding box center [937, 395] width 464 height 41
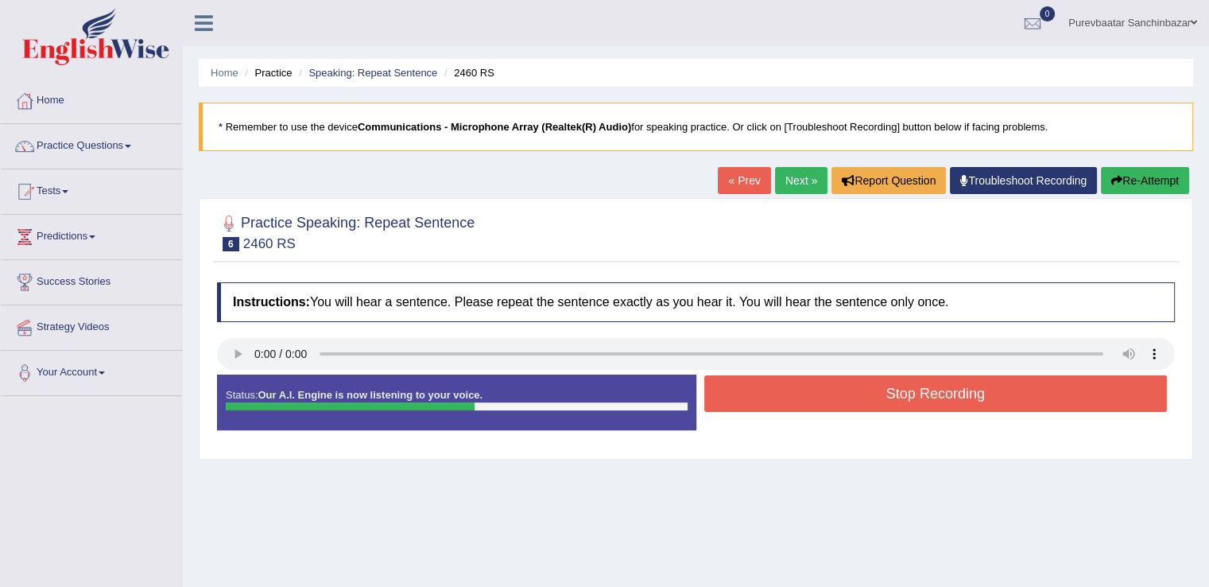
click at [857, 393] on button "Stop Recording" at bounding box center [937, 393] width 464 height 37
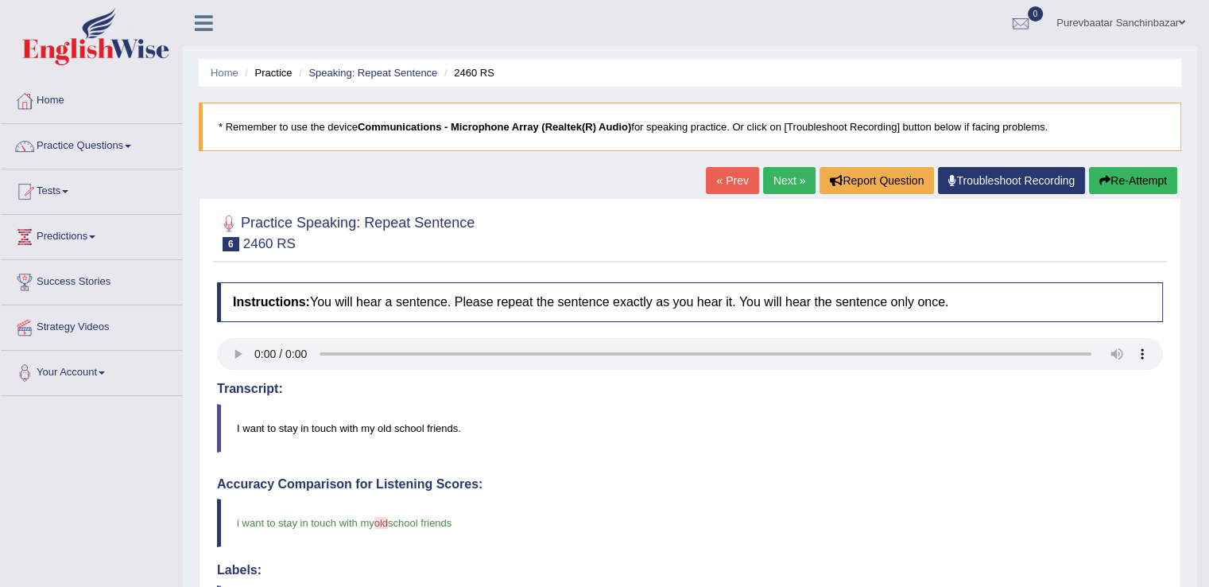
click at [779, 187] on link "Next »" at bounding box center [789, 180] width 52 height 27
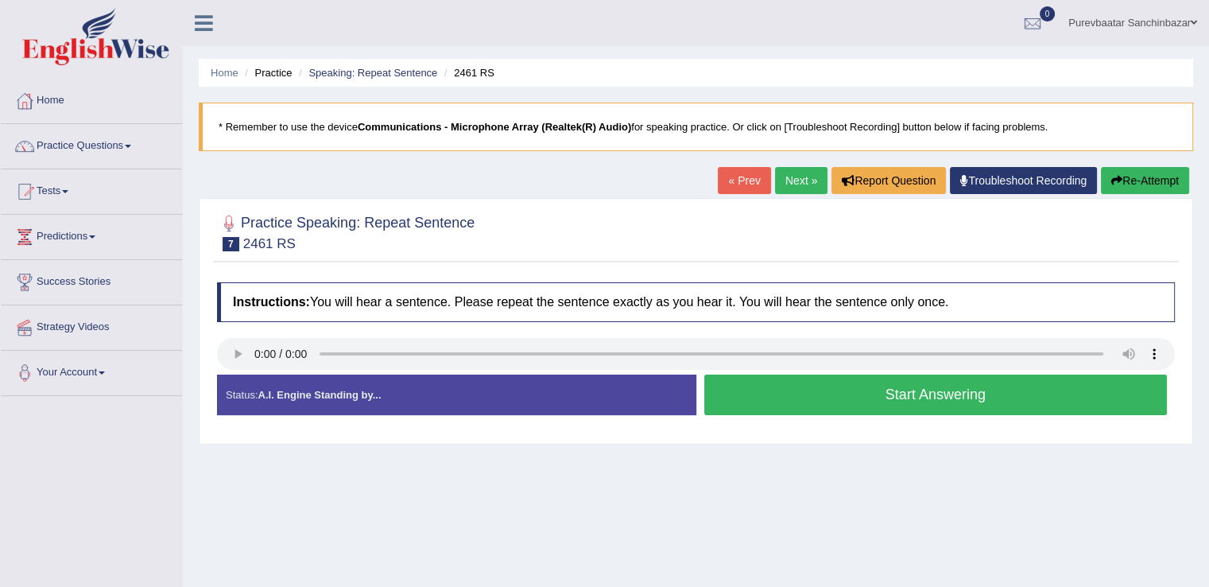
click at [819, 388] on button "Start Answering" at bounding box center [937, 395] width 464 height 41
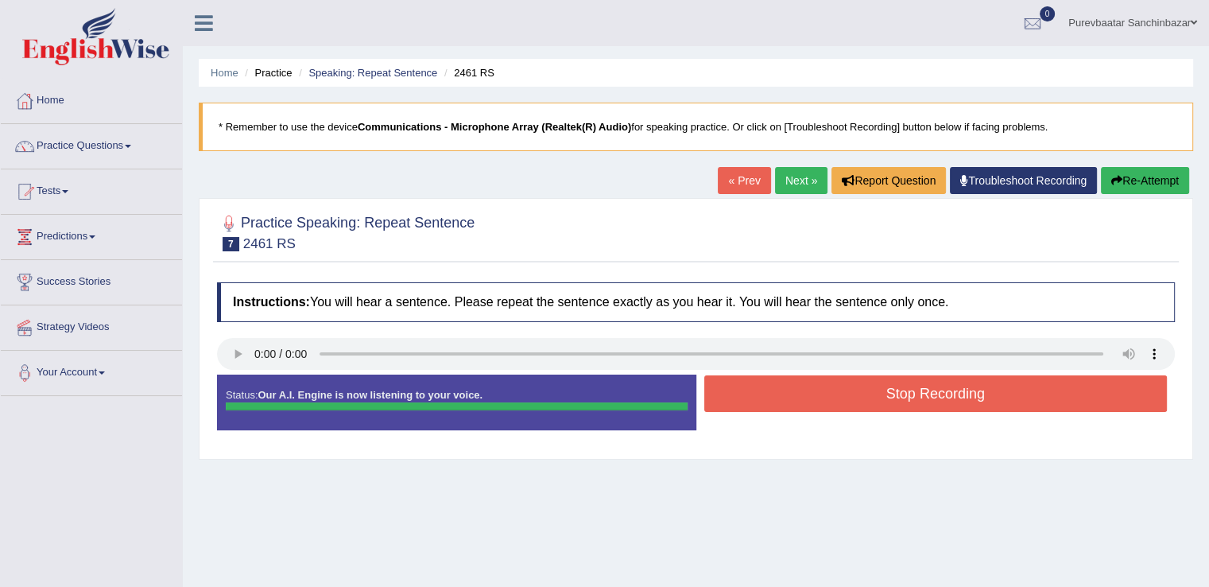
click at [819, 388] on button "Stop Recording" at bounding box center [937, 393] width 464 height 37
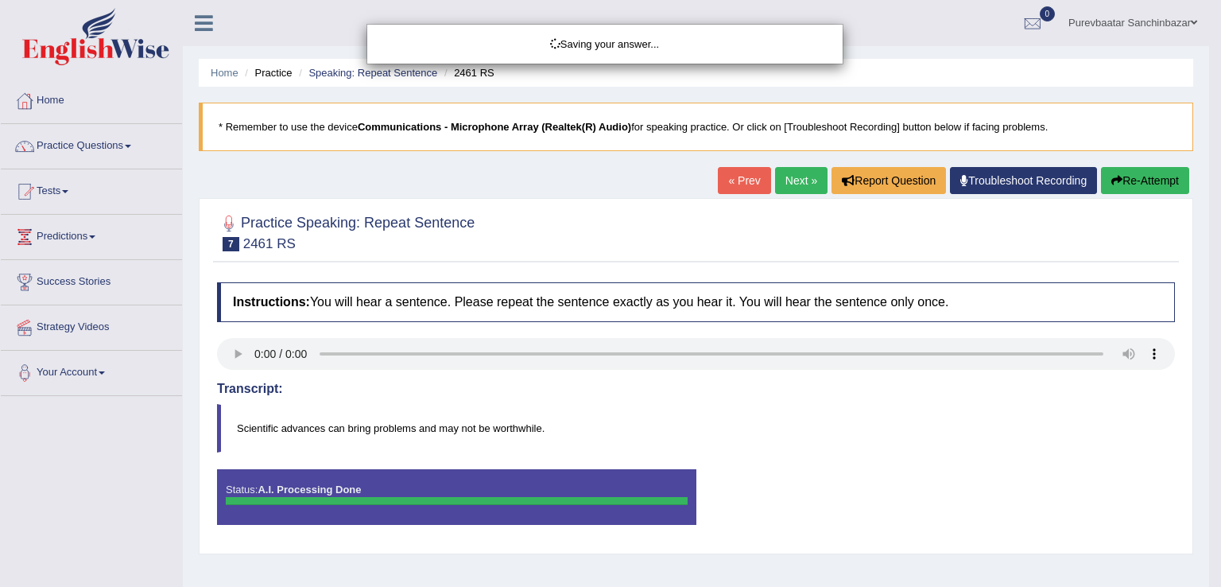
click at [1130, 180] on div "Saving your answer..." at bounding box center [610, 293] width 1221 height 587
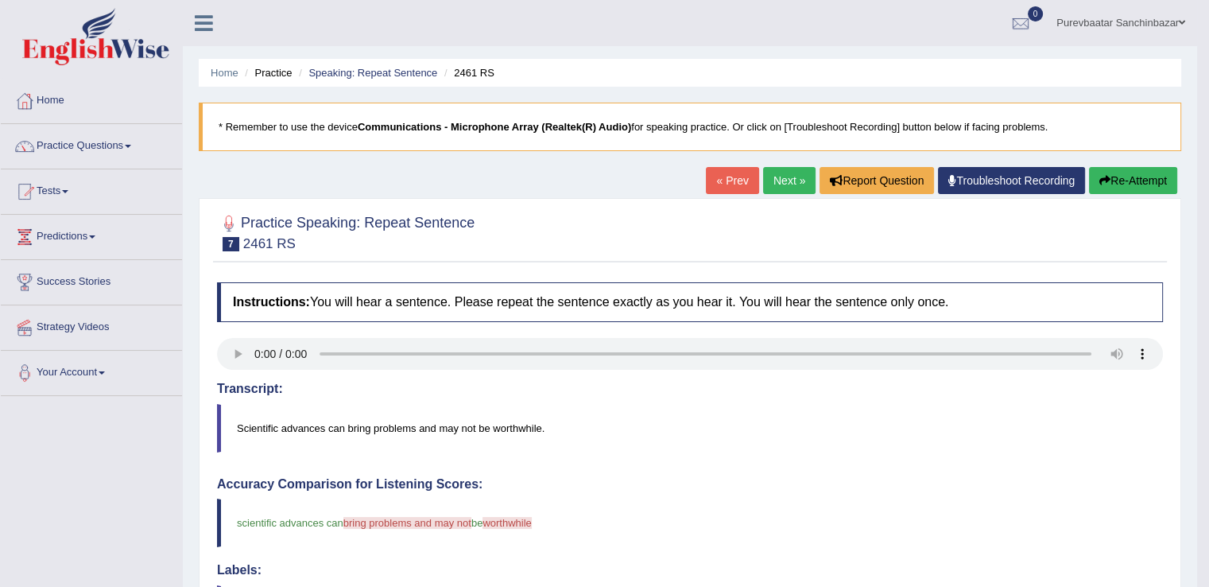
click at [1107, 187] on button "Re-Attempt" at bounding box center [1133, 180] width 88 height 27
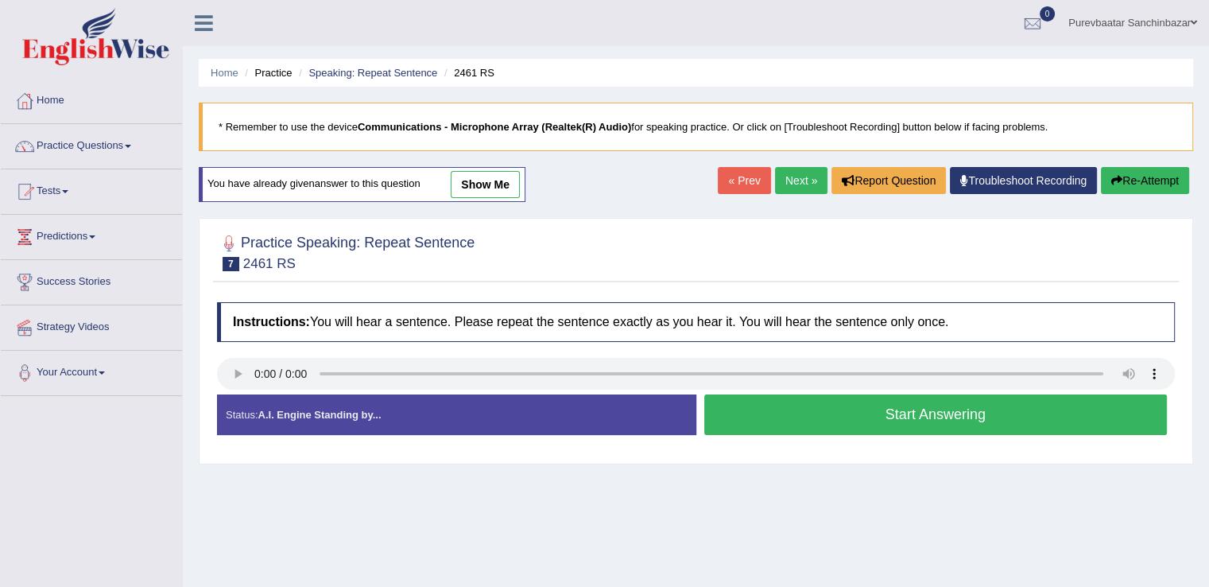
click at [906, 411] on button "Start Answering" at bounding box center [937, 414] width 464 height 41
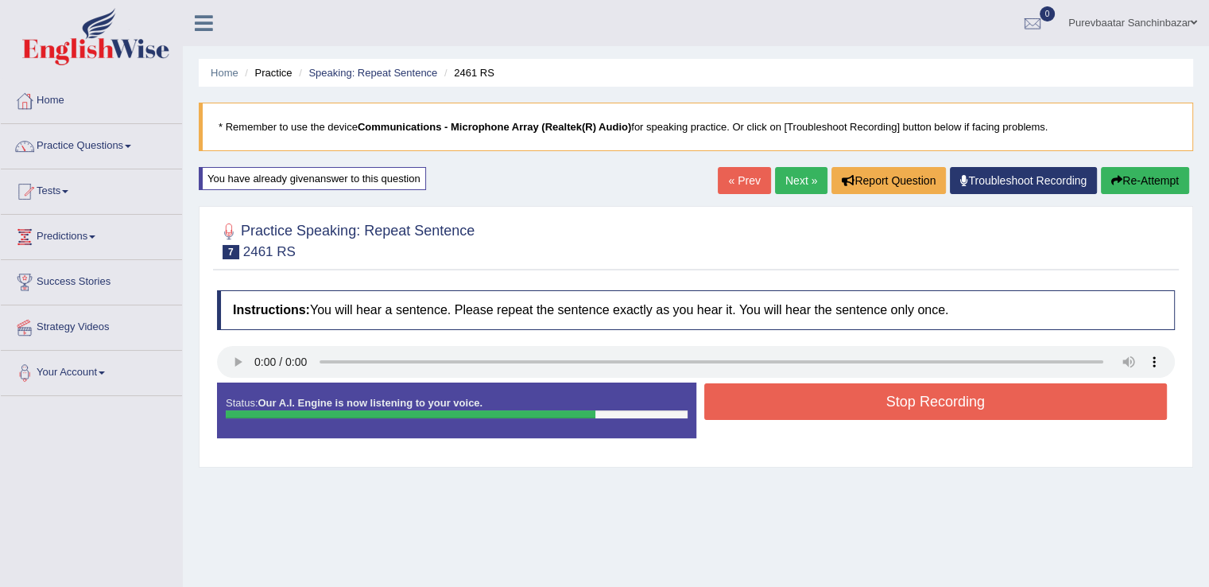
click at [906, 411] on button "Stop Recording" at bounding box center [937, 401] width 464 height 37
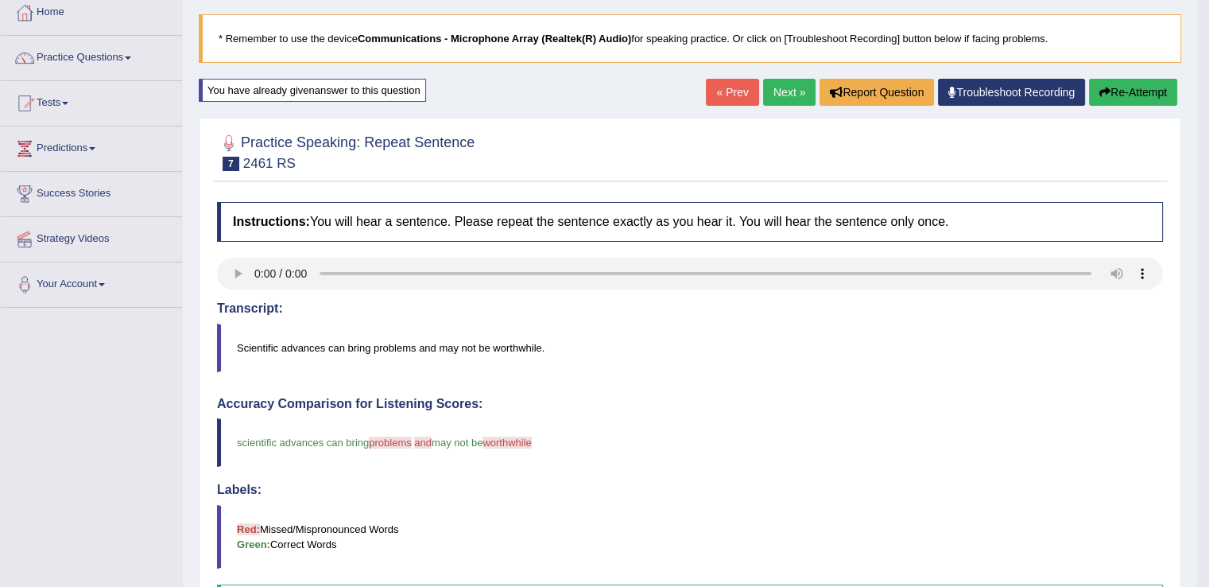
scroll to position [89, 0]
click at [790, 94] on link "Next »" at bounding box center [789, 91] width 52 height 27
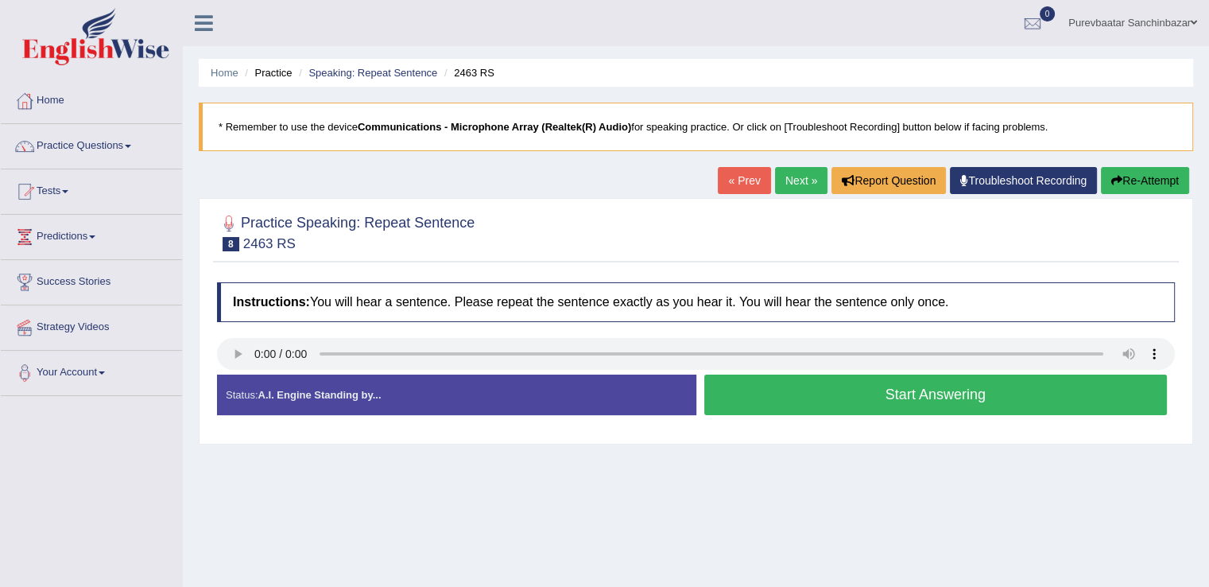
click at [747, 407] on button "Start Answering" at bounding box center [937, 395] width 464 height 41
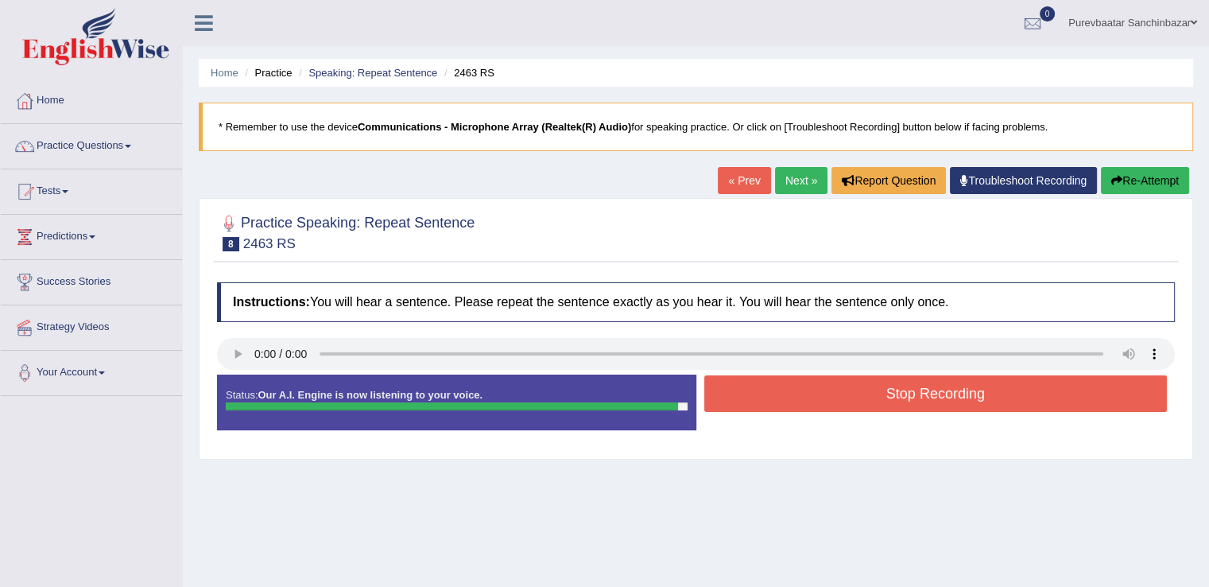
click at [751, 405] on button "Stop Recording" at bounding box center [937, 393] width 464 height 37
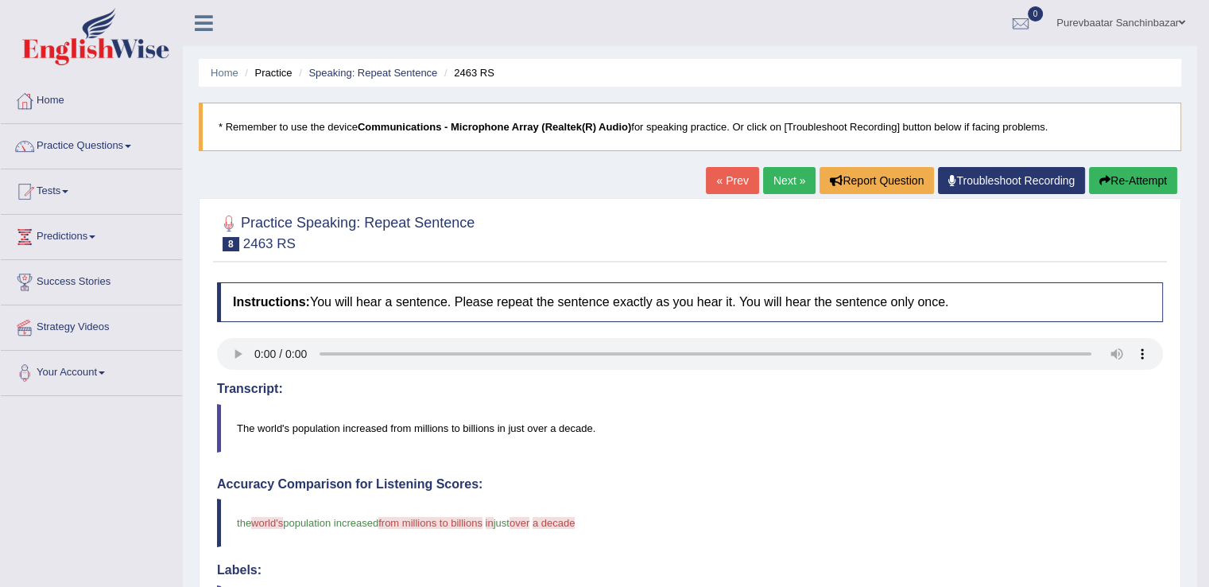
click at [1102, 176] on icon "button" at bounding box center [1105, 180] width 11 height 11
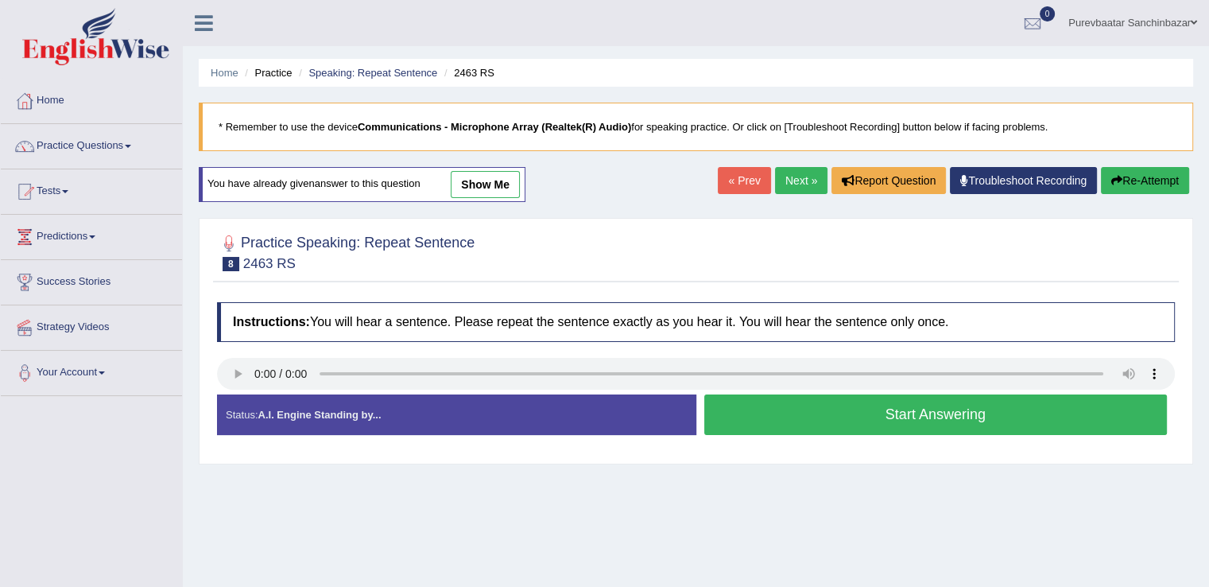
click at [856, 424] on button "Start Answering" at bounding box center [937, 414] width 464 height 41
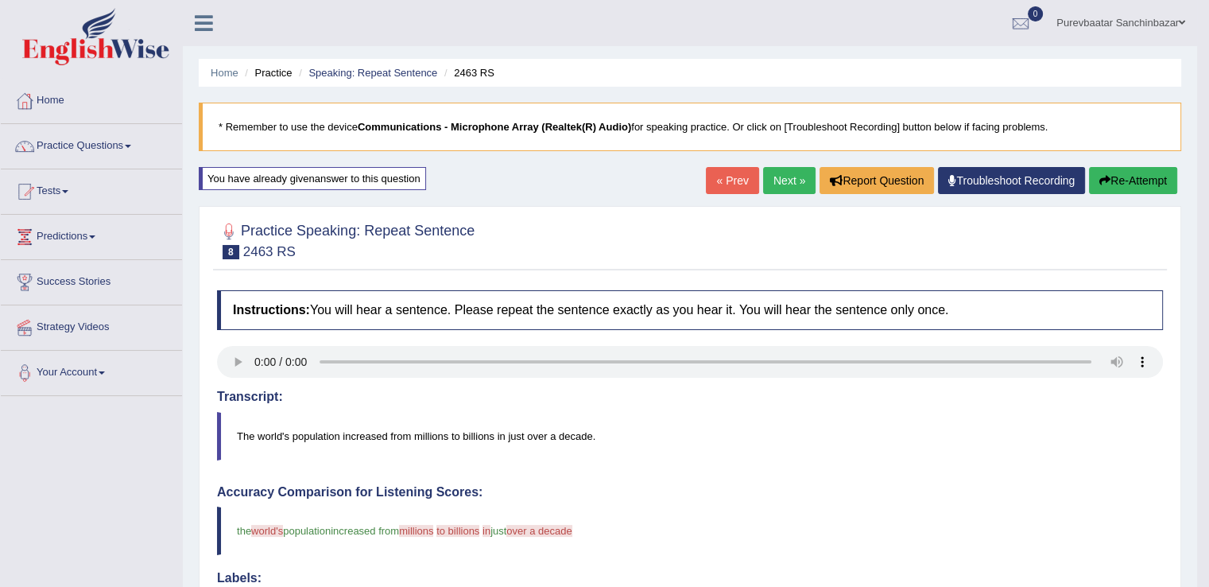
click at [1122, 182] on button "Re-Attempt" at bounding box center [1133, 180] width 88 height 27
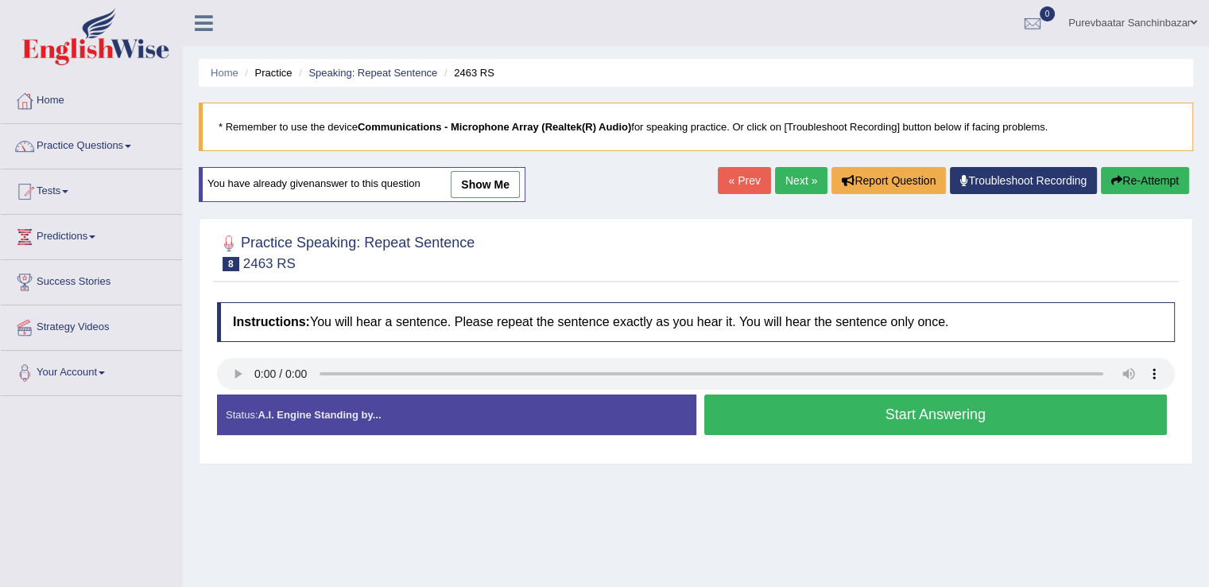
click at [794, 406] on button "Start Answering" at bounding box center [937, 414] width 464 height 41
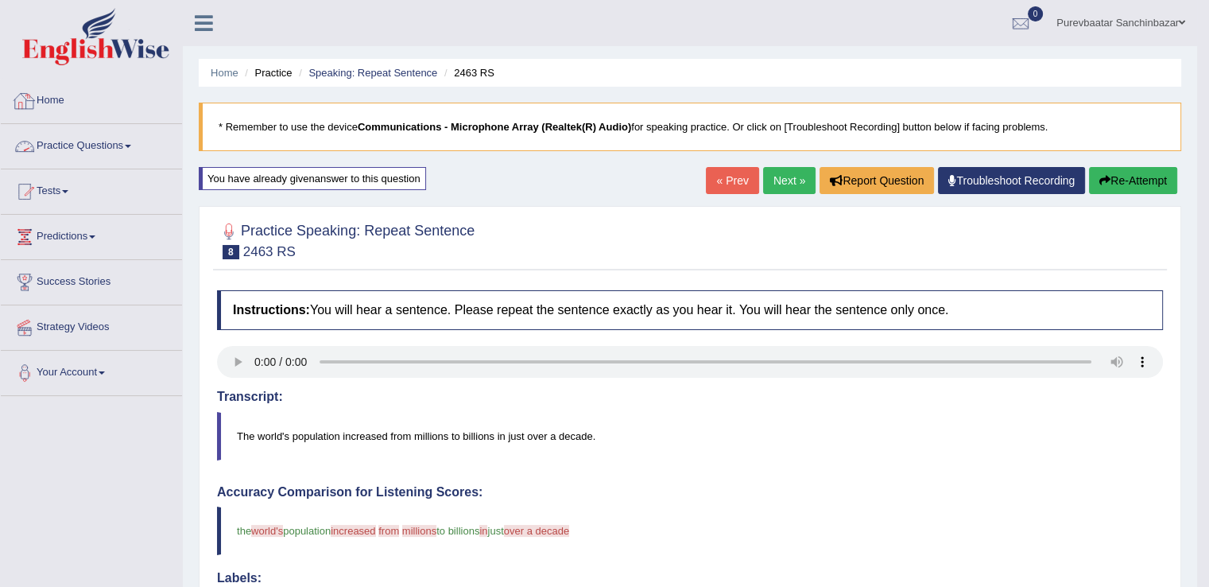
click at [108, 148] on link "Practice Questions" at bounding box center [91, 144] width 181 height 40
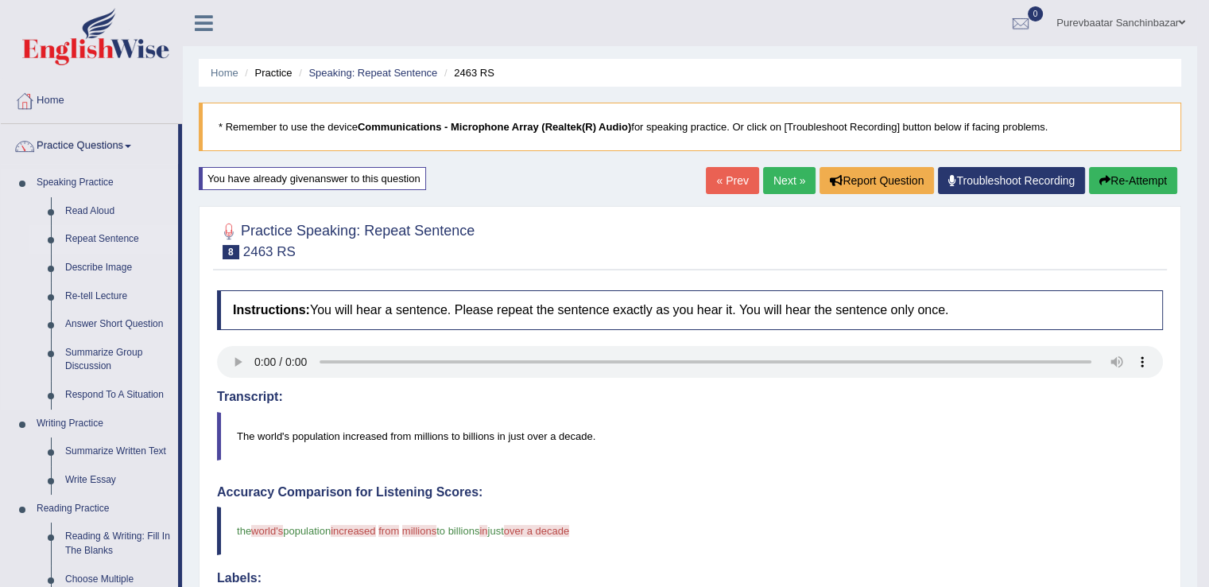
click at [87, 236] on link "Repeat Sentence" at bounding box center [118, 239] width 120 height 29
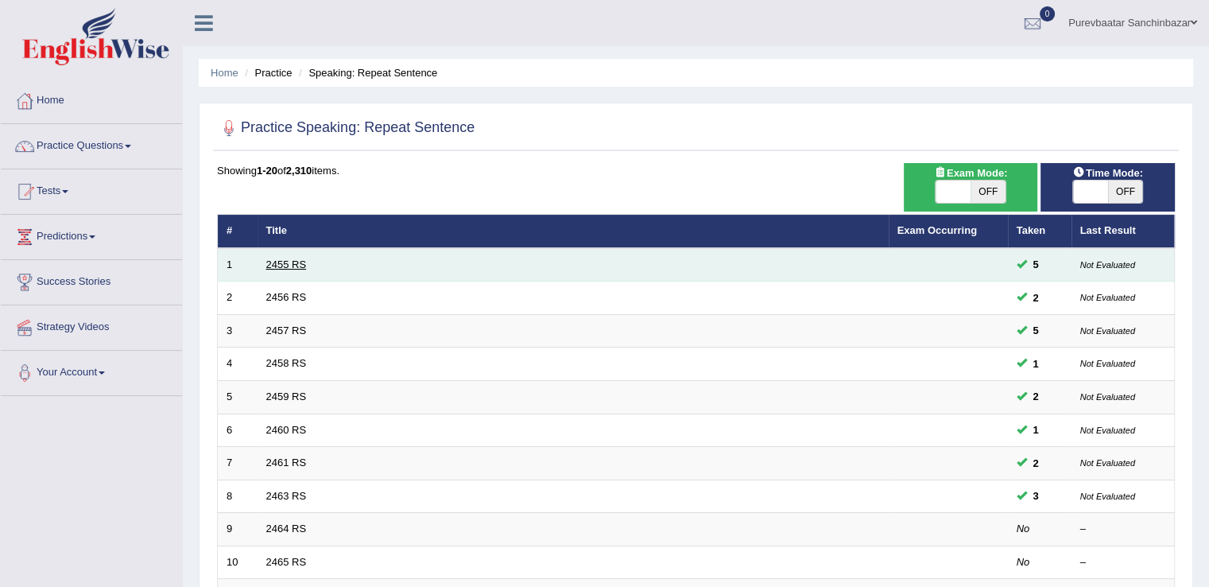
click at [289, 267] on link "2455 RS" at bounding box center [286, 264] width 41 height 12
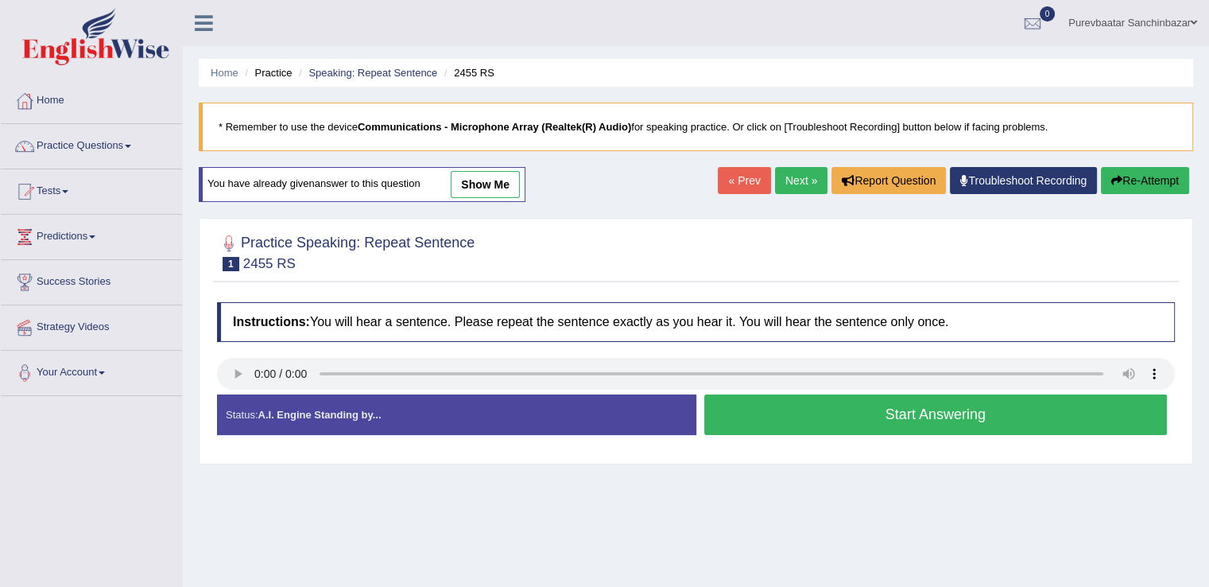
click at [121, 147] on link "Practice Questions" at bounding box center [91, 144] width 181 height 40
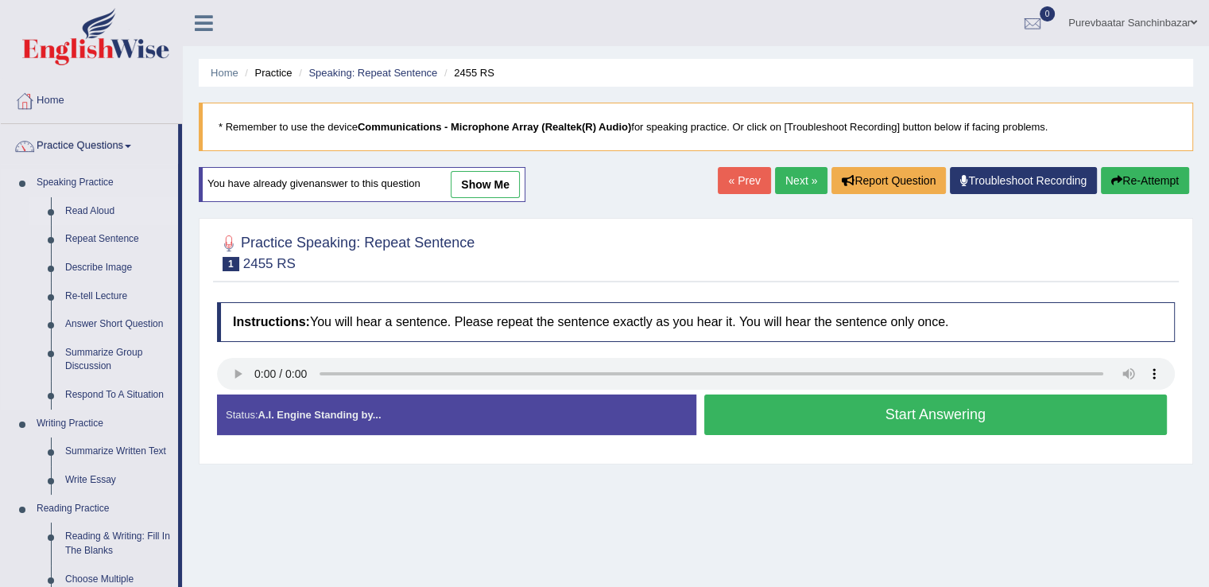
click at [102, 210] on link "Read Aloud" at bounding box center [118, 211] width 120 height 29
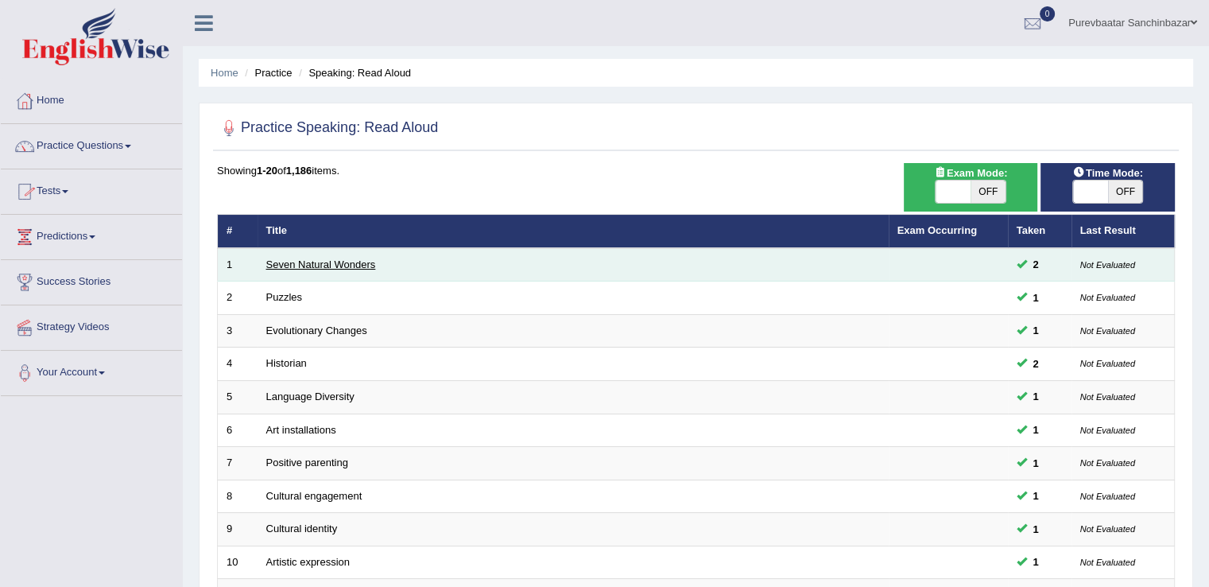
click at [299, 258] on link "Seven Natural Wonders" at bounding box center [321, 264] width 110 height 12
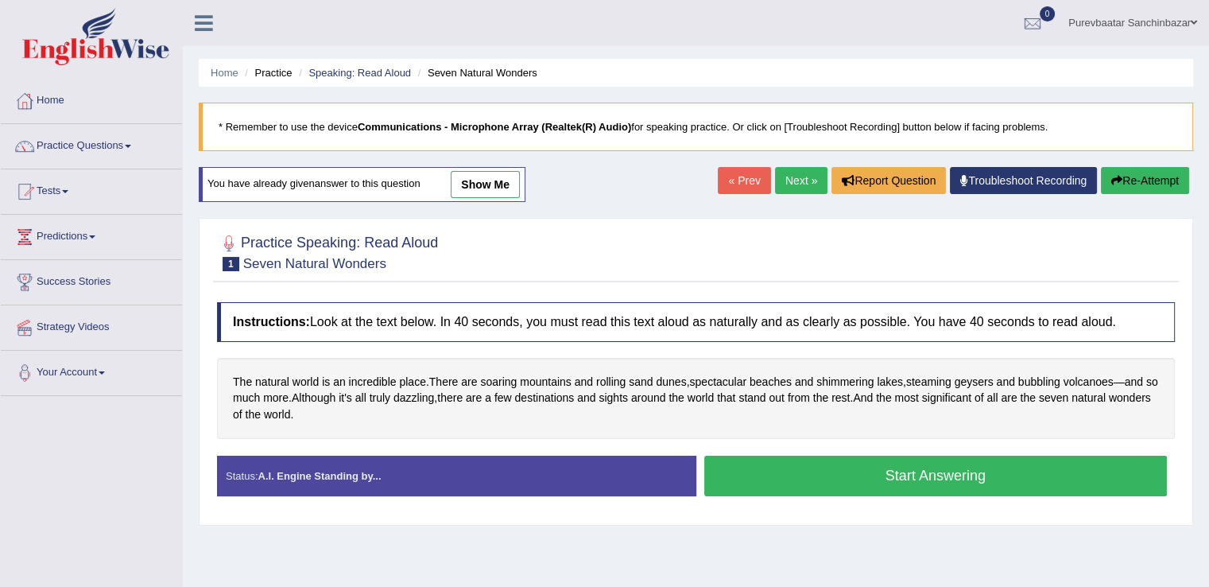
click at [799, 476] on button "Start Answering" at bounding box center [937, 476] width 464 height 41
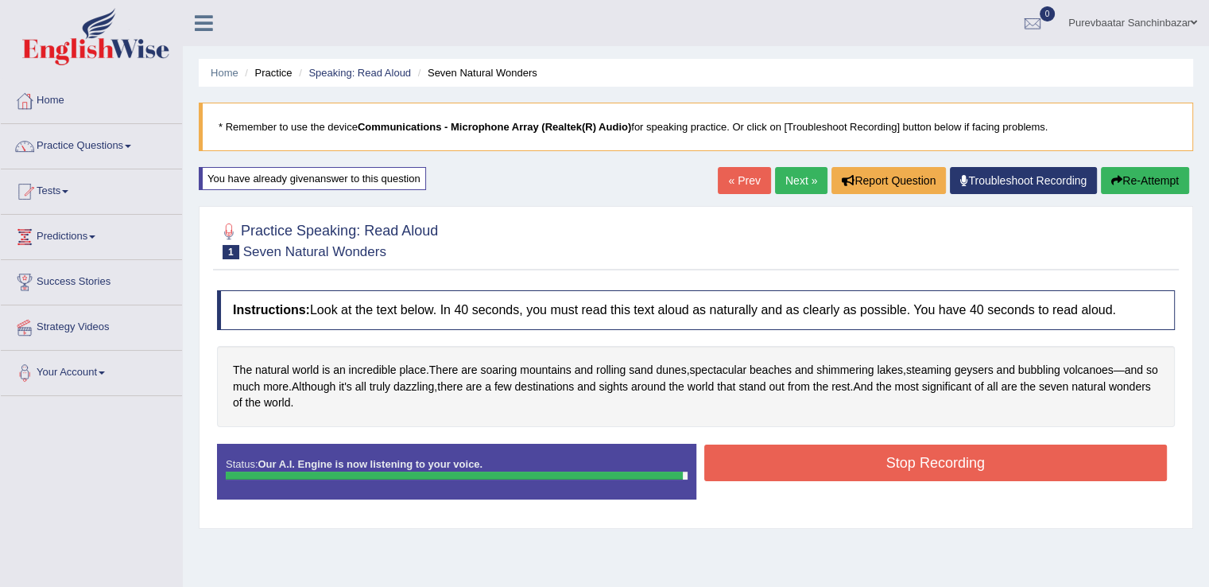
click at [798, 475] on button "Stop Recording" at bounding box center [937, 462] width 464 height 37
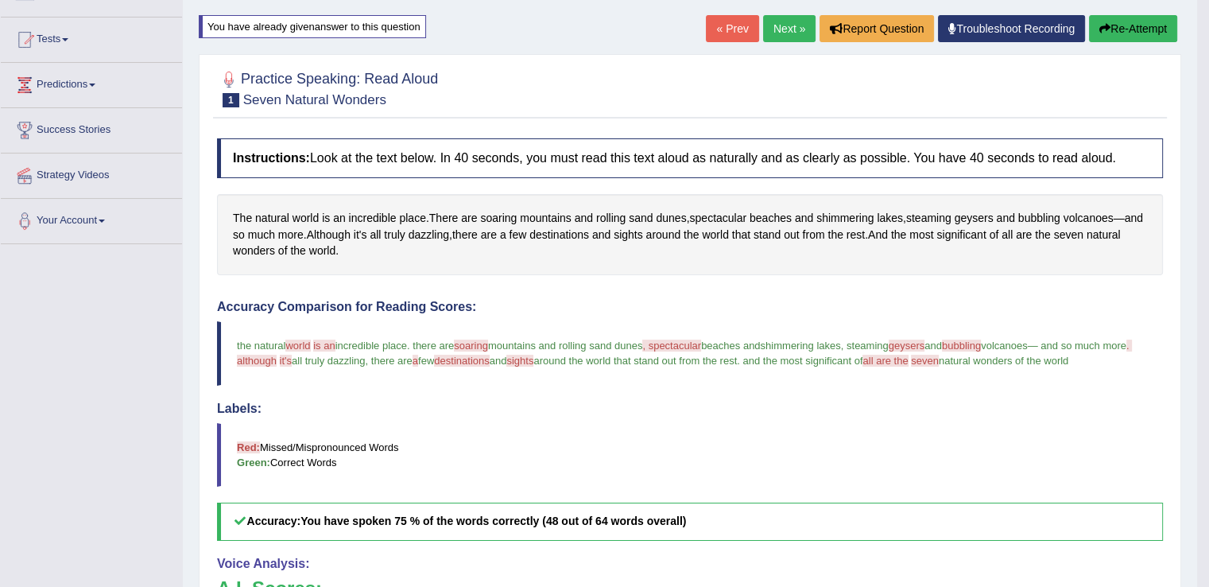
scroll to position [149, 0]
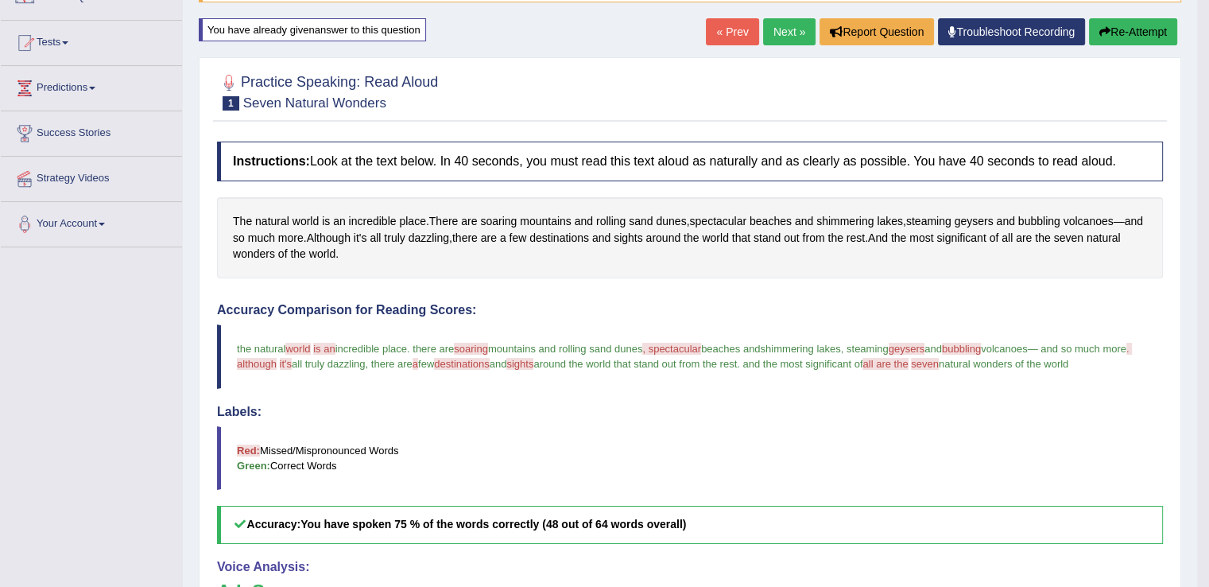
click at [1124, 27] on button "Re-Attempt" at bounding box center [1133, 31] width 88 height 27
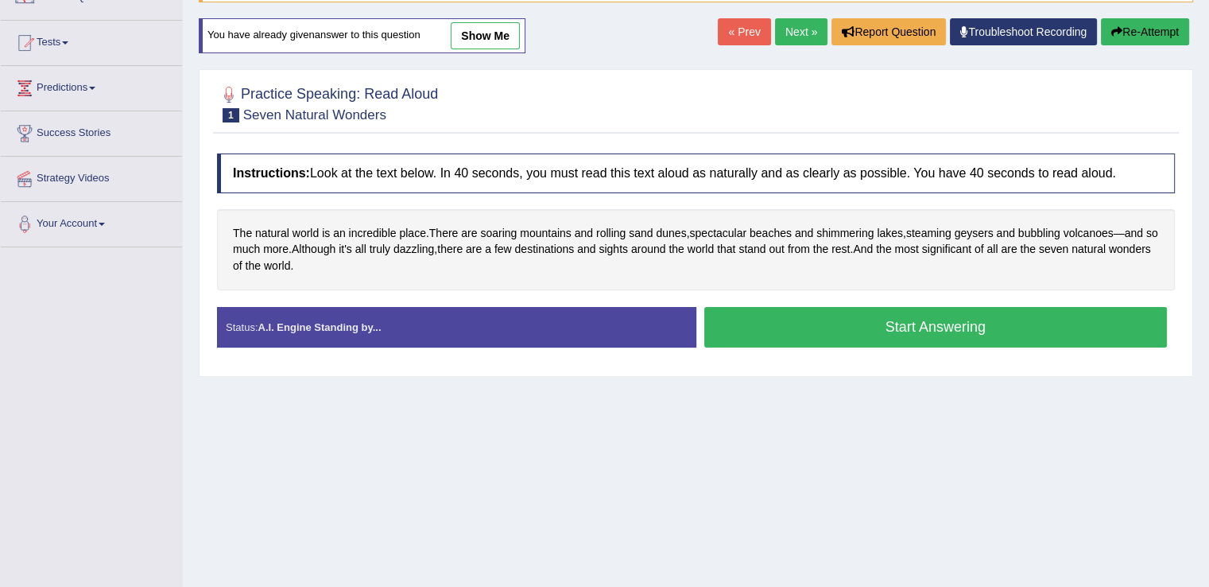
click at [983, 335] on button "Start Answering" at bounding box center [937, 327] width 464 height 41
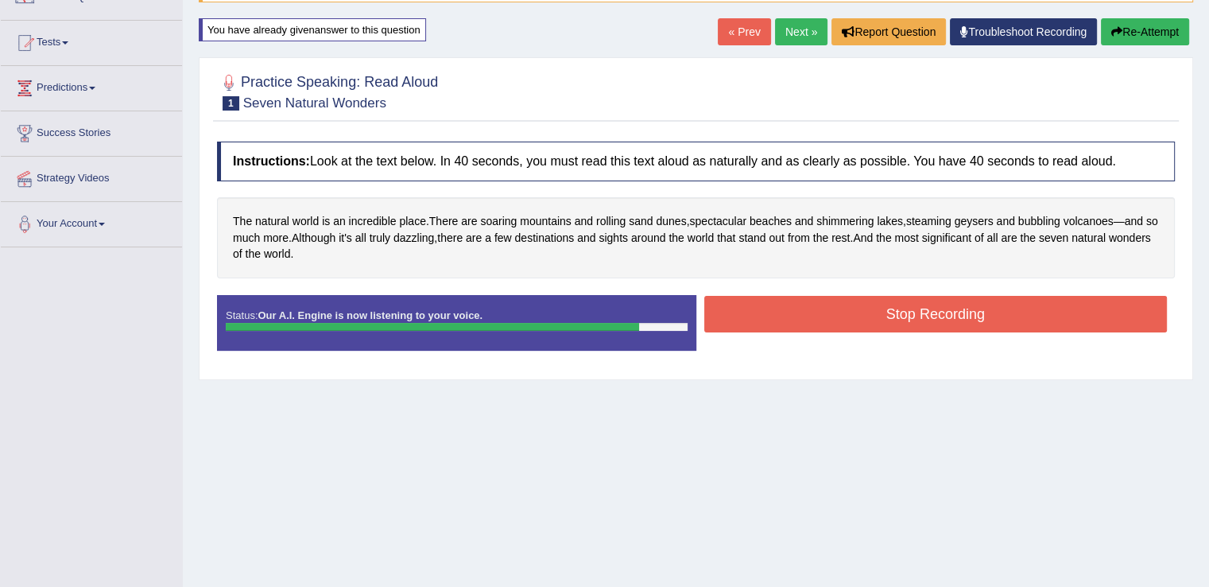
click at [969, 313] on button "Stop Recording" at bounding box center [937, 314] width 464 height 37
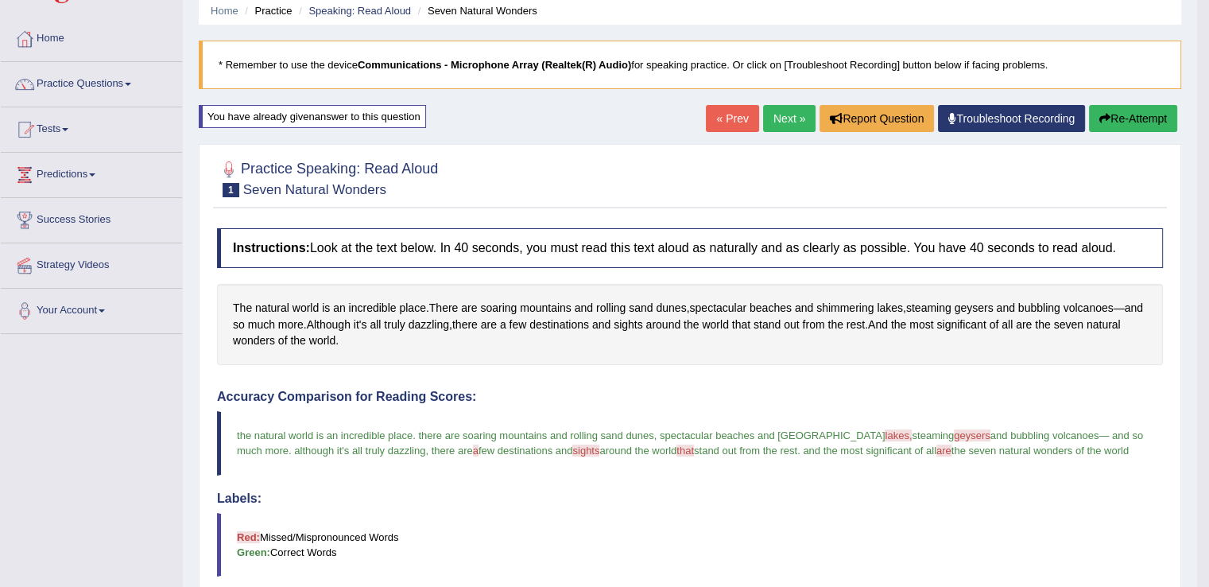
scroll to position [57, 0]
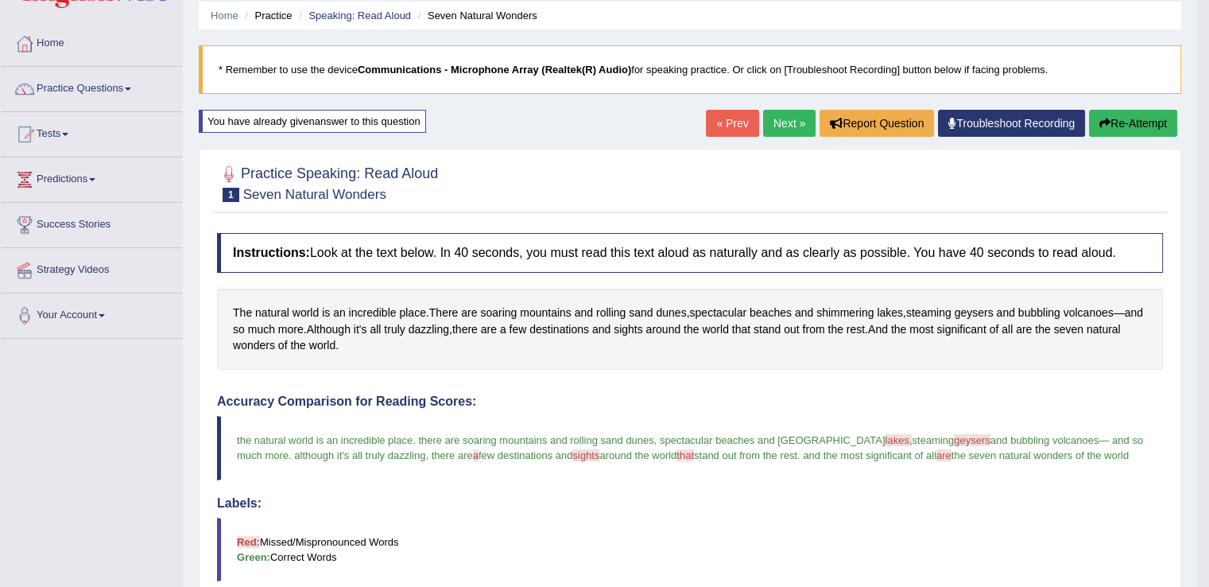
click at [782, 118] on link "Next »" at bounding box center [789, 123] width 52 height 27
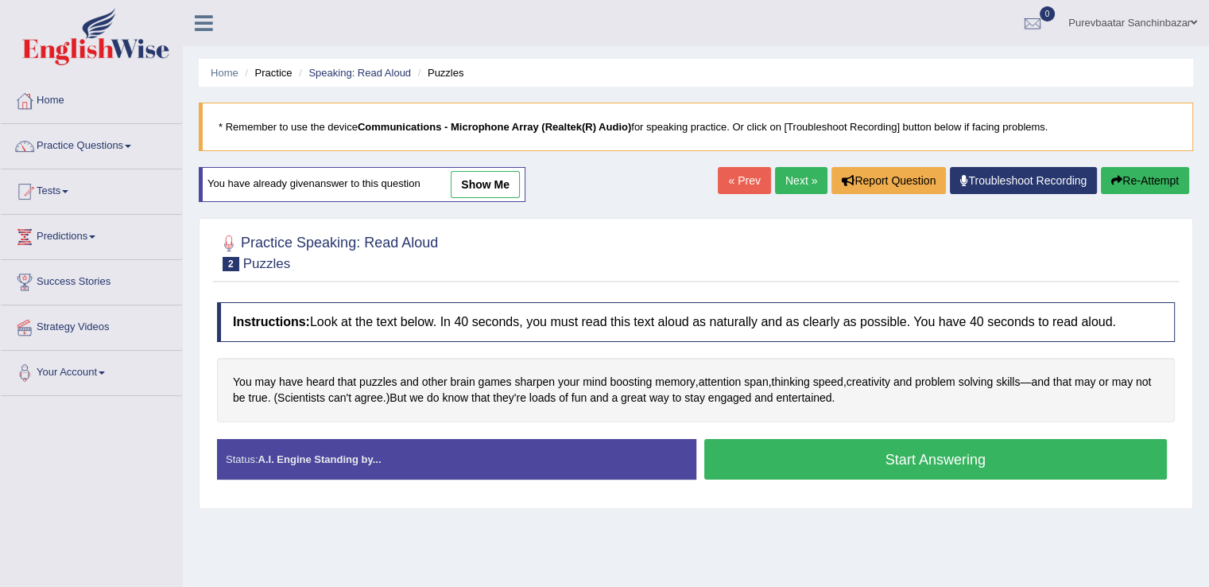
click at [941, 457] on button "Start Answering" at bounding box center [937, 459] width 464 height 41
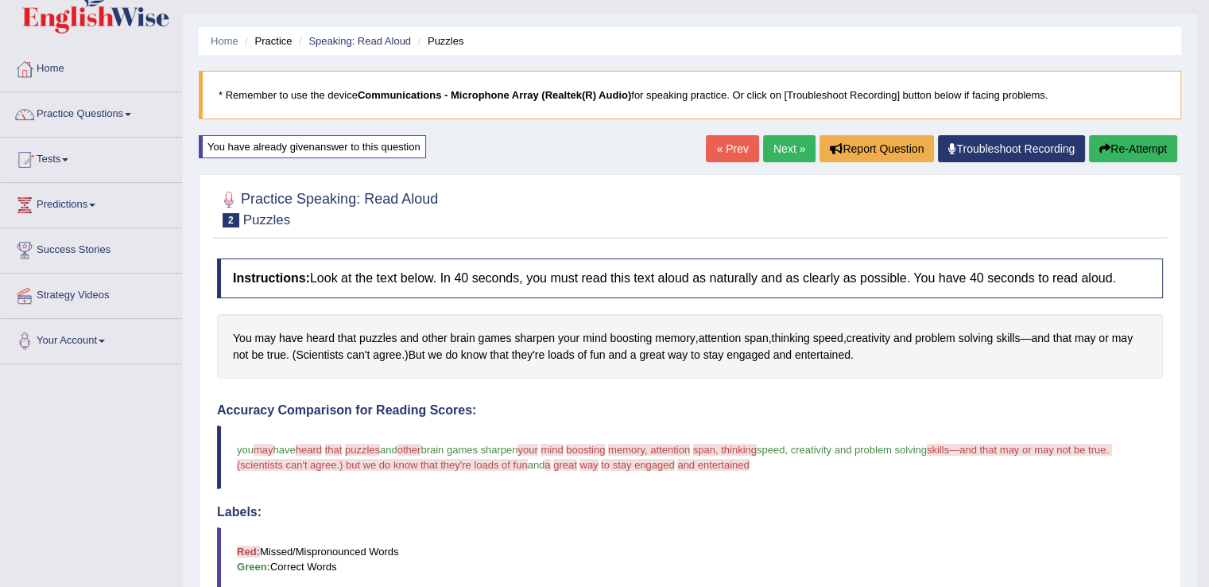
scroll to position [21, 0]
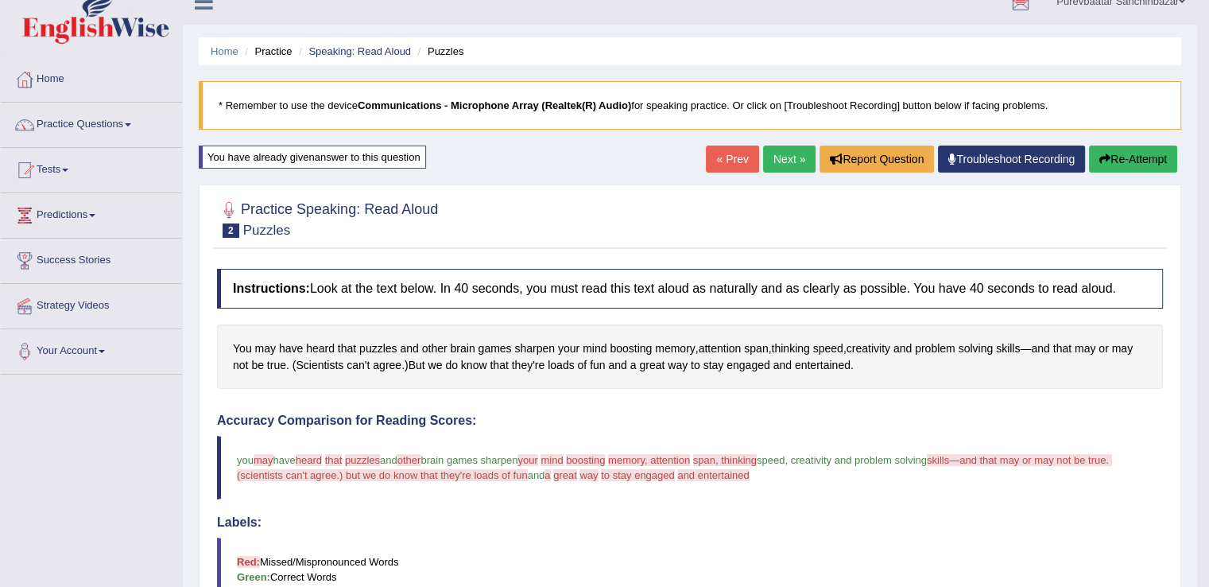
click at [125, 116] on link "Practice Questions" at bounding box center [91, 123] width 181 height 40
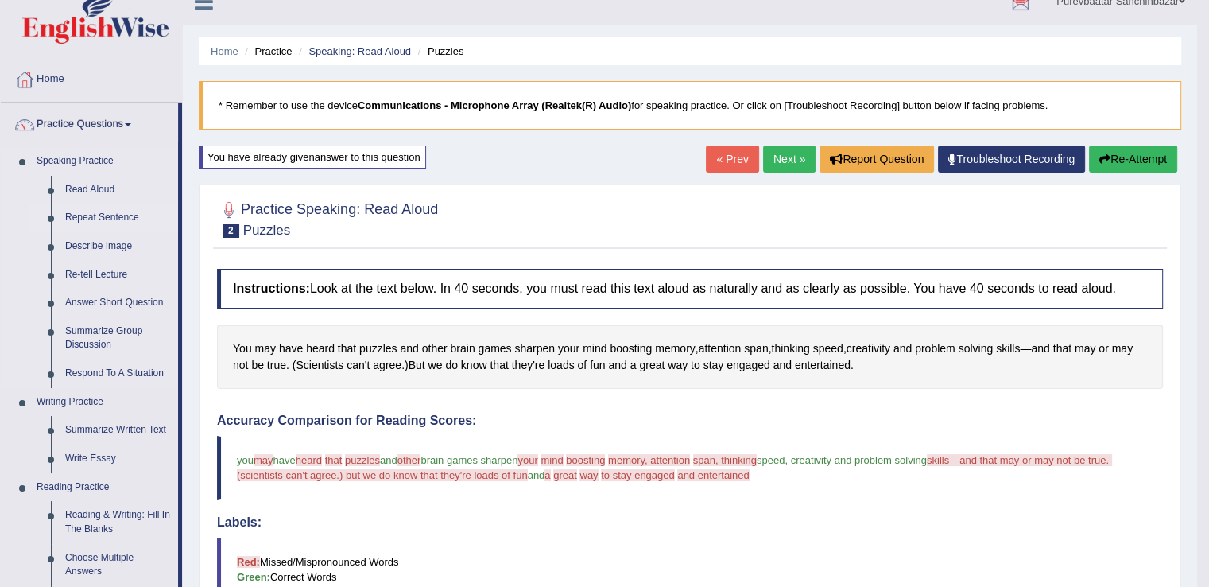
click at [108, 217] on link "Repeat Sentence" at bounding box center [118, 218] width 120 height 29
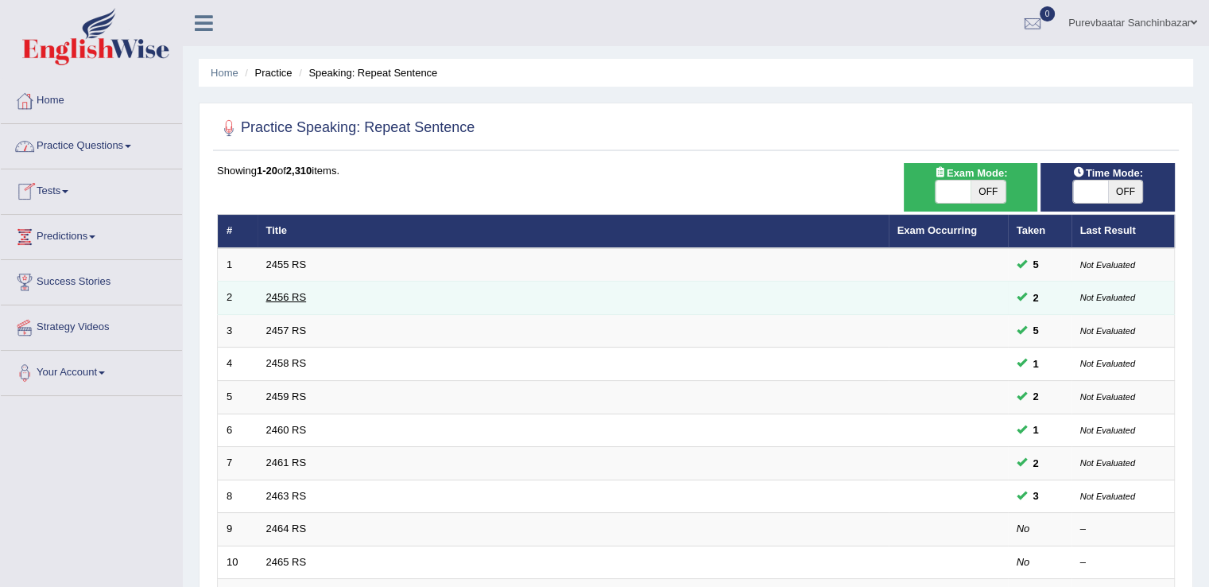
click at [268, 297] on link "2456 RS" at bounding box center [286, 297] width 41 height 12
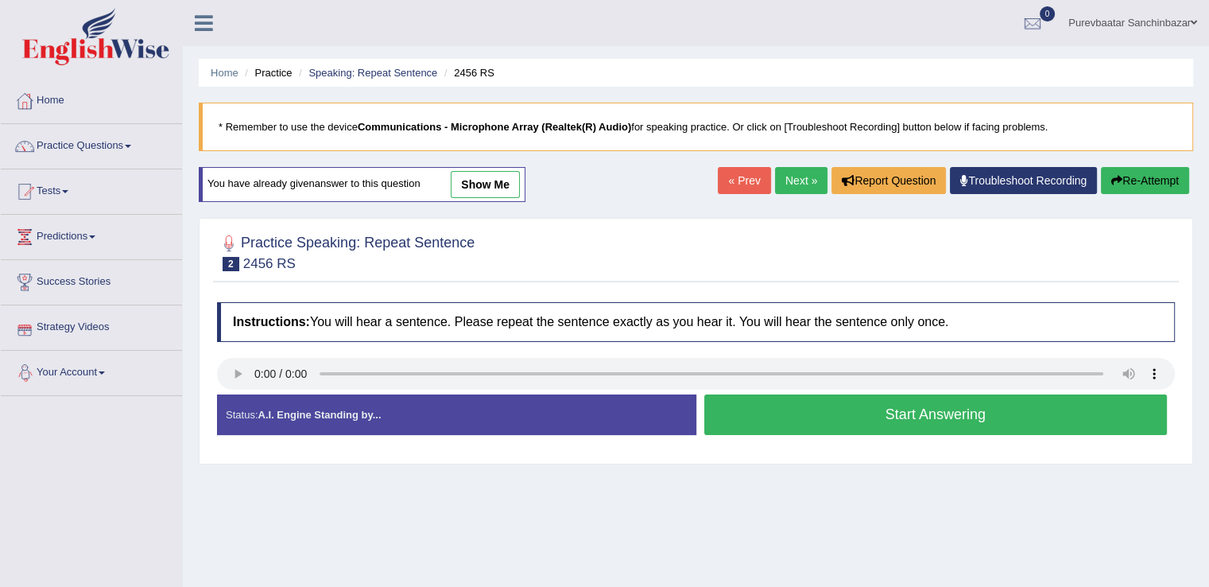
click at [154, 431] on div "Toggle navigation Home Practice Questions Speaking Practice Read Aloud Repeat S…" at bounding box center [604, 413] width 1209 height 827
click at [846, 411] on button "Start Answering" at bounding box center [937, 414] width 464 height 41
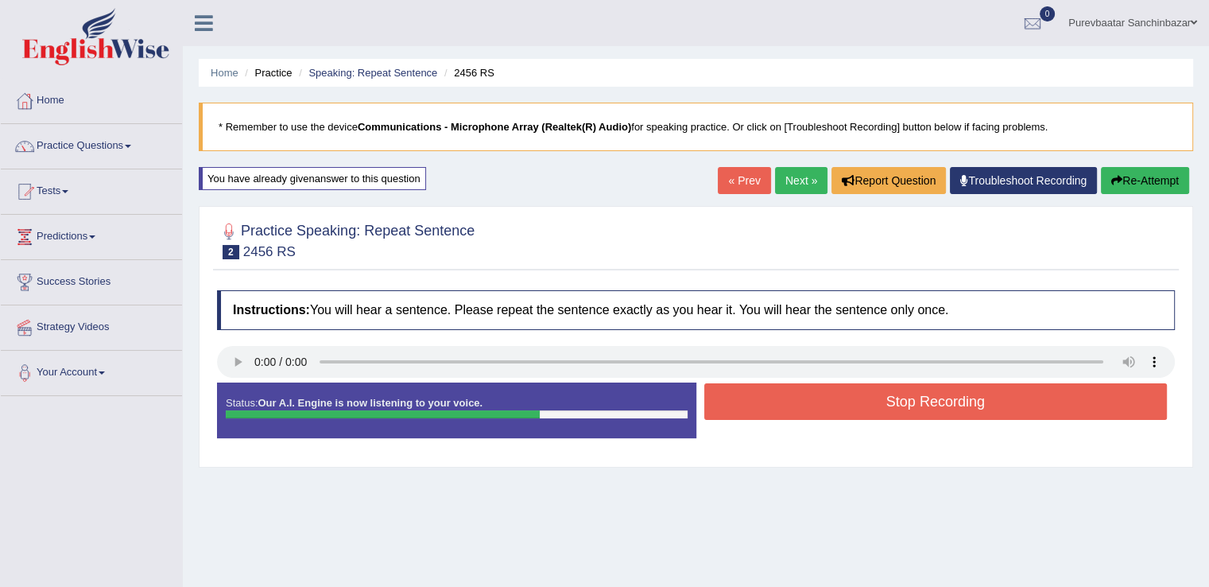
click at [846, 411] on button "Stop Recording" at bounding box center [937, 401] width 464 height 37
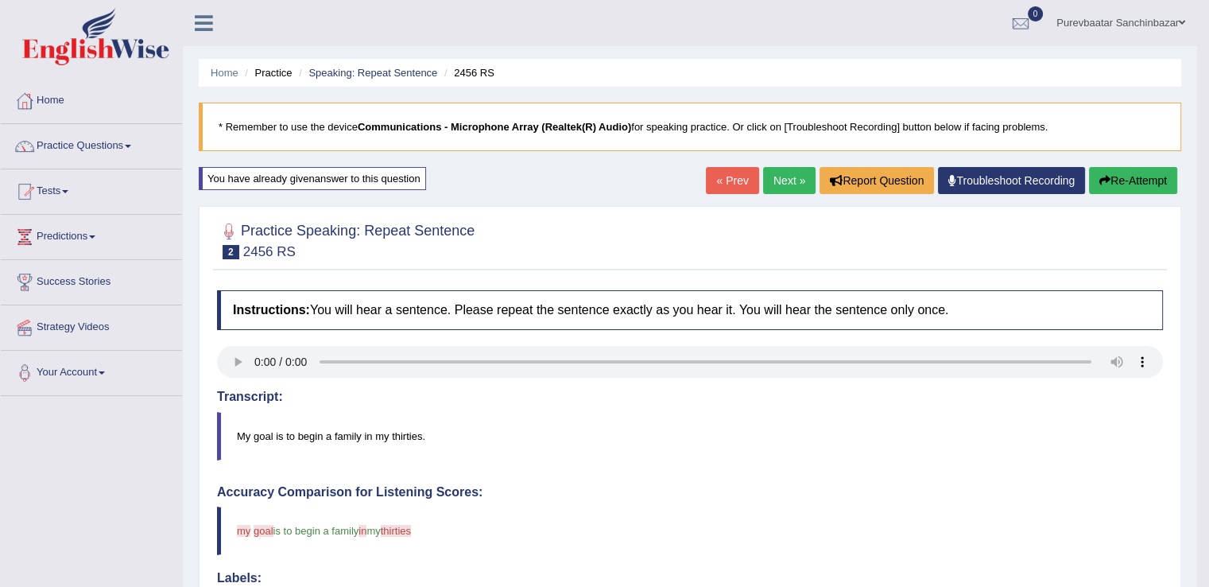
click at [787, 186] on link "Next »" at bounding box center [789, 180] width 52 height 27
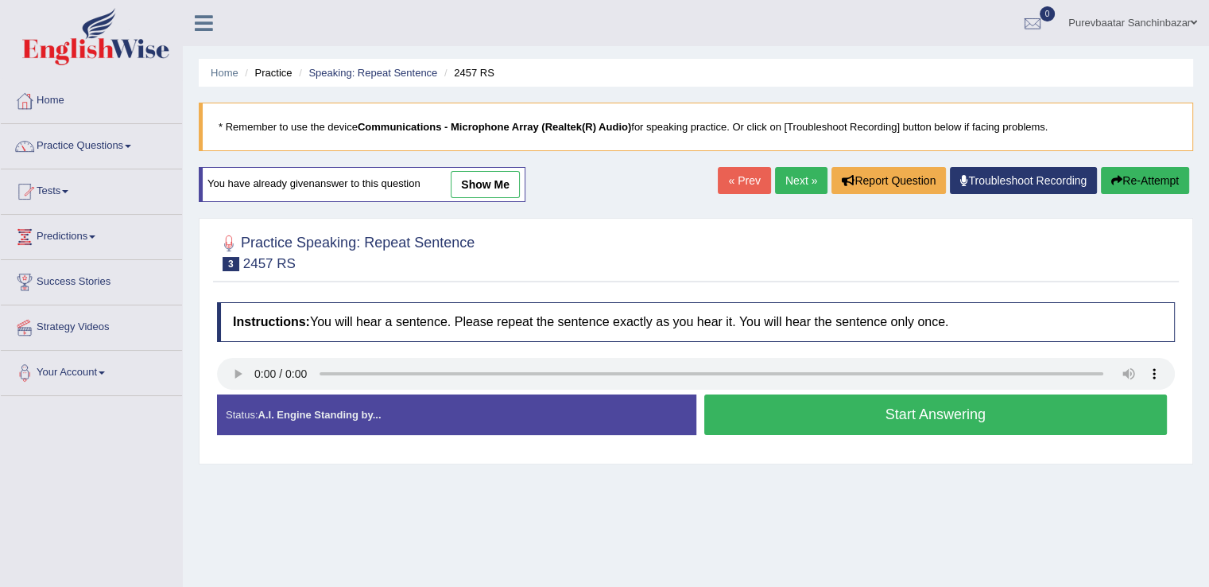
click at [787, 186] on link "Next »" at bounding box center [801, 180] width 52 height 27
click at [779, 177] on link "Next »" at bounding box center [801, 180] width 52 height 27
click at [792, 177] on link "Next »" at bounding box center [801, 180] width 52 height 27
click at [786, 179] on link "Next »" at bounding box center [801, 180] width 52 height 27
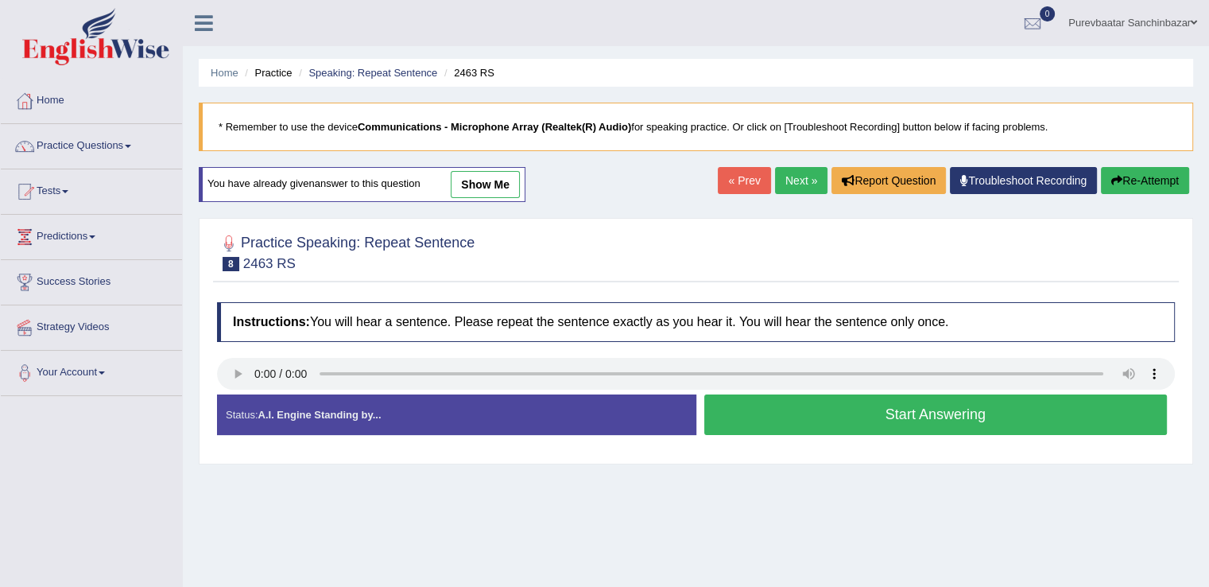
click at [792, 178] on link "Next »" at bounding box center [801, 180] width 52 height 27
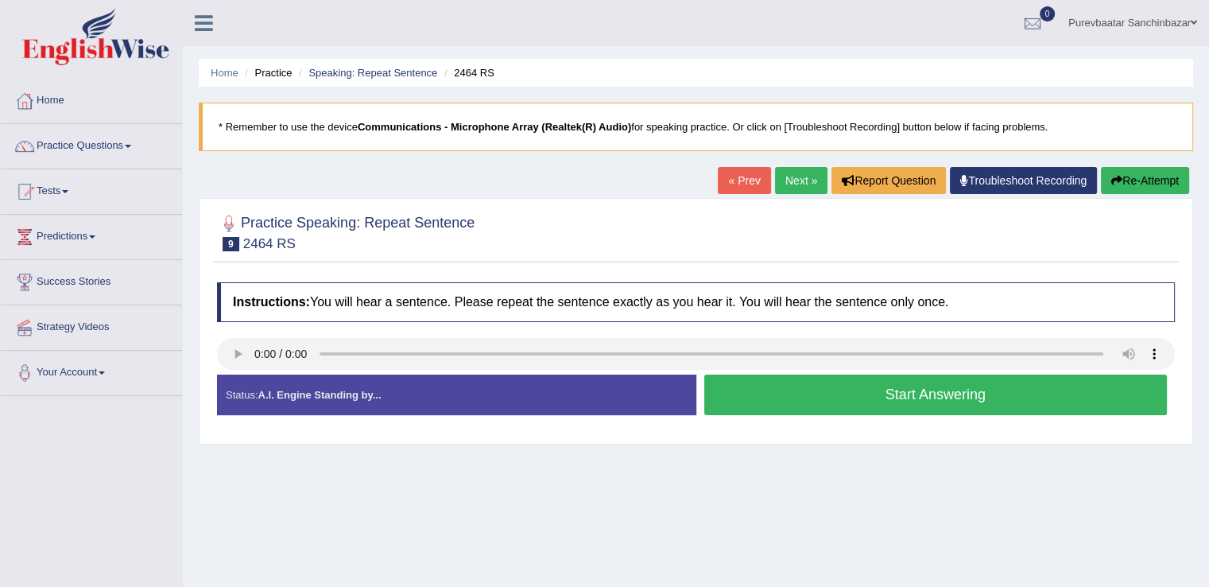
click at [827, 400] on button "Start Answering" at bounding box center [937, 395] width 464 height 41
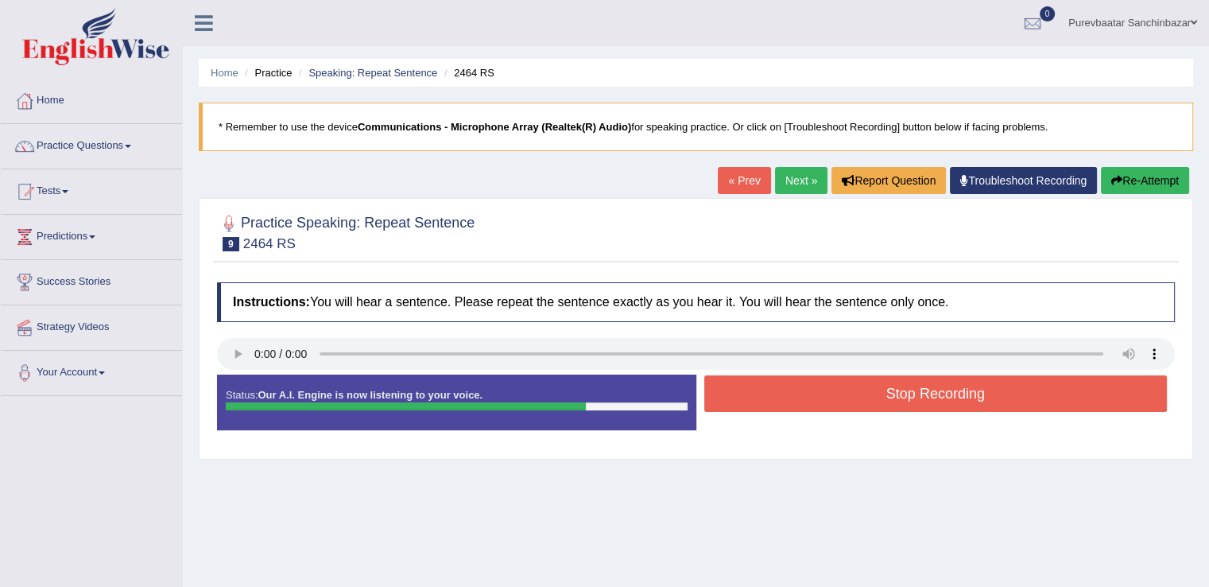
click at [827, 400] on button "Stop Recording" at bounding box center [937, 393] width 464 height 37
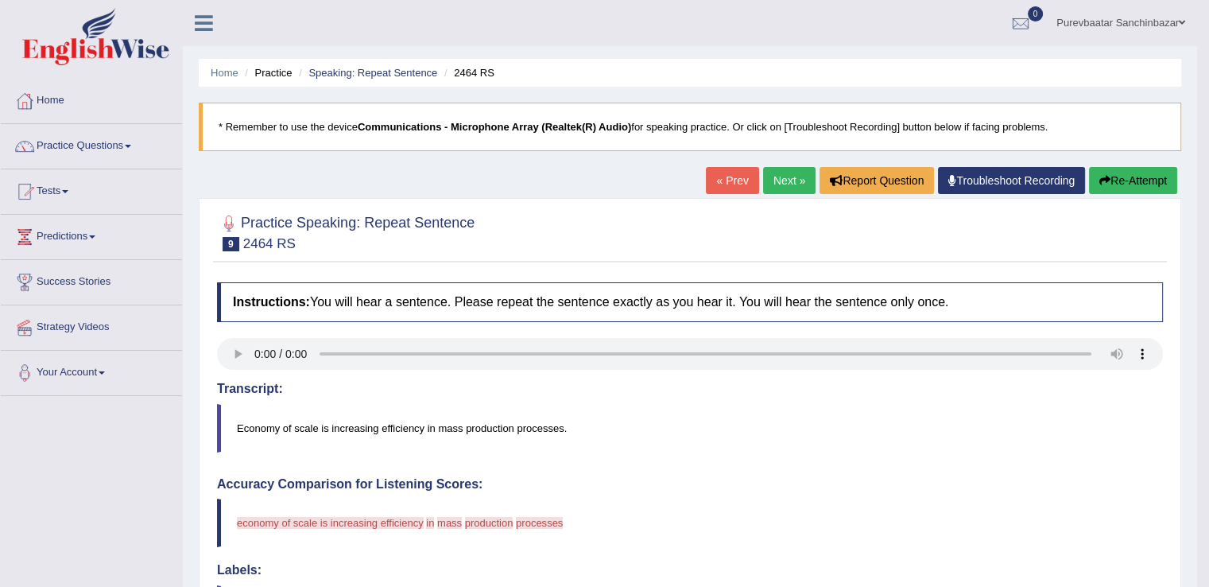
click at [783, 179] on link "Next »" at bounding box center [789, 180] width 52 height 27
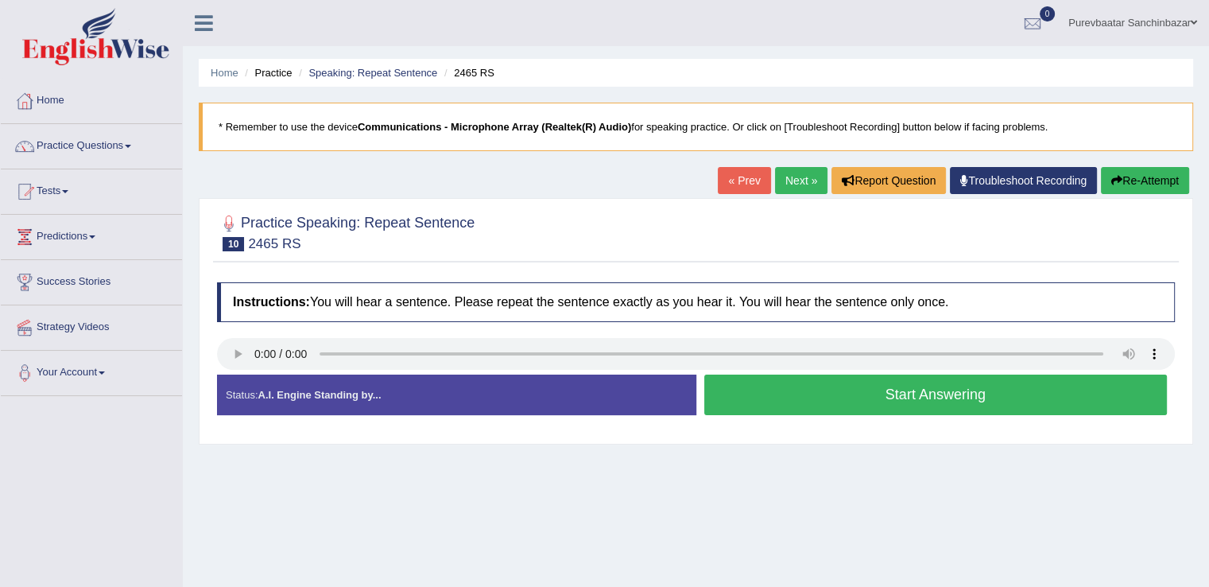
click at [825, 390] on button "Start Answering" at bounding box center [937, 395] width 464 height 41
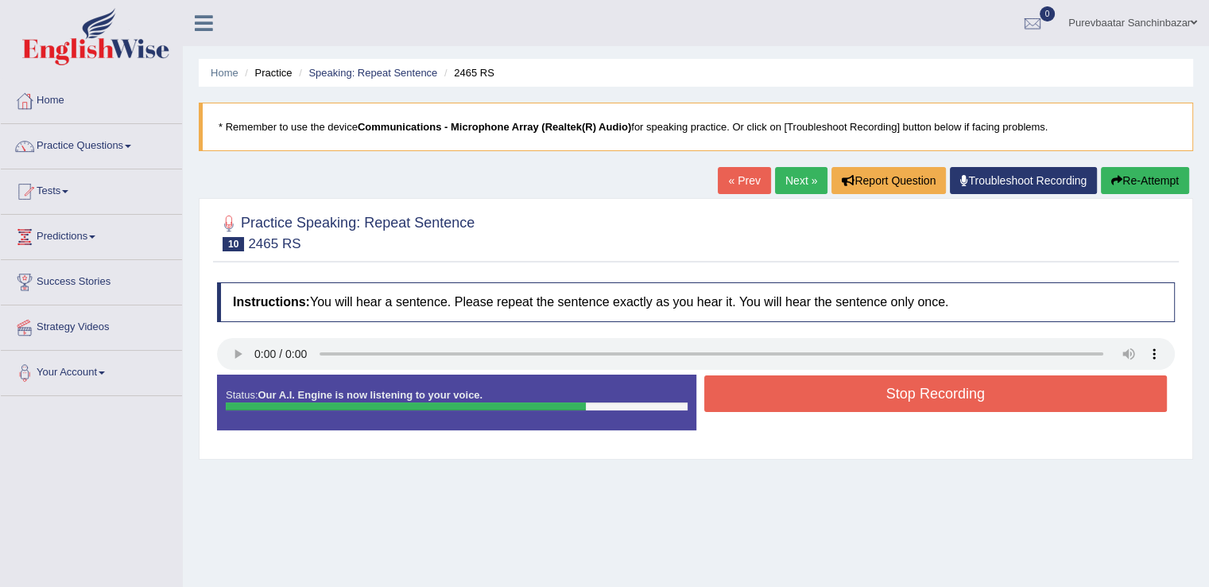
click at [825, 390] on button "Stop Recording" at bounding box center [937, 393] width 464 height 37
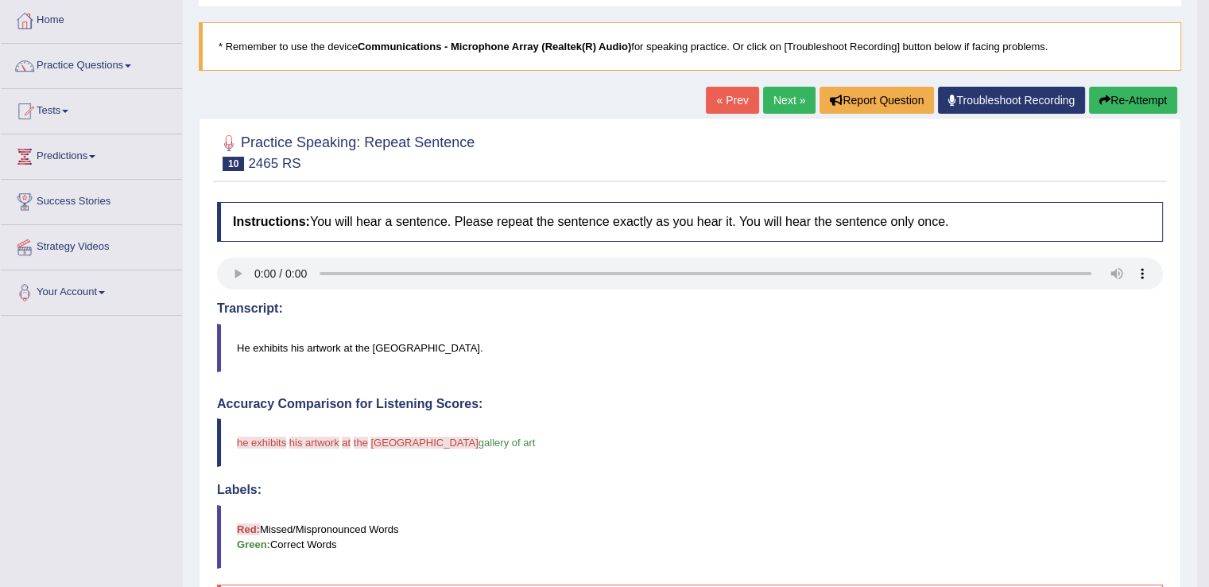
scroll to position [54, 0]
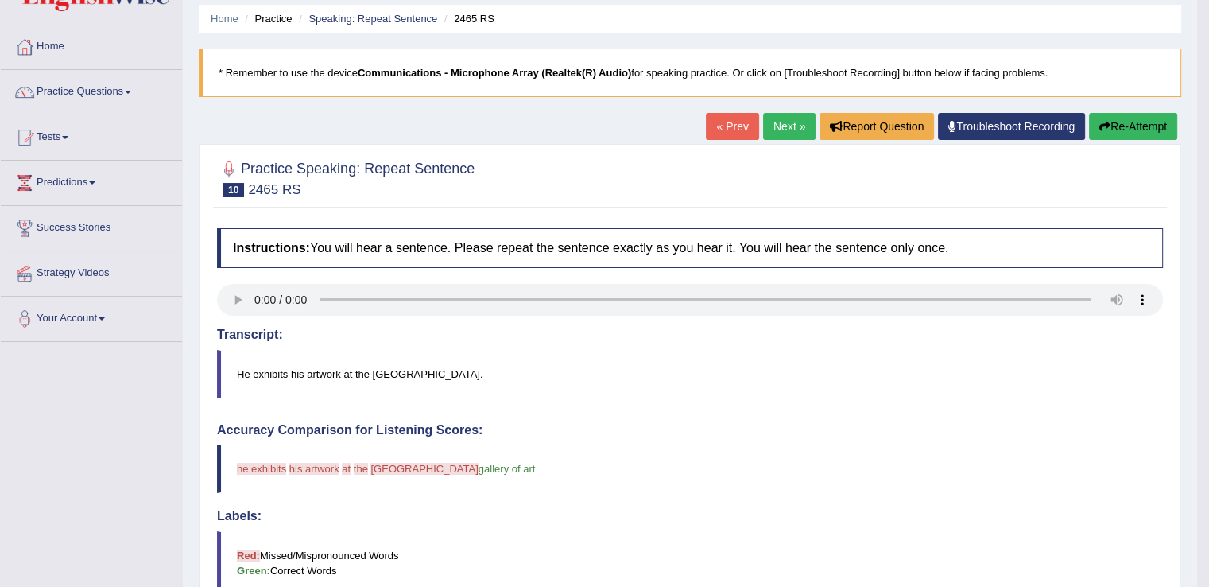
click at [779, 115] on link "Next »" at bounding box center [789, 126] width 52 height 27
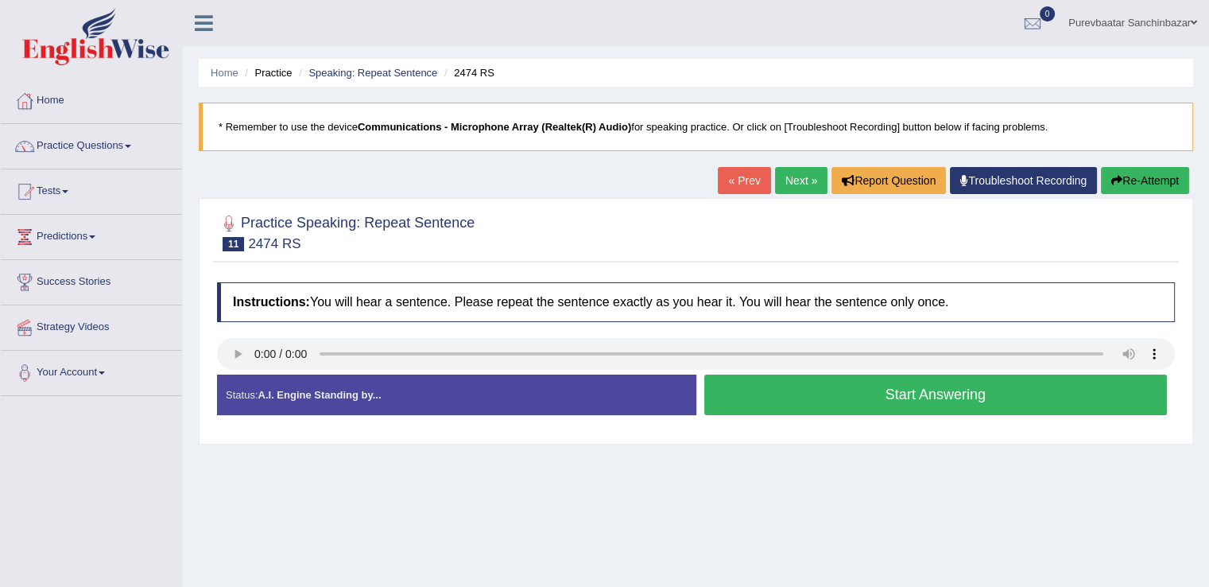
click at [802, 173] on link "Next »" at bounding box center [801, 180] width 52 height 27
click at [727, 390] on button "Start Answering" at bounding box center [937, 395] width 464 height 41
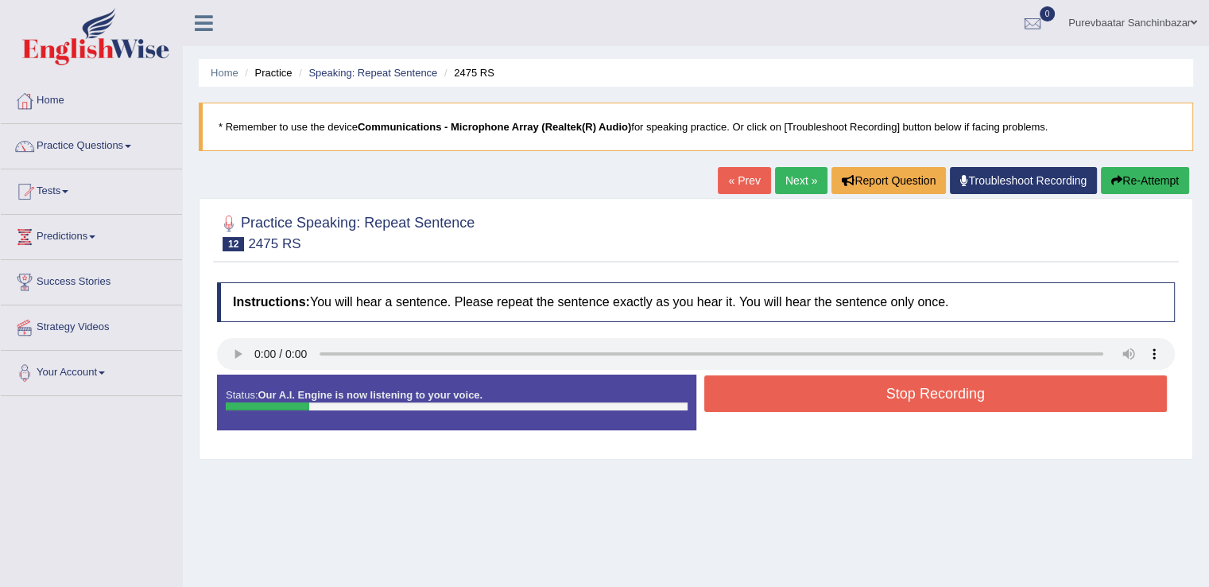
click at [727, 390] on button "Stop Recording" at bounding box center [937, 393] width 464 height 37
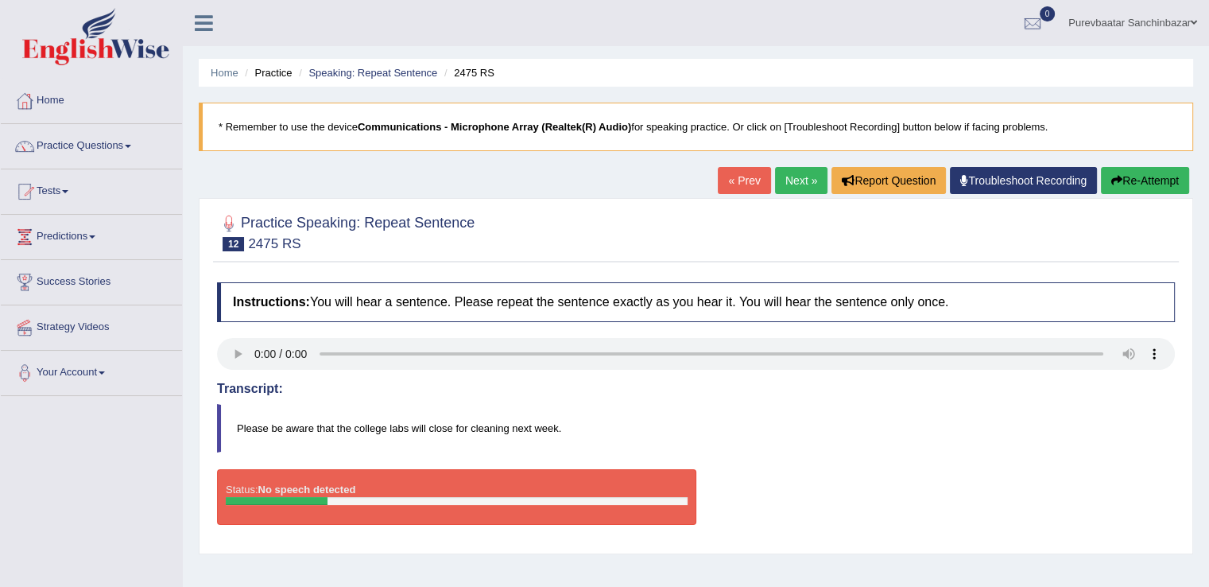
click at [788, 168] on link "Next »" at bounding box center [801, 180] width 52 height 27
